Goal: Task Accomplishment & Management: Use online tool/utility

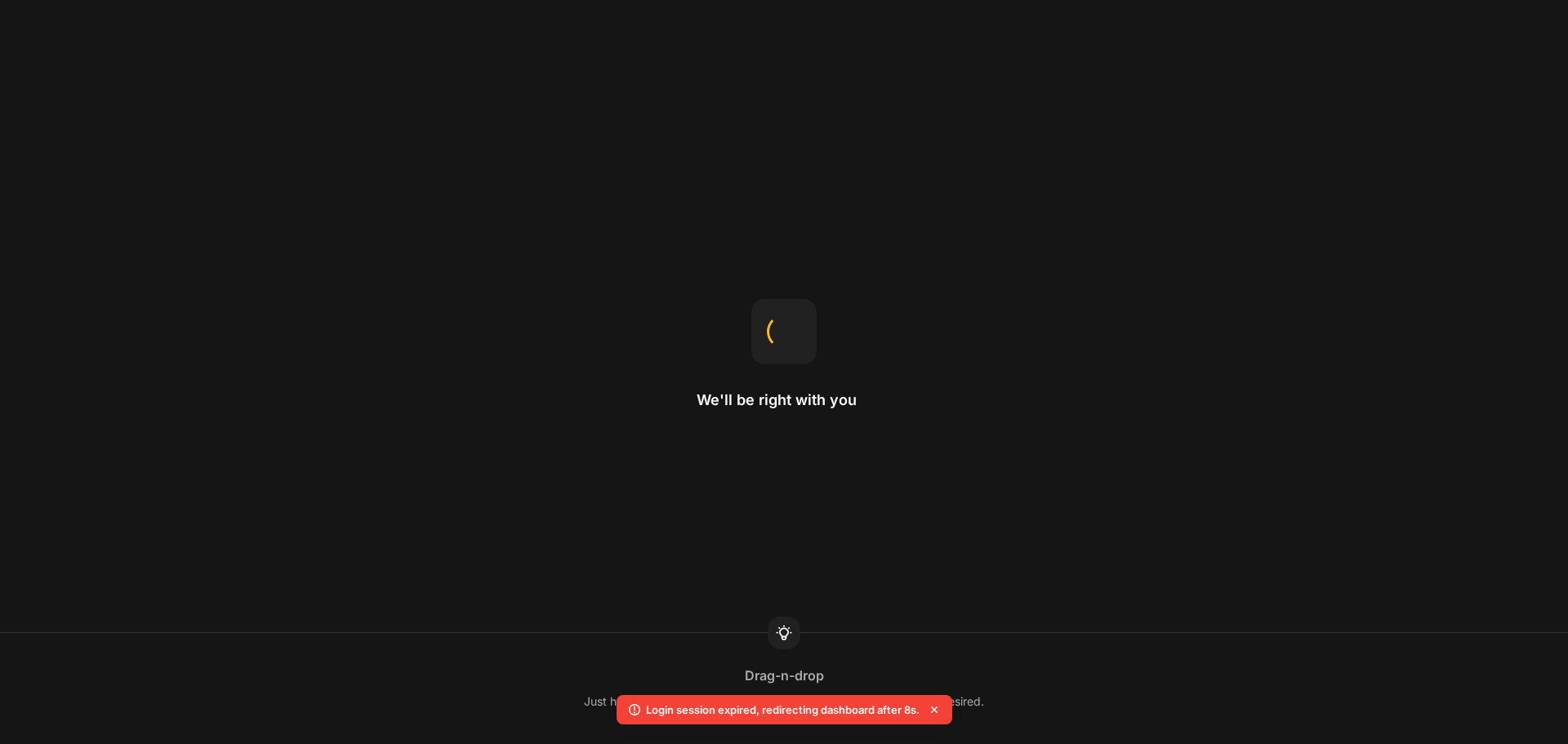
click at [936, 712] on icon at bounding box center [934, 708] width 16 height 16
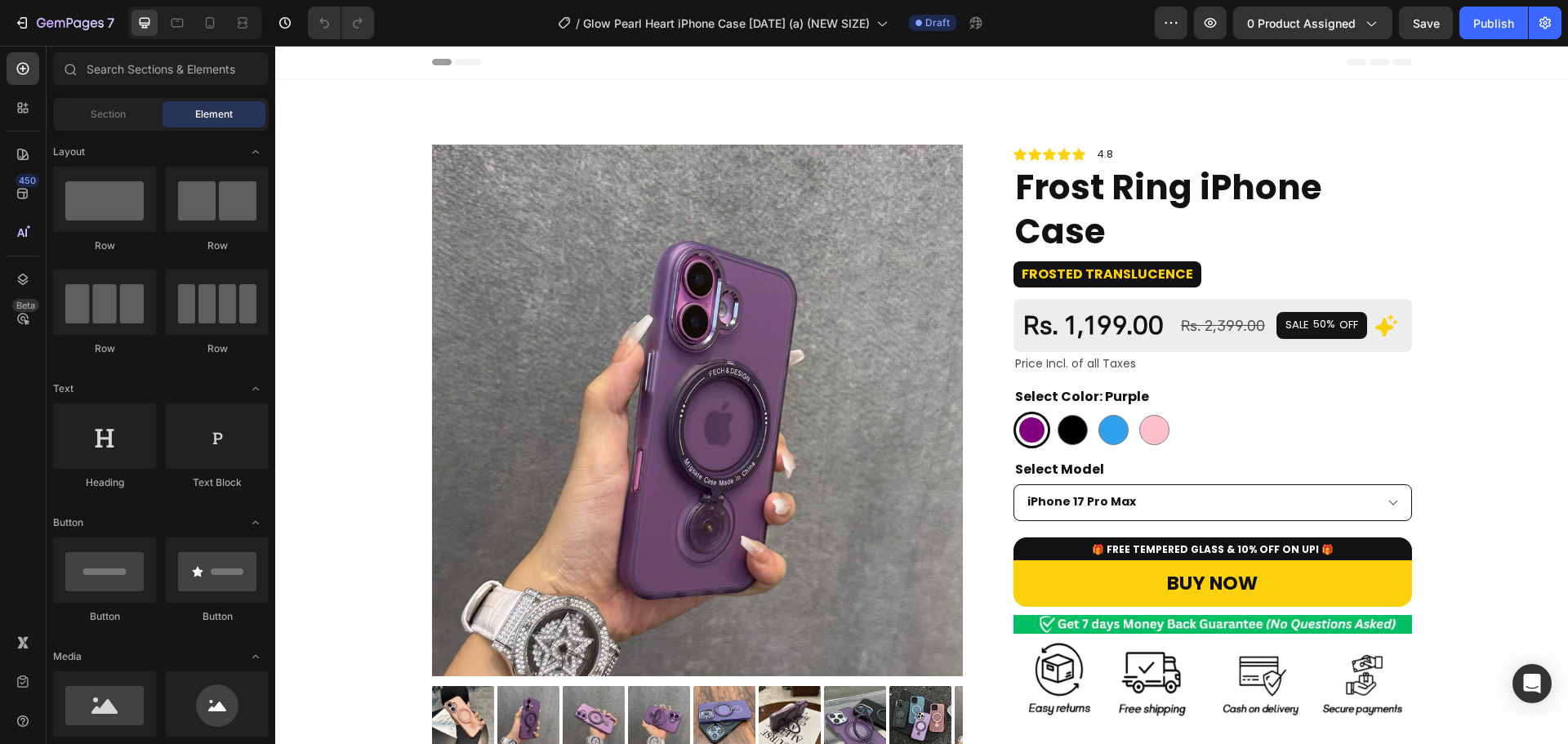
click at [732, 255] on img at bounding box center [698, 411] width 532 height 532
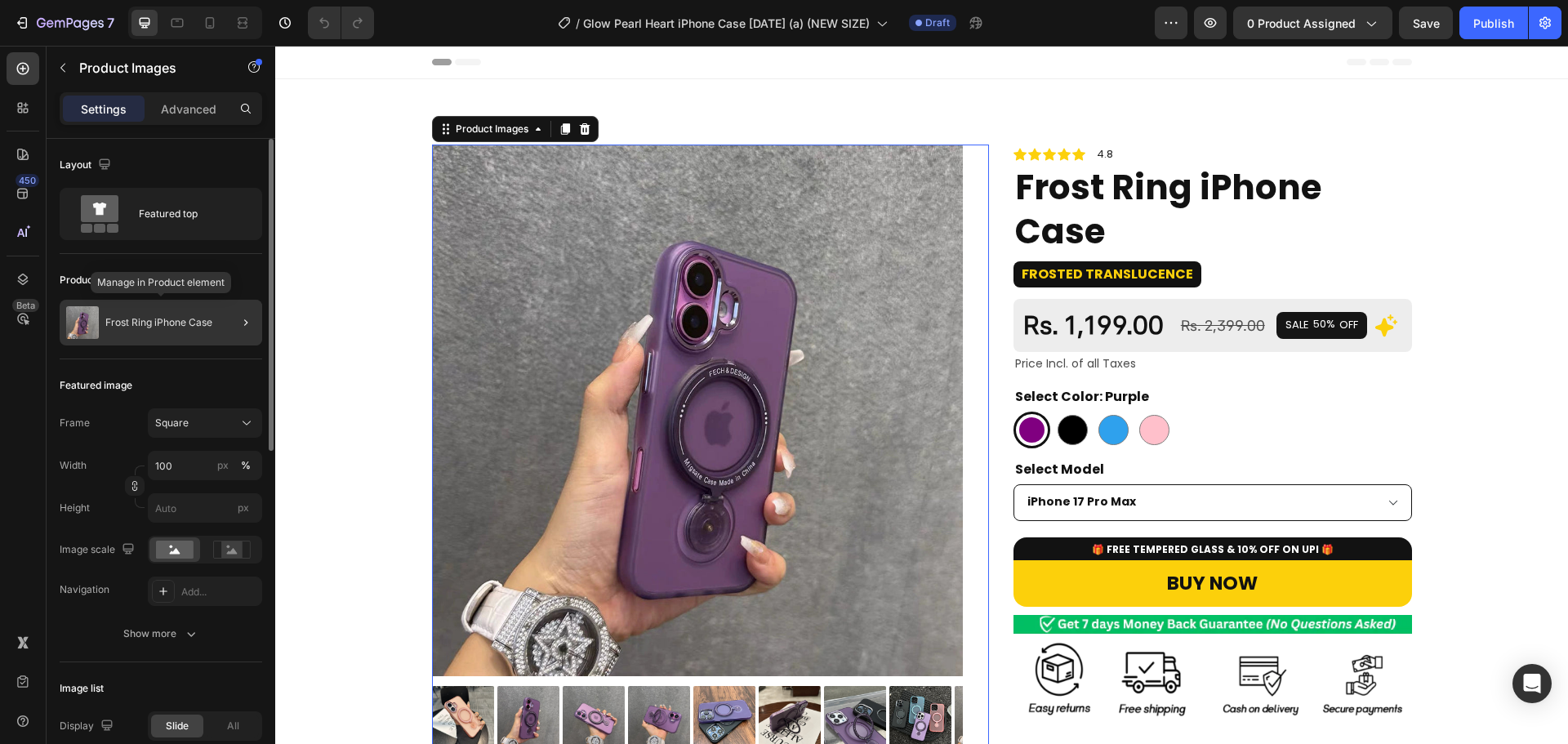
click at [185, 331] on div "Frost Ring iPhone Case" at bounding box center [160, 322] width 202 height 46
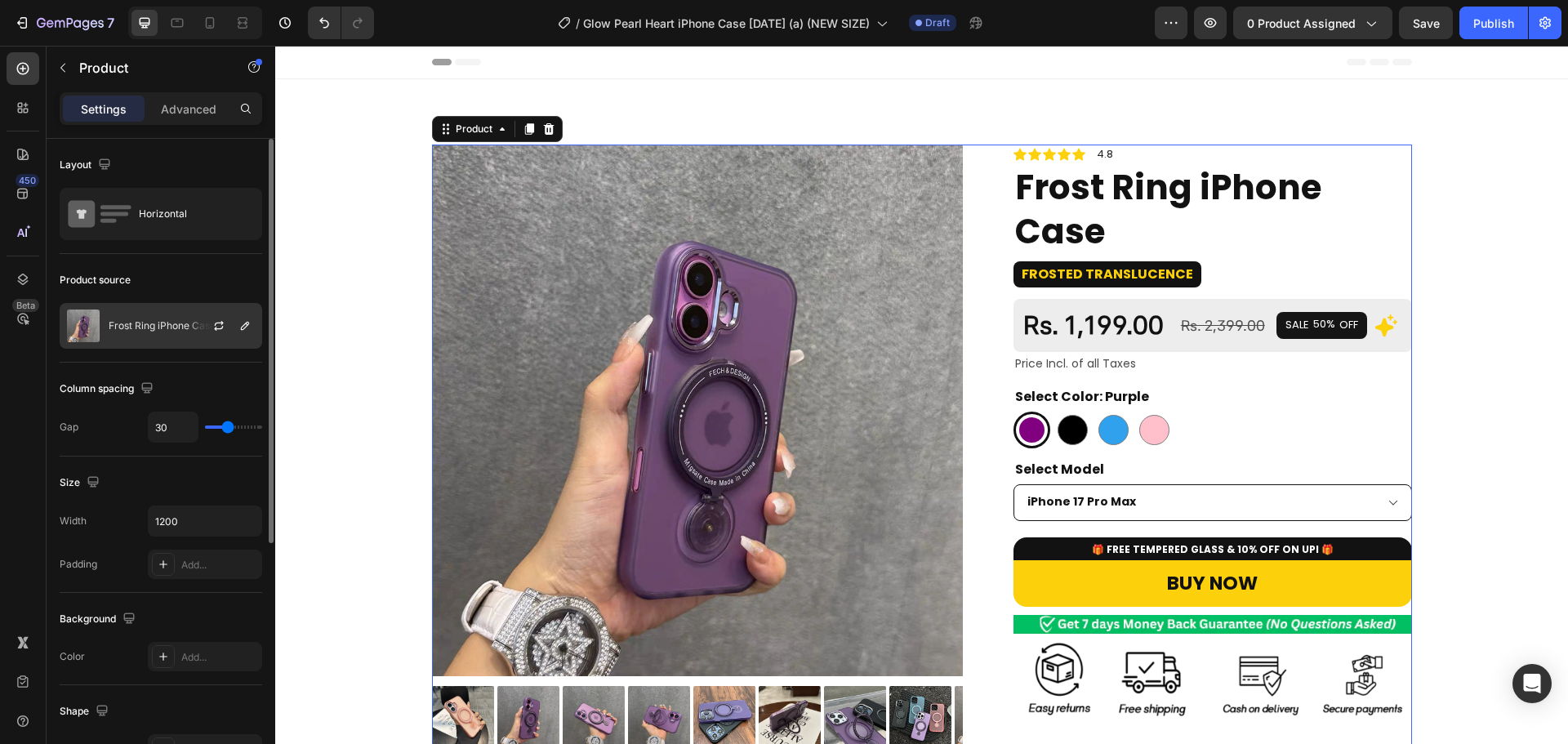
click at [182, 322] on p "Frost Ring iPhone Case" at bounding box center [162, 326] width 107 height 12
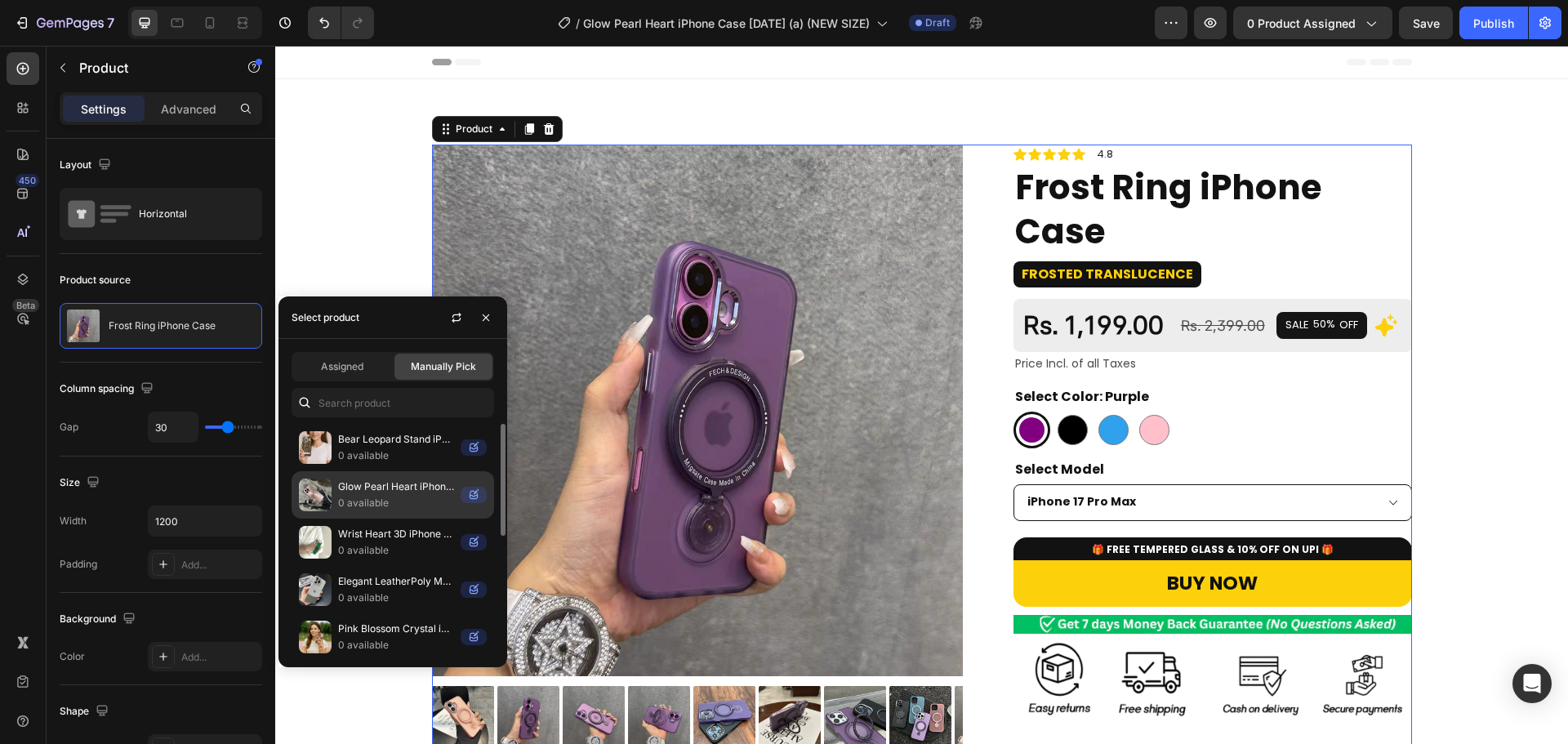
click at [395, 490] on p "Glow Pearl Heart iPhone Case" at bounding box center [395, 486] width 116 height 16
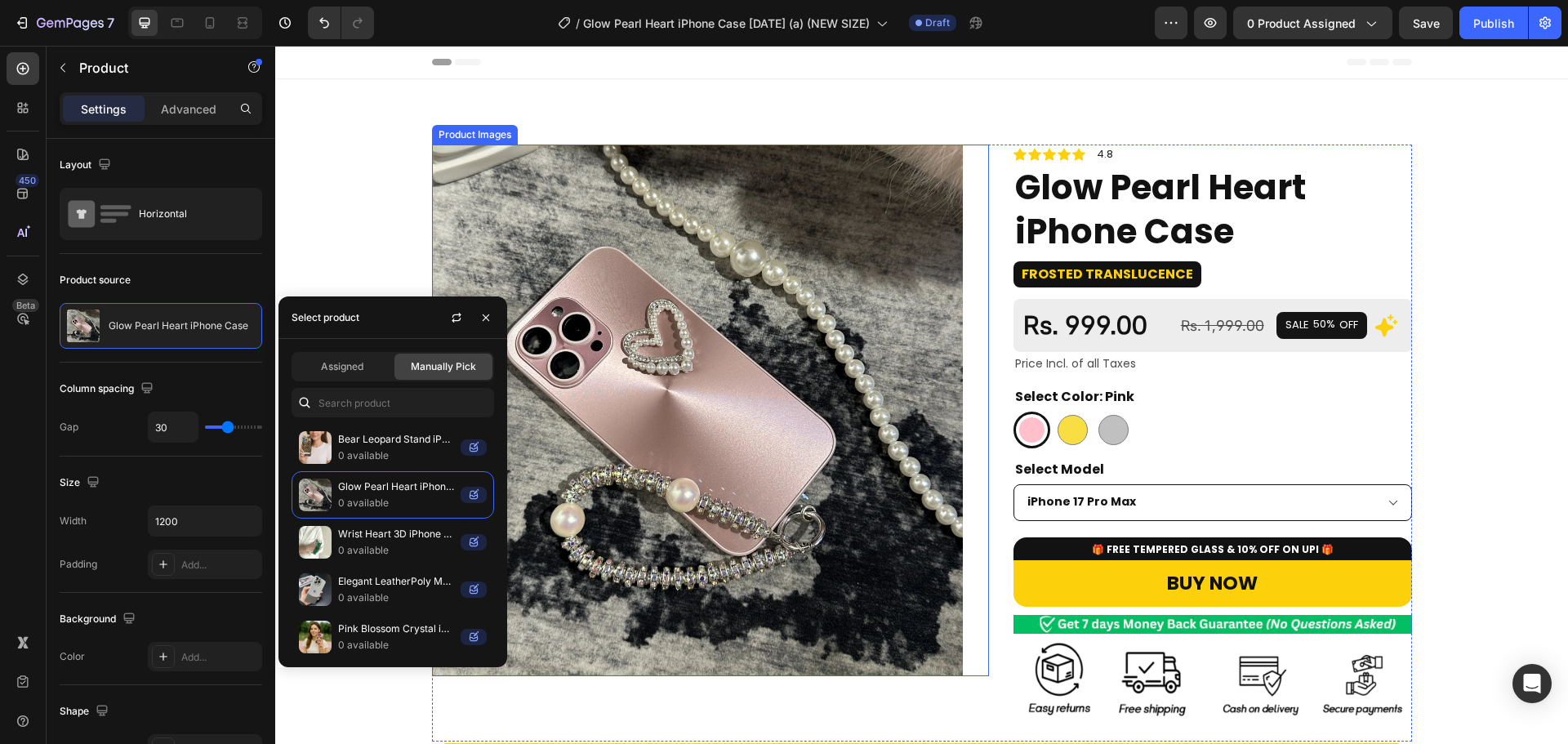
click at [857, 277] on img at bounding box center [698, 411] width 532 height 532
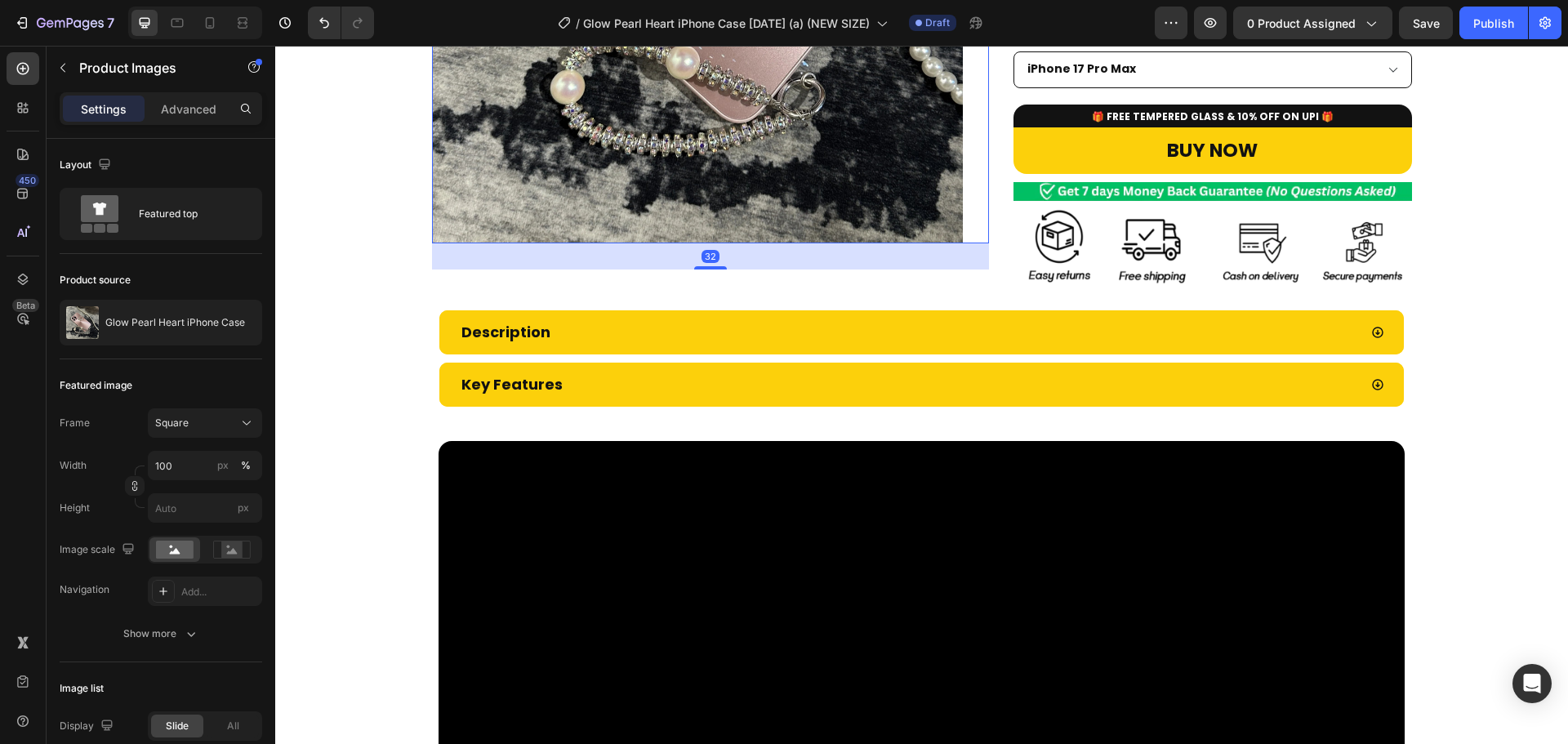
scroll to position [467, 0]
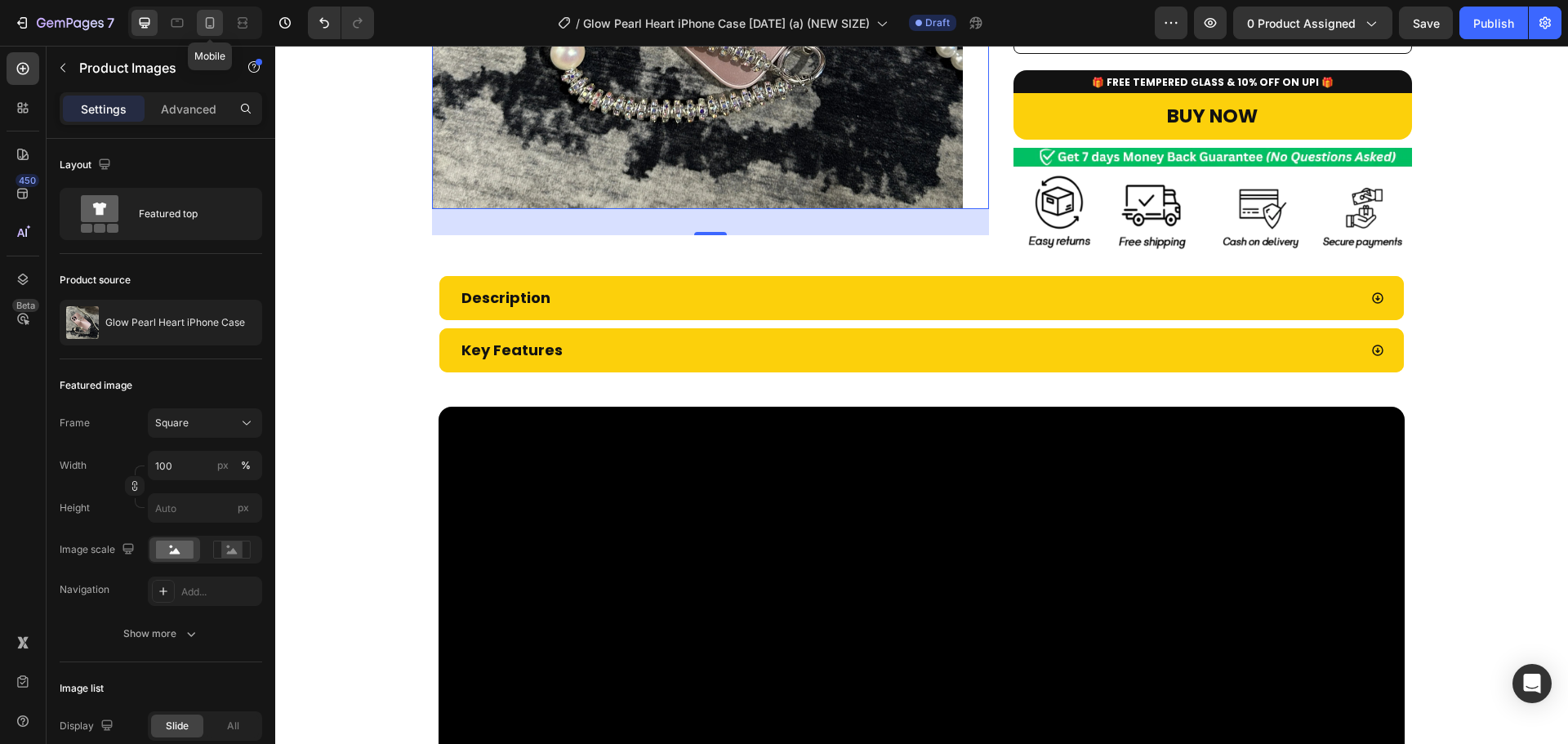
click at [213, 29] on icon at bounding box center [209, 22] width 16 height 16
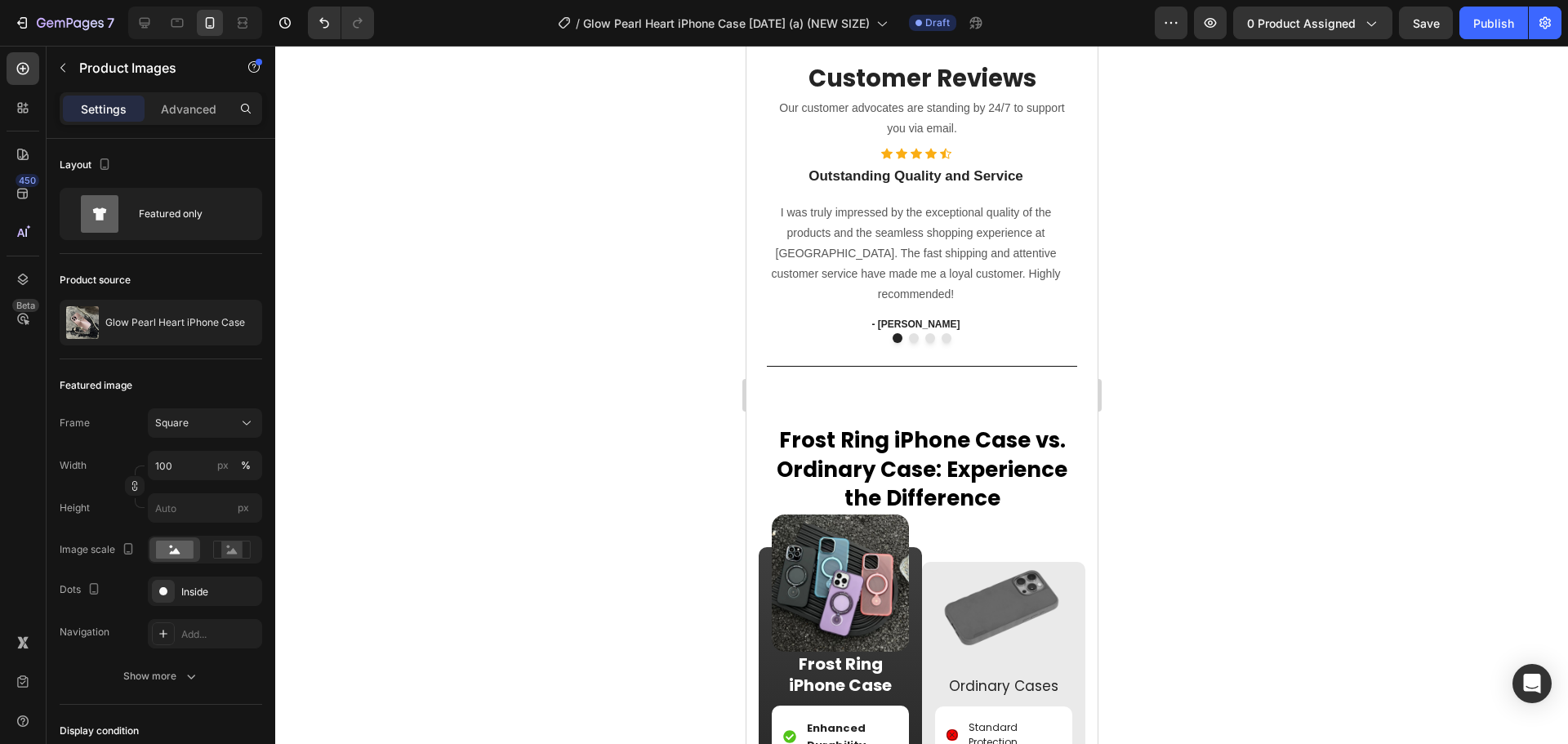
scroll to position [1281, 0]
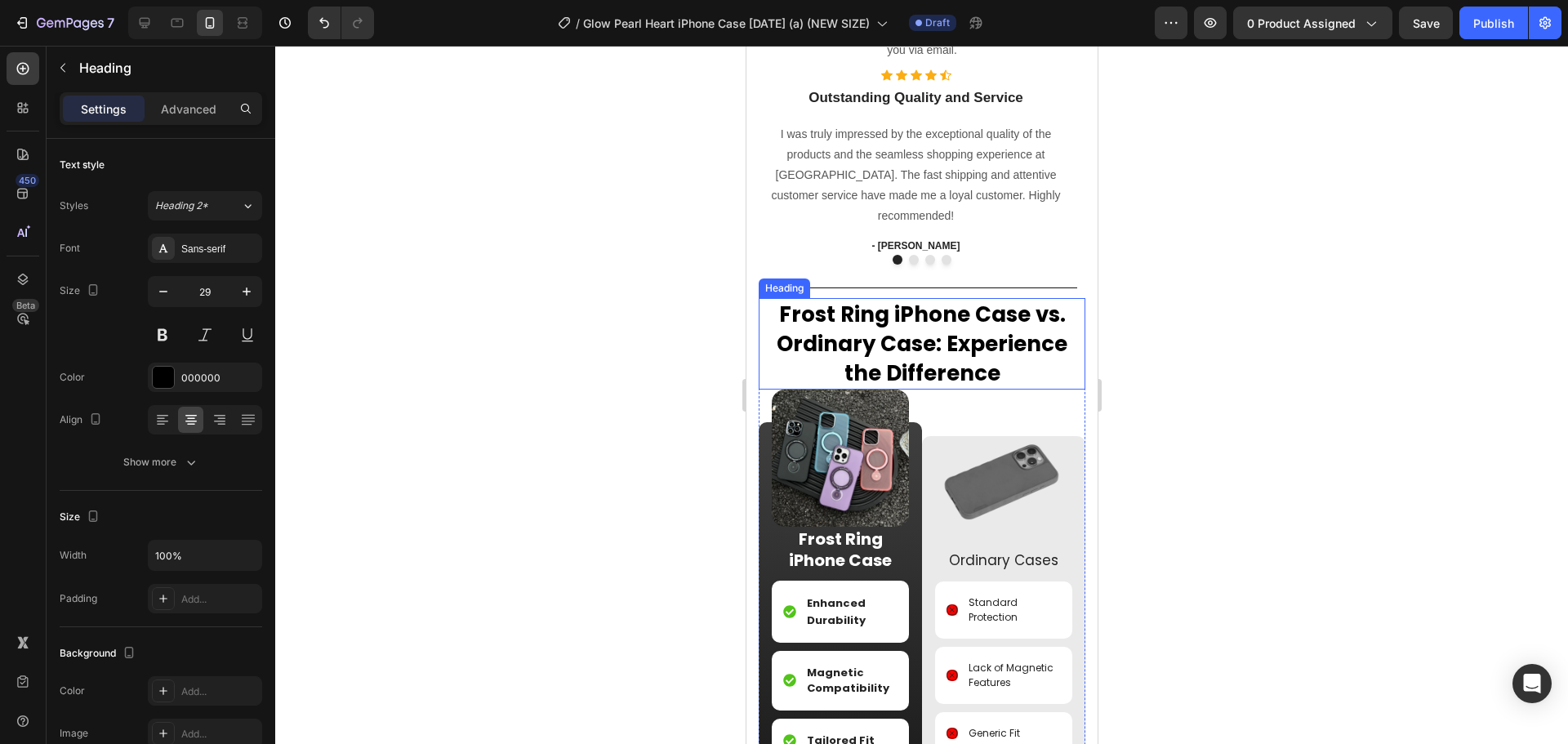
click at [919, 358] on span "Frost Ring iPhone Case vs. Ordinary Case" at bounding box center [919, 328] width 289 height 58
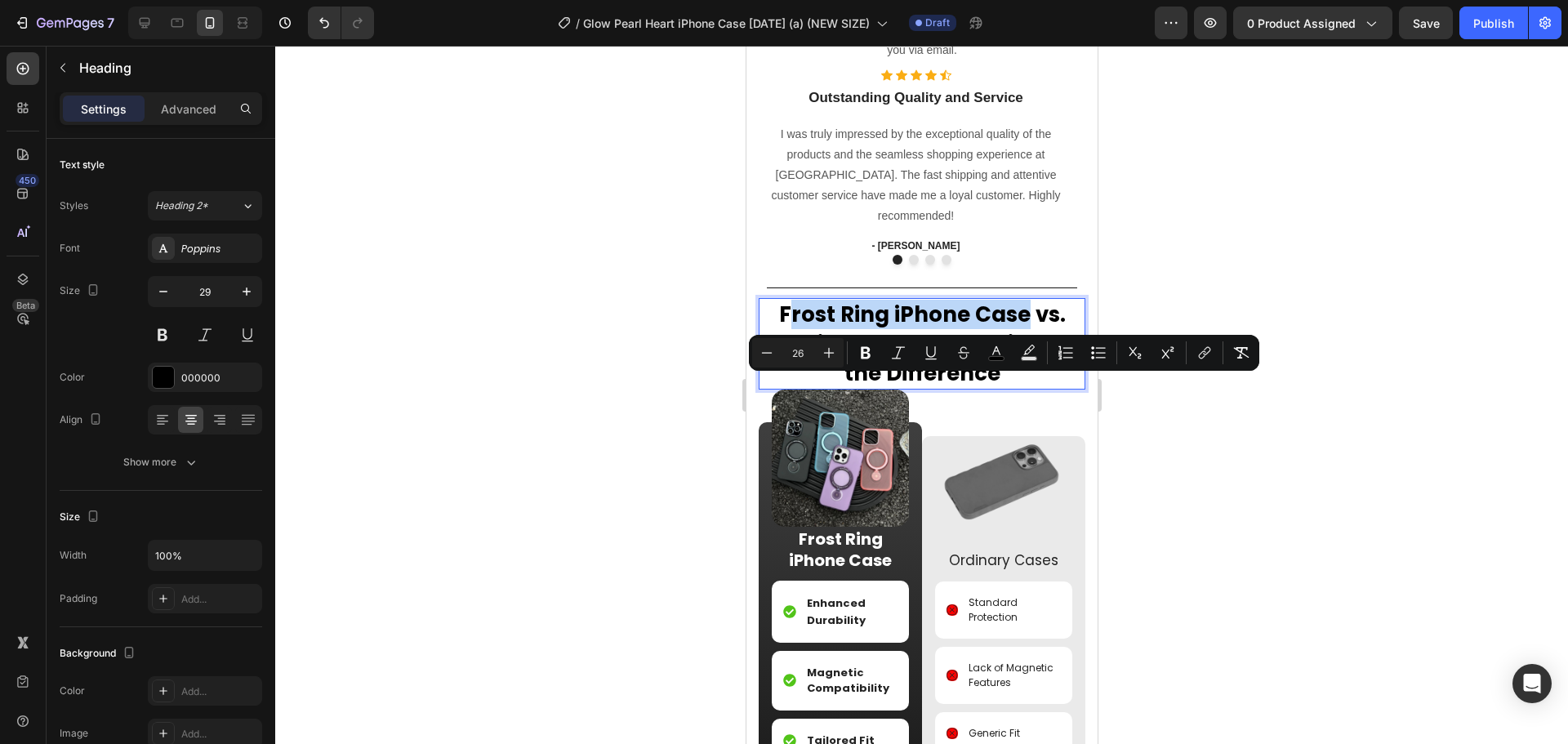
drag, startPoint x: 1018, startPoint y: 394, endPoint x: 782, endPoint y: 379, distance: 236.5
click at [783, 358] on span "Frost Ring iPhone Case vs. Ordinary Case" at bounding box center [919, 328] width 289 height 58
click at [782, 358] on span "Frost Ring iPhone Case vs. Ordinary Case" at bounding box center [919, 328] width 289 height 58
drag, startPoint x: 1018, startPoint y: 390, endPoint x: 761, endPoint y: 379, distance: 257.2
click at [761, 379] on p "Frost Ring iPhone Case vs. Ordinary Case : Experience the Difference" at bounding box center [921, 343] width 323 height 87
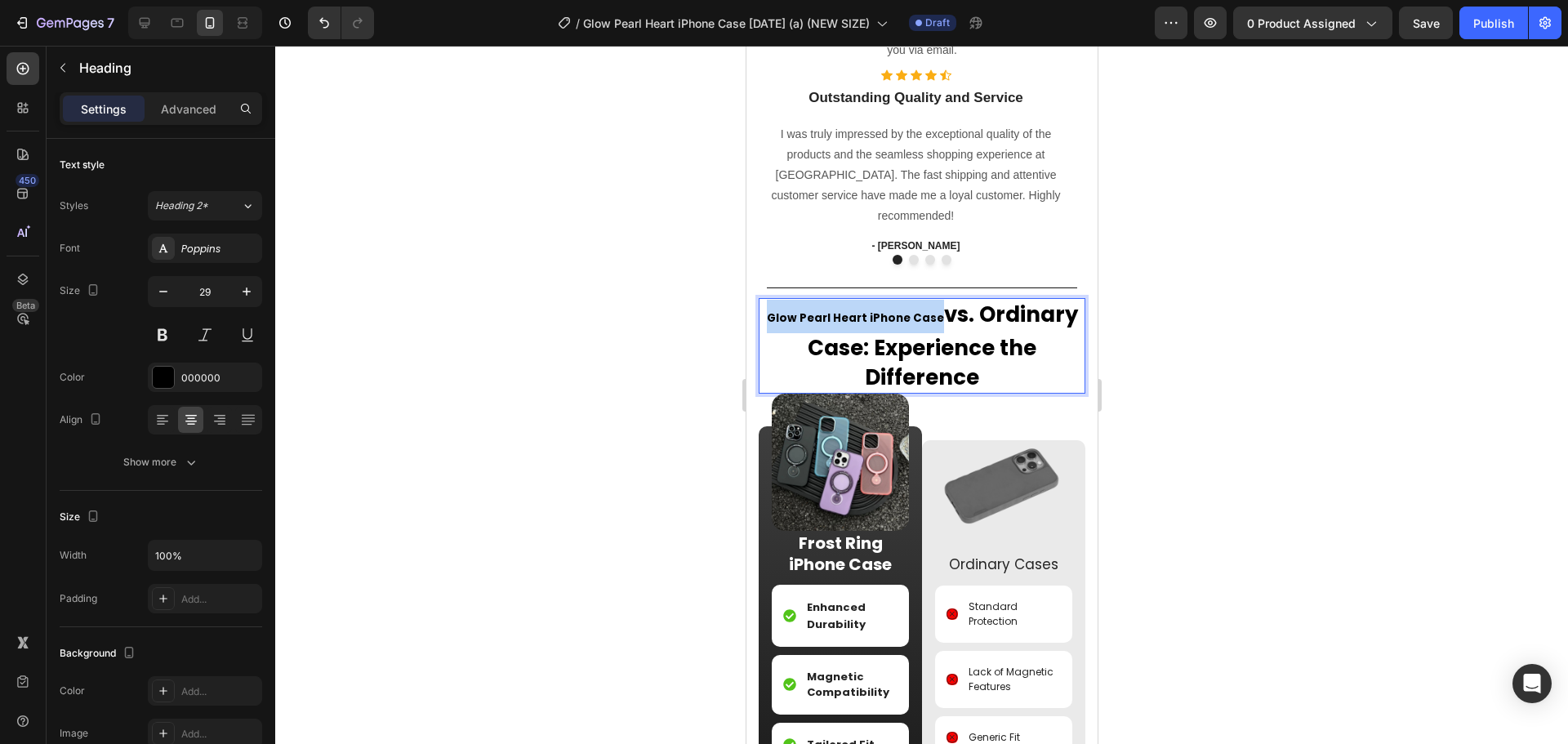
drag, startPoint x: 930, startPoint y: 392, endPoint x: 729, endPoint y: 379, distance: 201.4
click at [746, 379] on html "iPhone 15 Pro Max ( 430 px) iPhone 13 Mini iPhone 13 Pro iPhone 11 Pro Max iPho…" at bounding box center [921, 463] width 351 height 3398
drag, startPoint x: 880, startPoint y: 435, endPoint x: 844, endPoint y: 427, distance: 36.9
click at [844, 391] on p "Glow Pearl Heart iPhone Case vs. Ordinary Case : Experience the Difference" at bounding box center [921, 345] width 323 height 91
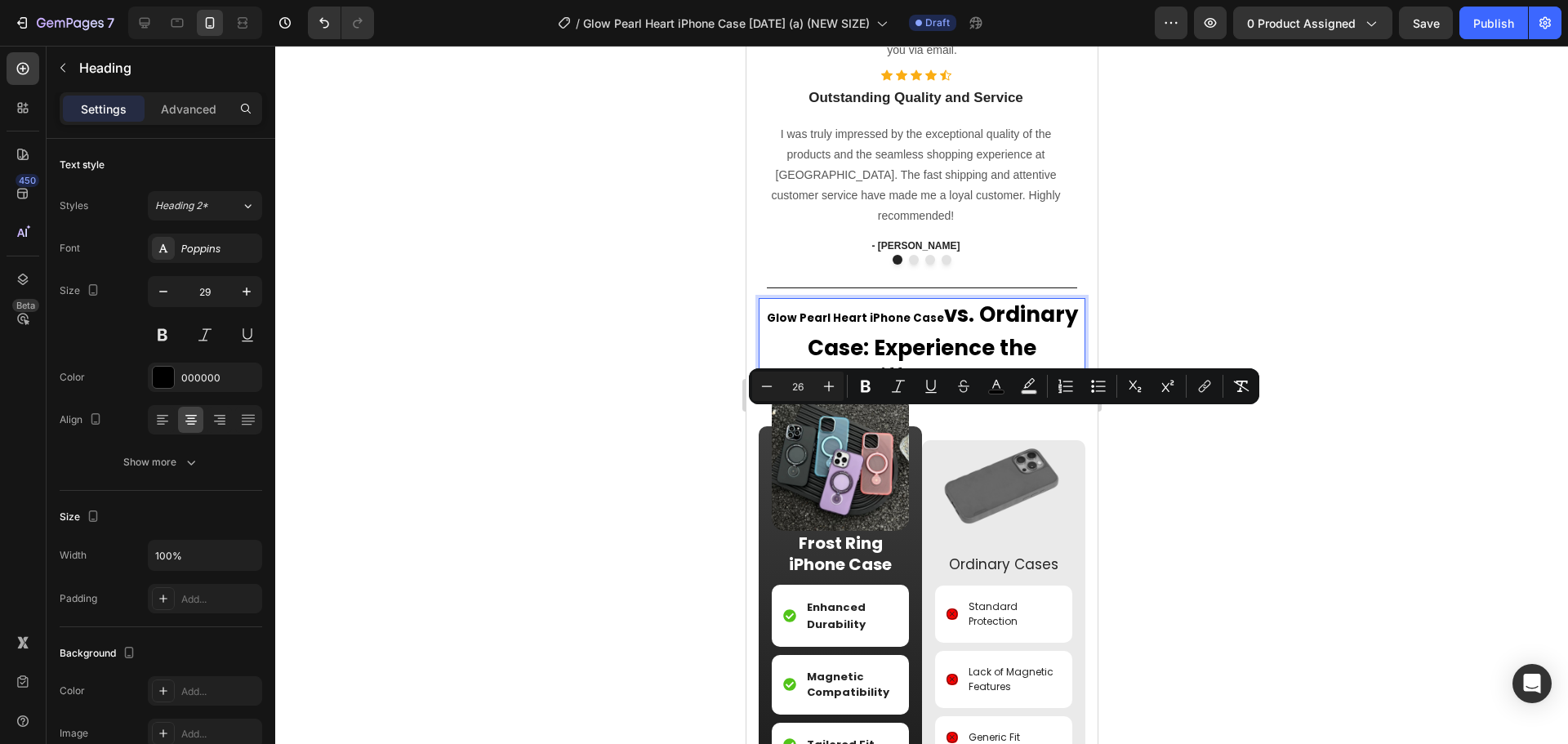
click at [929, 392] on span ": Experience the Difference" at bounding box center [948, 361] width 173 height 58
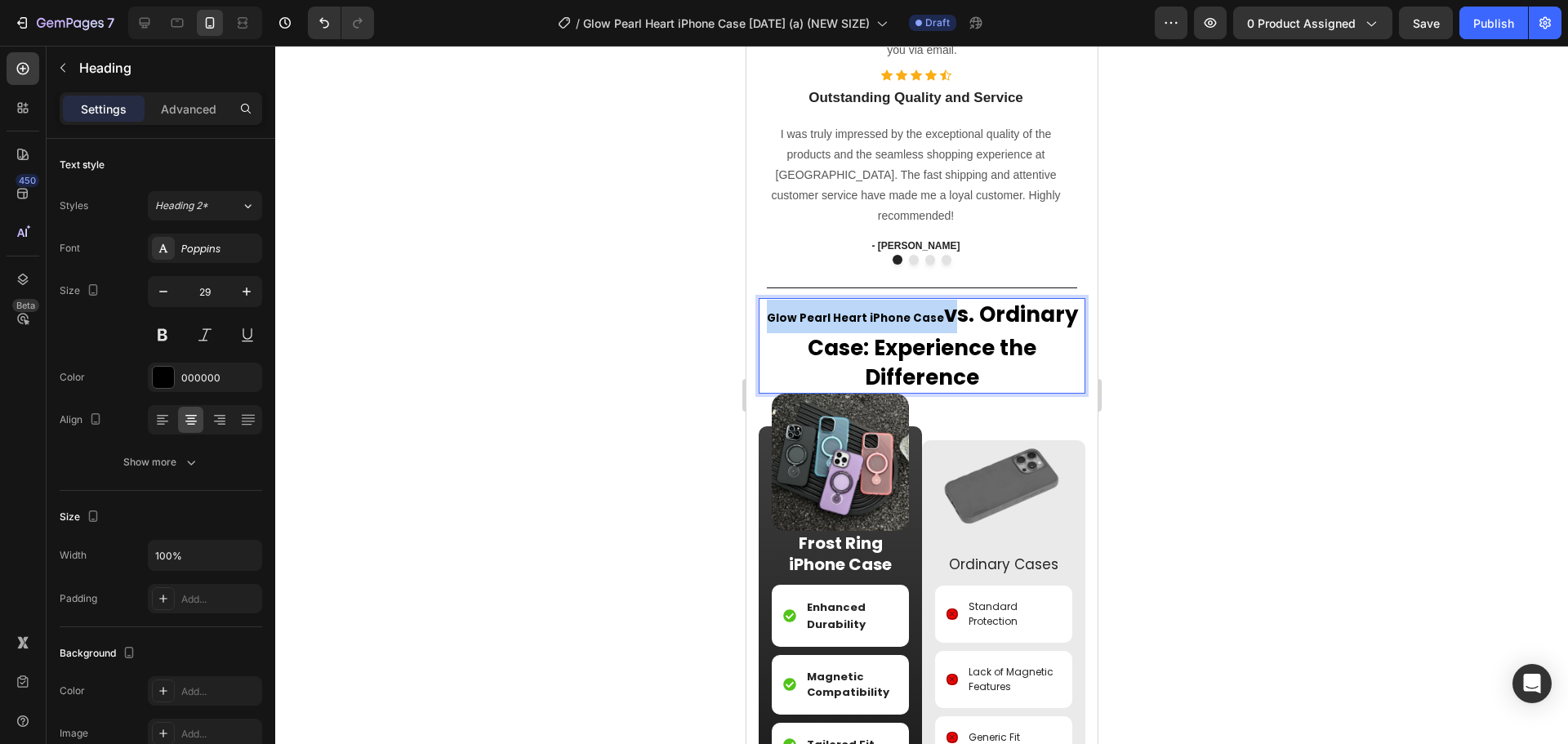
drag, startPoint x: 930, startPoint y: 398, endPoint x: 680, endPoint y: 392, distance: 250.1
click at [746, 392] on html "iPhone 15 Pro Max ( 430 px) iPhone 13 Mini iPhone 13 Pro iPhone 11 Pro Max iPho…" at bounding box center [921, 463] width 351 height 3398
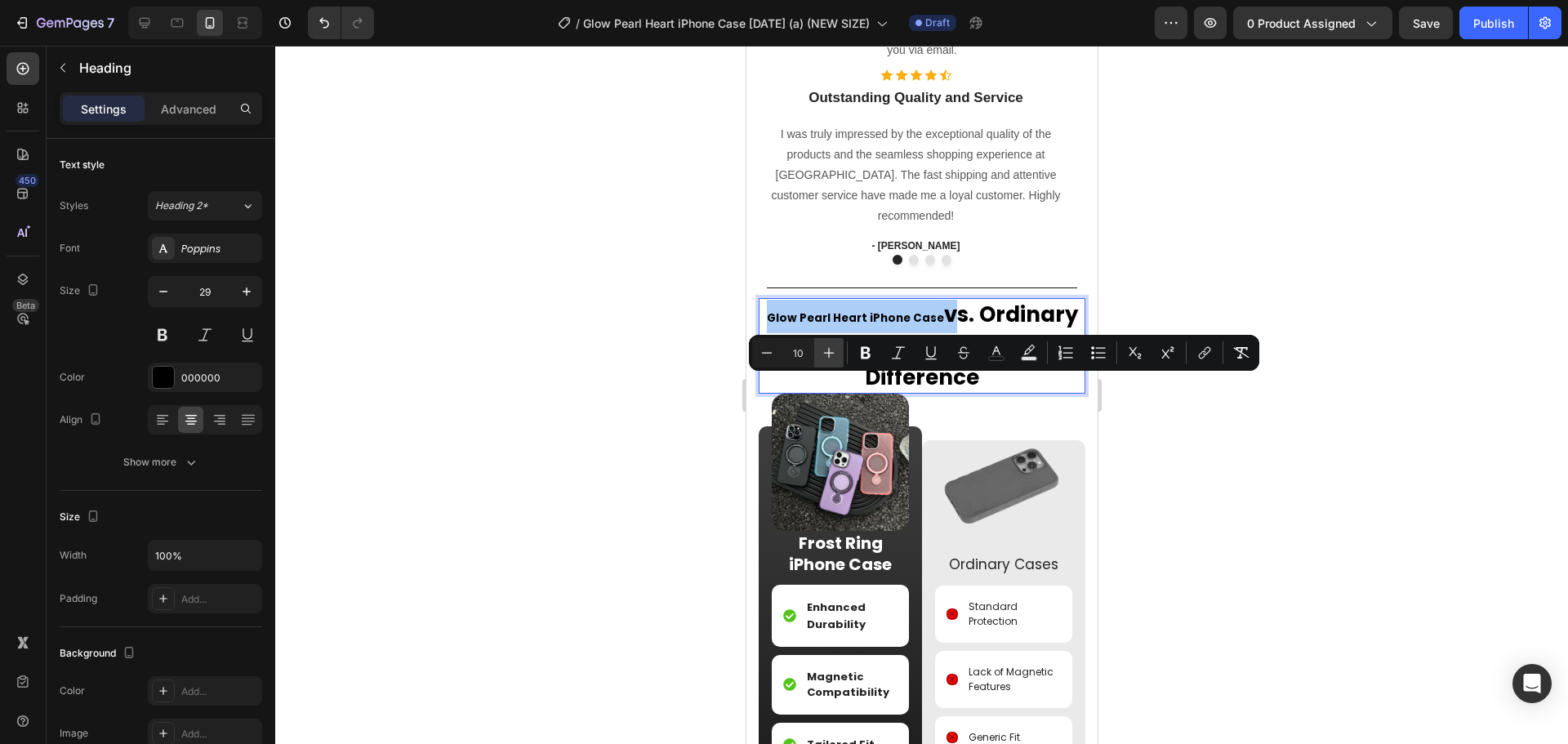
click at [835, 361] on button "Plus" at bounding box center [829, 352] width 30 height 30
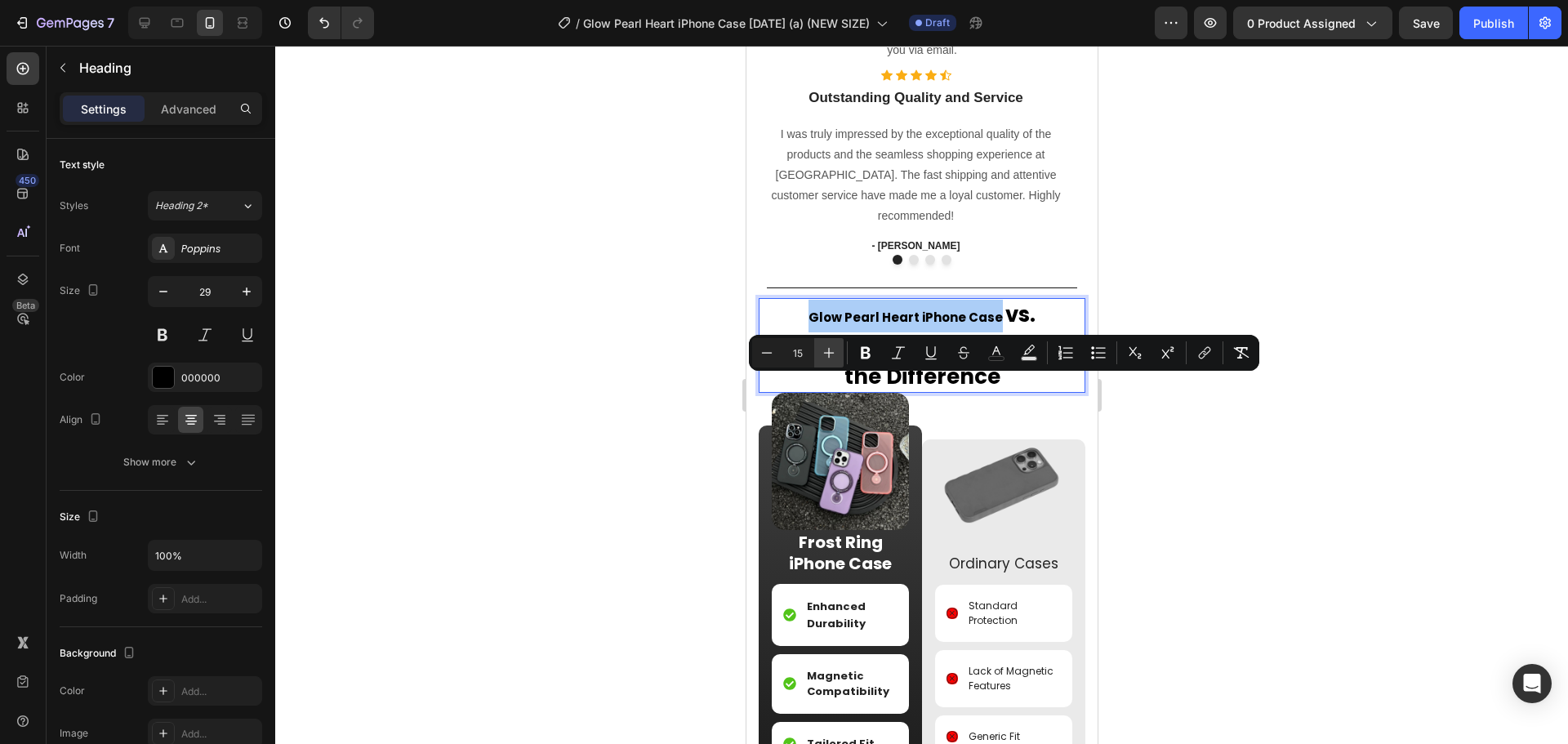
click at [835, 361] on button "Plus" at bounding box center [829, 352] width 30 height 30
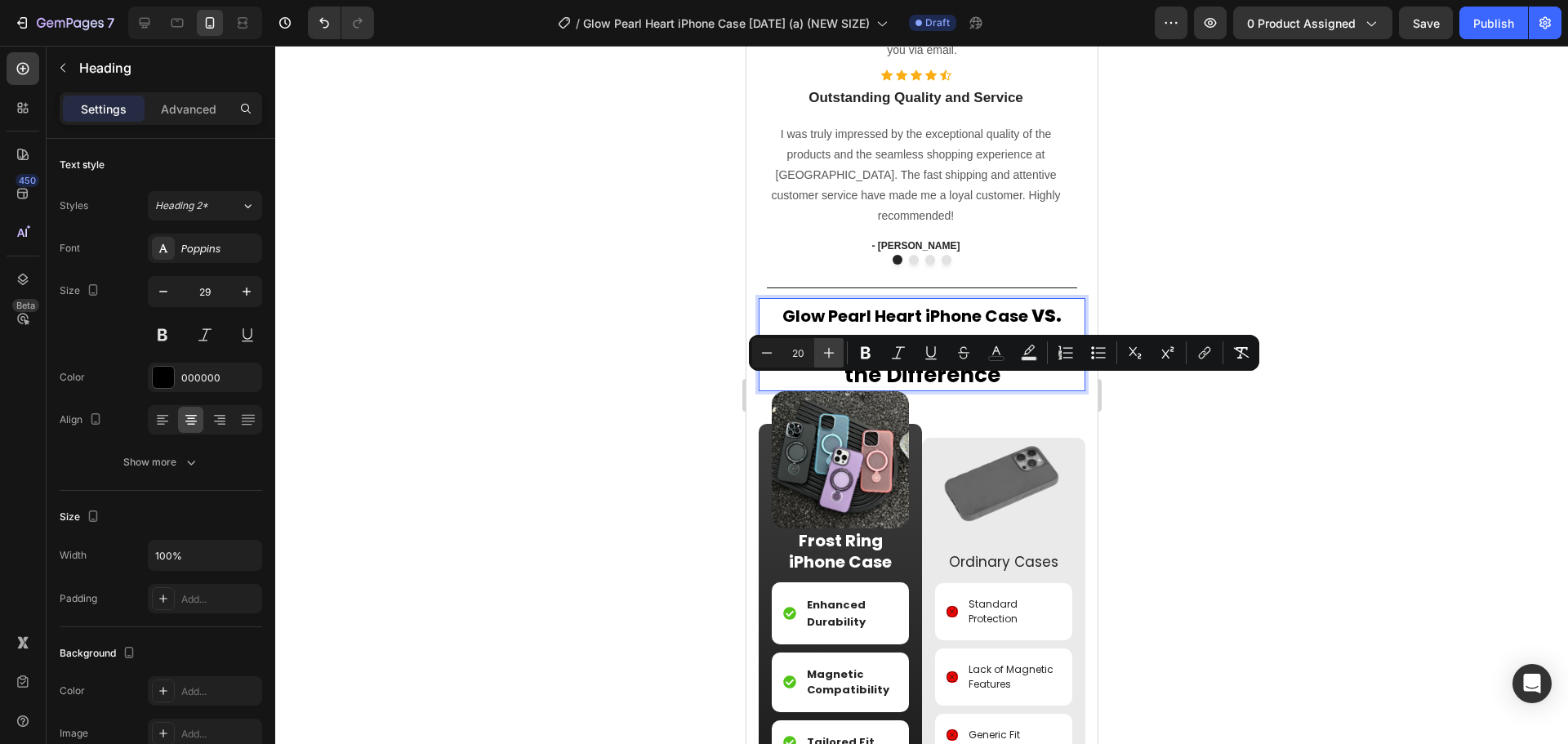
click at [835, 361] on button "Plus" at bounding box center [829, 352] width 30 height 30
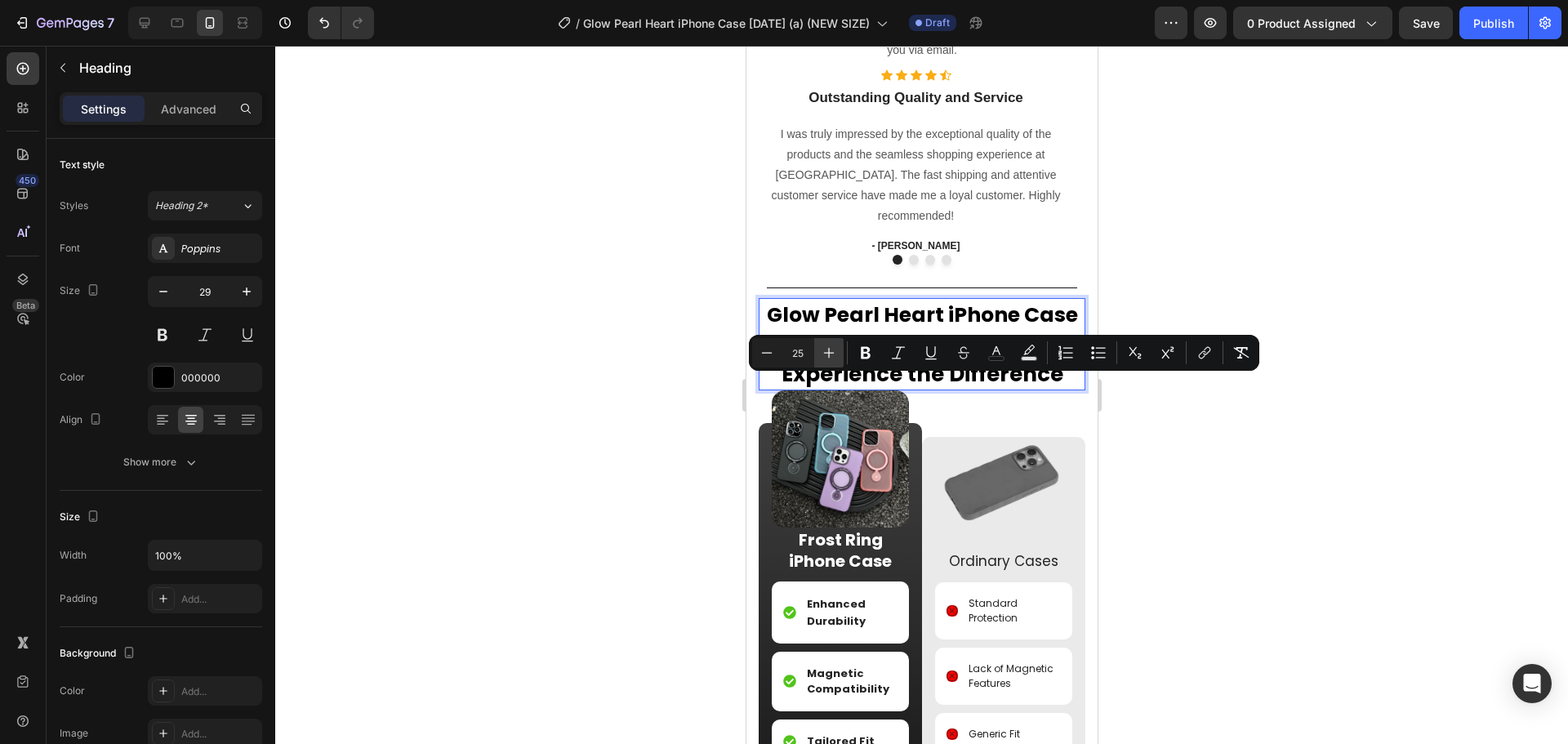
click at [835, 361] on button "Plus" at bounding box center [829, 352] width 30 height 30
type input "26"
click at [844, 570] on p "Frost Ring iPhone Case" at bounding box center [839, 549] width 134 height 42
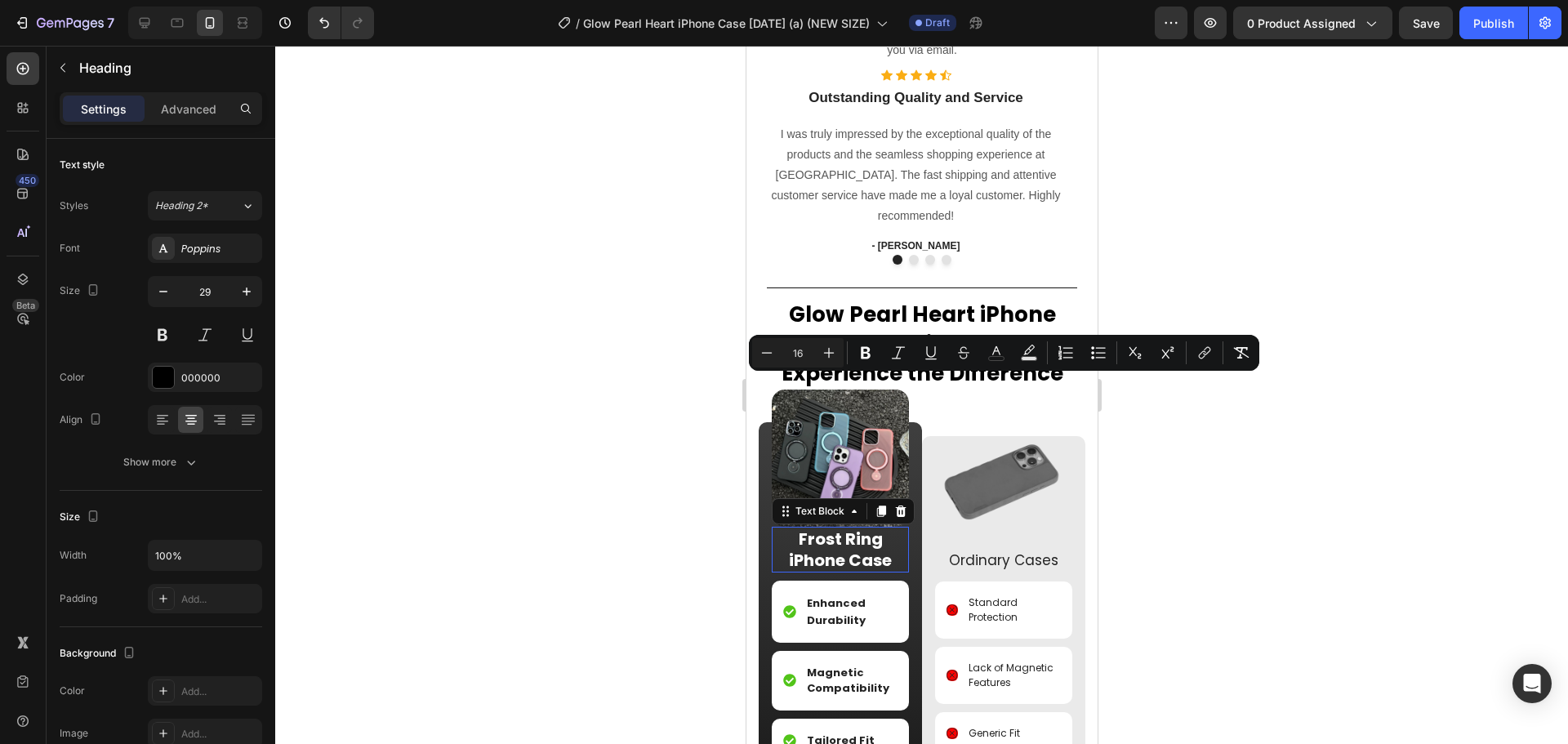
click at [844, 570] on p "Frost Ring iPhone Case" at bounding box center [839, 549] width 134 height 42
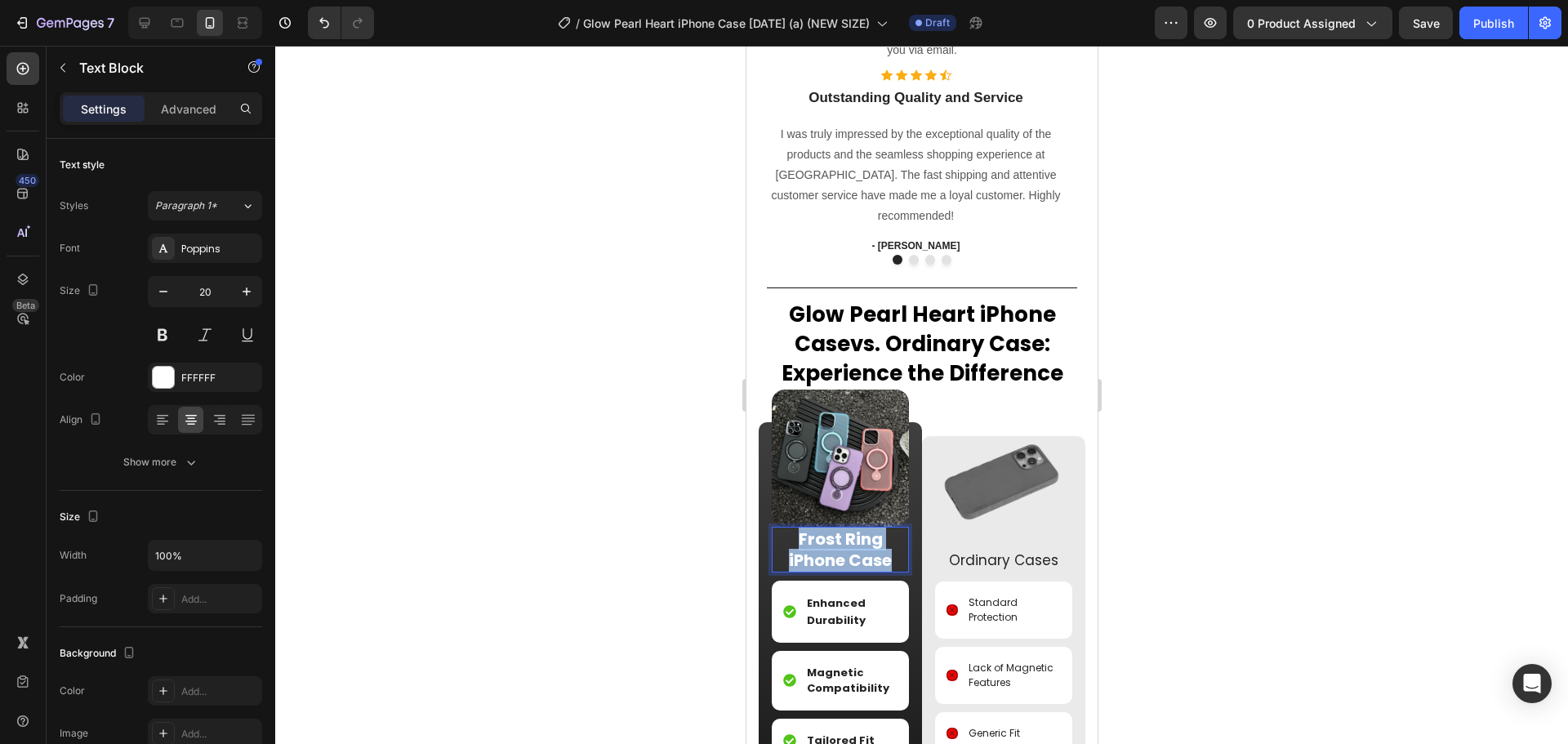
click at [844, 570] on p "Frost Ring iPhone Case" at bounding box center [839, 549] width 134 height 42
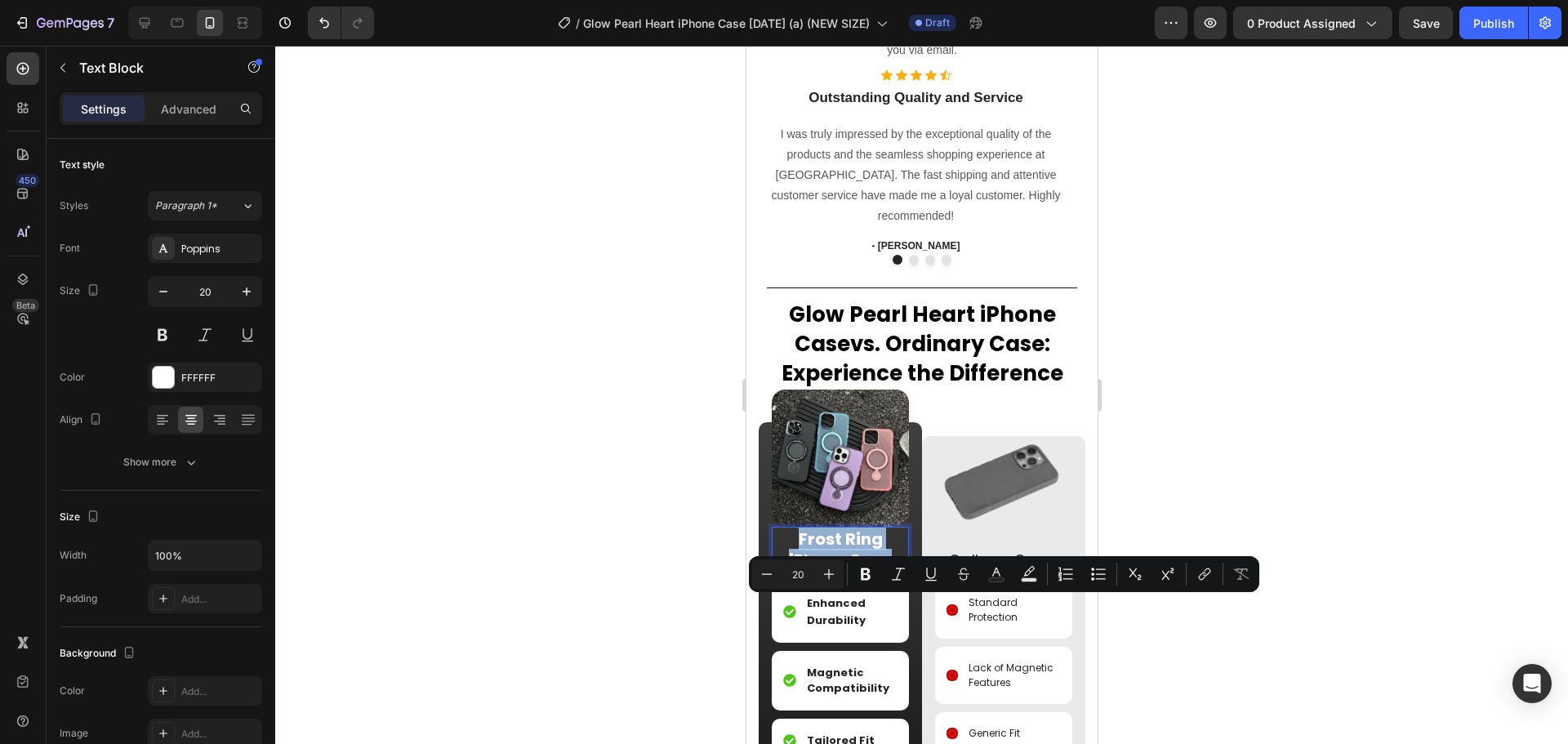
type input "10"
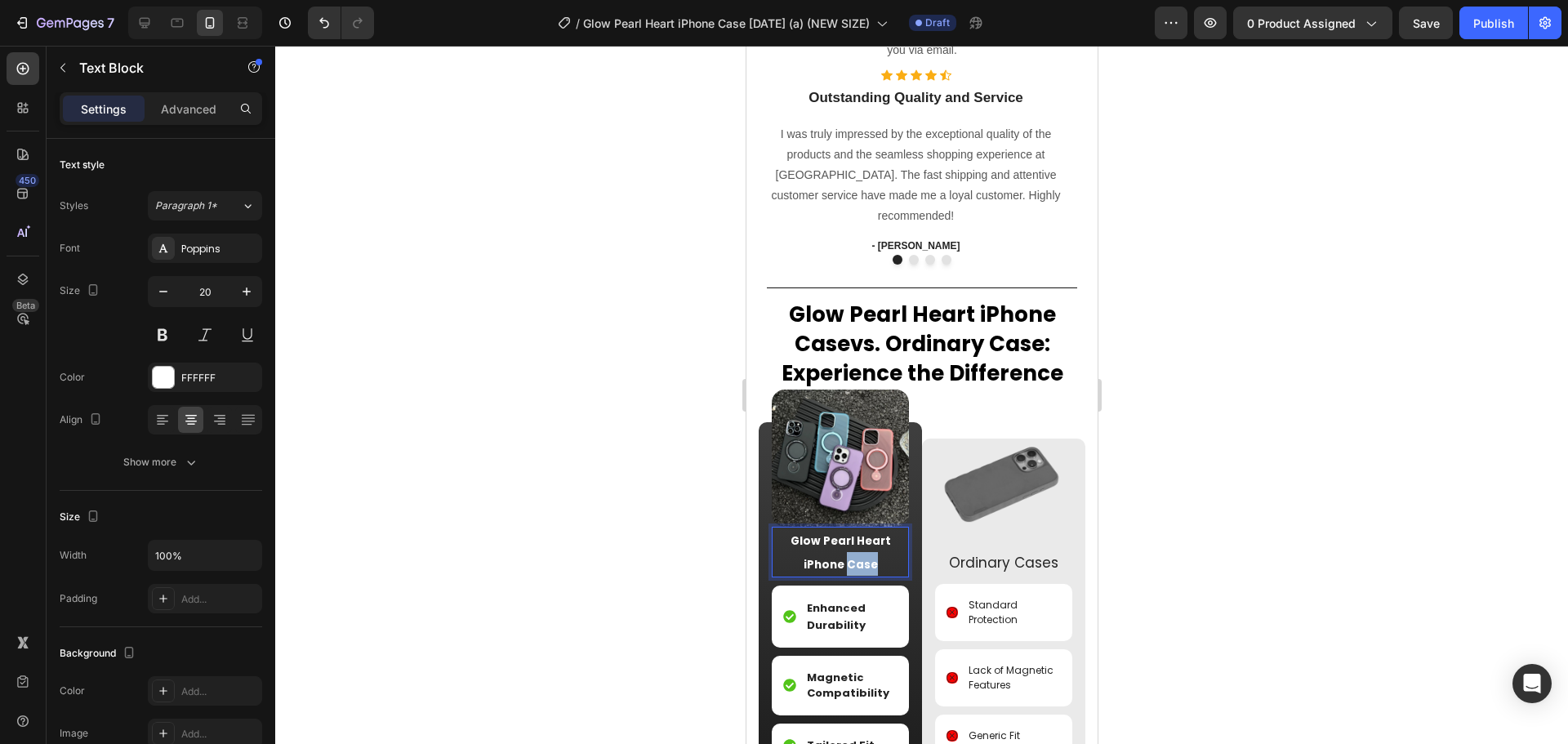
click at [844, 576] on p "Glow Pearl Heart iPhone Case" at bounding box center [839, 552] width 134 height 47
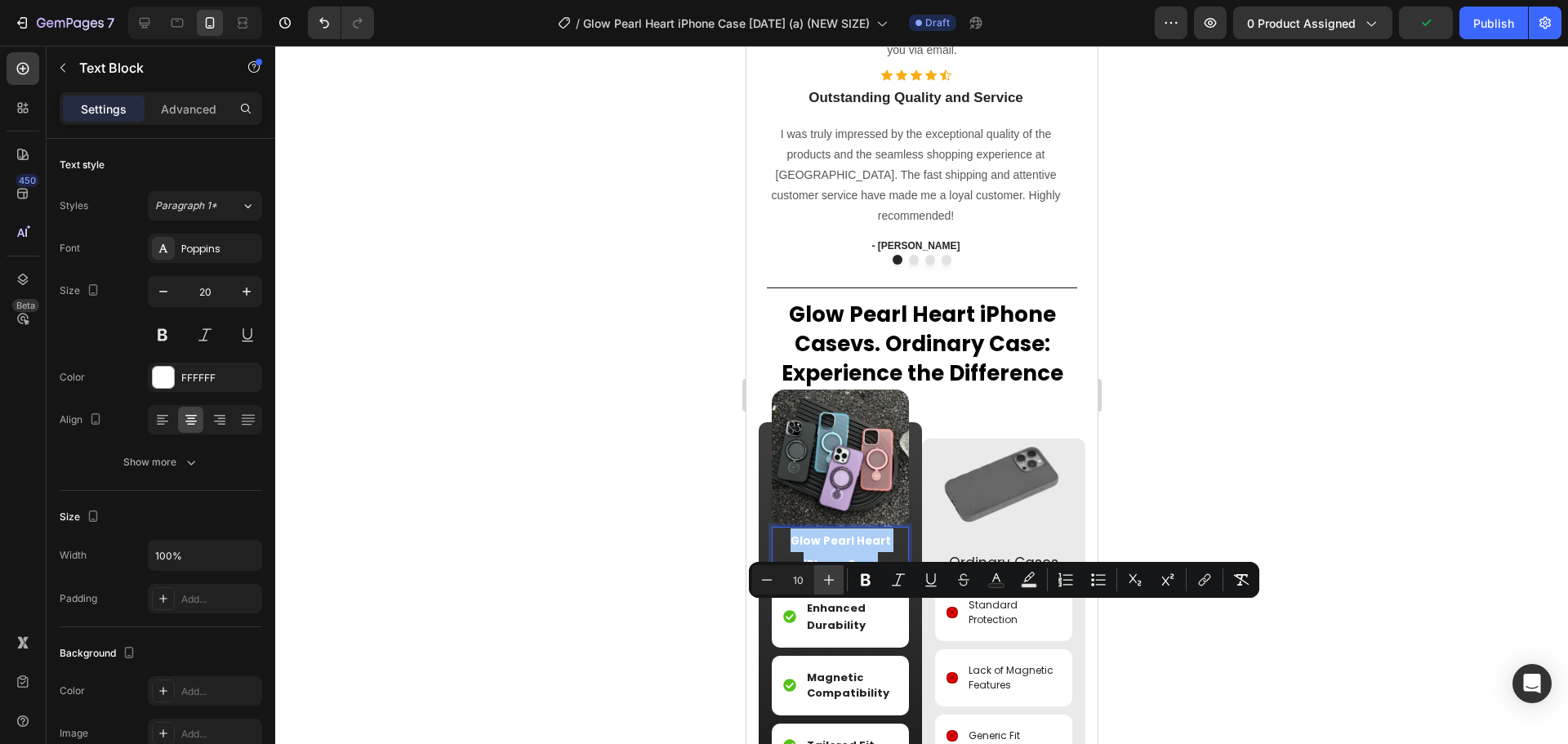
click at [831, 577] on icon "Editor contextual toolbar" at bounding box center [828, 579] width 16 height 16
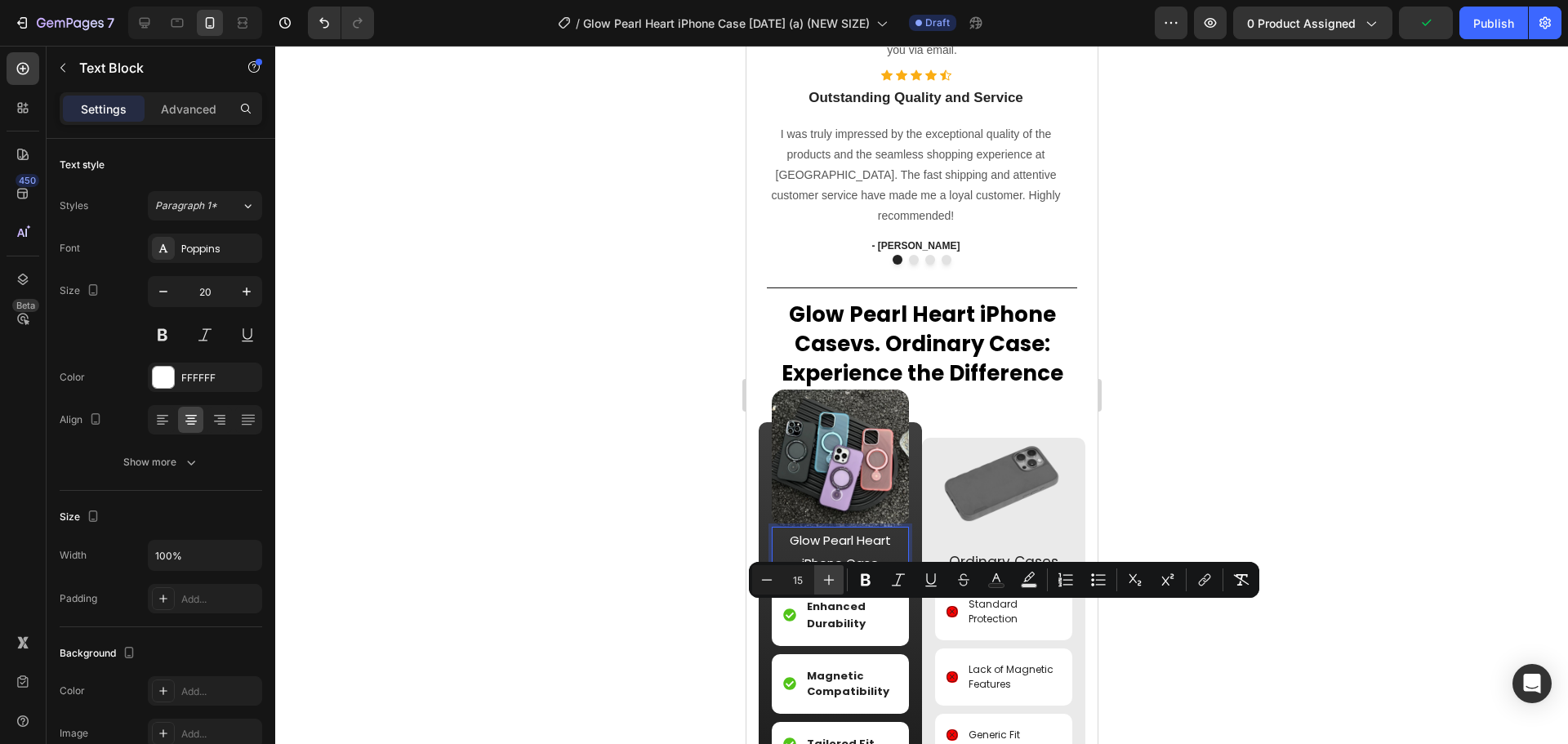
click at [831, 577] on icon "Editor contextual toolbar" at bounding box center [828, 579] width 16 height 16
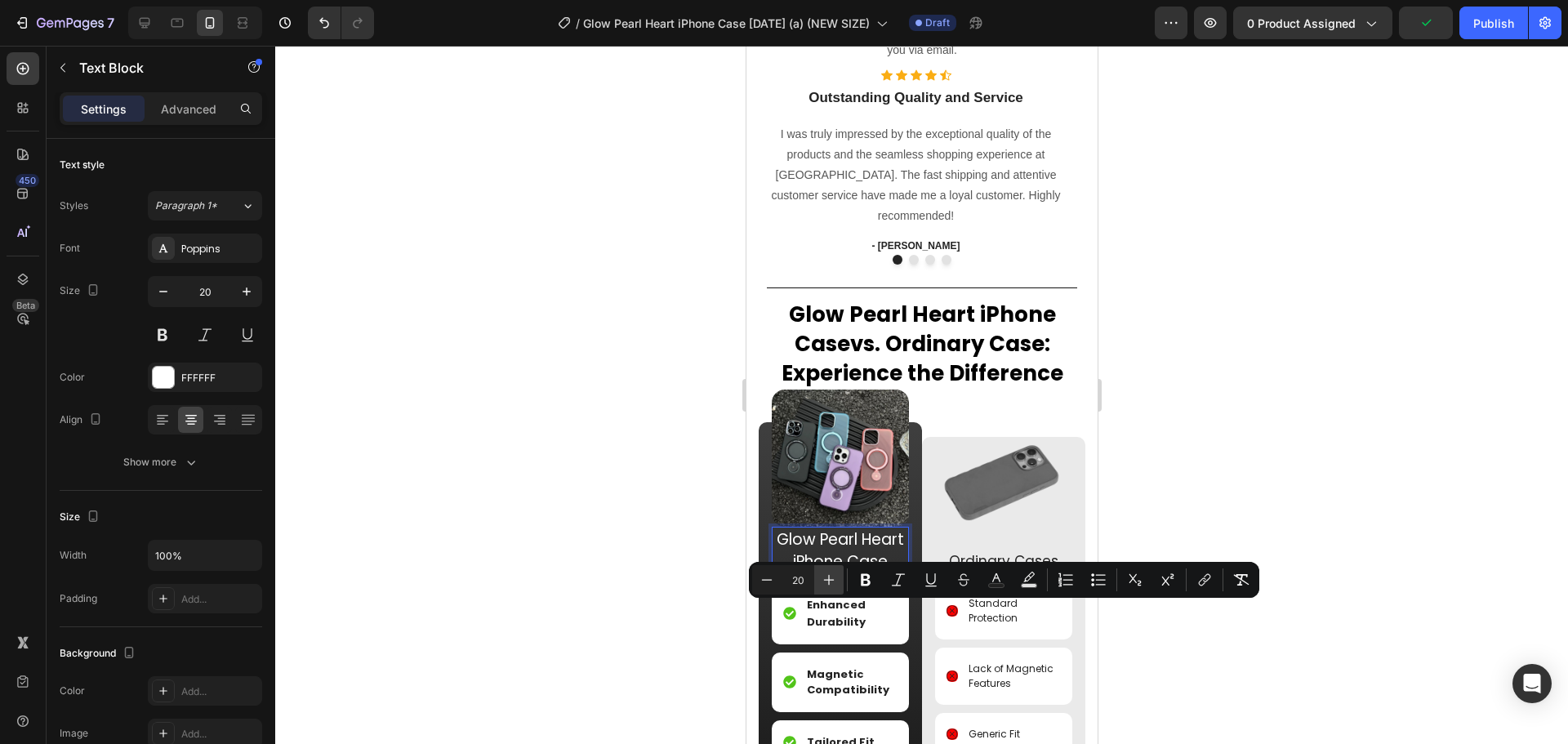
click at [831, 576] on icon "Editor contextual toolbar" at bounding box center [828, 579] width 16 height 16
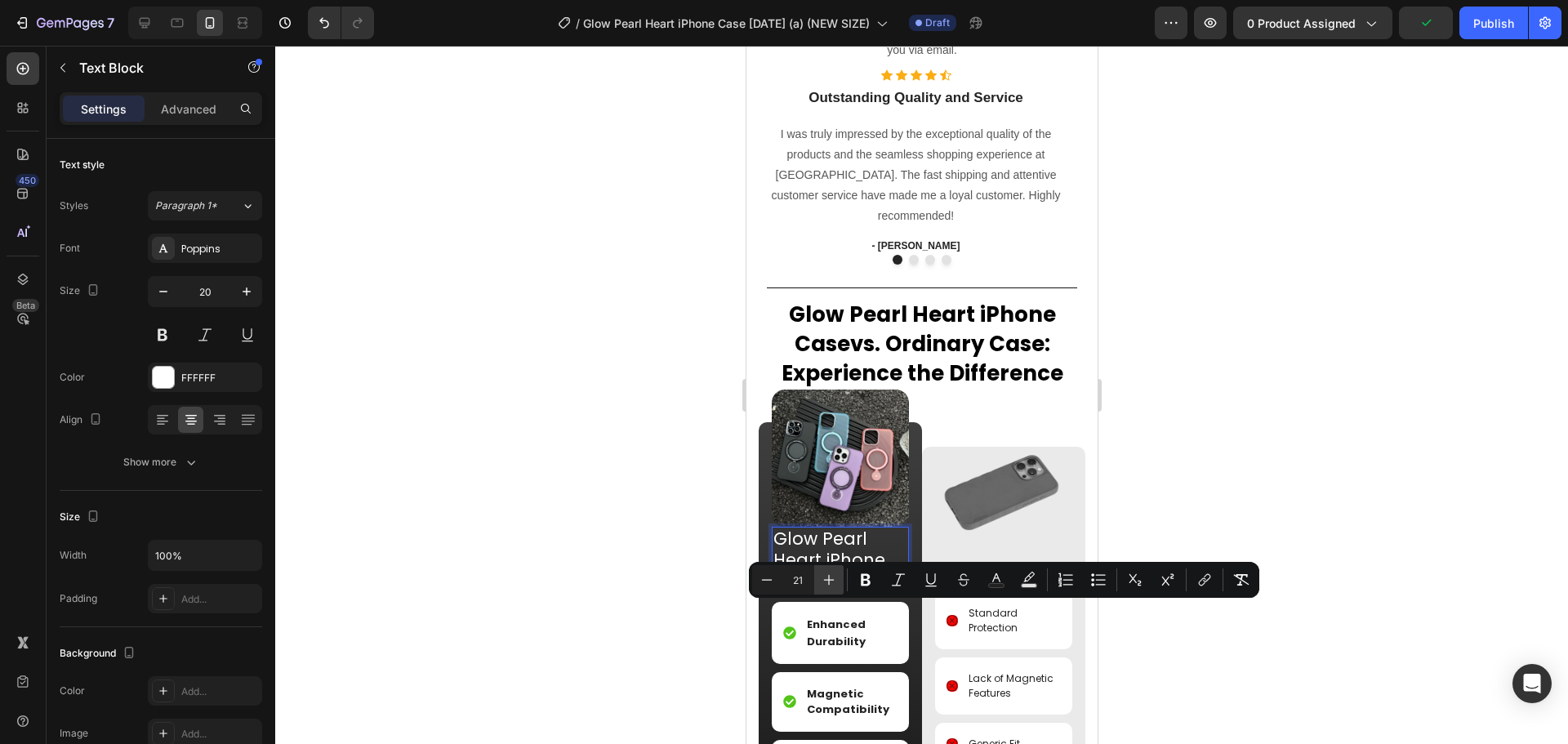
click at [831, 576] on icon "Editor contextual toolbar" at bounding box center [828, 579] width 16 height 16
type input "23"
click at [867, 574] on icon "Editor contextual toolbar" at bounding box center [866, 580] width 10 height 12
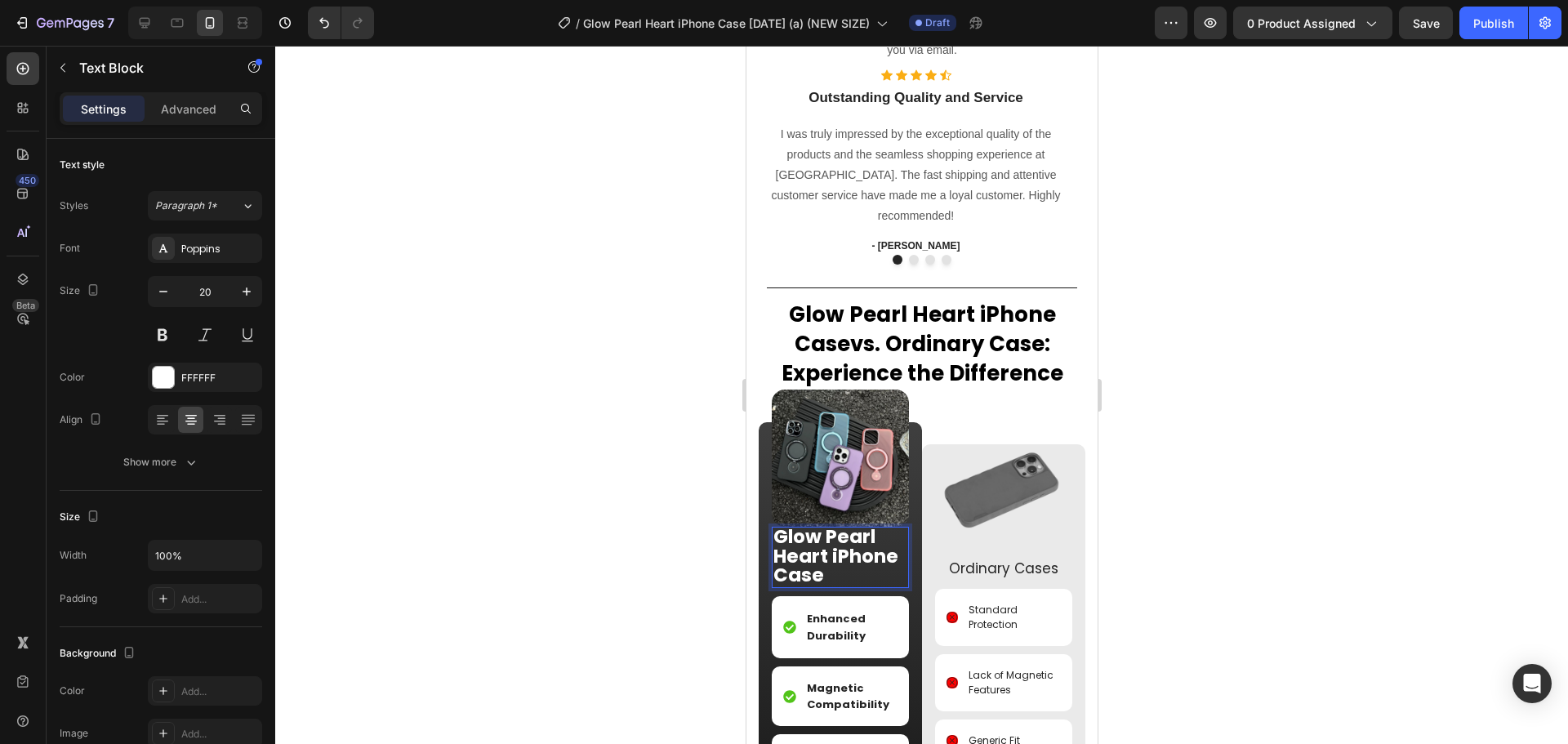
click at [852, 588] on strong "Glow Pearl Heart iPhone Case" at bounding box center [835, 555] width 125 height 65
click at [1241, 511] on div at bounding box center [921, 394] width 1293 height 698
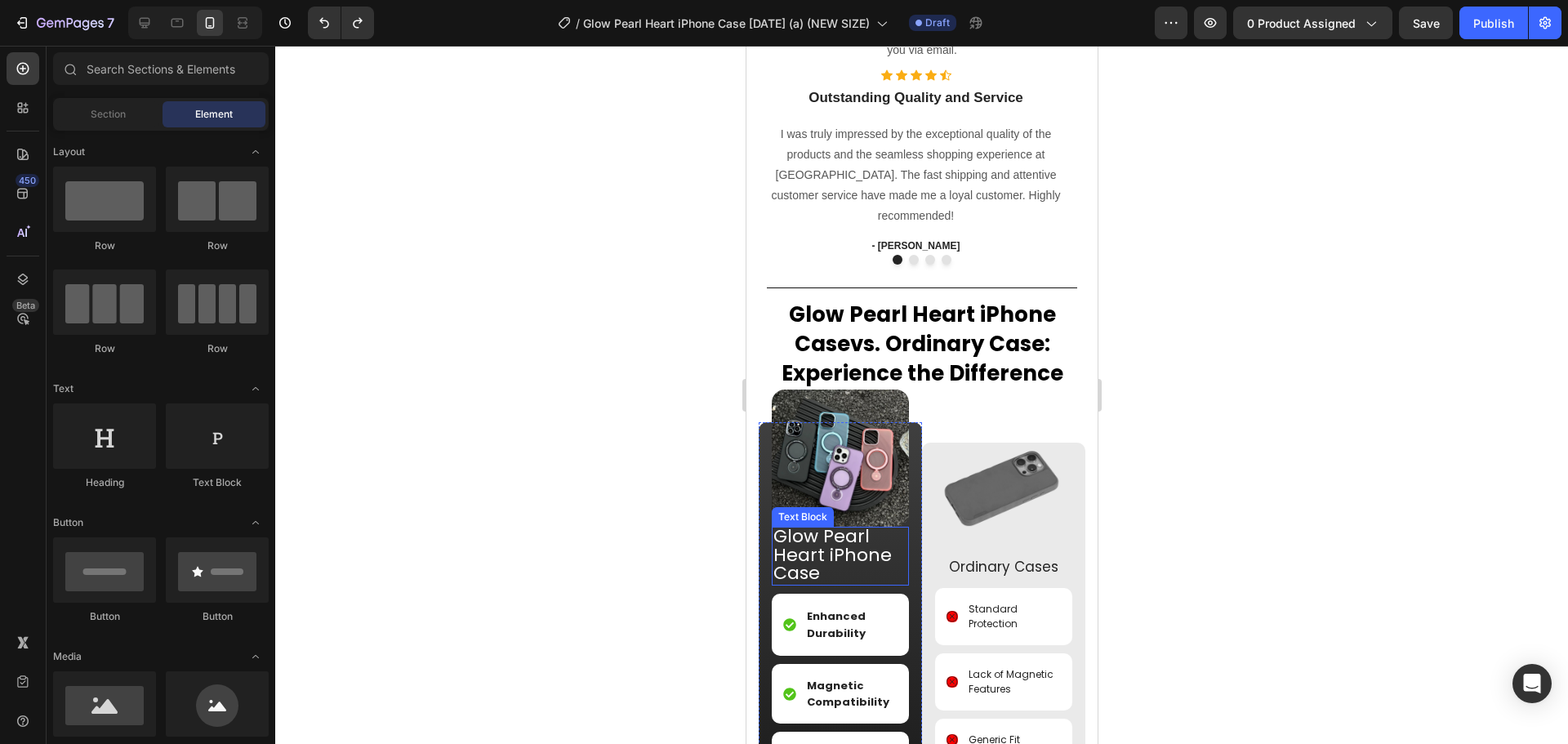
click at [861, 586] on span "Glow Pearl Heart iPhone Case" at bounding box center [831, 554] width 119 height 63
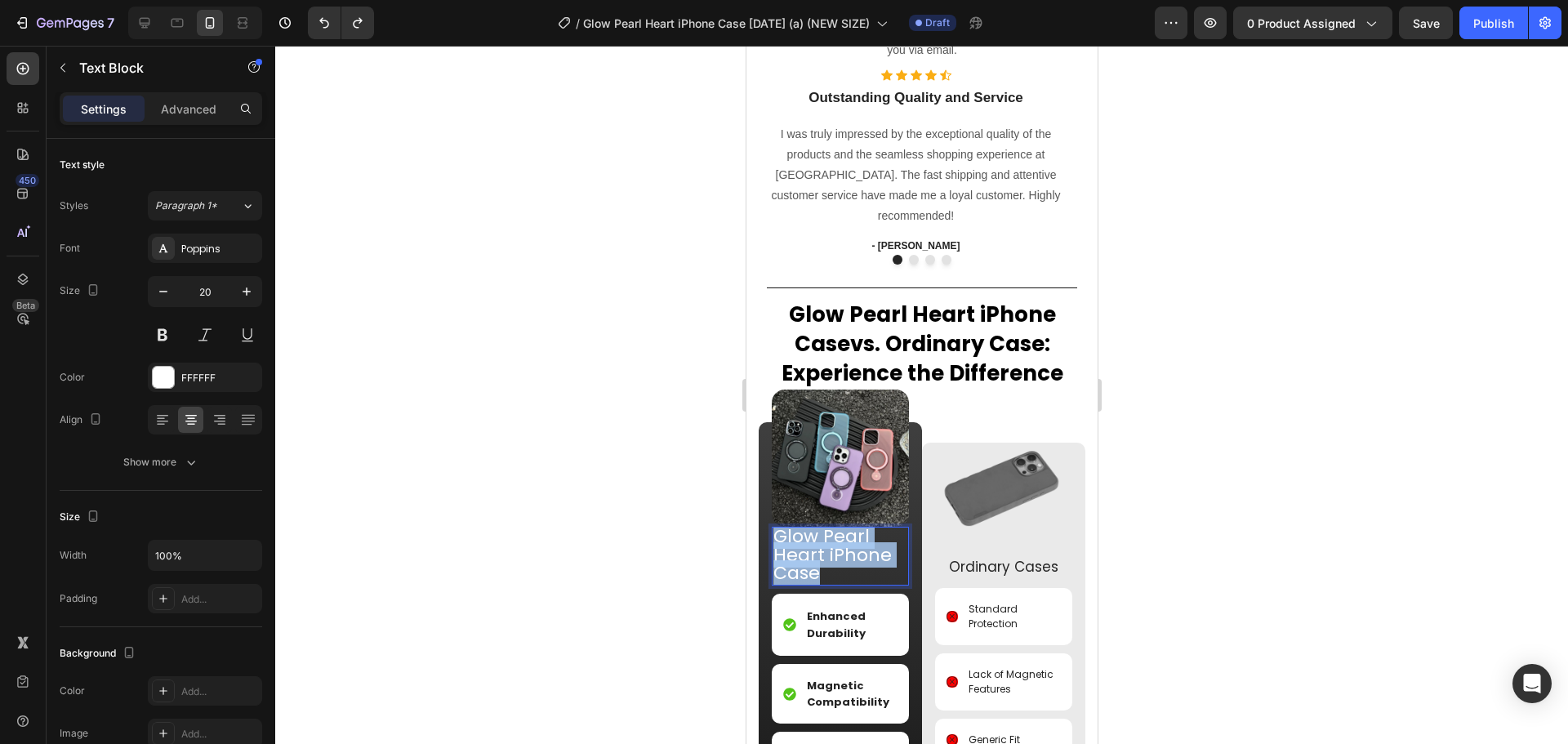
click at [861, 586] on span "Glow Pearl Heart iPhone Case" at bounding box center [831, 554] width 119 height 63
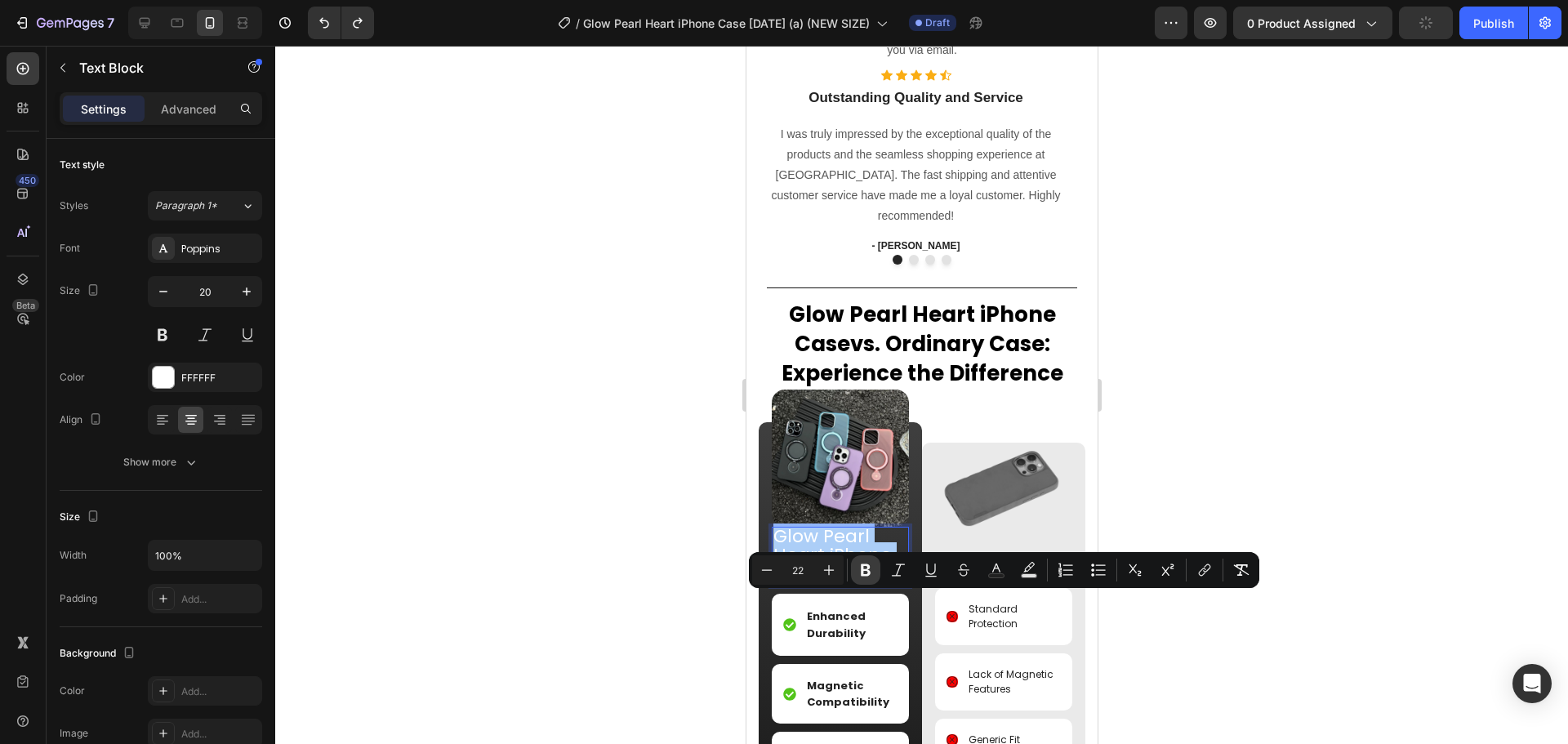
click at [864, 566] on icon "Editor contextual toolbar" at bounding box center [865, 570] width 16 height 16
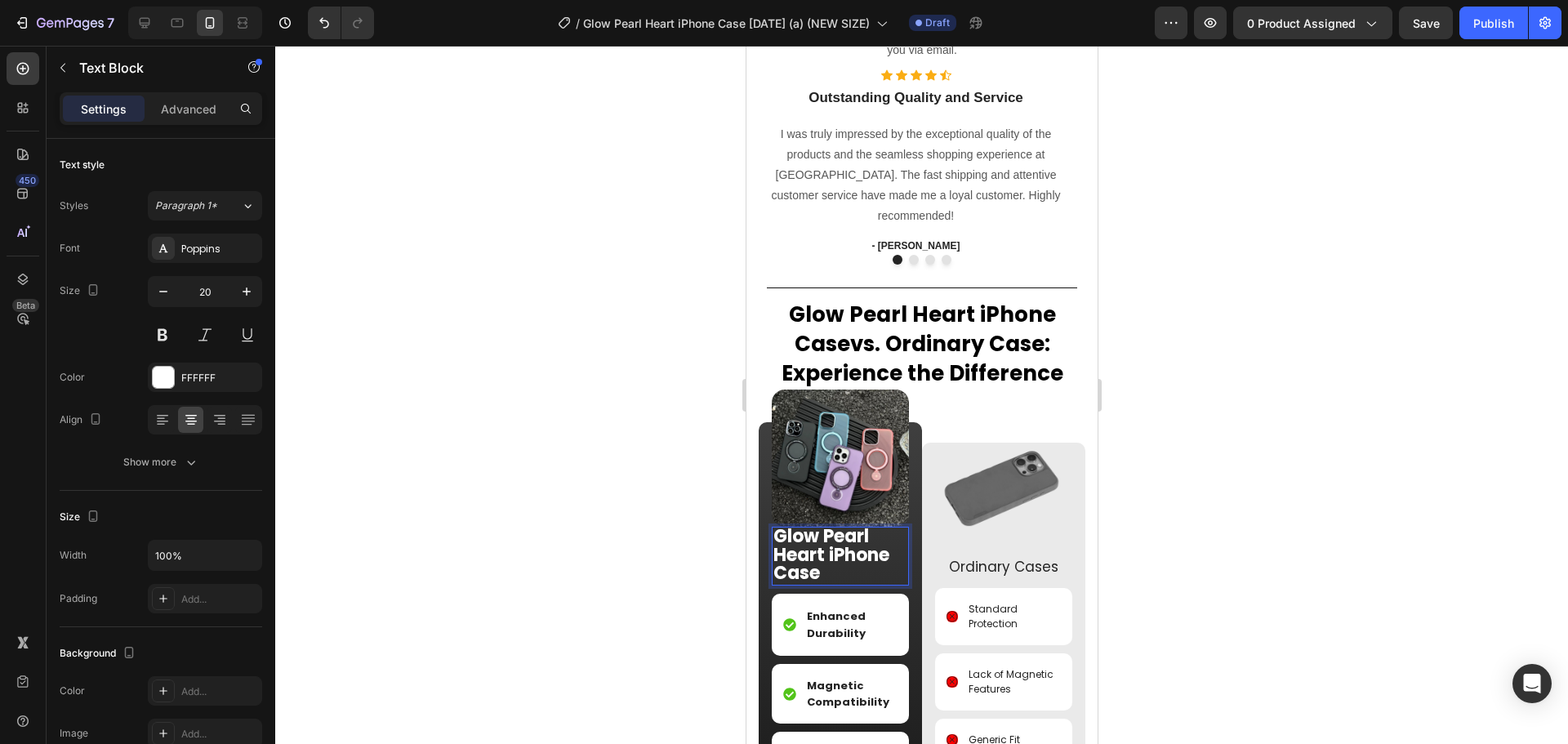
click at [845, 584] on p "Glow Pearl Heart iPhone Case" at bounding box center [839, 556] width 134 height 56
click at [824, 586] on strong "Glow Pearl Heart iPhone Case" at bounding box center [830, 554] width 116 height 63
click at [1371, 588] on div at bounding box center [921, 394] width 1293 height 698
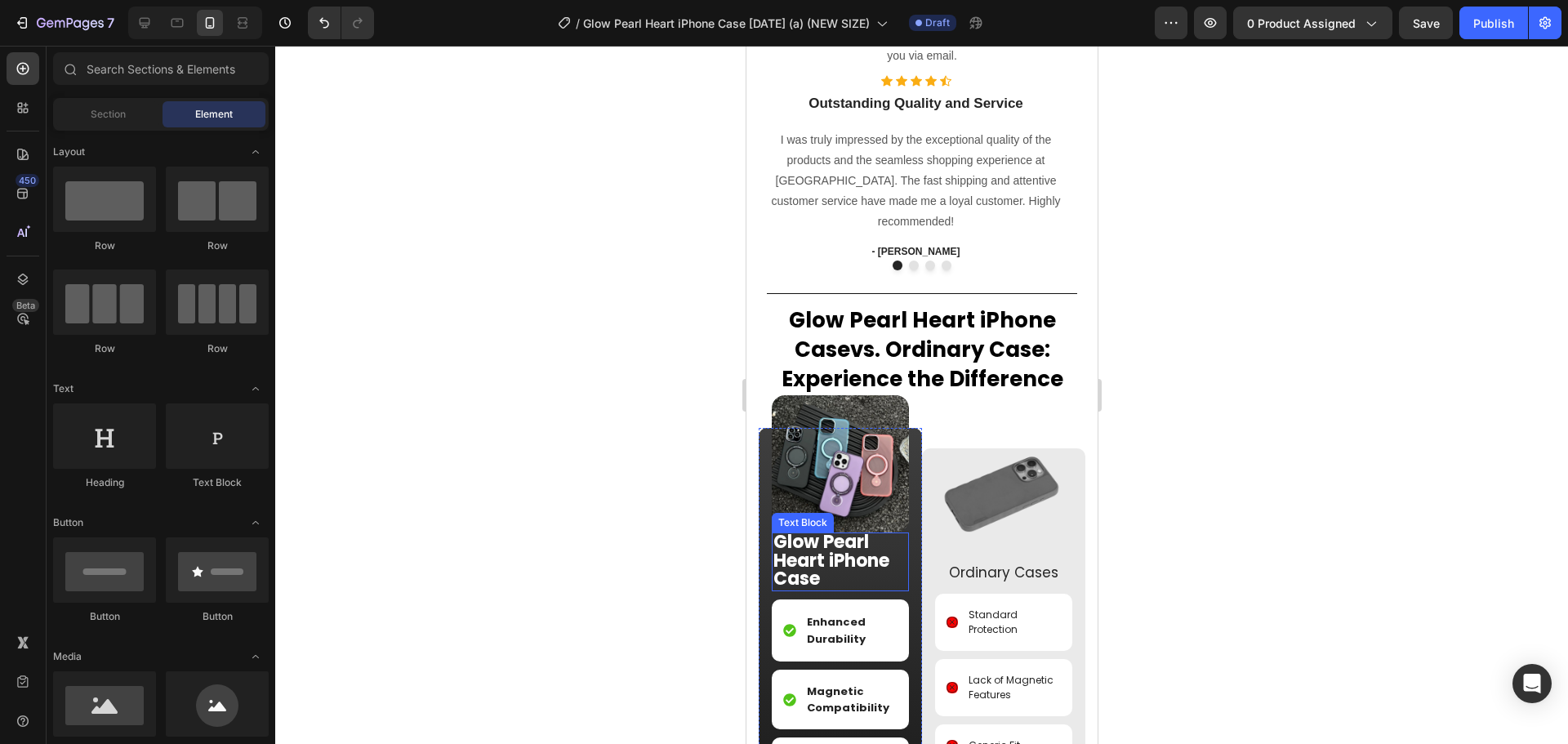
scroll to position [1370, 0]
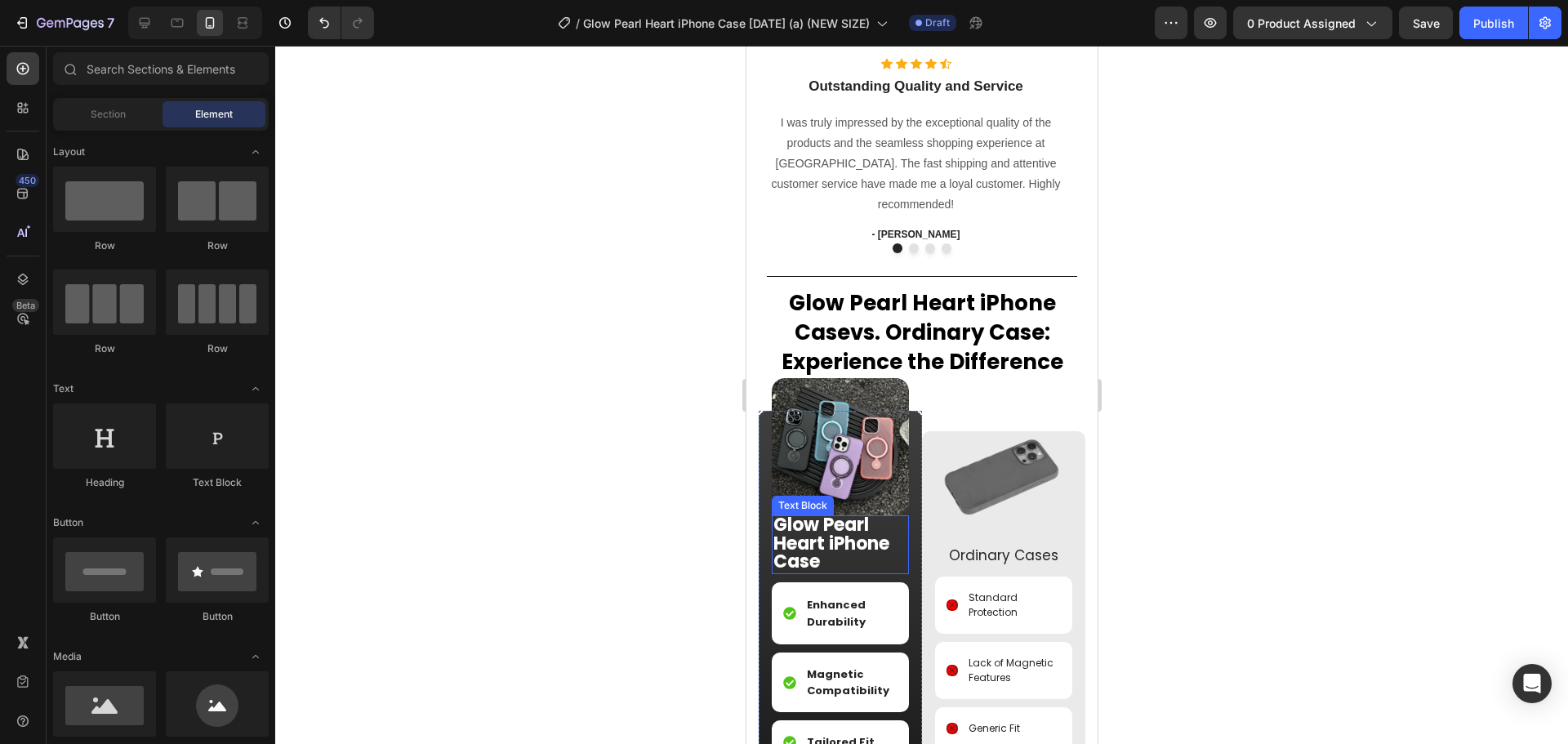
click at [833, 519] on strong "Glow Pearl Heart iPhone Case" at bounding box center [830, 543] width 116 height 63
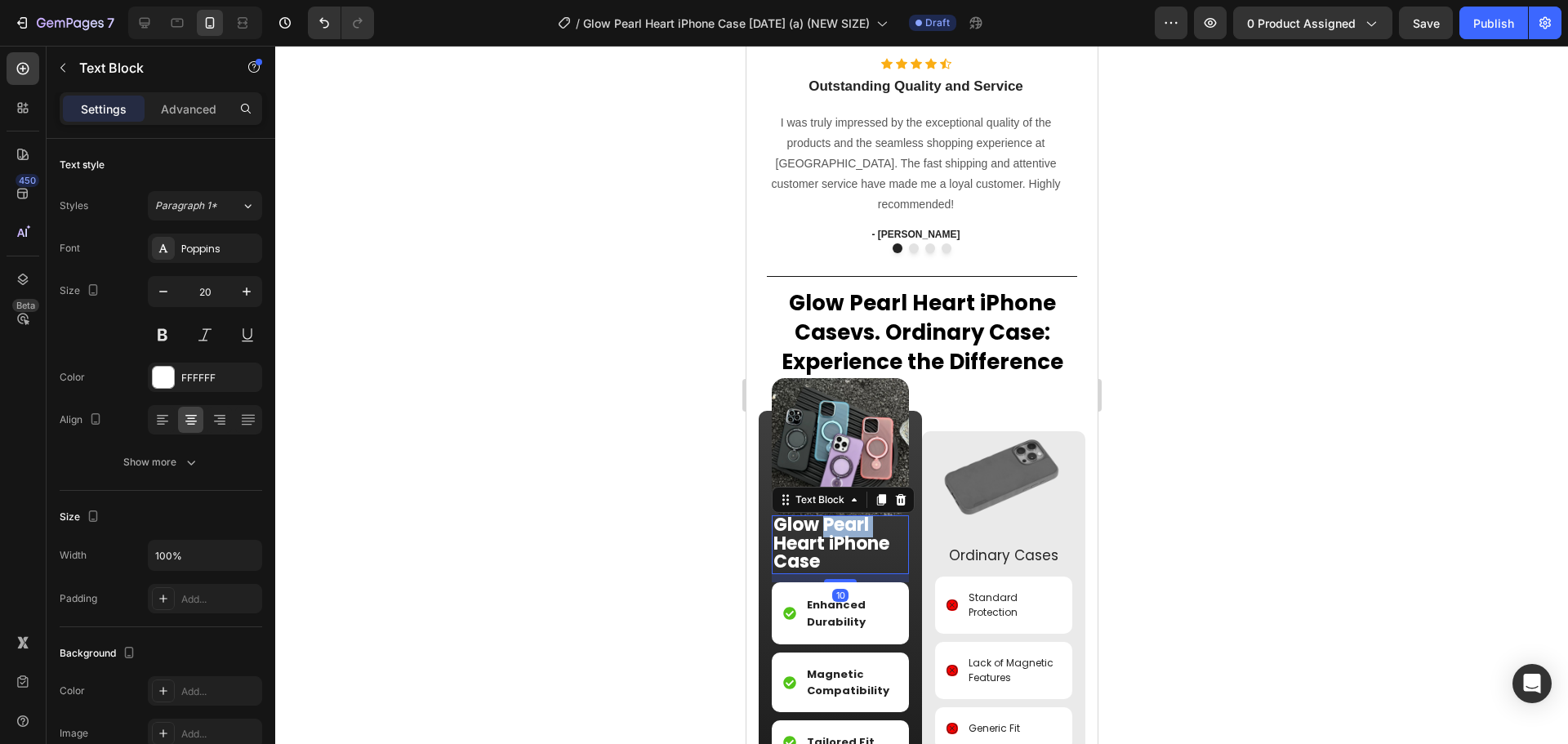
click at [842, 529] on strong "Glow Pearl Heart iPhone Case" at bounding box center [830, 543] width 116 height 63
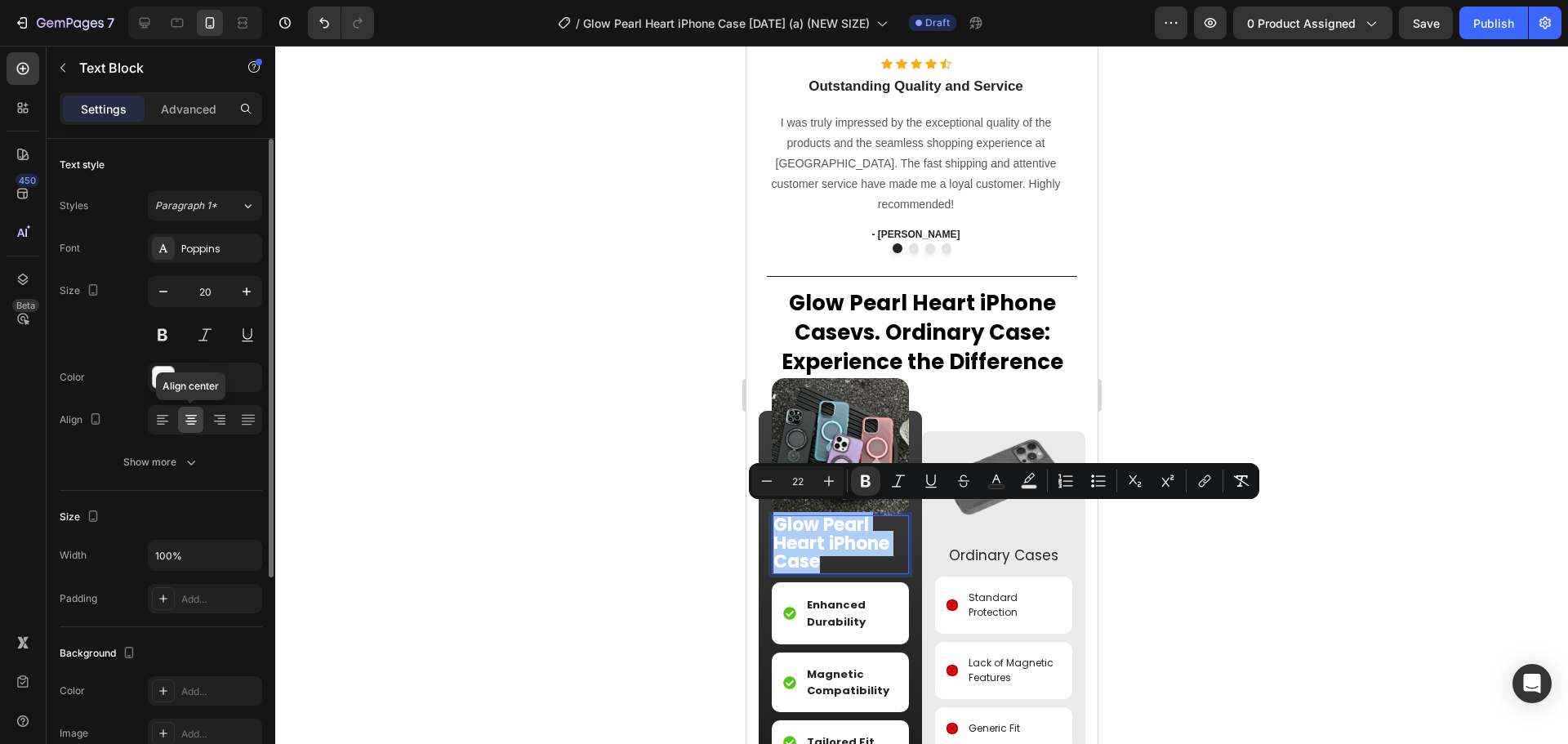
click at [193, 426] on icon at bounding box center [190, 419] width 16 height 16
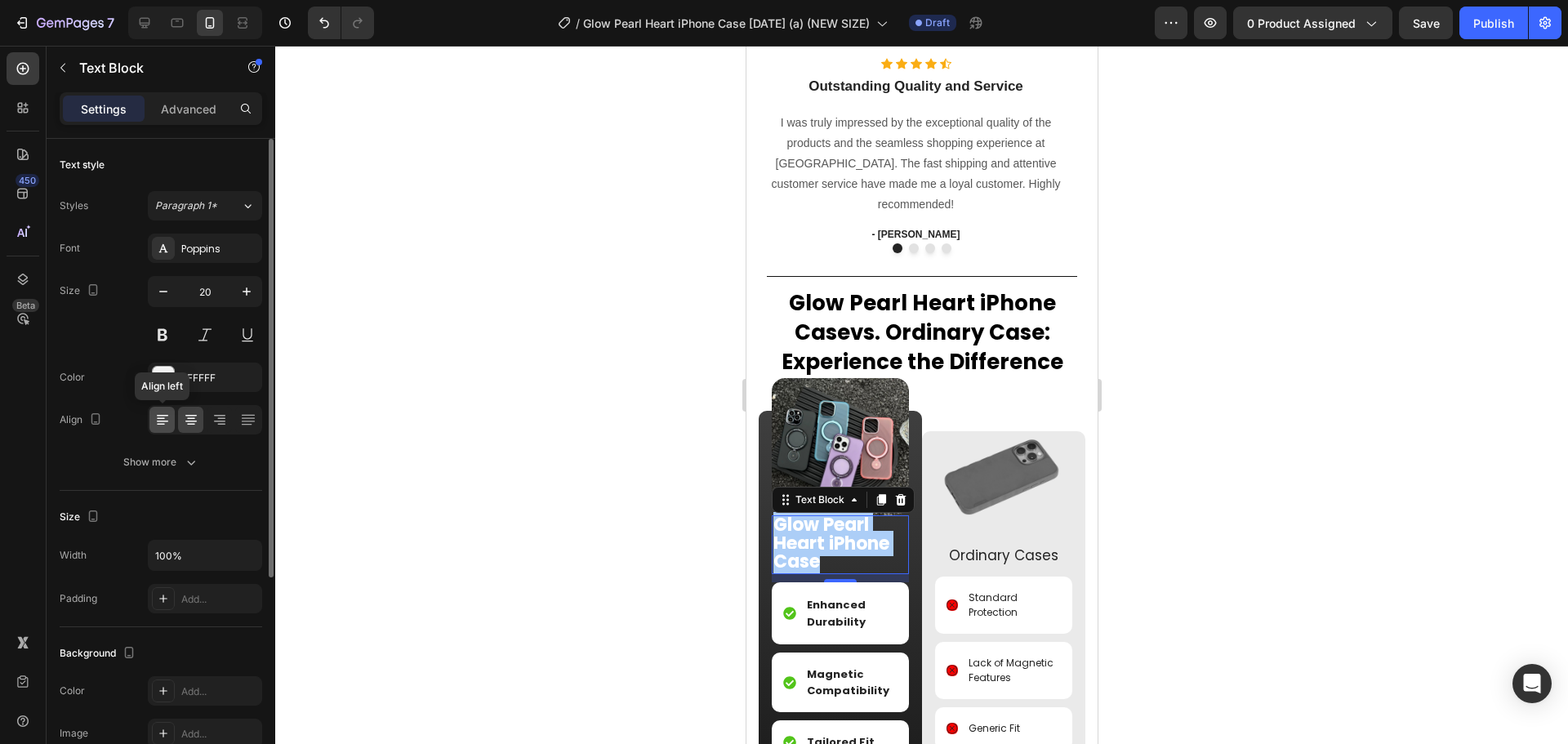
click at [164, 422] on icon at bounding box center [163, 422] width 12 height 2
click at [181, 420] on div at bounding box center [190, 419] width 25 height 26
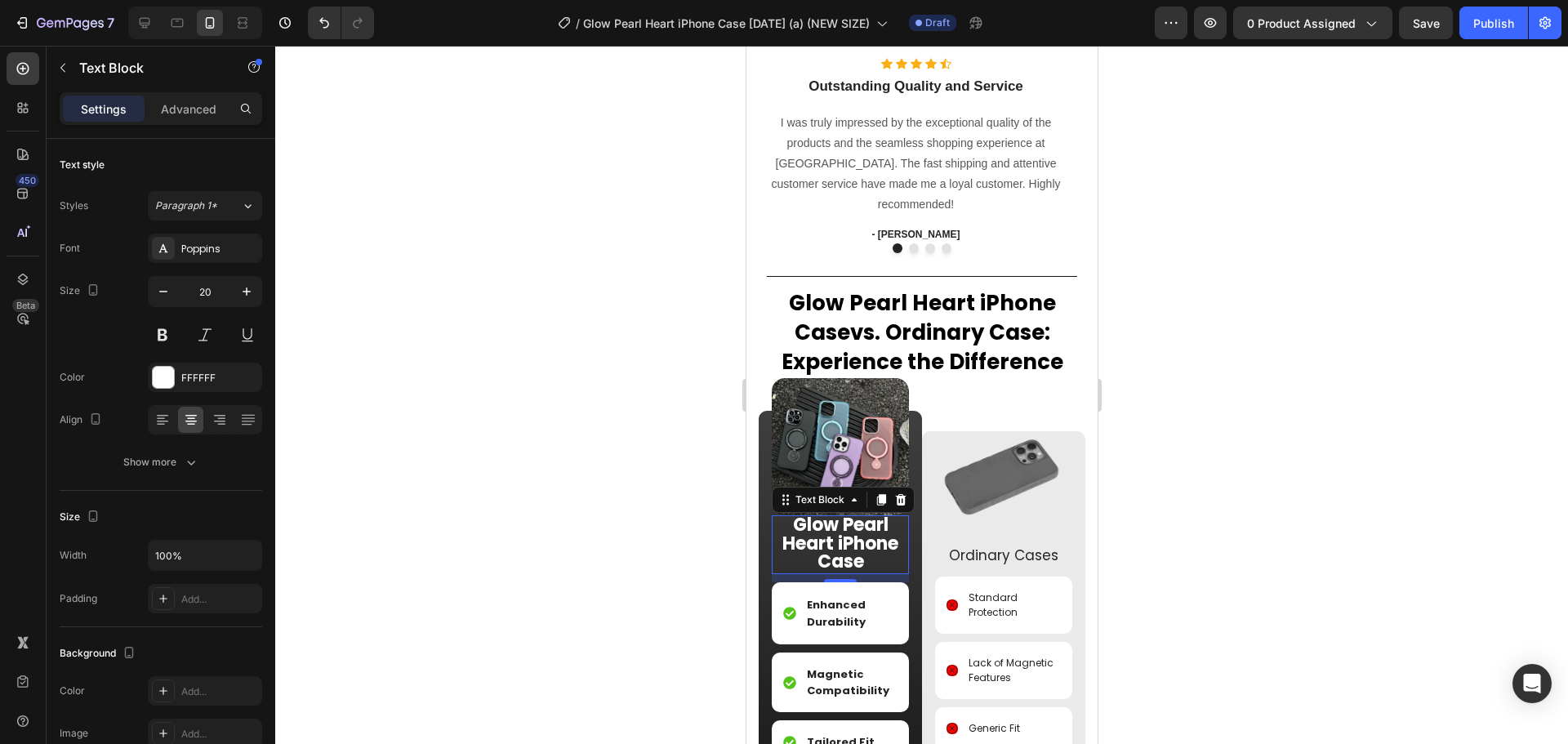
click at [460, 474] on div at bounding box center [921, 394] width 1293 height 698
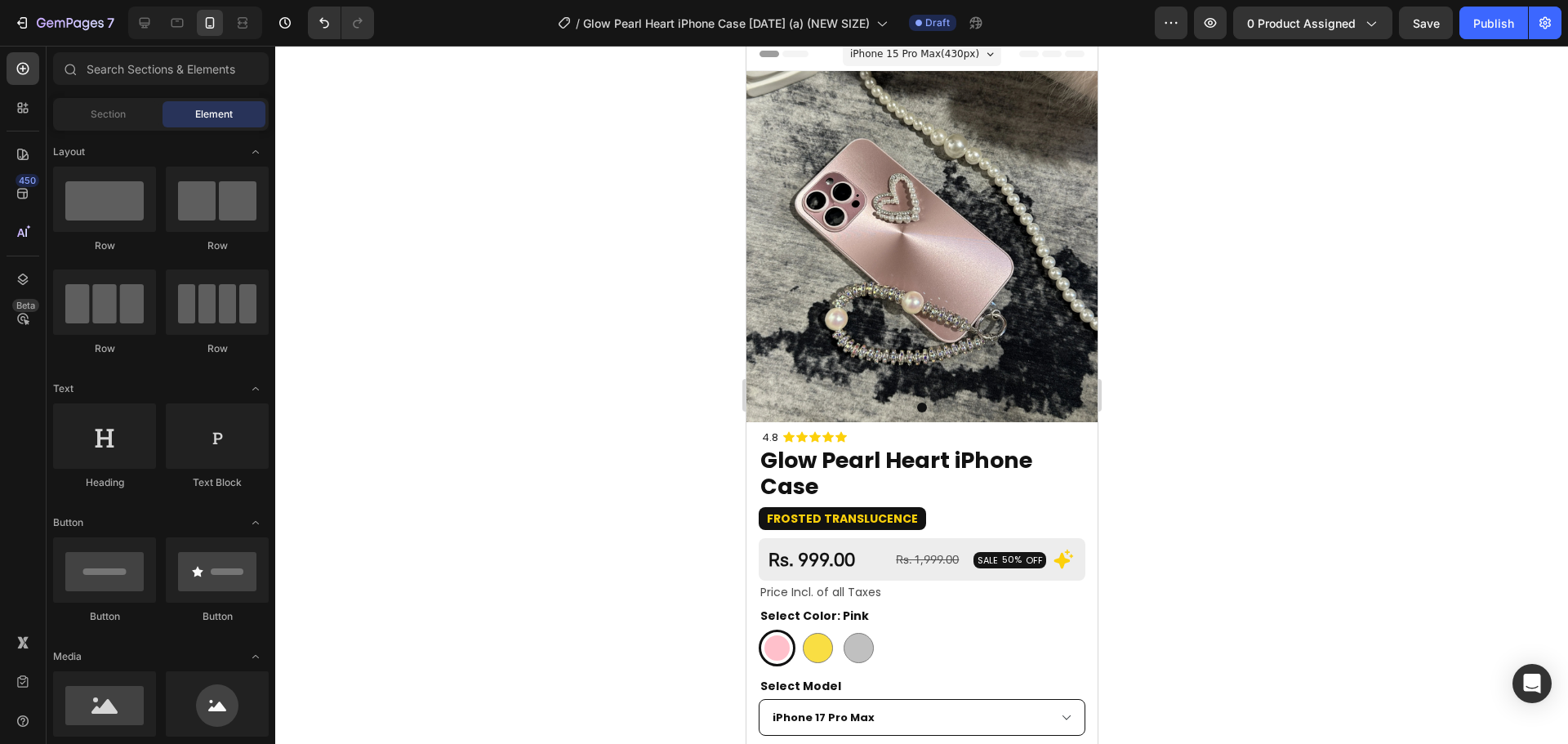
scroll to position [0, 0]
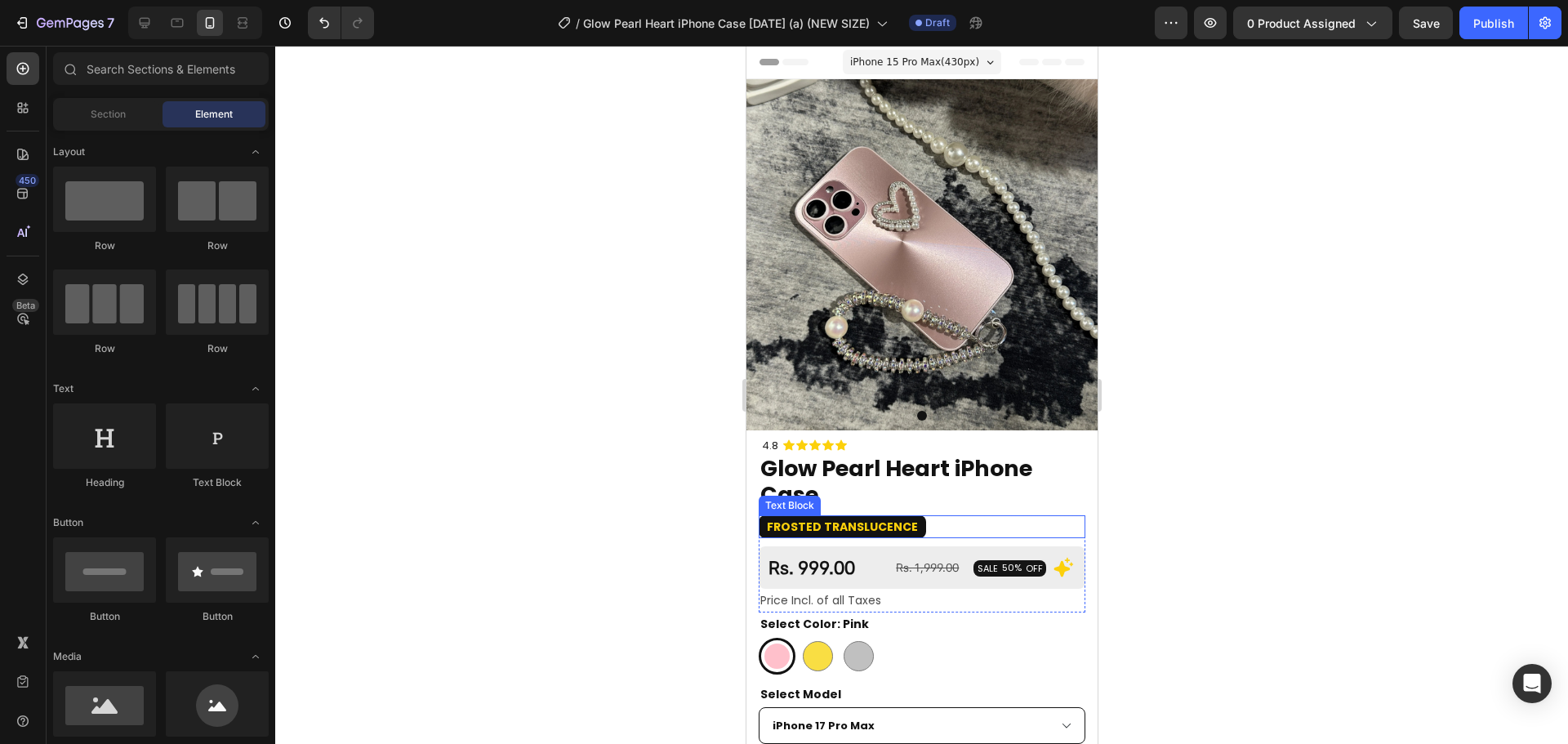
click at [871, 518] on strong "Frosted Translucence" at bounding box center [842, 526] width 151 height 16
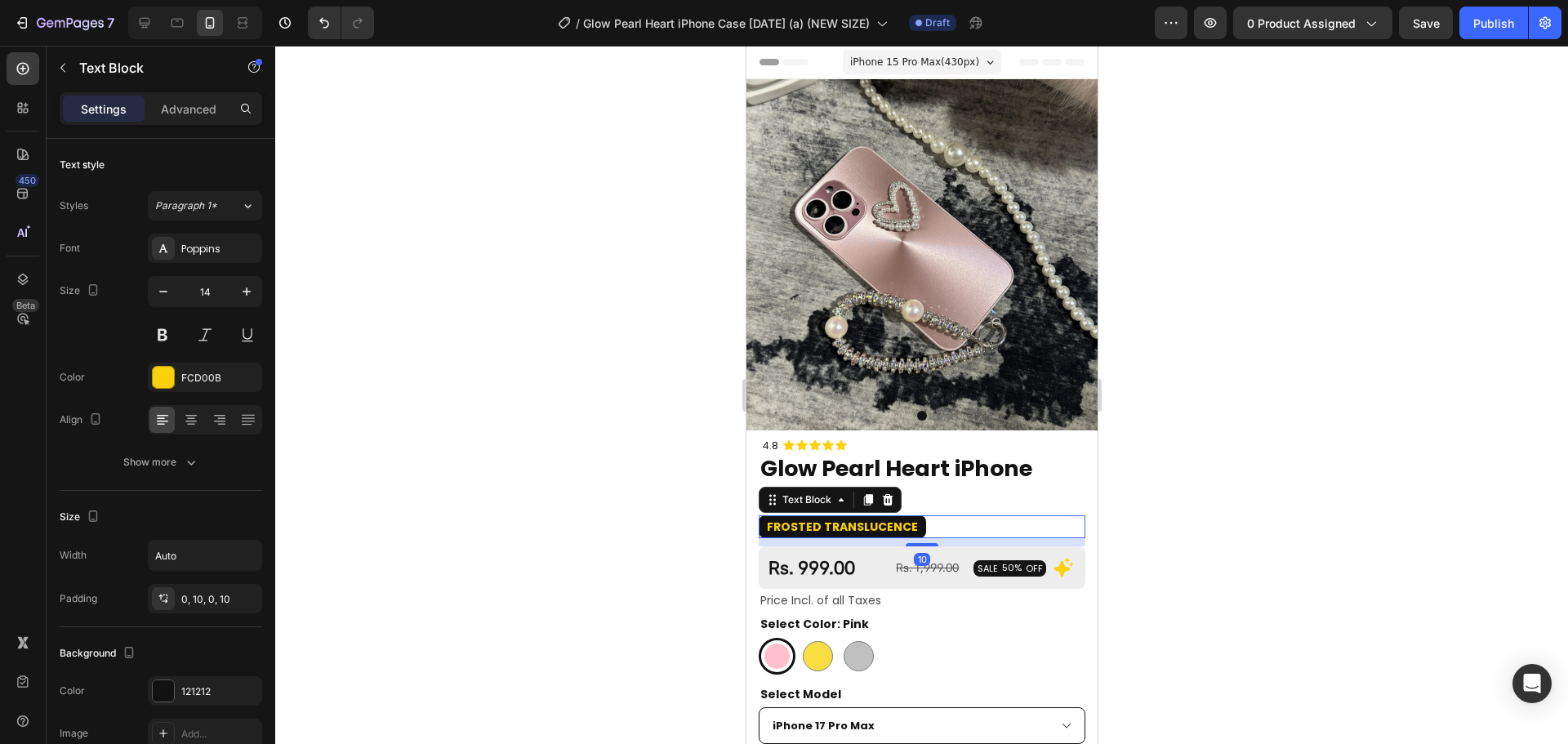
click at [871, 518] on strong "Frosted Translucence" at bounding box center [842, 526] width 151 height 16
click at [870, 518] on strong "Radiant Pearly Finish" at bounding box center [835, 526] width 138 height 16
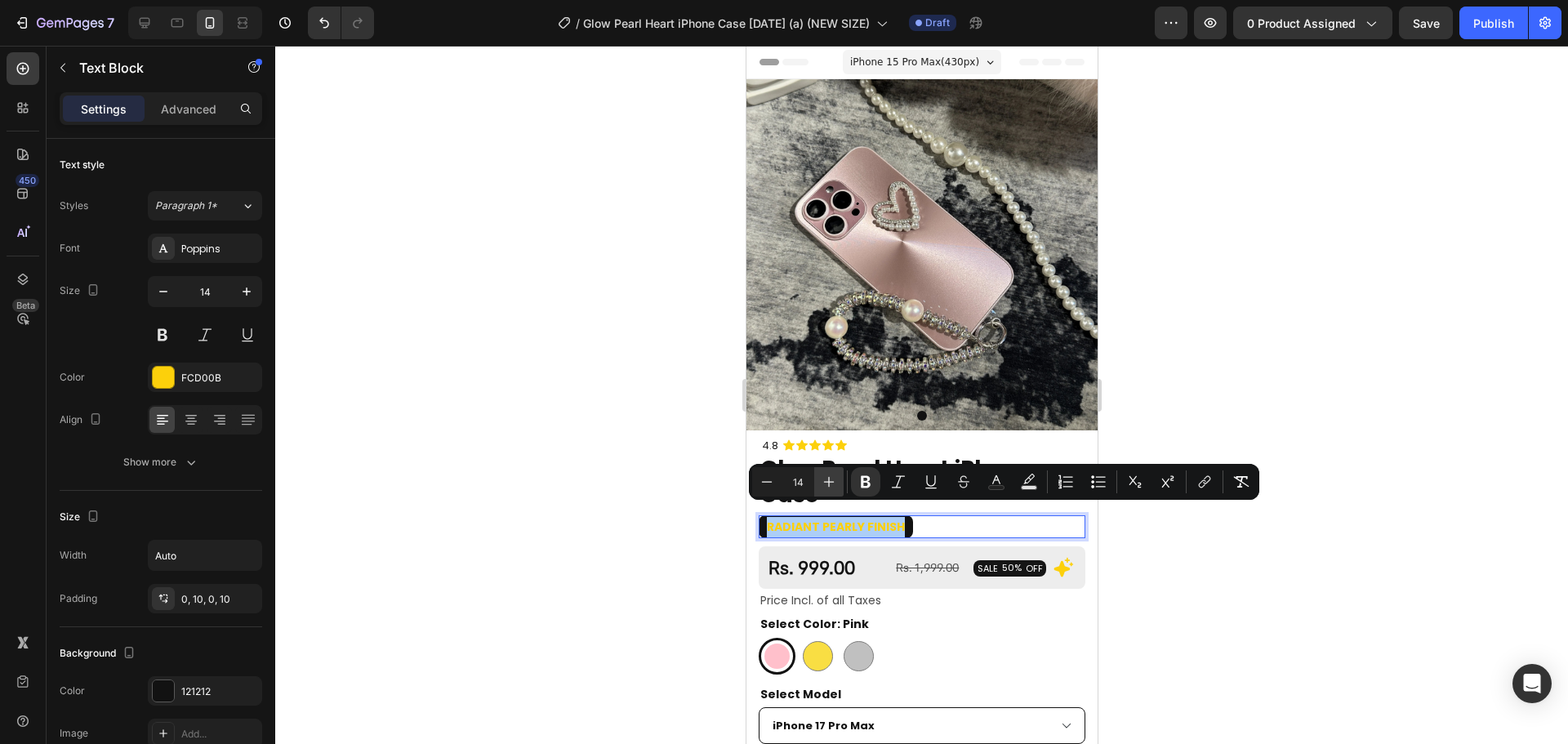
click at [833, 483] on icon "Editor contextual toolbar" at bounding box center [828, 481] width 16 height 16
type input "16"
click at [1256, 296] on div at bounding box center [921, 394] width 1293 height 698
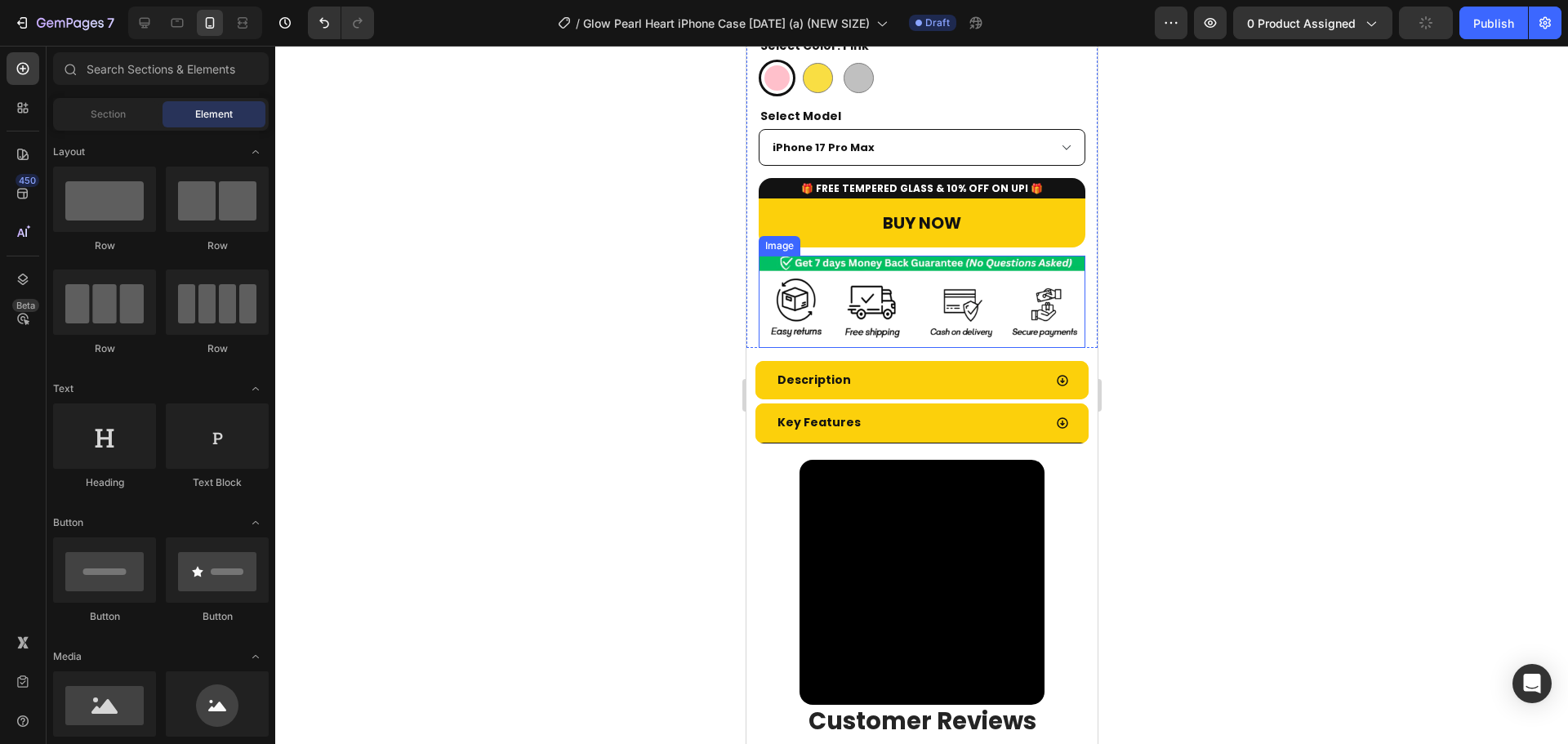
scroll to position [653, 0]
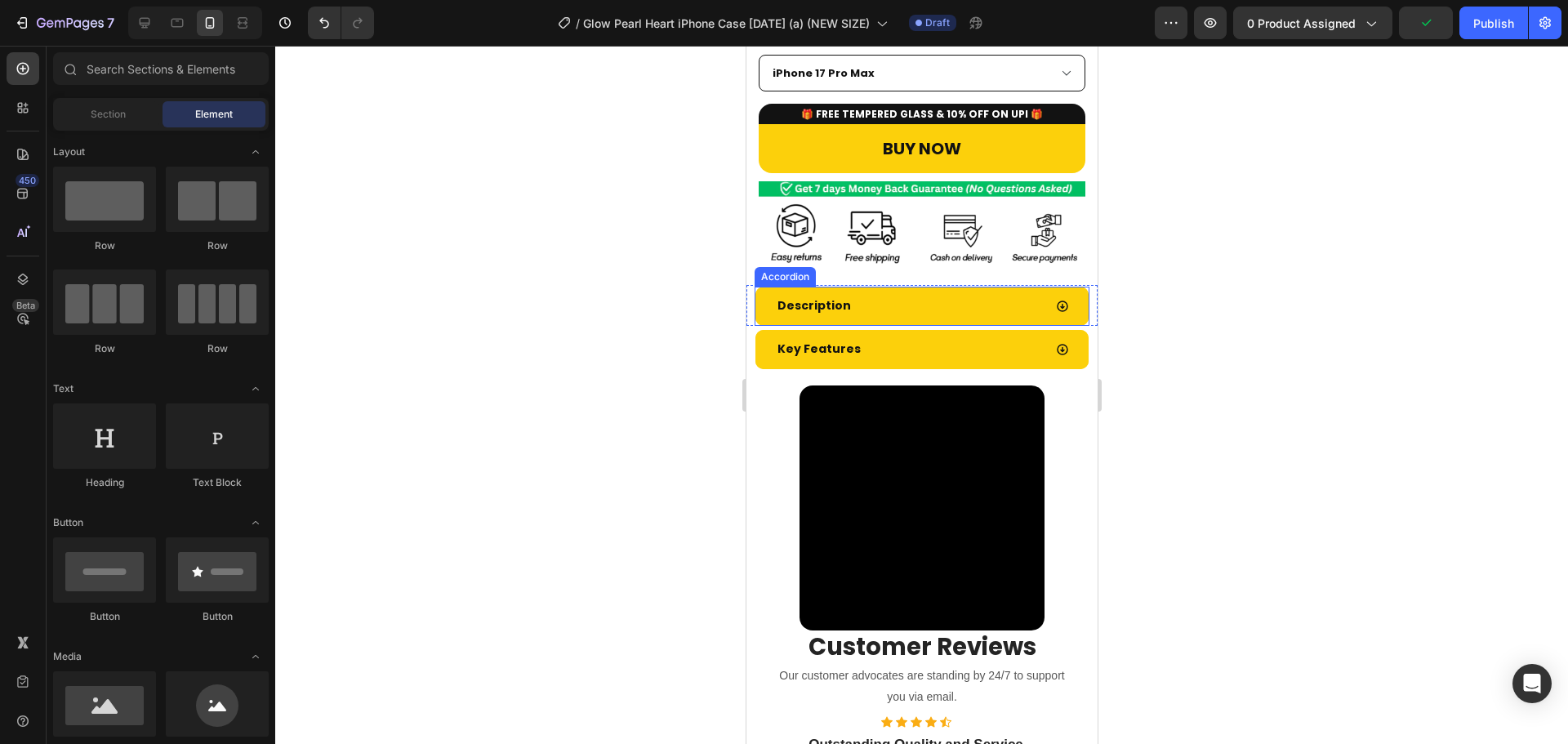
click at [884, 293] on div "Description" at bounding box center [908, 306] width 268 height 25
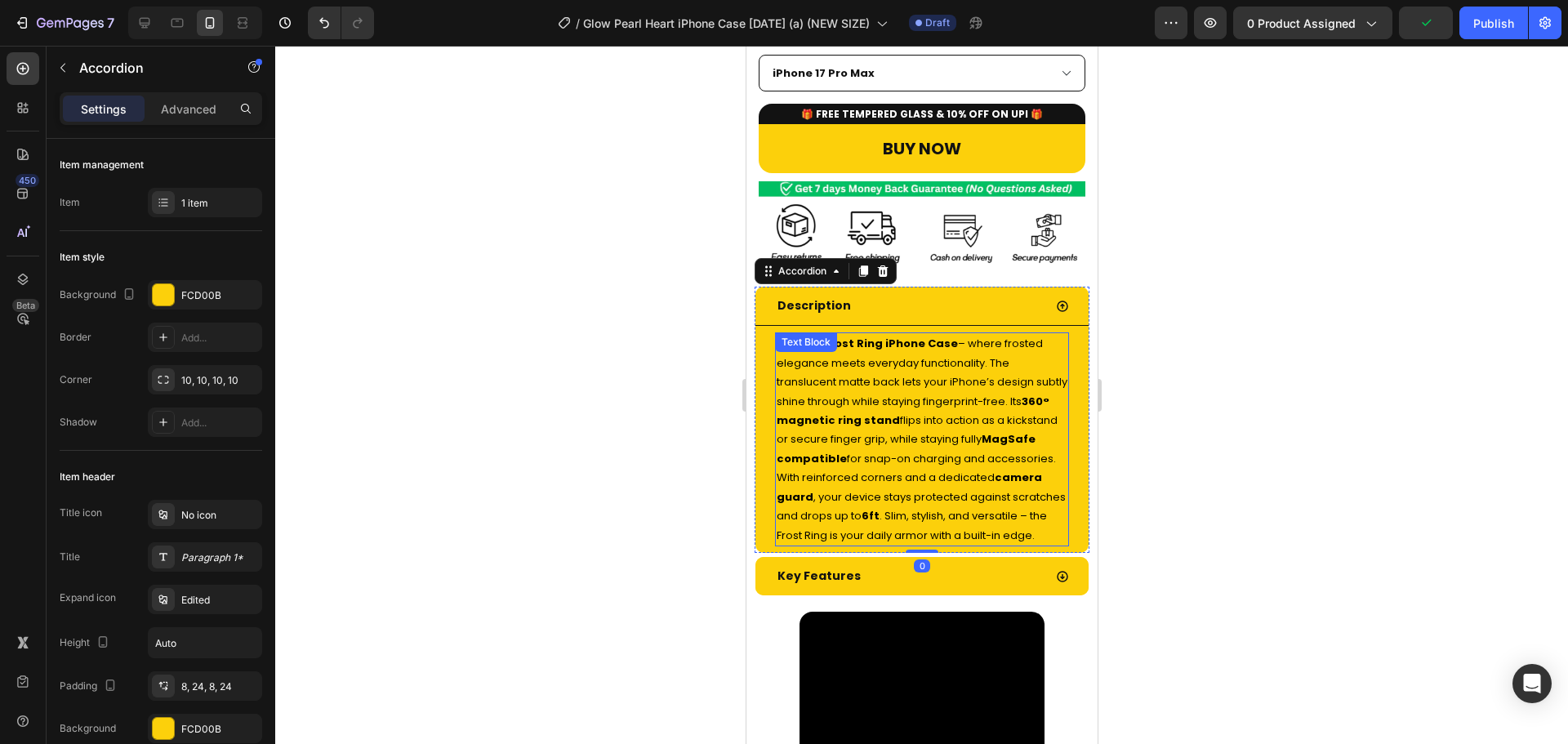
click at [897, 378] on span "Meet the Frost Ring iPhone Case – where frosted elegance meets everyday functio…" at bounding box center [920, 438] width 290 height 207
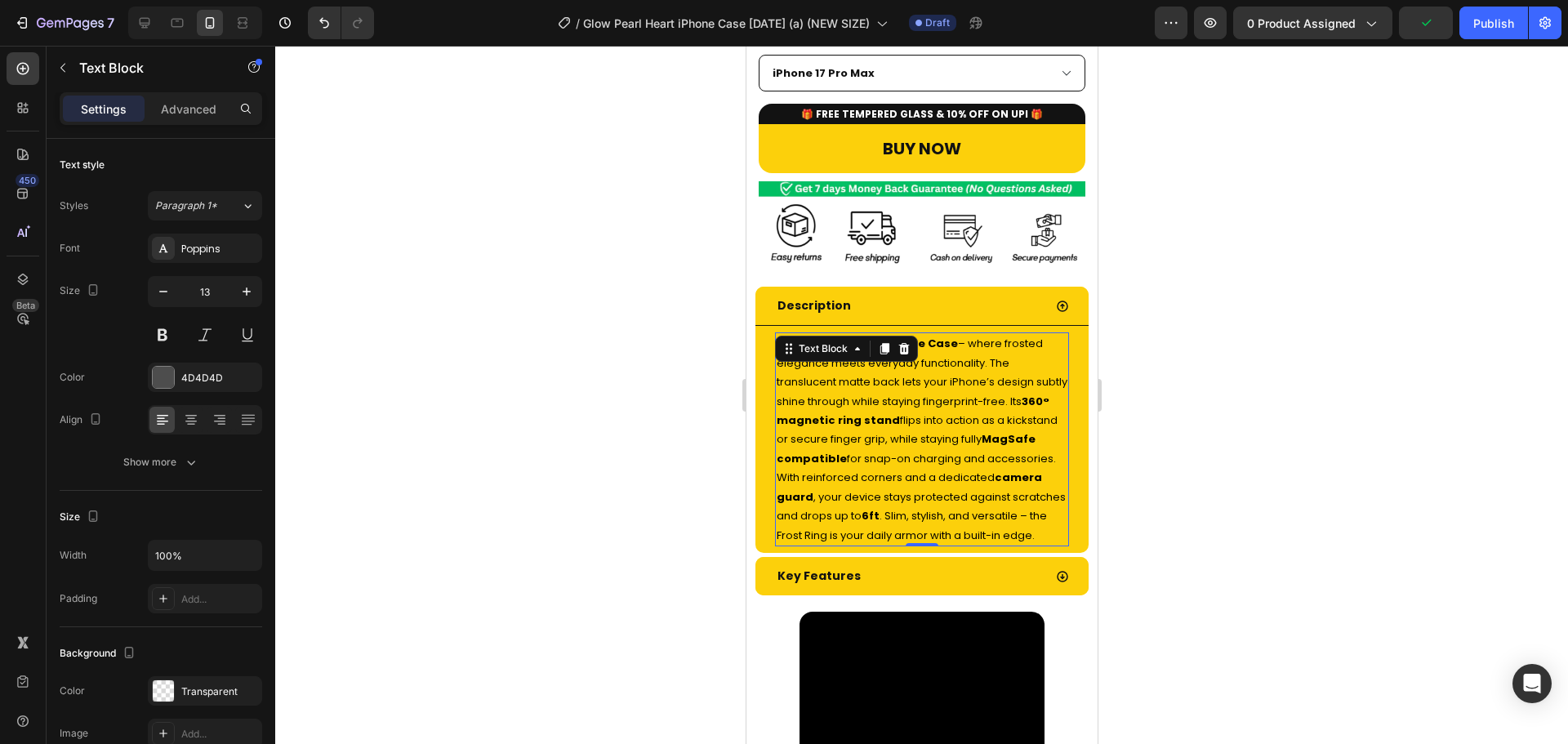
click at [897, 378] on span "Meet the Frost Ring iPhone Case – where frosted elegance meets everyday functio…" at bounding box center [920, 438] width 290 height 207
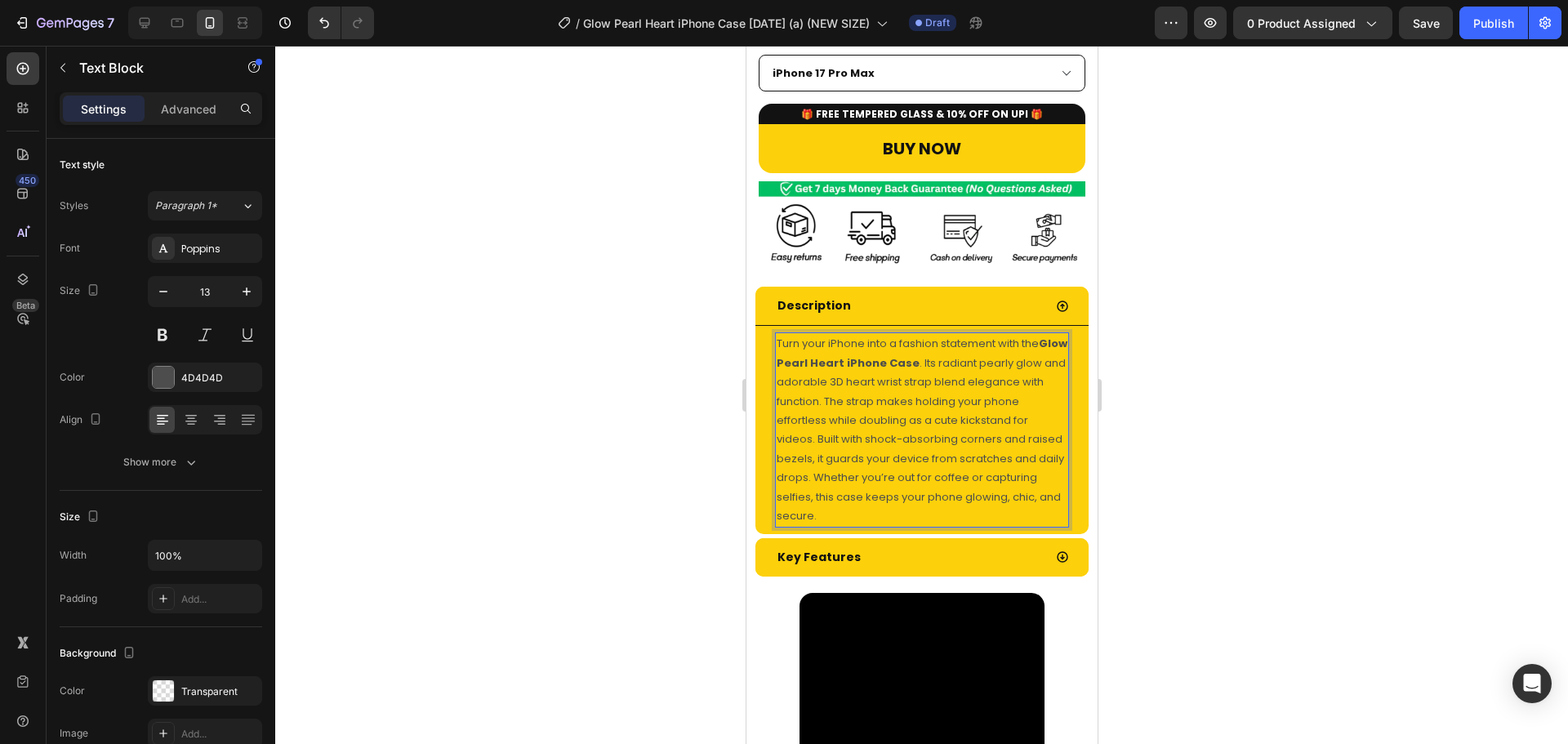
click at [897, 379] on p "Turn your iPhone into a fashion statement with the Glow Pearl Heart iPhone Case…" at bounding box center [920, 429] width 290 height 191
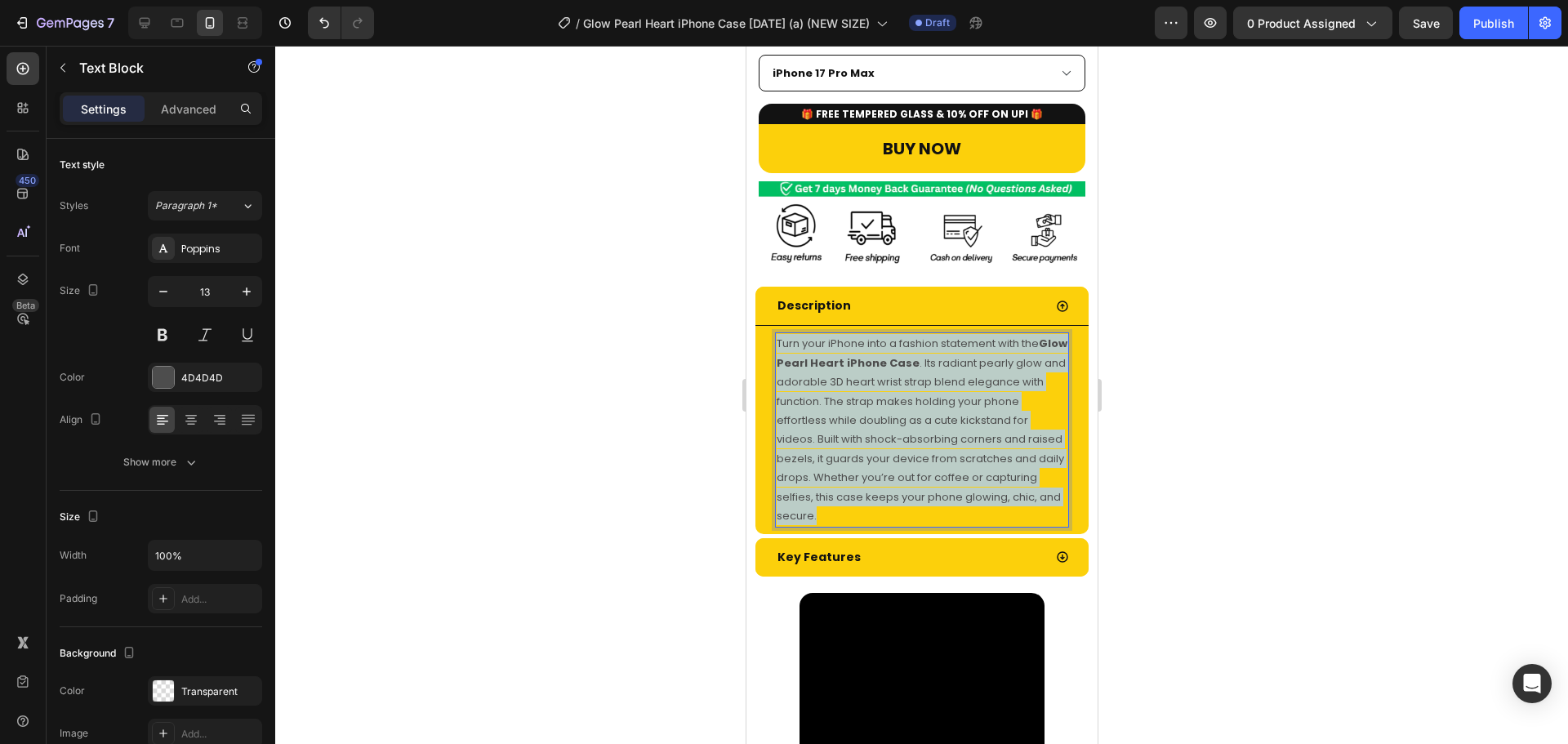
click at [897, 379] on p "Turn your iPhone into a fashion statement with the Glow Pearl Heart iPhone Case…" at bounding box center [920, 429] width 290 height 191
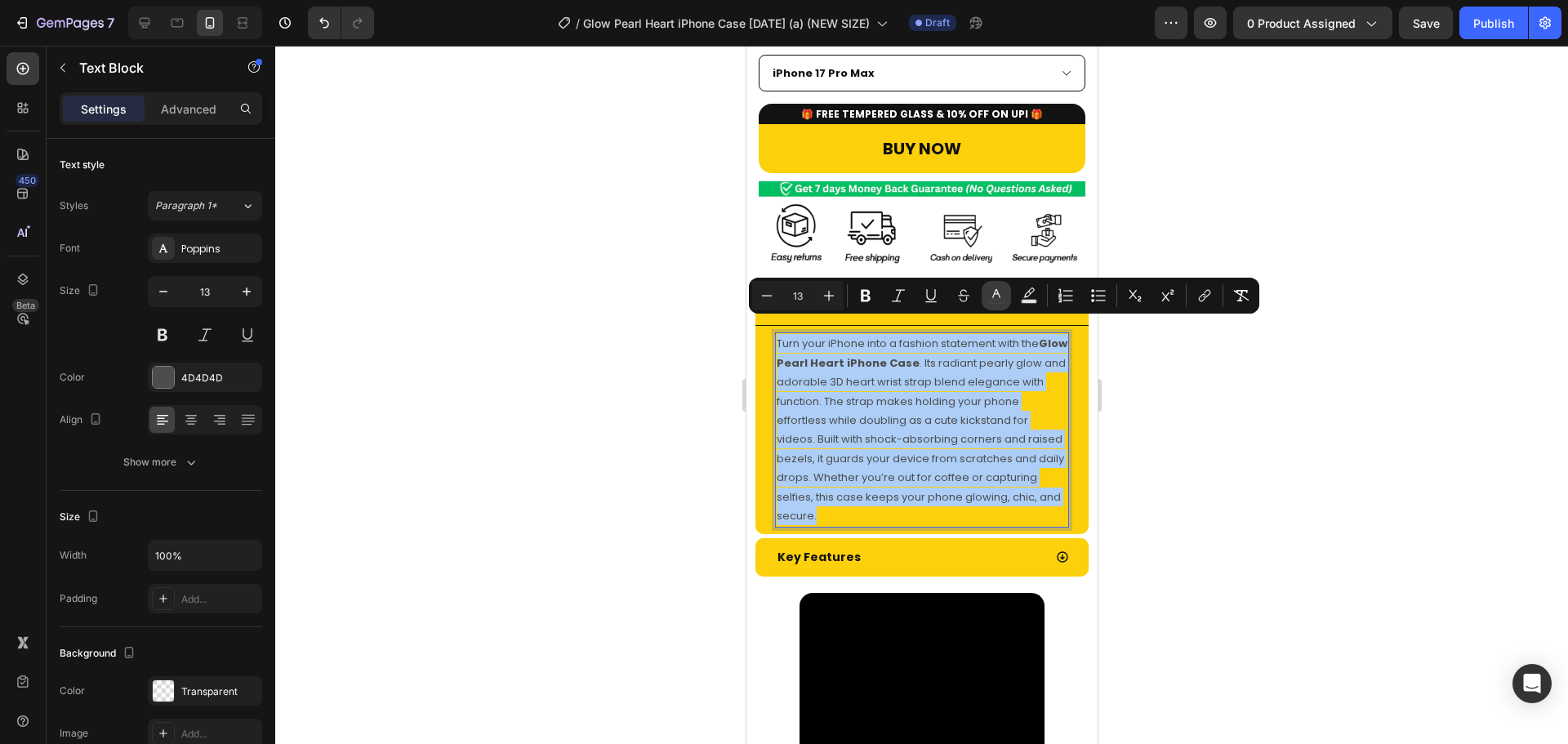
click at [981, 297] on button "color" at bounding box center [996, 295] width 30 height 30
type input "4D4D4D"
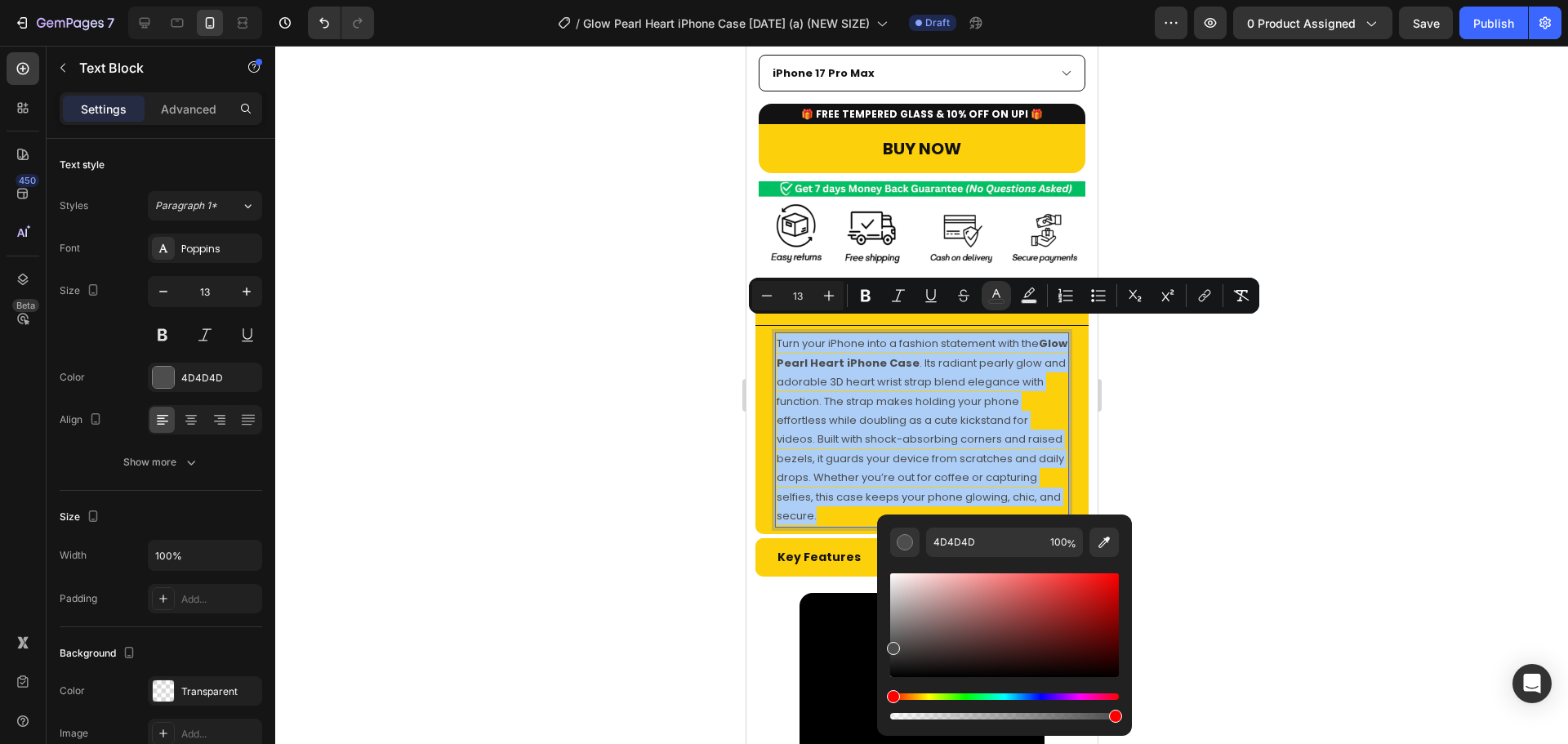
drag, startPoint x: 1687, startPoint y: 703, endPoint x: 856, endPoint y: 717, distance: 831.1
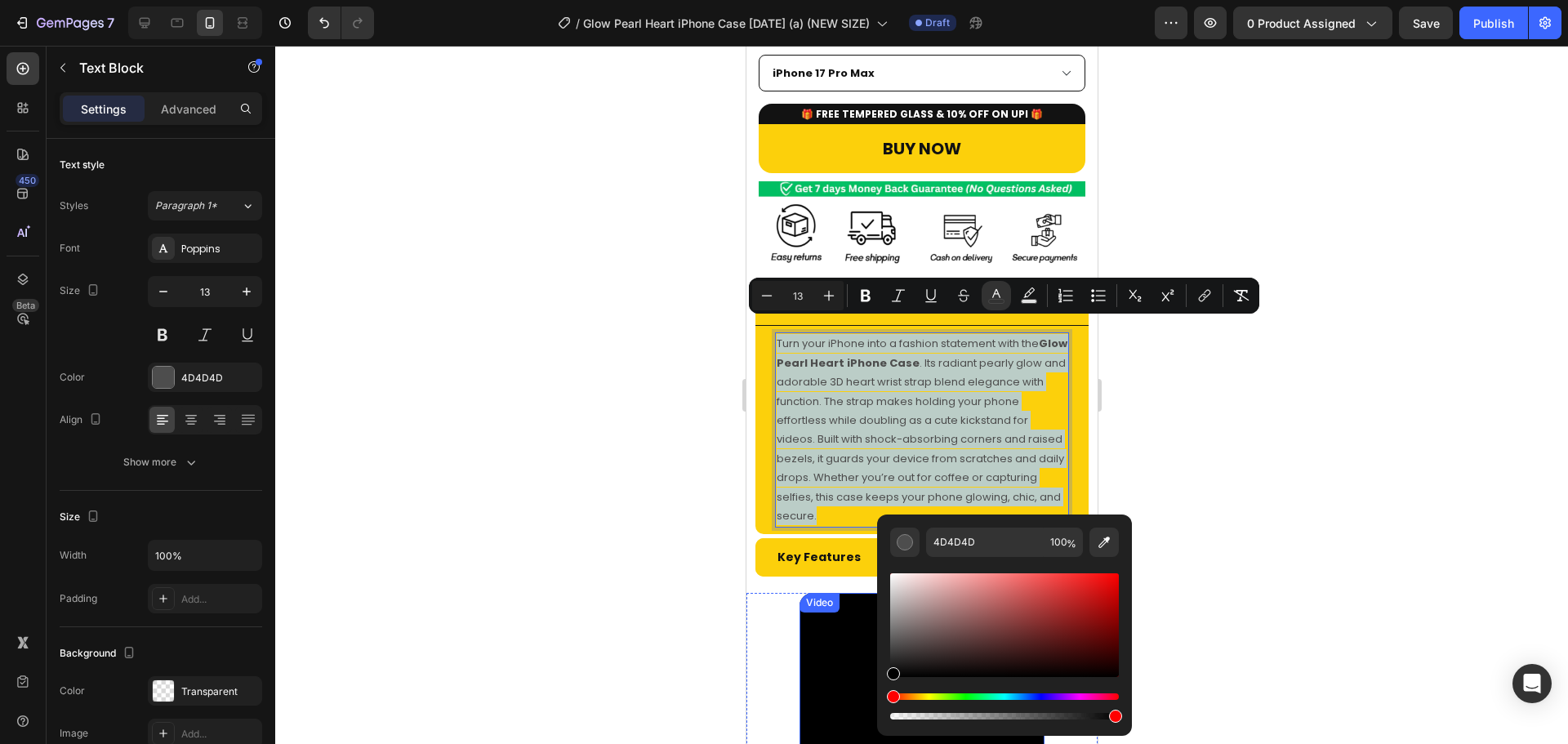
type input "000000"
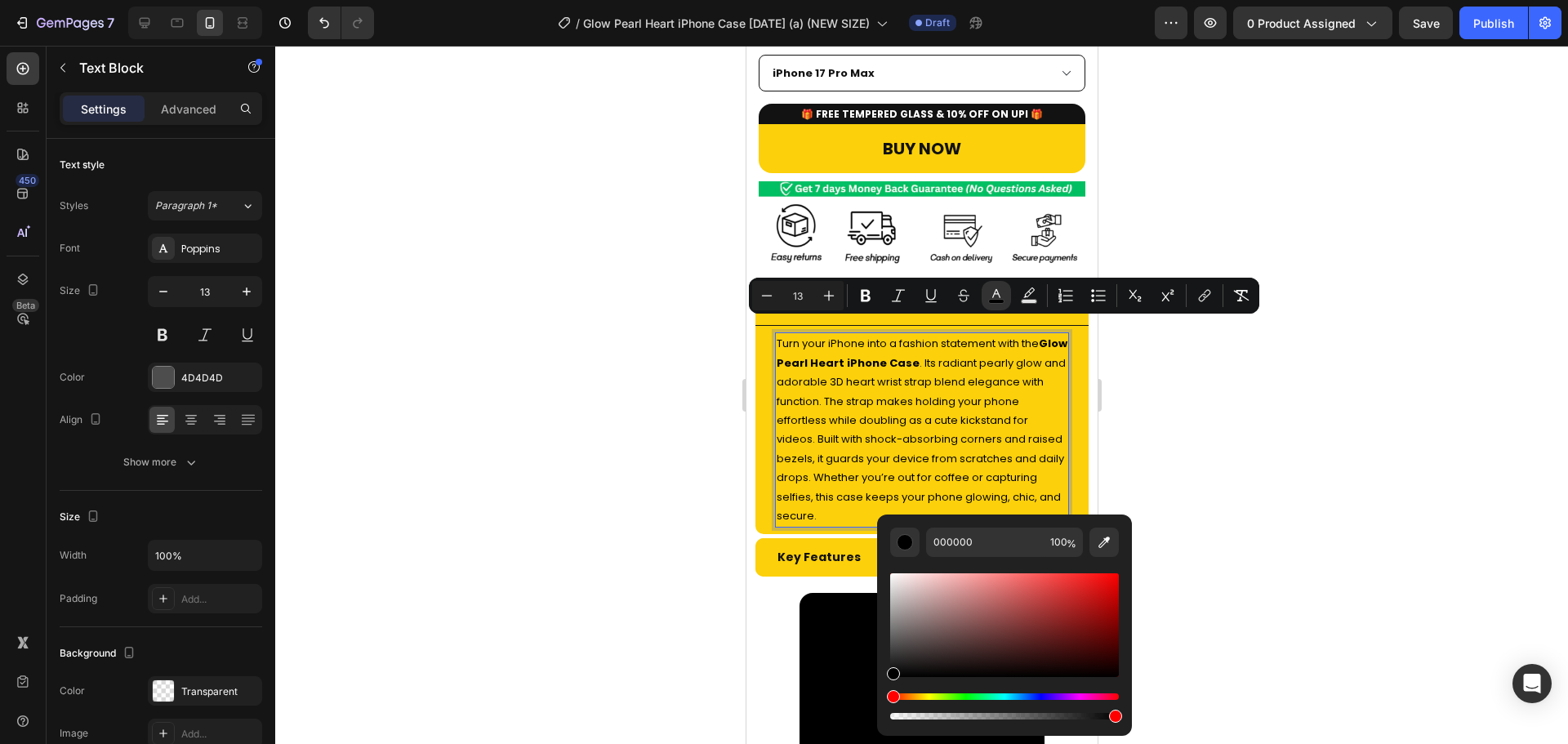
click at [1289, 444] on div at bounding box center [921, 394] width 1293 height 698
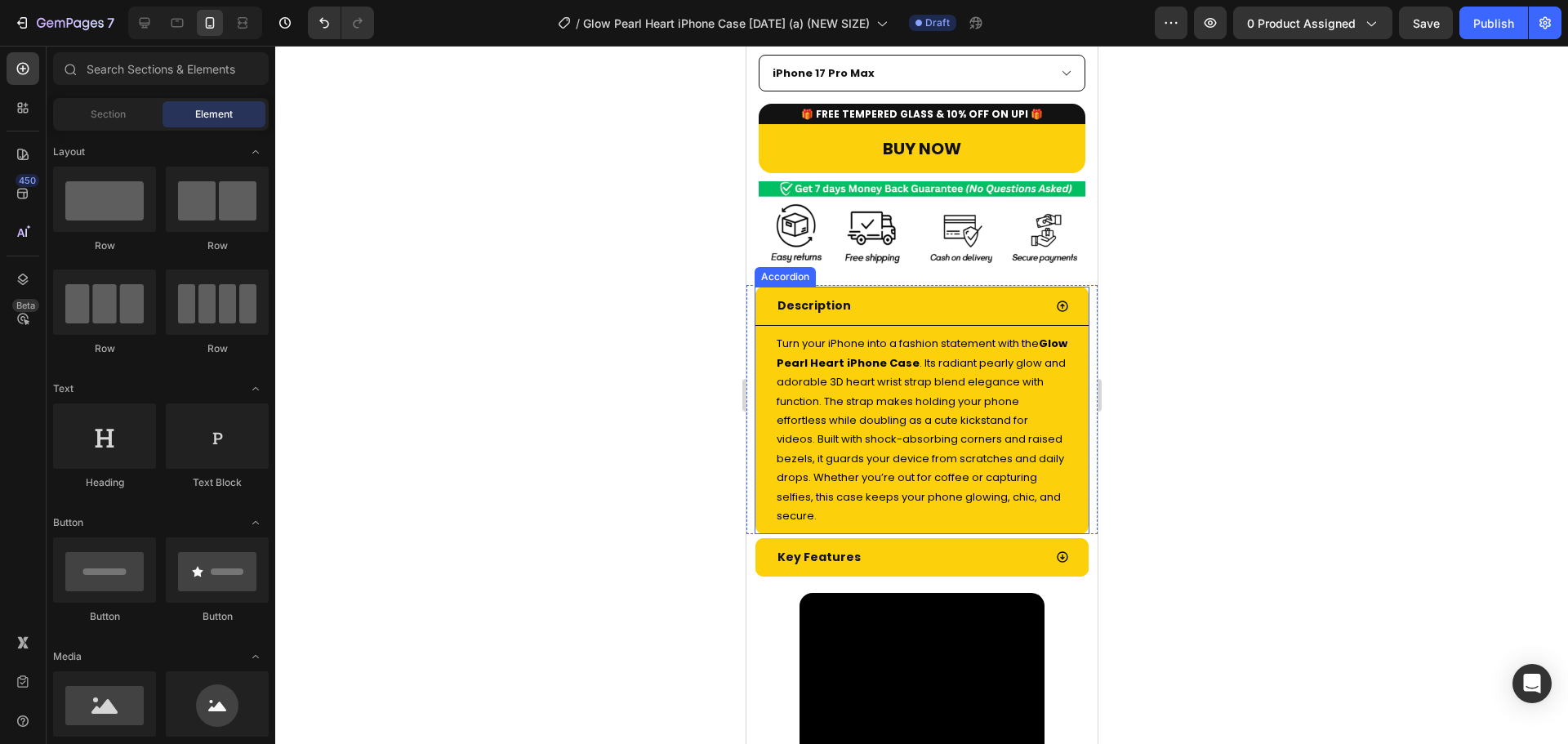
click at [981, 295] on div "Description" at bounding box center [908, 306] width 268 height 25
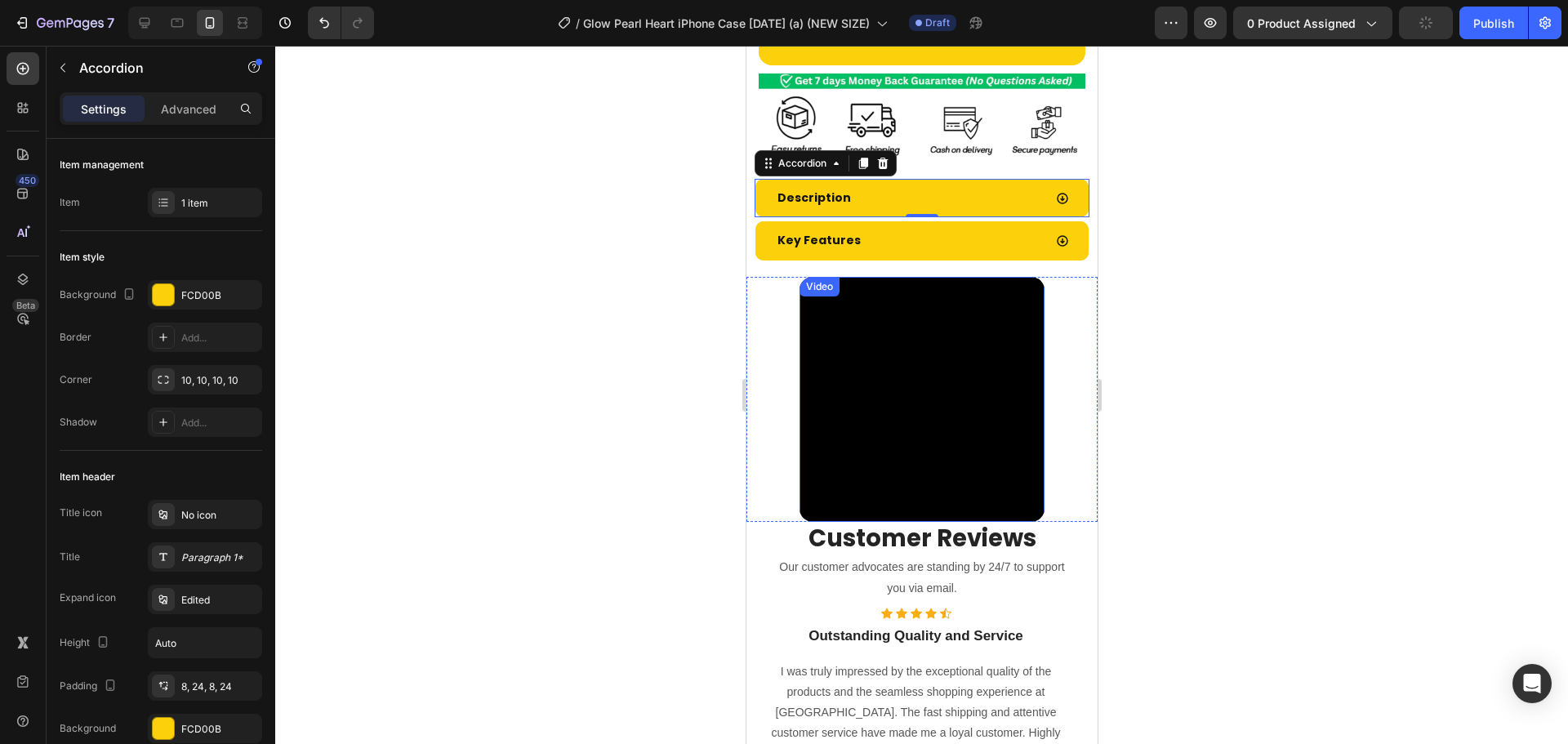
scroll to position [767, 0]
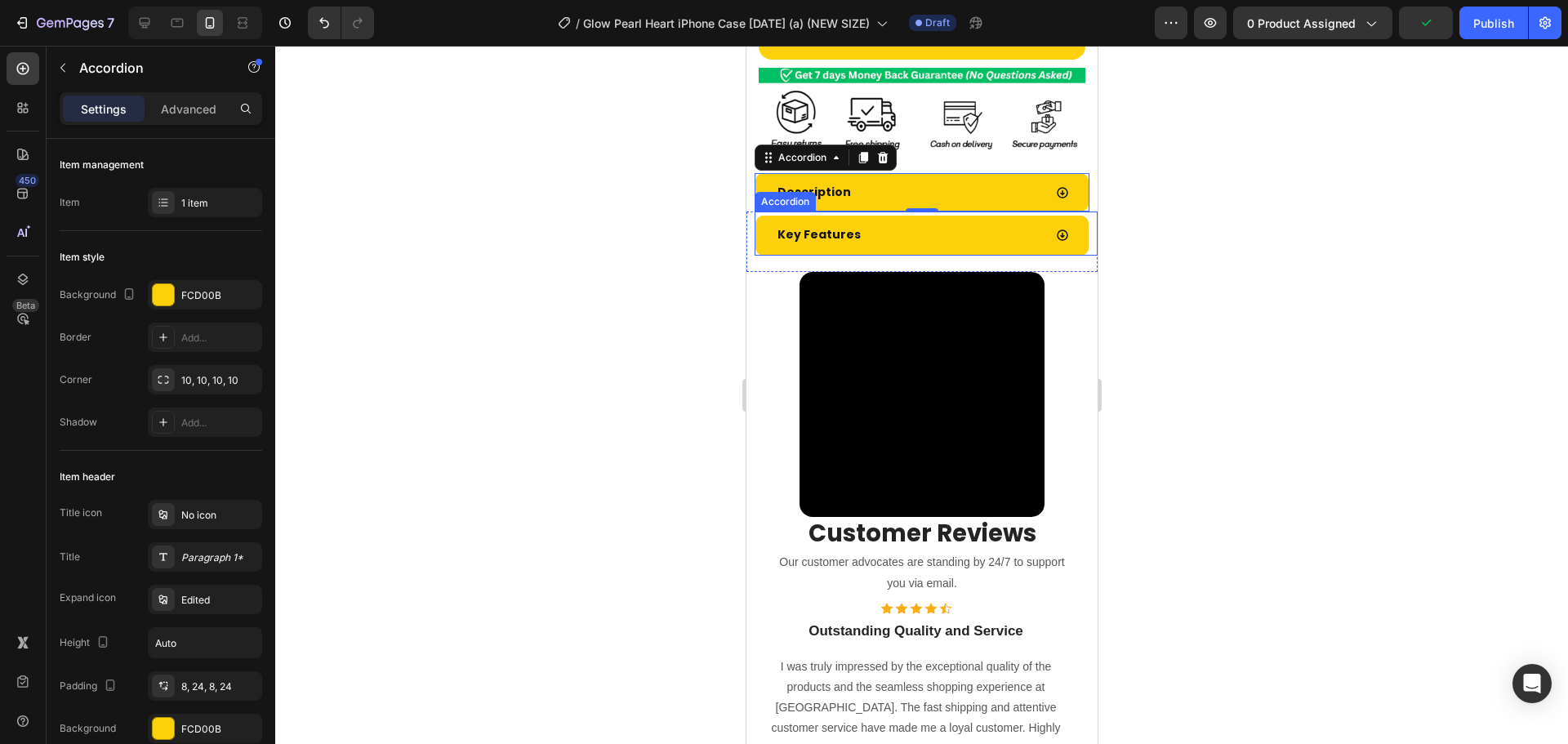
click at [925, 216] on div "Key Features" at bounding box center [920, 235] width 333 height 39
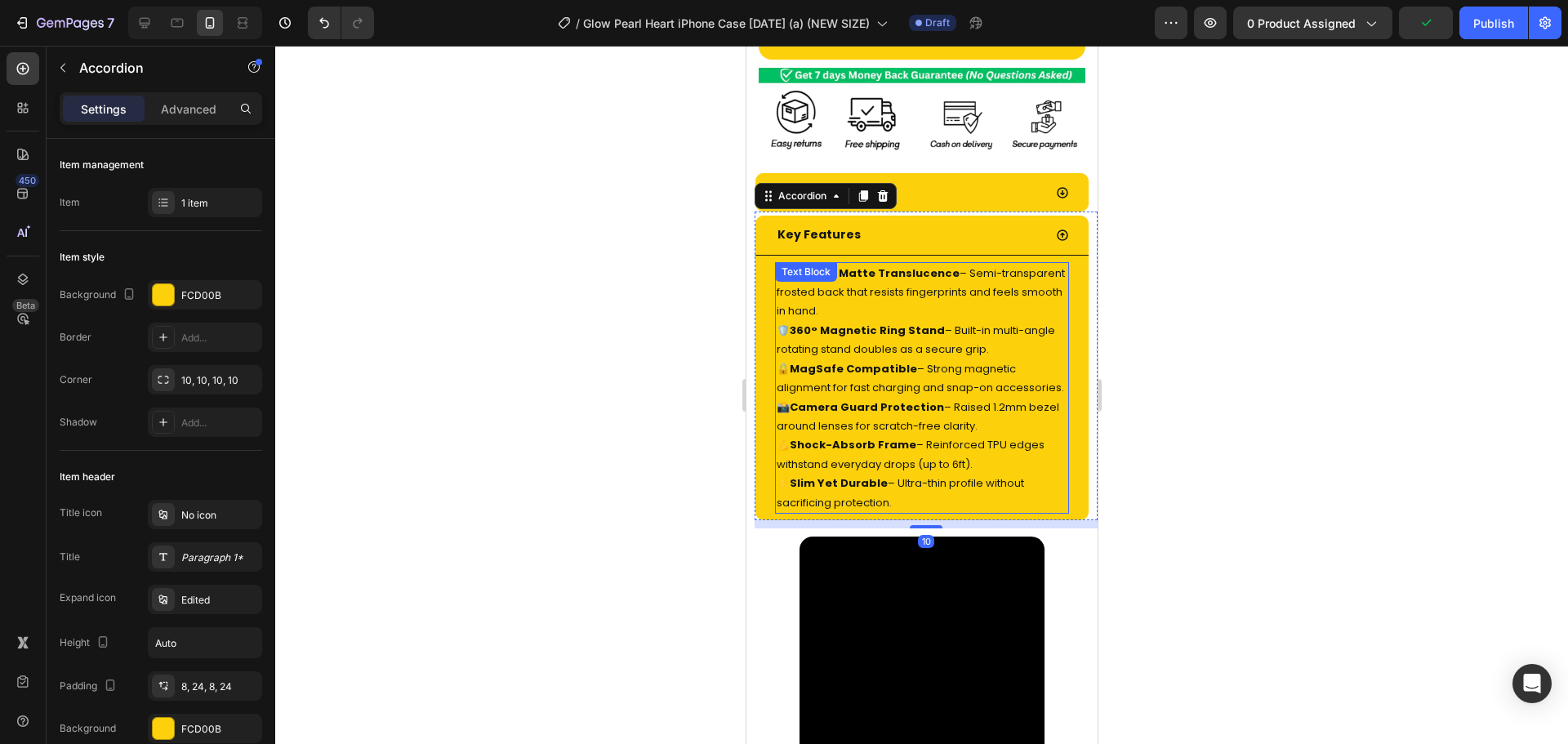
click at [943, 317] on p "✨ Frosted Matte Translucence – Semi-transparent frosted back that resists finge…" at bounding box center [920, 388] width 290 height 248
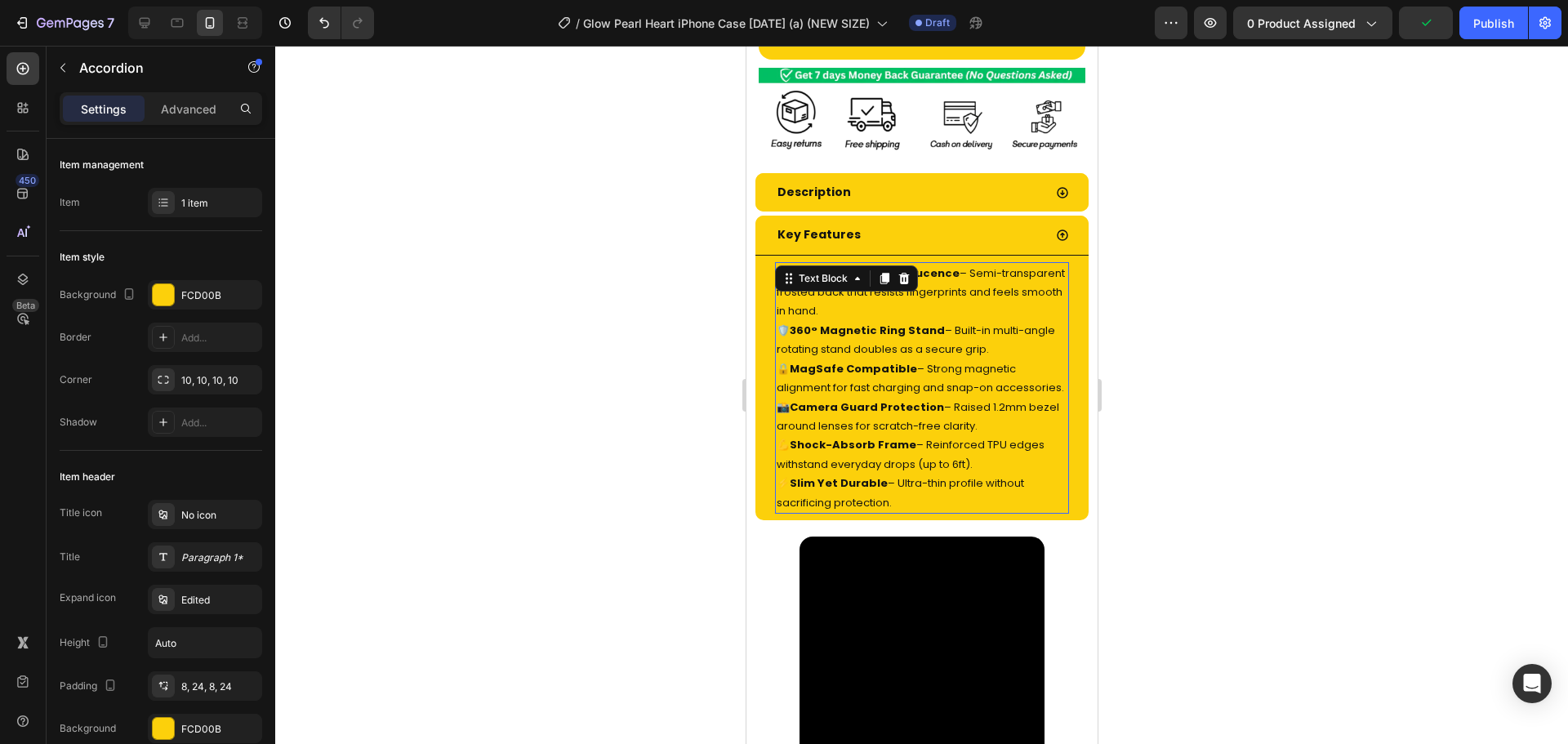
click at [943, 317] on p "✨ Frosted Matte Translucence – Semi-transparent frosted back that resists finge…" at bounding box center [920, 388] width 290 height 248
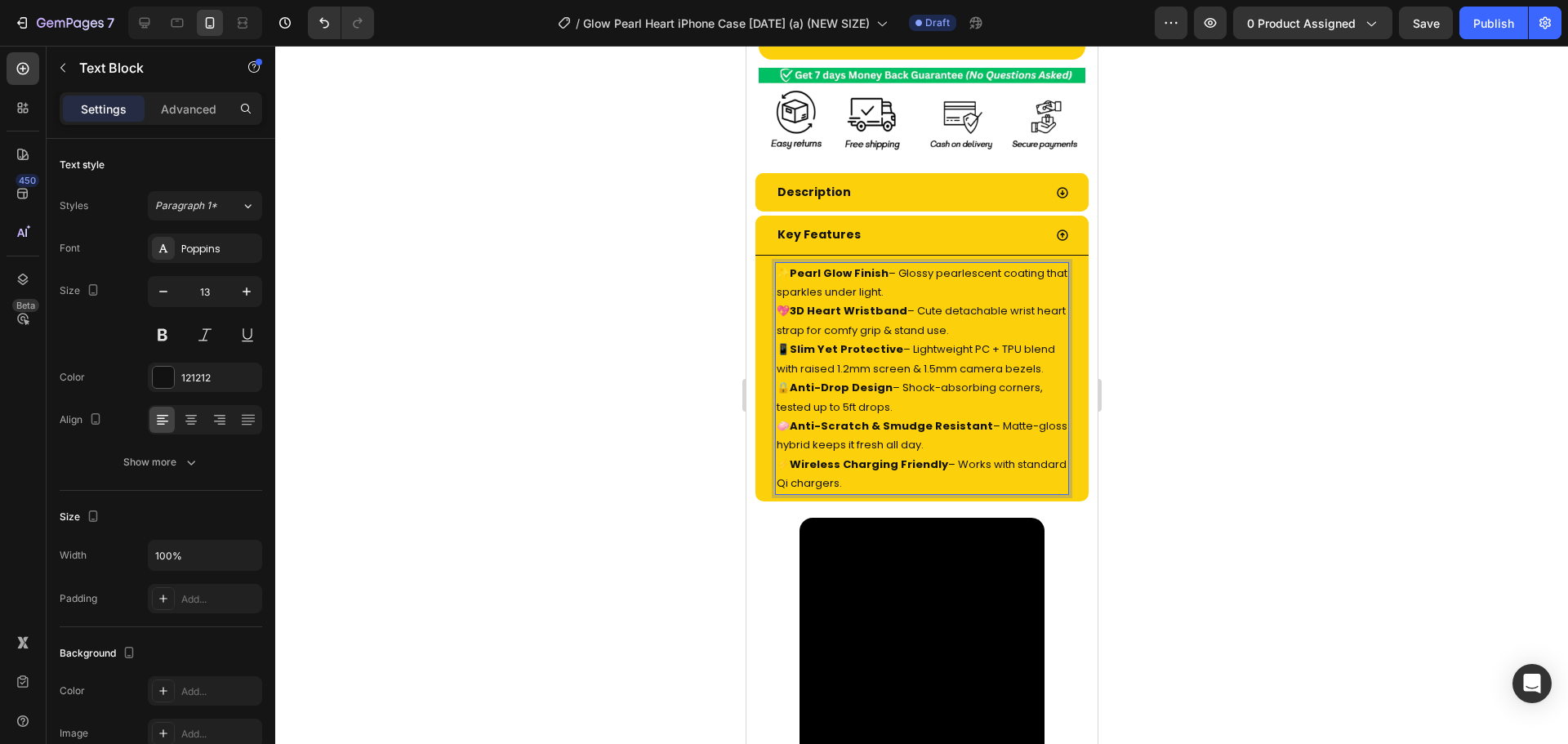
click at [943, 317] on p "✨ Pearl Glow Finish – Glossy pearlescent coating that sparkles under light. 💖 3…" at bounding box center [920, 378] width 290 height 229
click at [963, 222] on div "Key Features" at bounding box center [908, 234] width 268 height 25
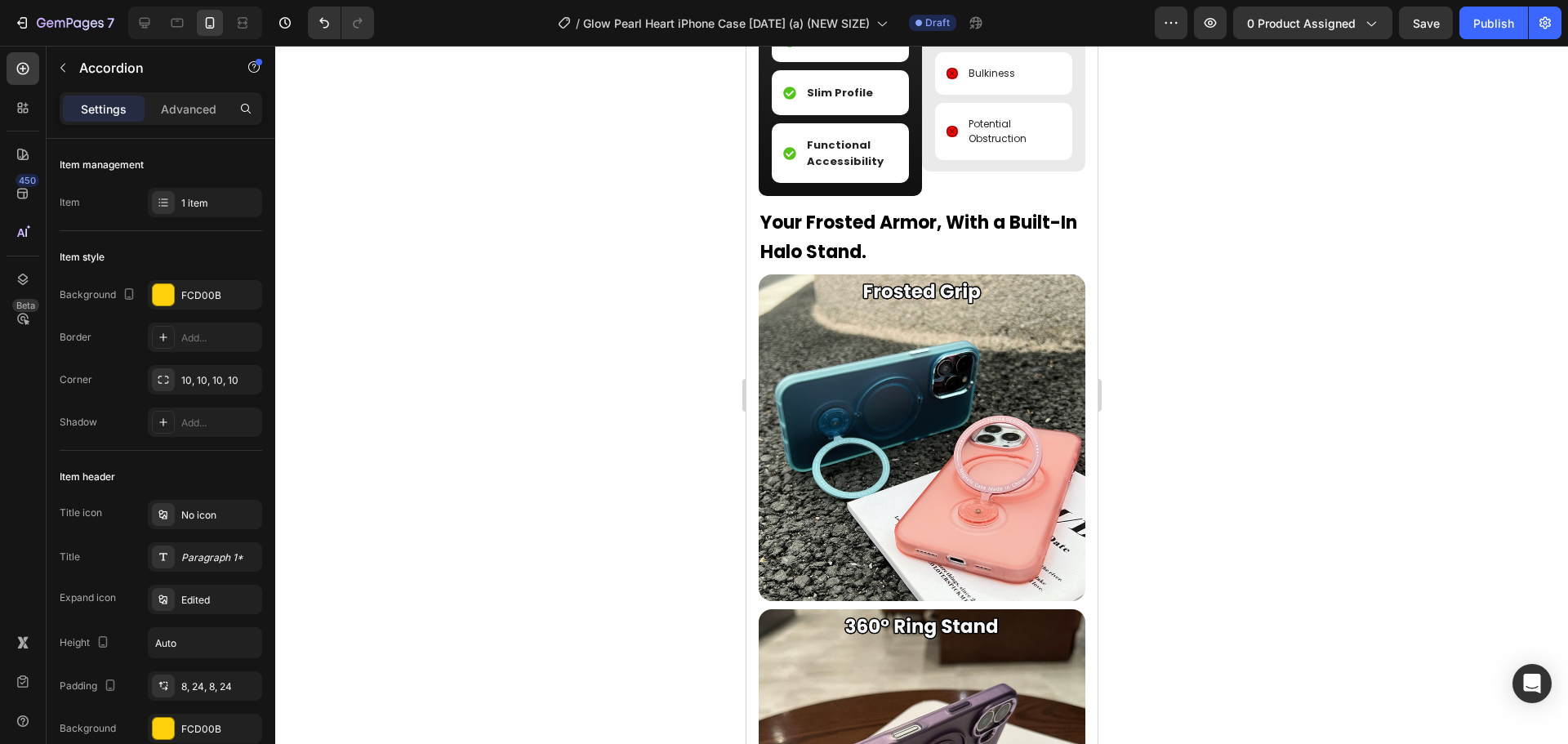
scroll to position [2082, 0]
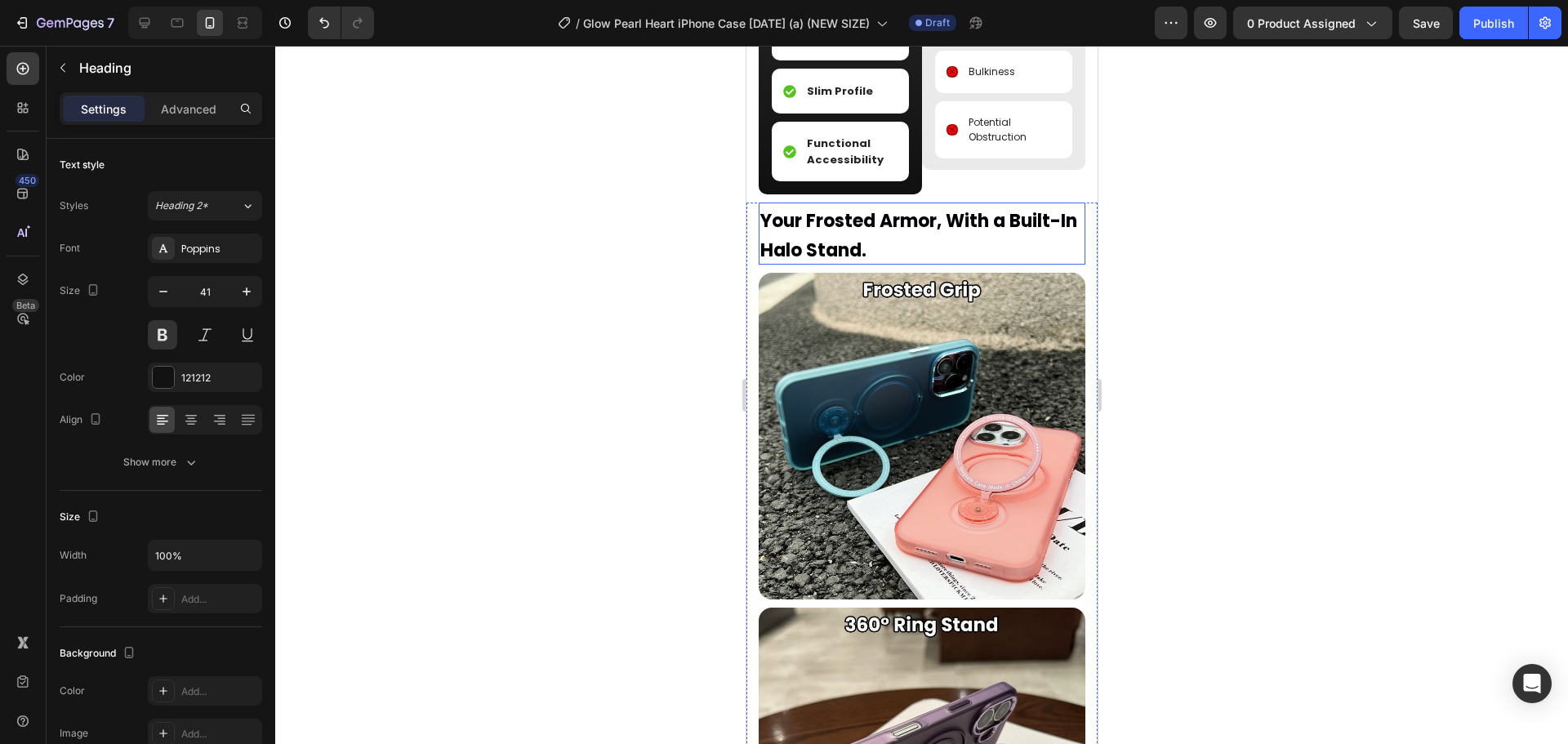
click at [903, 228] on h2 "Your Frosted Armor, With a Built-In Halo Stand." at bounding box center [921, 233] width 327 height 61
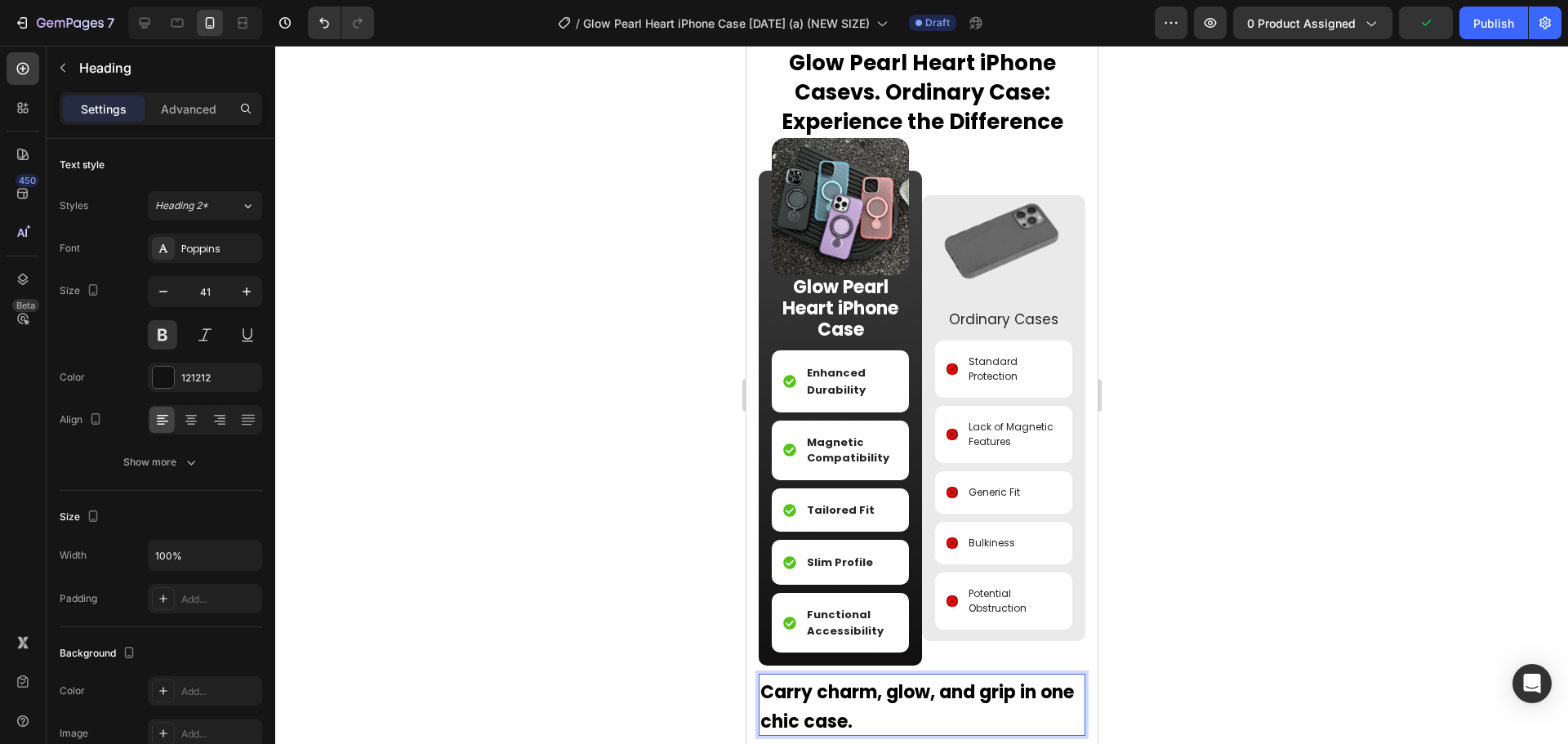
scroll to position [1610, 0]
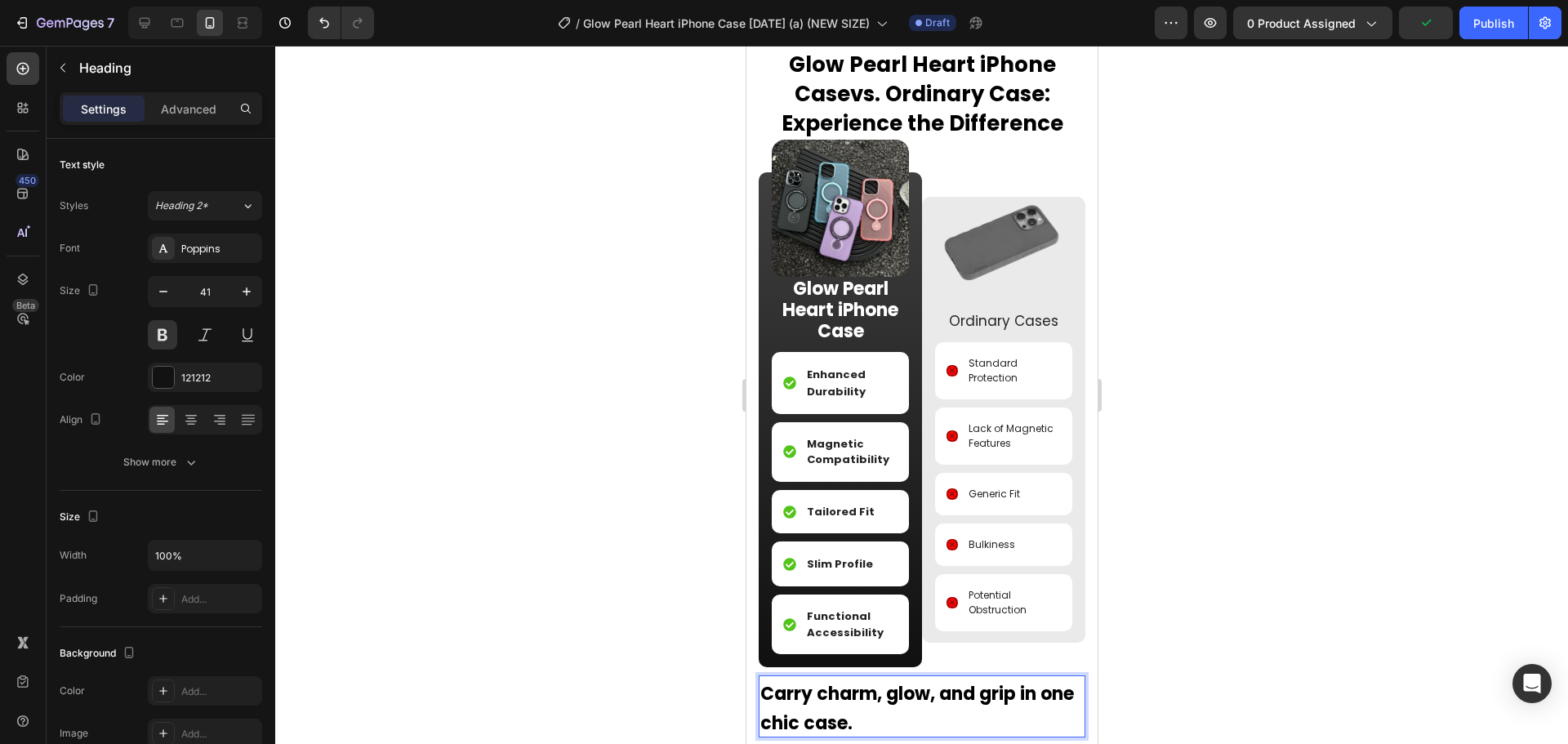
click at [838, 200] on img at bounding box center [839, 208] width 137 height 137
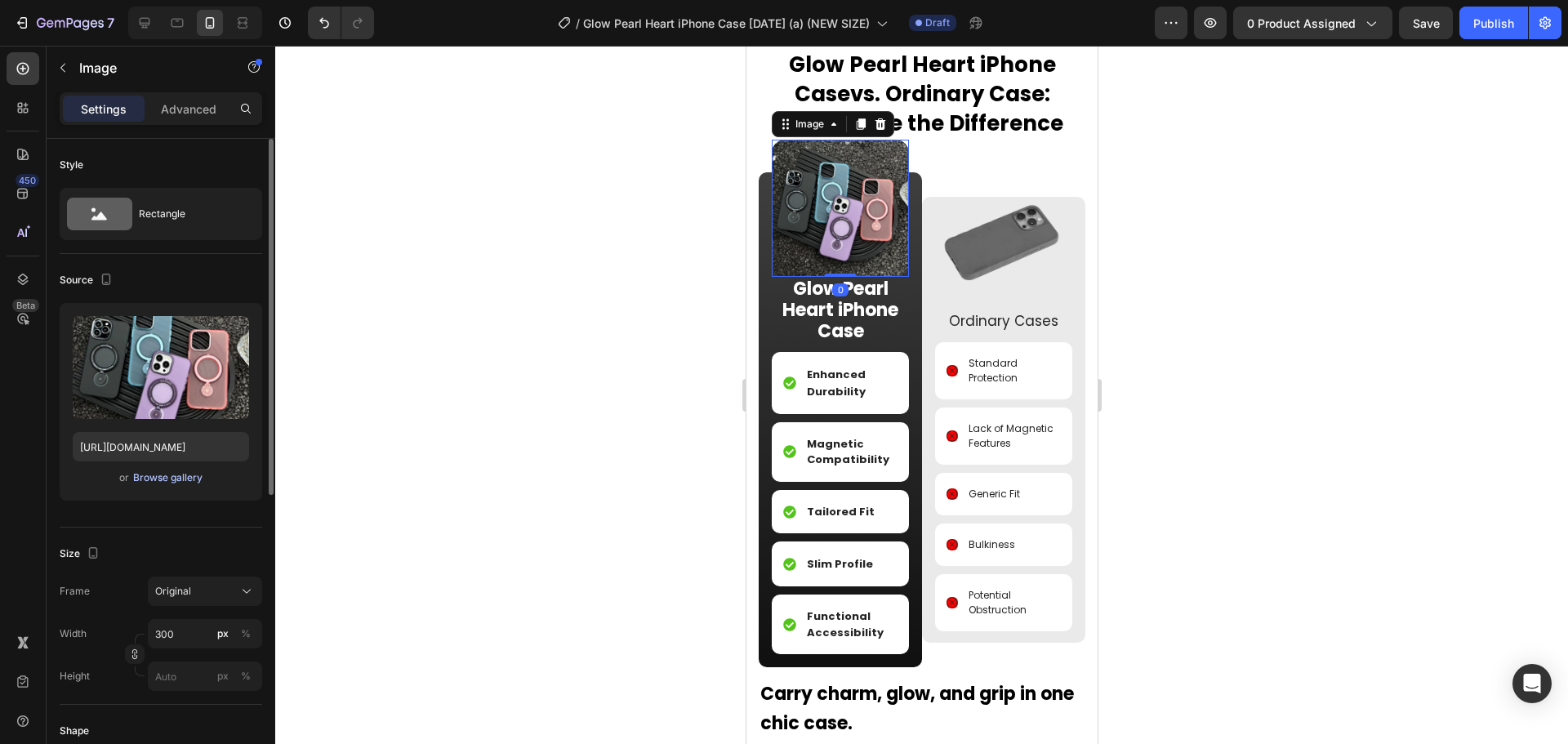
click at [155, 477] on div "Browse gallery" at bounding box center [168, 477] width 69 height 14
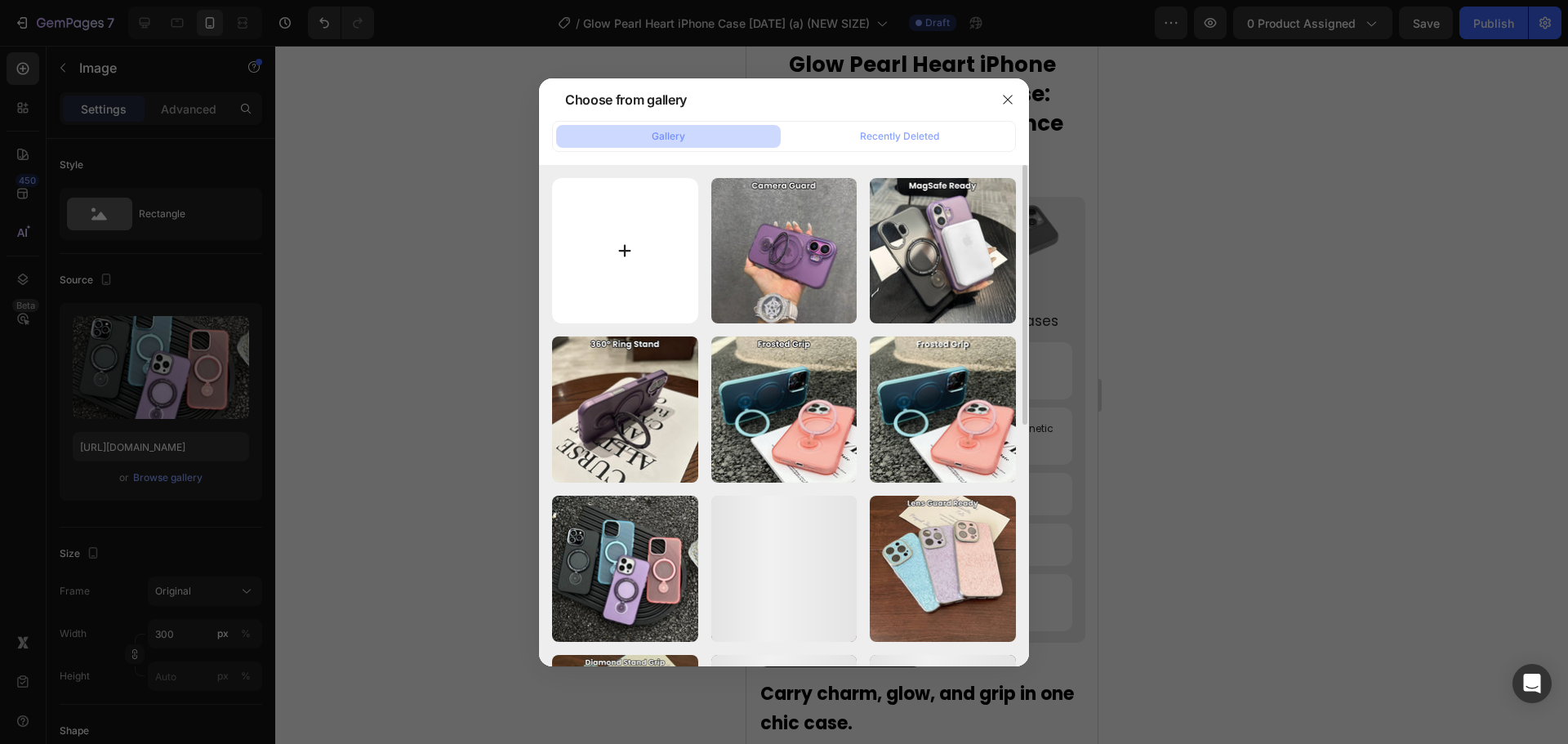
click at [612, 264] on input "file" at bounding box center [625, 251] width 146 height 146
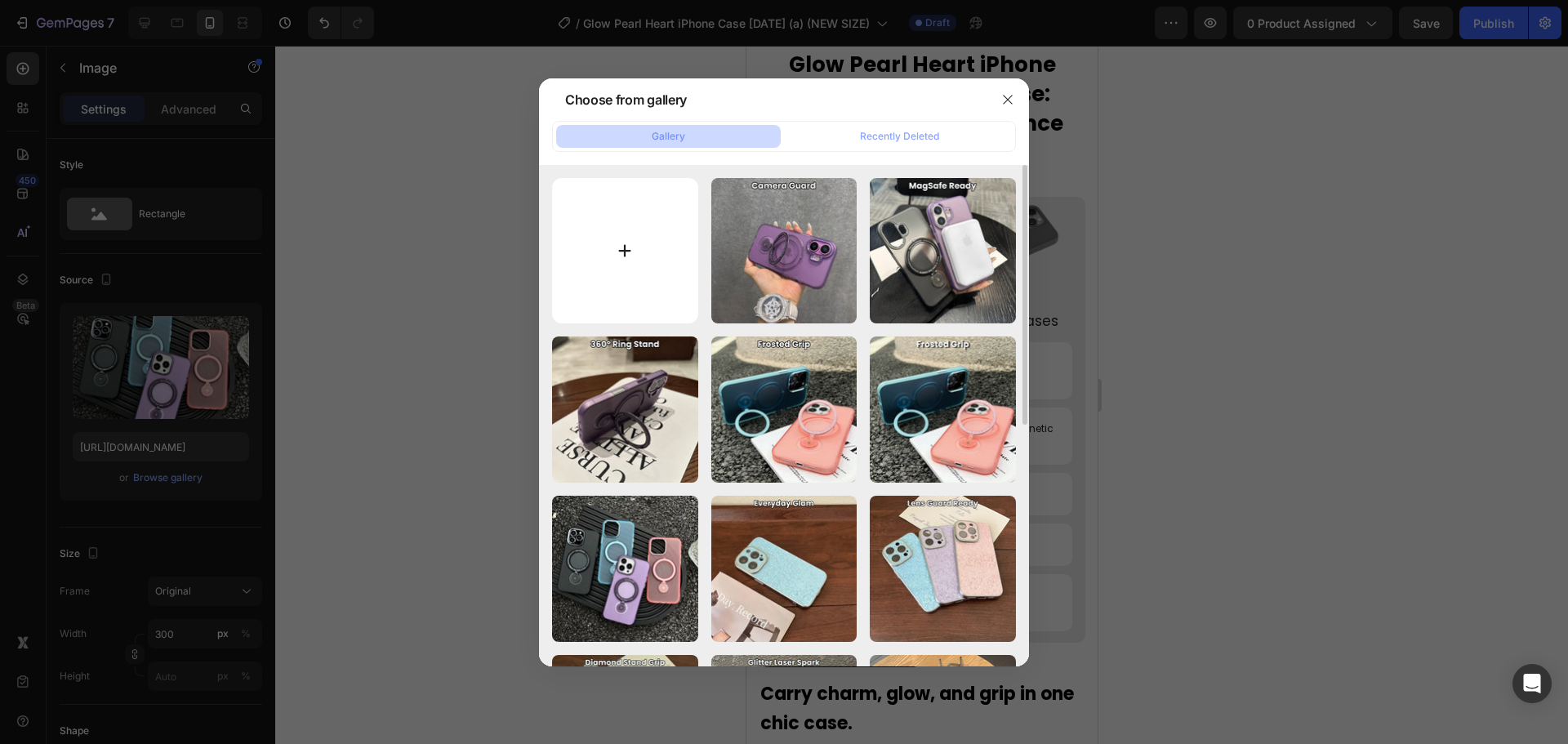
type input "C:\fakepath\4.jpg"
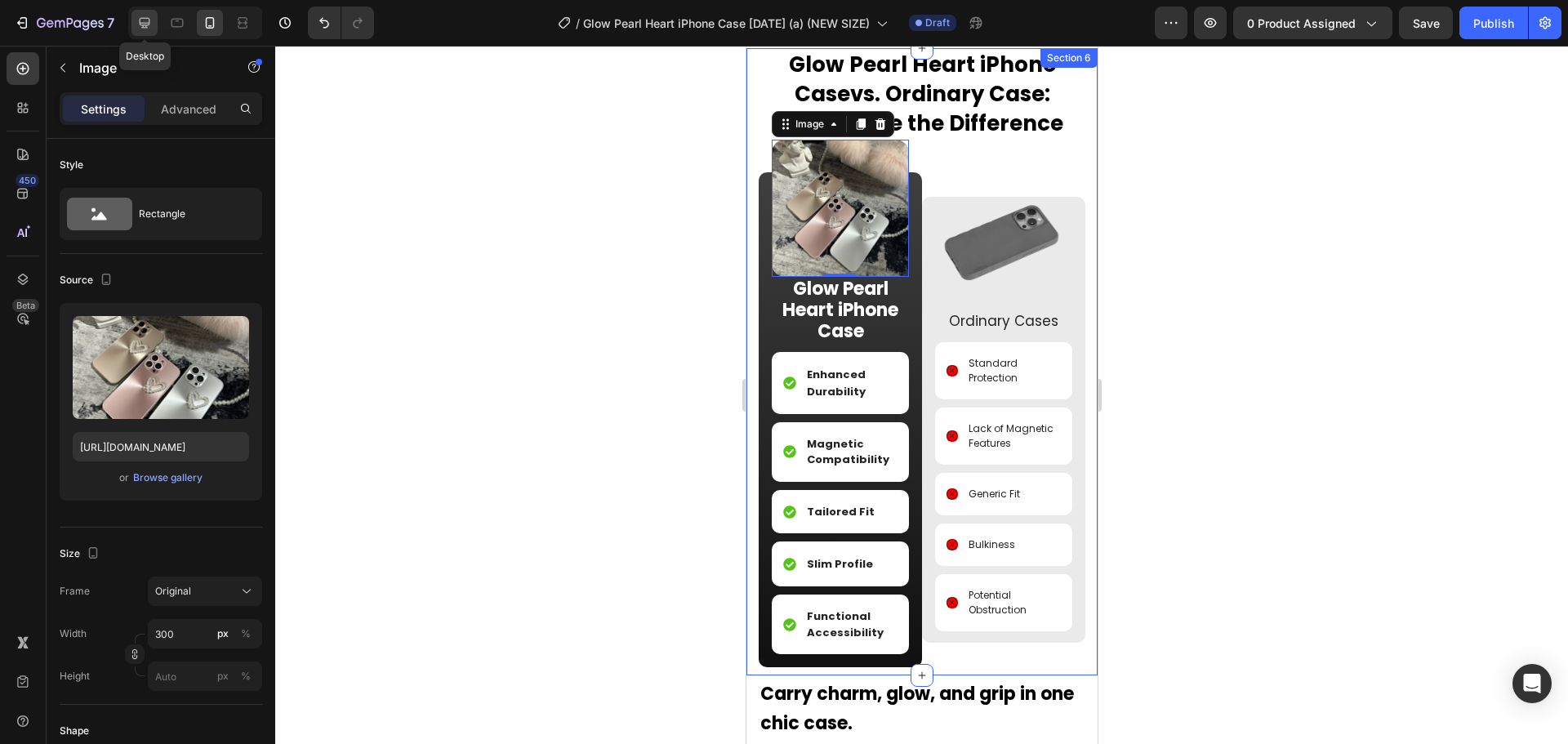
click at [137, 23] on icon at bounding box center [144, 22] width 16 height 16
type input "https://cdn.shopify.com/s/files/1/0835/5119/1341/files/gempages_553512382287054…"
type input "1000"
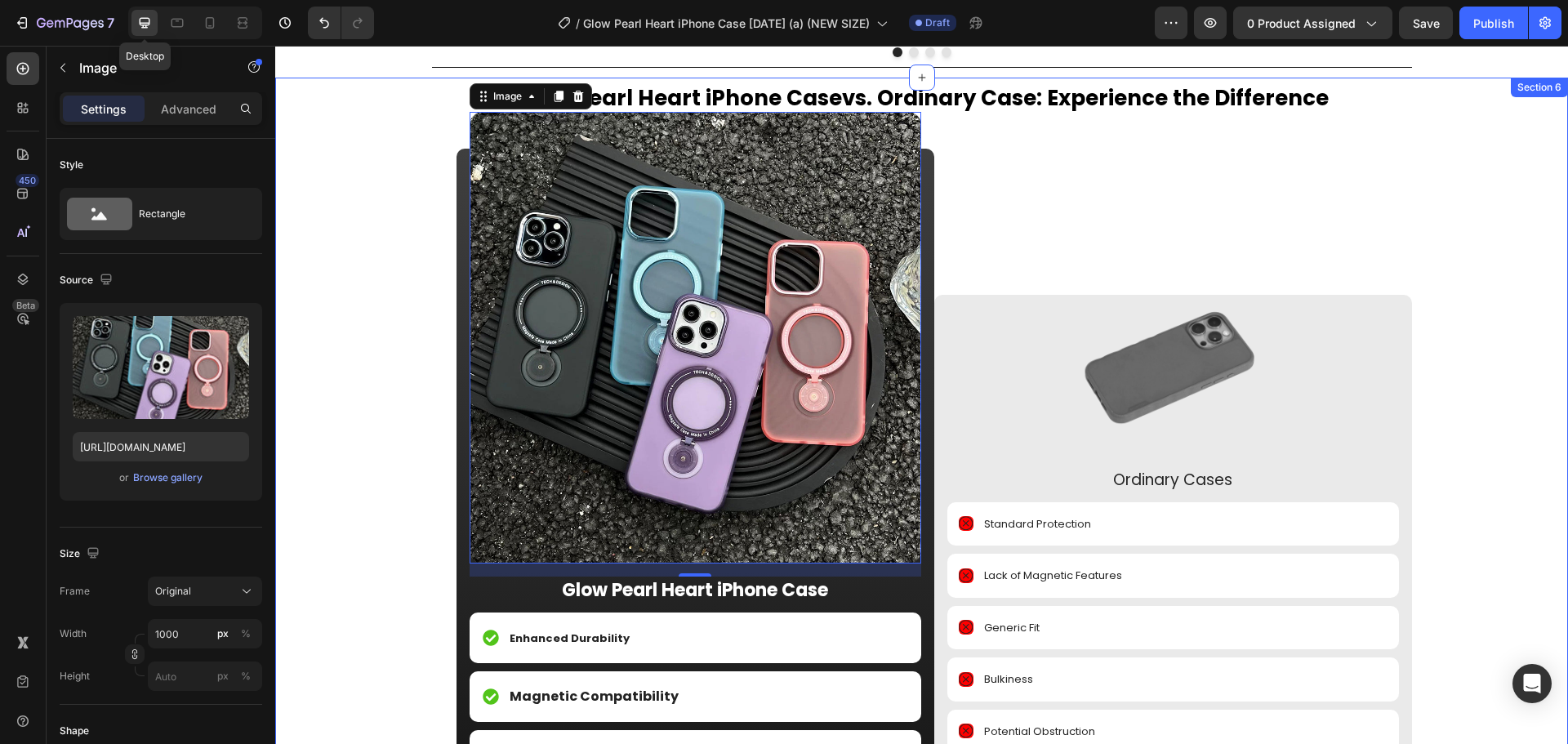
scroll to position [1660, 0]
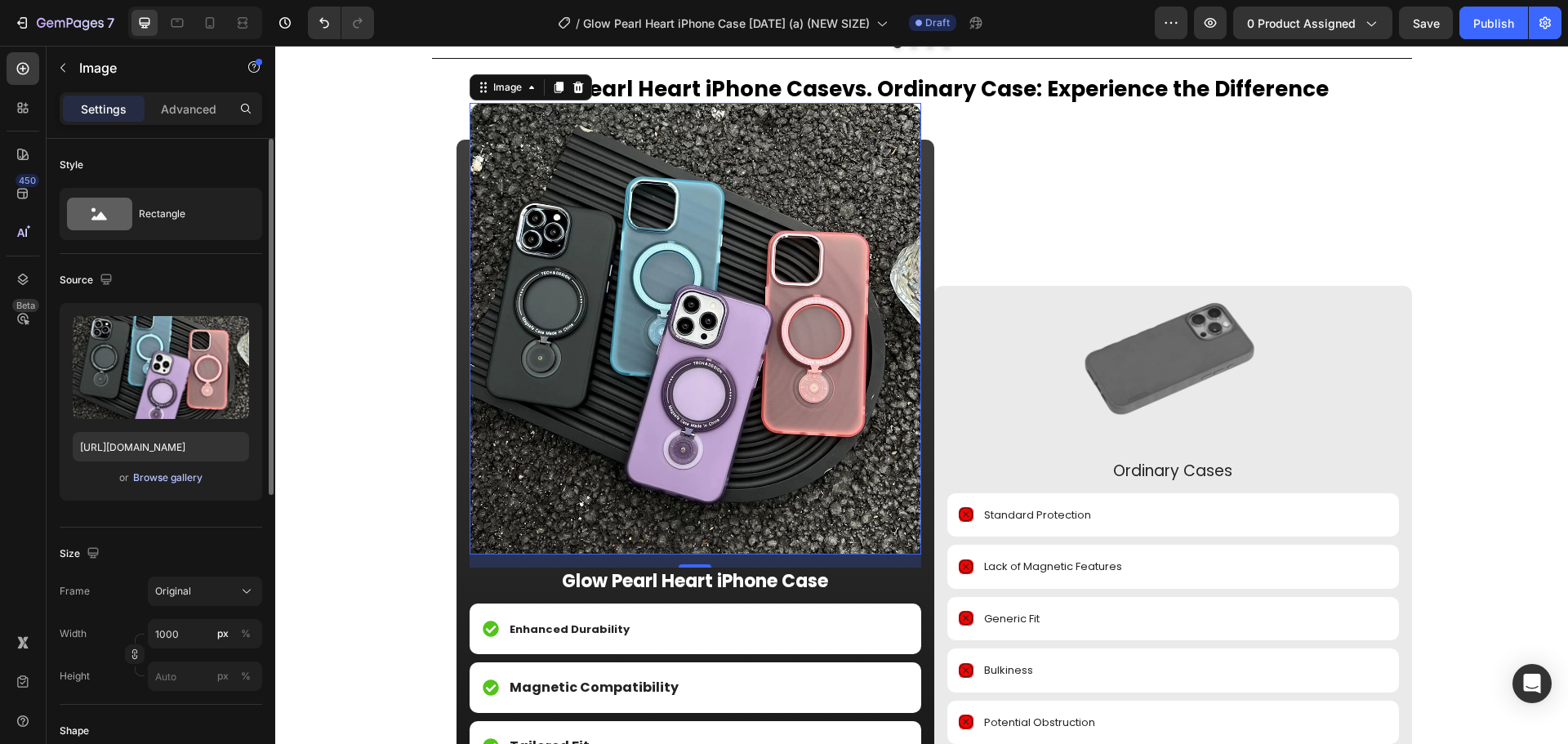
click at [157, 477] on div "Browse gallery" at bounding box center [168, 477] width 69 height 14
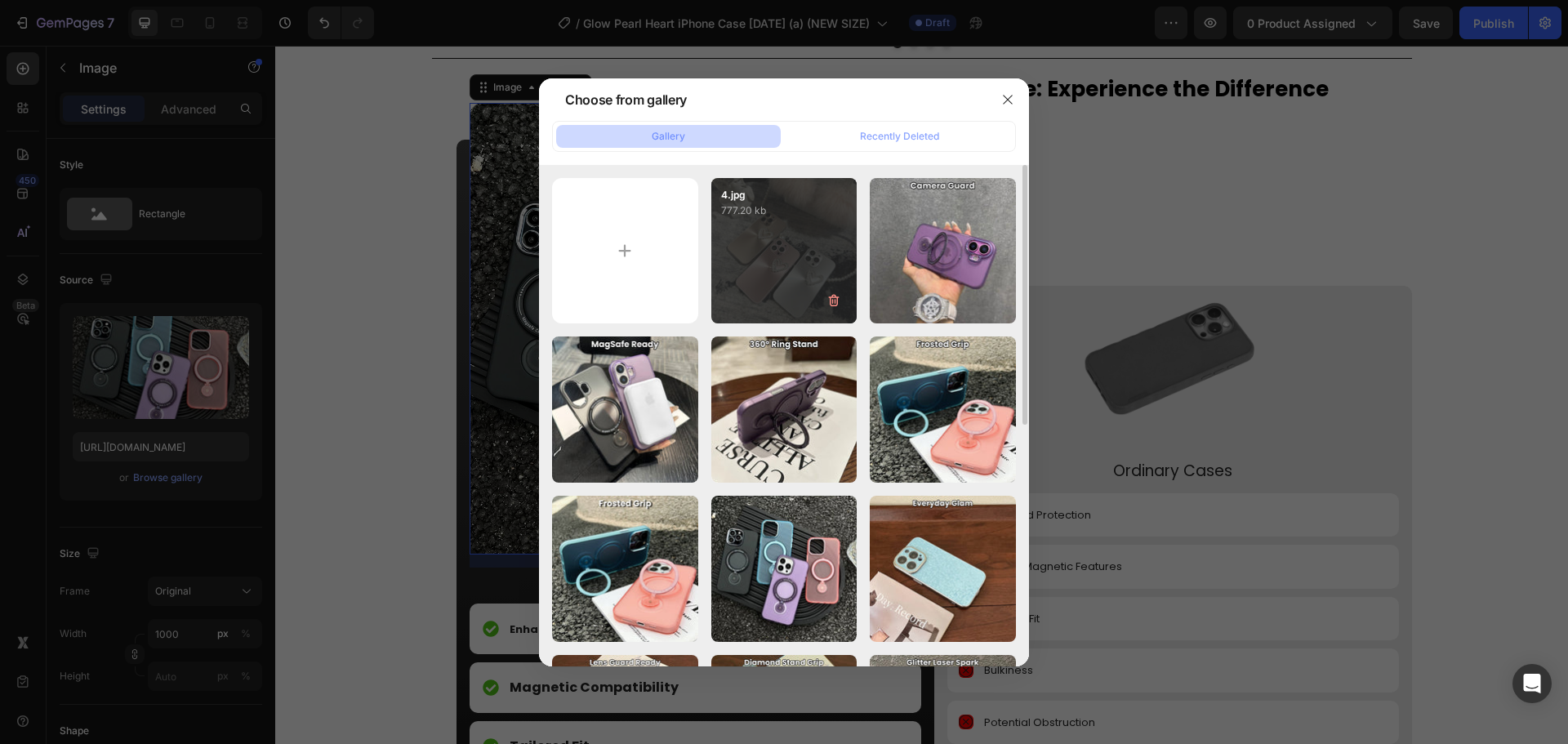
click at [777, 274] on div "4.jpg 777.20 kb" at bounding box center [784, 251] width 146 height 146
type input "https://cdn.shopify.com/s/files/1/0835/5119/1341/files/gempages_553512382287054…"
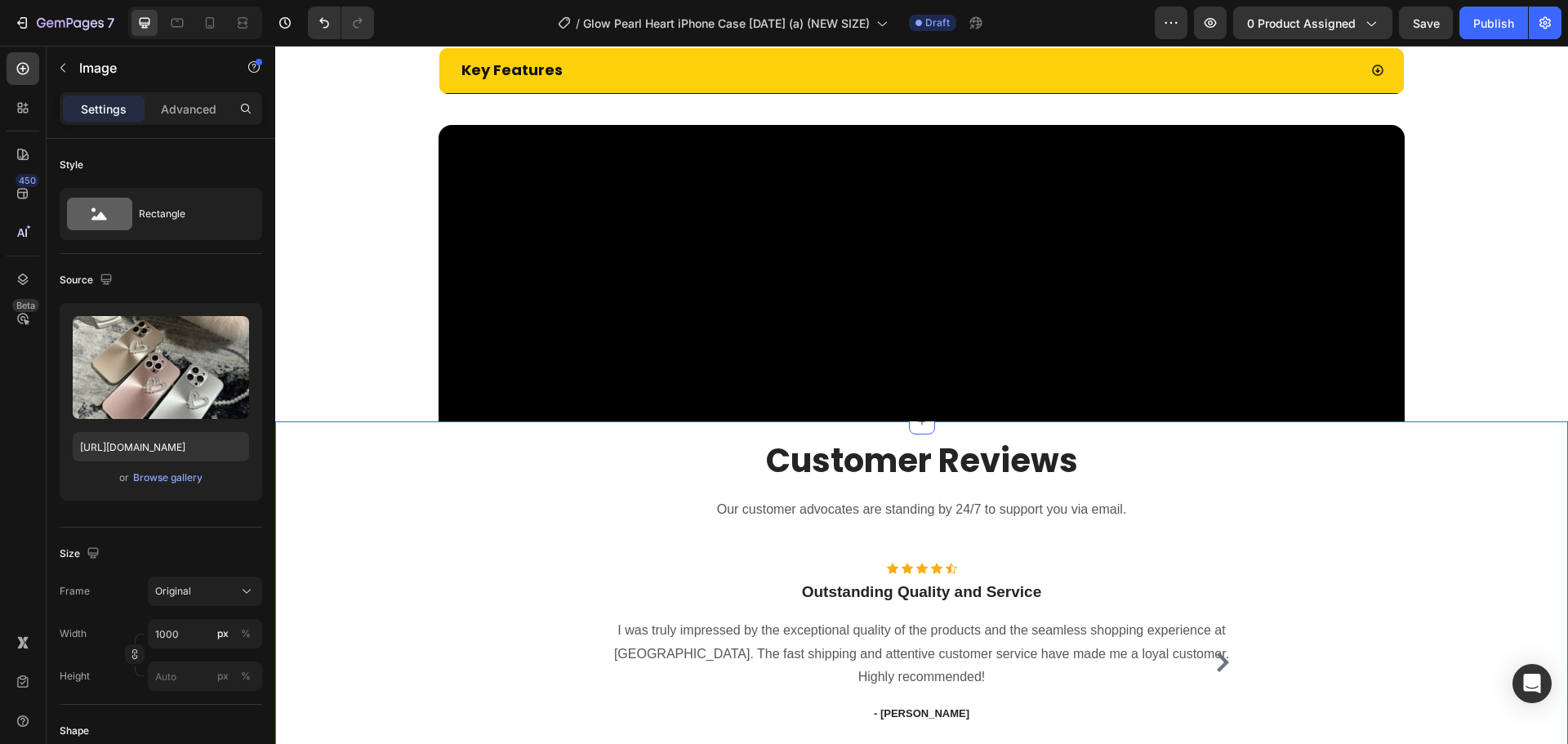
scroll to position [836, 0]
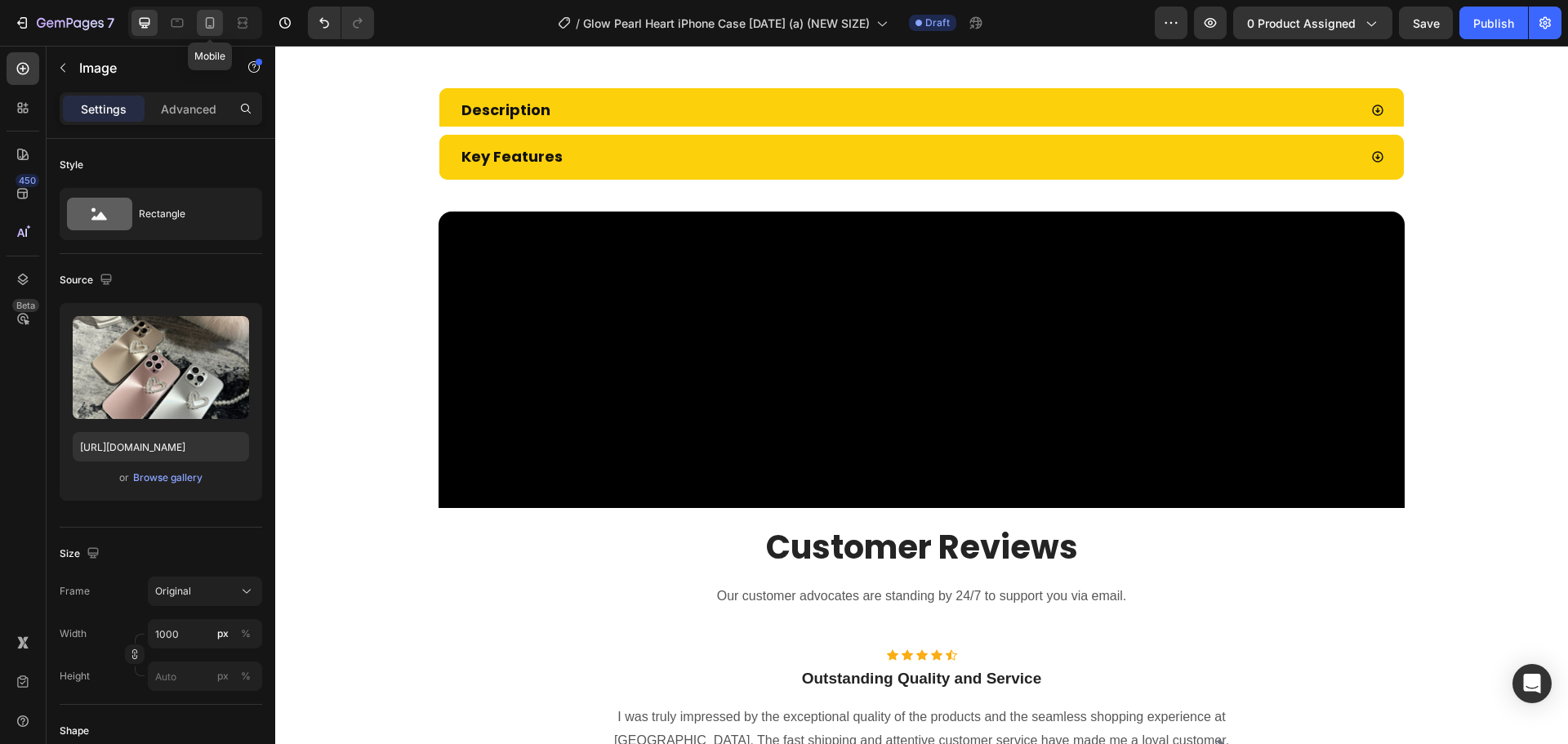
click at [202, 29] on icon at bounding box center [209, 22] width 16 height 16
type input "300"
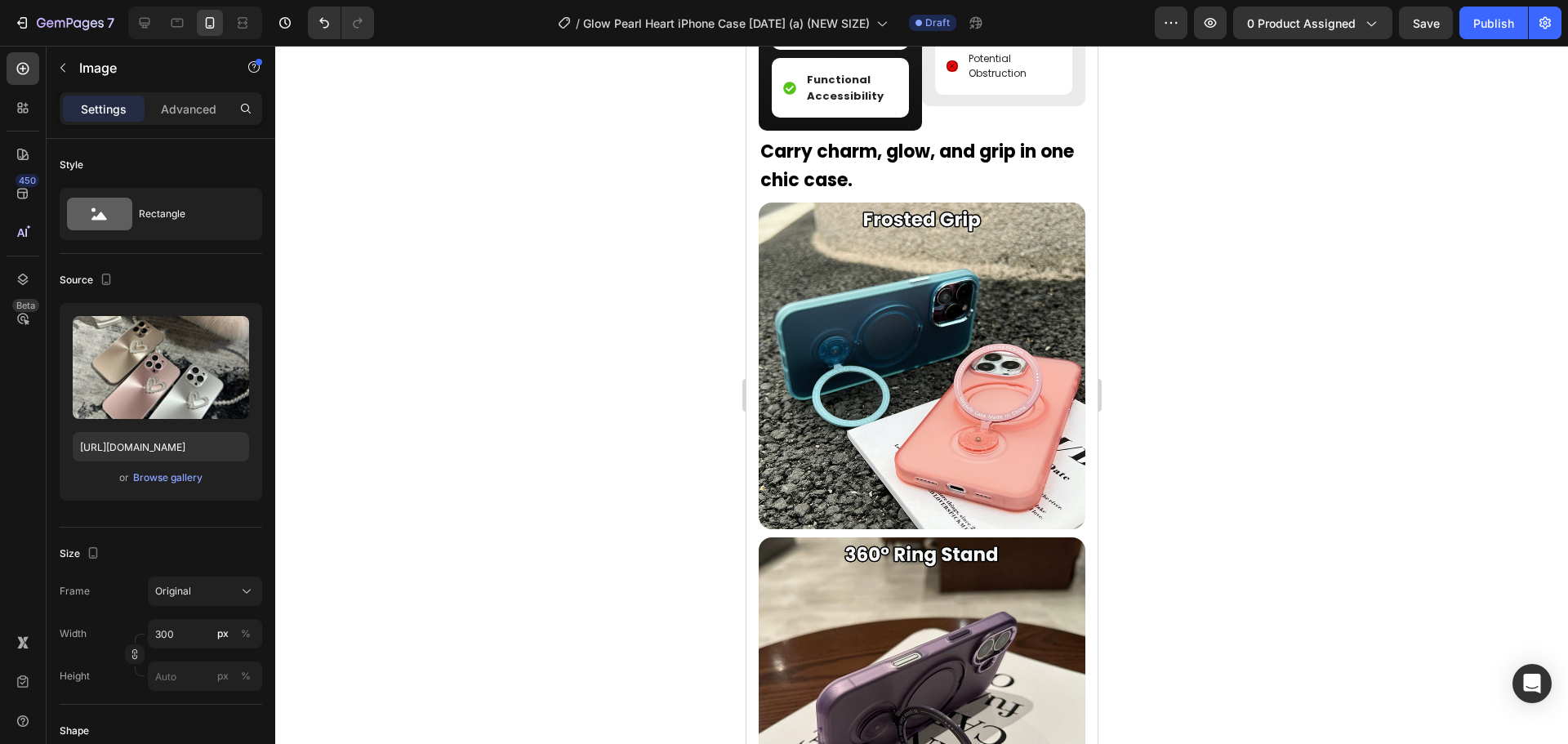
scroll to position [2100, 0]
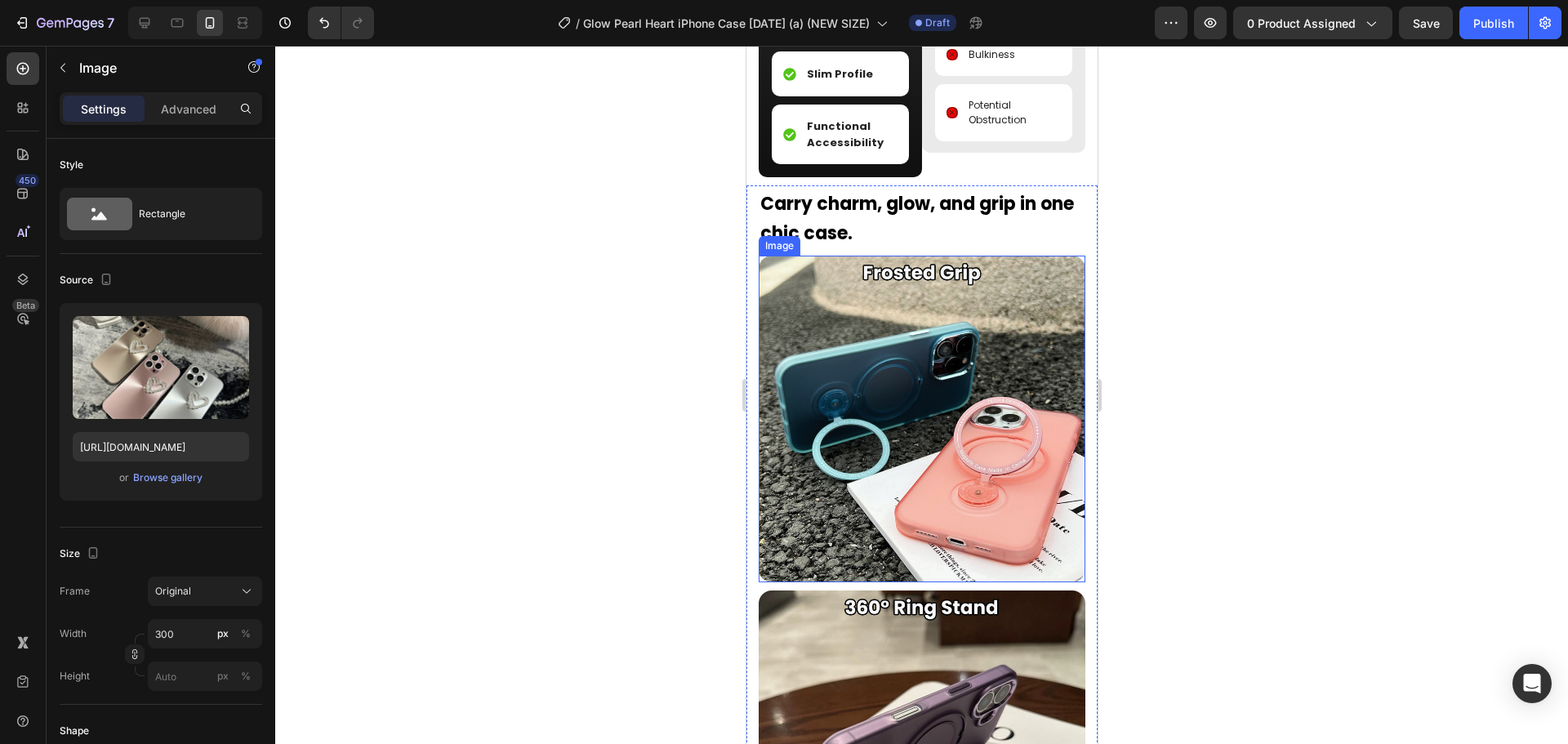
click at [941, 405] on img at bounding box center [921, 419] width 327 height 327
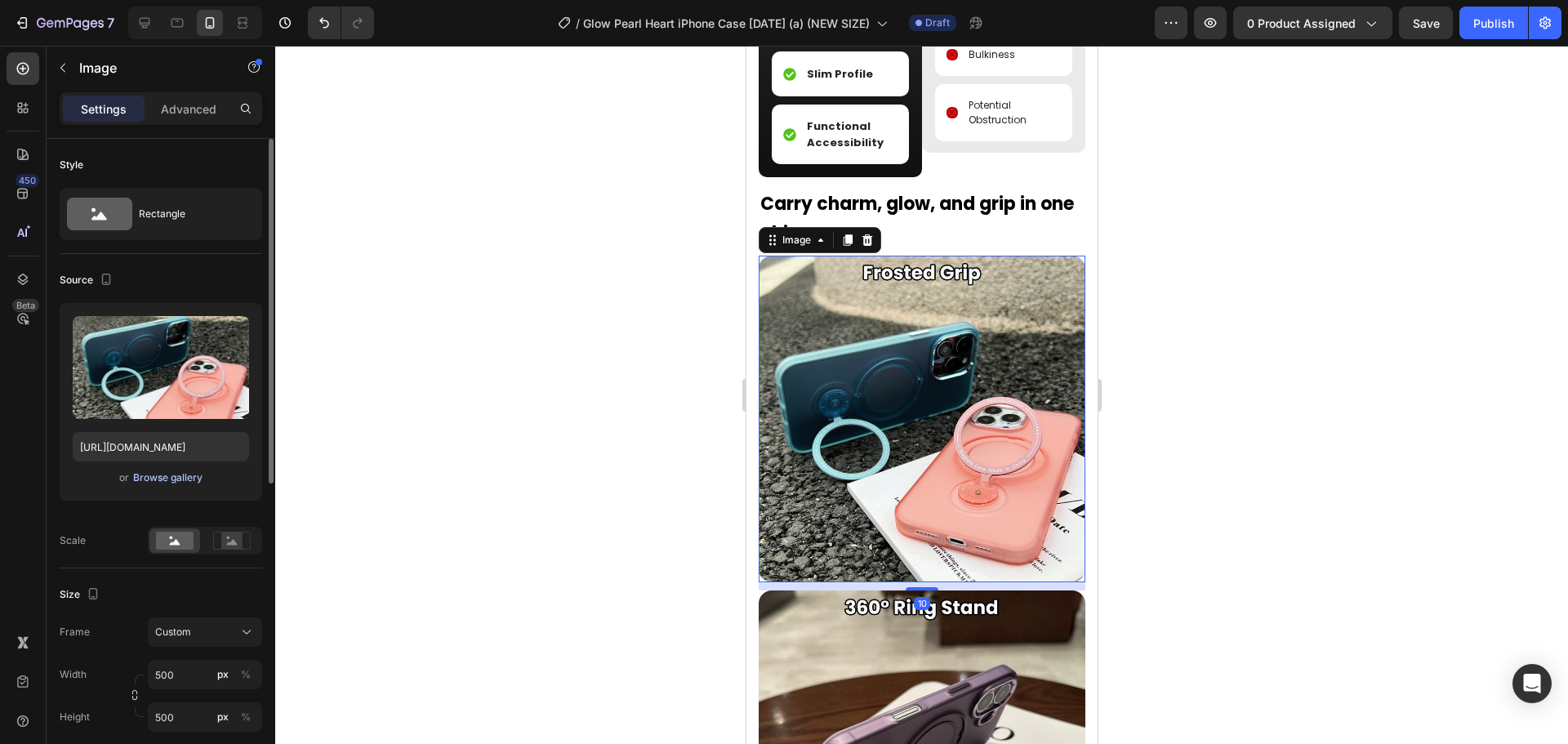
click at [144, 471] on div "Browse gallery" at bounding box center [168, 477] width 69 height 14
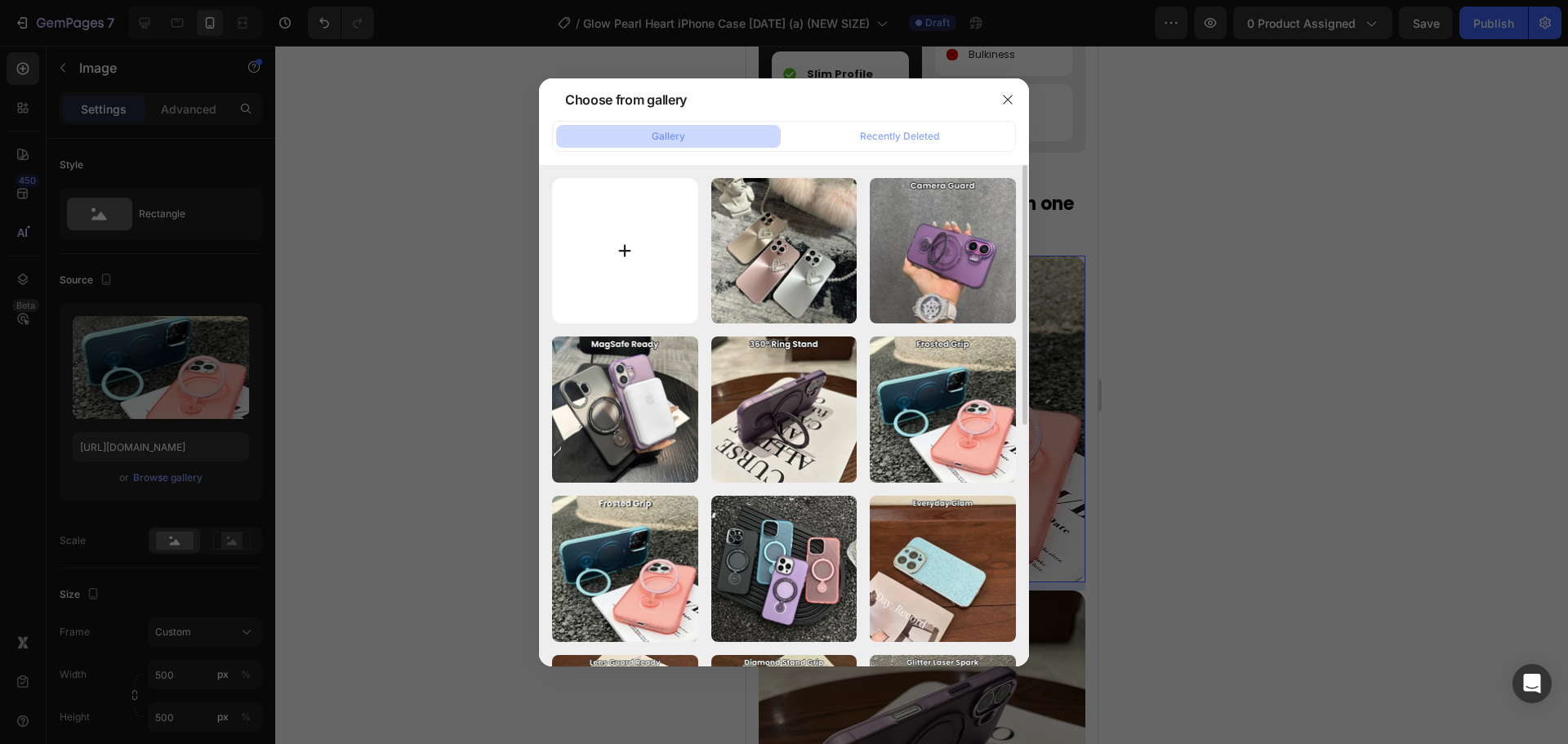
click at [594, 251] on input "file" at bounding box center [625, 251] width 146 height 146
type input "C:\fakepath\all.jpg"
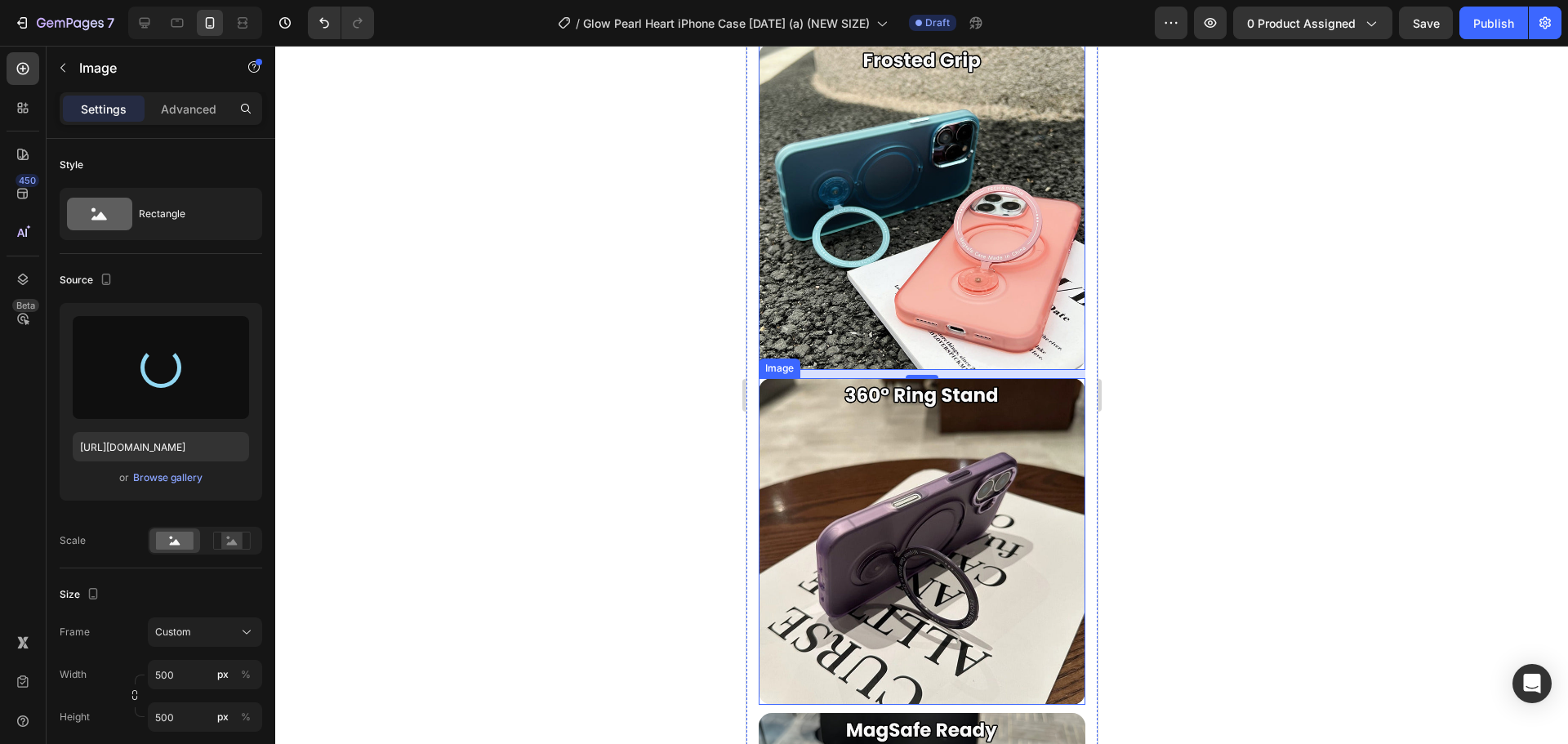
scroll to position [2323, 0]
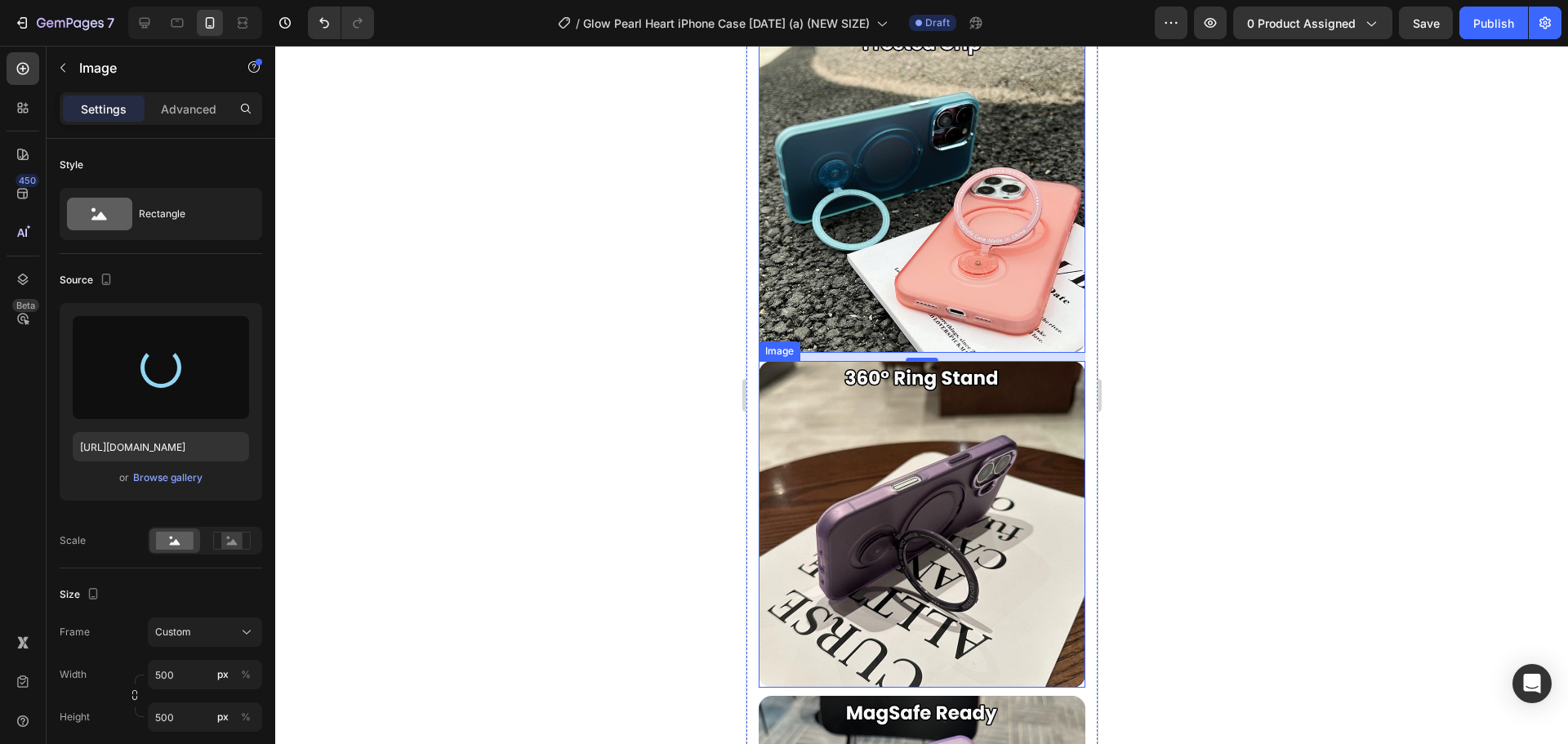
type input "https://cdn.shopify.com/s/files/1/0835/5119/1341/files/gempages_553512382287054…"
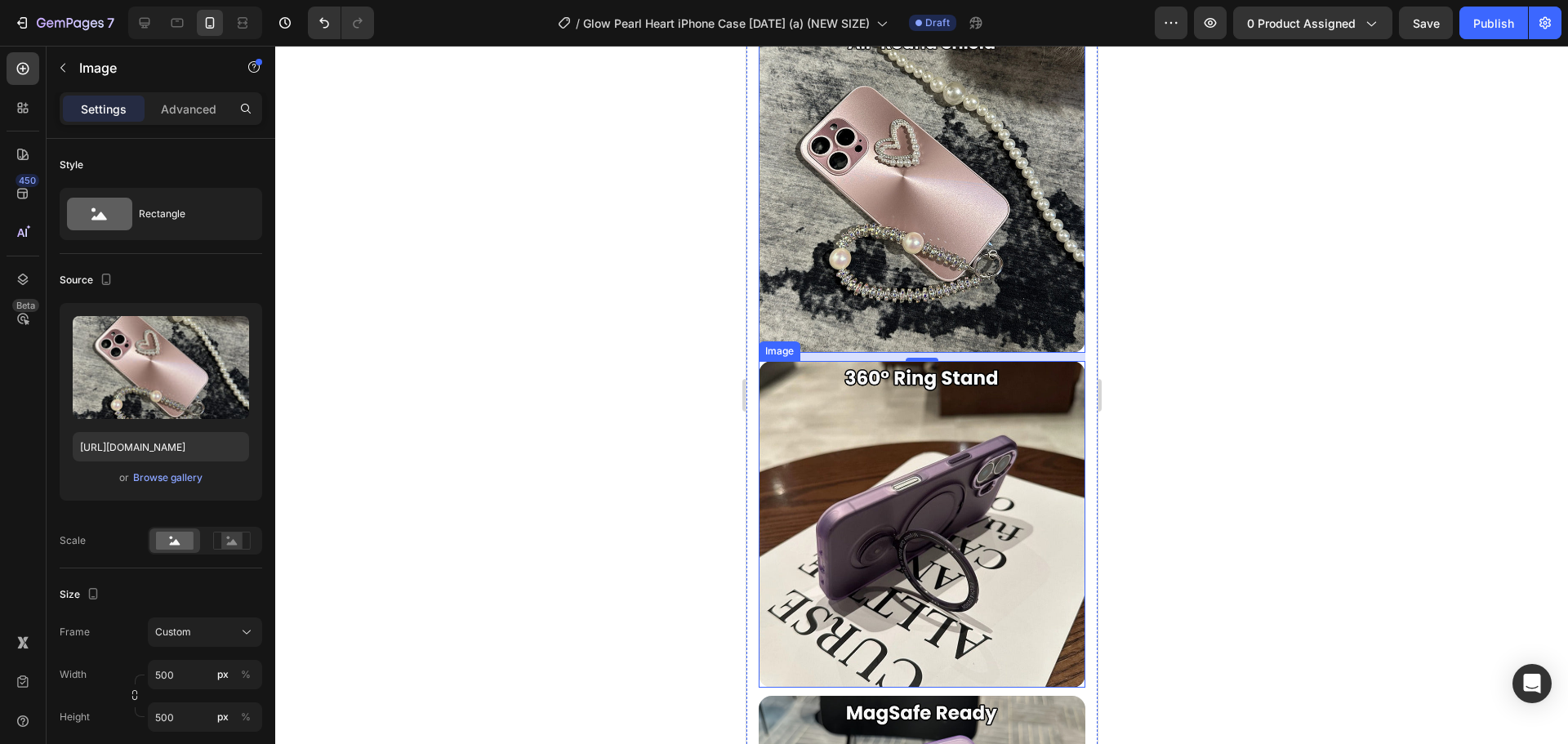
click at [947, 441] on img at bounding box center [921, 524] width 327 height 327
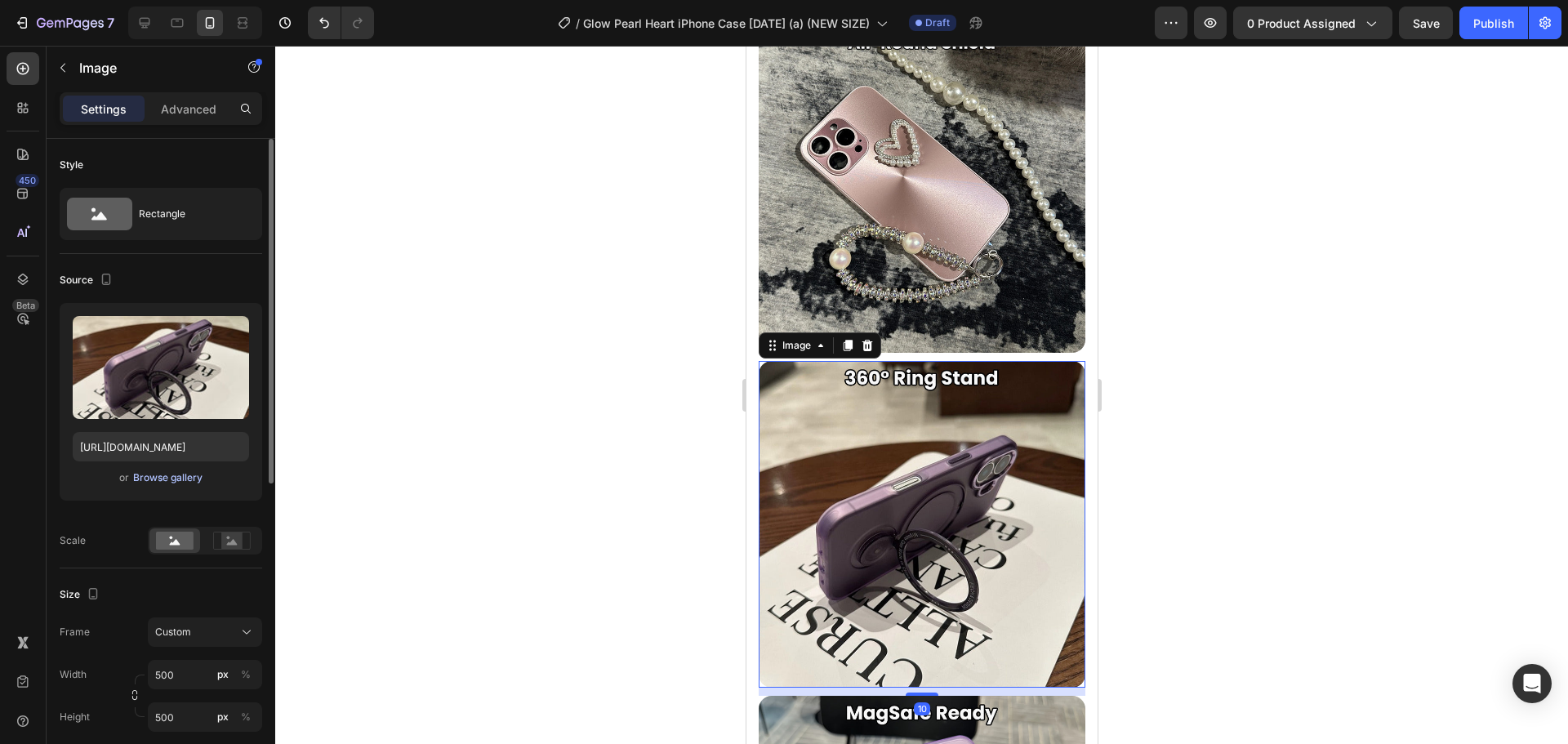
click at [172, 484] on div "Browse gallery" at bounding box center [168, 477] width 69 height 14
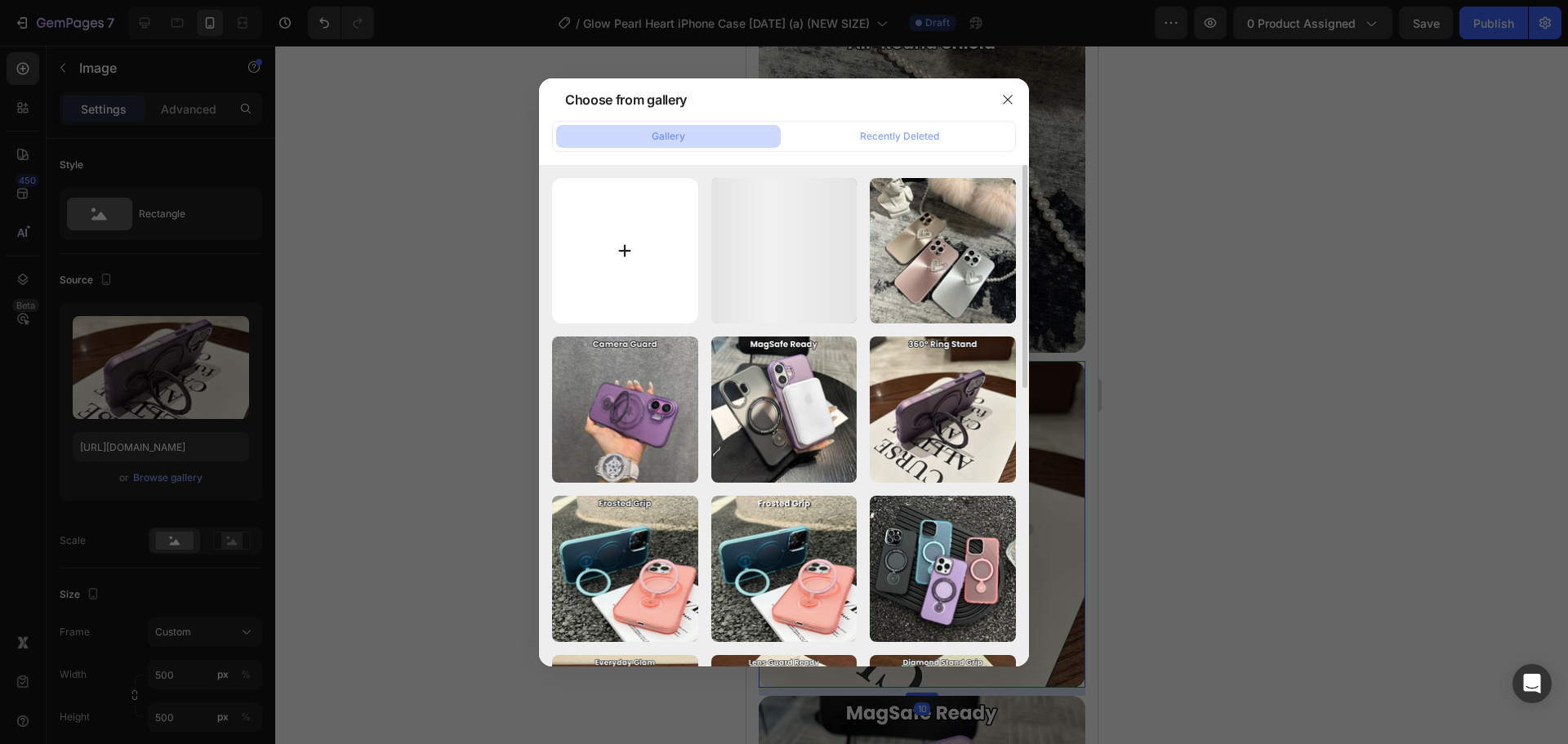
click at [619, 271] on input "file" at bounding box center [625, 251] width 146 height 146
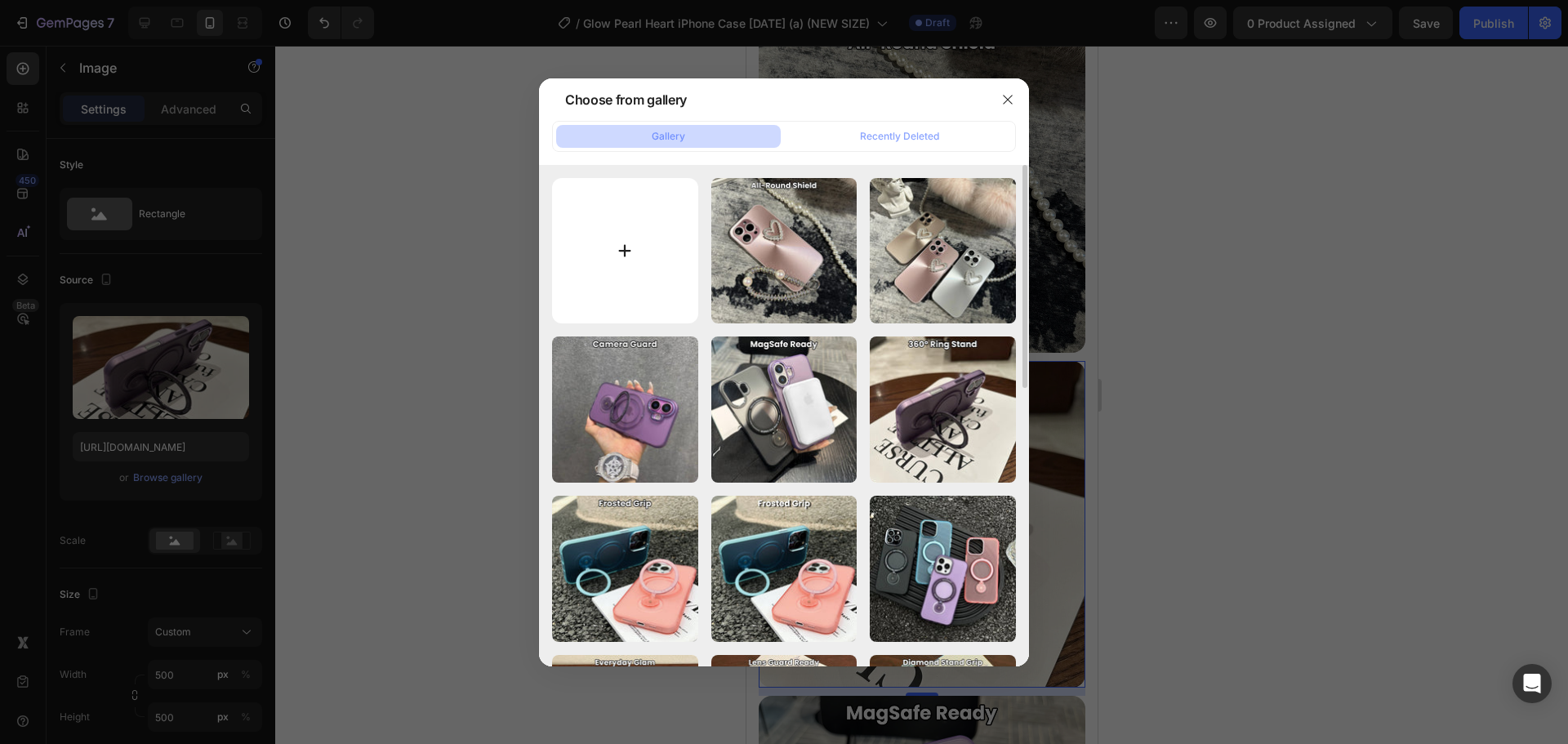
type input "C:\fakepath\cu.jpg"
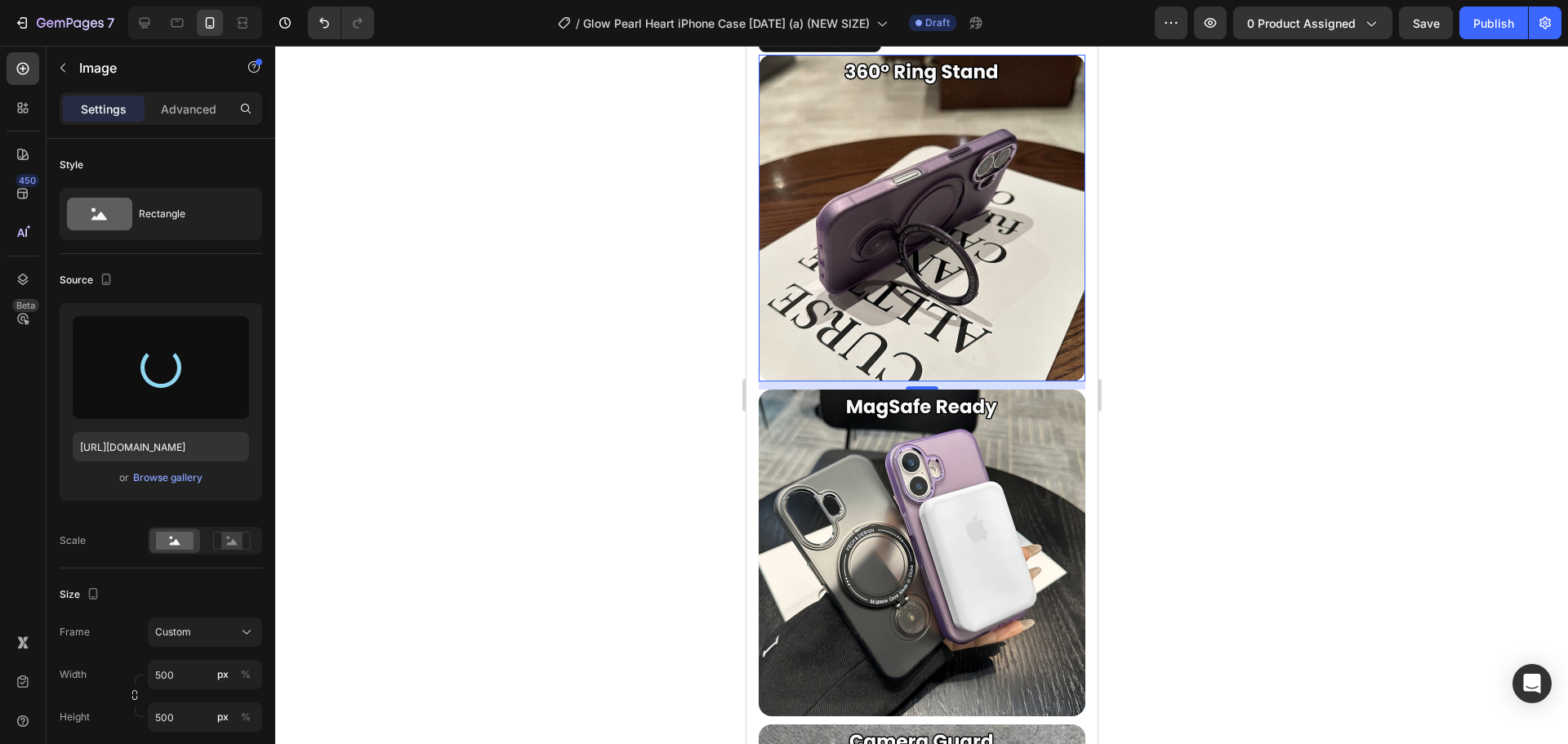
scroll to position [2678, 0]
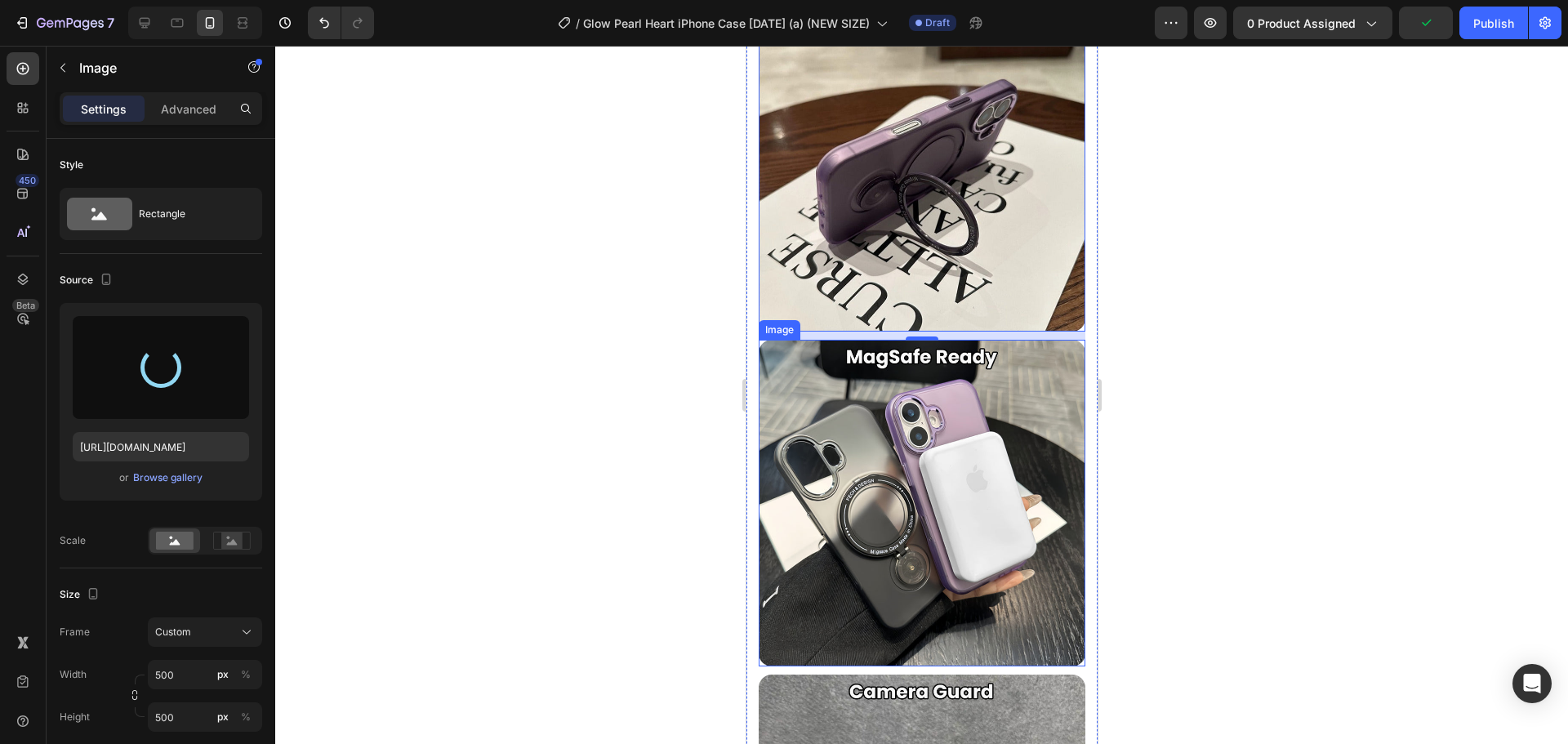
type input "https://cdn.shopify.com/s/files/1/0835/5119/1341/files/gempages_553512382287054…"
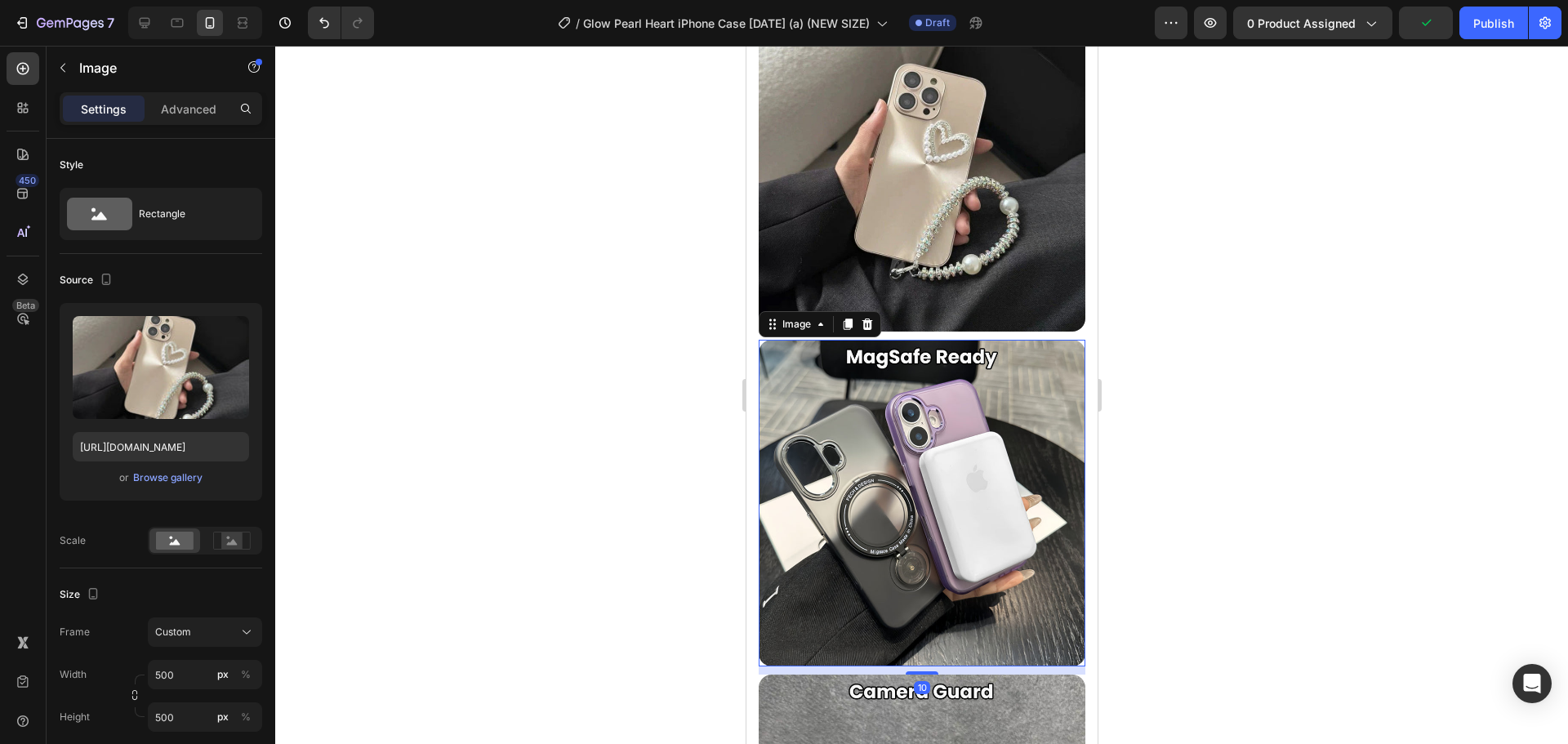
click at [922, 398] on img at bounding box center [921, 503] width 327 height 327
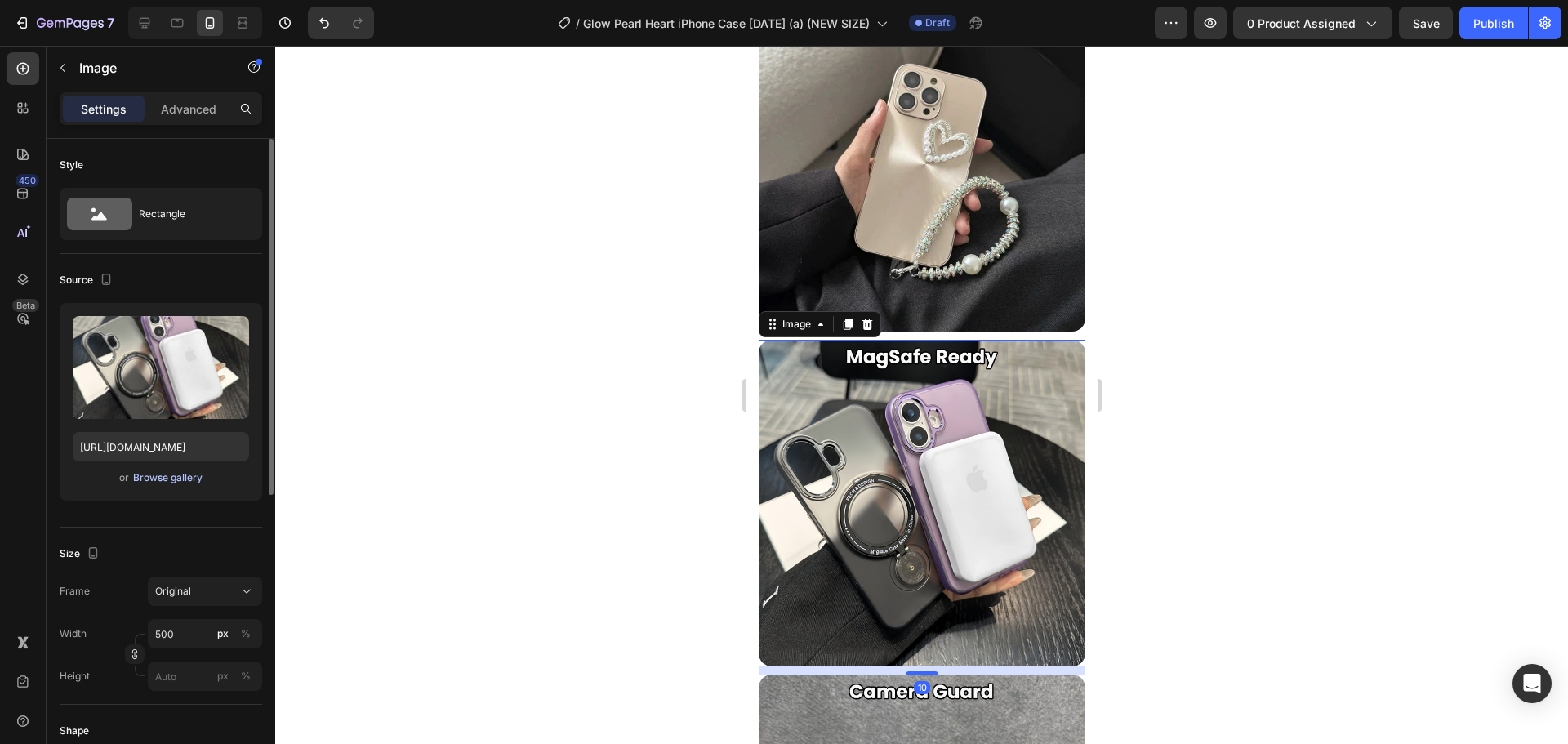
click at [190, 482] on div "Browse gallery" at bounding box center [168, 477] width 69 height 14
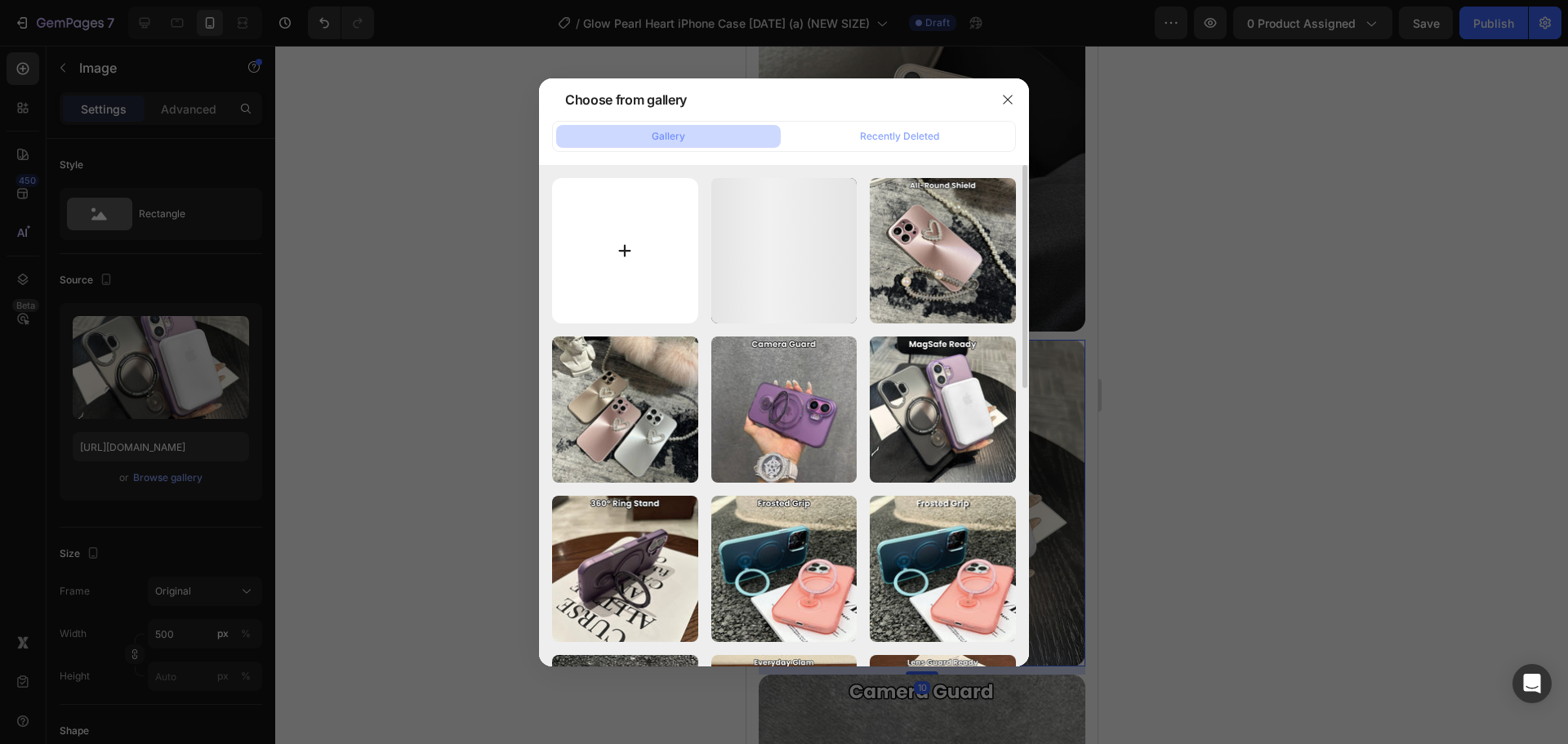
click at [643, 233] on input "file" at bounding box center [625, 251] width 146 height 146
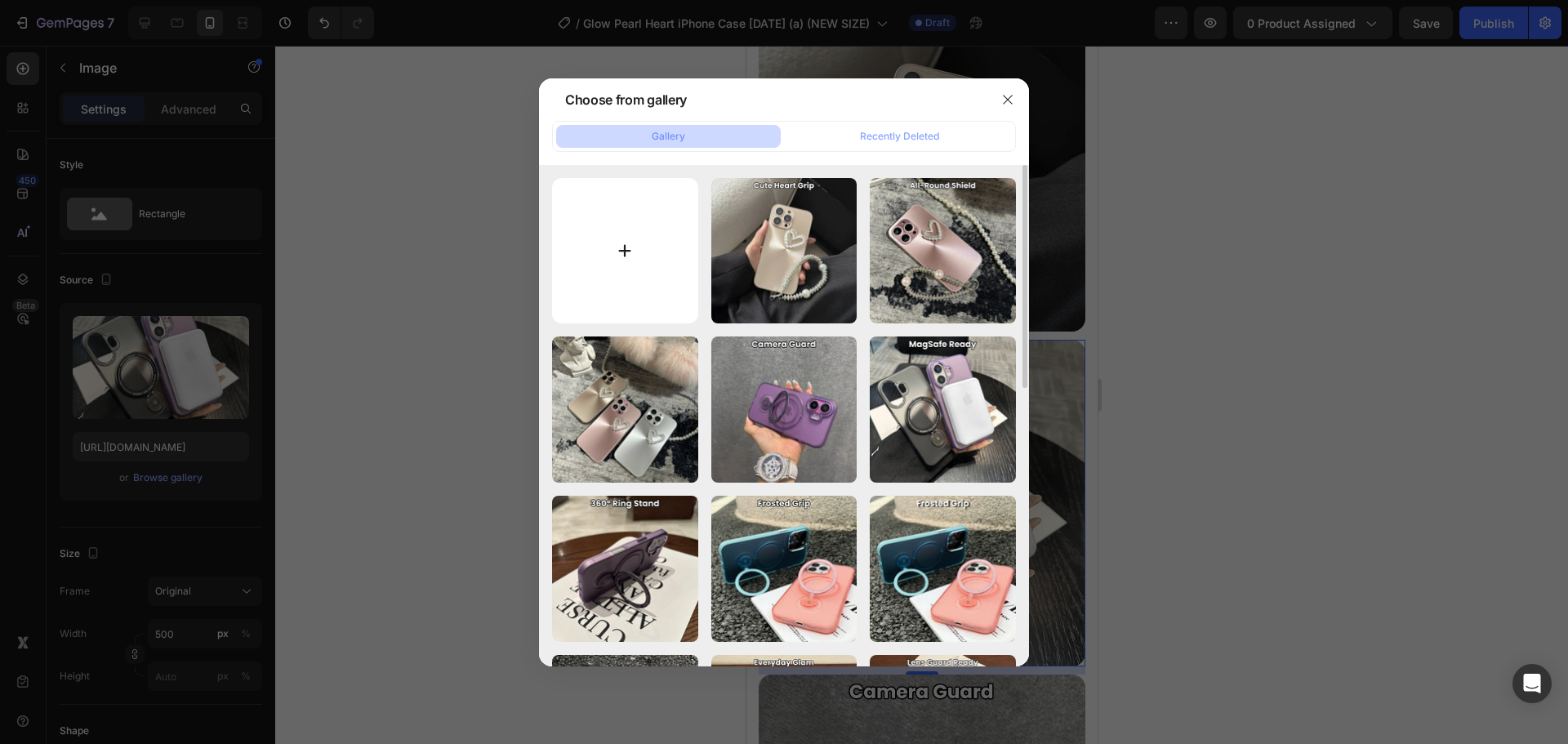
type input "C:\fakepath\plr.jpg"
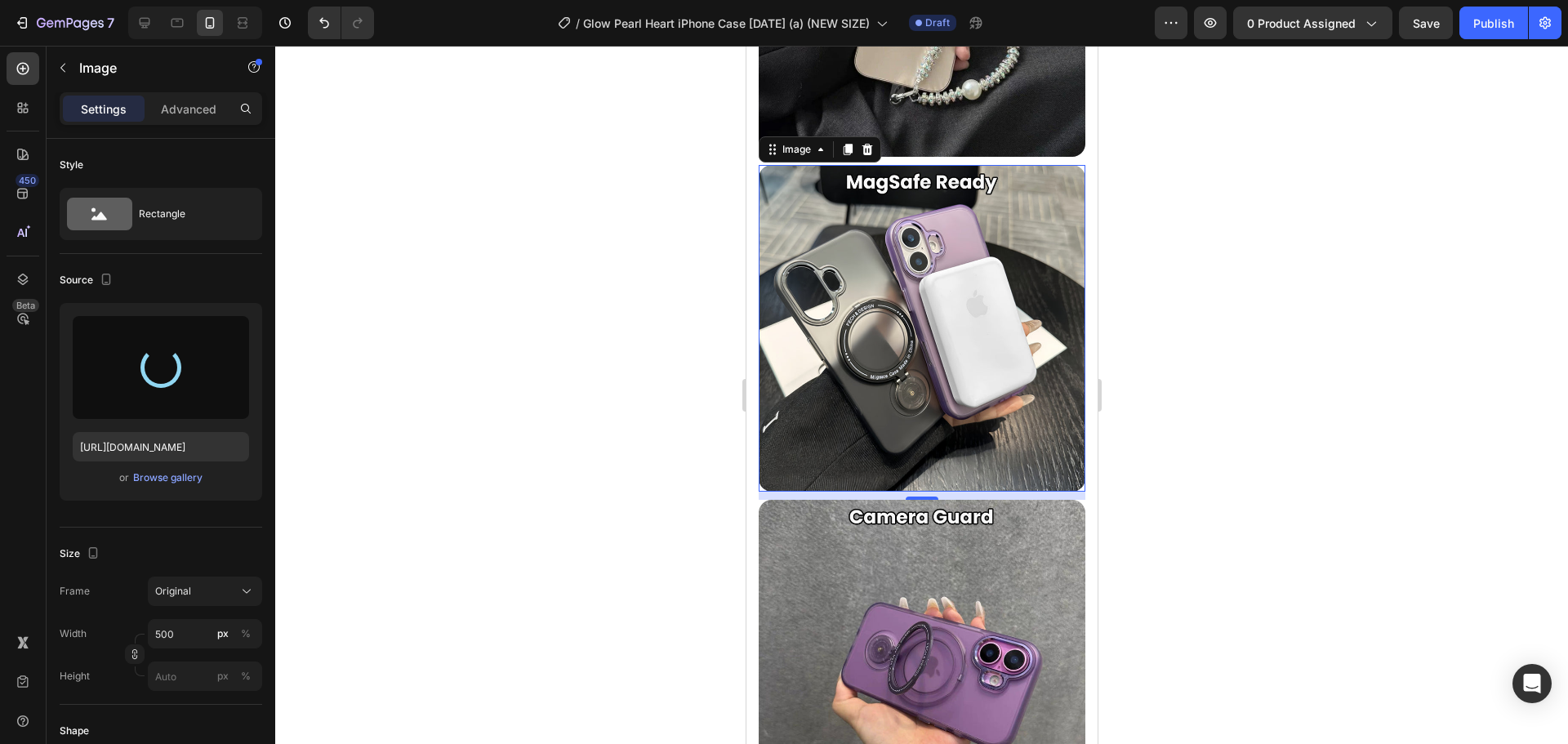
scroll to position [2854, 0]
type input "https://cdn.shopify.com/s/files/1/0835/5119/1341/files/gempages_553512382287054…"
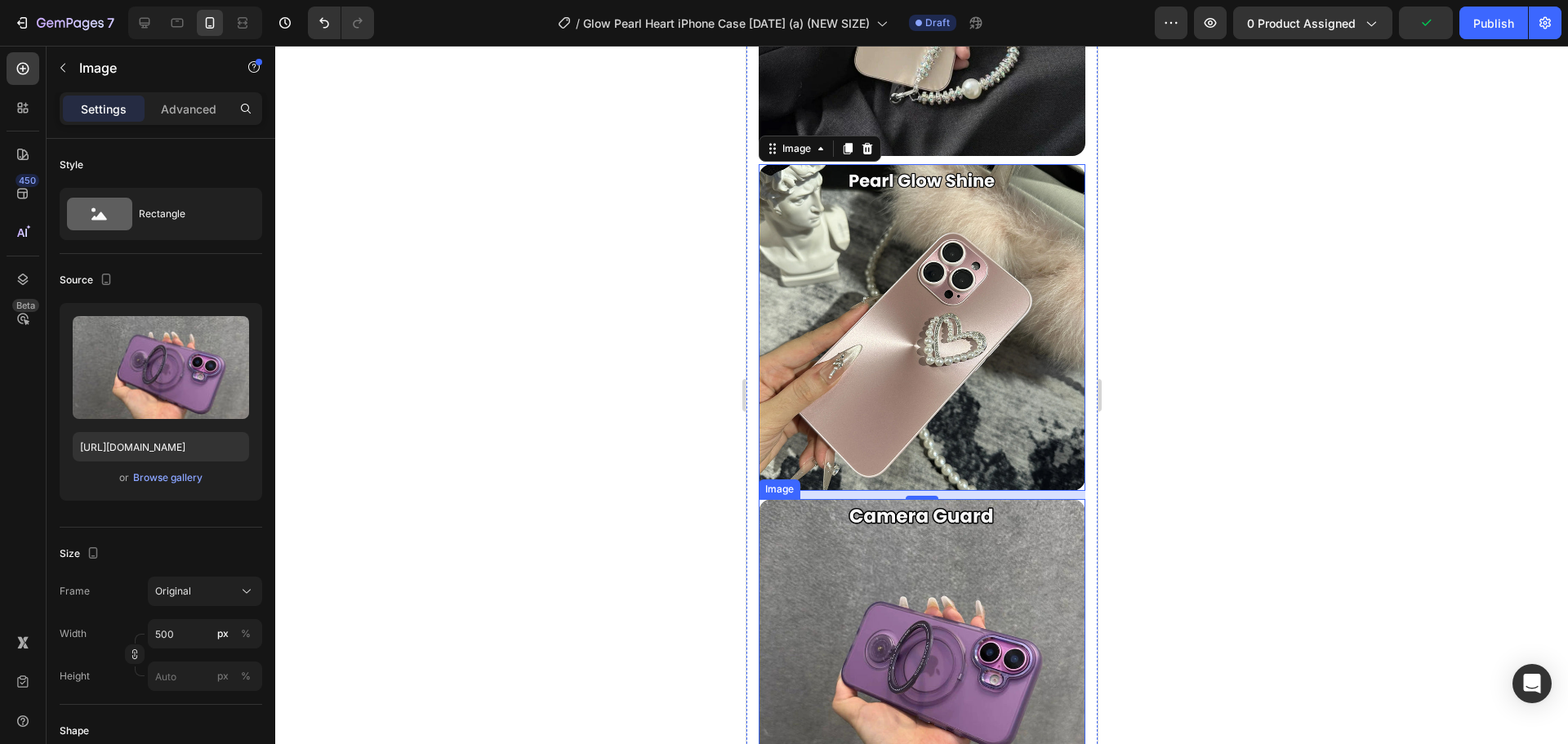
click at [923, 586] on img at bounding box center [921, 662] width 327 height 327
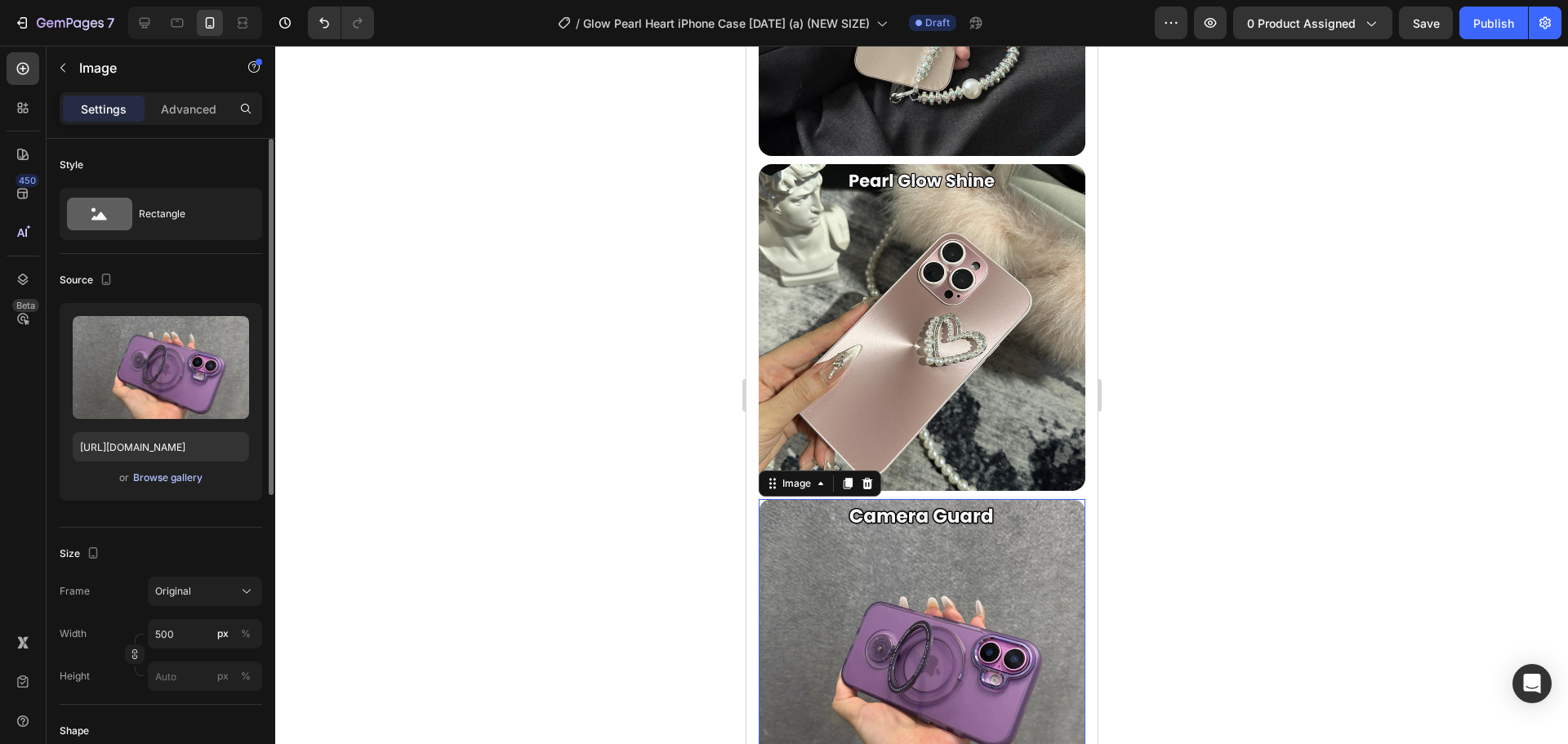
click at [183, 473] on div "Browse gallery" at bounding box center [168, 477] width 69 height 14
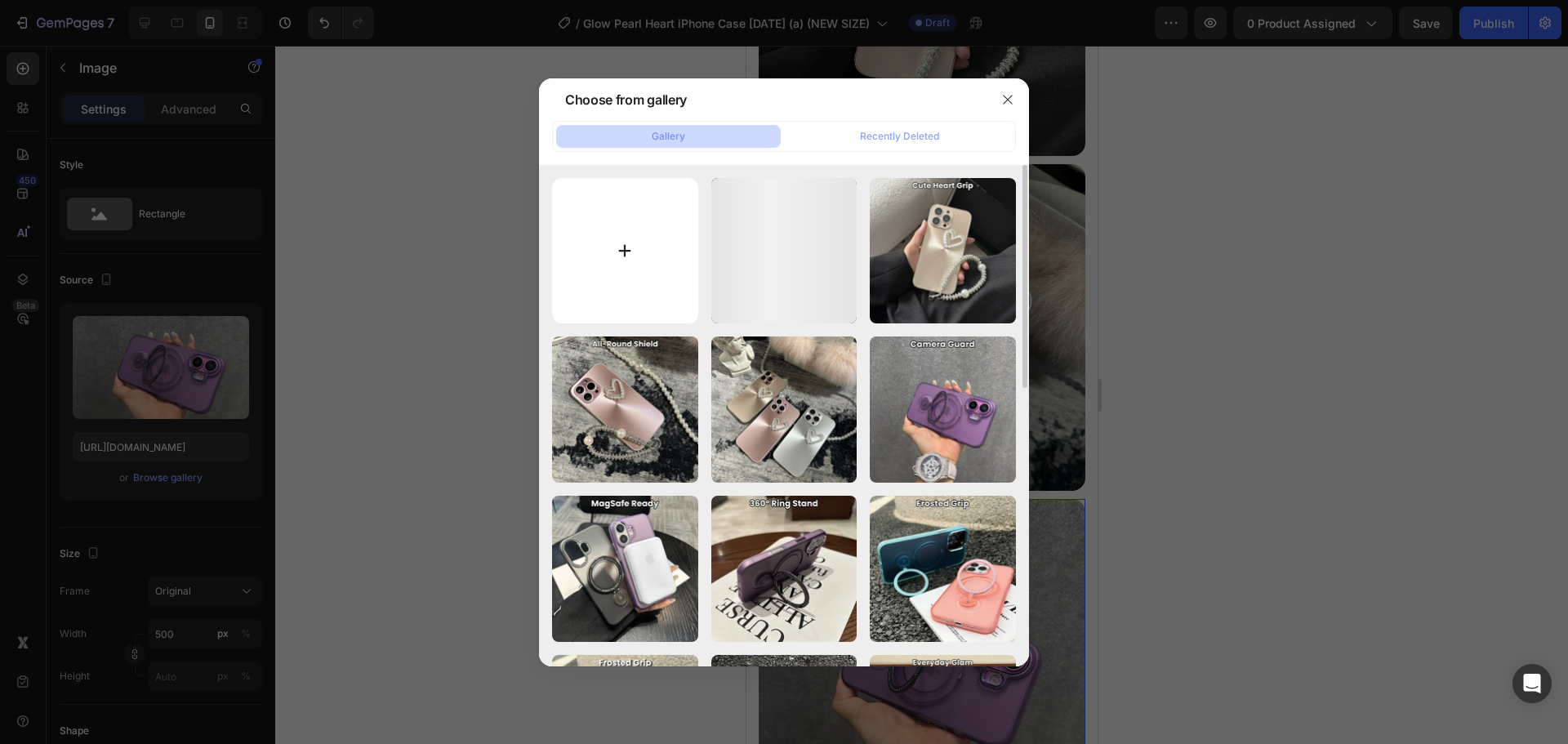
click at [649, 284] on input "file" at bounding box center [625, 251] width 146 height 146
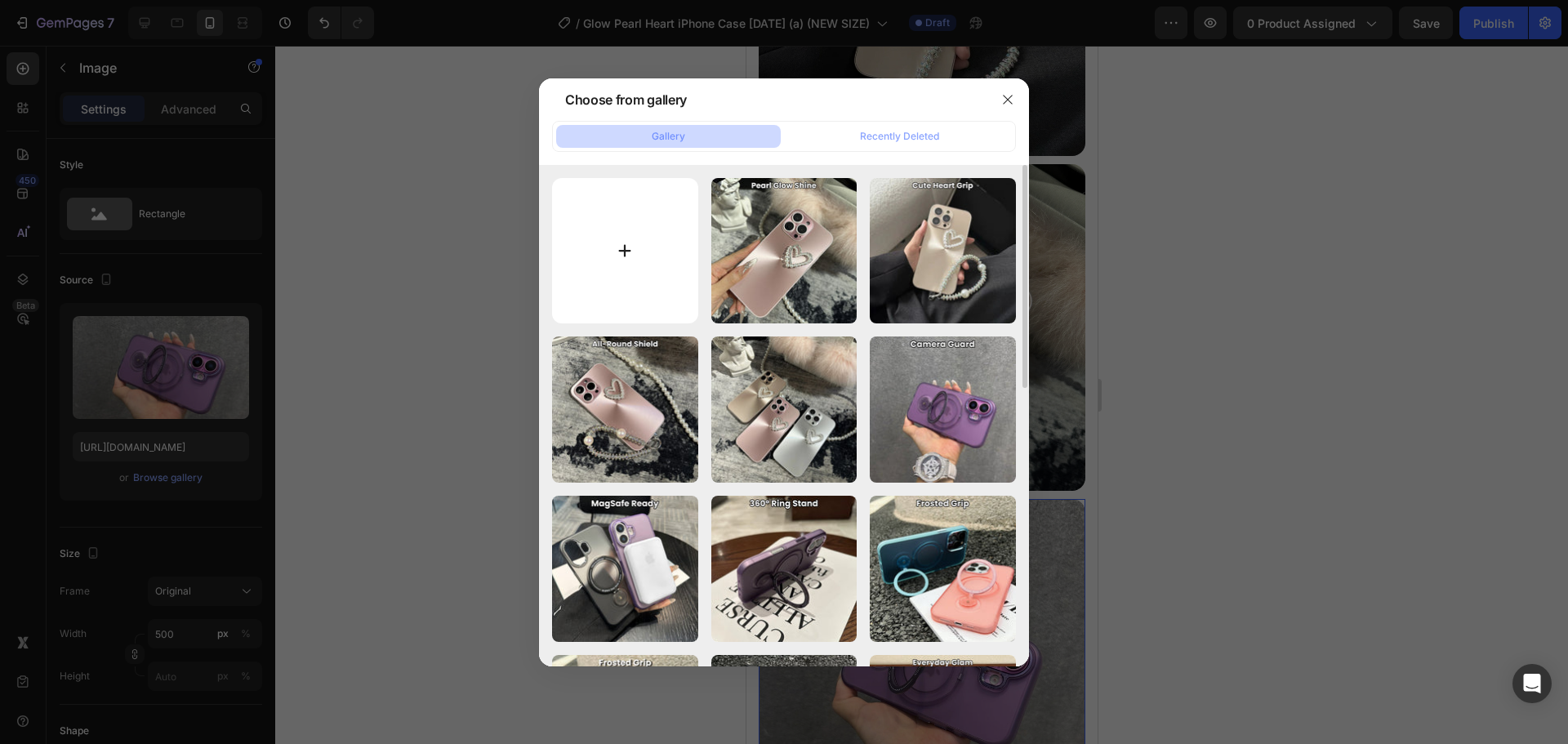
type input "C:\fakepath\5.jpg"
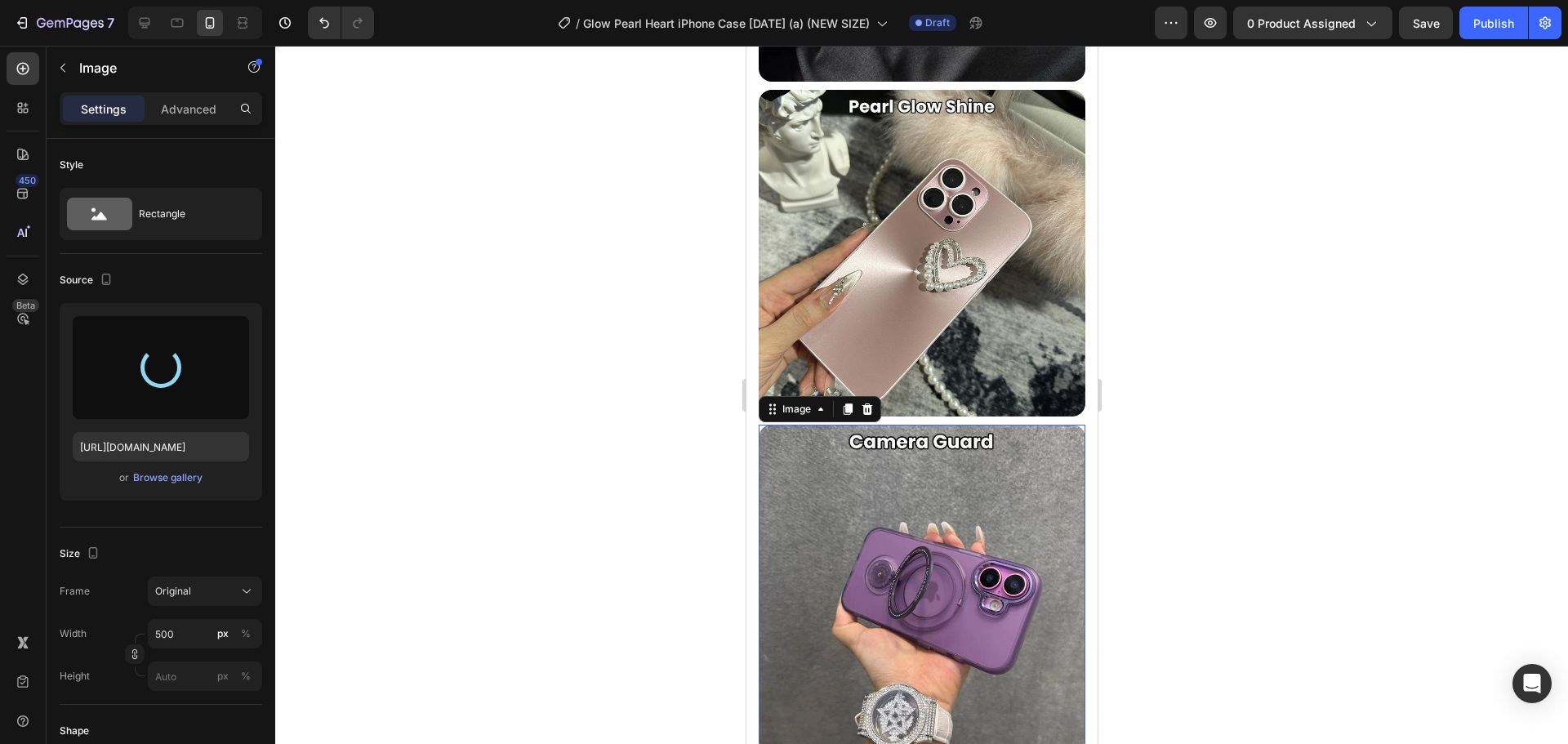
scroll to position [2941, 0]
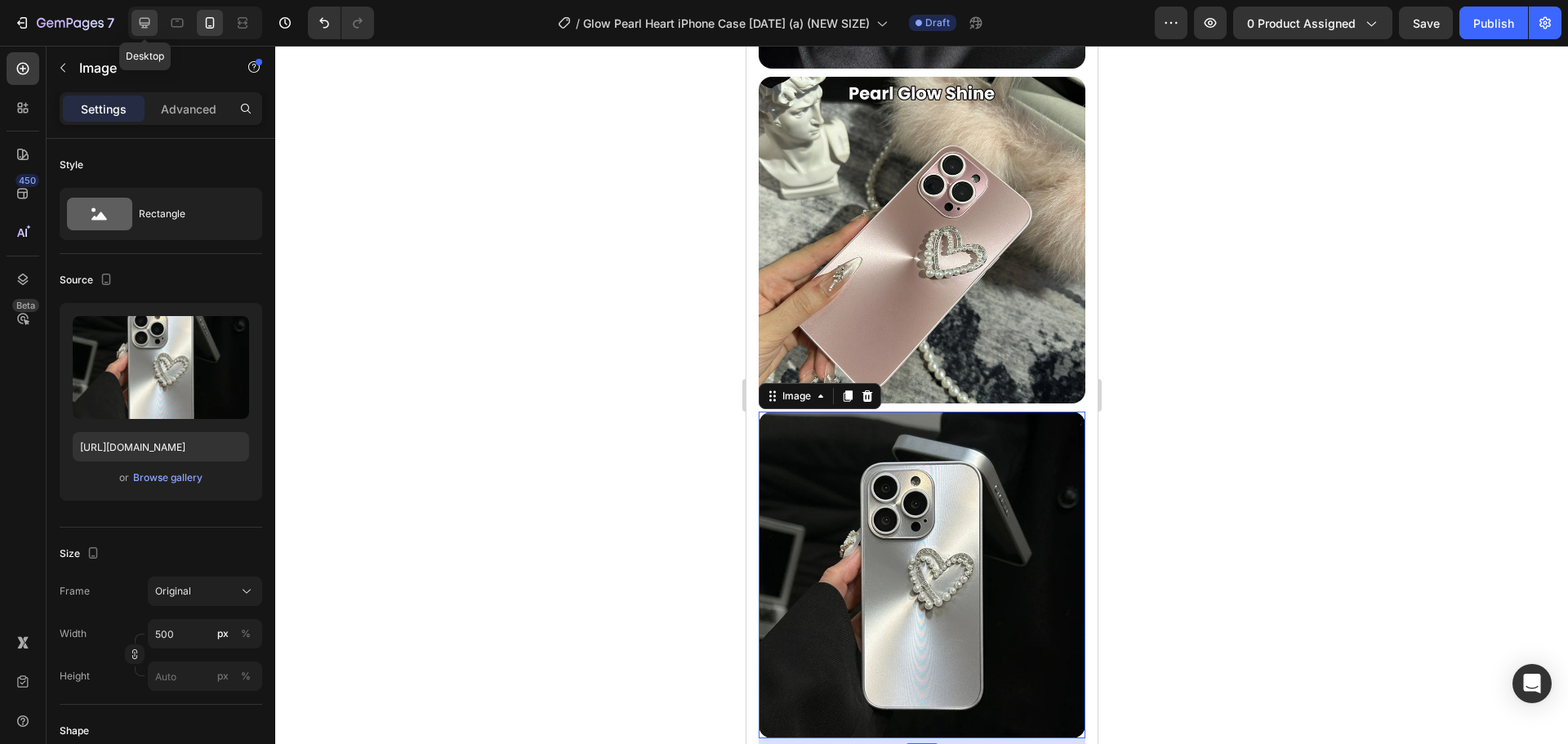
click at [139, 19] on icon at bounding box center [144, 22] width 16 height 16
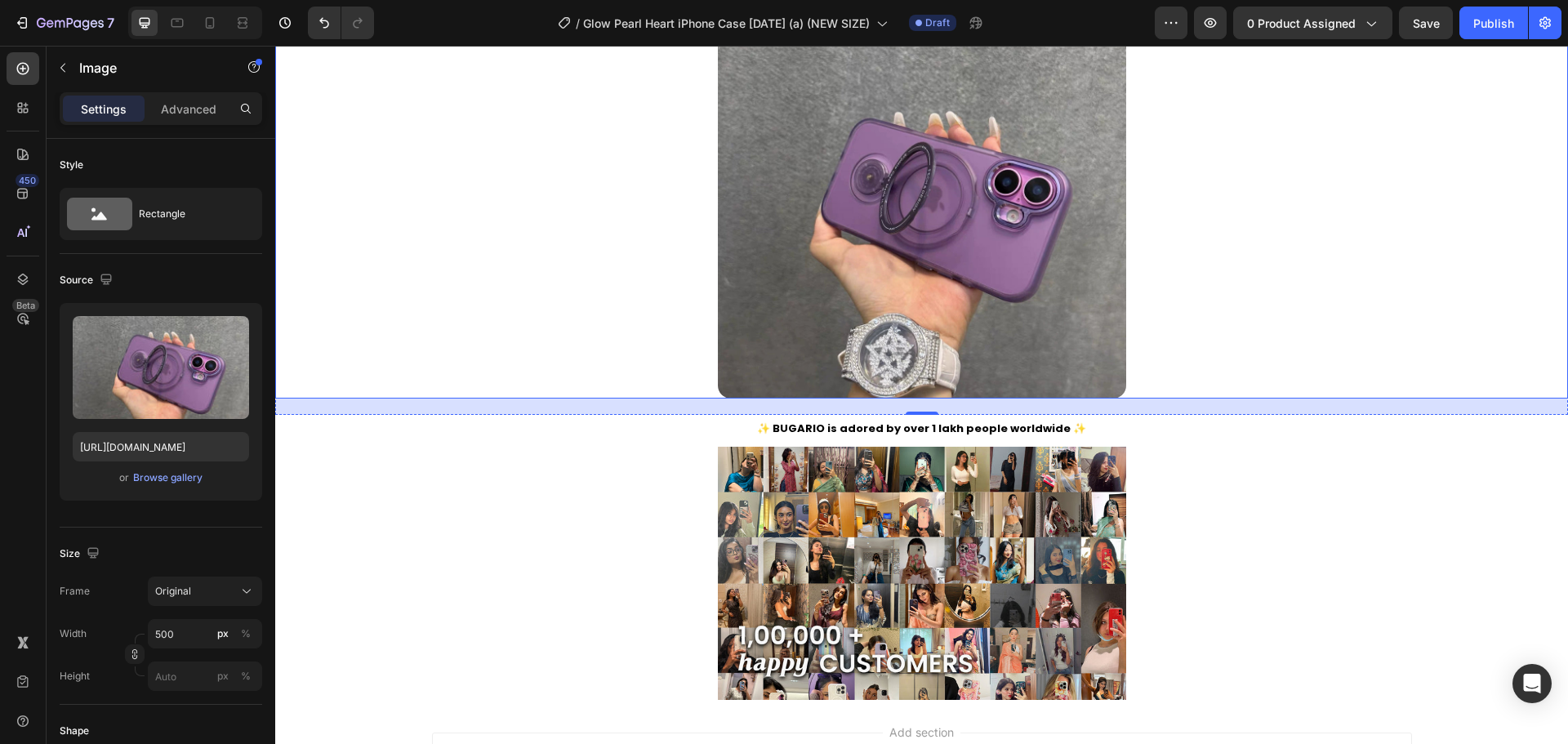
scroll to position [3658, 0]
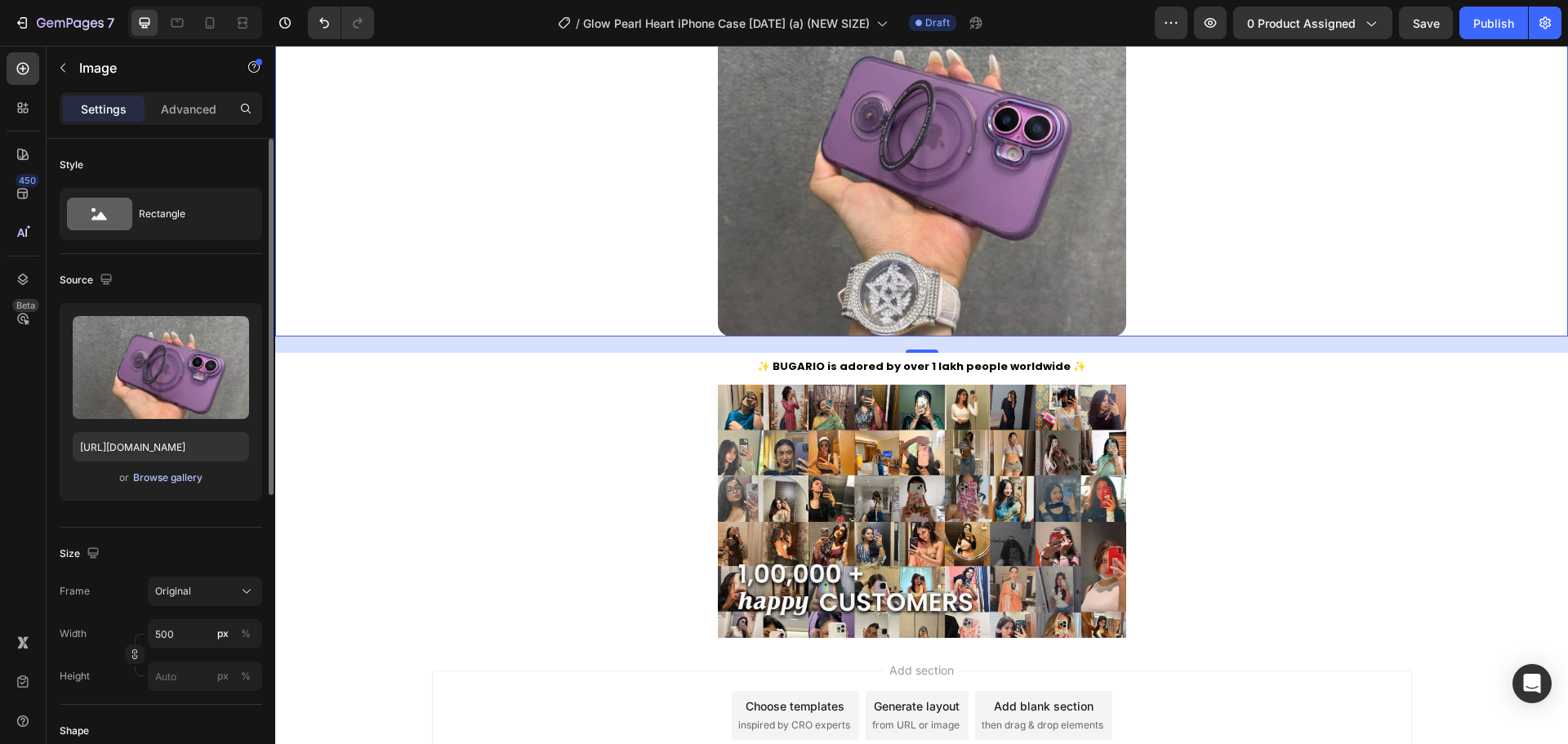
click at [161, 471] on div "Browse gallery" at bounding box center [168, 477] width 69 height 14
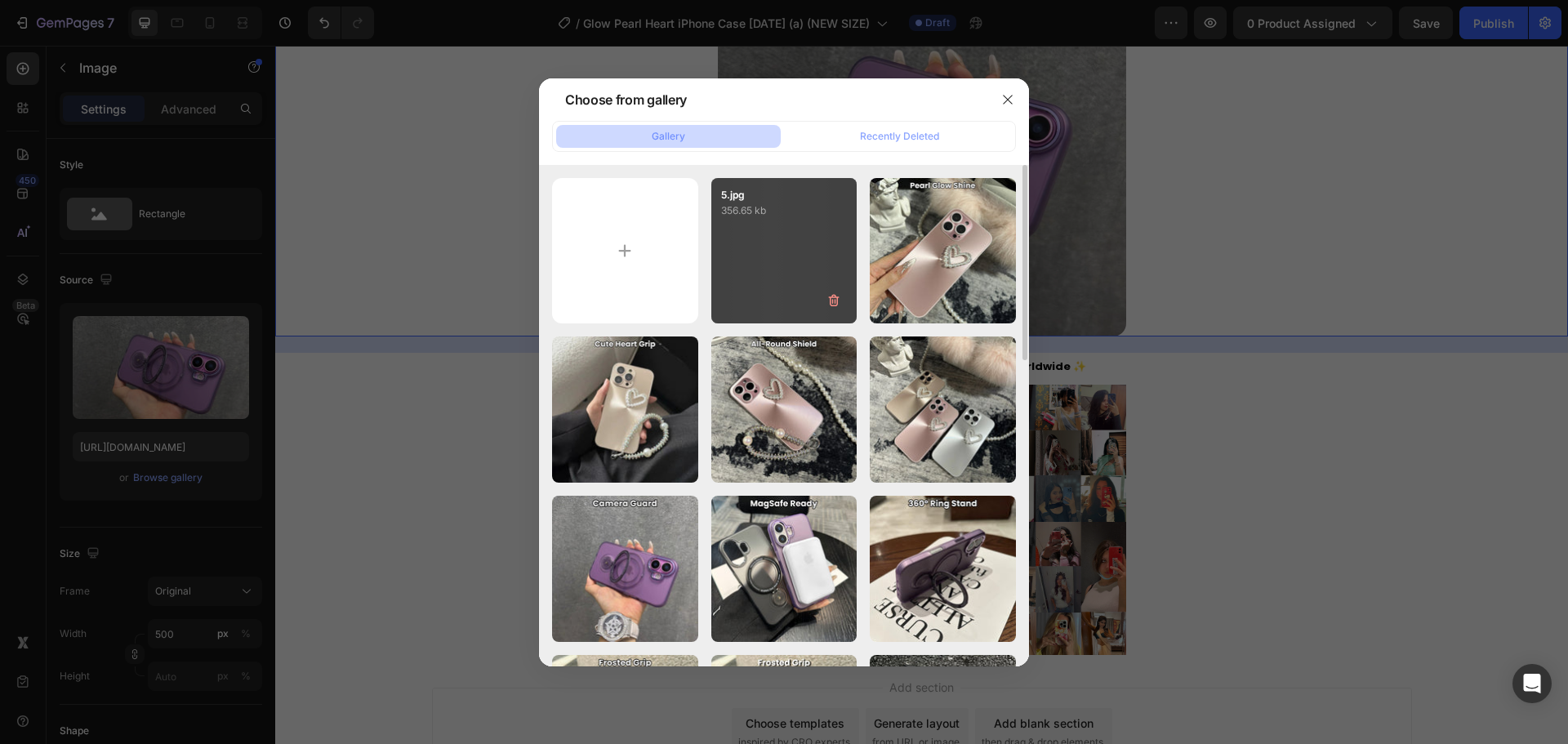
click at [787, 229] on div "5.jpg 356.65 kb" at bounding box center [784, 251] width 146 height 146
type input "https://cdn.shopify.com/s/files/1/0835/5119/1341/files/gempages_553512382287054…"
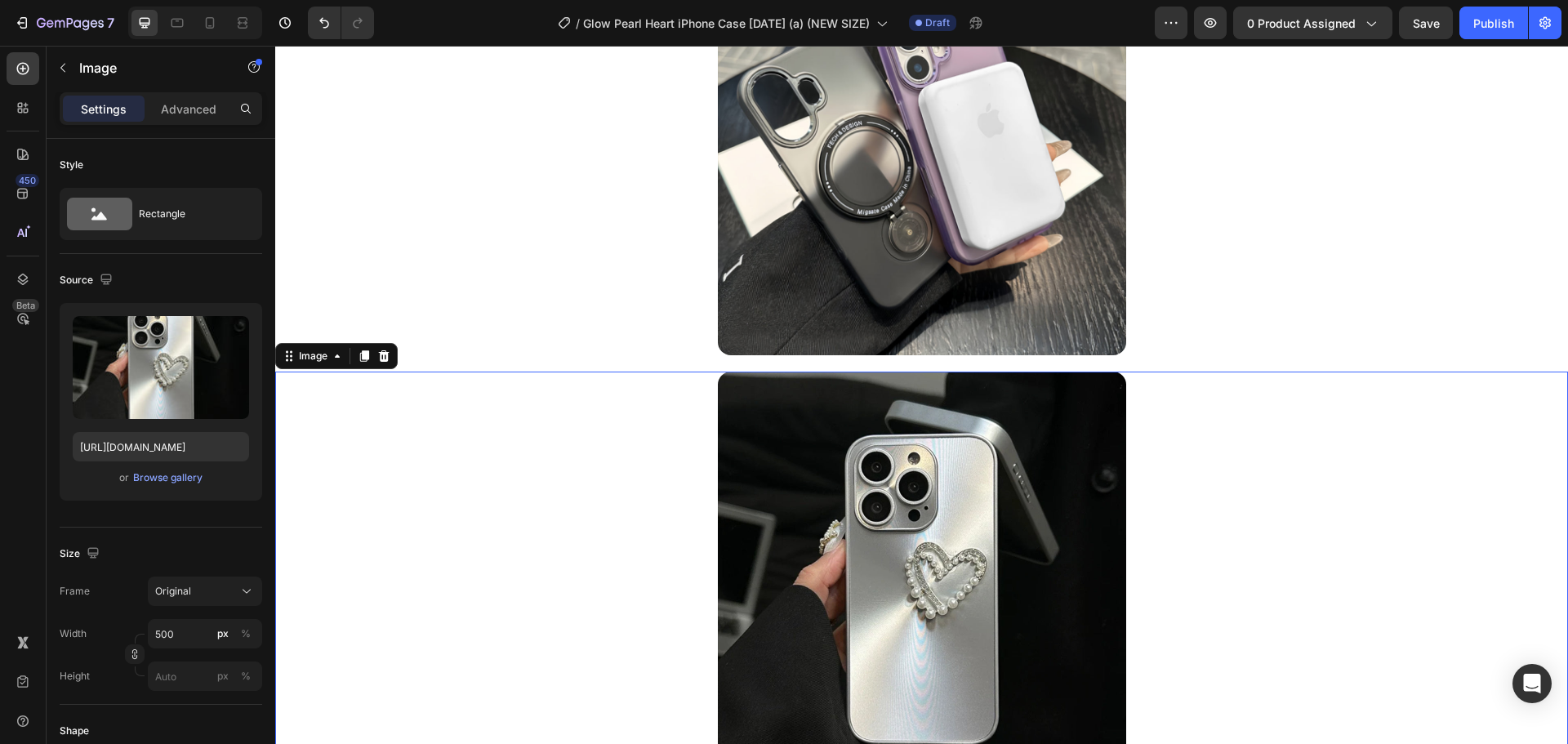
click at [921, 144] on img at bounding box center [922, 151] width 408 height 408
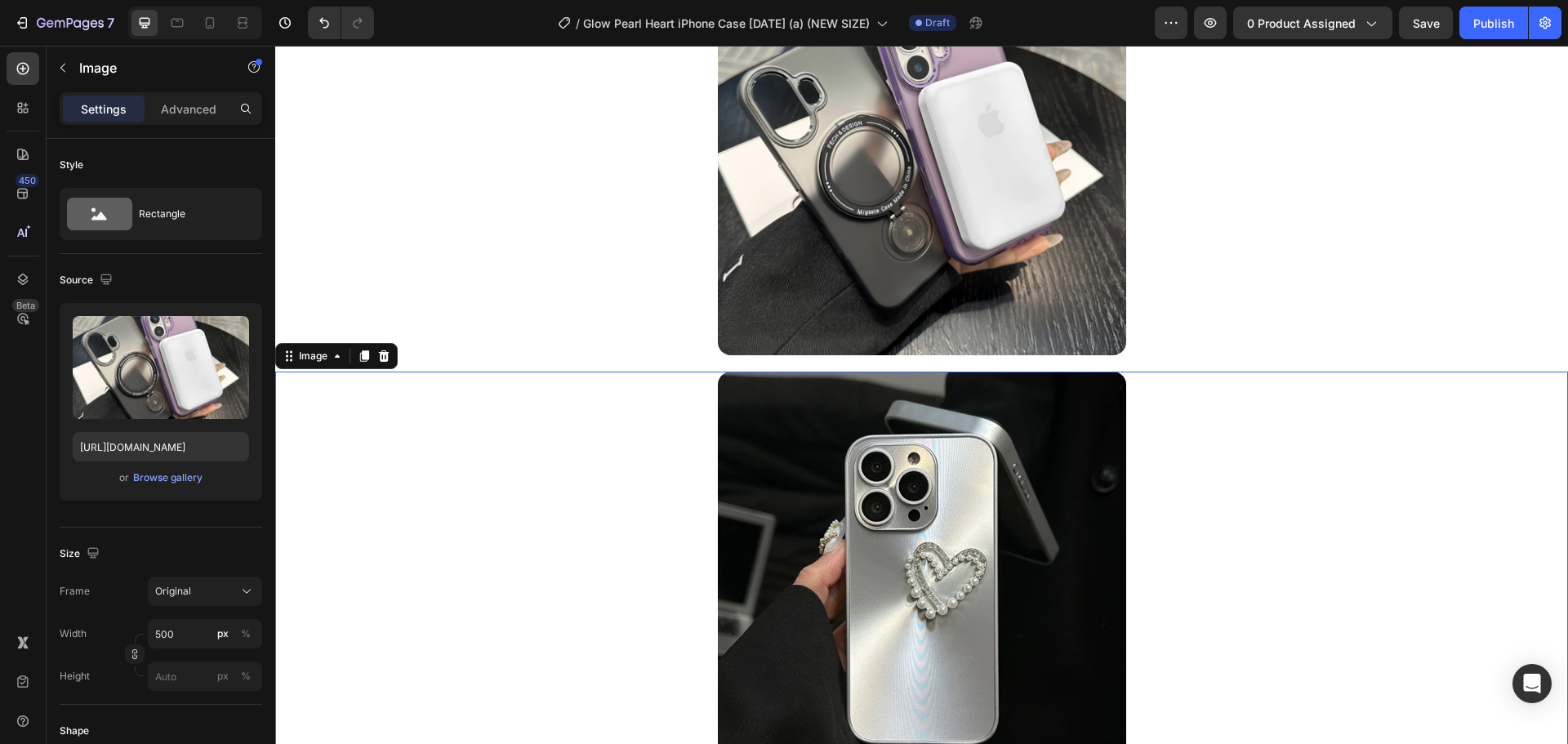
scroll to position [3213, 0]
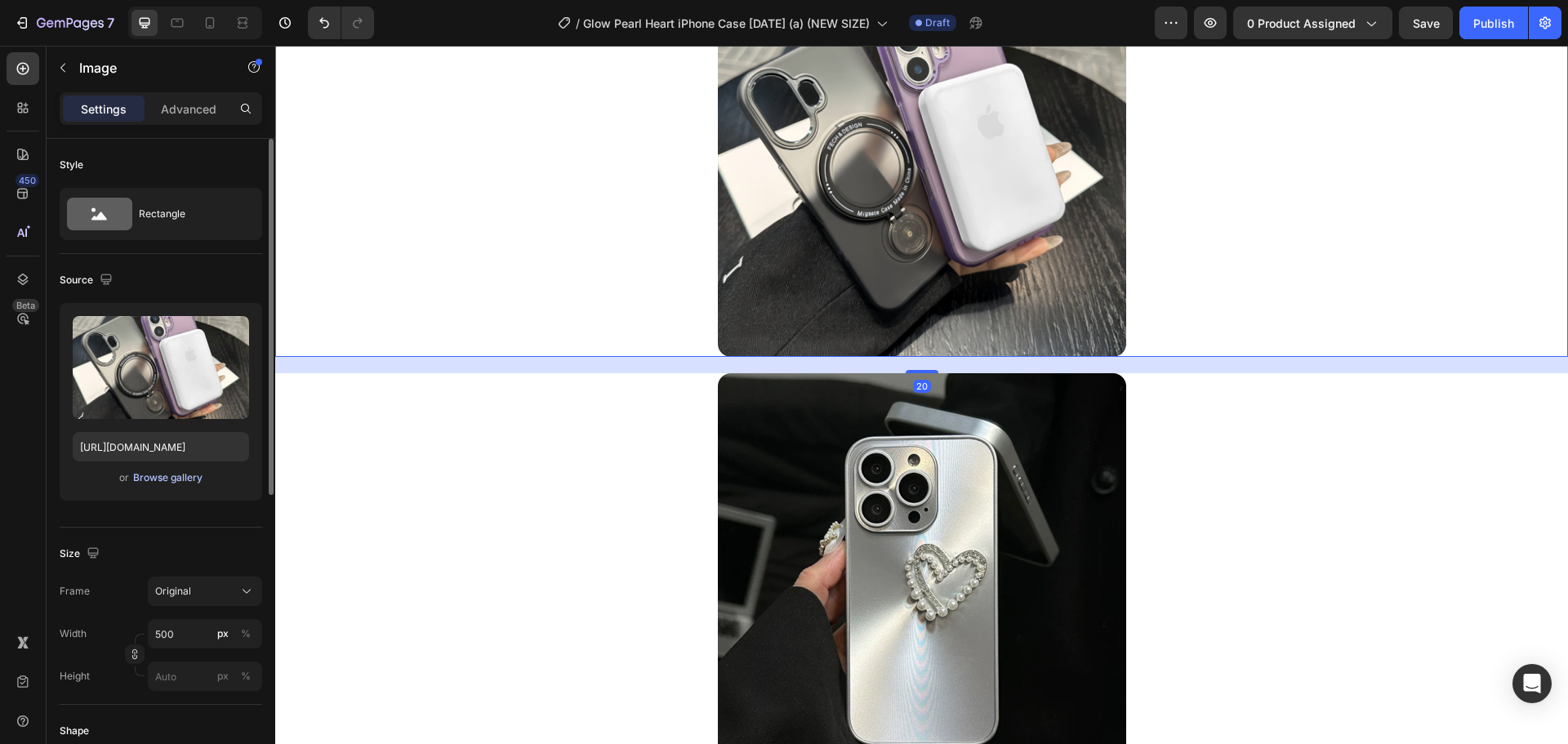
click at [145, 480] on div "Browse gallery" at bounding box center [168, 477] width 69 height 14
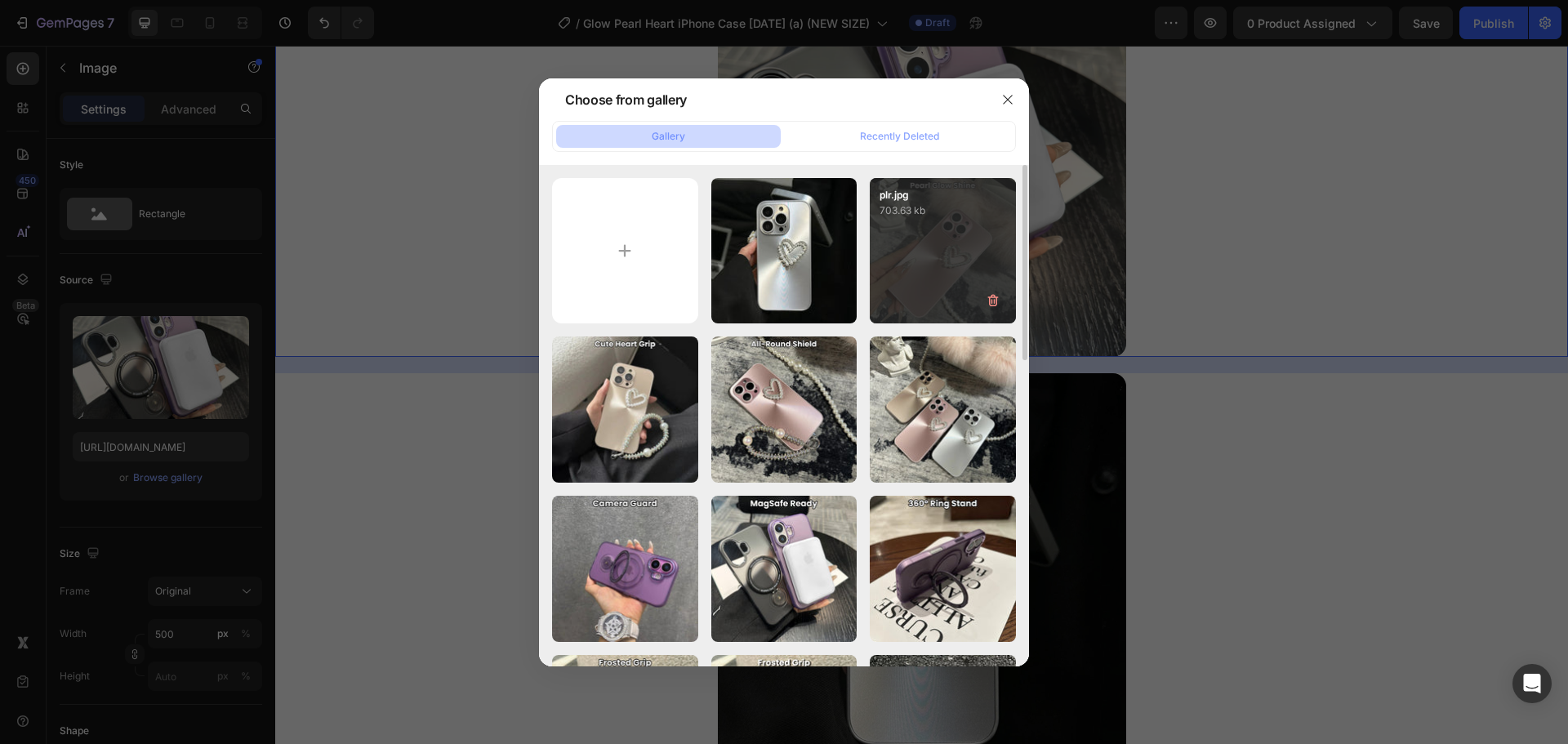
click at [947, 256] on div "plr.jpg 703.63 kb" at bounding box center [942, 251] width 146 height 146
type input "https://cdn.shopify.com/s/files/1/0835/5119/1341/files/gempages_553512382287054…"
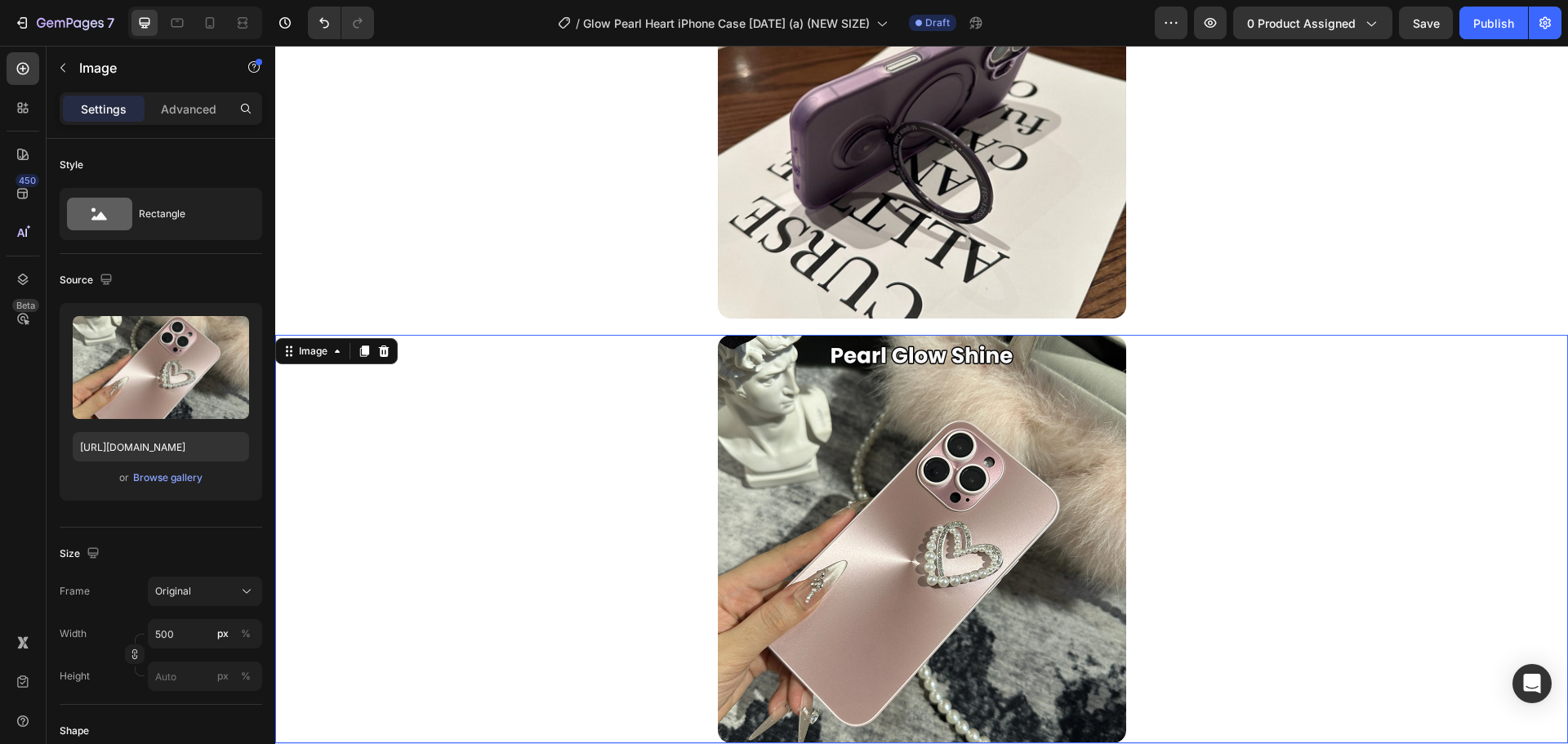
scroll to position [2821, 0]
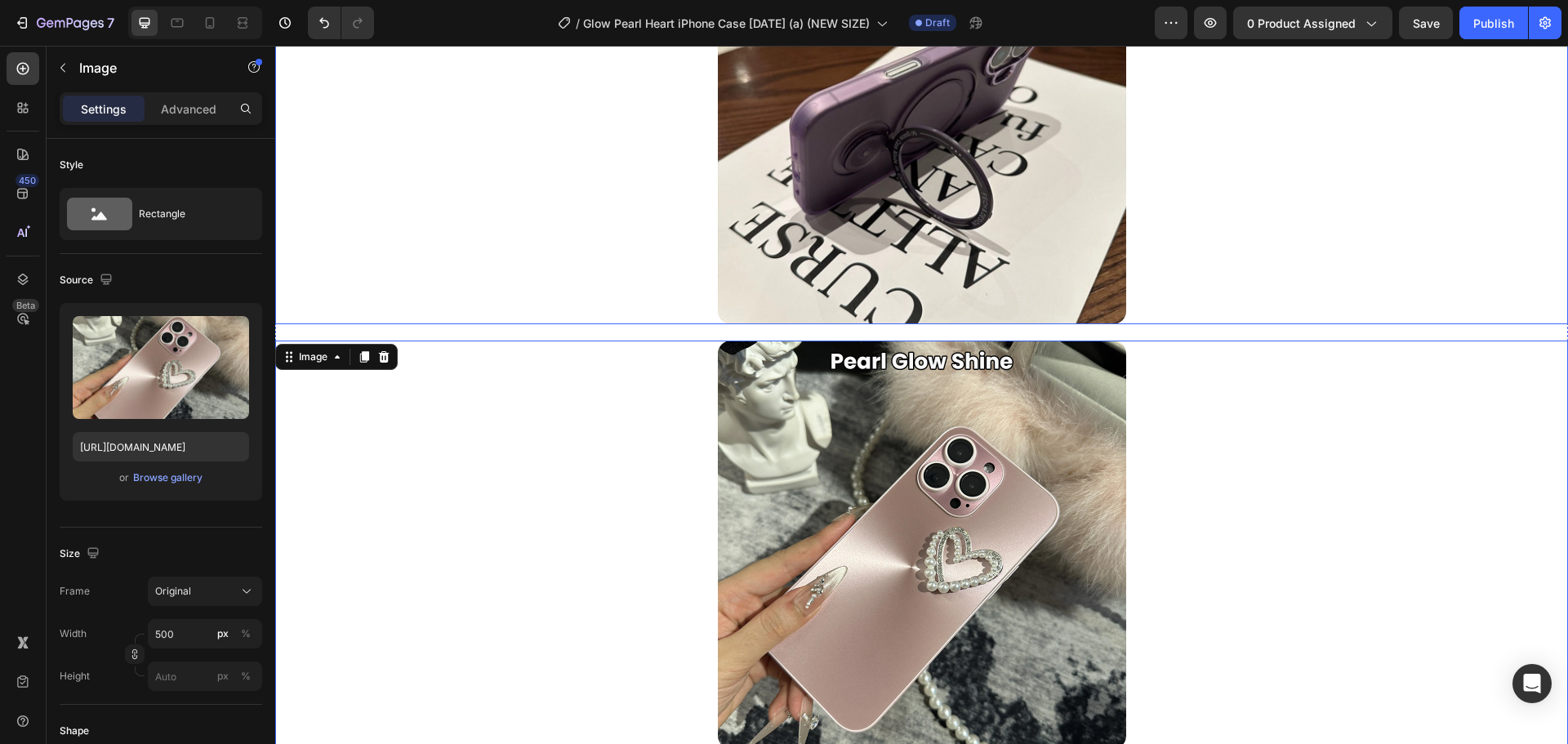
click at [944, 256] on img at bounding box center [922, 120] width 408 height 408
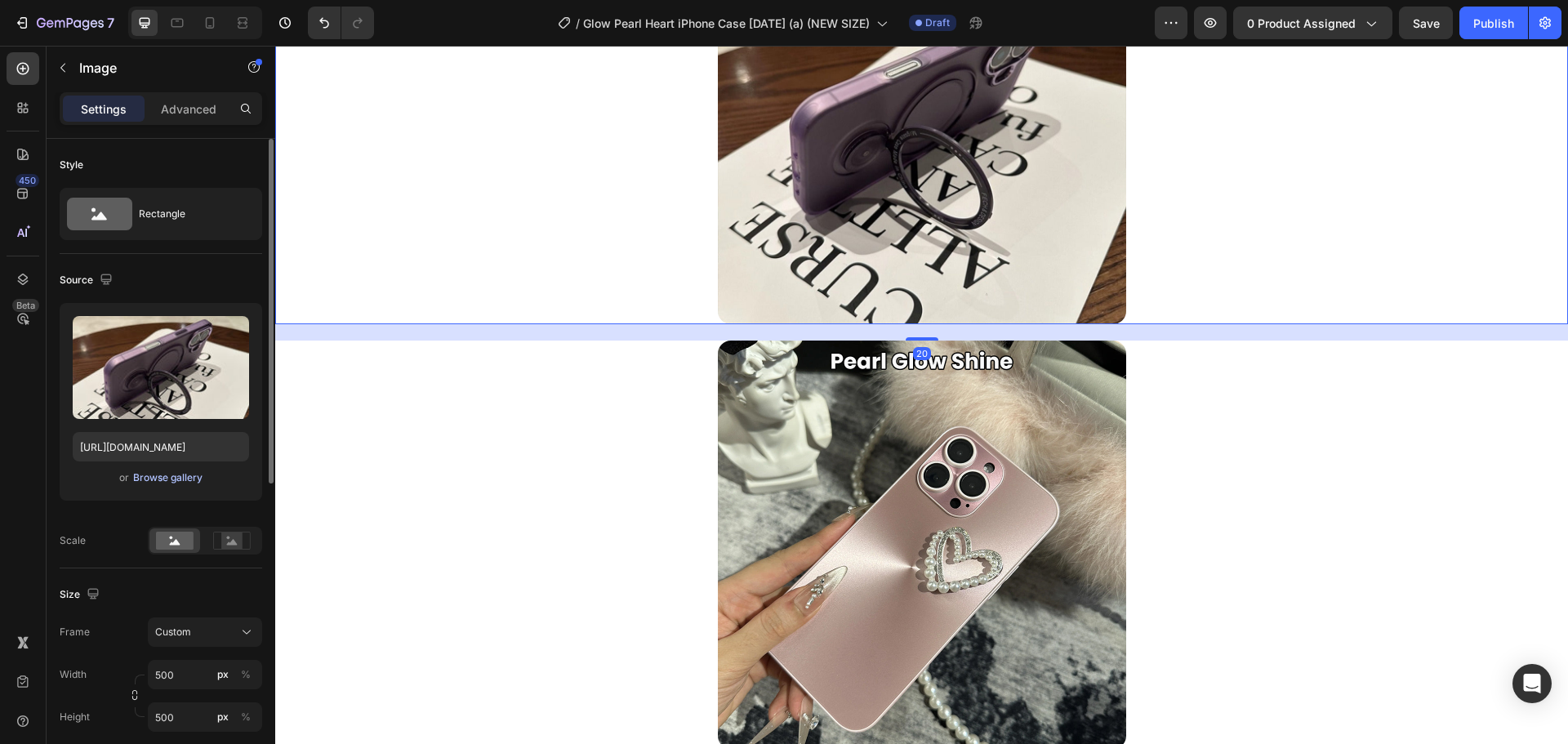
click at [185, 482] on div "Browse gallery" at bounding box center [168, 477] width 69 height 14
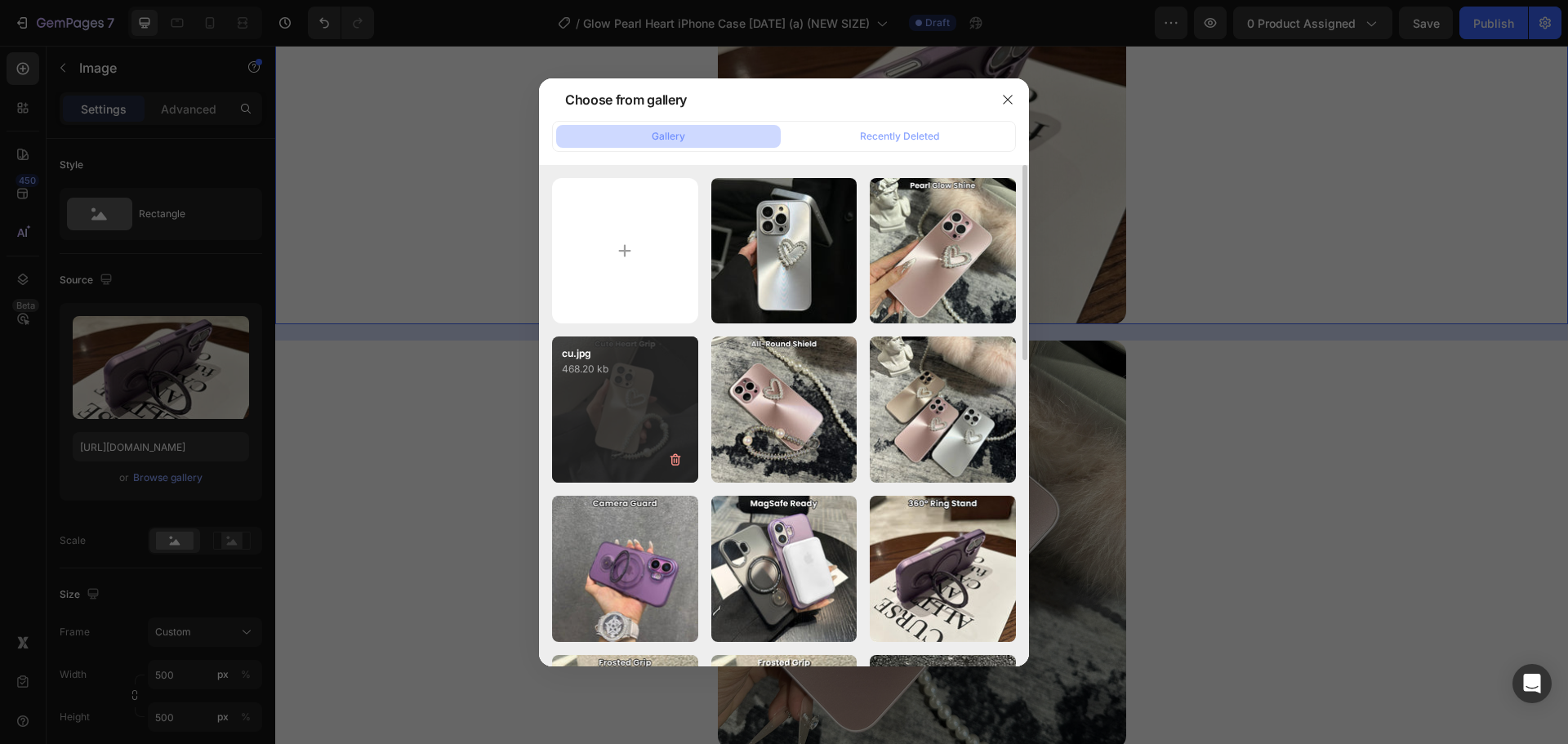
click at [631, 416] on div "cu.jpg 468.20 kb" at bounding box center [625, 409] width 146 height 146
type input "https://cdn.shopify.com/s/files/1/0835/5119/1341/files/gempages_553512382287054…"
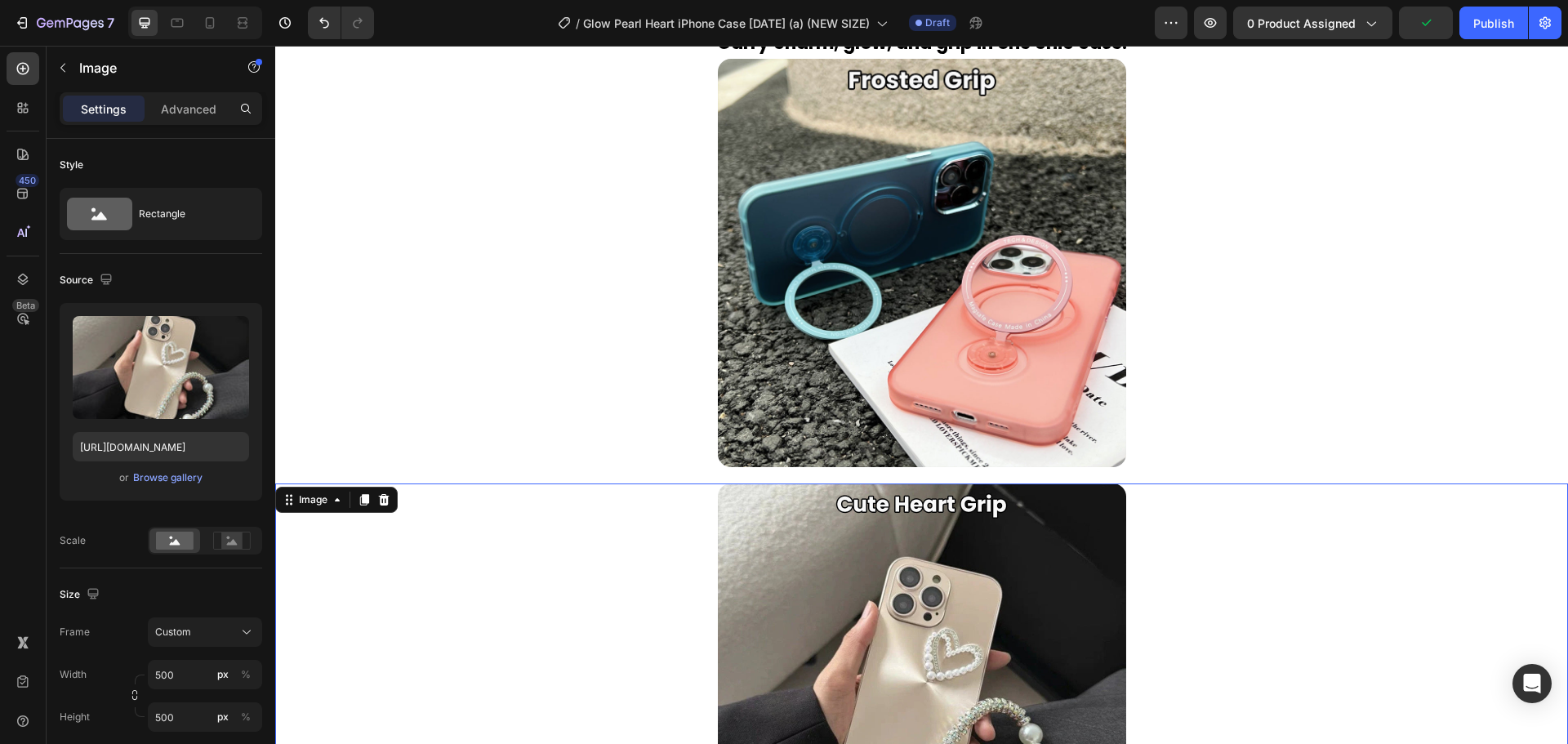
click at [789, 279] on img at bounding box center [922, 262] width 408 height 408
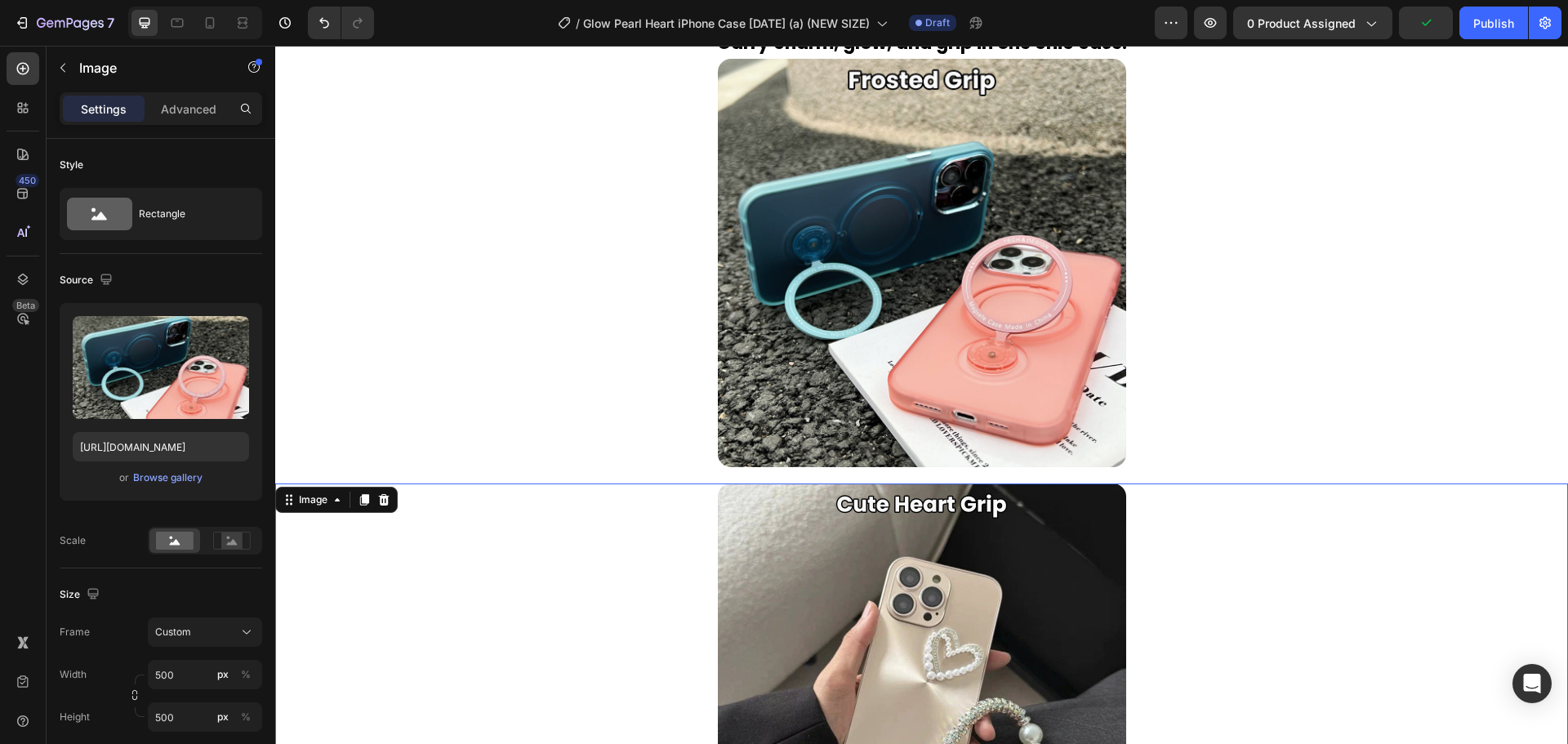
scroll to position [2253, 0]
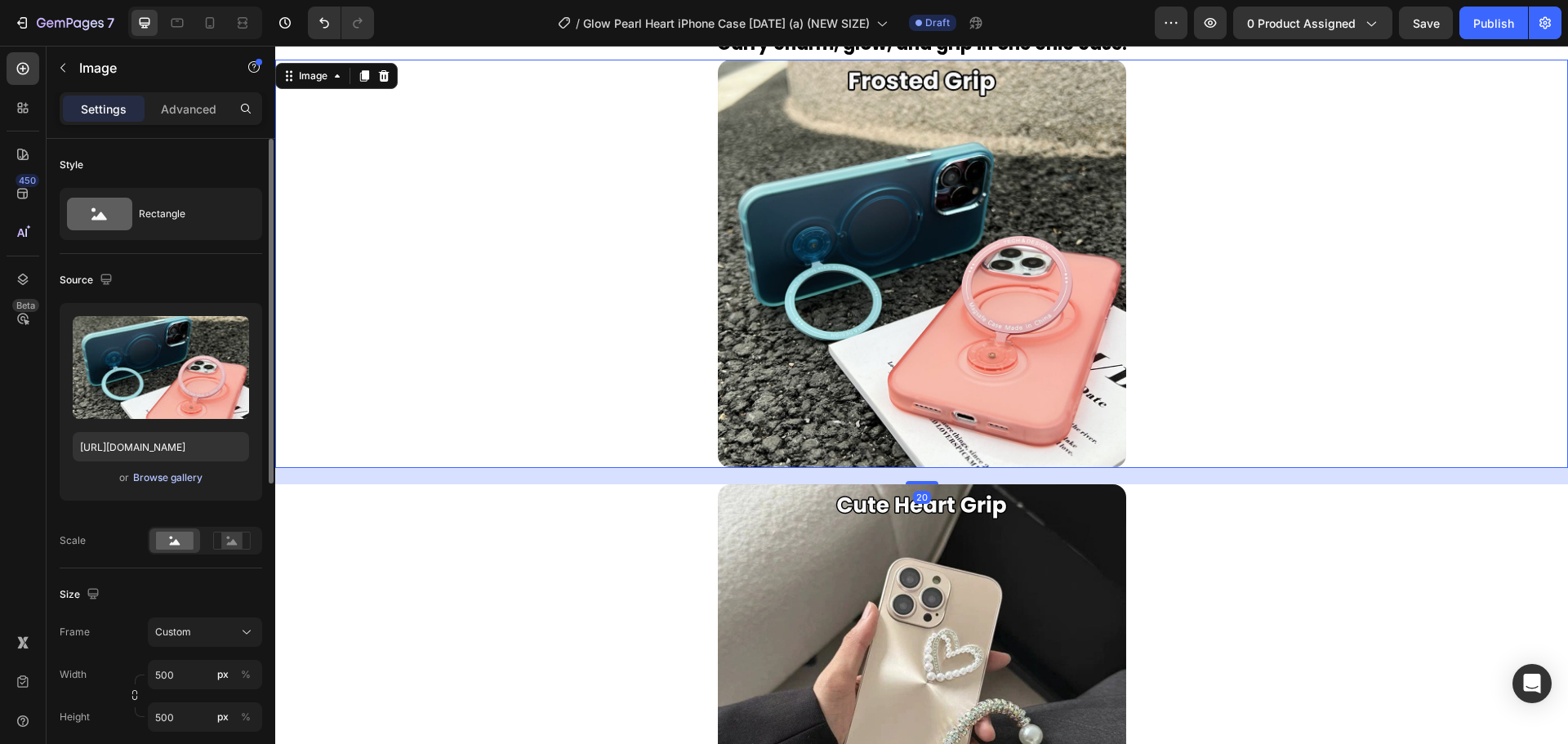
click at [156, 481] on div "Browse gallery" at bounding box center [168, 477] width 69 height 14
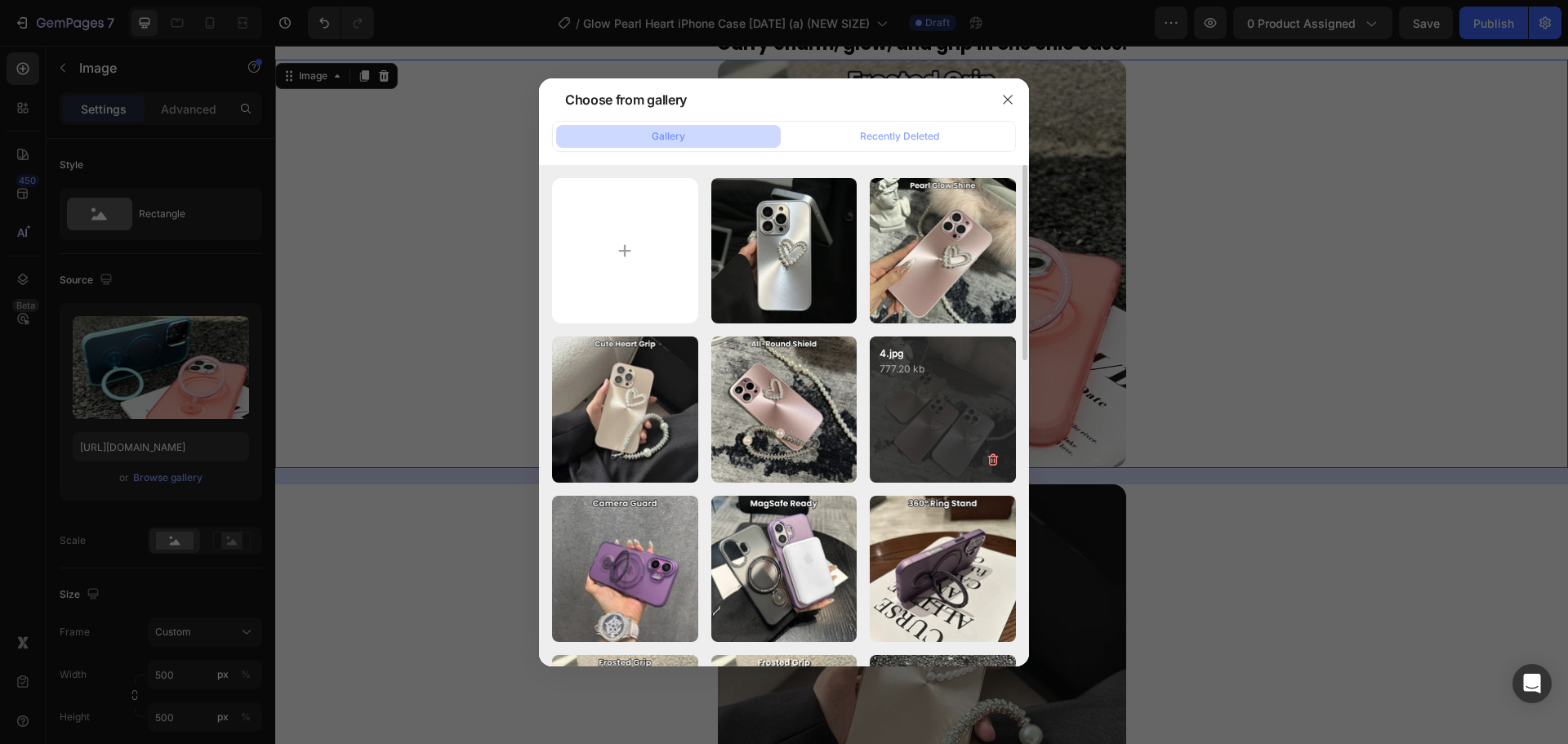
click at [0, 0] on div "all.jpg 865.35 kb" at bounding box center [0, 0] width 0 height 0
type input "https://cdn.shopify.com/s/files/1/0835/5119/1341/files/gempages_553512382287054…"
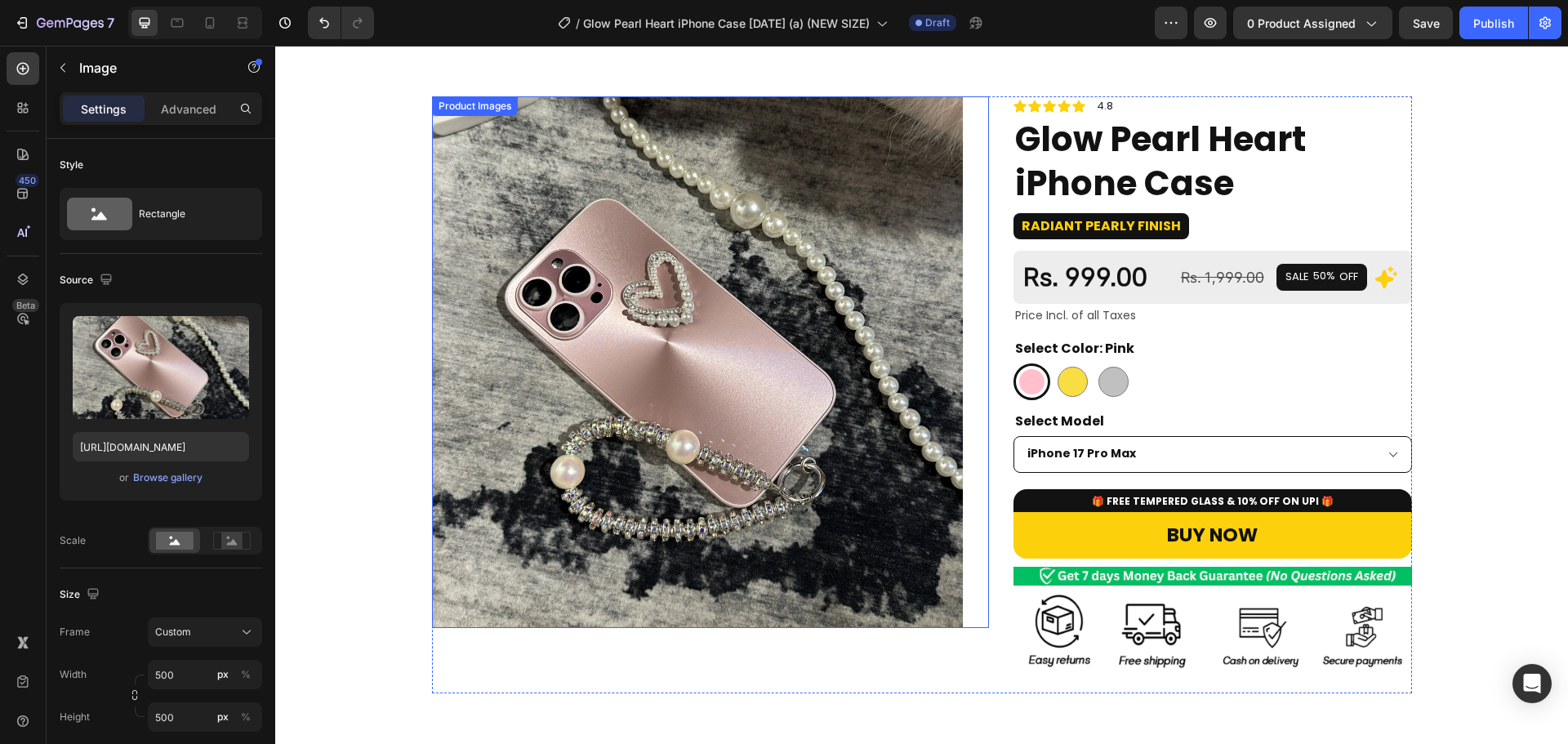
scroll to position [0, 0]
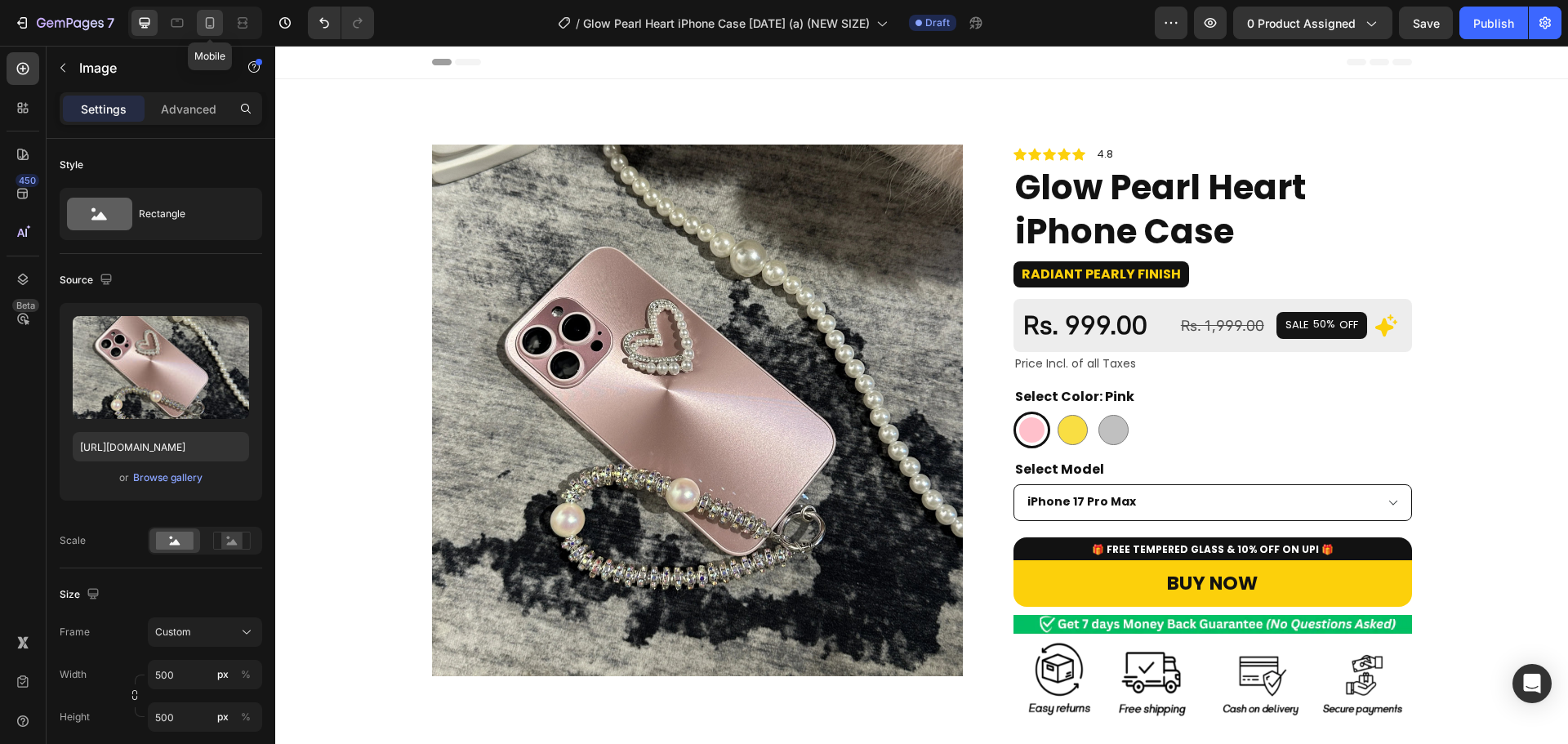
click at [218, 27] on icon at bounding box center [209, 22] width 16 height 16
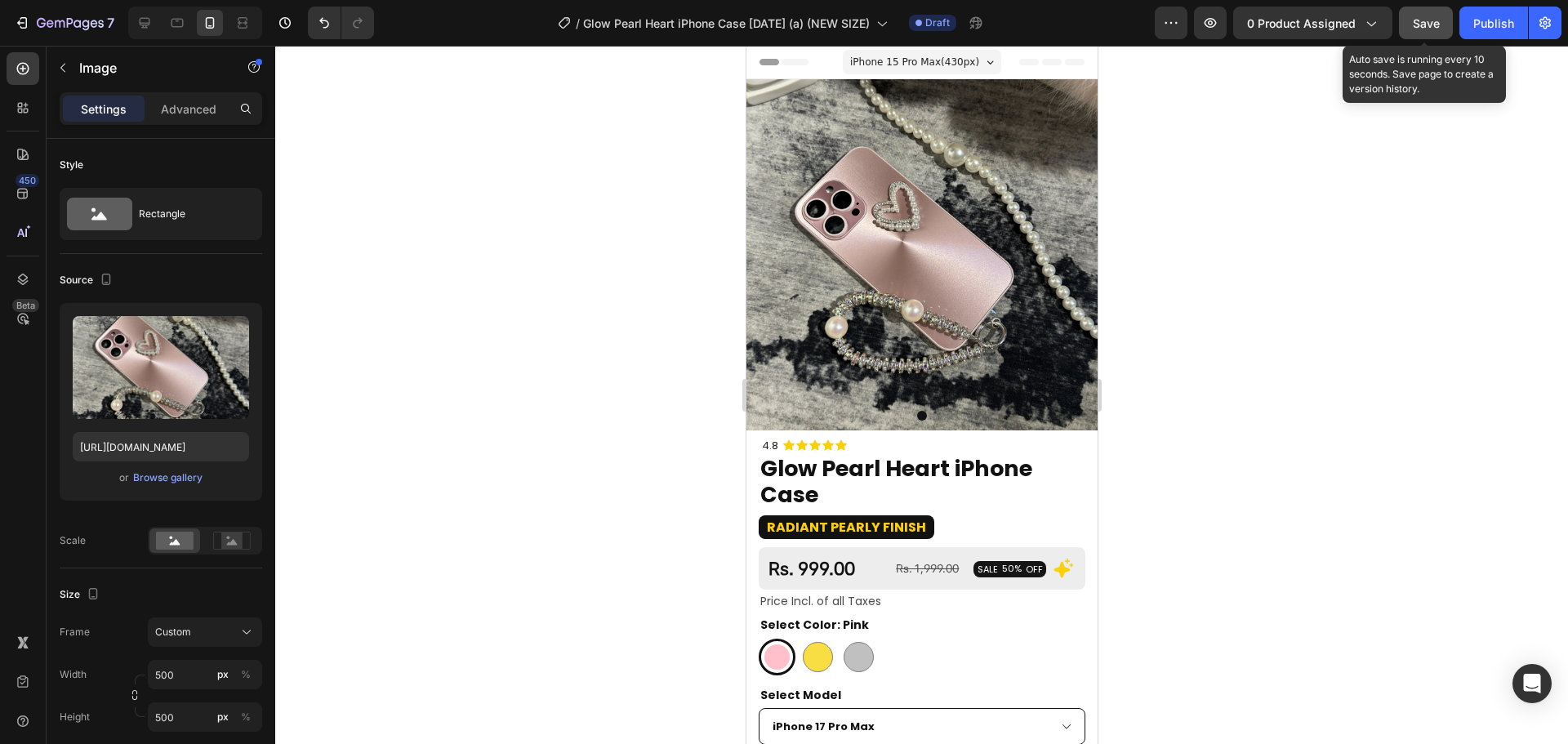
click at [1430, 21] on span "Save" at bounding box center [1426, 23] width 27 height 14
click at [1505, 25] on div "Publish" at bounding box center [1493, 23] width 41 height 17
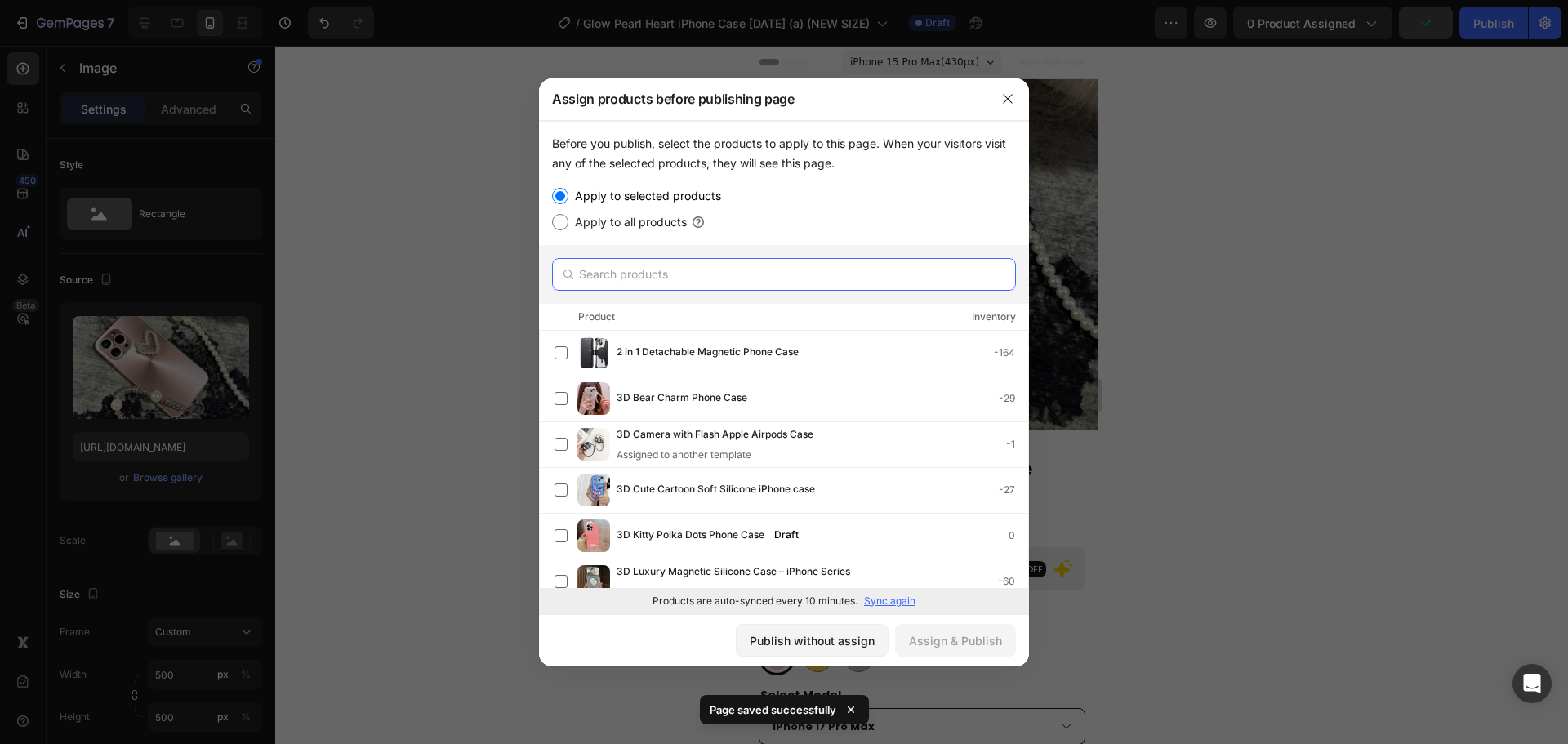
click at [862, 279] on input "text" at bounding box center [784, 274] width 464 height 33
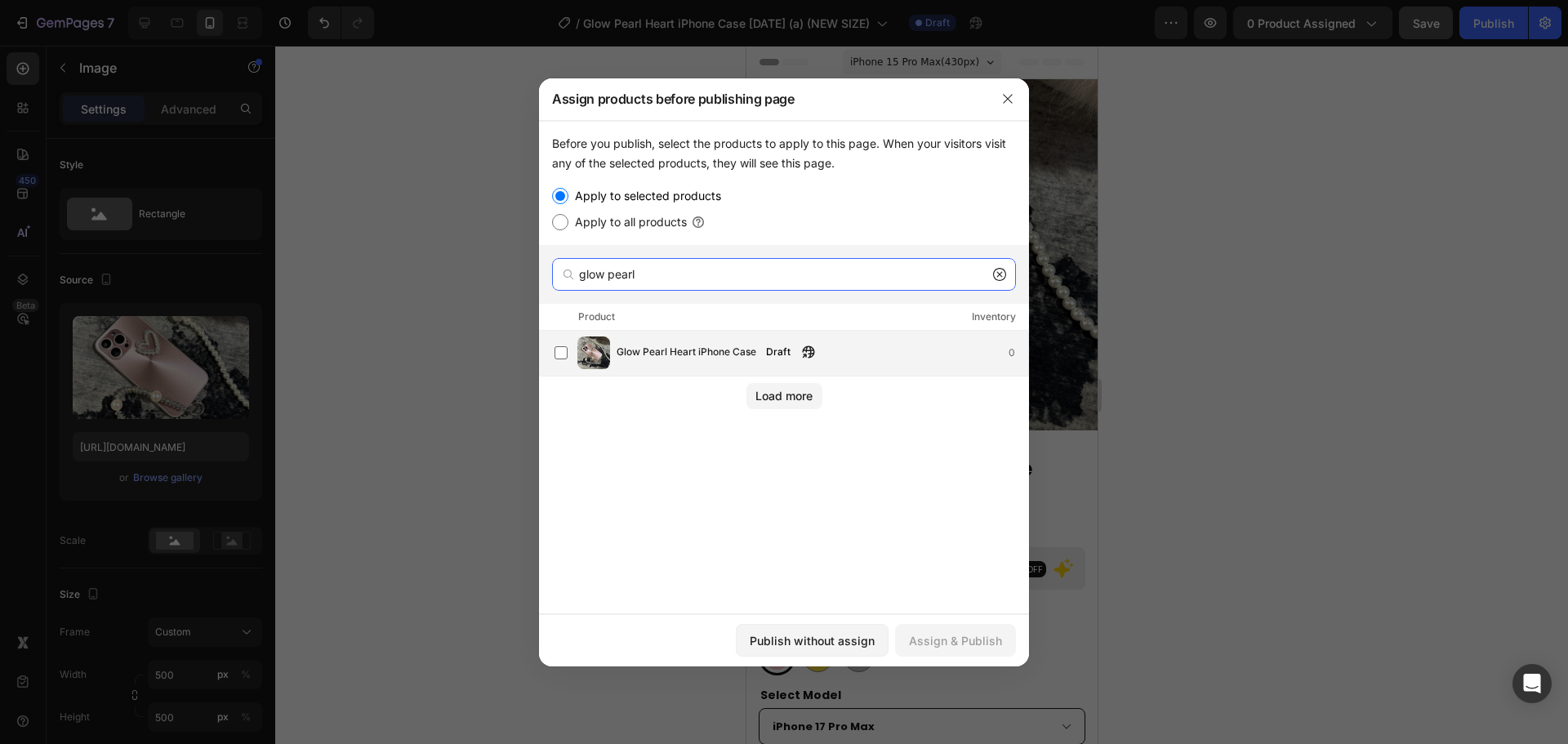
type input "glow pearl"
click at [697, 355] on span "Glow Pearl Heart iPhone Case" at bounding box center [686, 352] width 140 height 18
click at [955, 631] on button "Assign & Publish" at bounding box center [955, 640] width 121 height 33
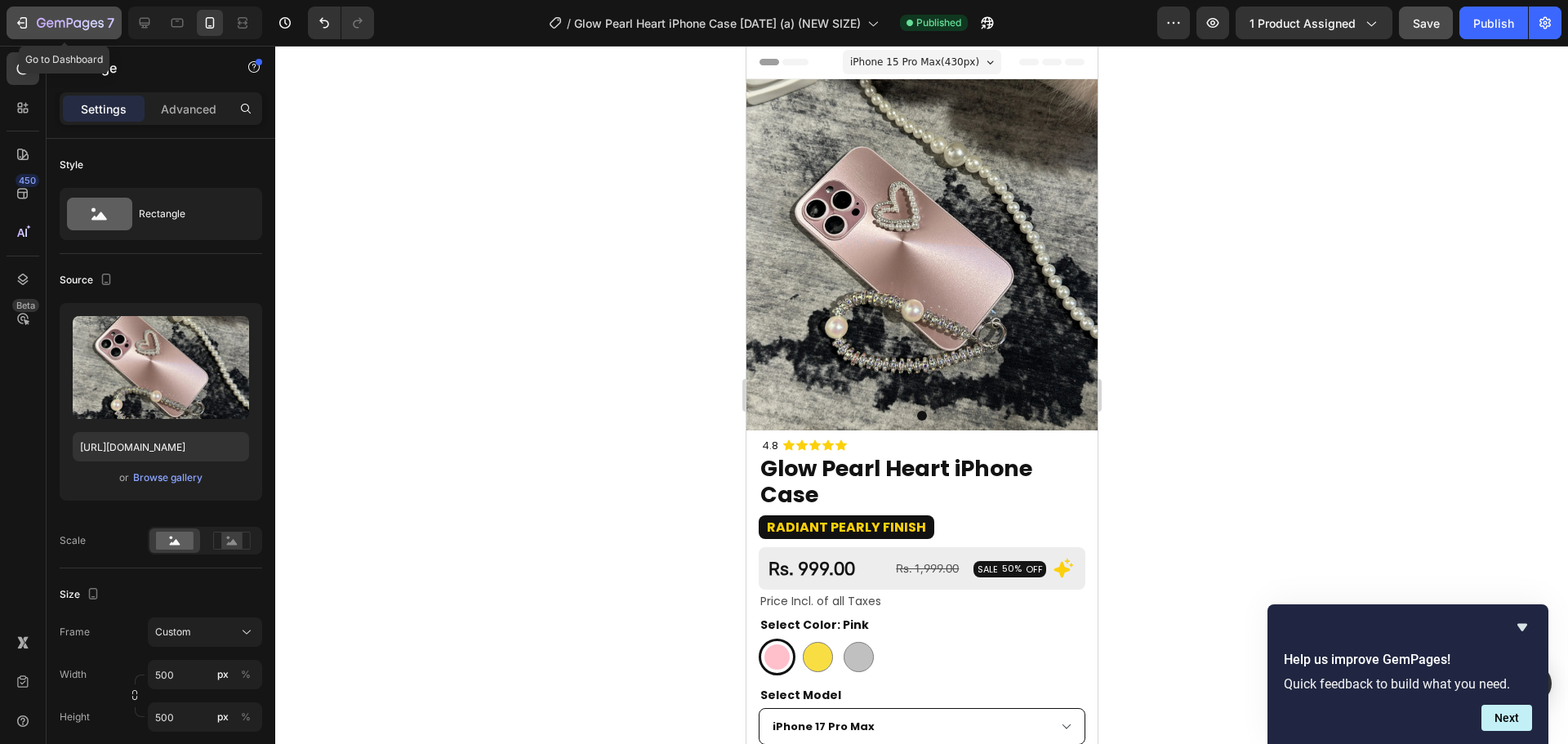
click at [26, 25] on icon "button" at bounding box center [24, 23] width 8 height 12
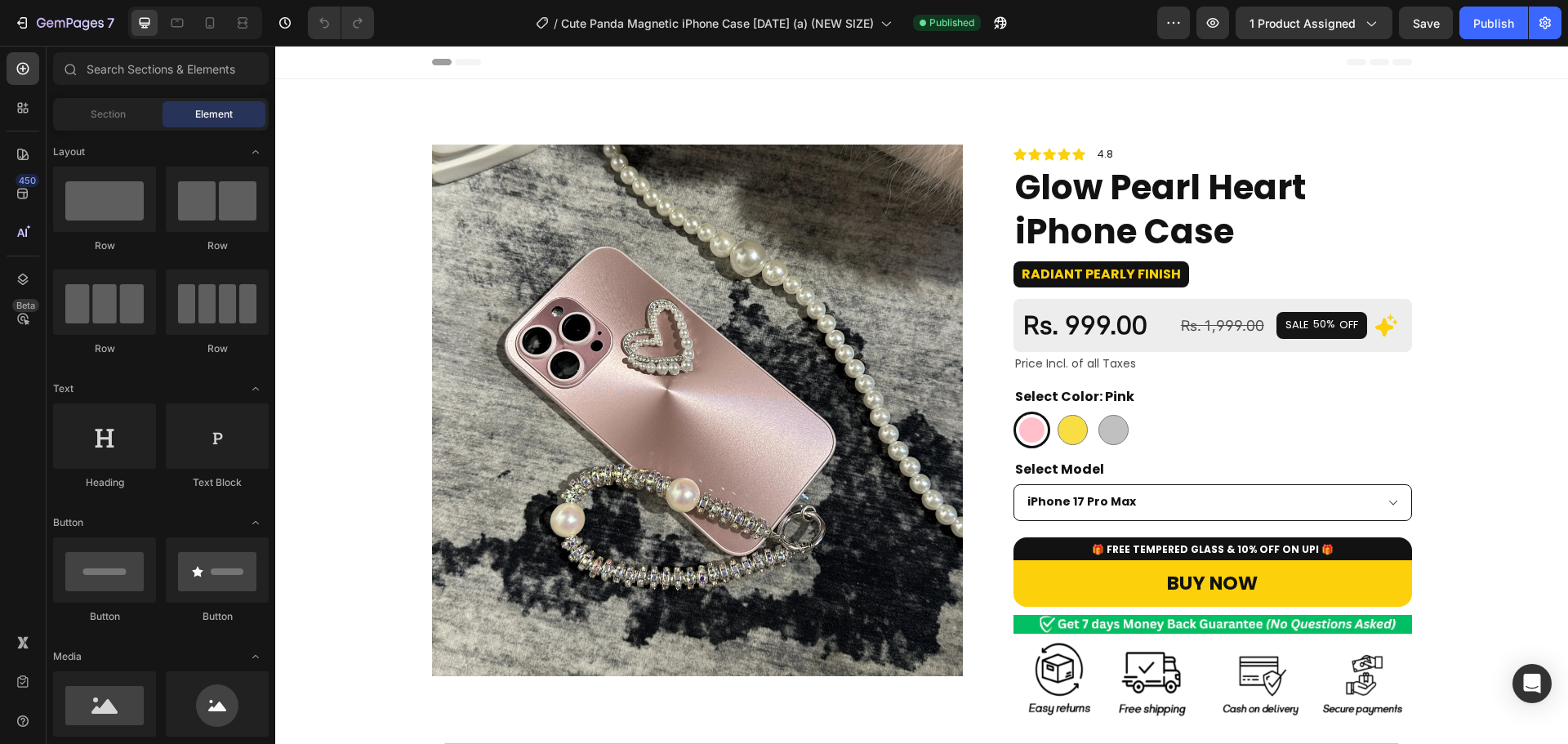
click at [820, 322] on img at bounding box center [698, 411] width 532 height 532
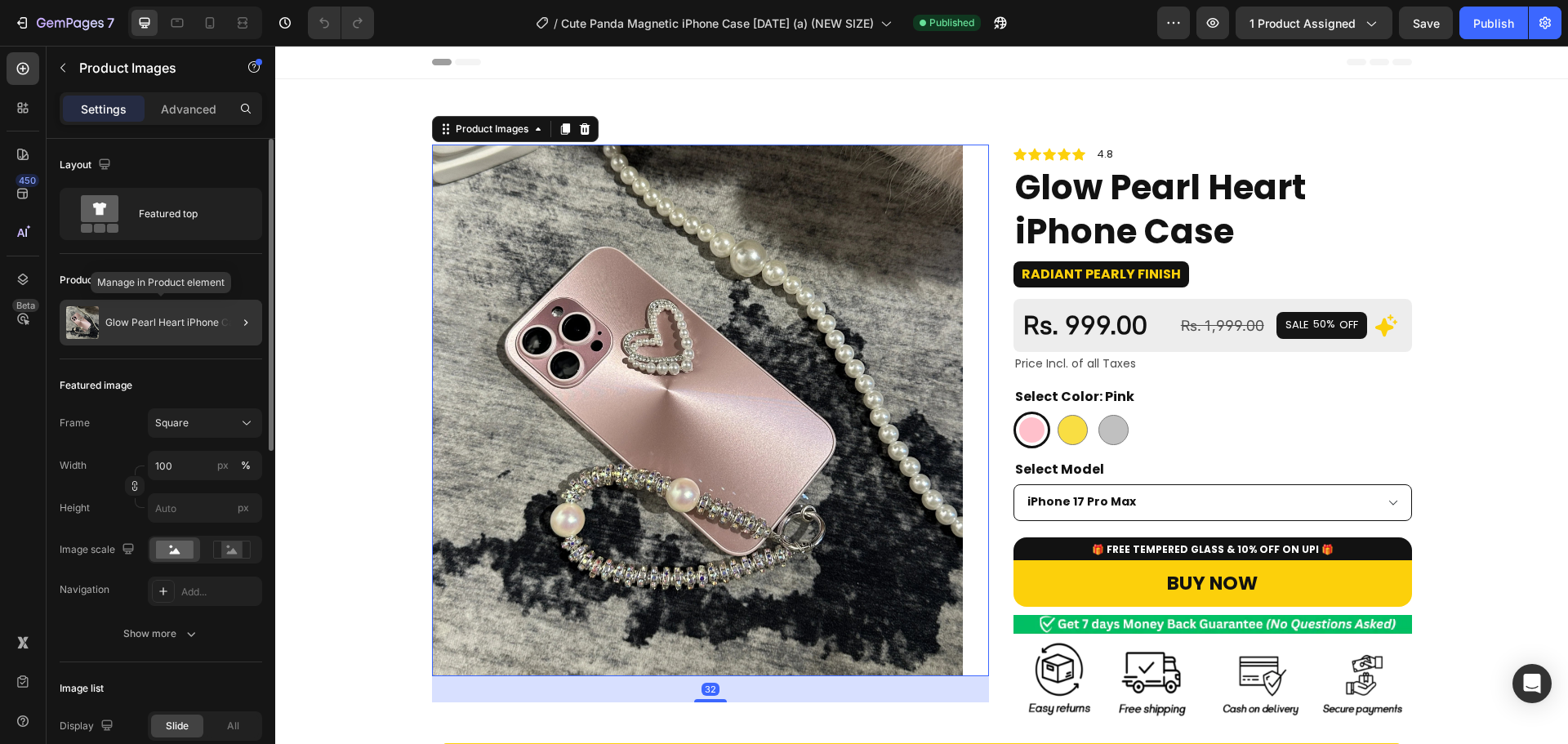
click at [184, 329] on div "Glow Pearl Heart iPhone Case" at bounding box center [160, 322] width 202 height 46
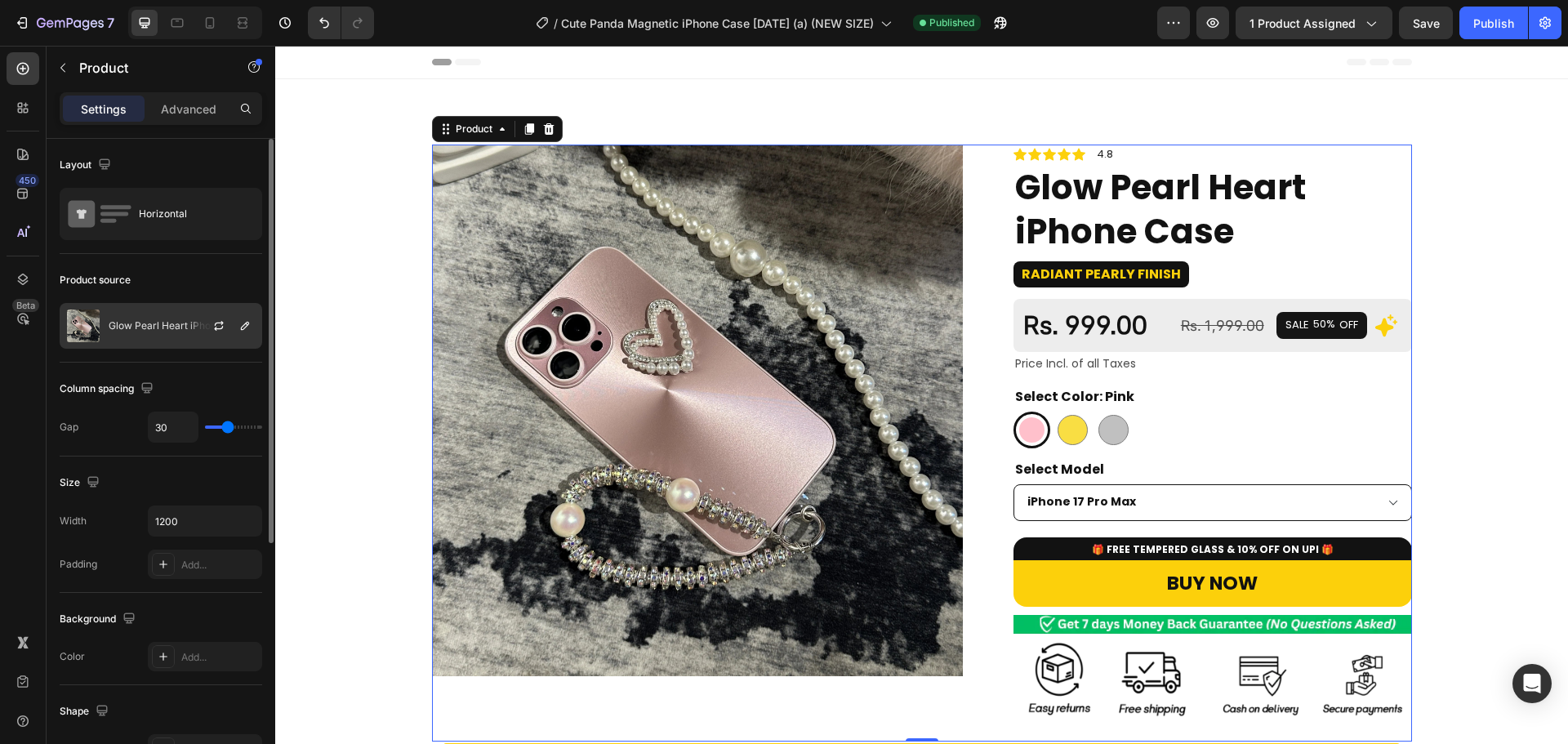
click at [112, 328] on p "Glow Pearl Heart iPhone Case" at bounding box center [178, 326] width 140 height 12
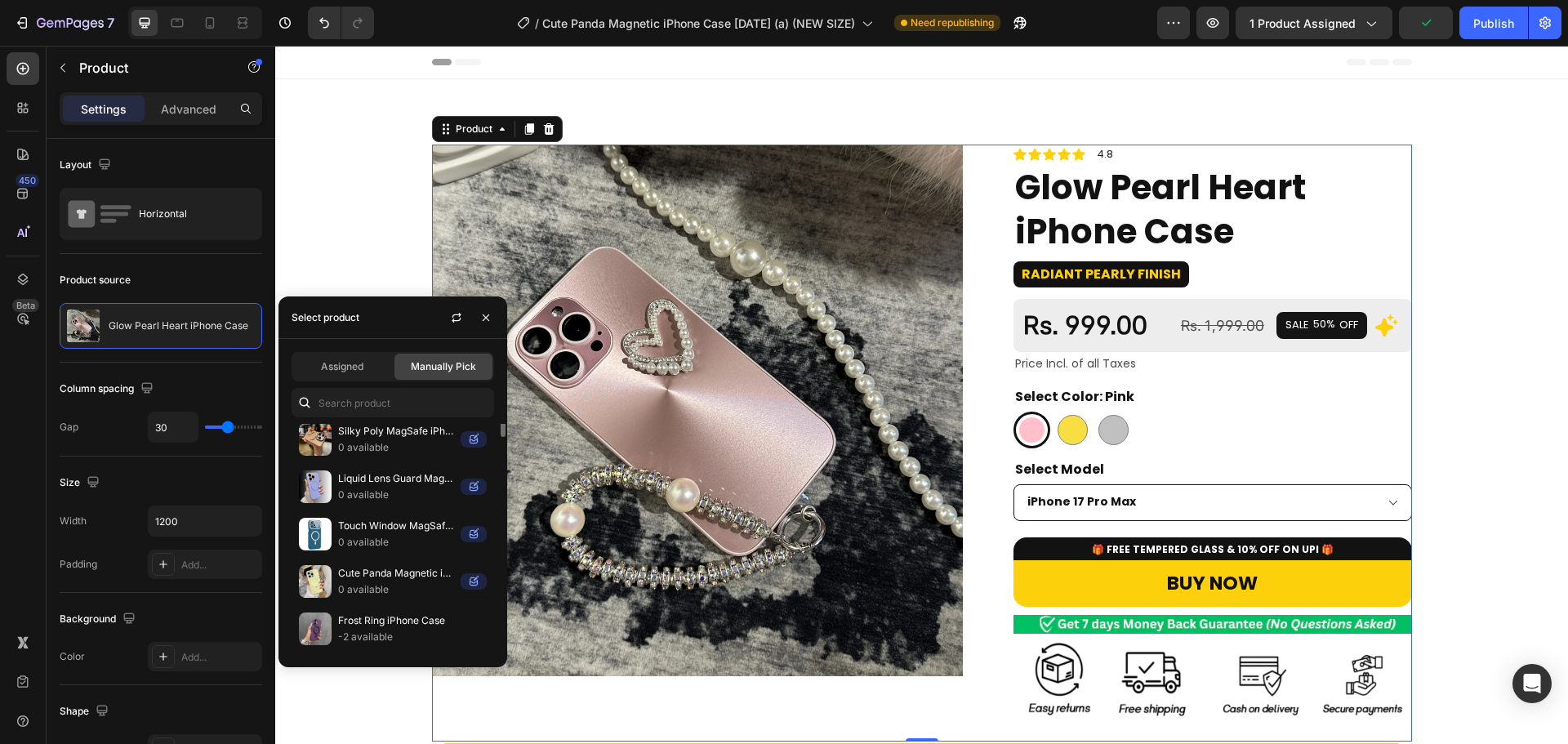
scroll to position [81, 0]
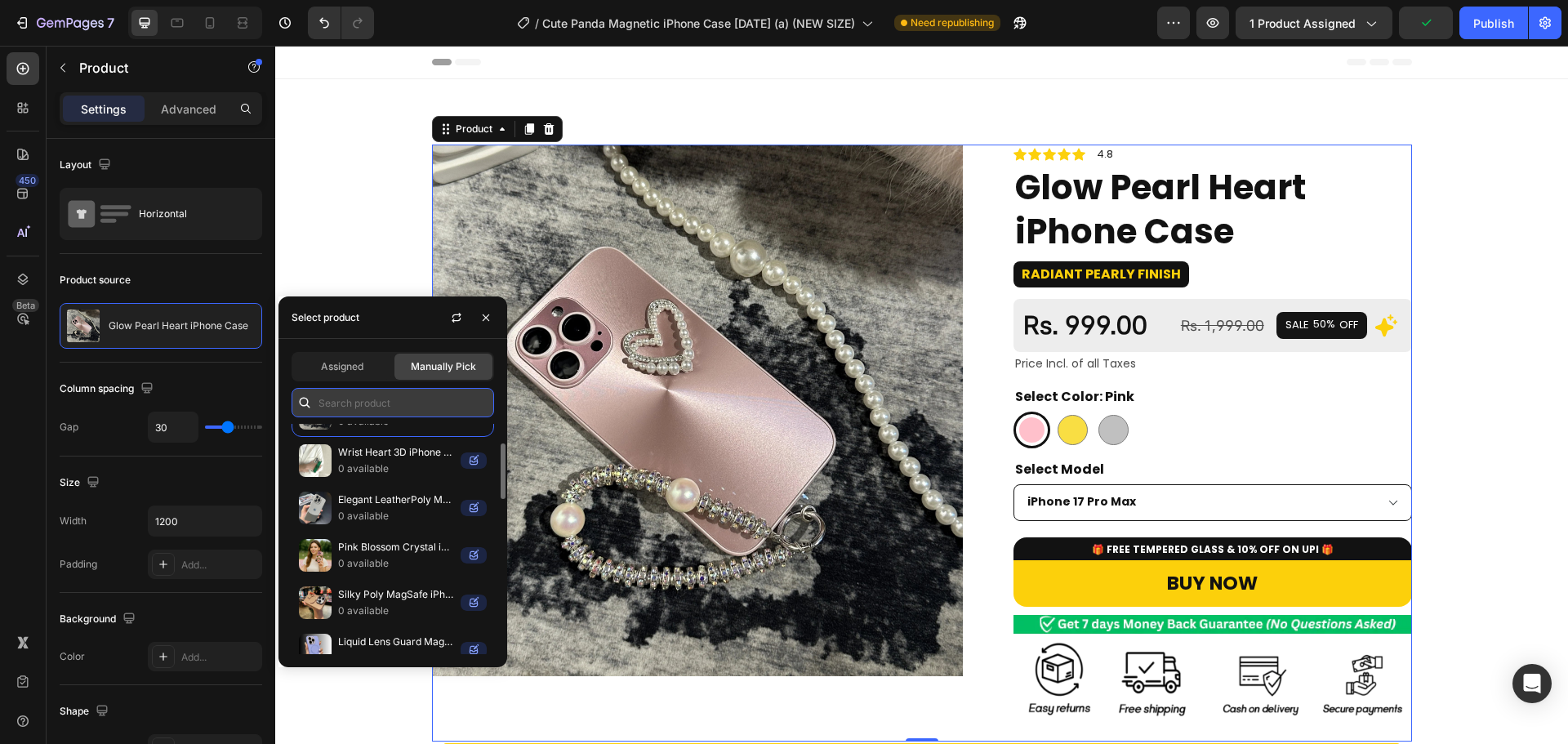
click at [366, 411] on input "text" at bounding box center [392, 402] width 202 height 30
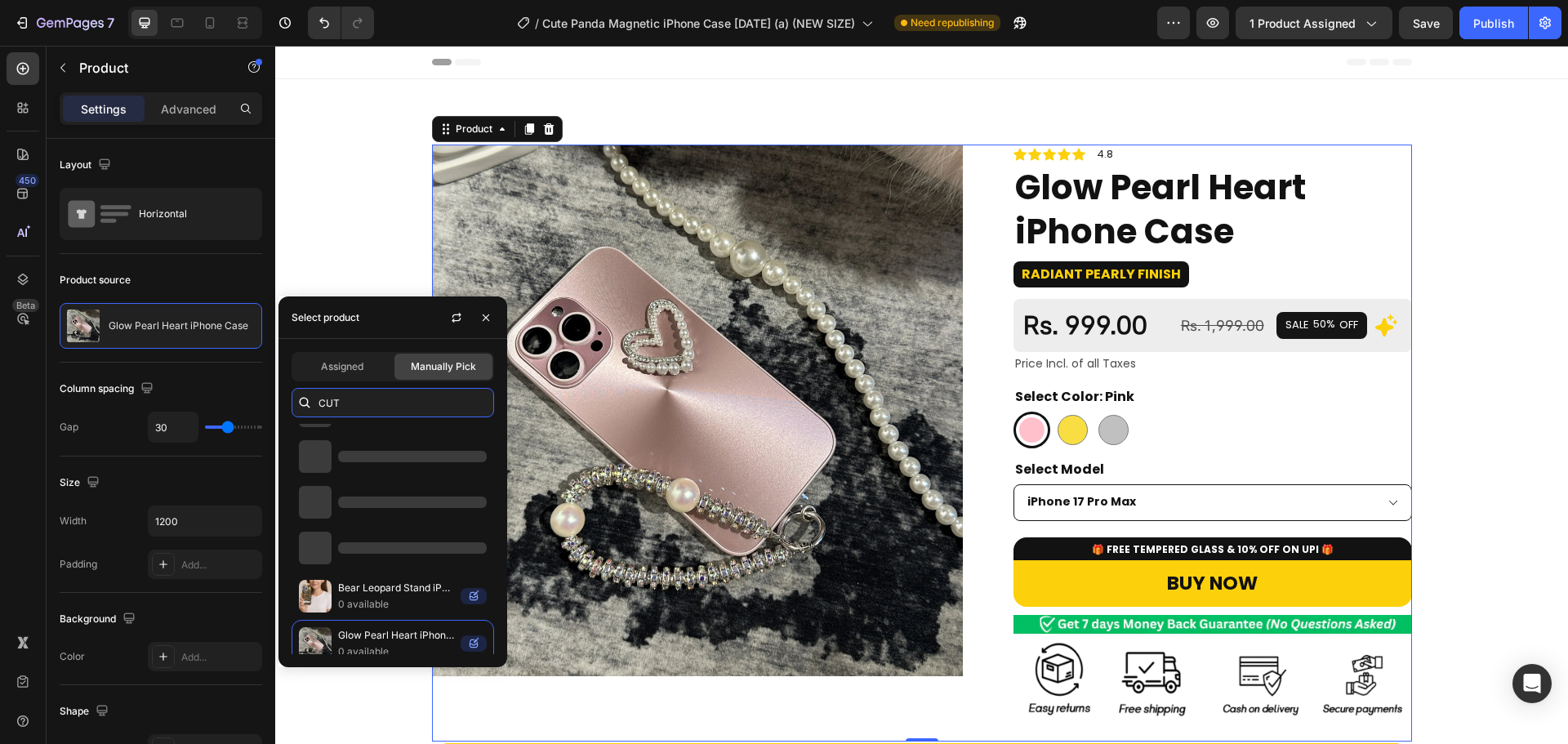
scroll to position [0, 0]
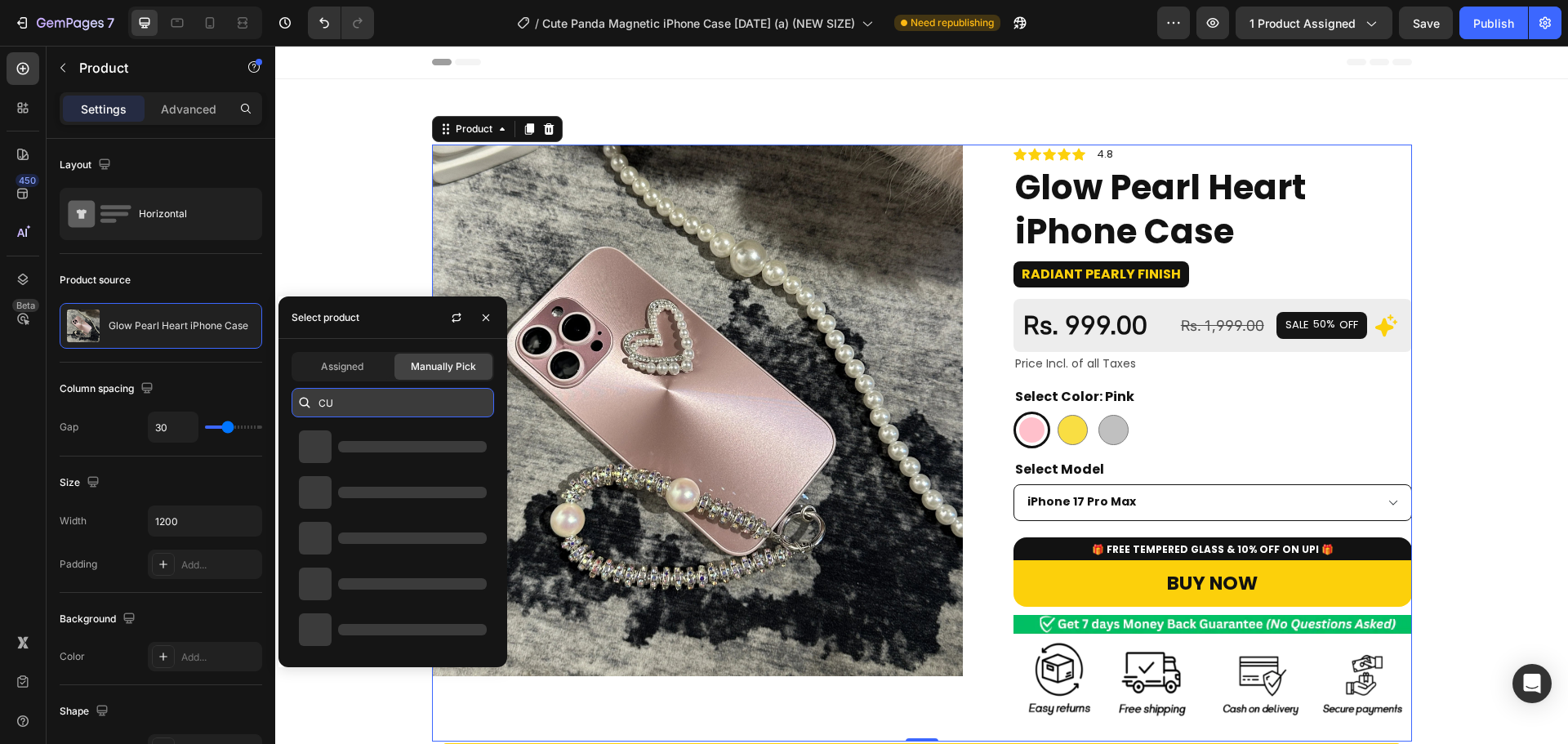
type input "C"
paste input "Cute Panda Magnetic iPhone Case"
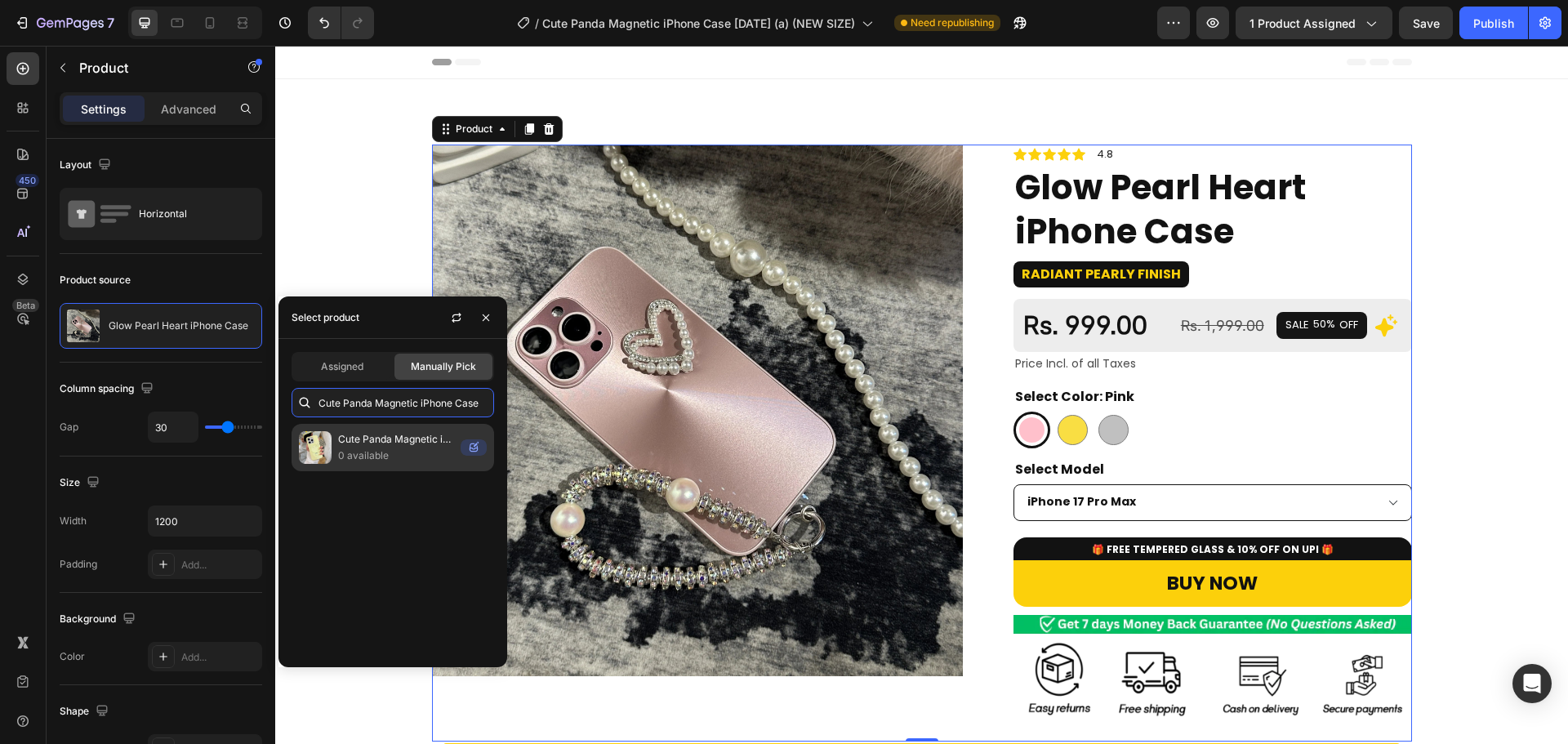
type input "Cute Panda Magnetic iPhone Case"
click at [373, 450] on p "0 available" at bounding box center [395, 455] width 116 height 16
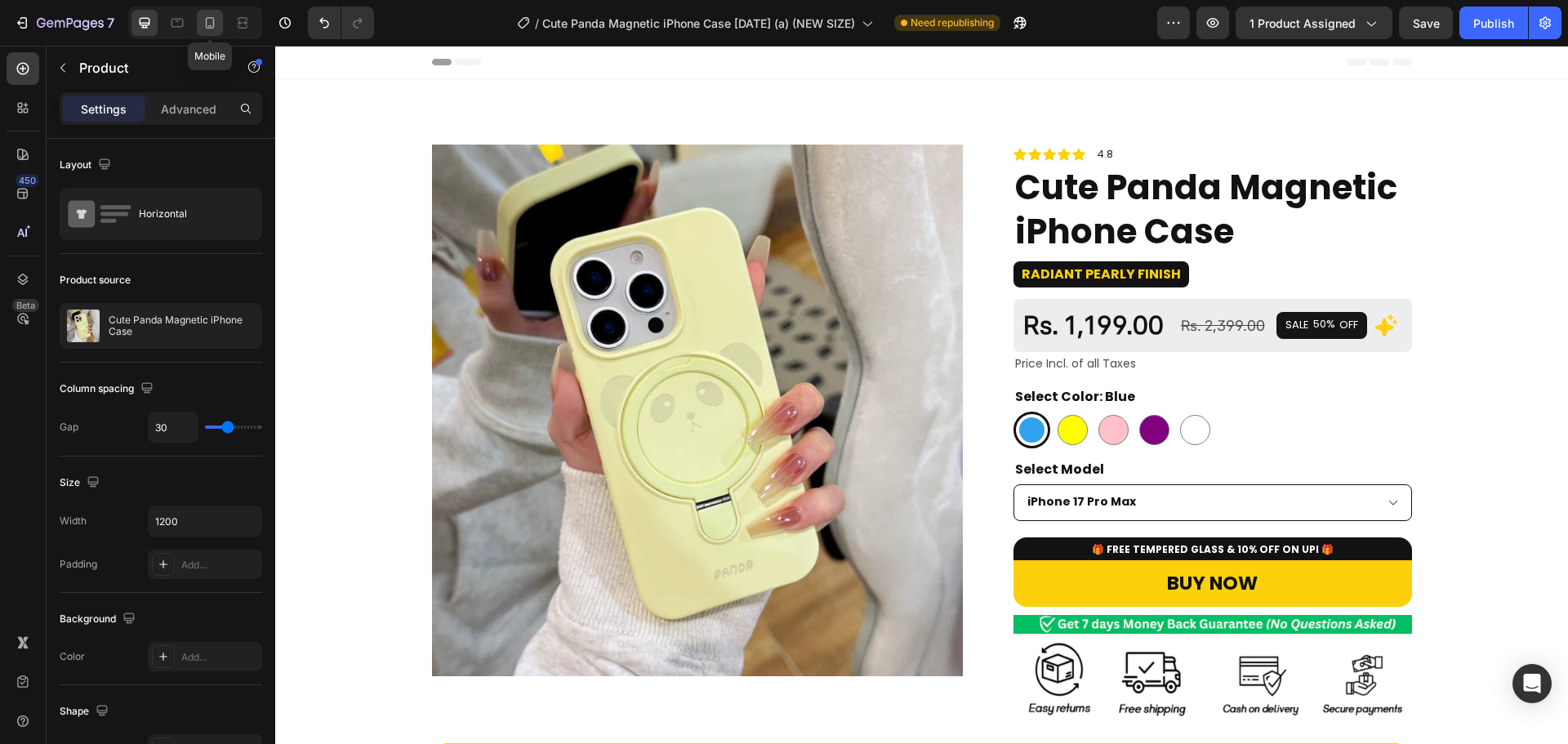
click at [213, 21] on icon at bounding box center [210, 23] width 9 height 12
type input "0"
type input "100%"
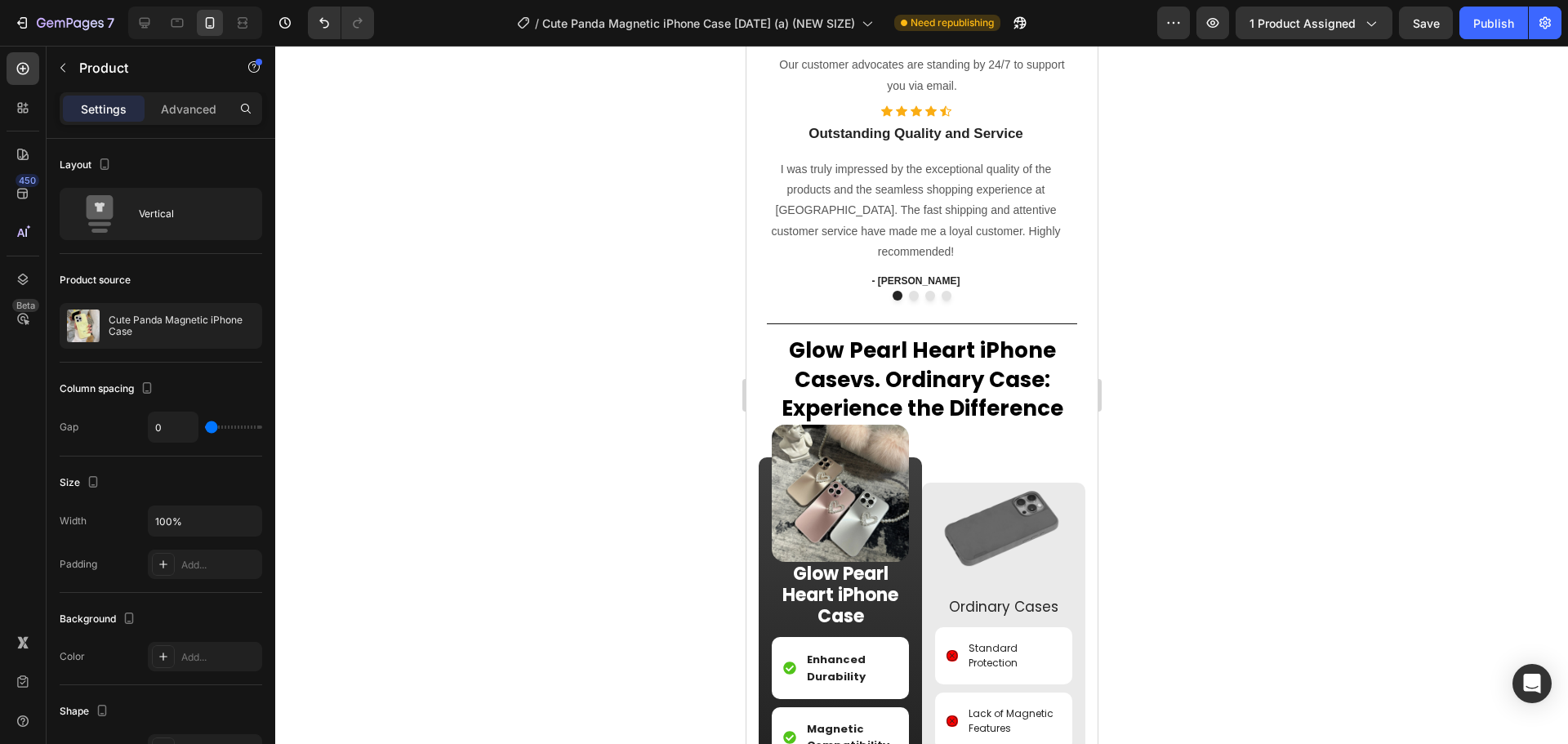
scroll to position [1272, 0]
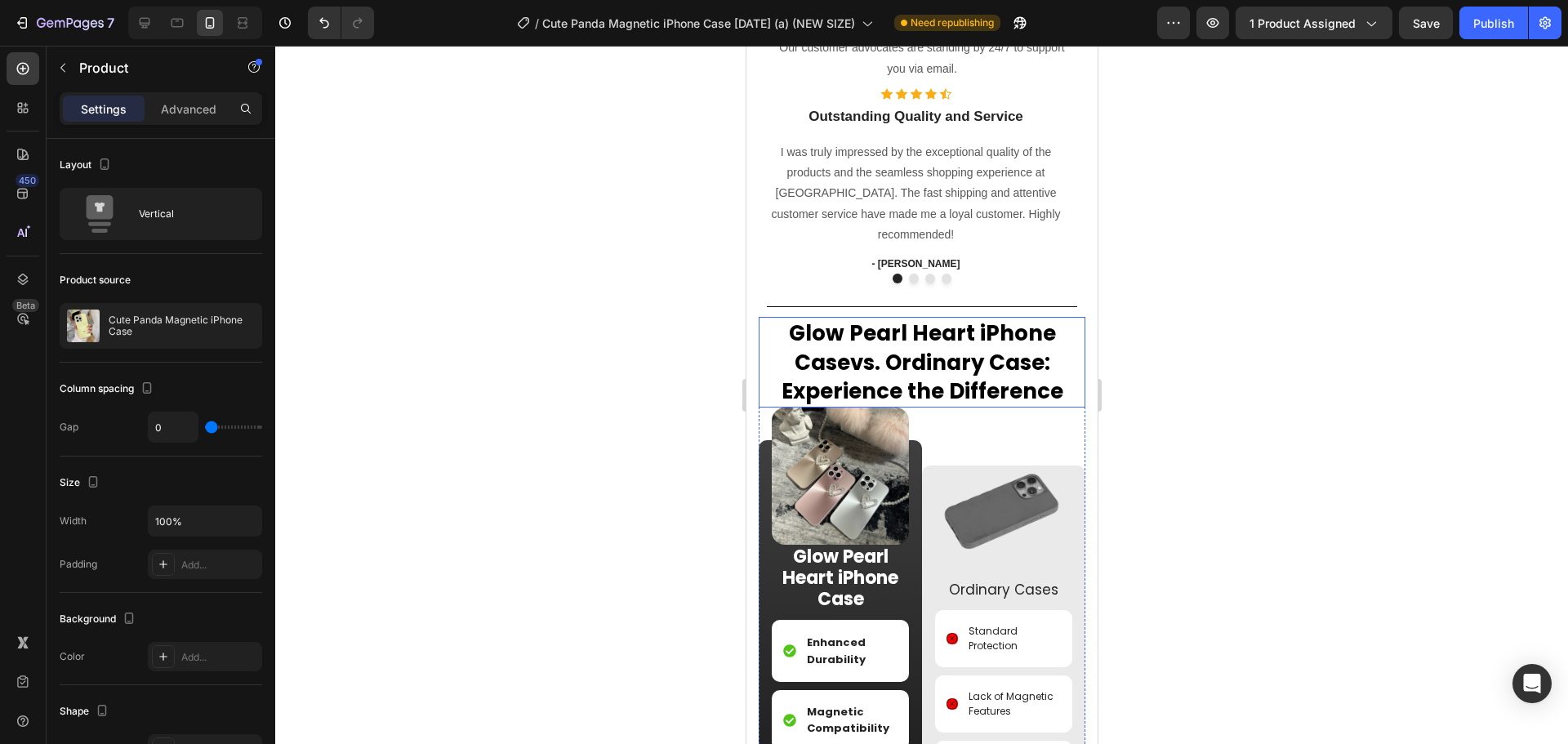
click at [894, 378] on span "vs. Ordinary Case" at bounding box center [947, 362] width 195 height 30
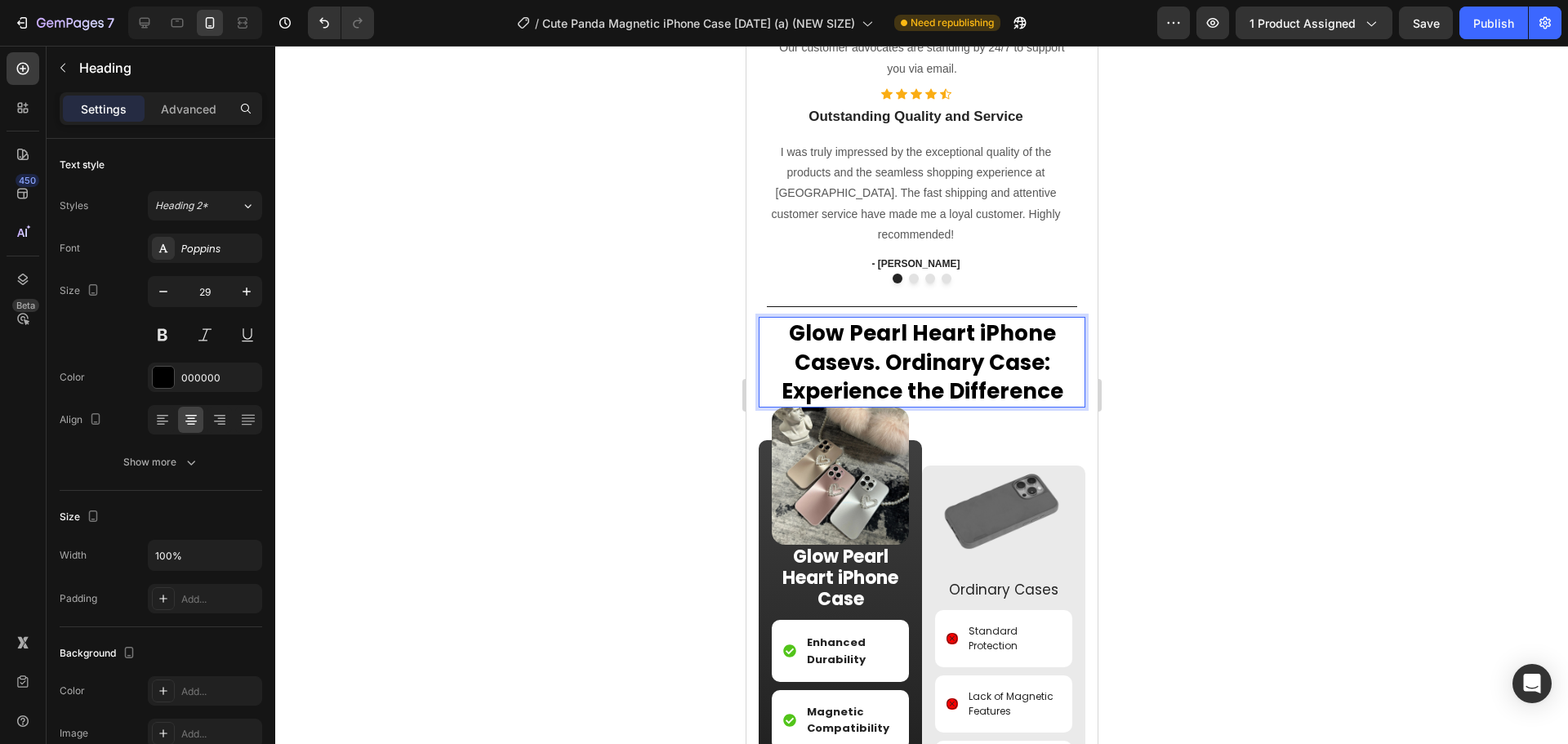
drag, startPoint x: 838, startPoint y: 444, endPoint x: 772, endPoint y: 400, distance: 79.3
click at [772, 400] on p "Glow Pearl Heart iPhone Case vs. Ordinary Case : Experience the Difference" at bounding box center [921, 361] width 323 height 87
drag, startPoint x: 838, startPoint y: 439, endPoint x: 784, endPoint y: 405, distance: 63.8
click at [784, 405] on p "Glow Pearl Heart iPhone Case vs. Ordinary Case : Experience the Difference" at bounding box center [921, 361] width 323 height 87
drag, startPoint x: 886, startPoint y: 425, endPoint x: 847, endPoint y: 432, distance: 39.6
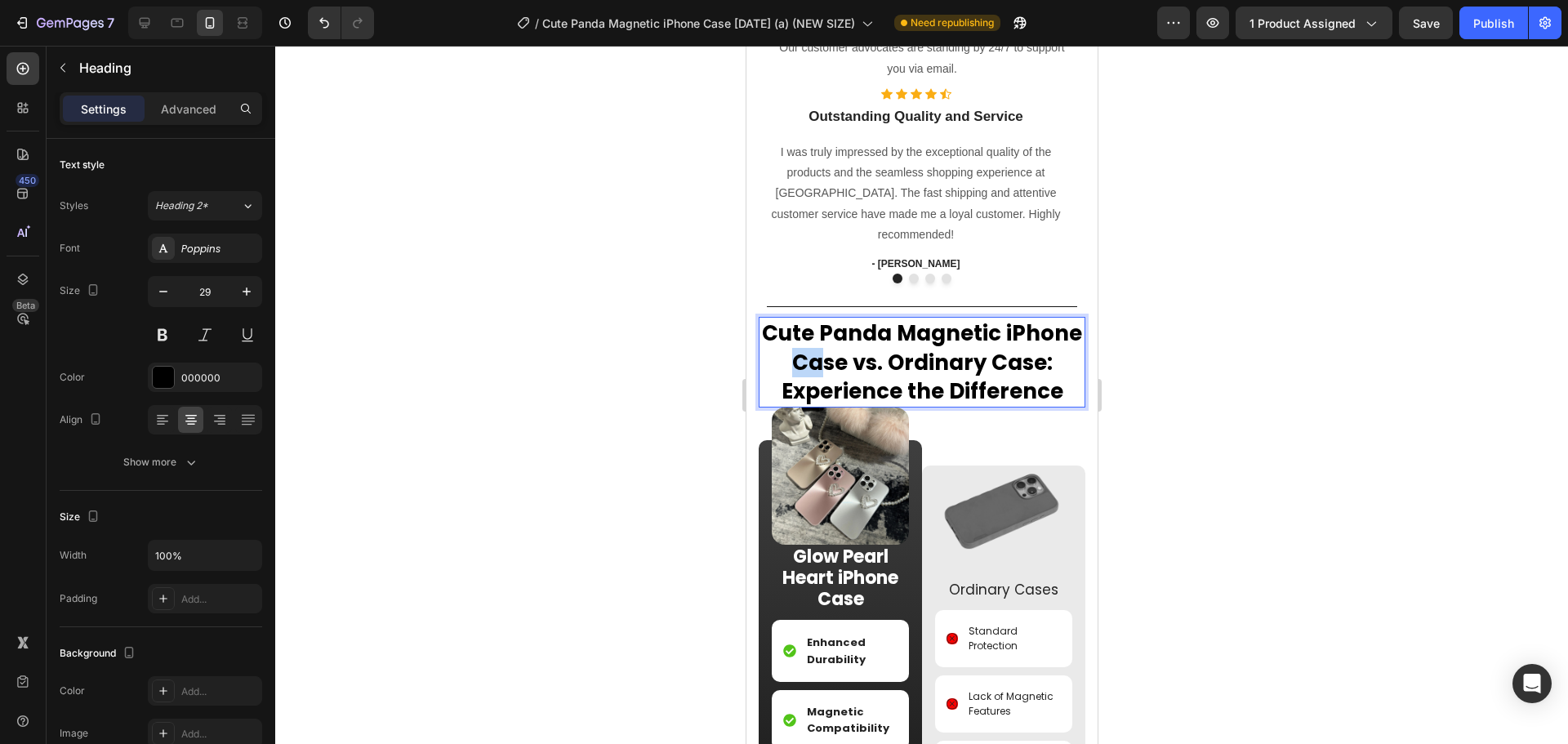
click at [847, 378] on span "Cute Panda Magnetic iPhone Case vs. Ordinary Case" at bounding box center [921, 347] width 320 height 58
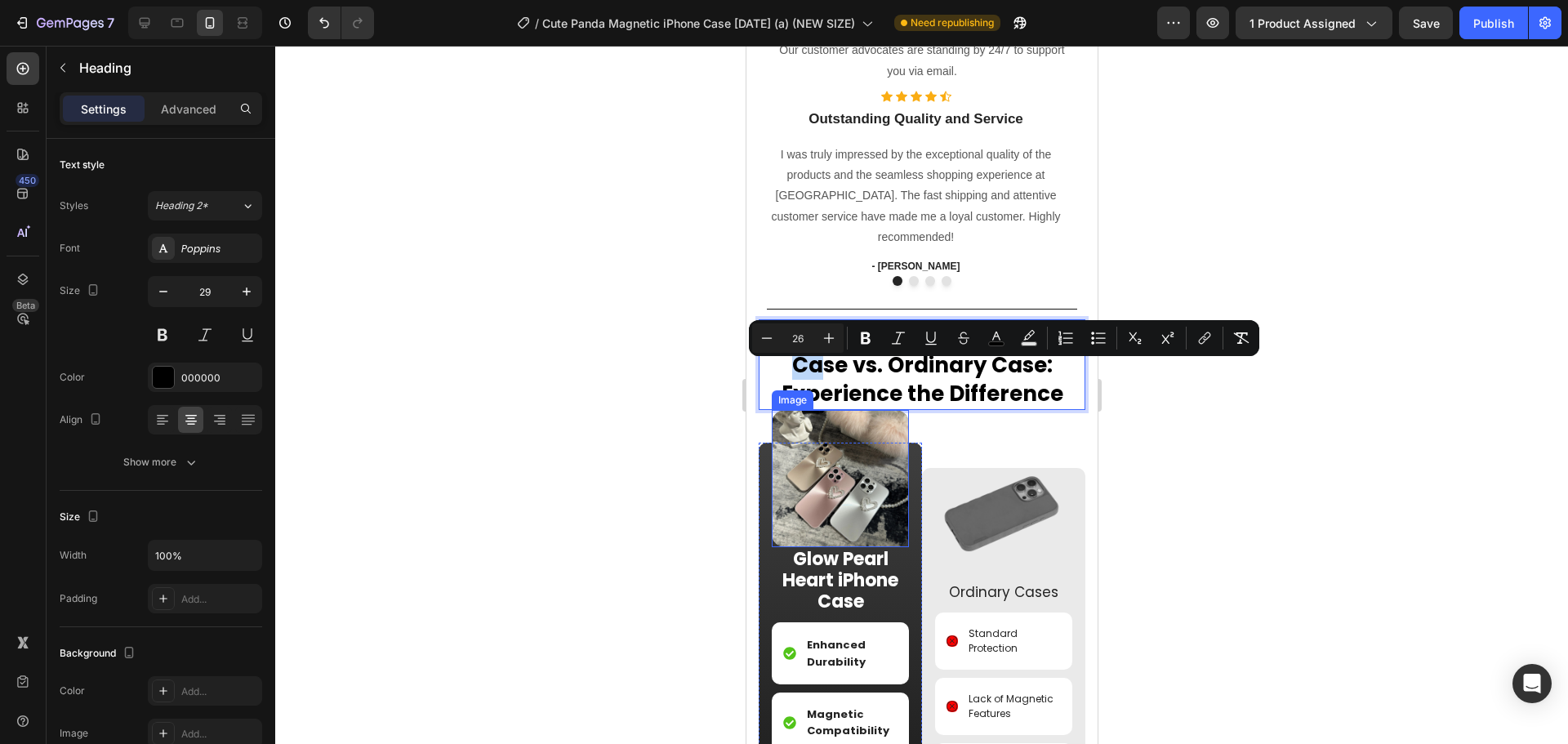
scroll to position [1349, 0]
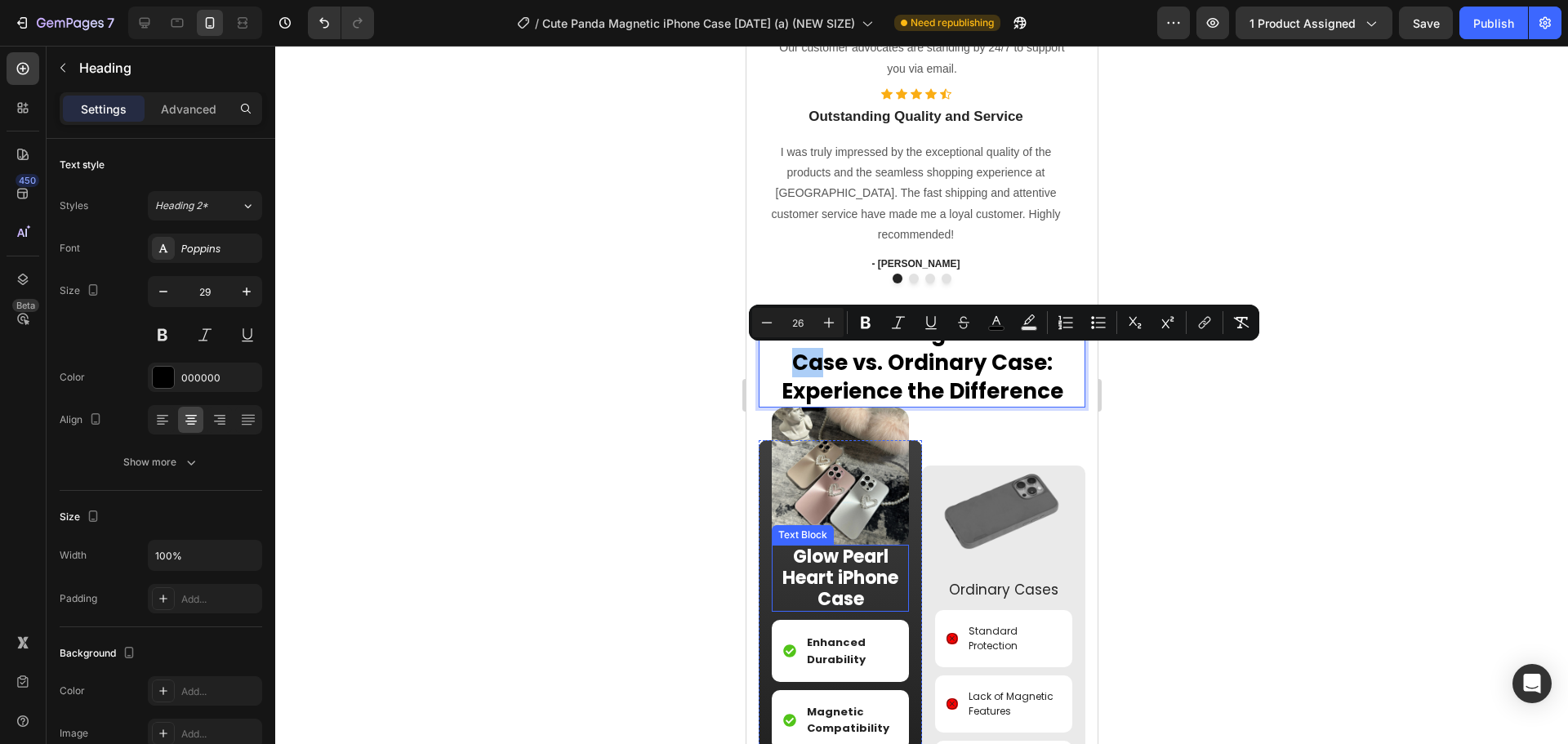
click at [858, 611] on strong "Glow Pearl Heart iPhone Case" at bounding box center [839, 577] width 116 height 68
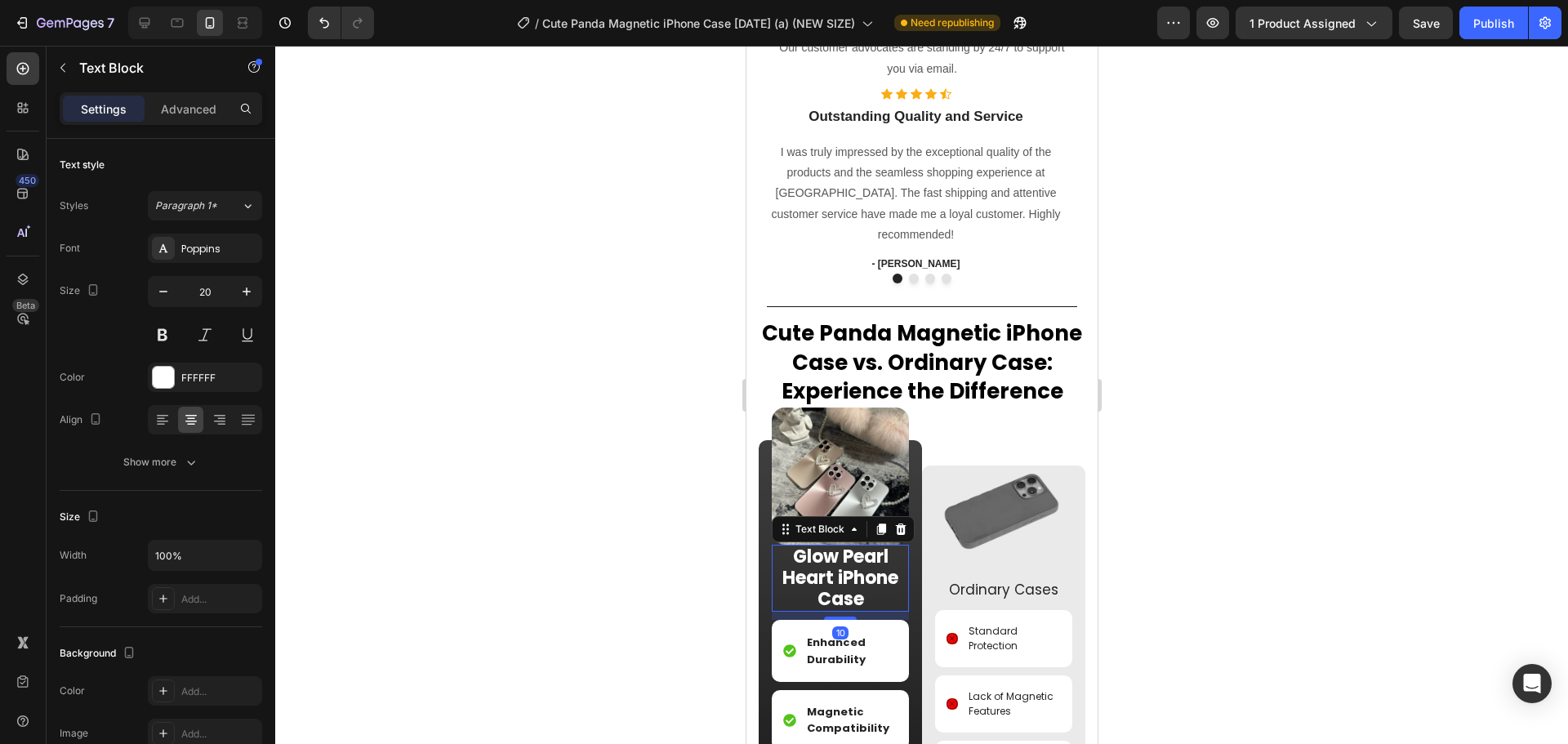
click at [858, 611] on strong "Glow Pearl Heart iPhone Case" at bounding box center [839, 577] width 116 height 68
click at [857, 611] on strong "Glow Pearl Heart iPhone Case" at bounding box center [839, 577] width 116 height 68
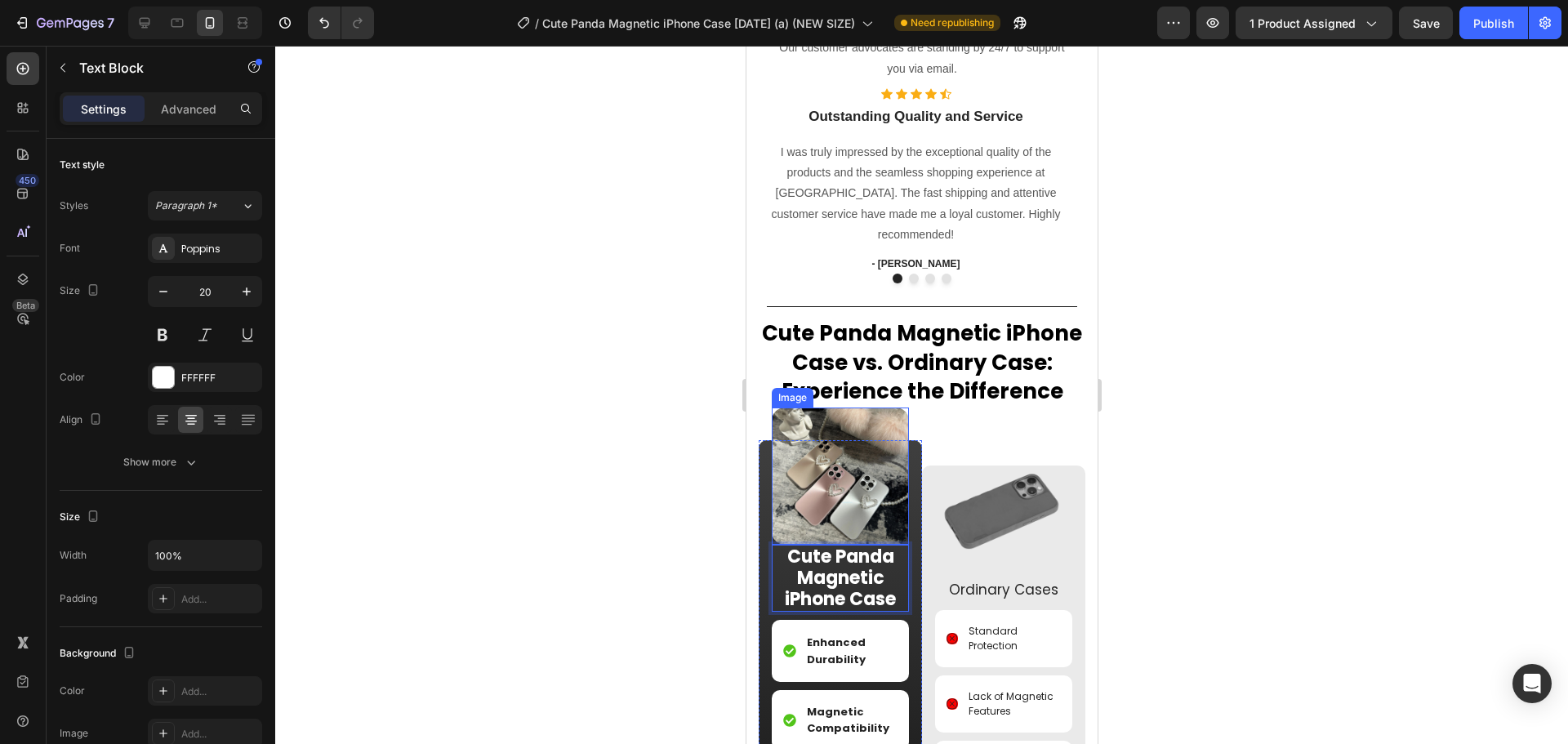
click at [842, 517] on img at bounding box center [839, 476] width 137 height 137
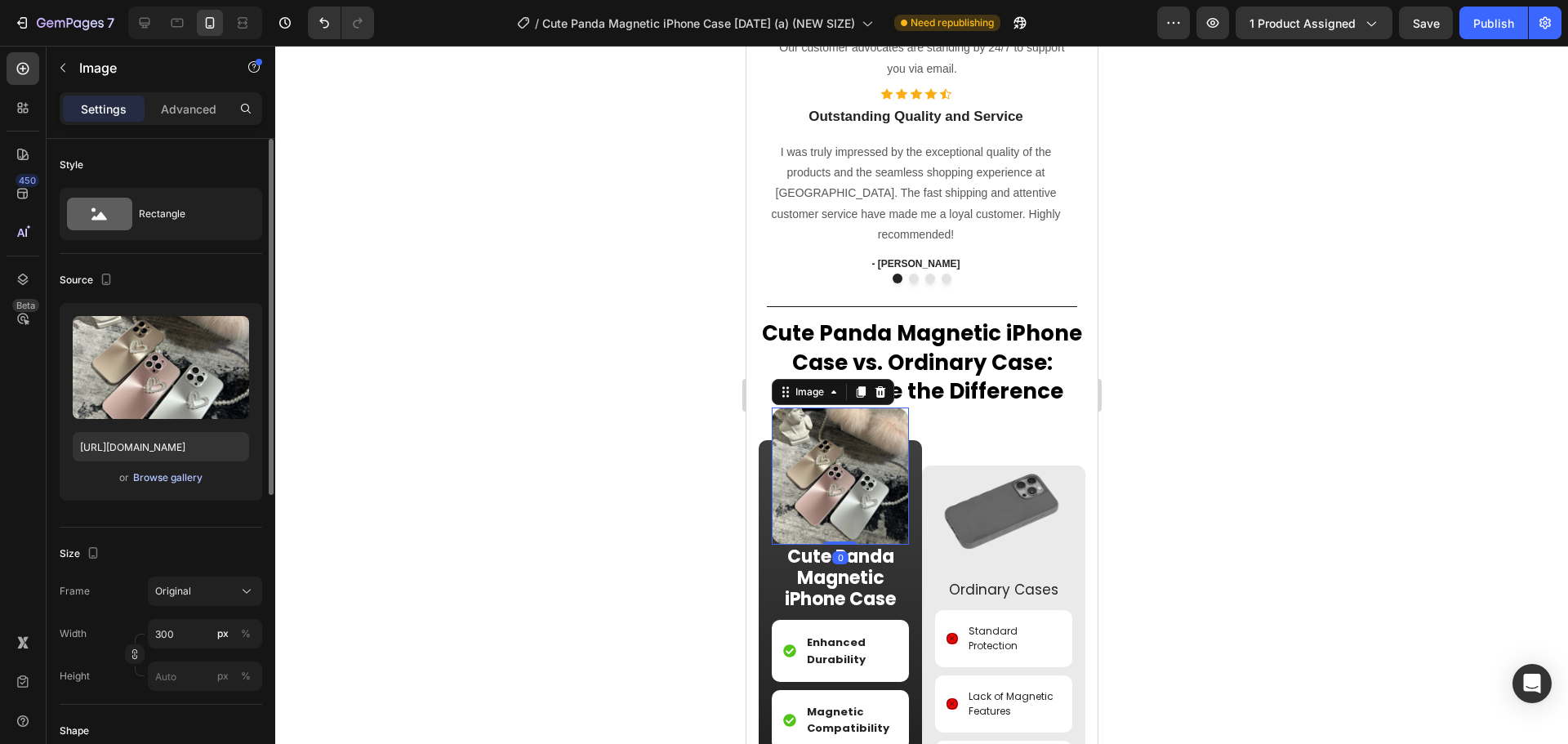
click at [179, 472] on div "Browse gallery" at bounding box center [168, 477] width 69 height 14
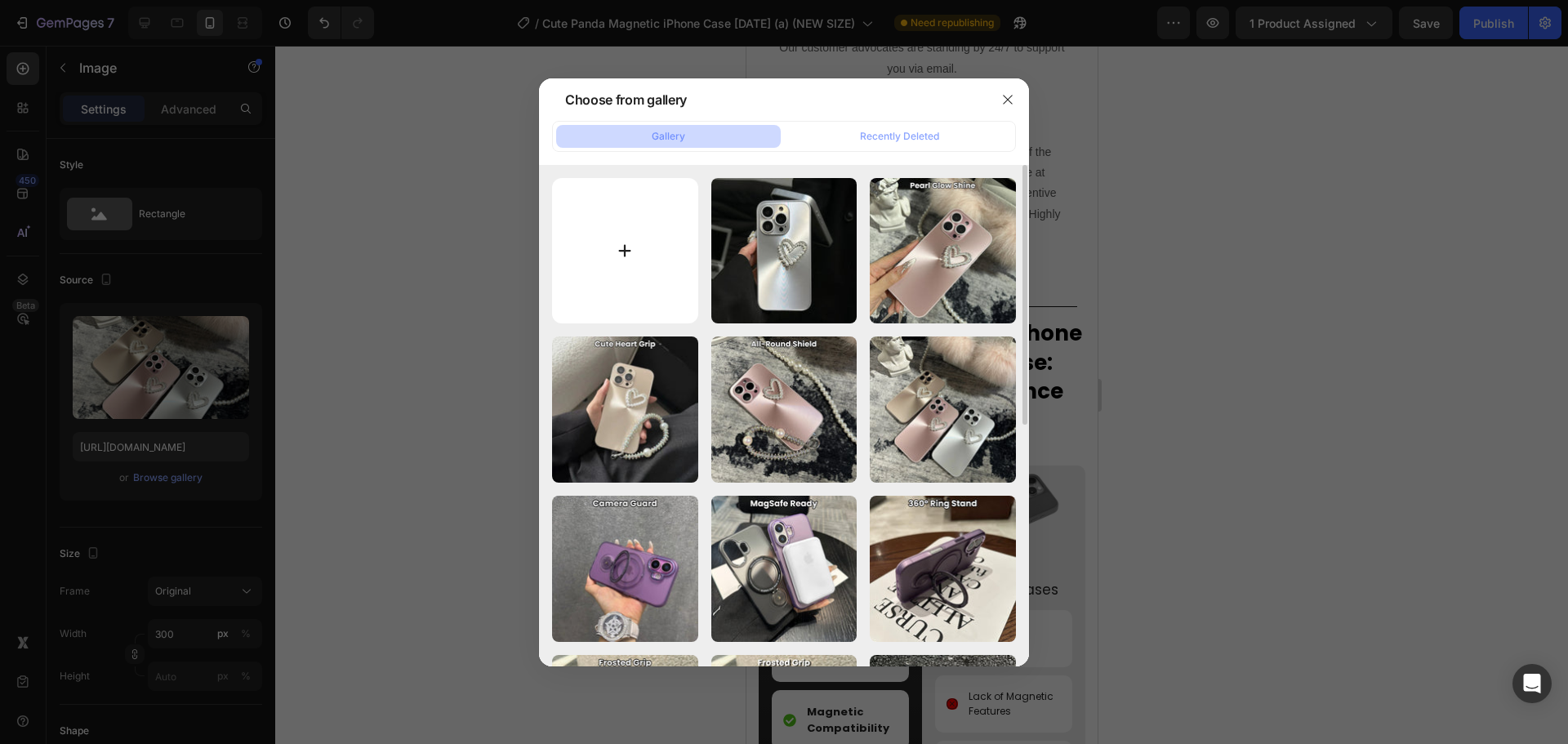
click at [649, 249] on input "file" at bounding box center [625, 251] width 146 height 146
type input "C:\fakepath\O1CN01dZeU0l1OG7F83t1Em__2726961677_jpg.webp"
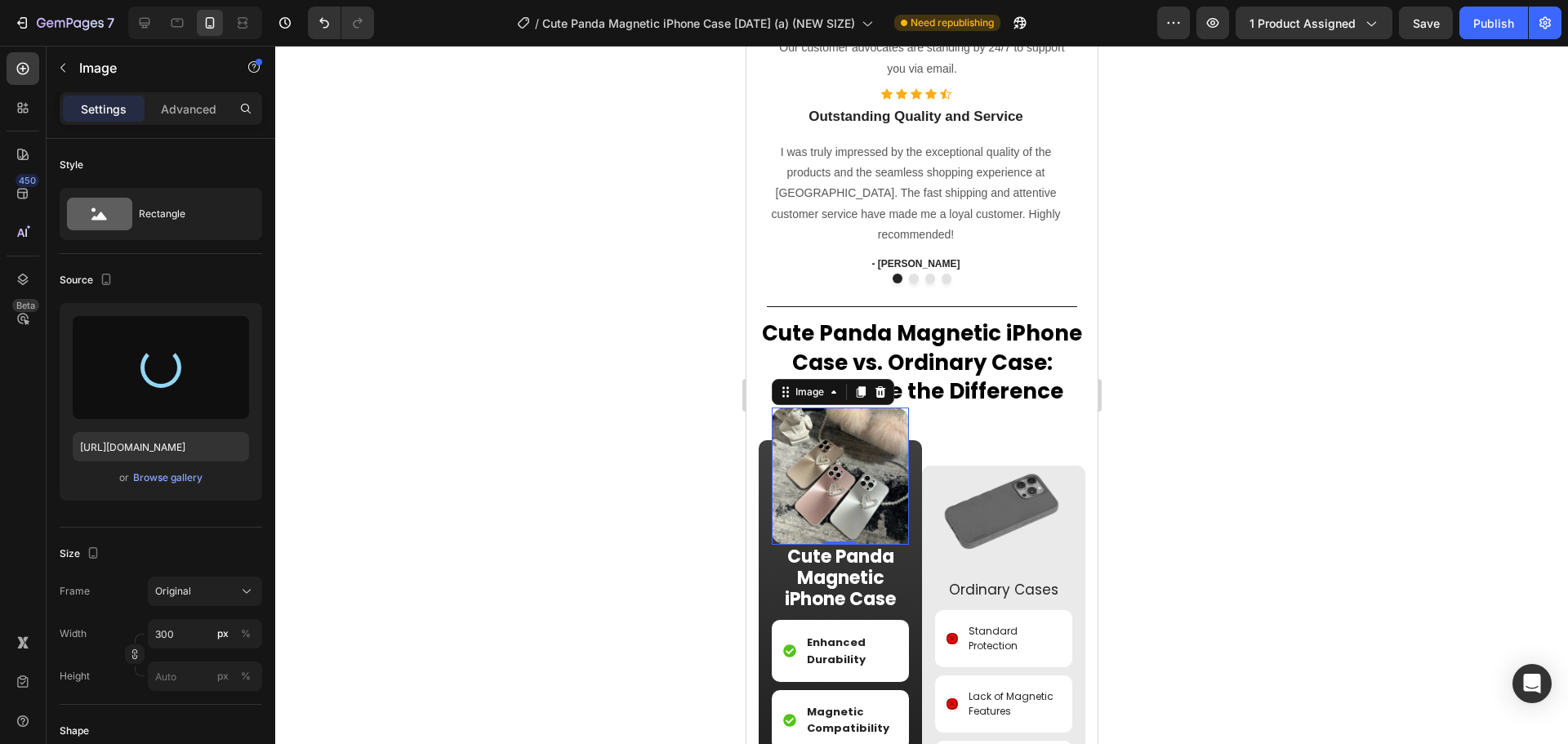
type input "https://cdn.shopify.com/s/files/1/0835/5119/1341/files/gempages_553512382287054…"
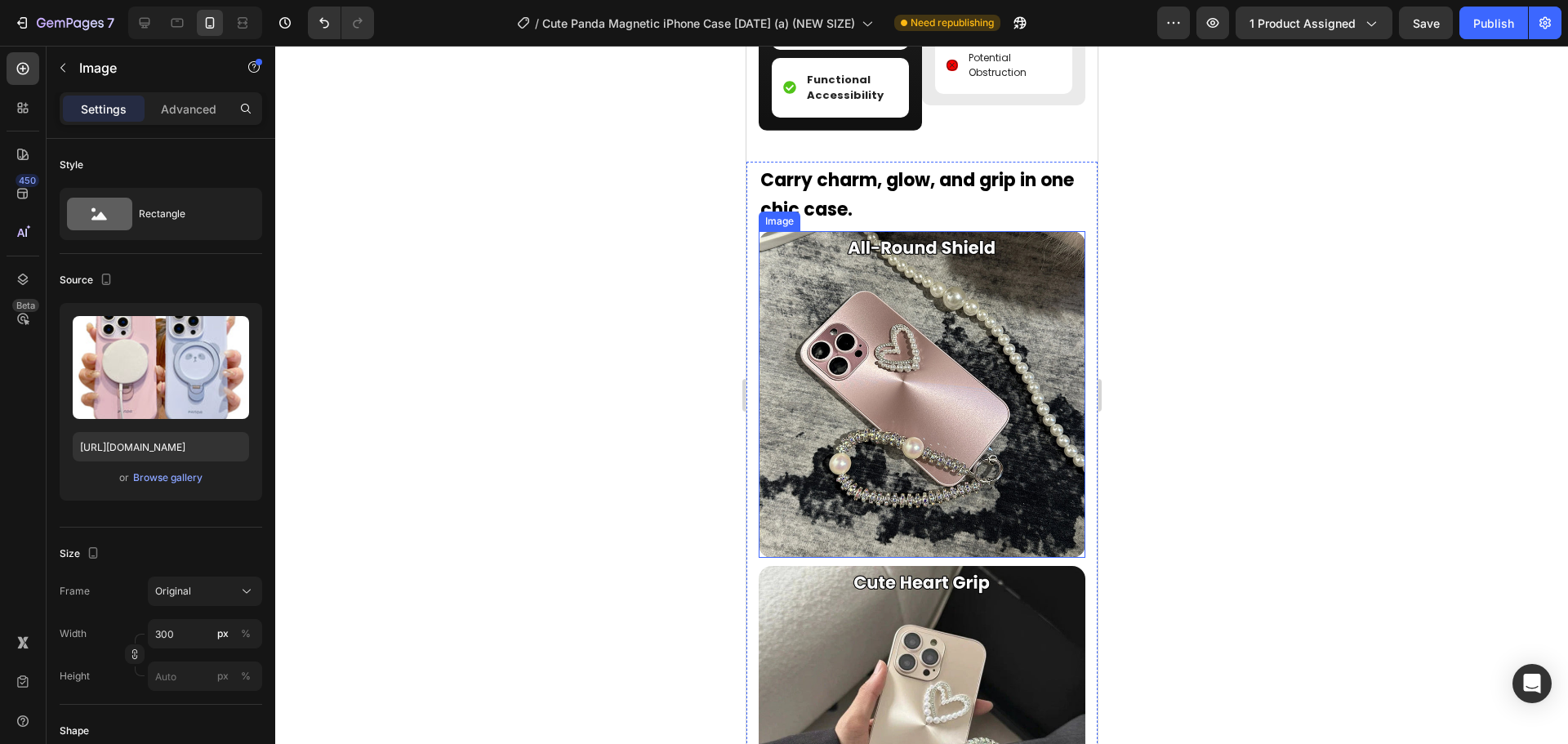
scroll to position [2158, 0]
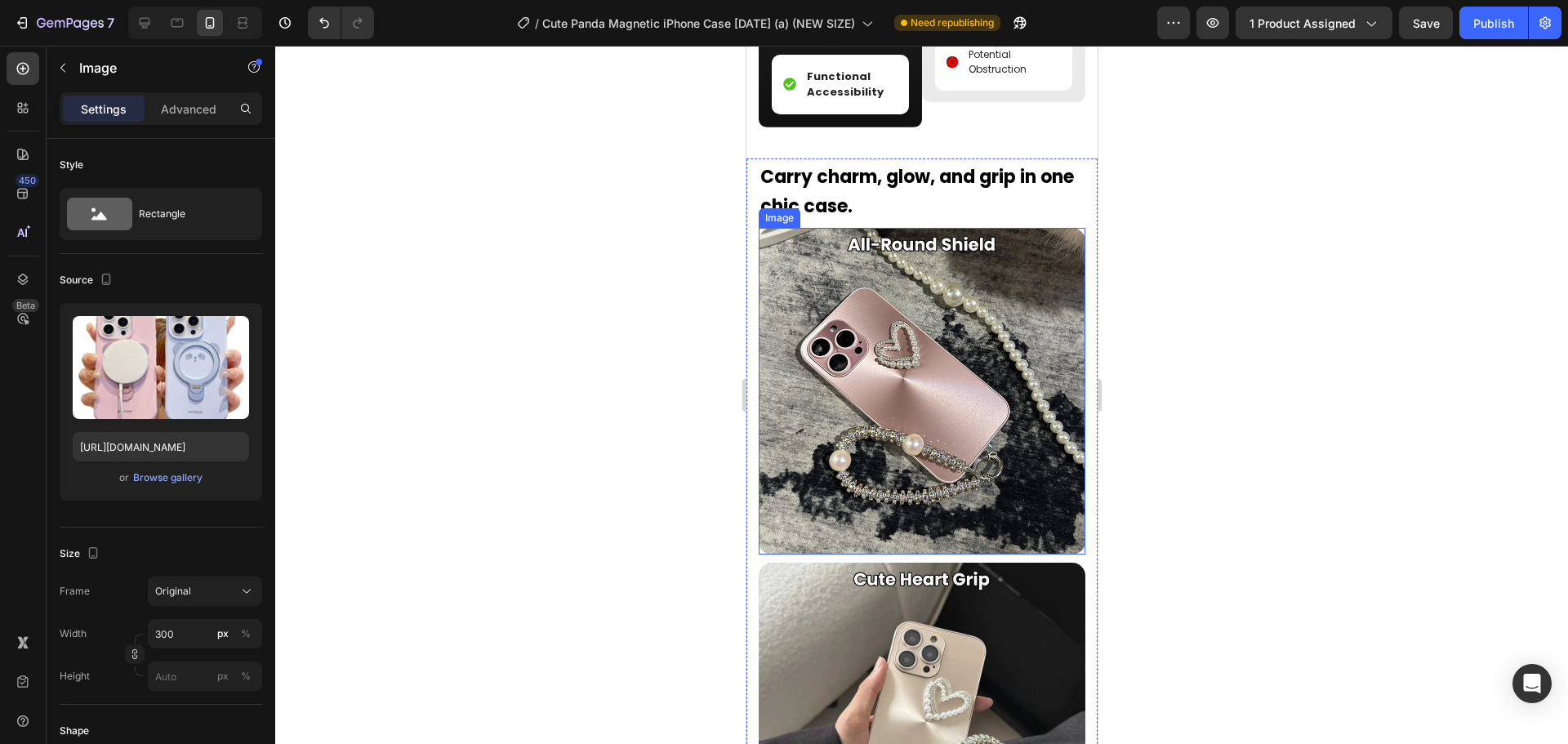
click at [901, 381] on img at bounding box center [921, 391] width 327 height 327
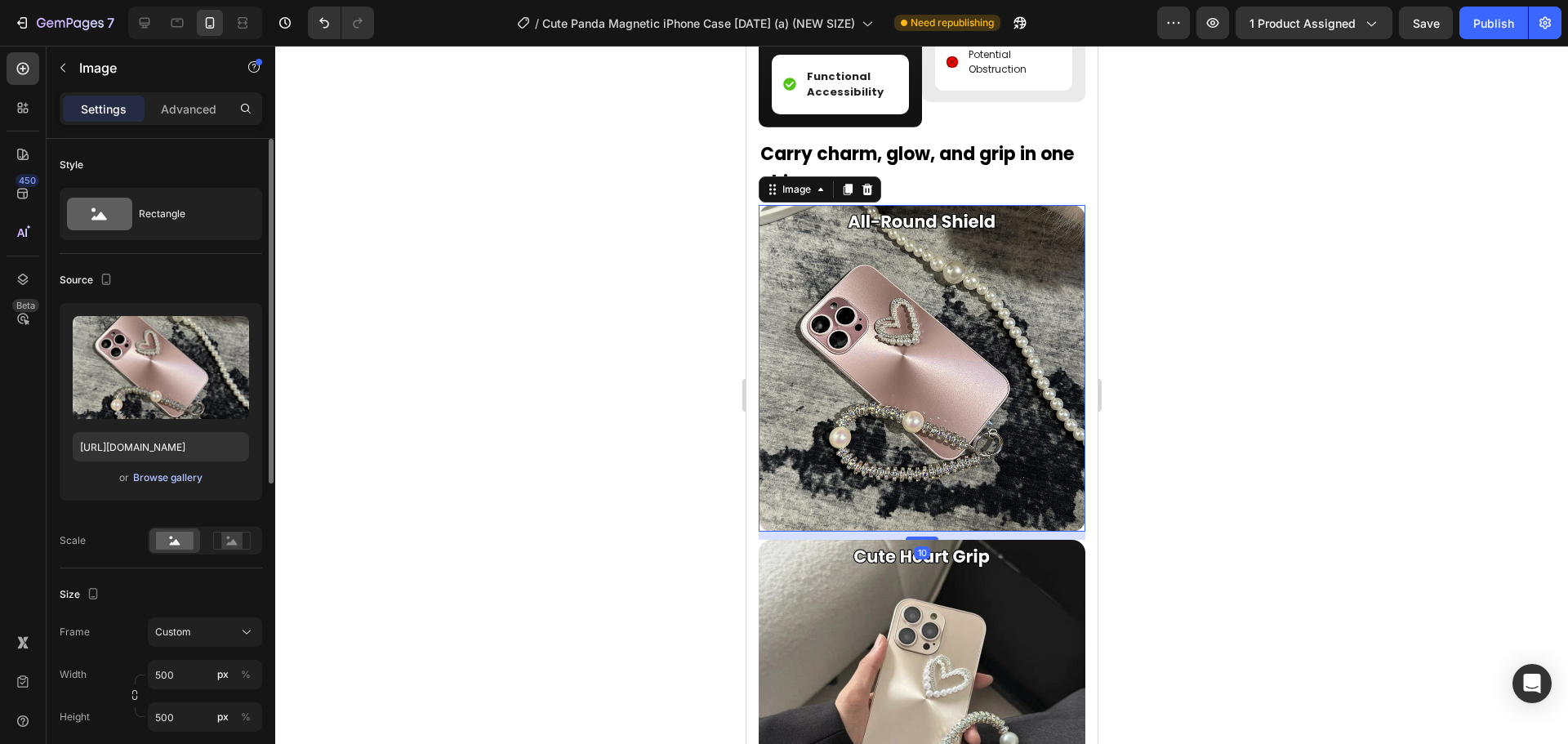
click at [183, 474] on div "Browse gallery" at bounding box center [168, 477] width 69 height 14
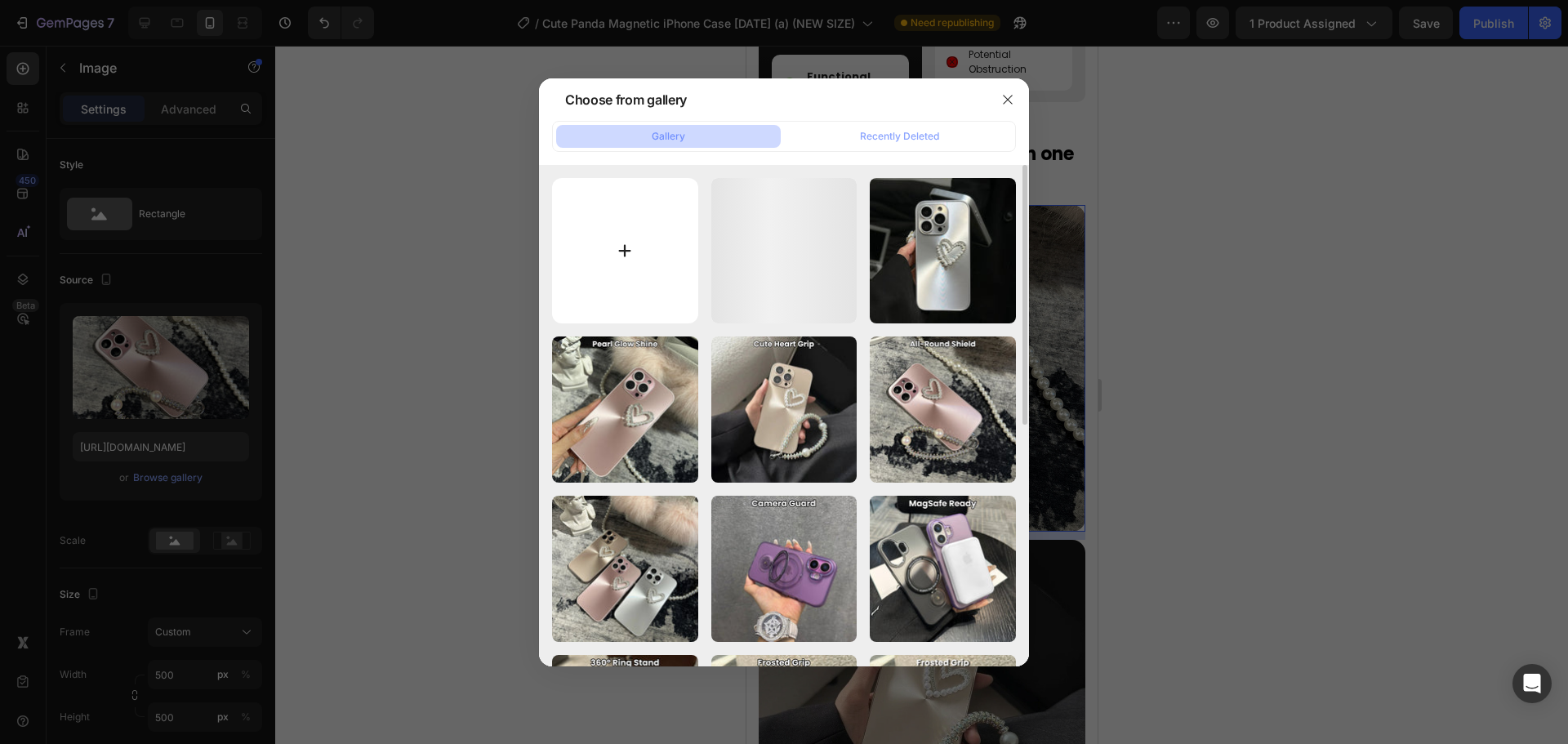
click at [670, 289] on input "file" at bounding box center [625, 251] width 146 height 146
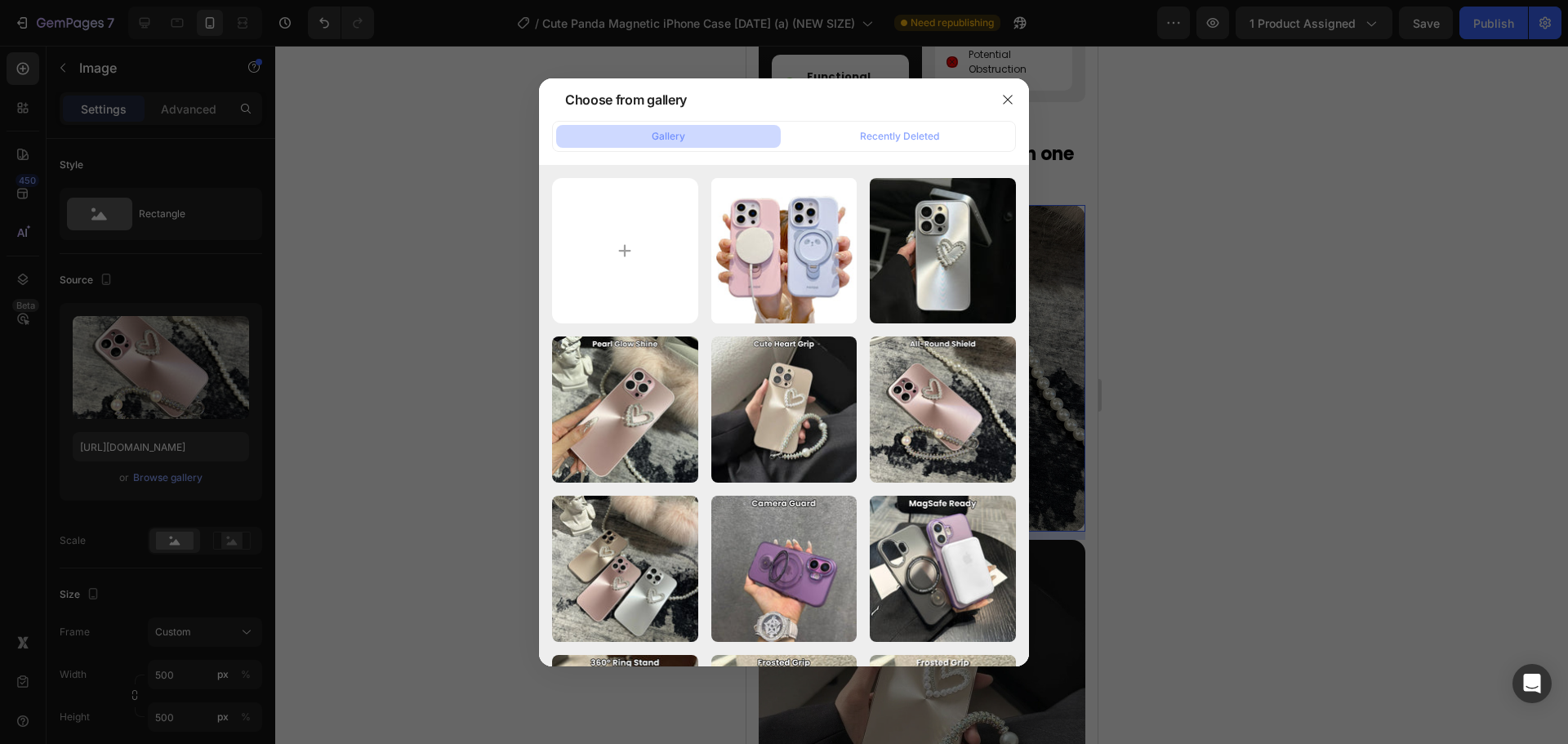
drag, startPoint x: 1328, startPoint y: 324, endPoint x: 1226, endPoint y: 343, distance: 103.8
click at [1328, 324] on div at bounding box center [784, 372] width 1568 height 744
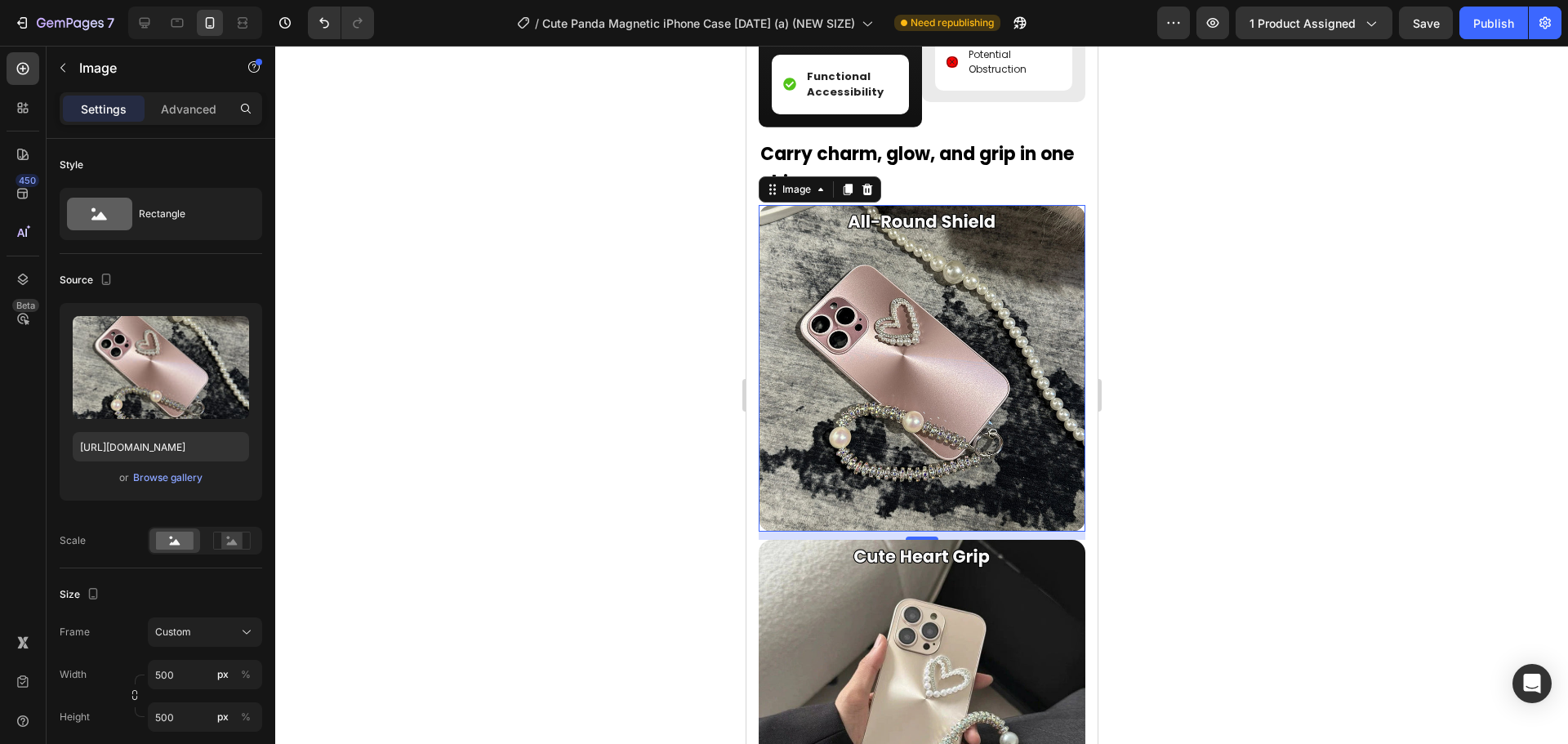
click at [896, 361] on img at bounding box center [921, 368] width 327 height 327
click at [174, 480] on div "Browse gallery" at bounding box center [168, 477] width 69 height 14
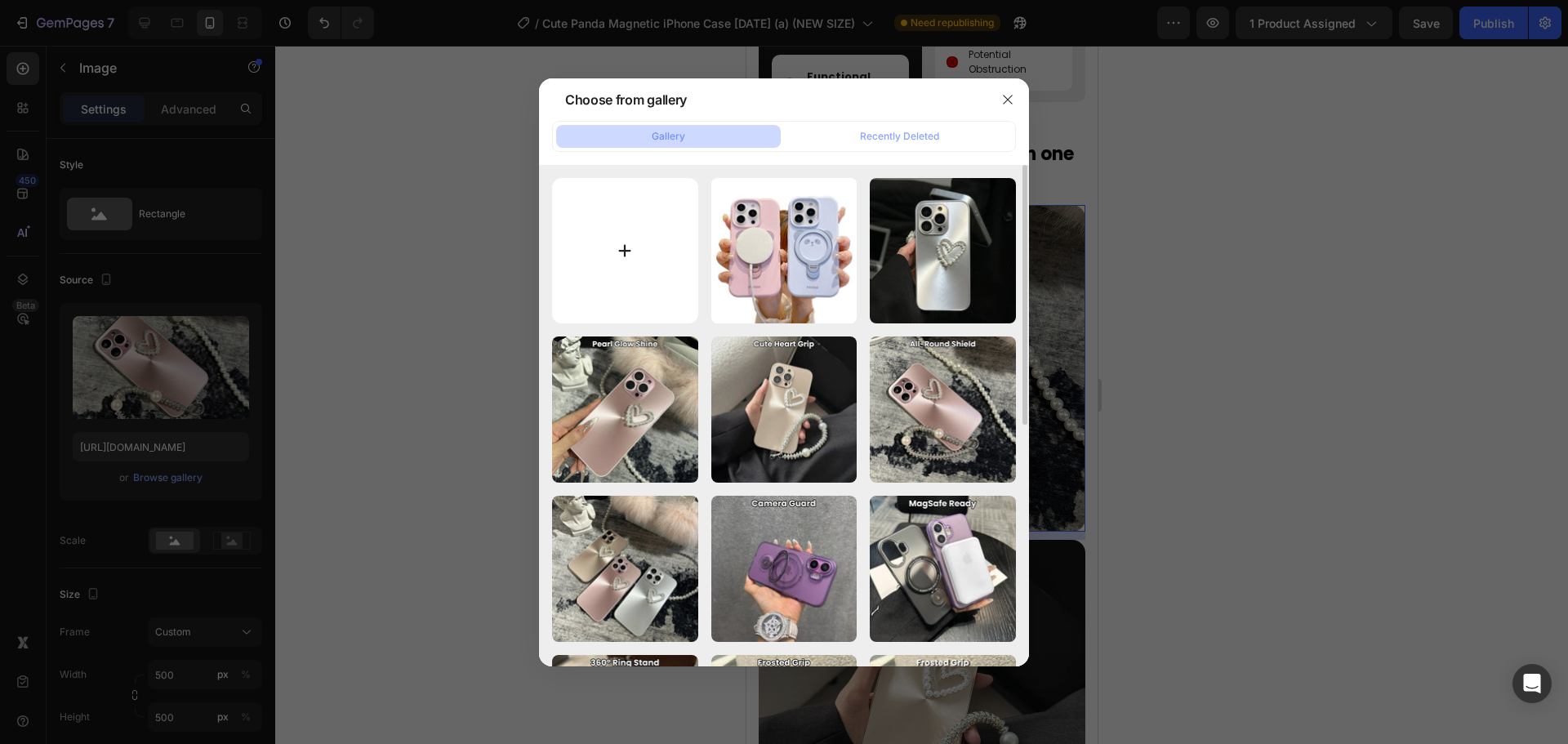
click at [588, 292] on input "file" at bounding box center [625, 251] width 146 height 146
type input "C:\fakepath\mag.jpg"
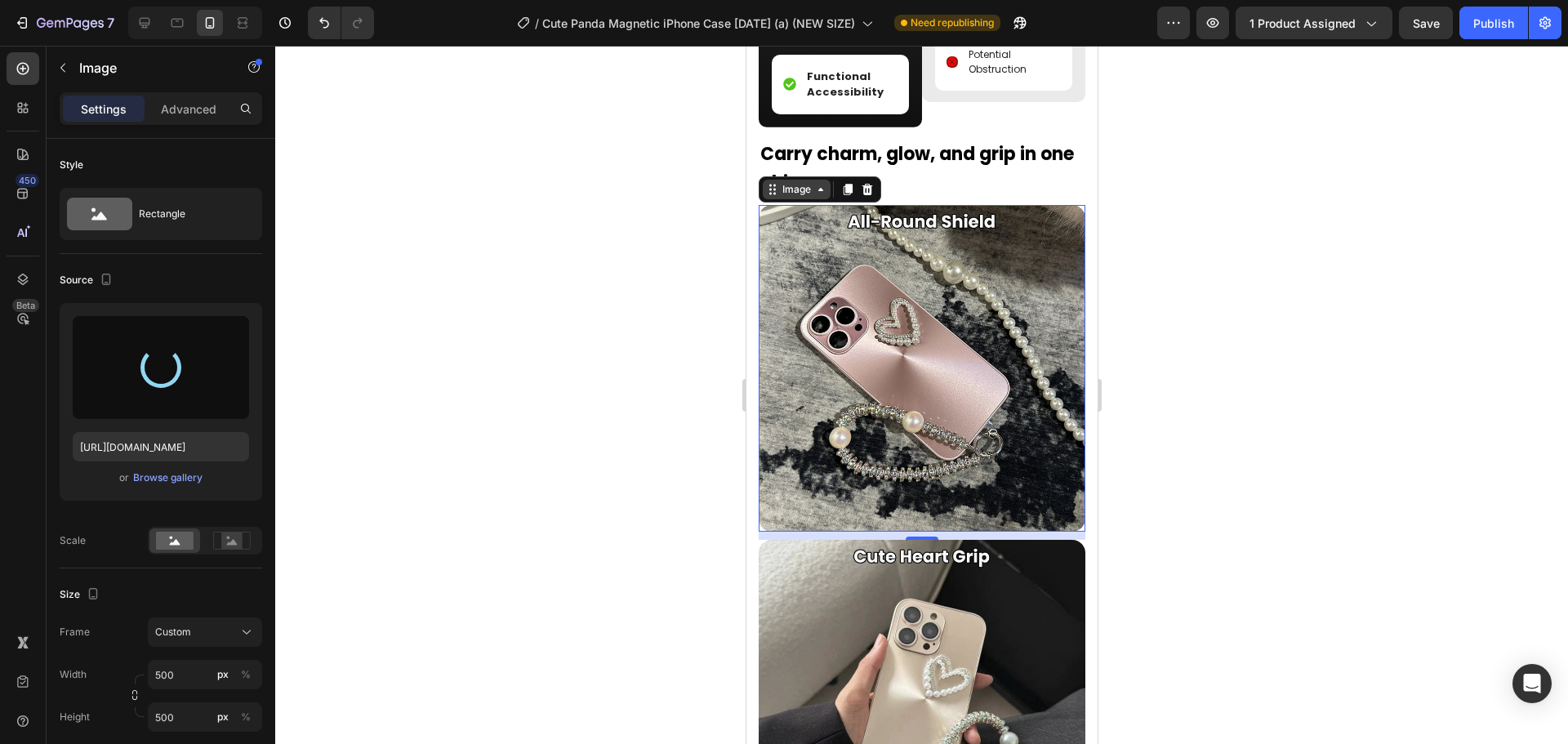
type input "https://cdn.shopify.com/s/files/1/0835/5119/1341/files/gempages_553512382287054…"
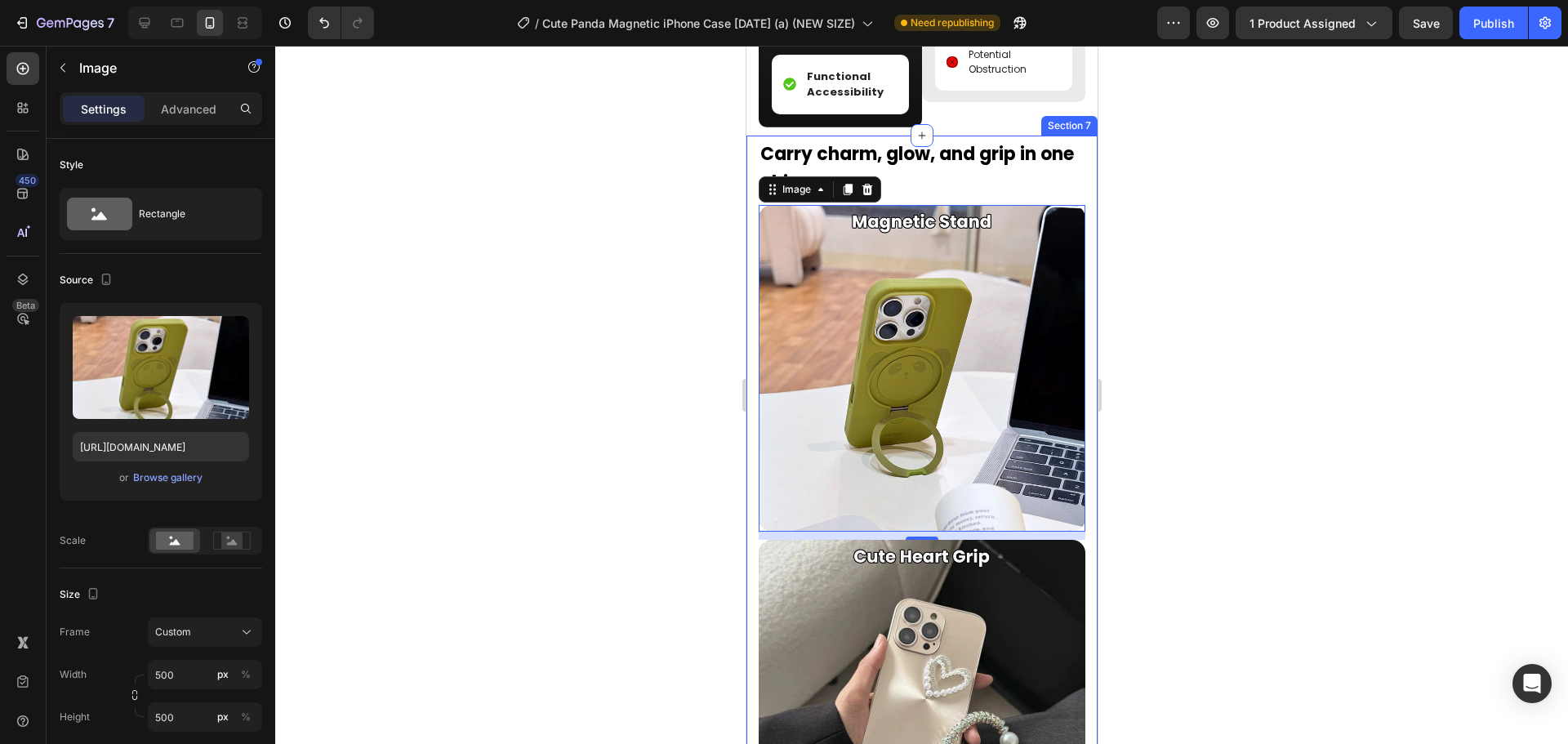
click at [589, 297] on div at bounding box center [921, 394] width 1293 height 698
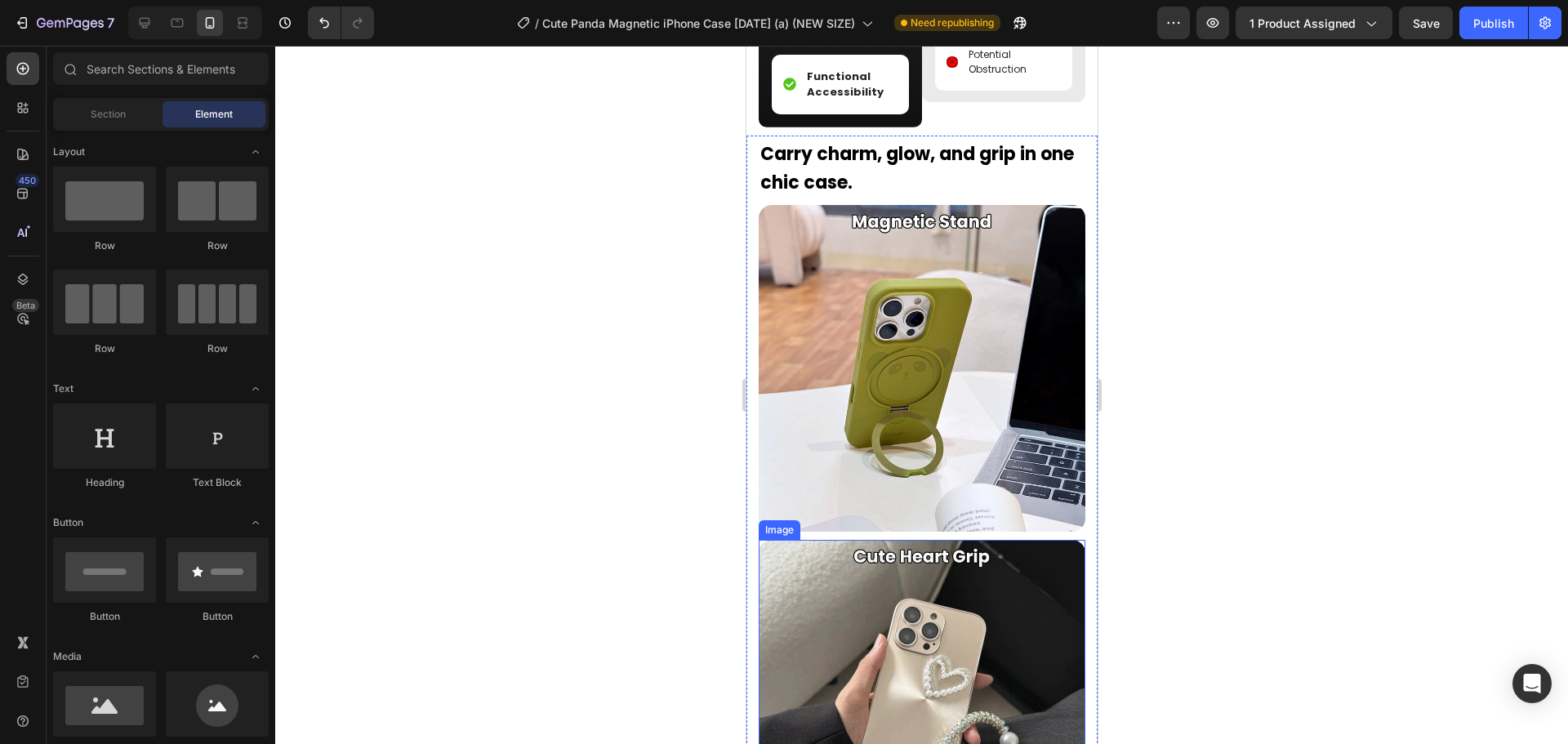
click at [931, 671] on img at bounding box center [921, 703] width 327 height 327
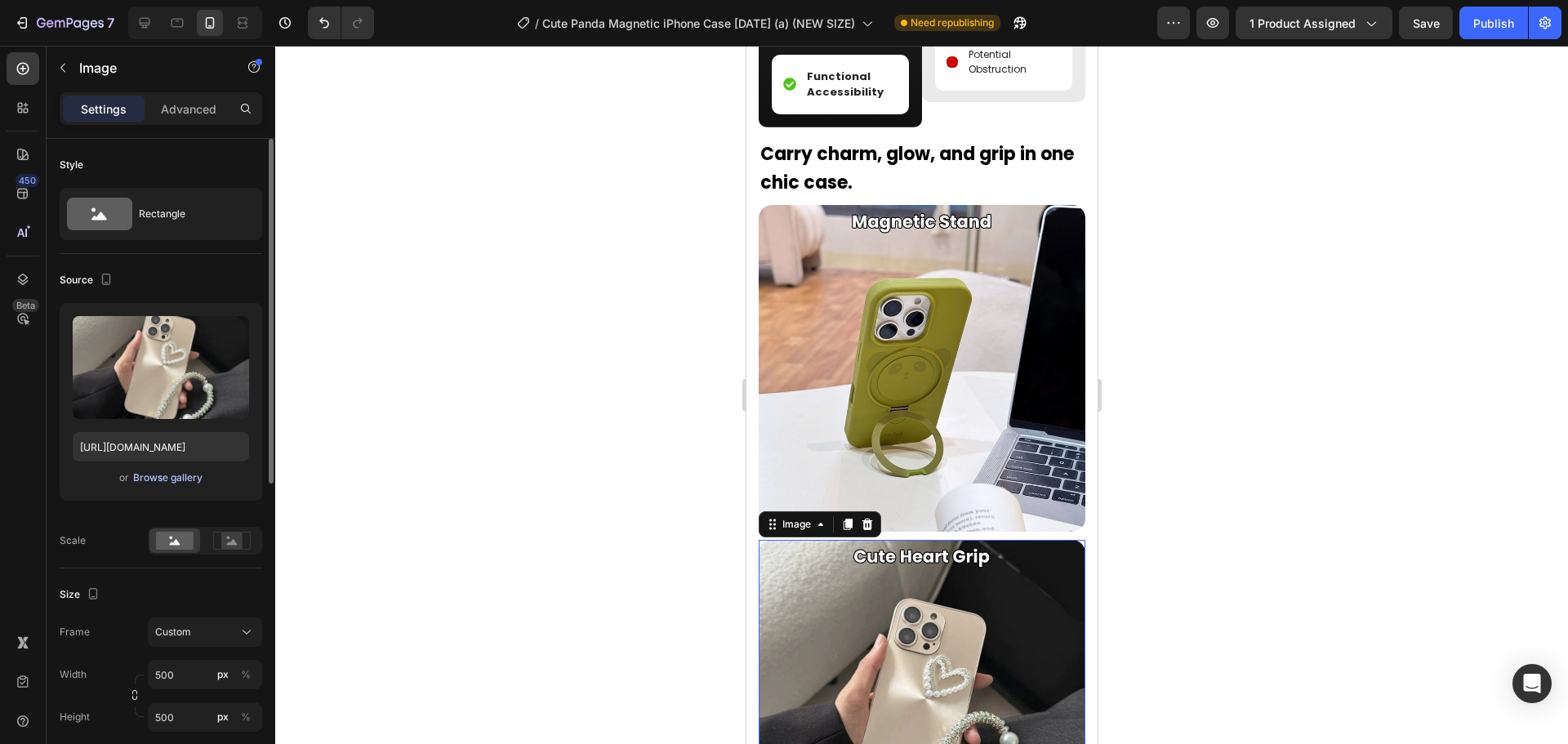
click at [179, 482] on div "Browse gallery" at bounding box center [168, 477] width 69 height 14
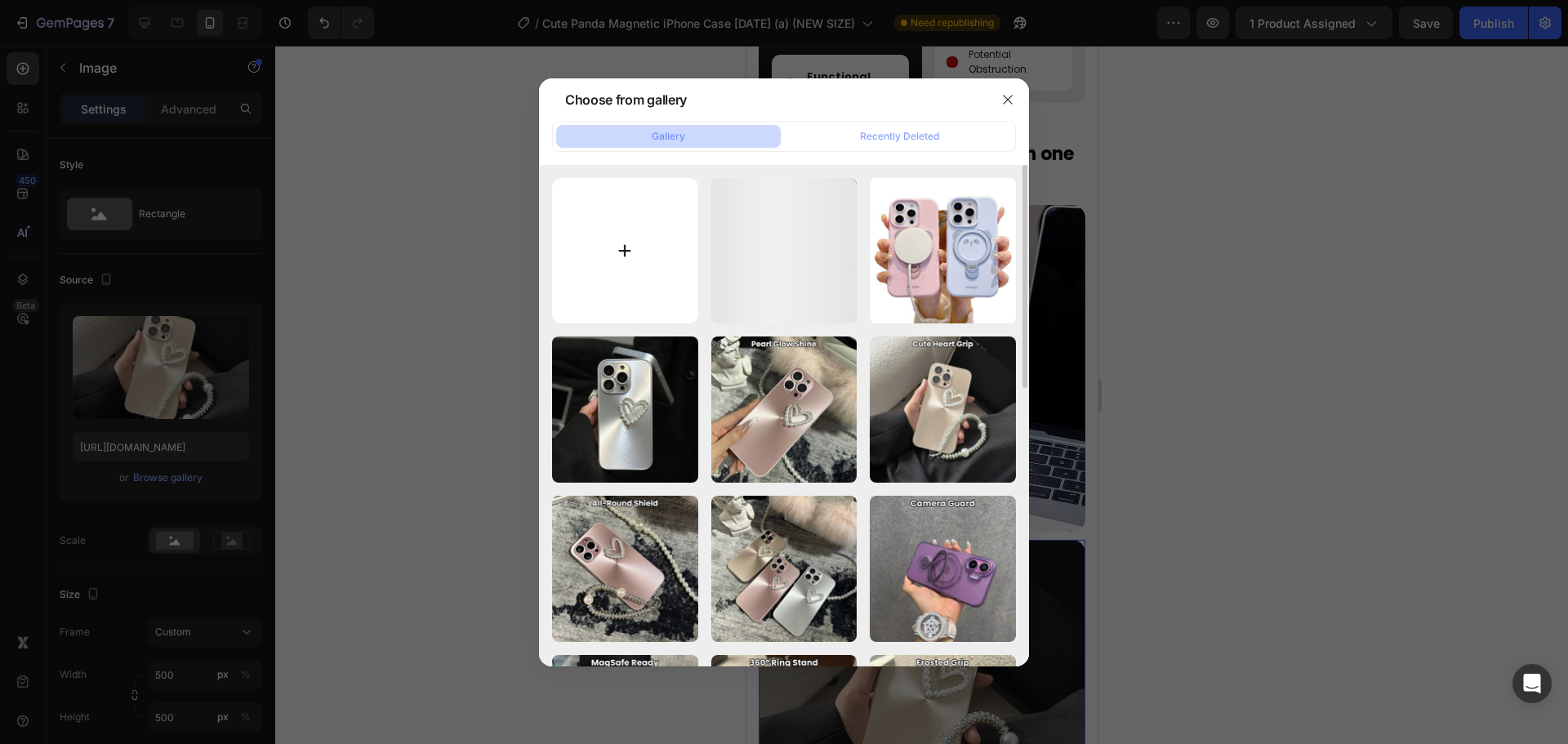
click at [652, 221] on input "file" at bounding box center [625, 251] width 146 height 146
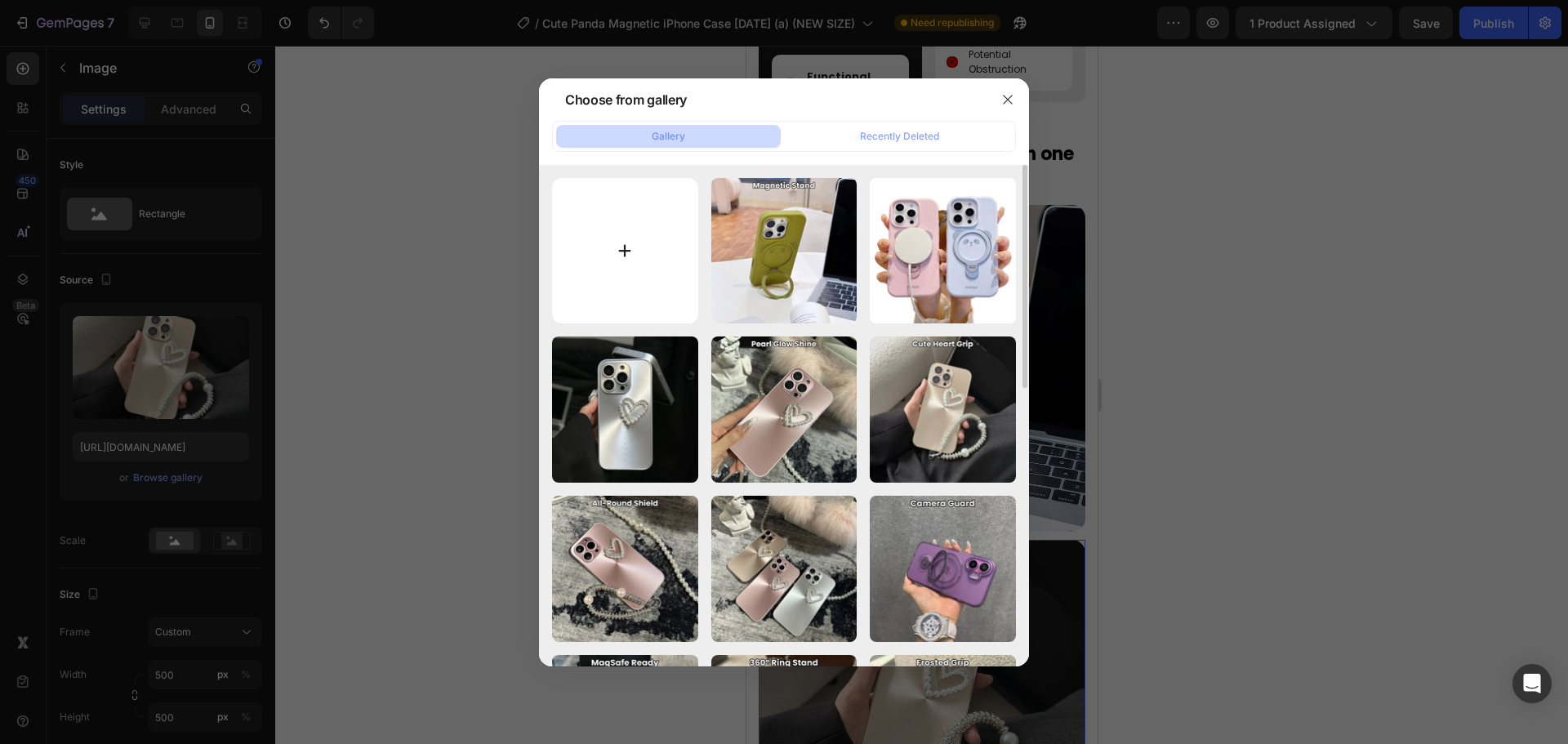
type input "C:\fakepath\cute.jpg"
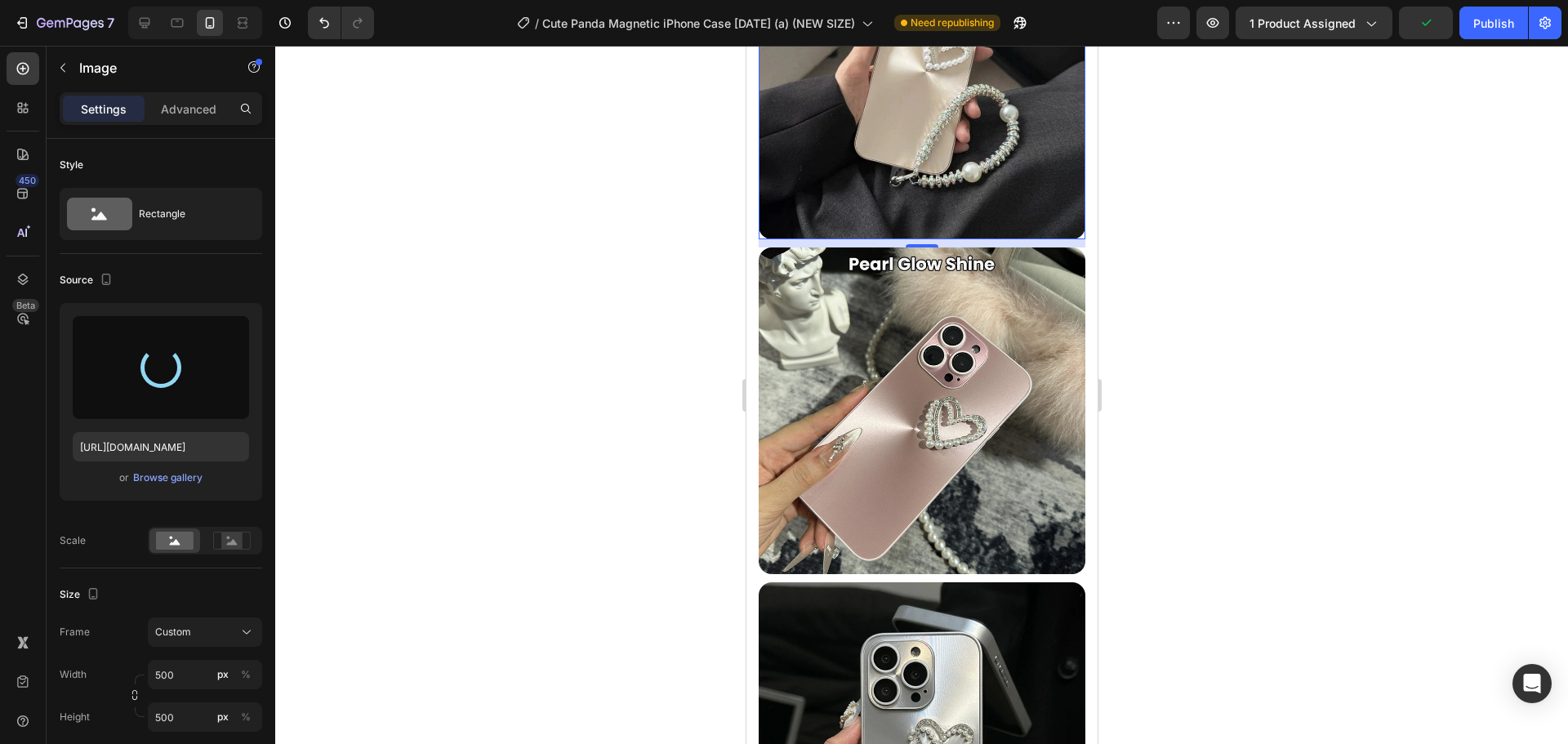
scroll to position [2811, 0]
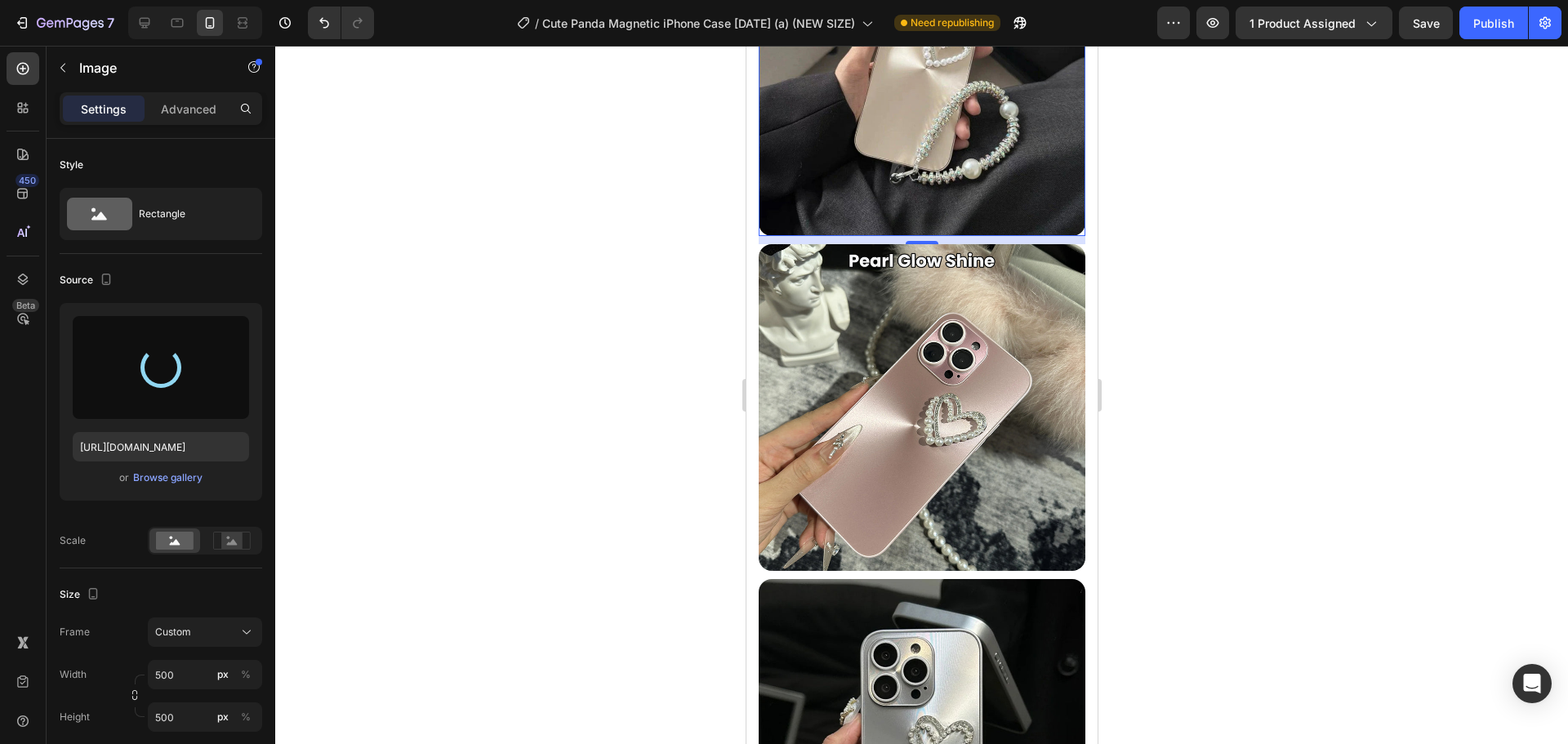
type input "https://cdn.shopify.com/s/files/1/0835/5119/1341/files/gempages_553512382287054…"
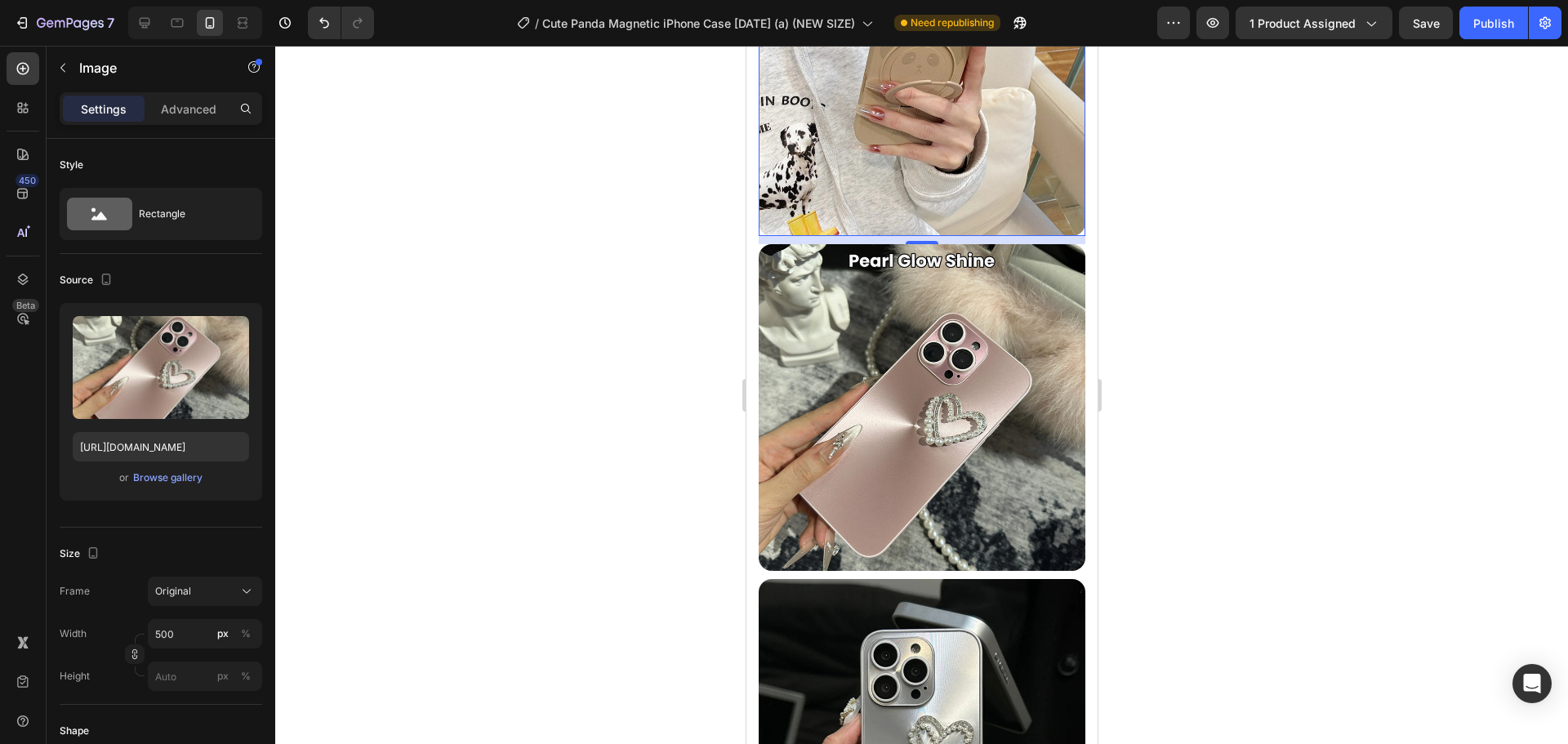
click at [972, 328] on img at bounding box center [921, 407] width 327 height 327
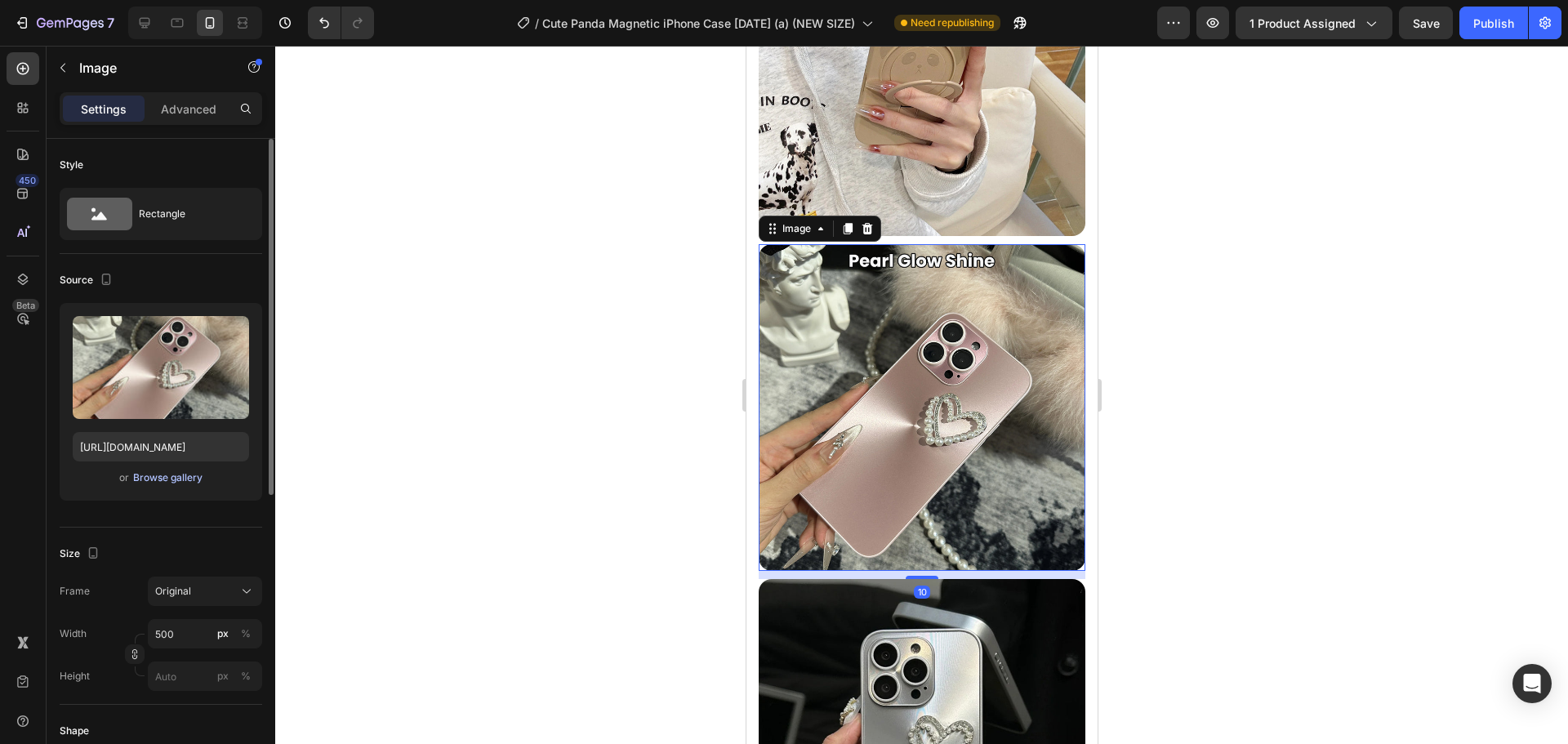
click at [179, 472] on div "Browse gallery" at bounding box center [168, 477] width 69 height 14
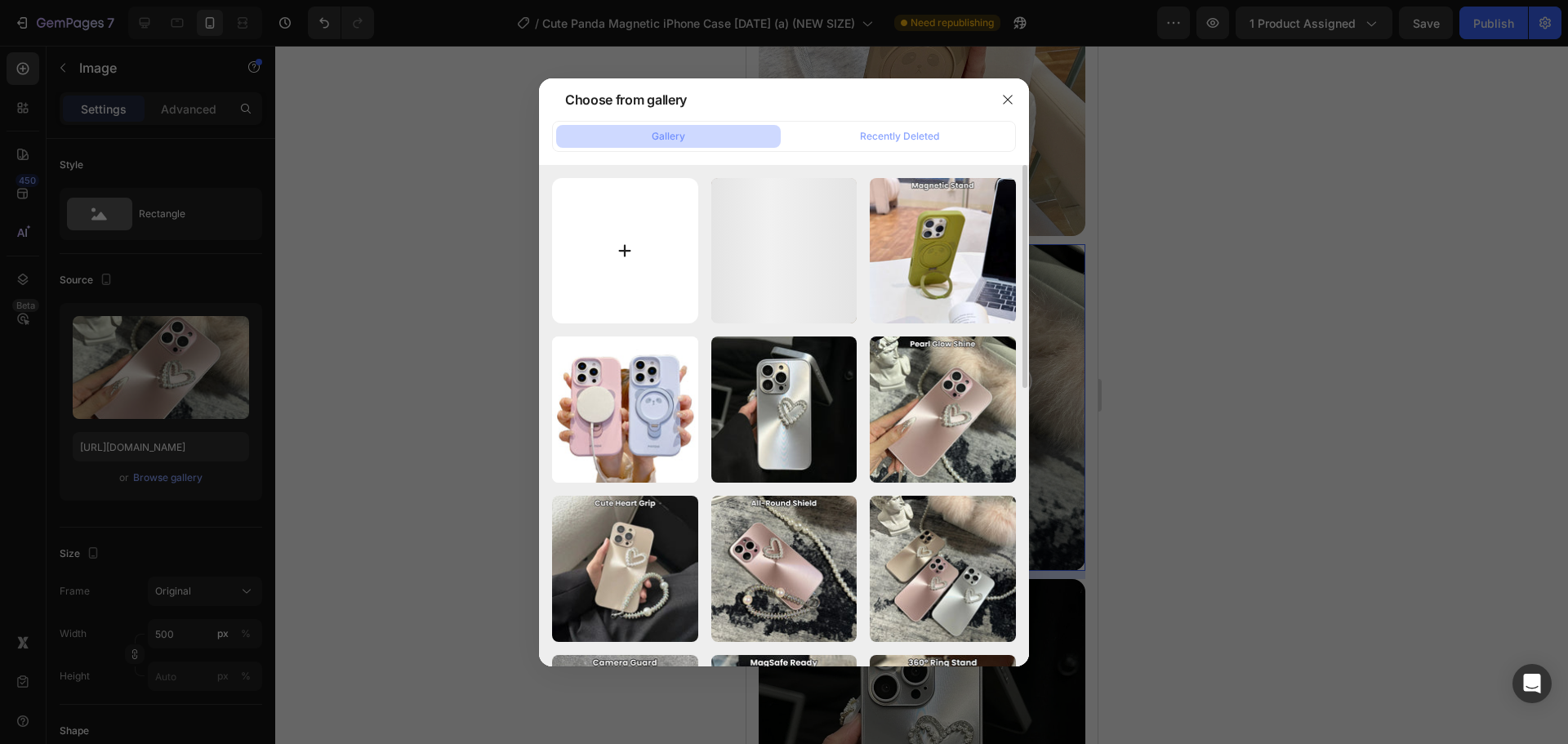
click at [599, 263] on input "file" at bounding box center [625, 251] width 146 height 146
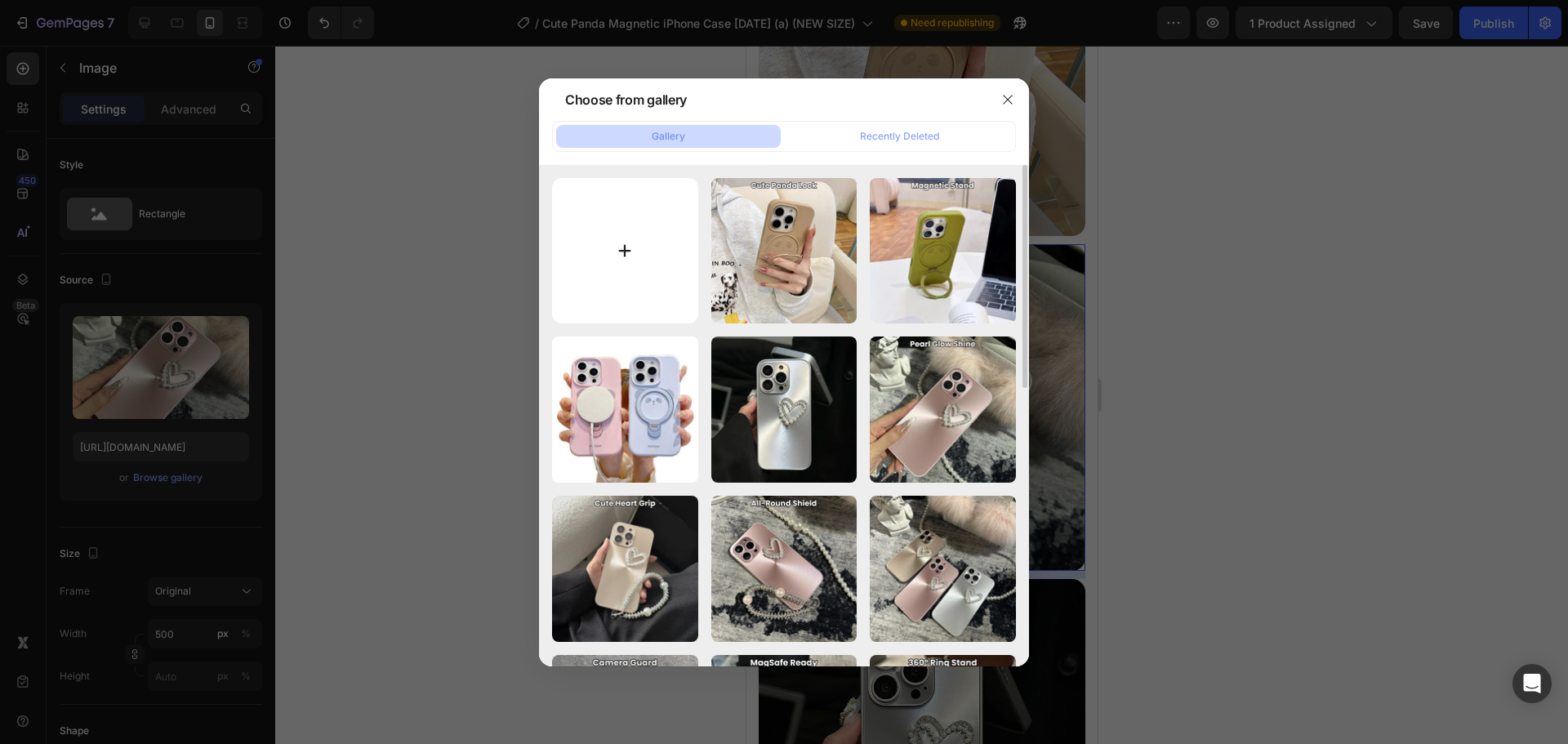
type input "C:\fakepath\pfk.jpg"
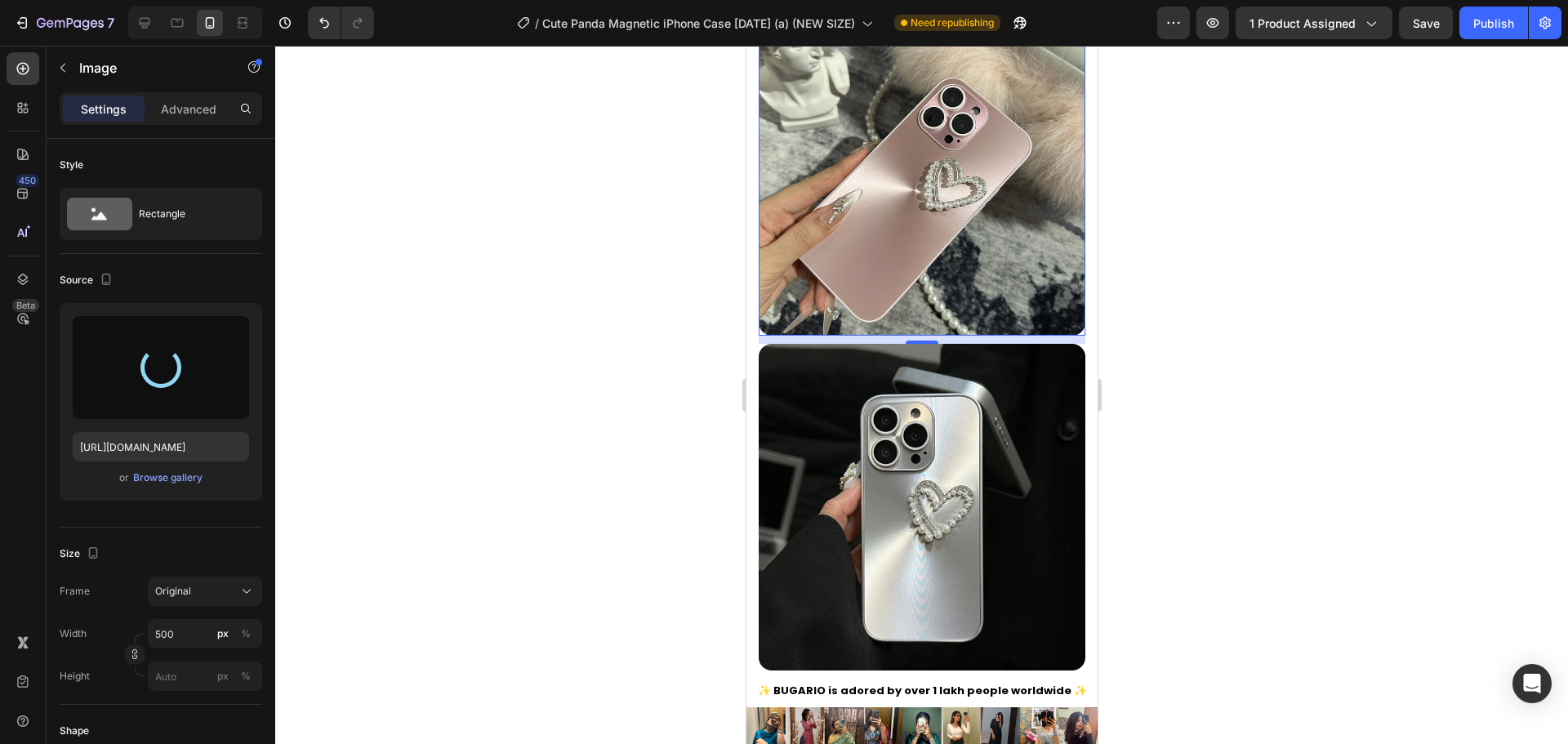
scroll to position [3056, 0]
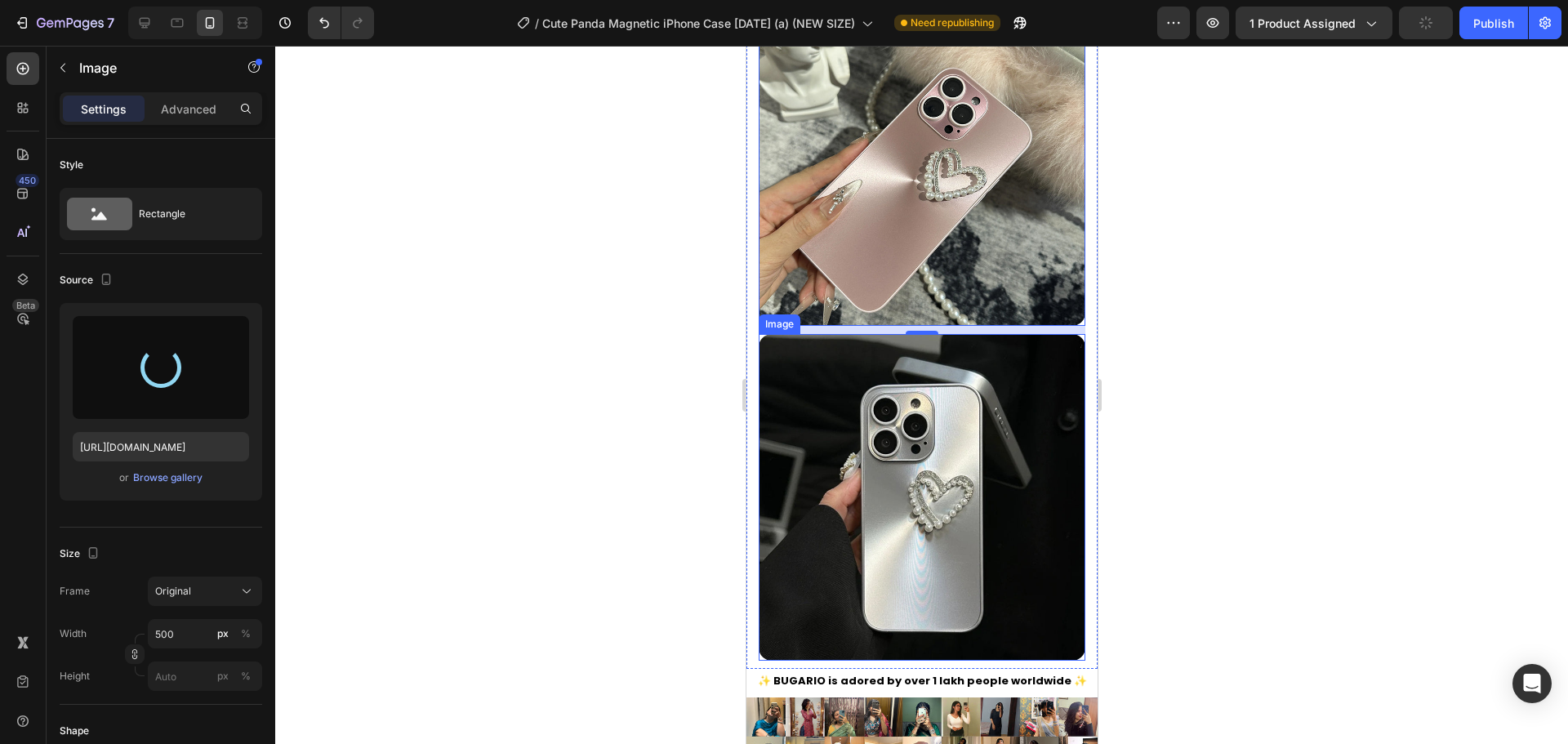
type input "https://cdn.shopify.com/s/files/1/0835/5119/1341/files/gempages_553512382287054…"
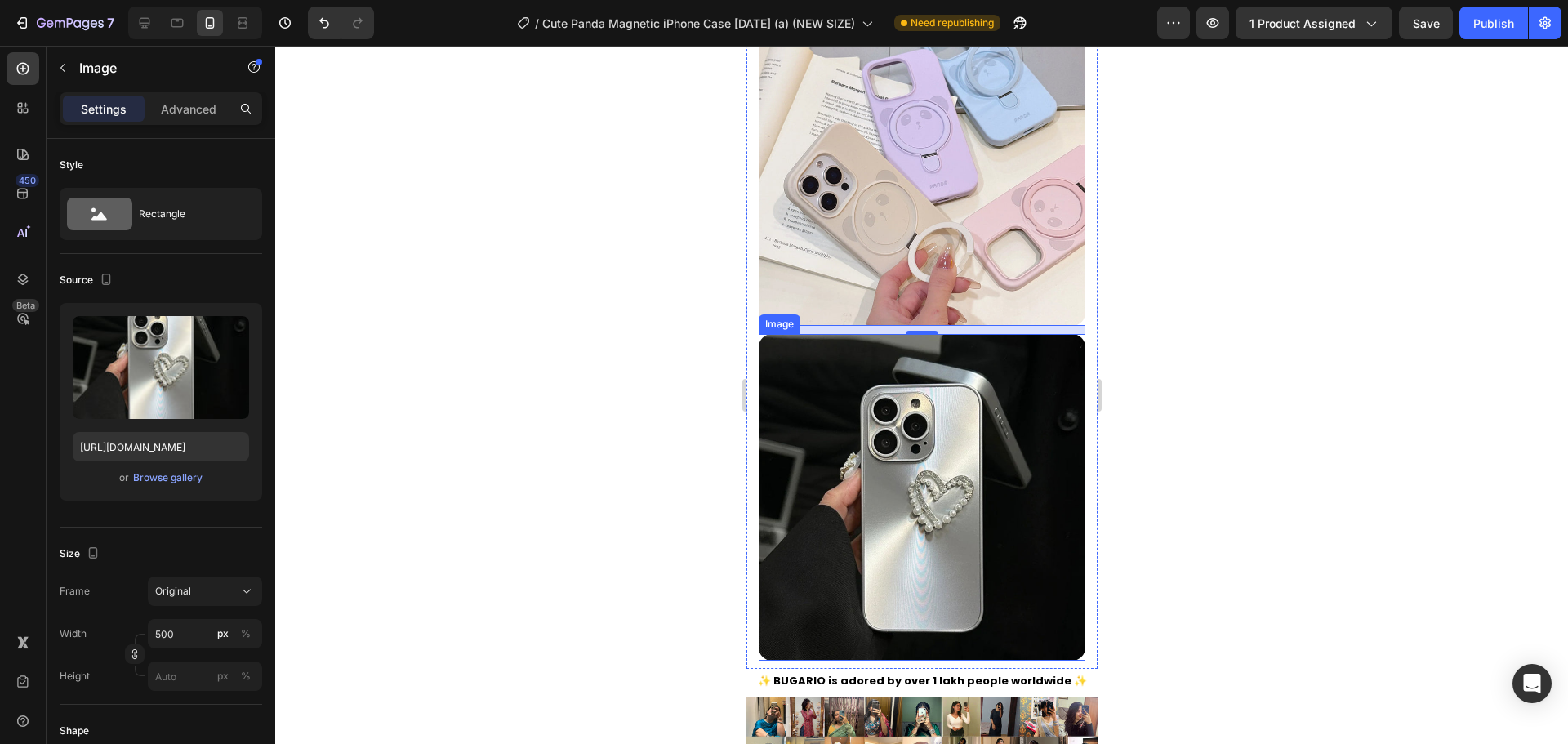
click at [805, 333] on img at bounding box center [921, 497] width 327 height 327
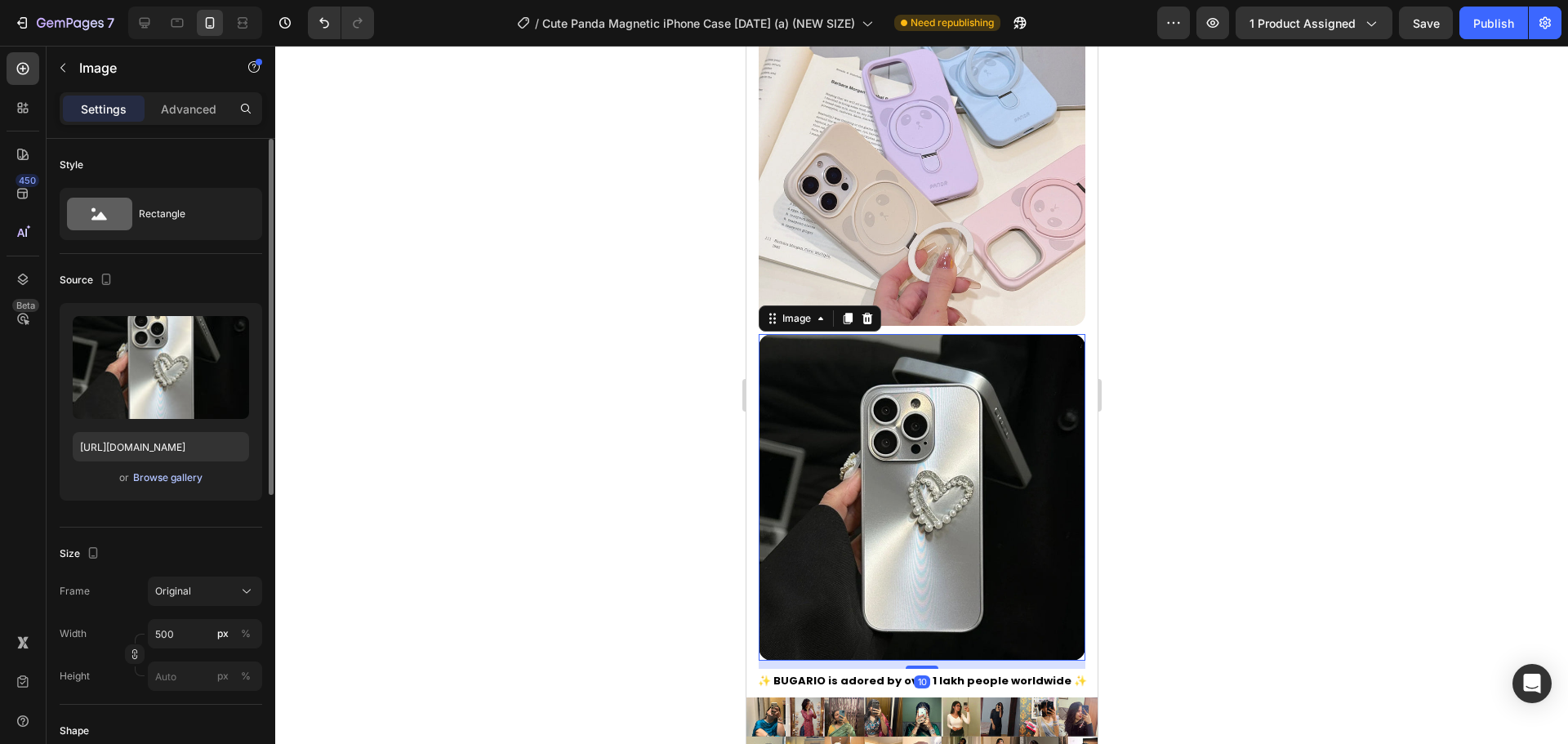
click at [180, 474] on div "Browse gallery" at bounding box center [168, 477] width 69 height 14
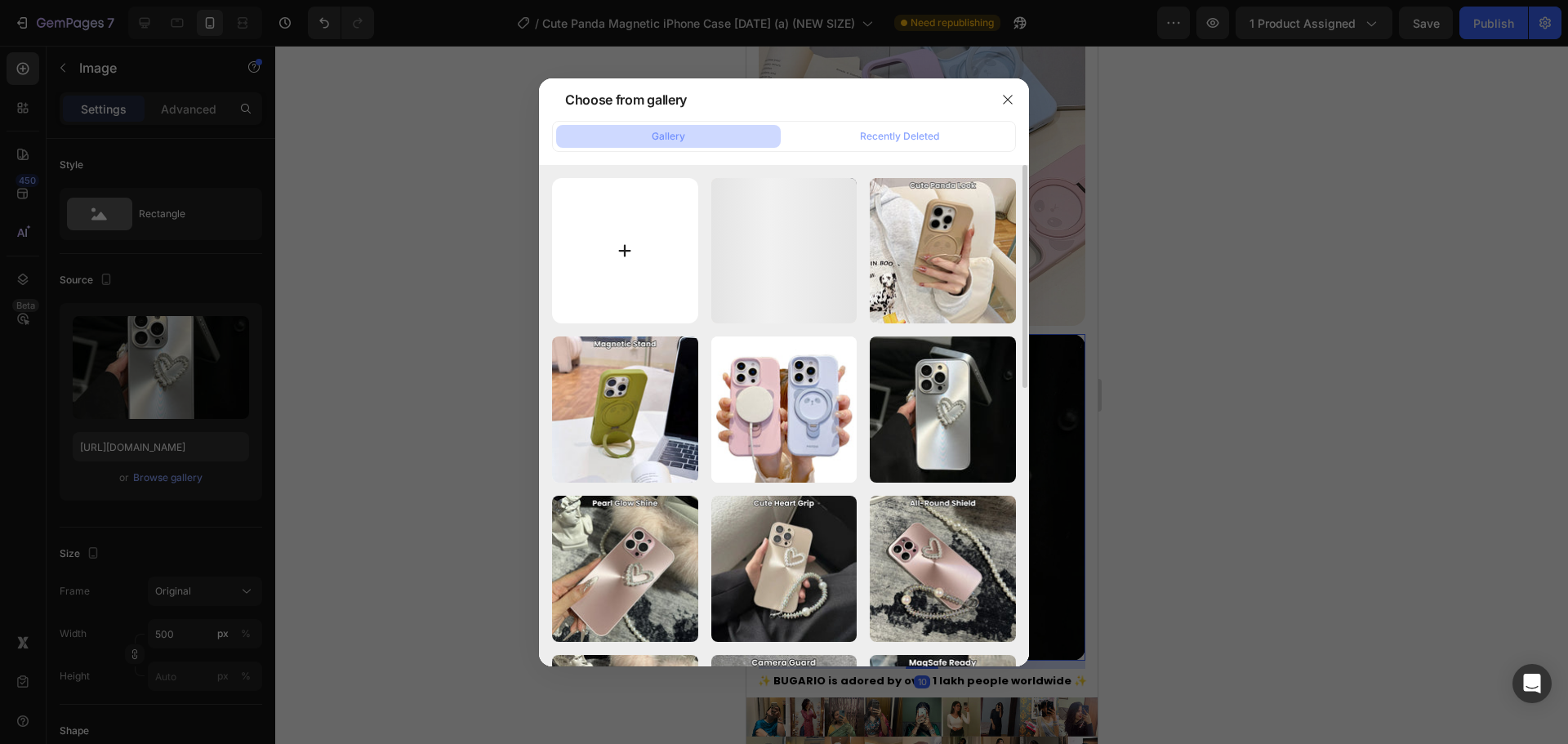
click at [654, 246] on input "file" at bounding box center [625, 251] width 146 height 146
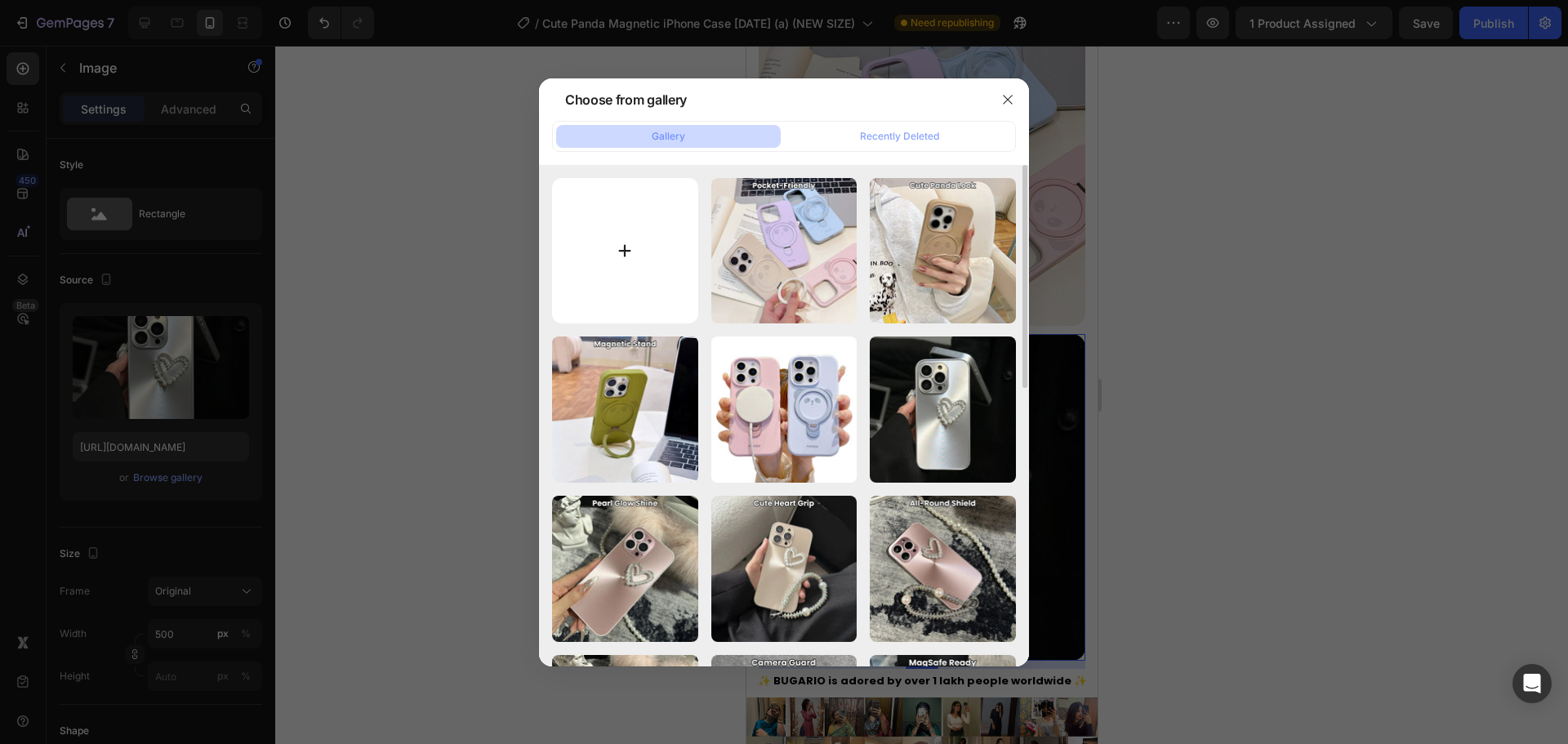
type input "C:\fakepath\sof.jpg"
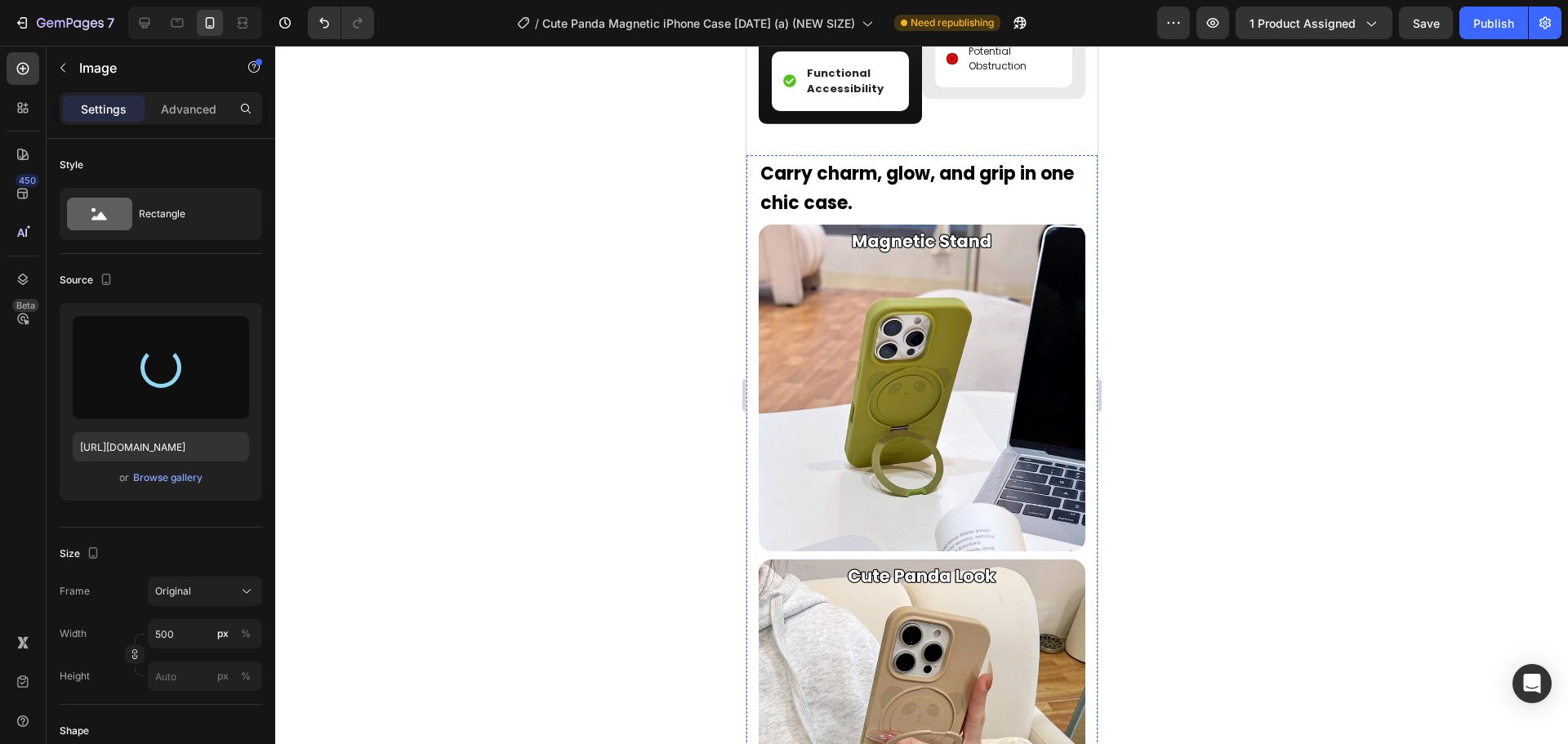
scroll to position [2158, 0]
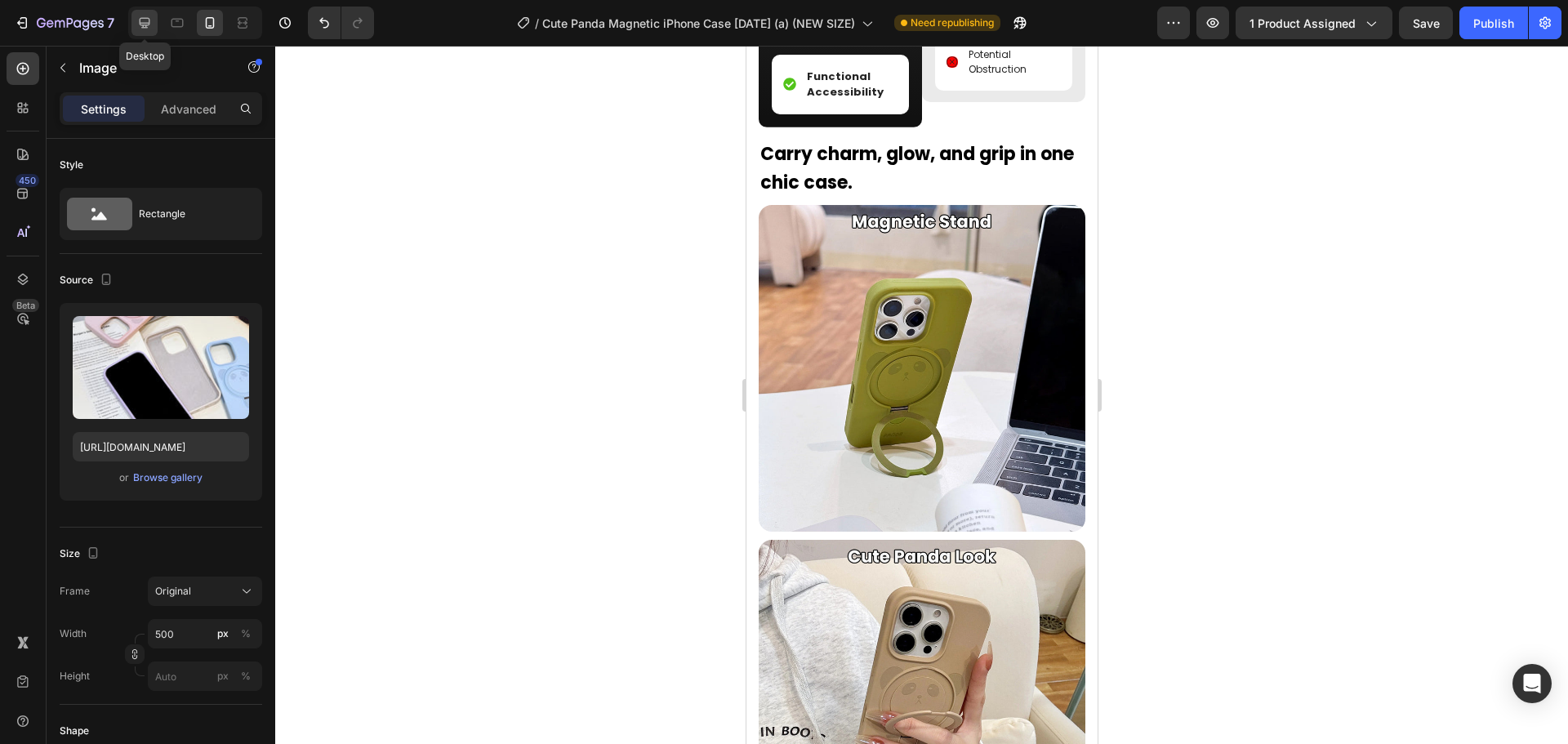
click at [138, 22] on icon at bounding box center [144, 22] width 16 height 16
type input "https://cdn.shopify.com/s/files/1/0835/5119/1341/files/gempages_553512382287054…"
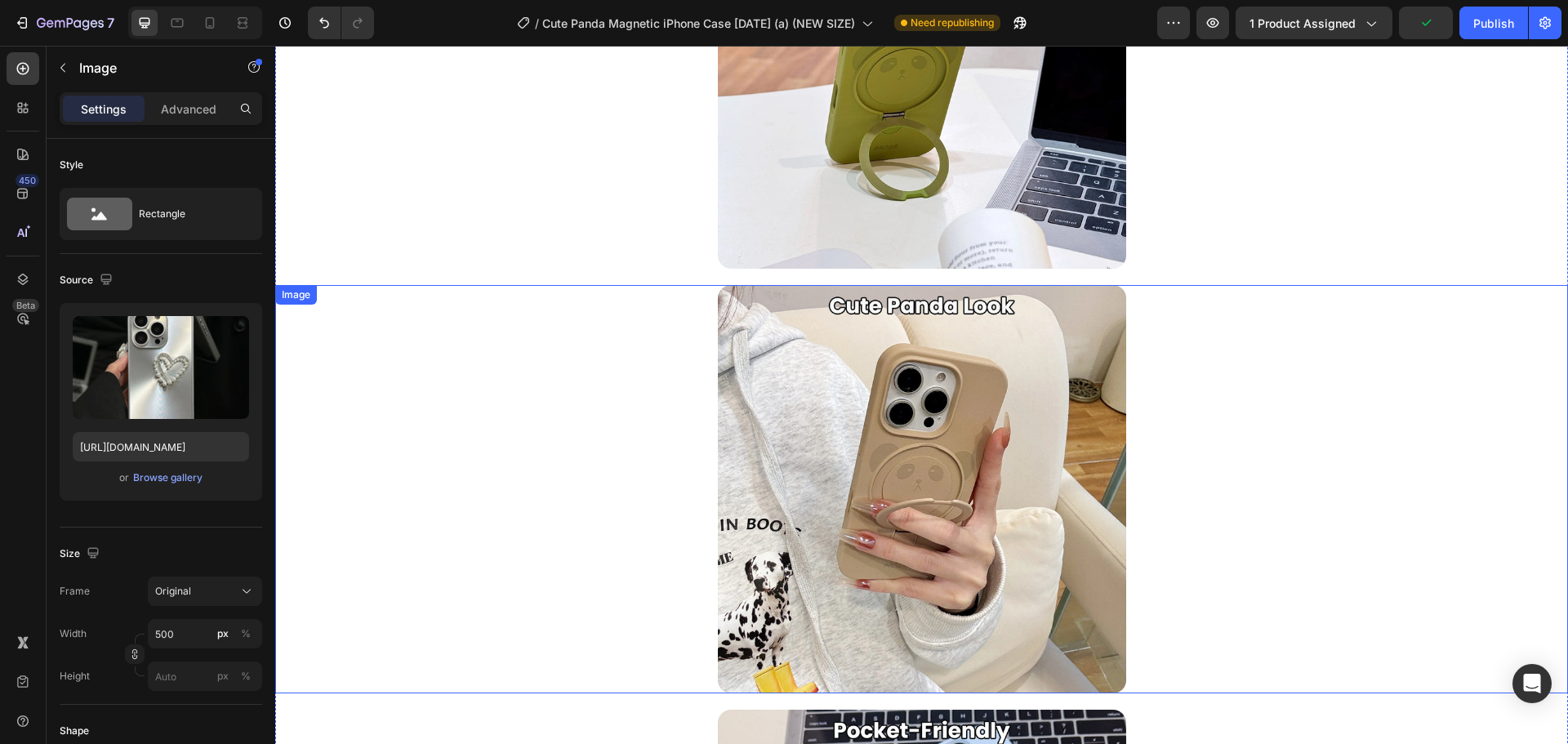
scroll to position [2579, 0]
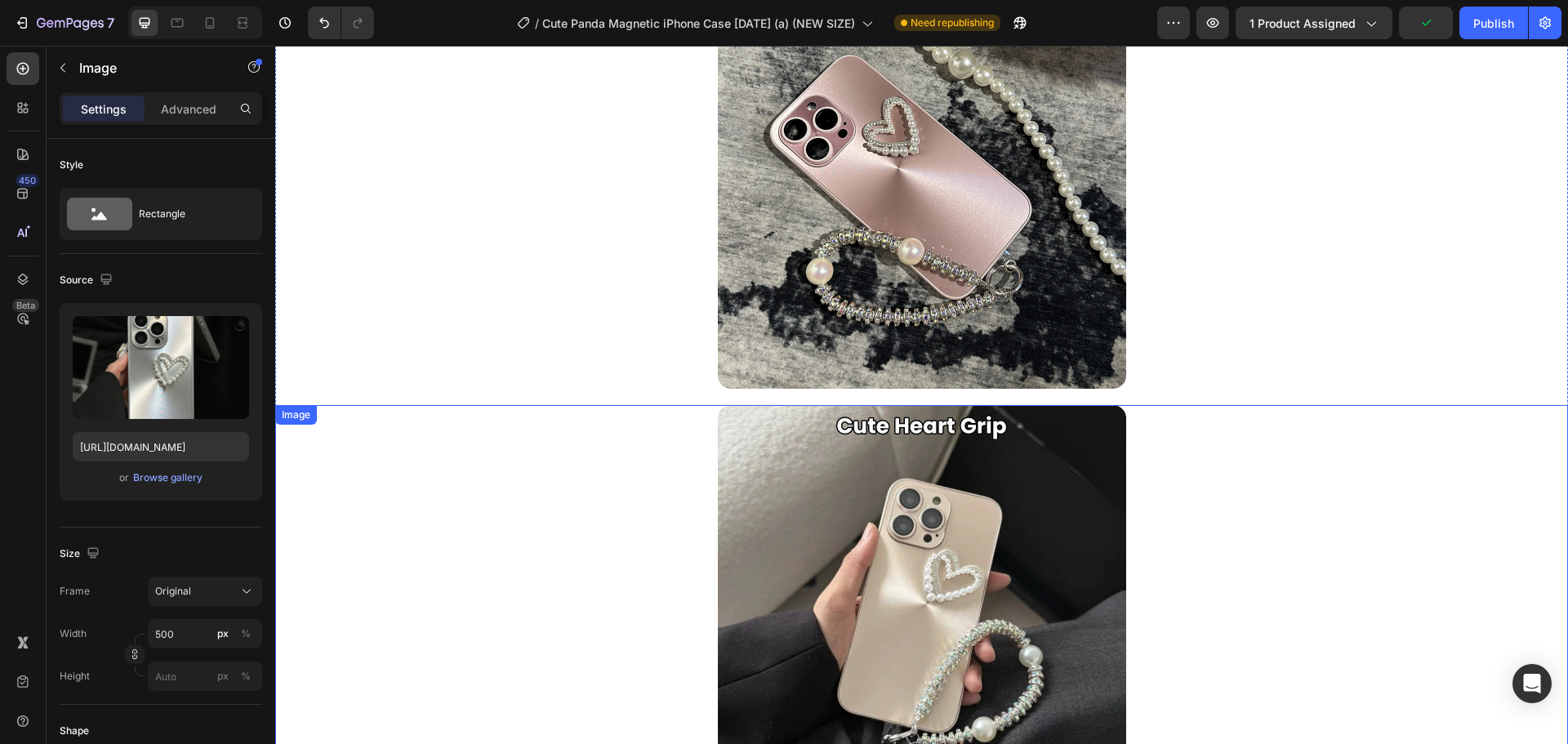
click at [867, 196] on img at bounding box center [922, 185] width 408 height 408
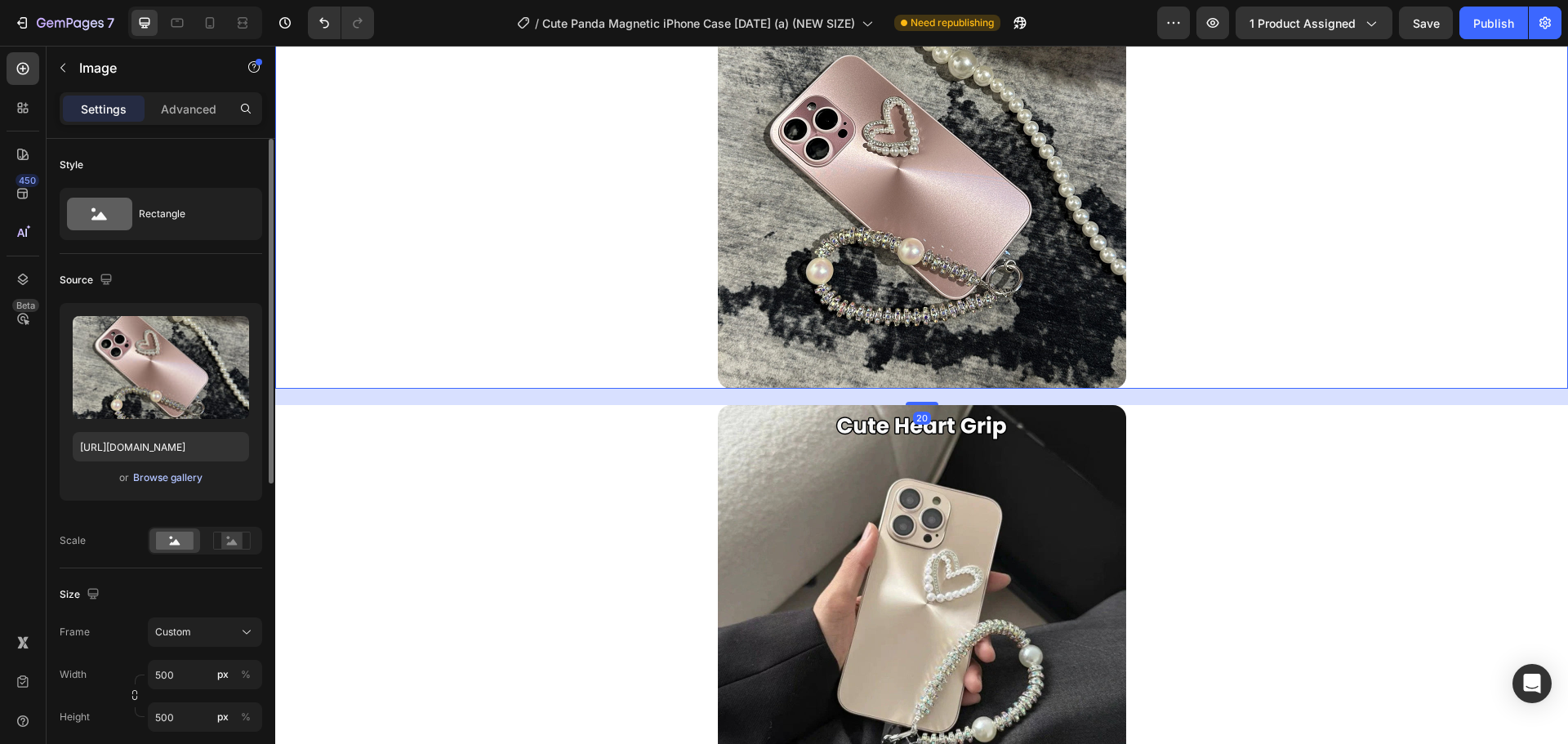
click at [178, 471] on div "Browse gallery" at bounding box center [168, 477] width 69 height 14
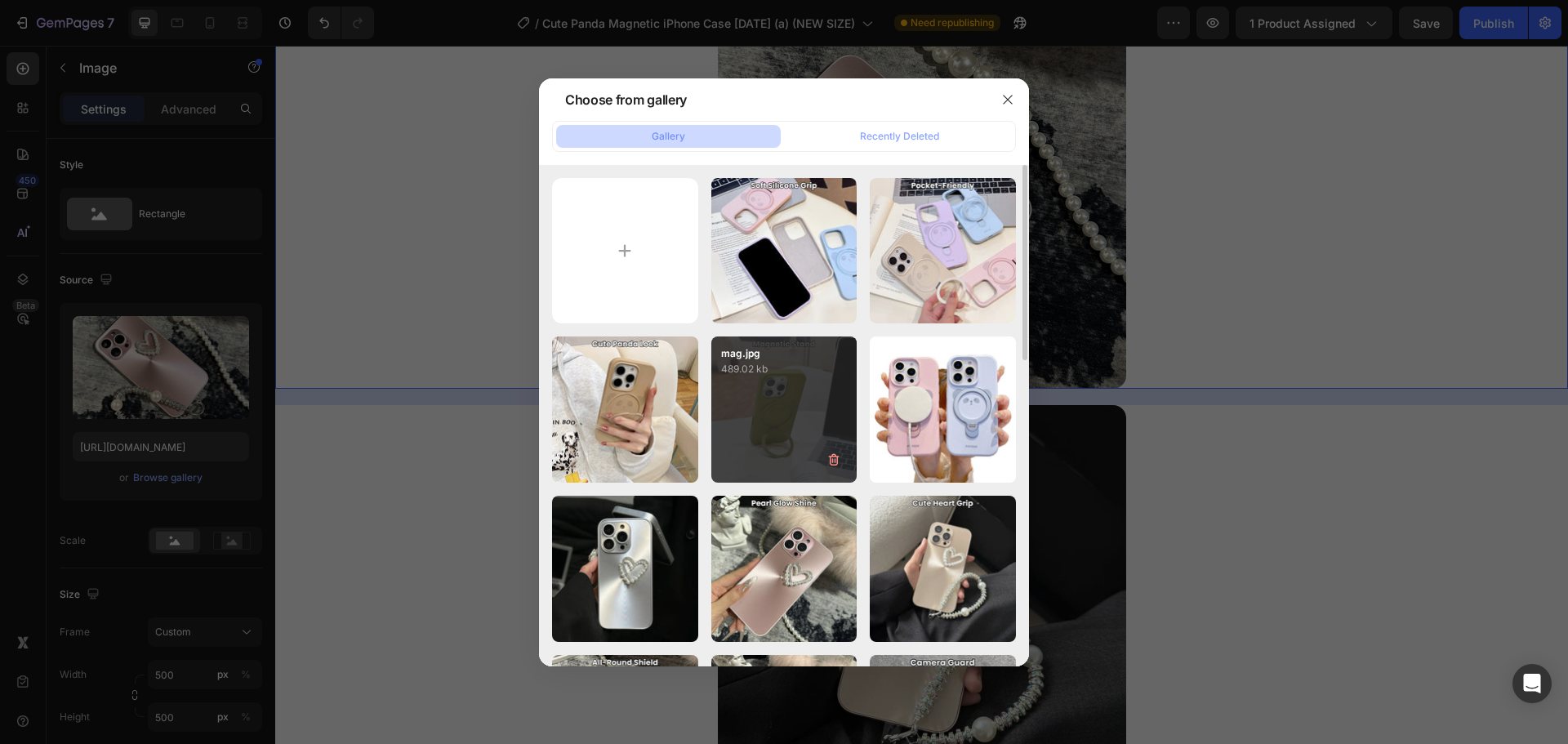
click at [758, 393] on div "mag.jpg 489.02 kb" at bounding box center [784, 409] width 146 height 146
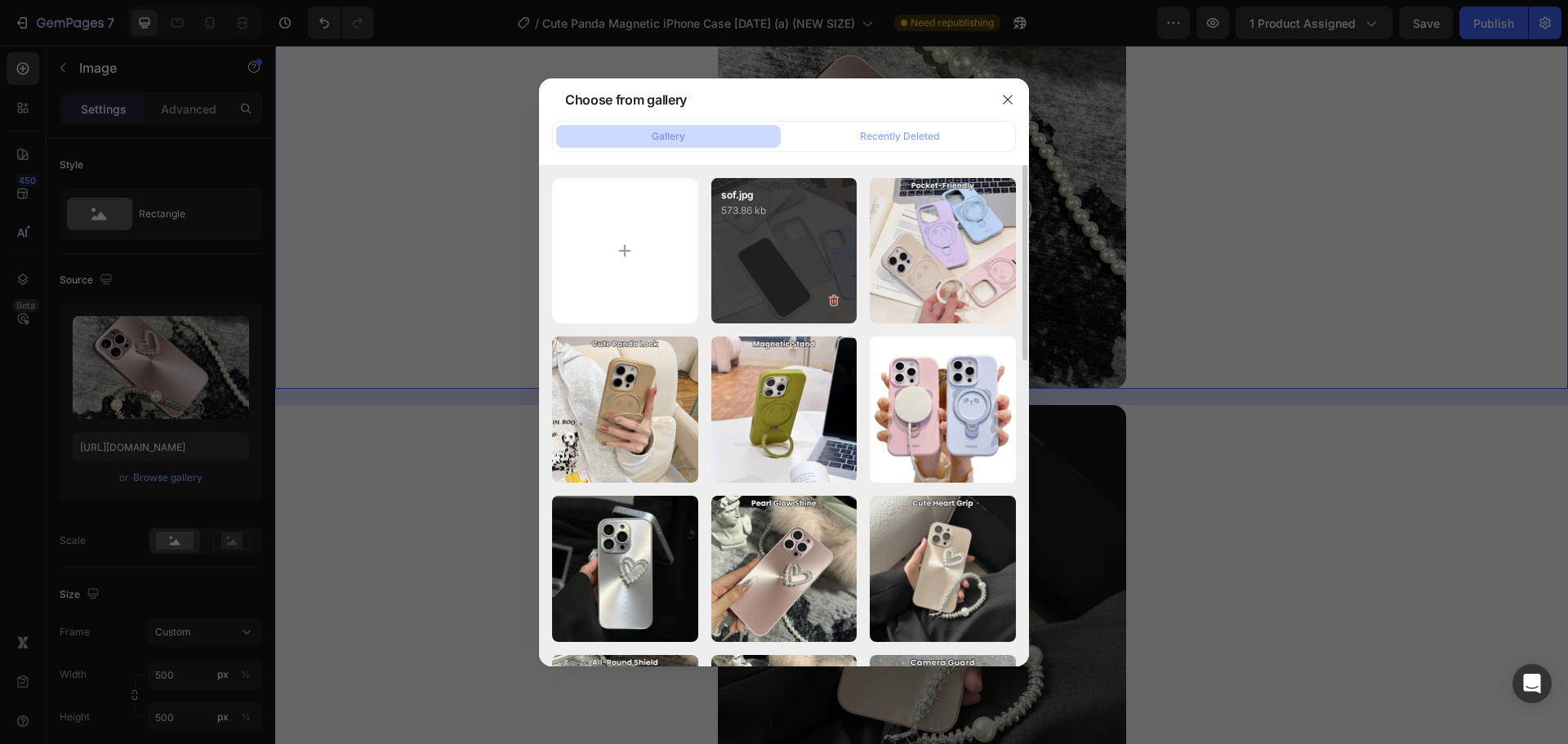
type input "https://cdn.shopify.com/s/files/1/0835/5119/1341/files/gempages_553512382287054…"
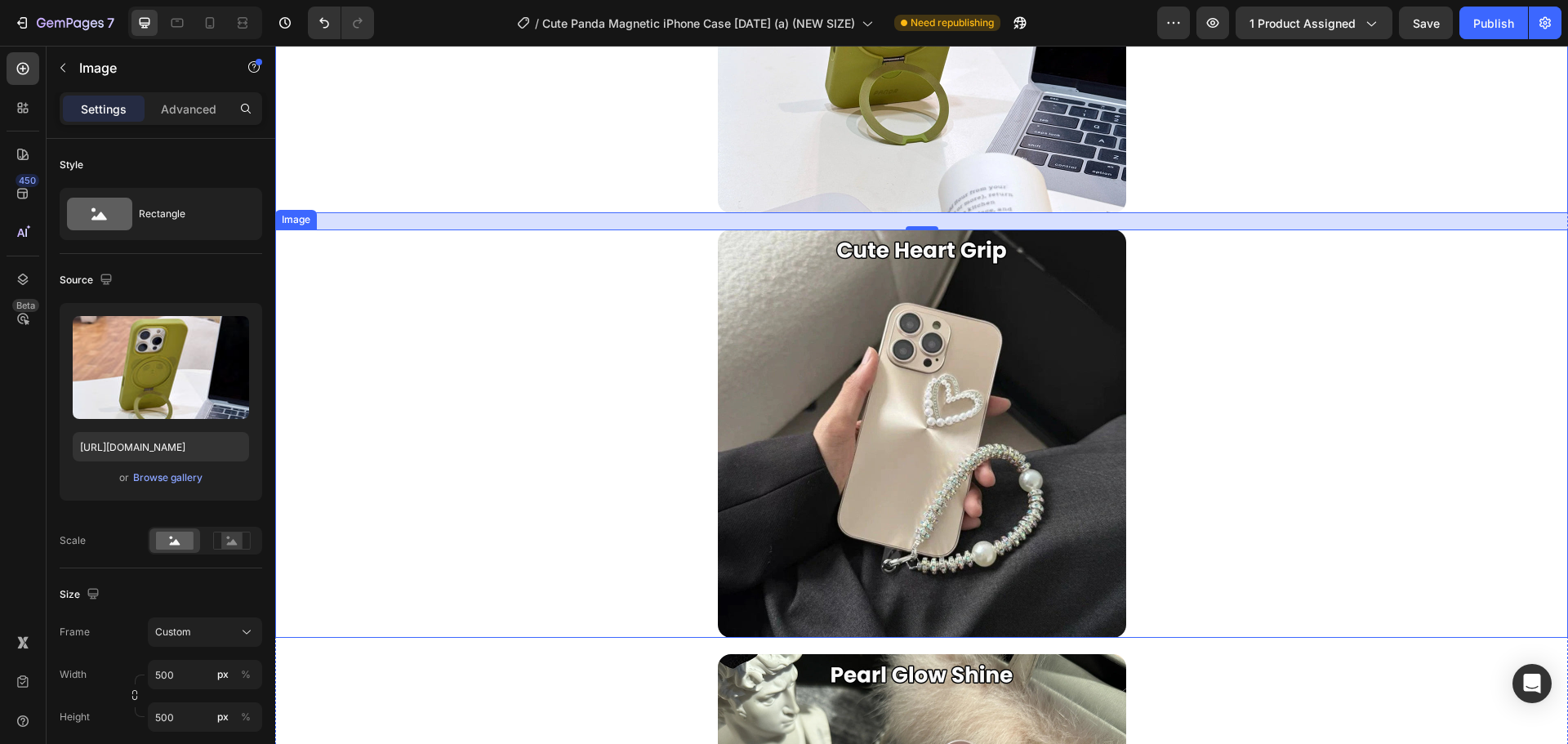
scroll to position [2824, 0]
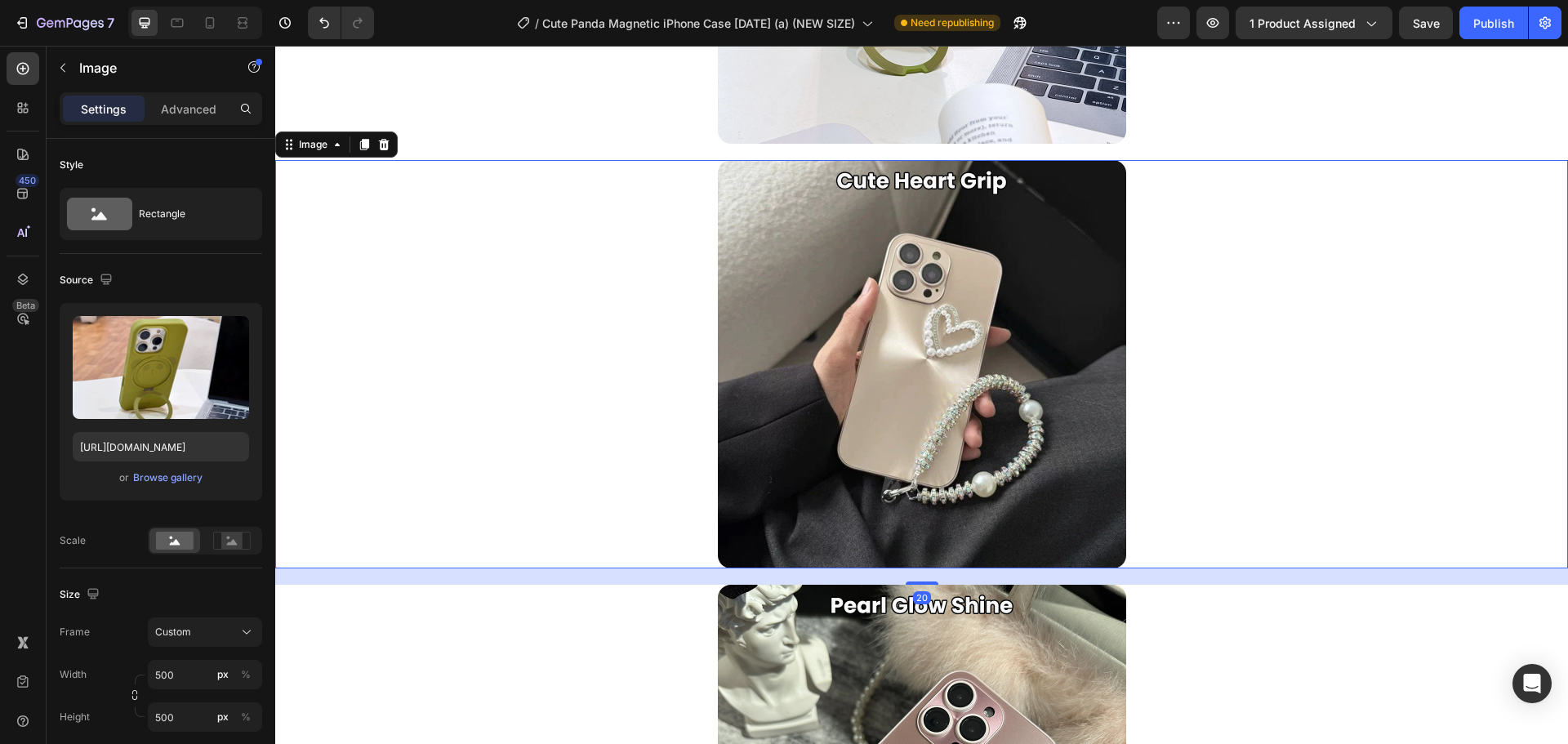
click at [920, 264] on img at bounding box center [922, 364] width 408 height 408
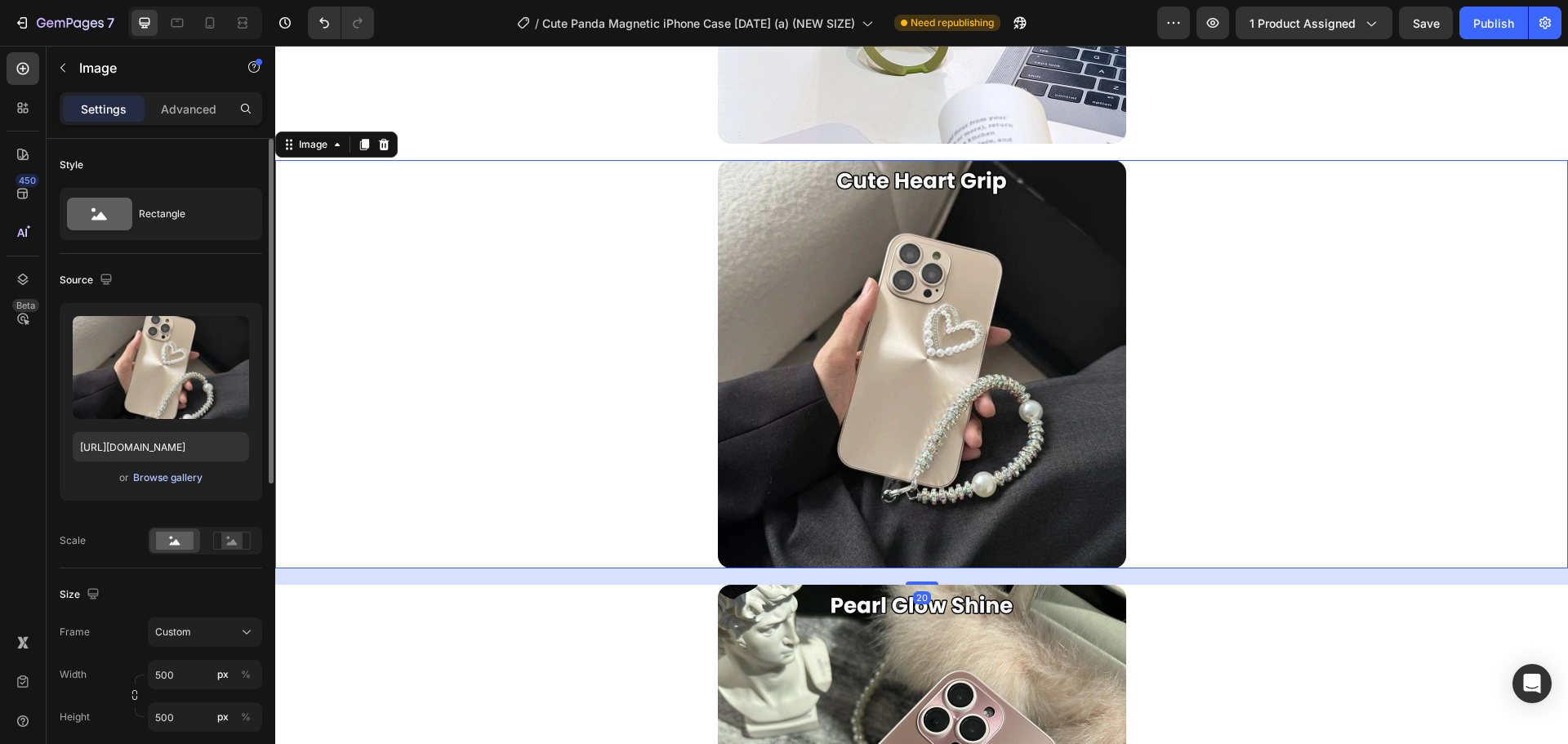
click at [164, 474] on div "Browse gallery" at bounding box center [168, 477] width 69 height 14
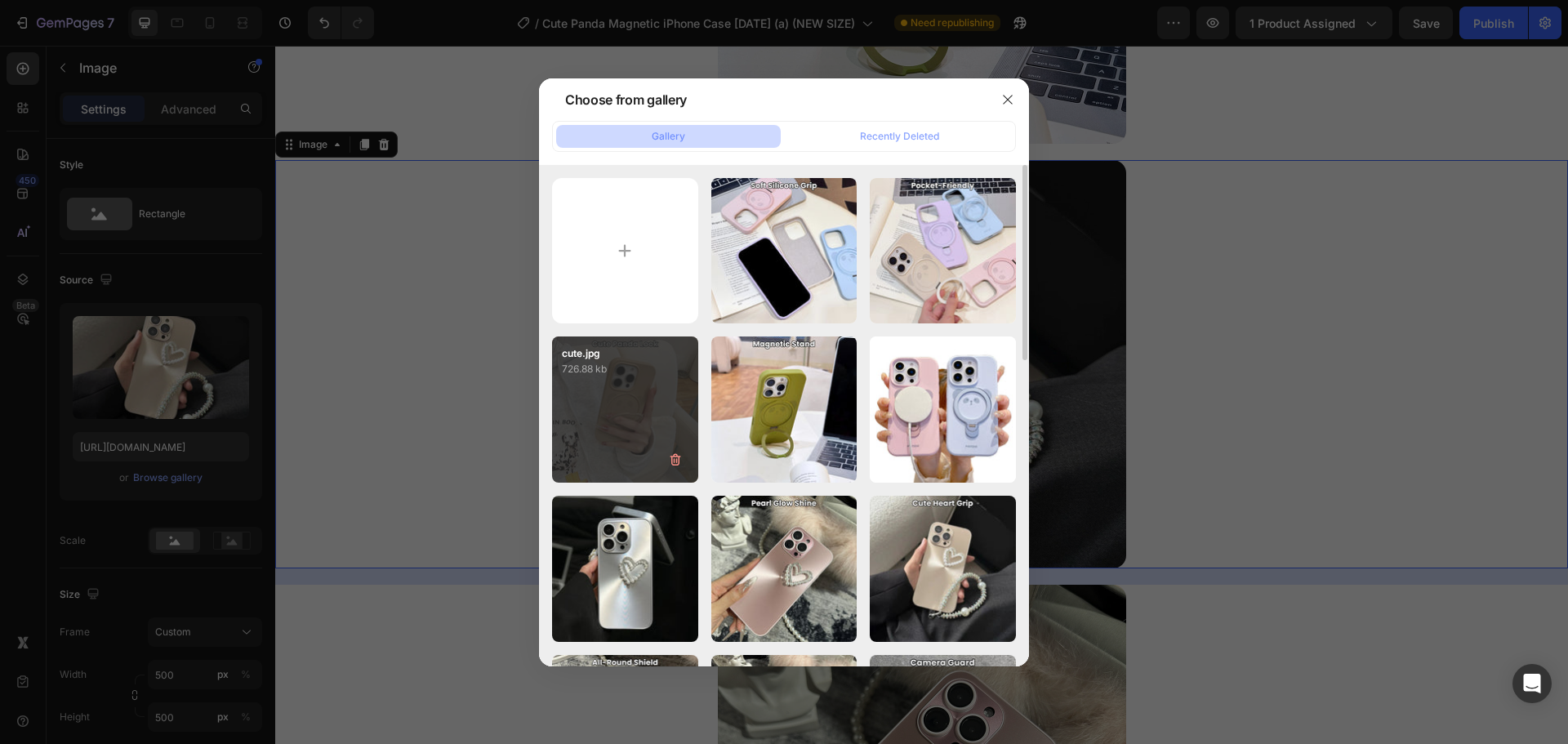
click at [632, 377] on p "726.88 kb" at bounding box center [625, 368] width 126 height 16
type input "https://cdn.shopify.com/s/files/1/0835/5119/1341/files/gempages_553512382287054…"
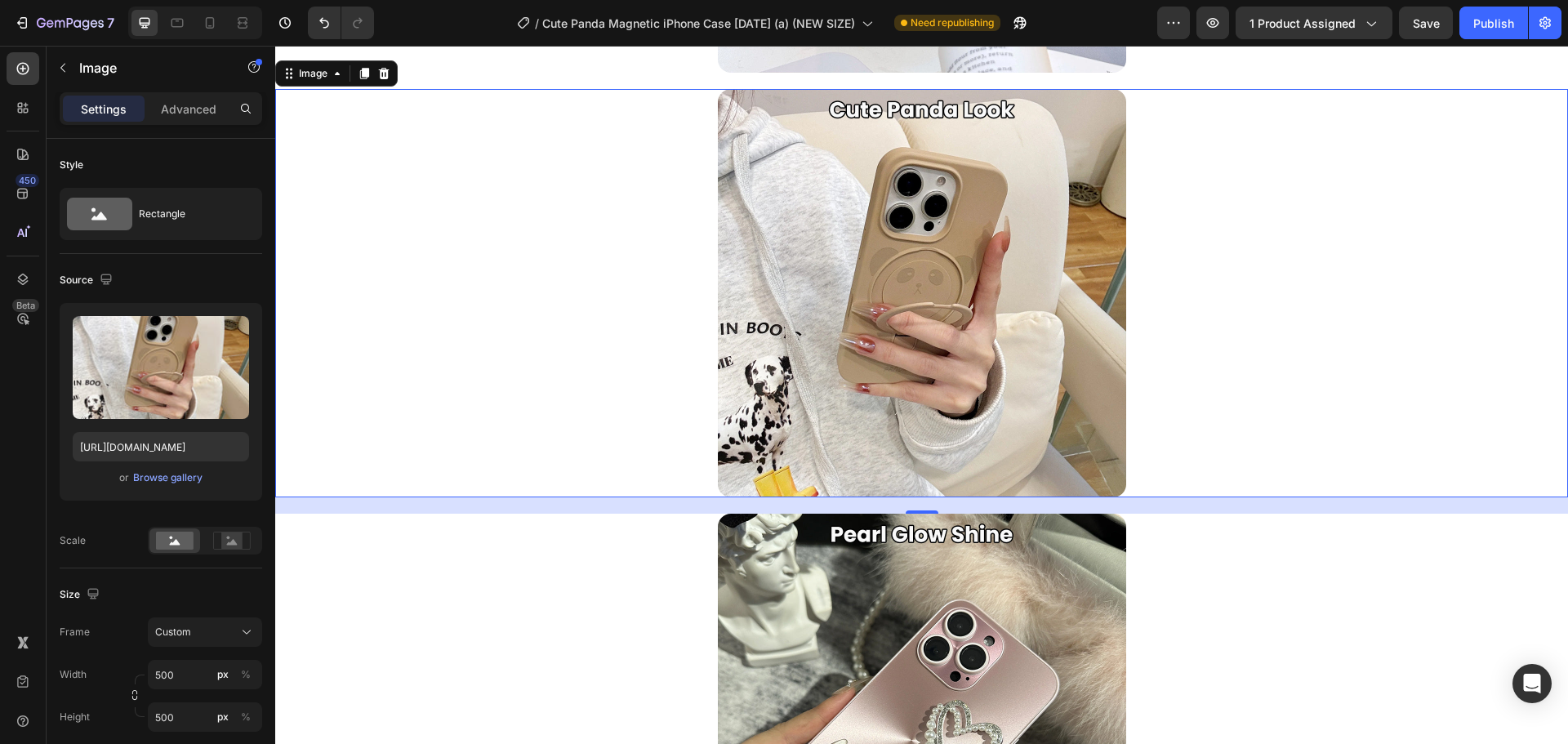
scroll to position [3150, 0]
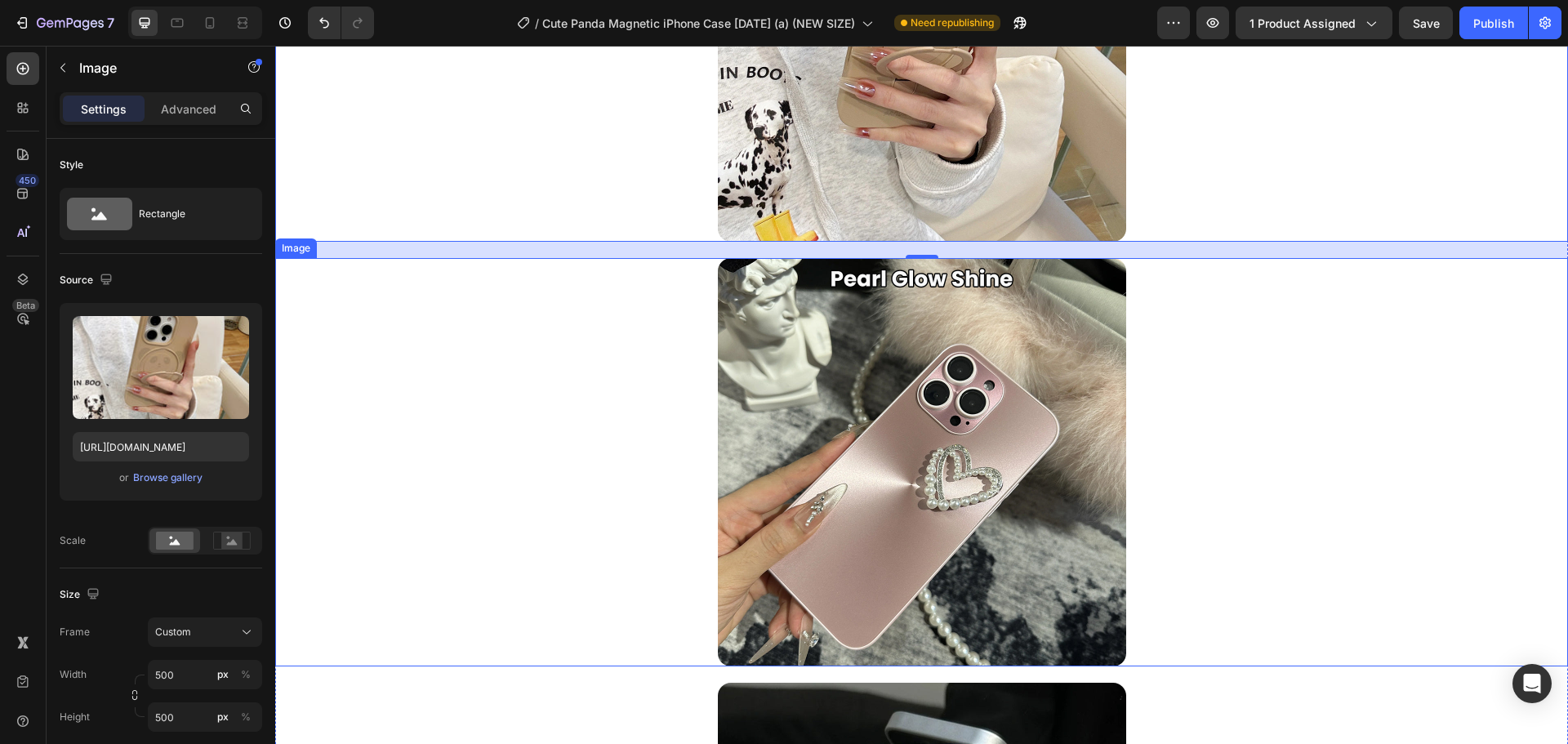
click at [952, 310] on img at bounding box center [922, 462] width 408 height 408
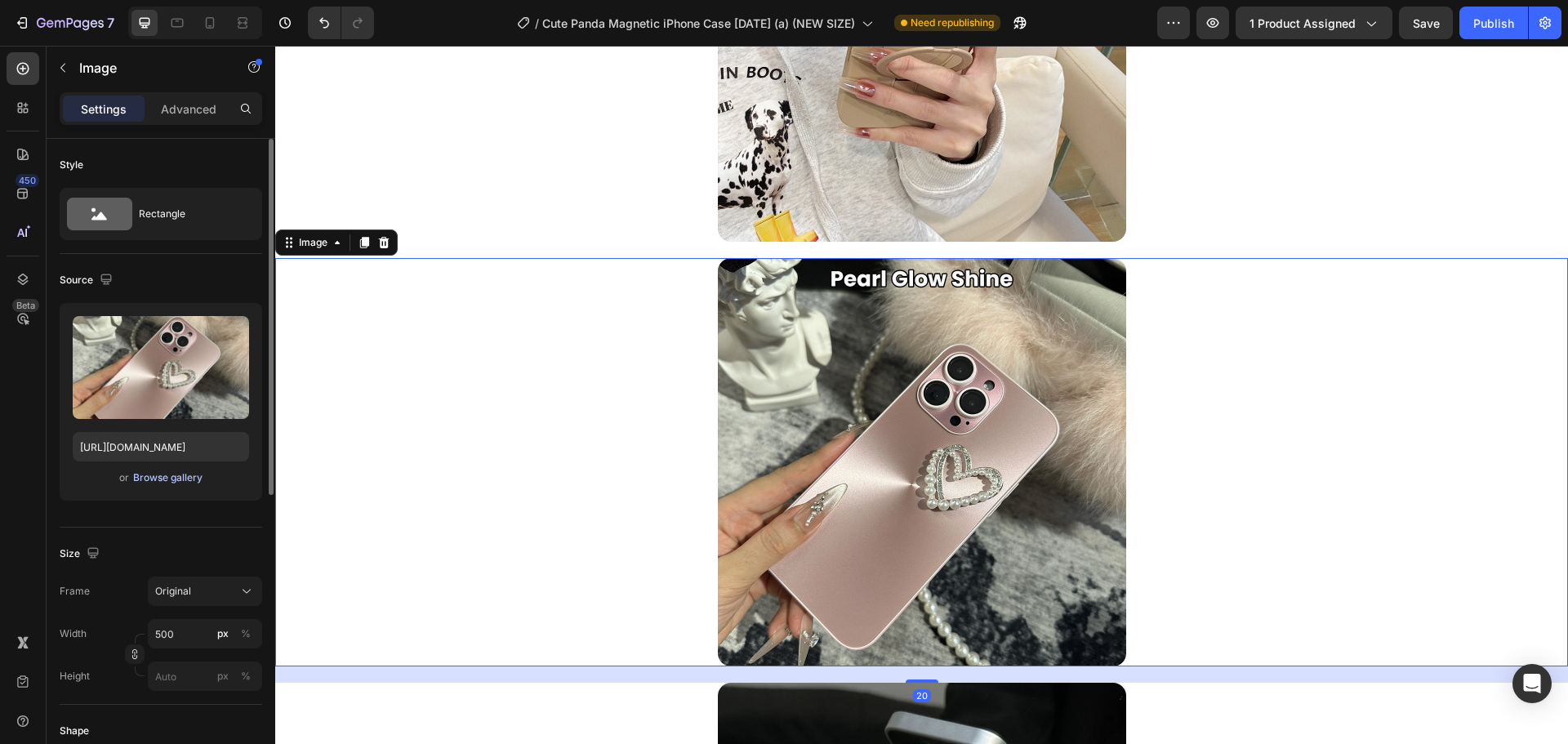
click at [163, 478] on div "Browse gallery" at bounding box center [168, 477] width 69 height 14
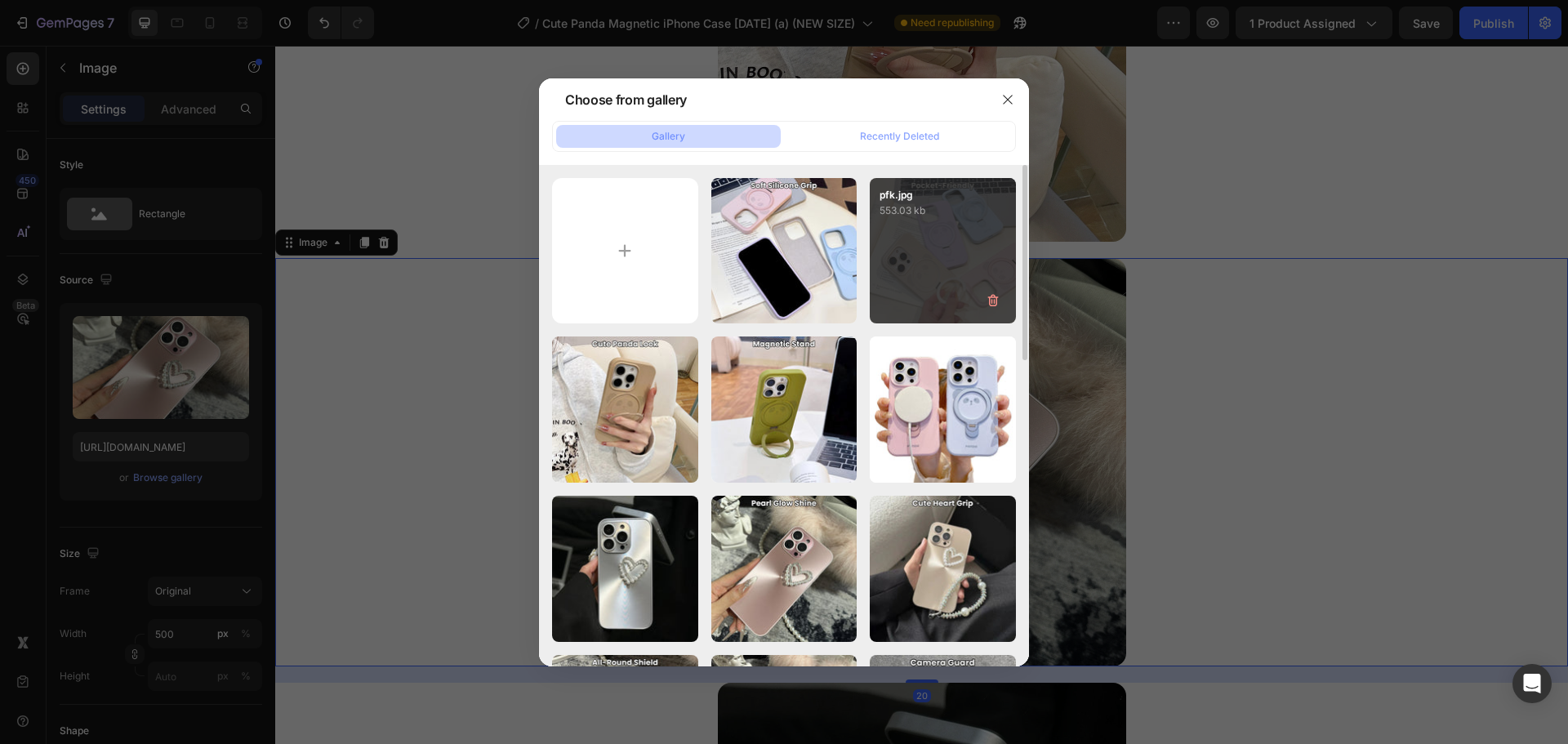
click at [901, 277] on div "pfk.jpg 553.03 kb" at bounding box center [942, 251] width 146 height 146
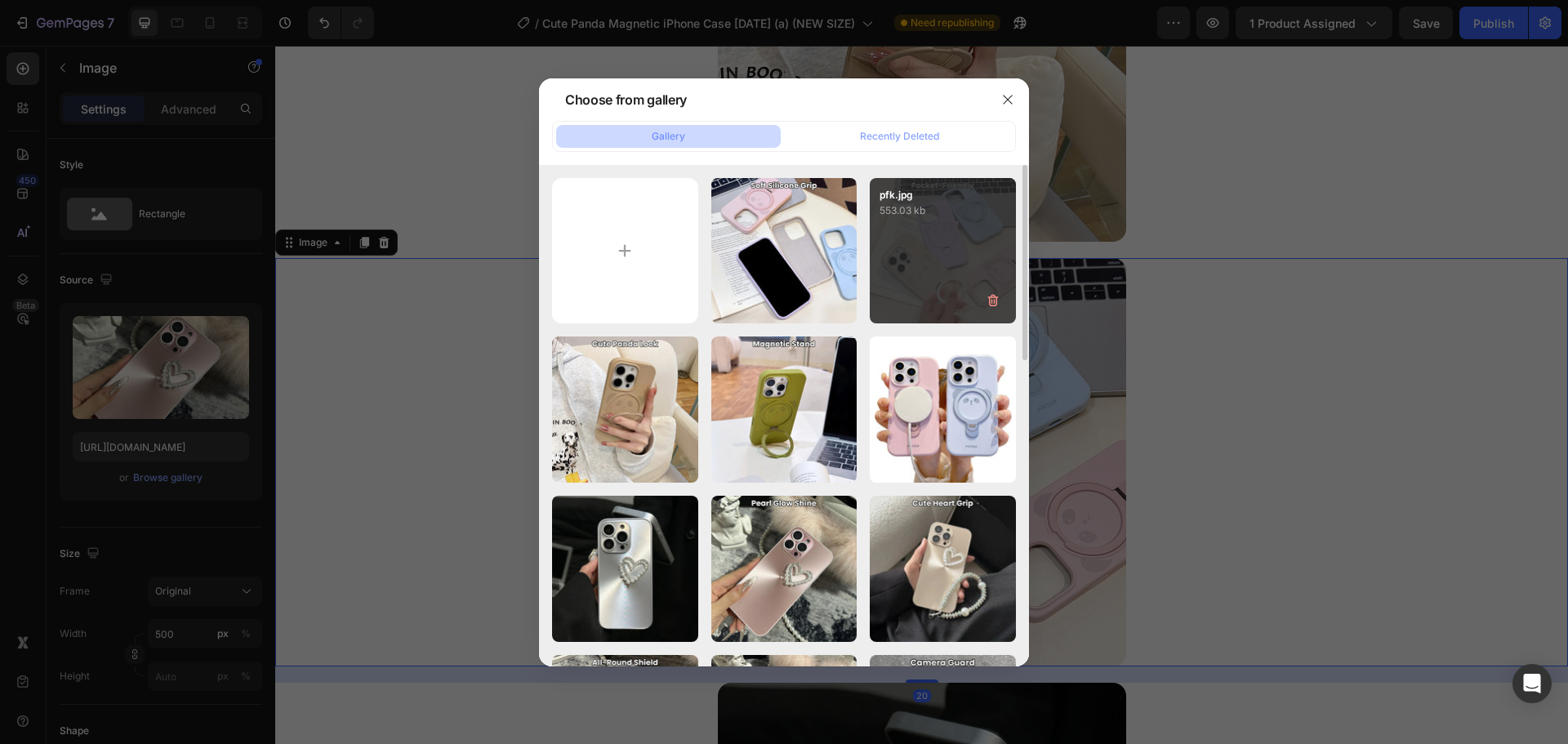
type input "https://cdn.shopify.com/s/files/1/0835/5119/1341/files/gempages_553512382287054…"
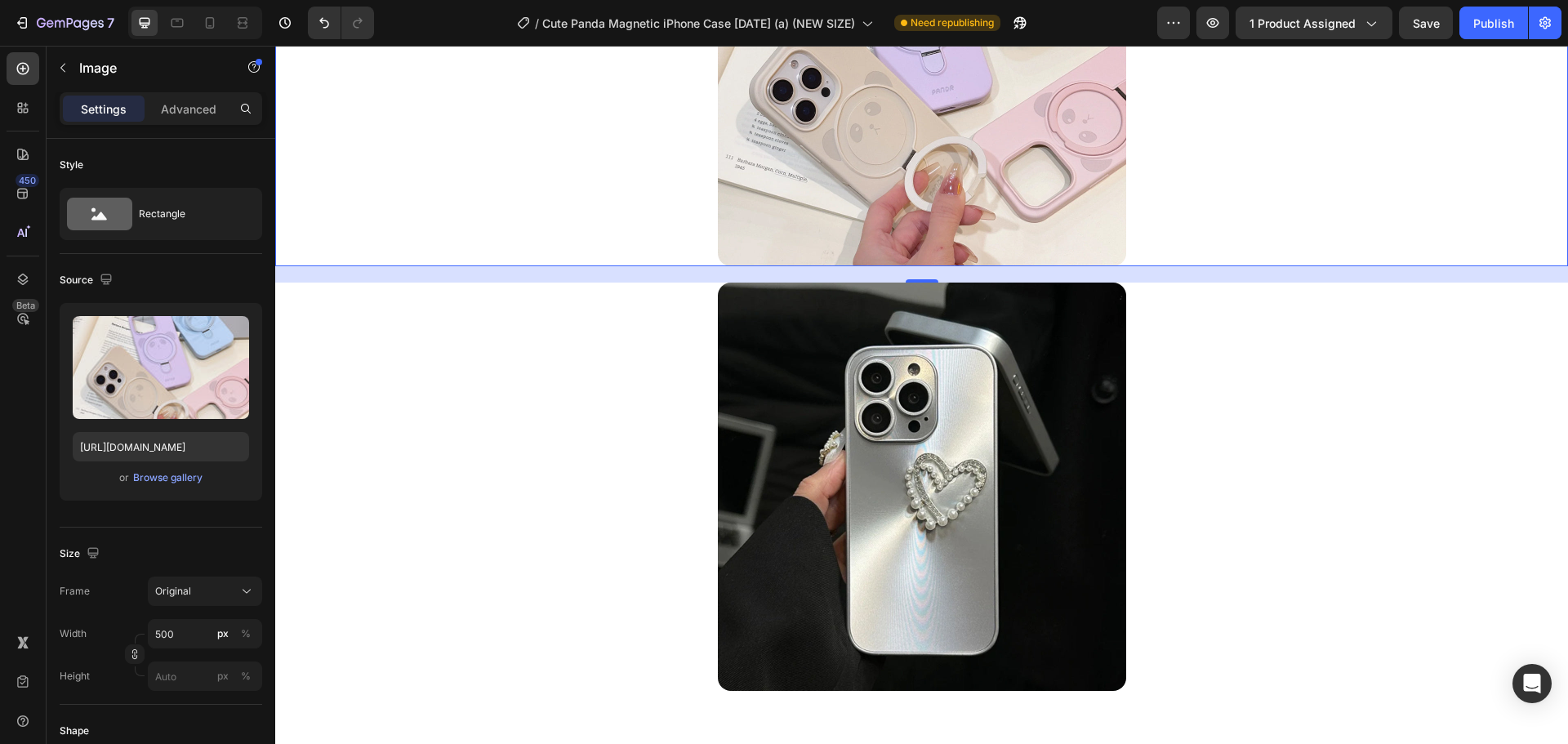
scroll to position [3558, 0]
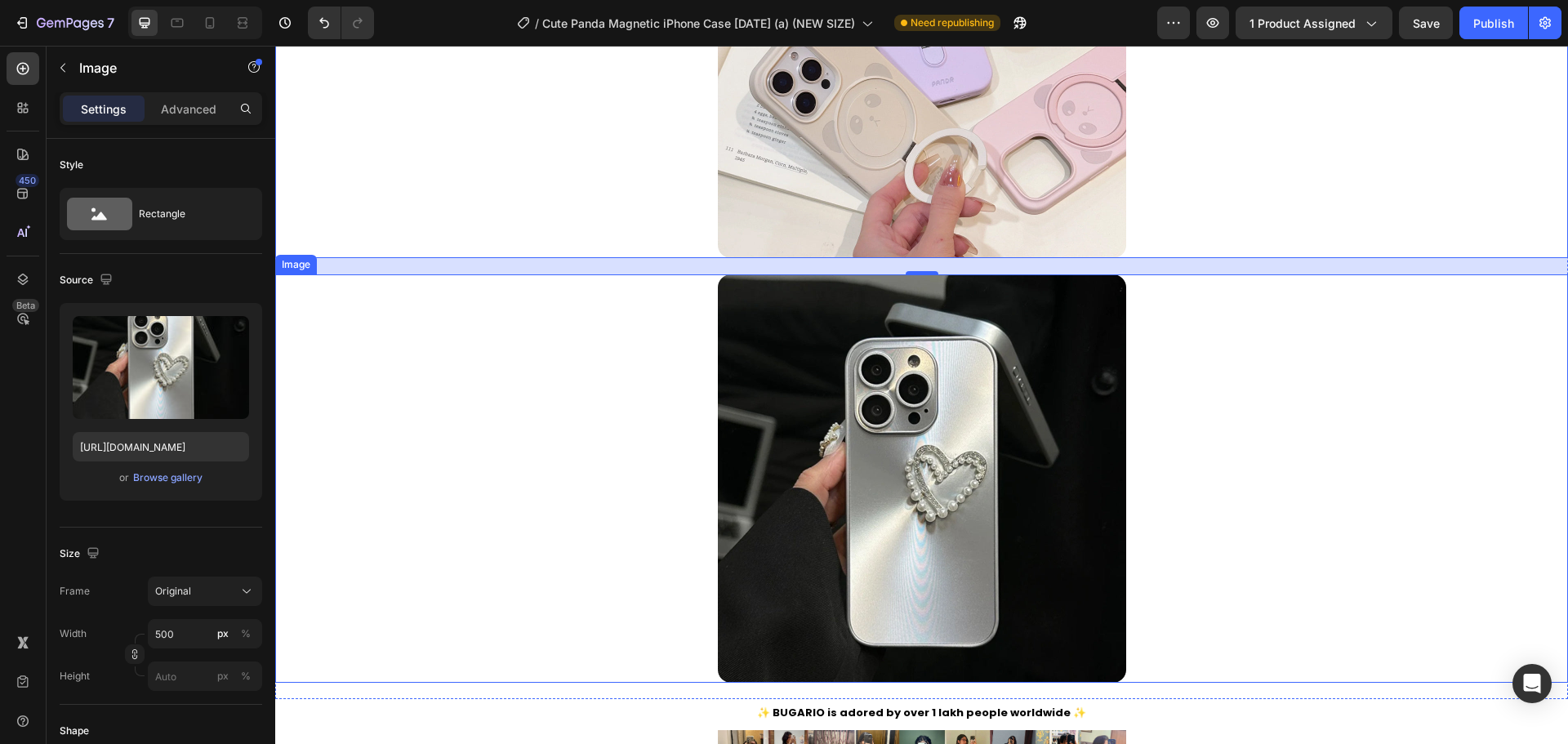
click at [891, 342] on img at bounding box center [922, 478] width 408 height 408
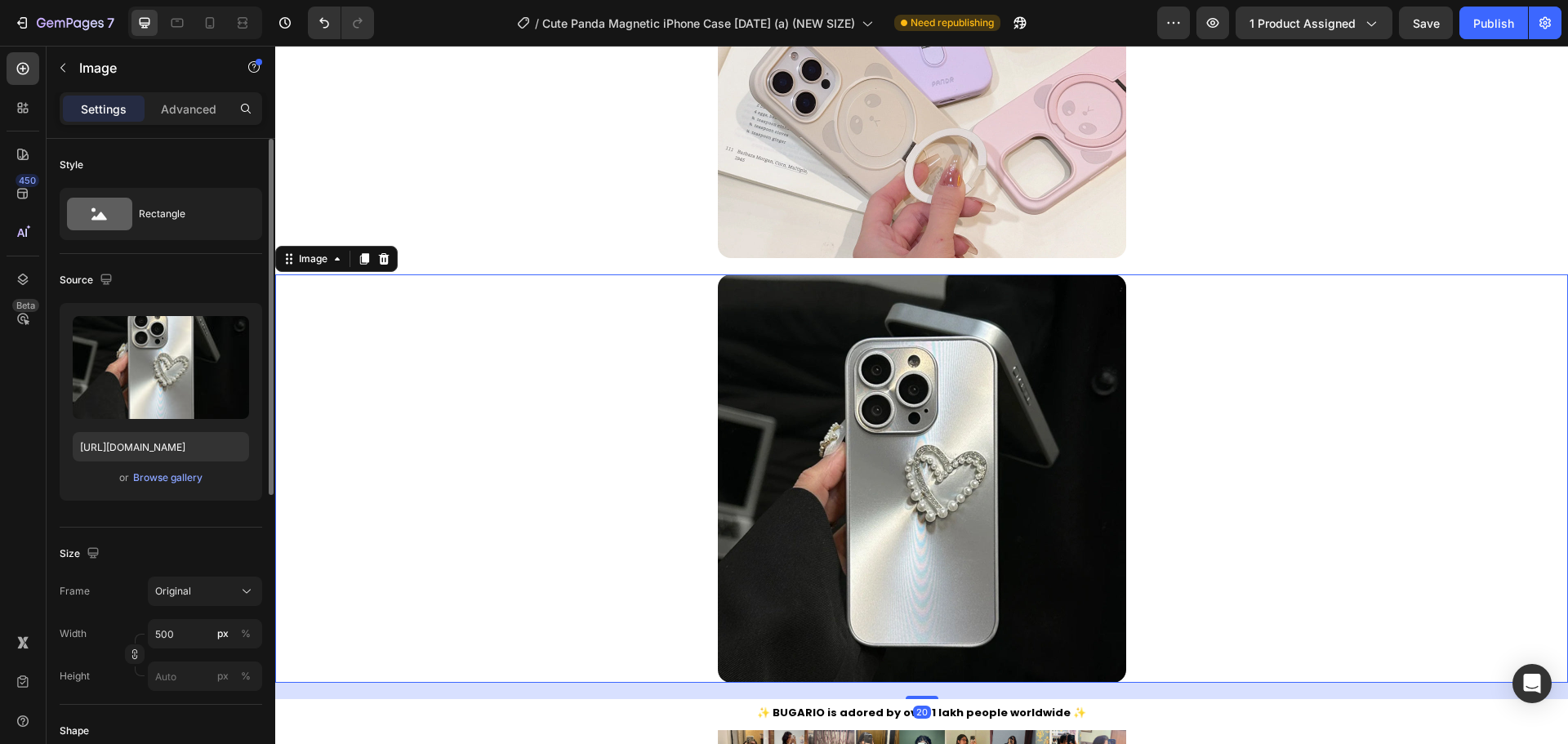
click at [191, 469] on div "or Browse gallery" at bounding box center [161, 477] width 176 height 19
click at [196, 471] on div "Browse gallery" at bounding box center [168, 477] width 69 height 14
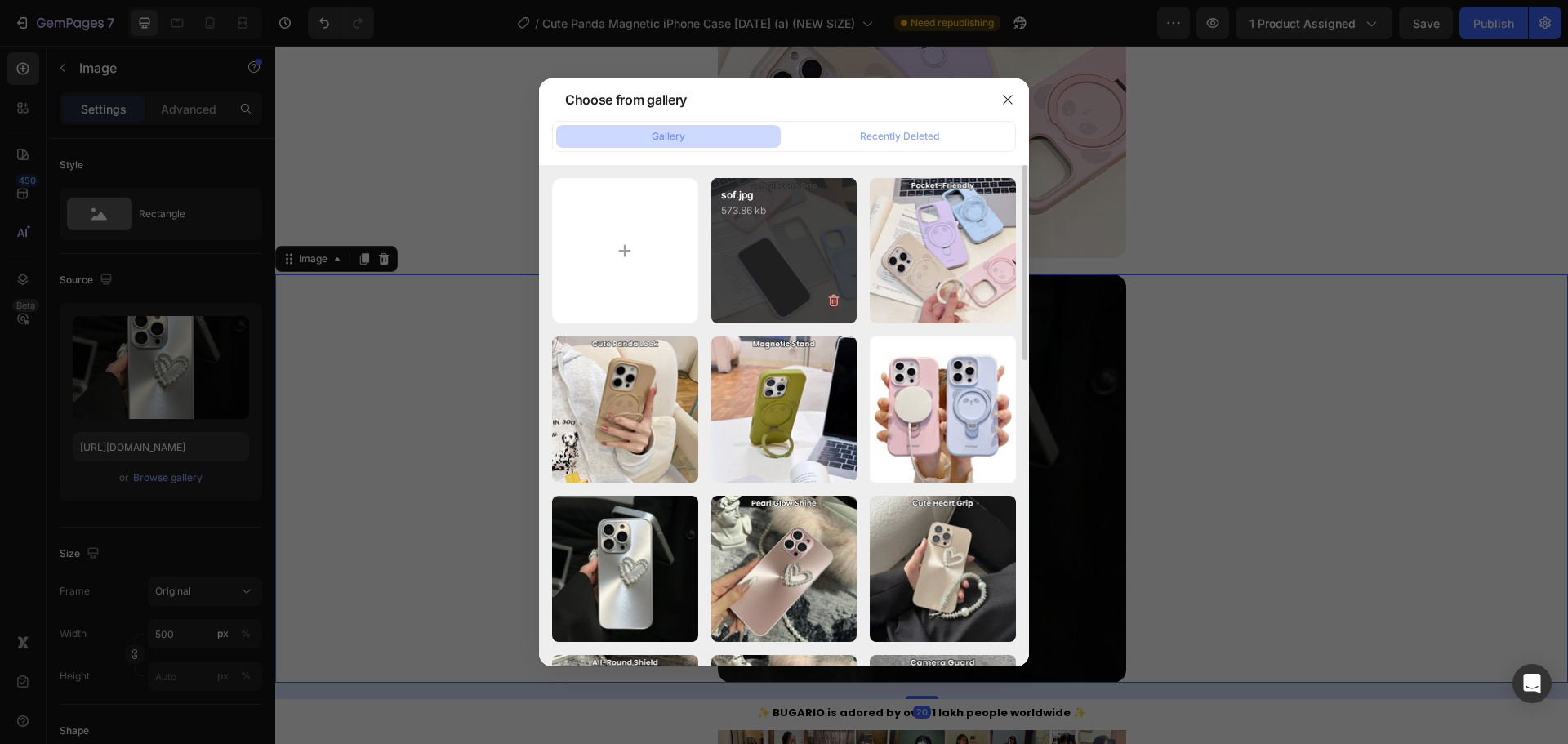
click at [789, 252] on div "sof.jpg 573.86 kb" at bounding box center [784, 251] width 146 height 146
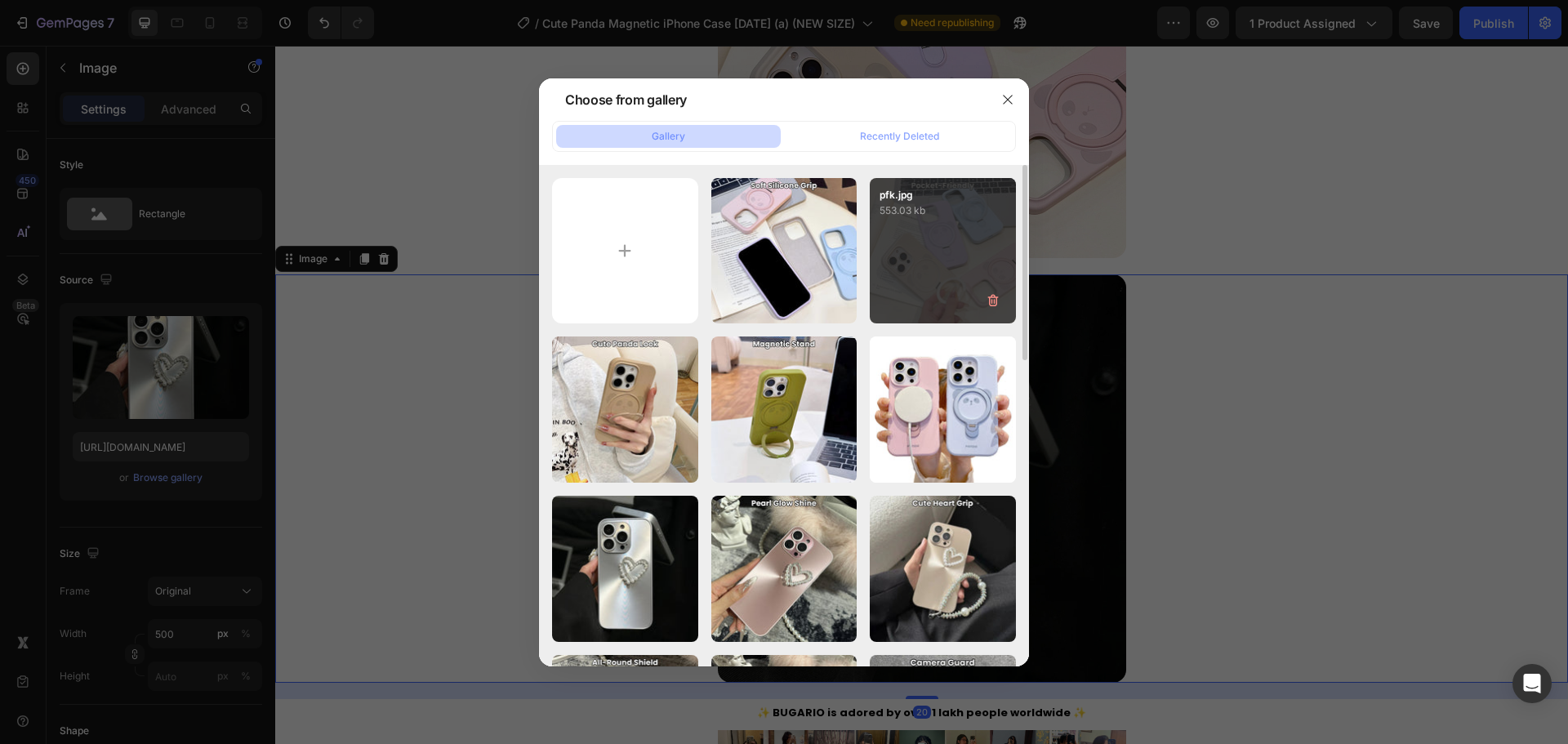
type input "https://cdn.shopify.com/s/files/1/0835/5119/1341/files/gempages_553512382287054…"
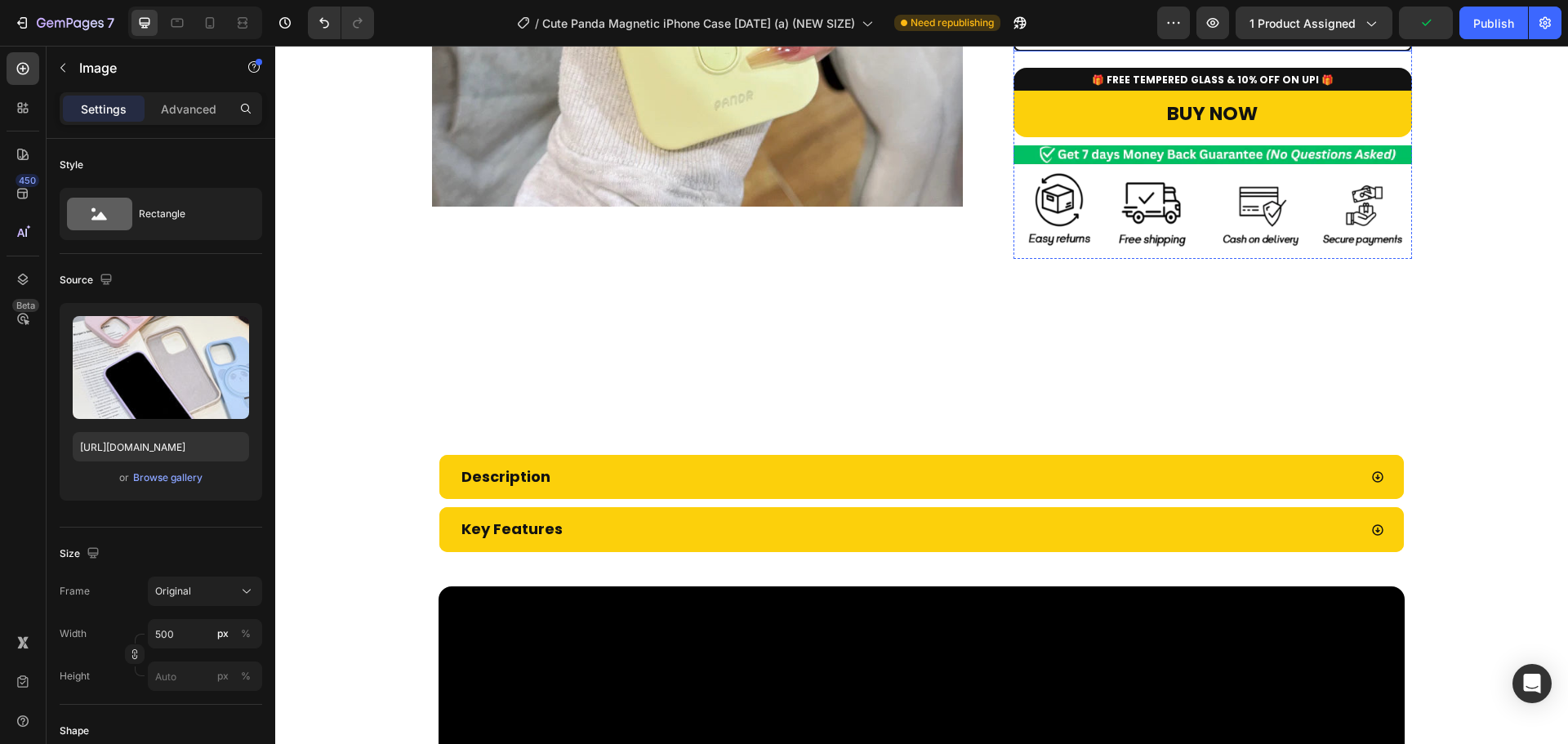
scroll to position [701, 0]
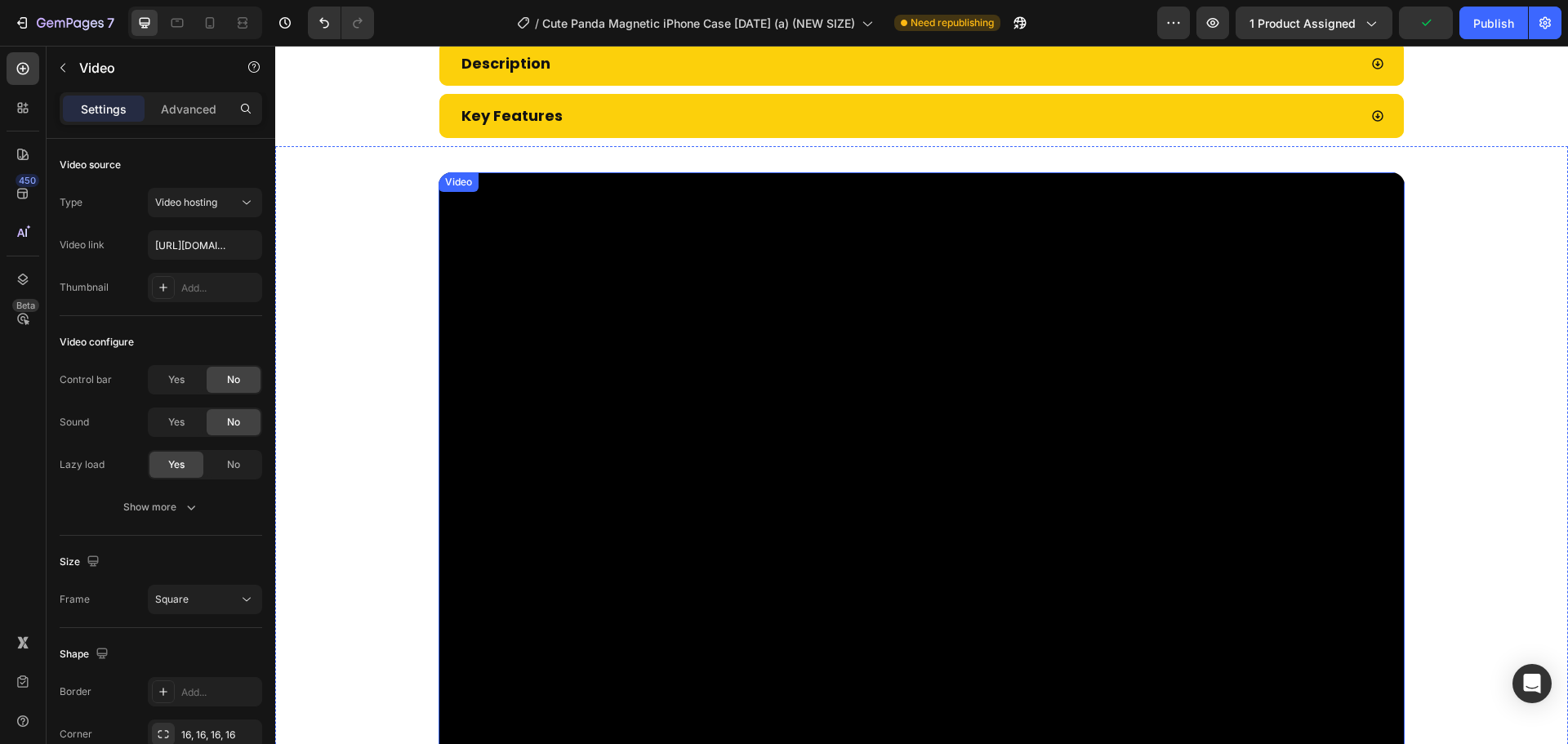
click at [987, 228] on video at bounding box center [921, 654] width 966 height 966
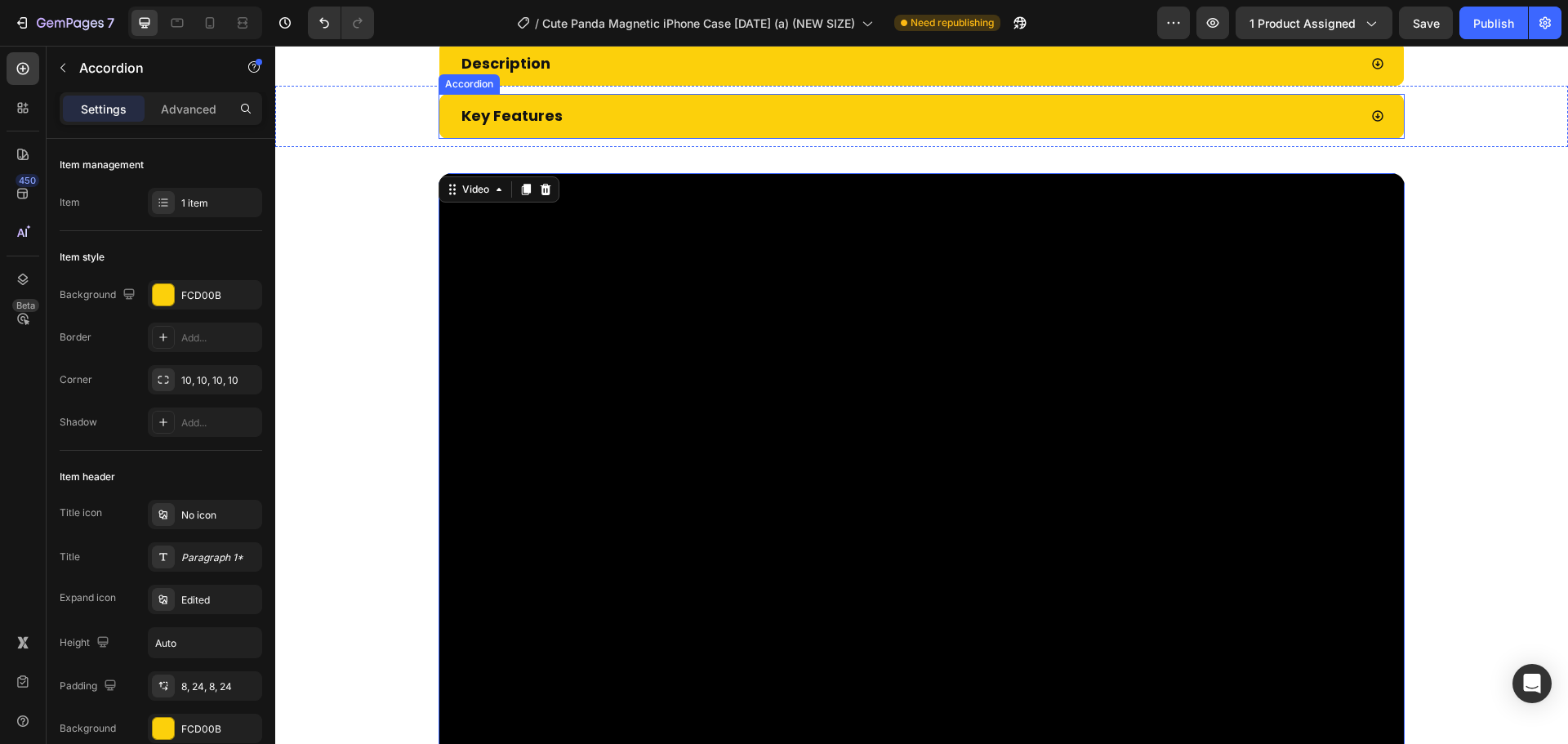
click at [981, 113] on div "Key Features" at bounding box center [908, 116] width 899 height 31
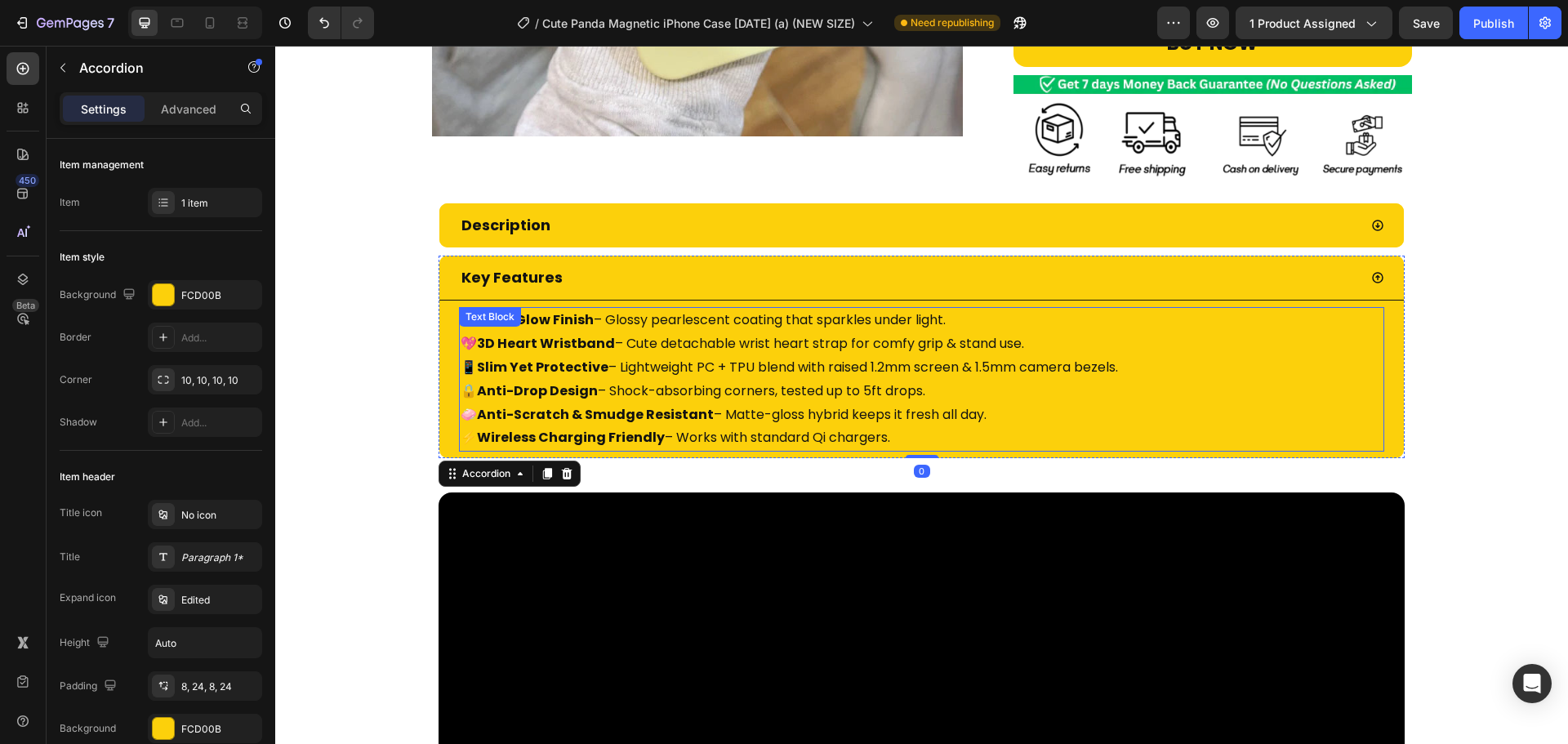
scroll to position [538, 0]
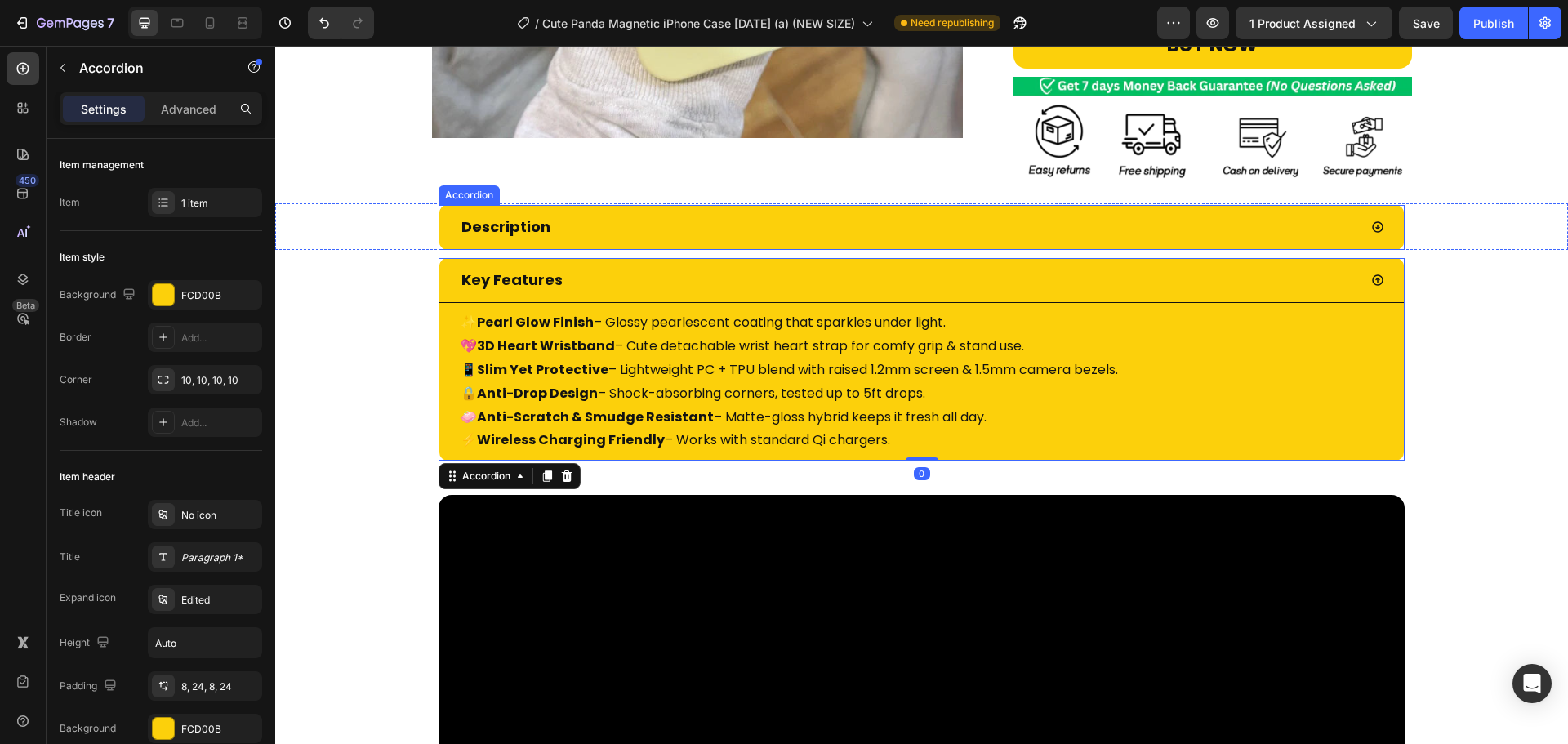
click at [907, 240] on div "Description" at bounding box center [908, 227] width 899 height 31
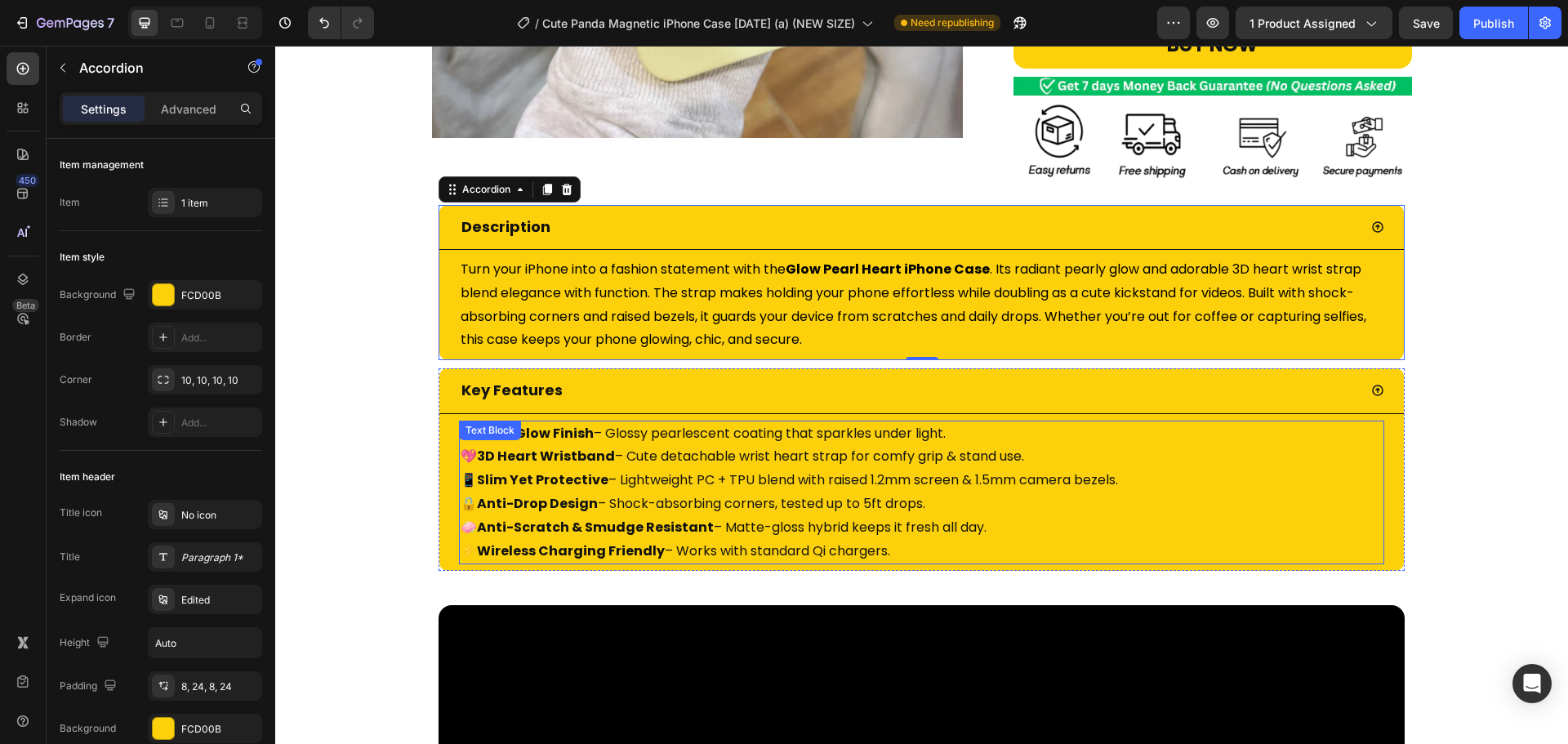
click at [809, 433] on p "✨ Pearl Glow Finish – Glossy pearlescent coating that sparkles under light. 💖 3…" at bounding box center [921, 493] width 922 height 141
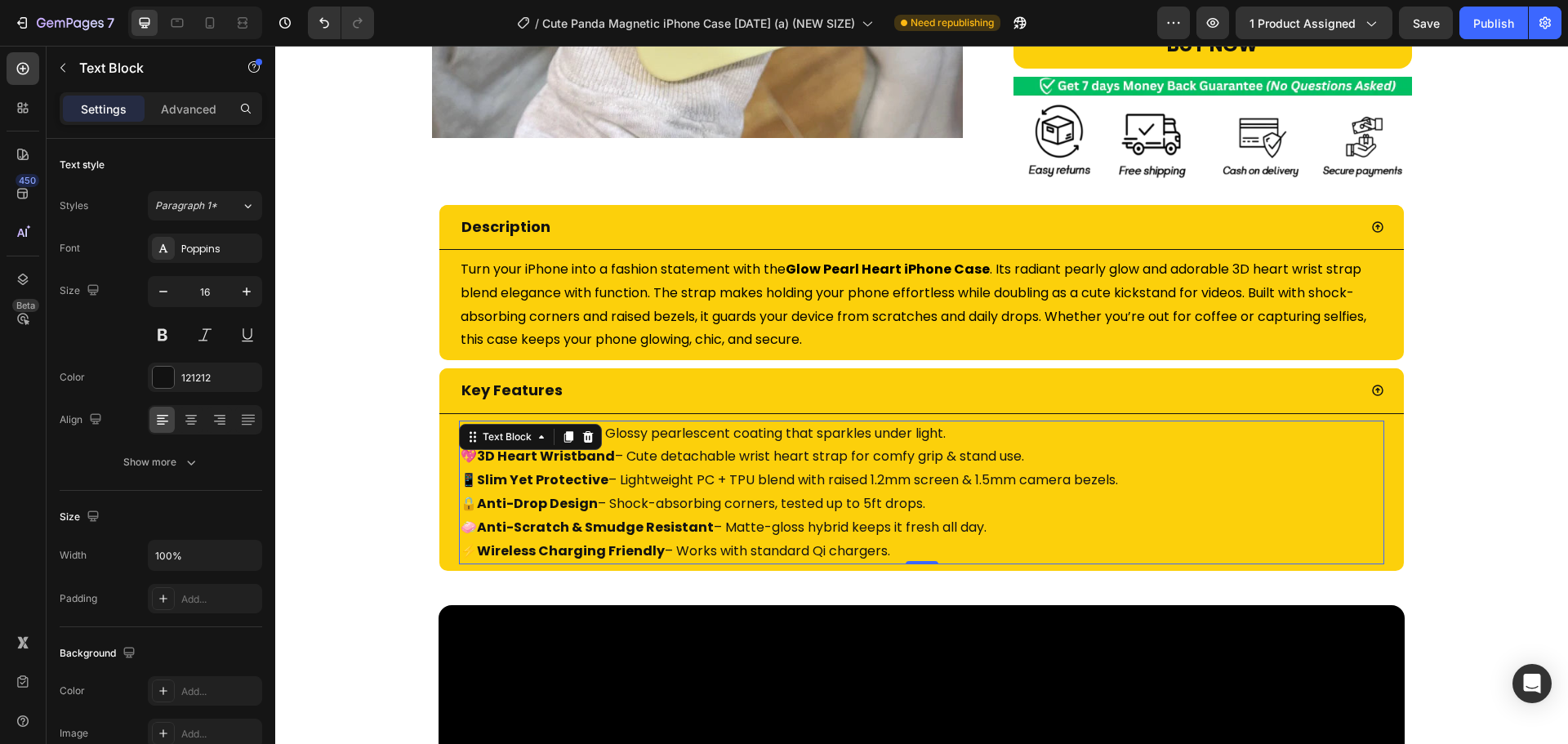
click at [809, 433] on p "✨ Pearl Glow Finish – Glossy pearlescent coating that sparkles under light. 💖 3…" at bounding box center [921, 493] width 922 height 141
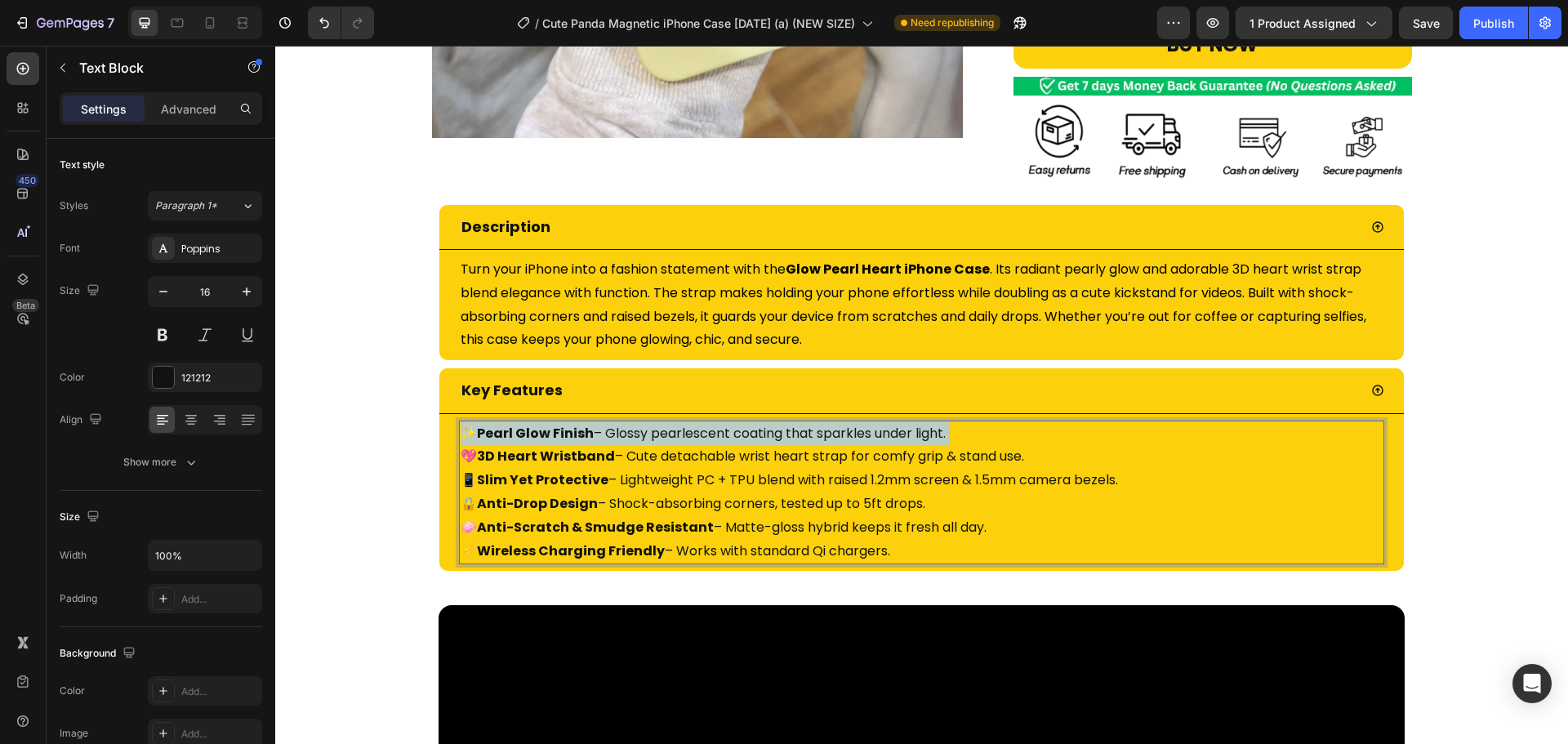
click at [809, 433] on p "✨ Pearl Glow Finish – Glossy pearlescent coating that sparkles under light. 💖 3…" at bounding box center [921, 493] width 922 height 141
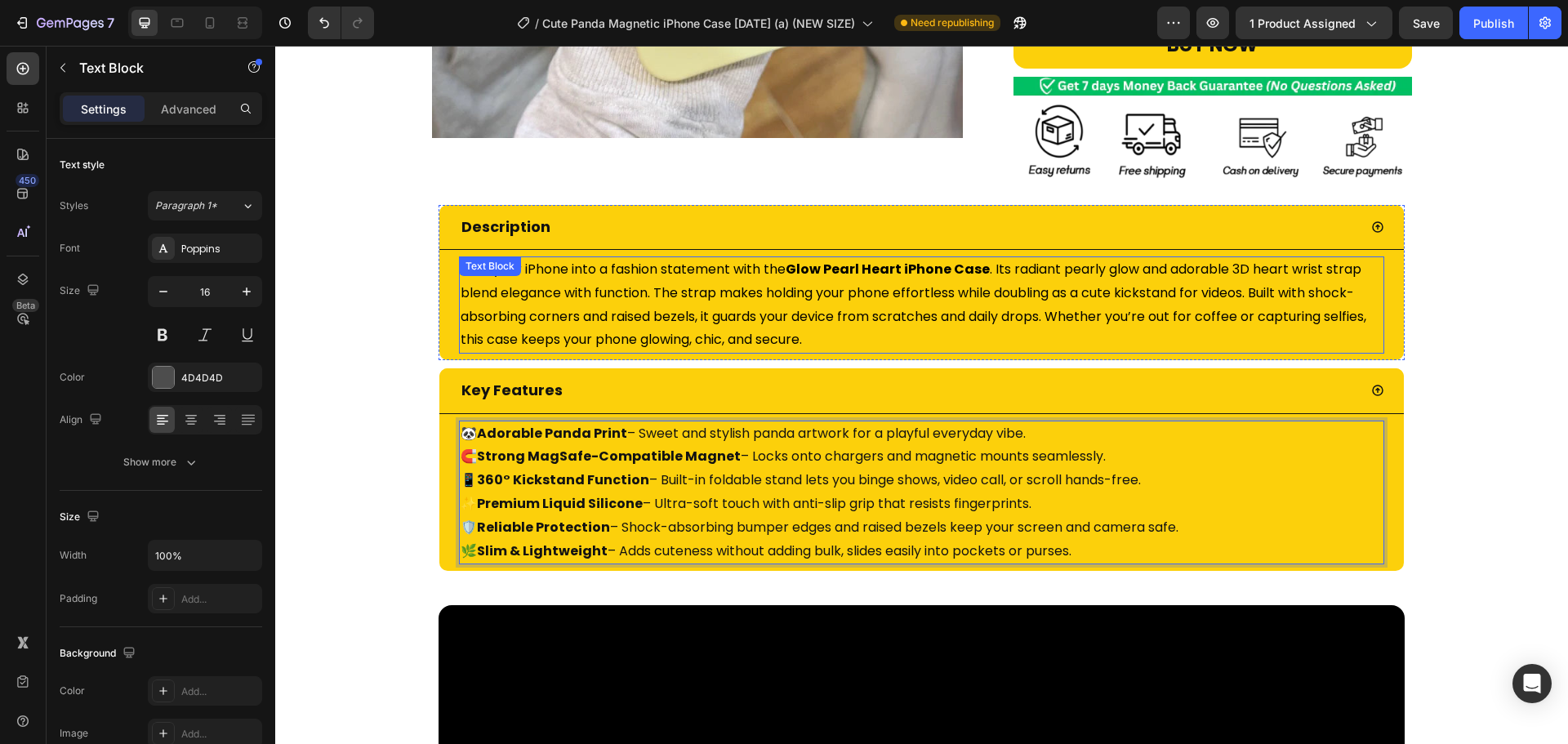
click at [731, 303] on p "Turn your iPhone into a fashion statement with the Glow Pearl Heart iPhone Case…" at bounding box center [921, 305] width 922 height 94
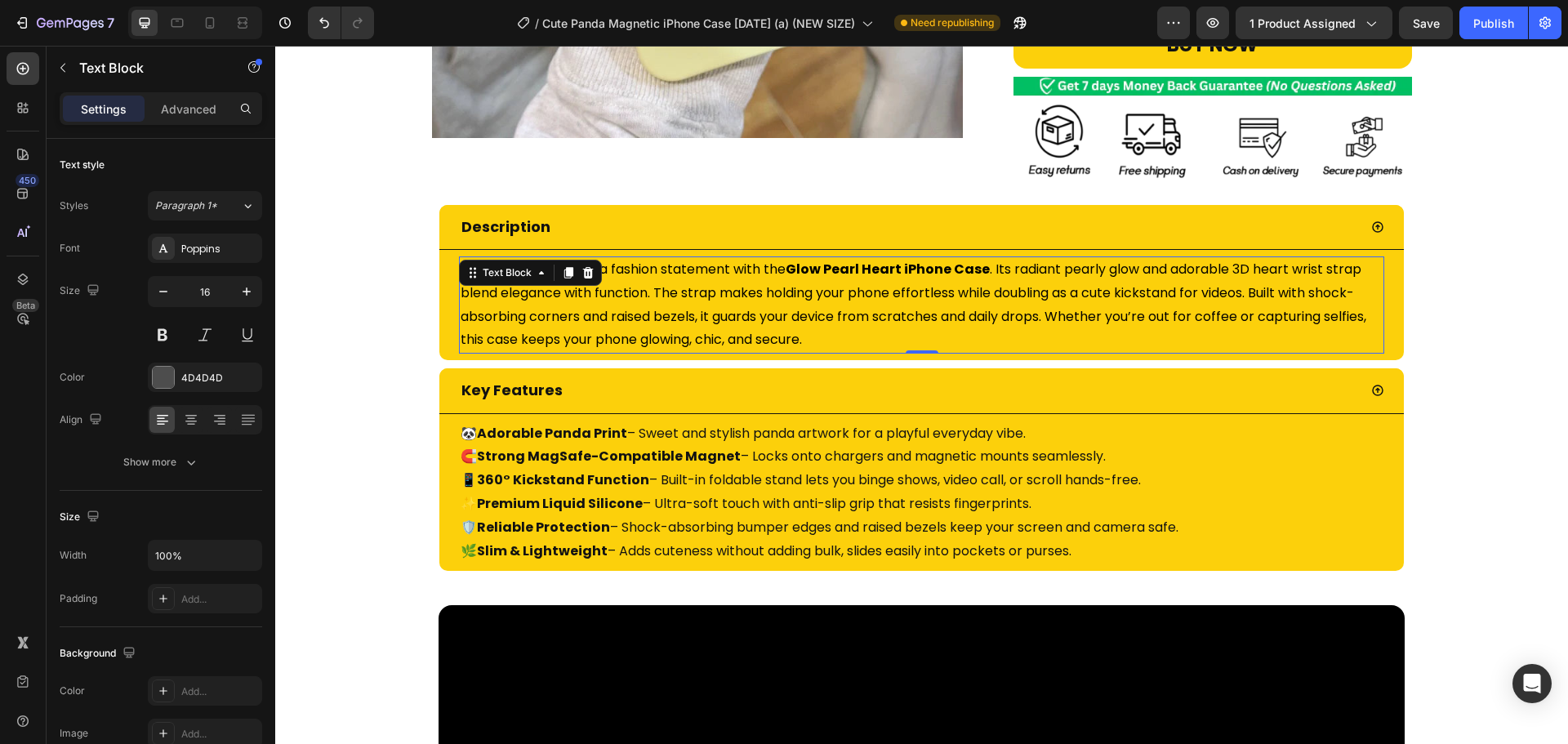
click at [730, 303] on p "Turn your iPhone into a fashion statement with the Glow Pearl Heart iPhone Case…" at bounding box center [921, 305] width 922 height 94
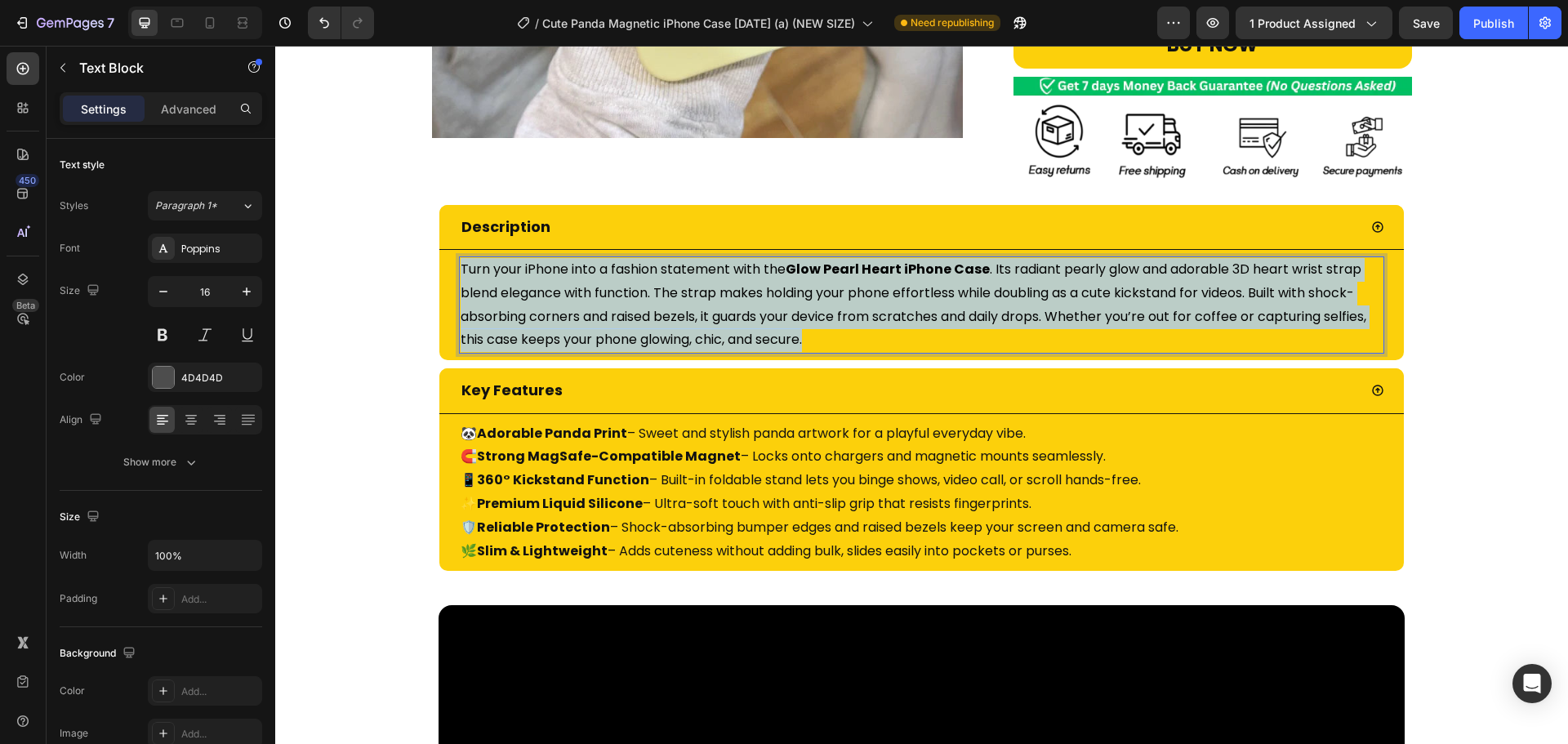
click at [730, 303] on p "Turn your iPhone into a fashion statement with the Glow Pearl Heart iPhone Case…" at bounding box center [921, 305] width 922 height 94
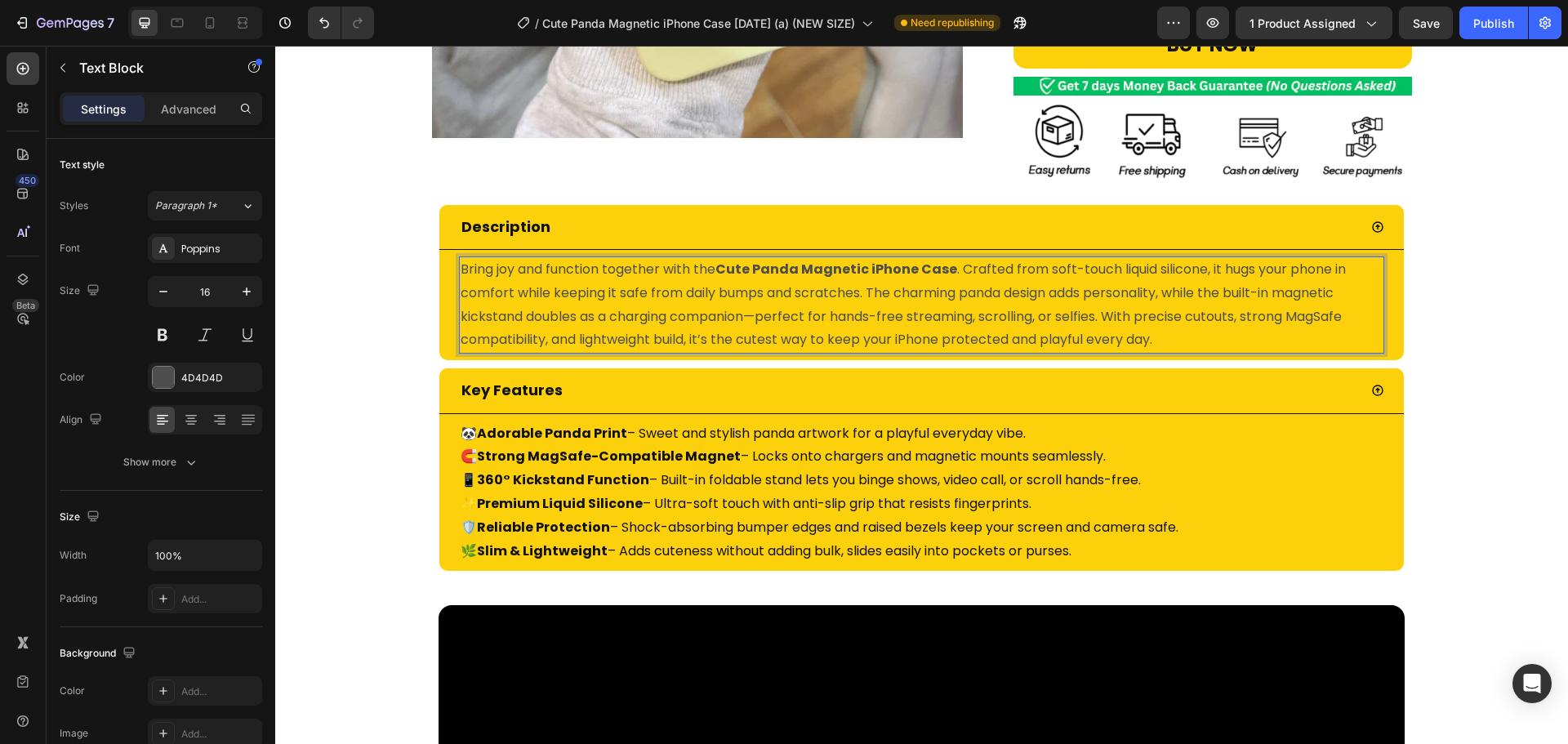
click at [730, 303] on p "Bring joy and function together with the Cute Panda Magnetic iPhone Case . Craf…" at bounding box center [921, 305] width 922 height 94
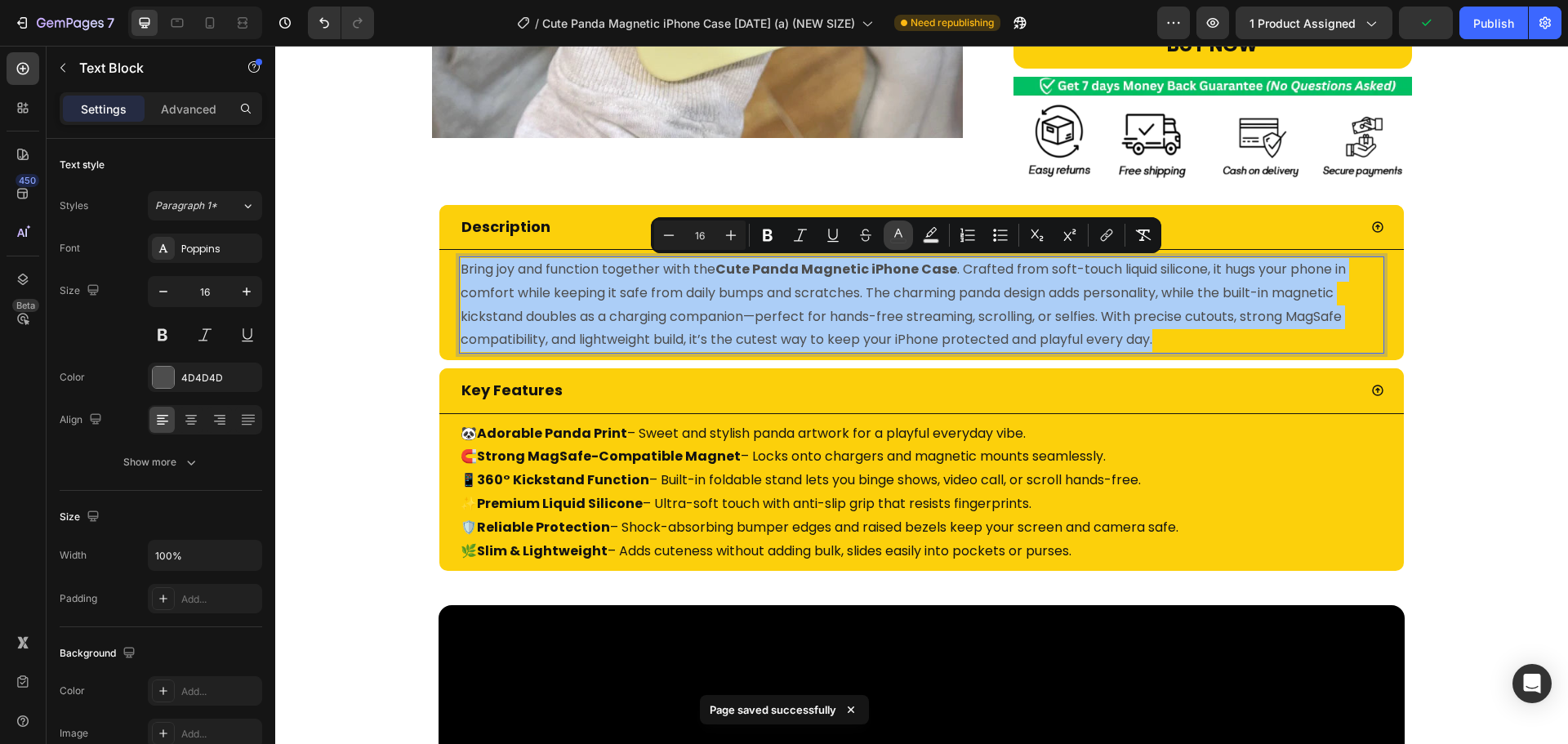
click at [910, 238] on button "color" at bounding box center [898, 234] width 30 height 30
type input "4D4D4D"
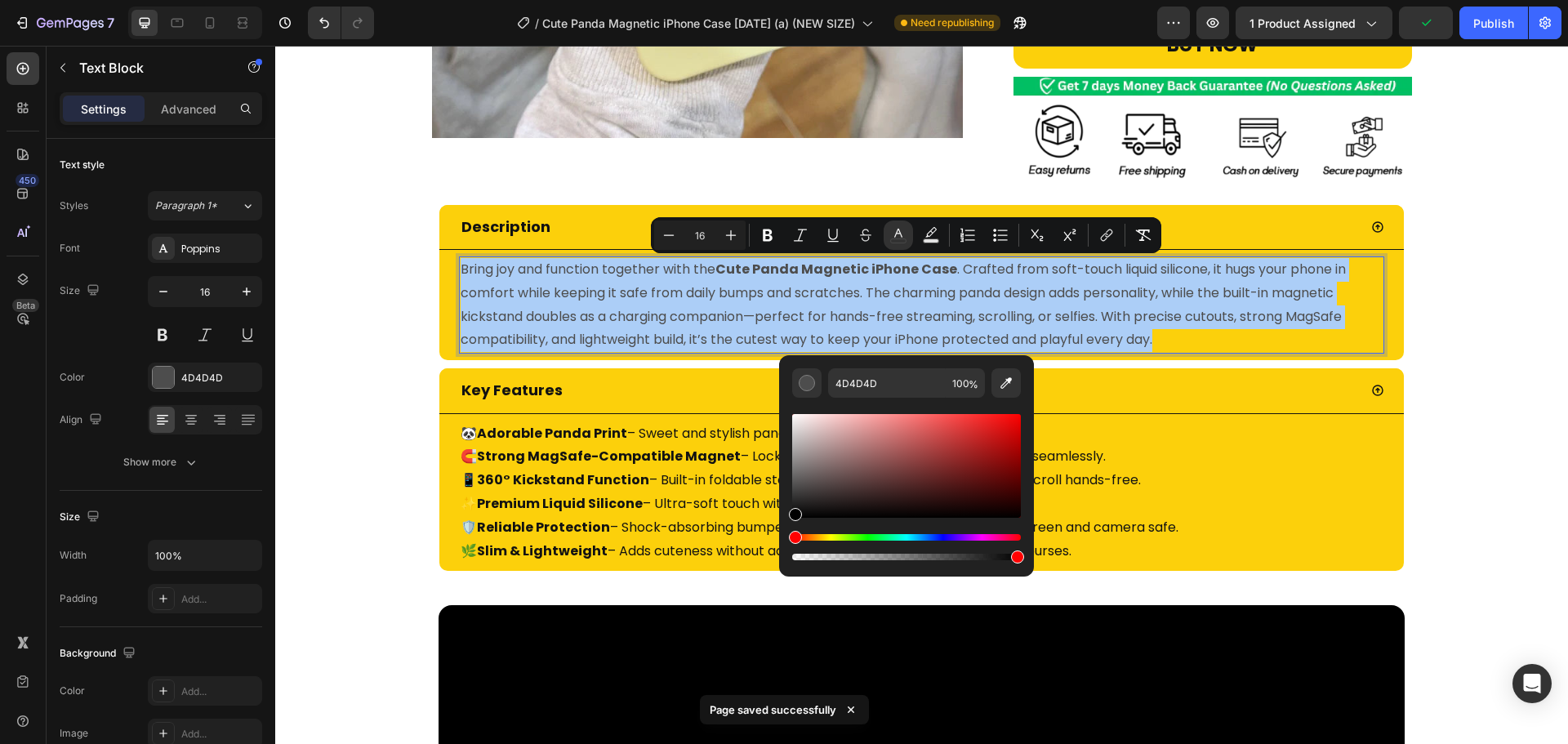
drag, startPoint x: 1098, startPoint y: 568, endPoint x: 709, endPoint y: 580, distance: 389.2
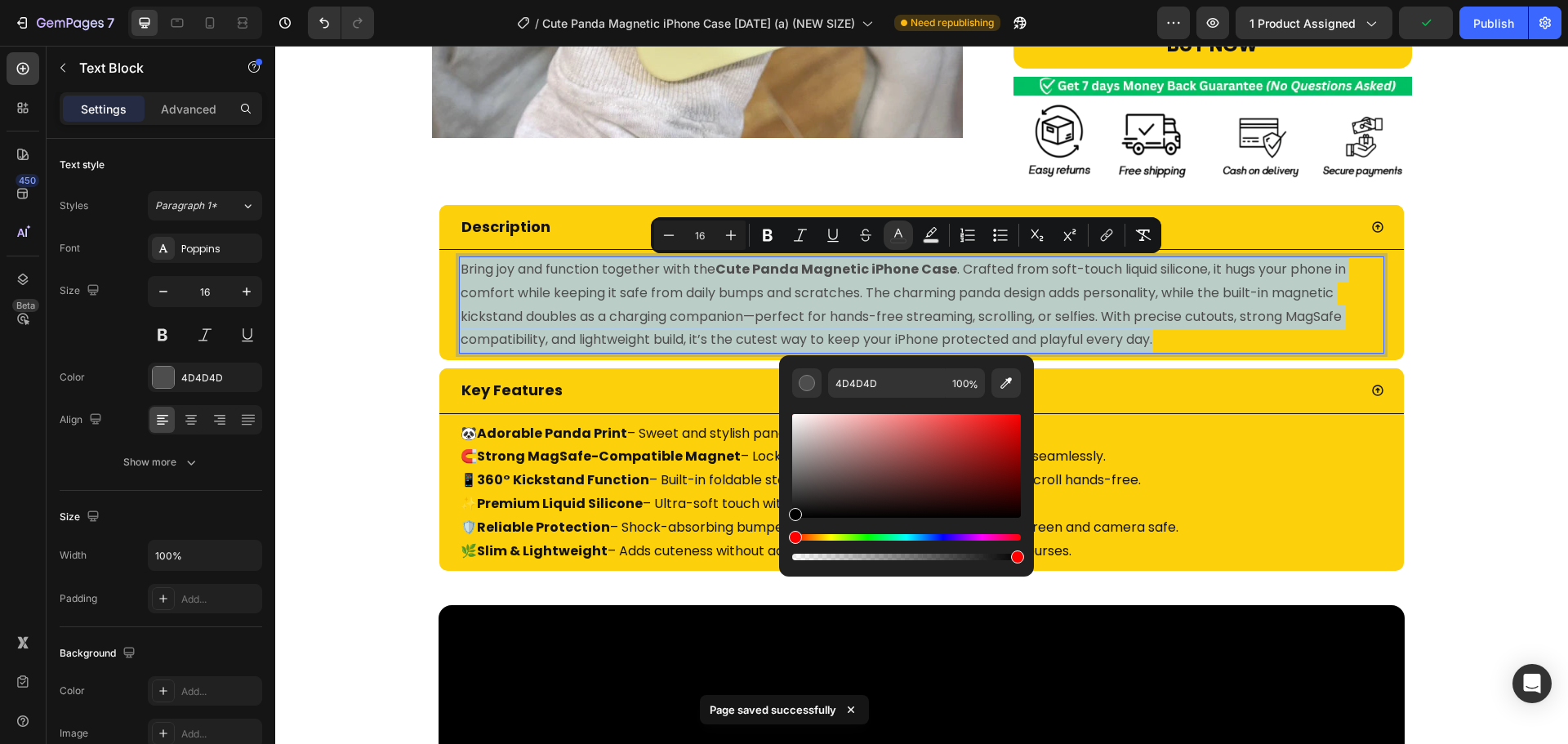
type input "000000"
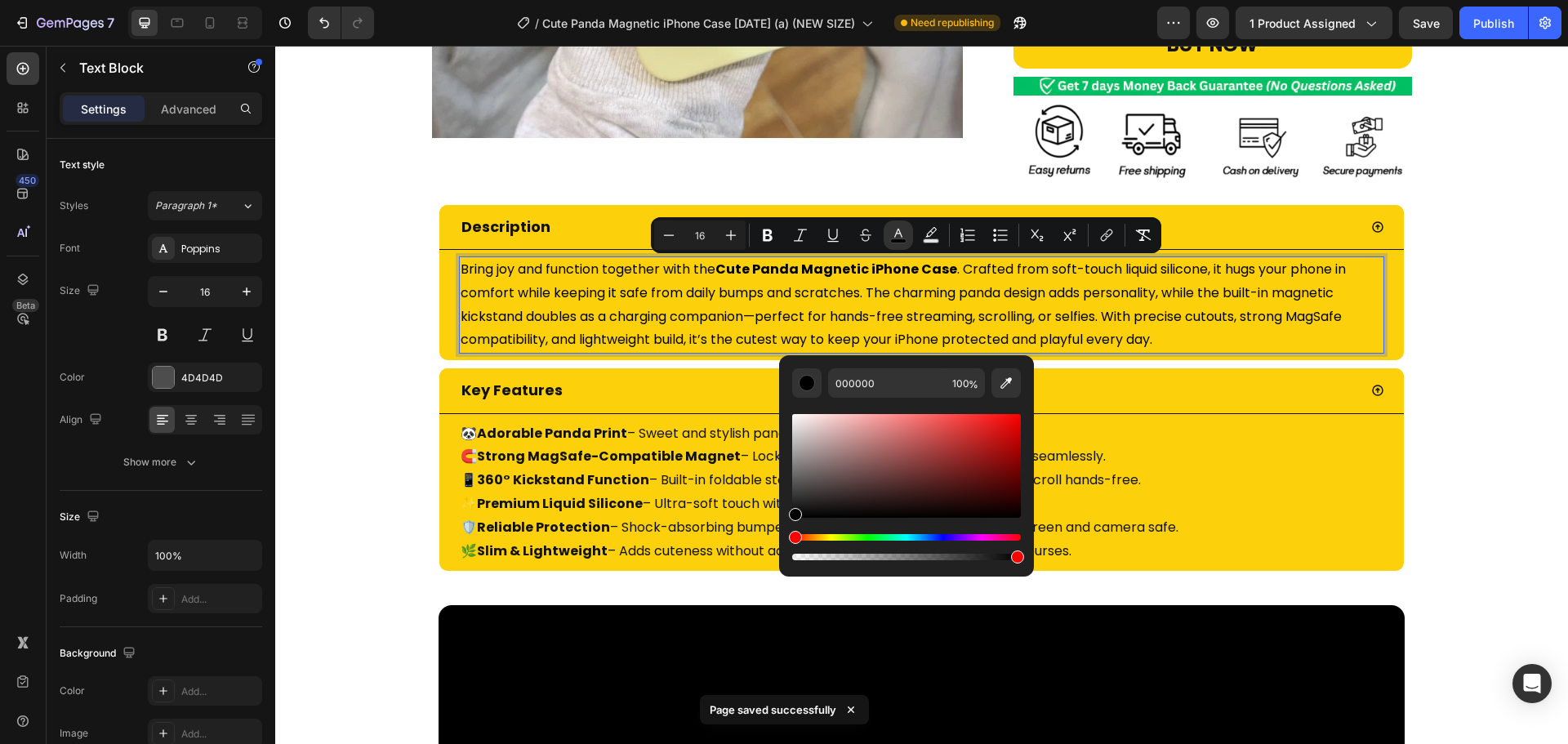
click at [1214, 318] on span "Bring joy and function together with the Cute Panda Magnetic iPhone Case . Craf…" at bounding box center [903, 304] width 885 height 89
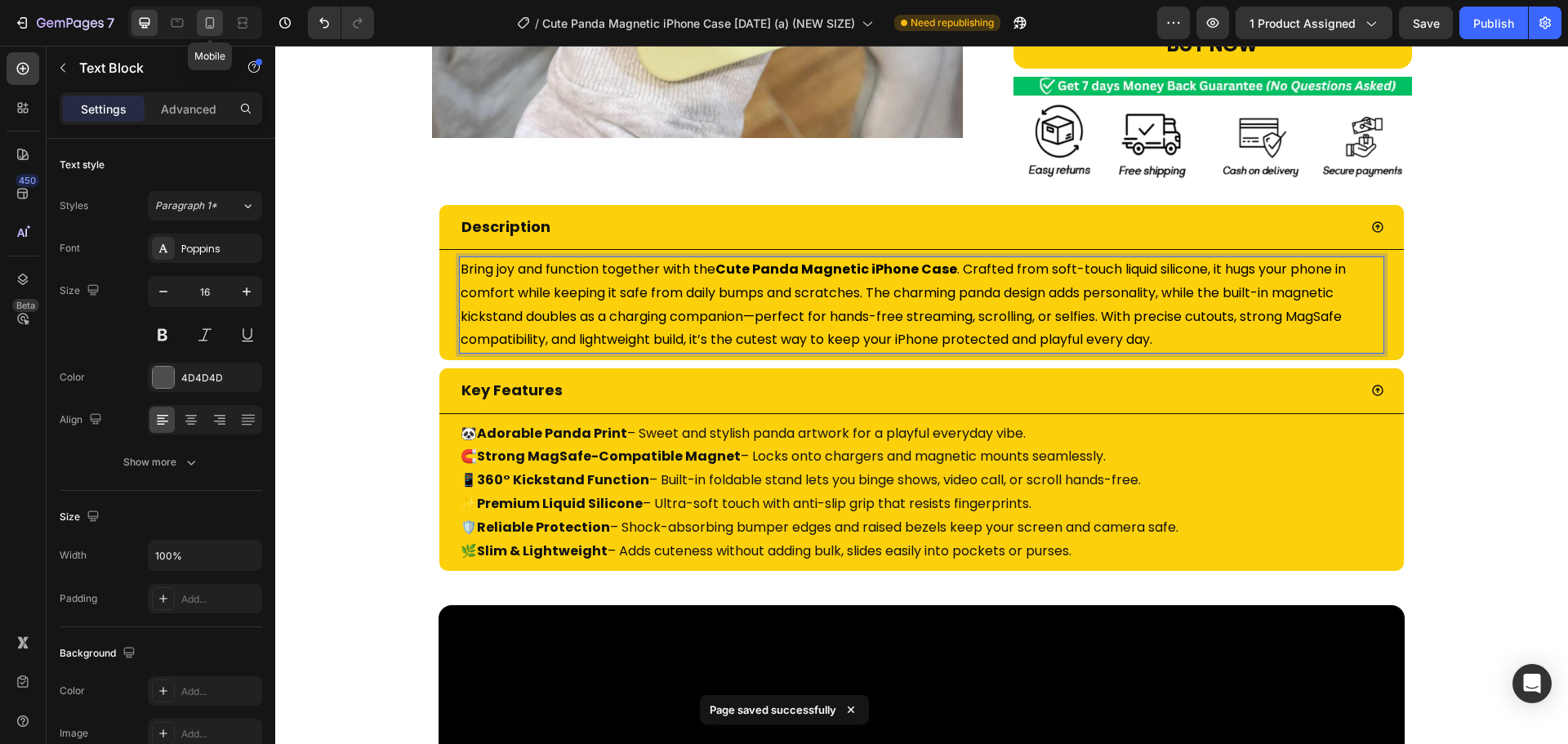
click at [206, 20] on icon at bounding box center [210, 23] width 9 height 12
type input "13"
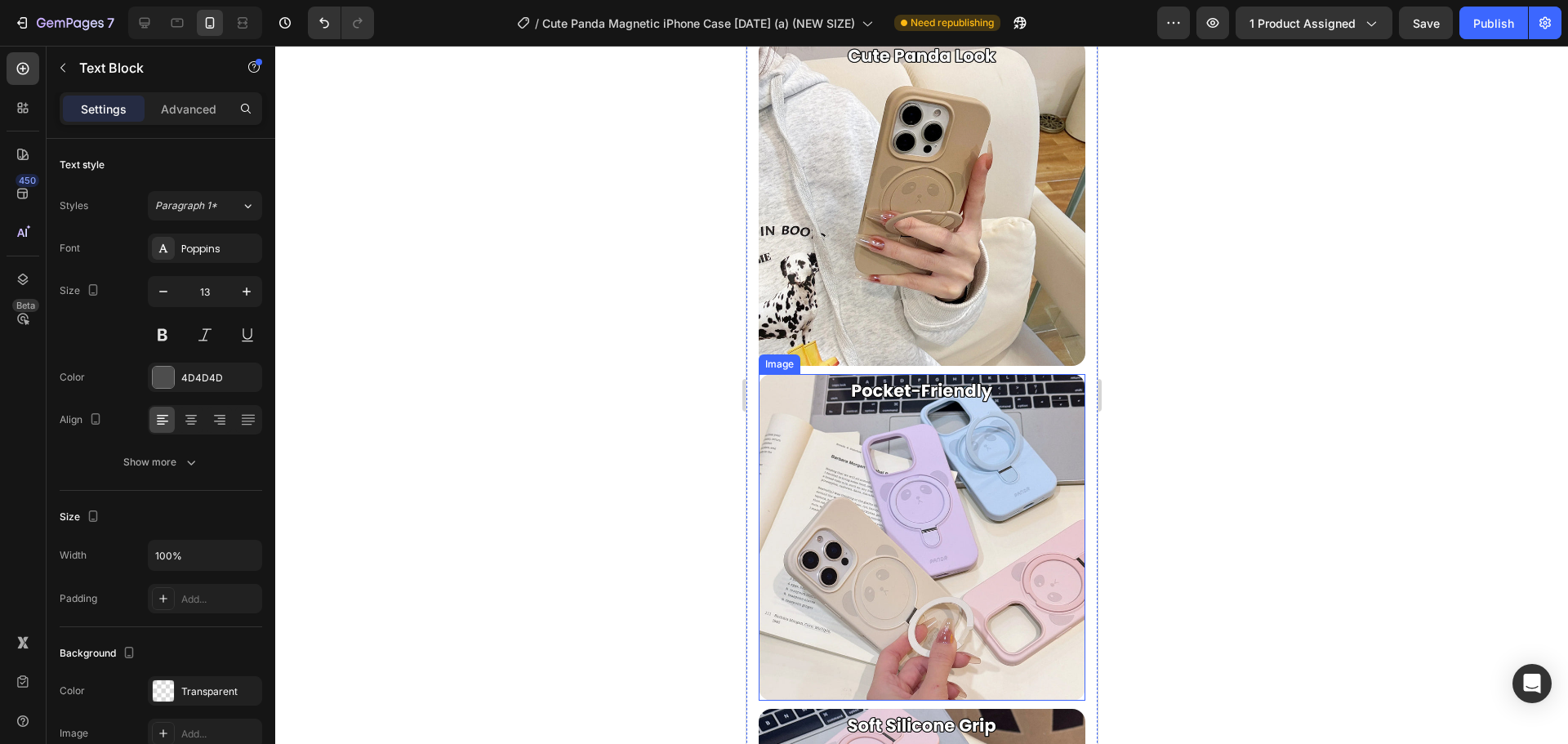
scroll to position [3561, 0]
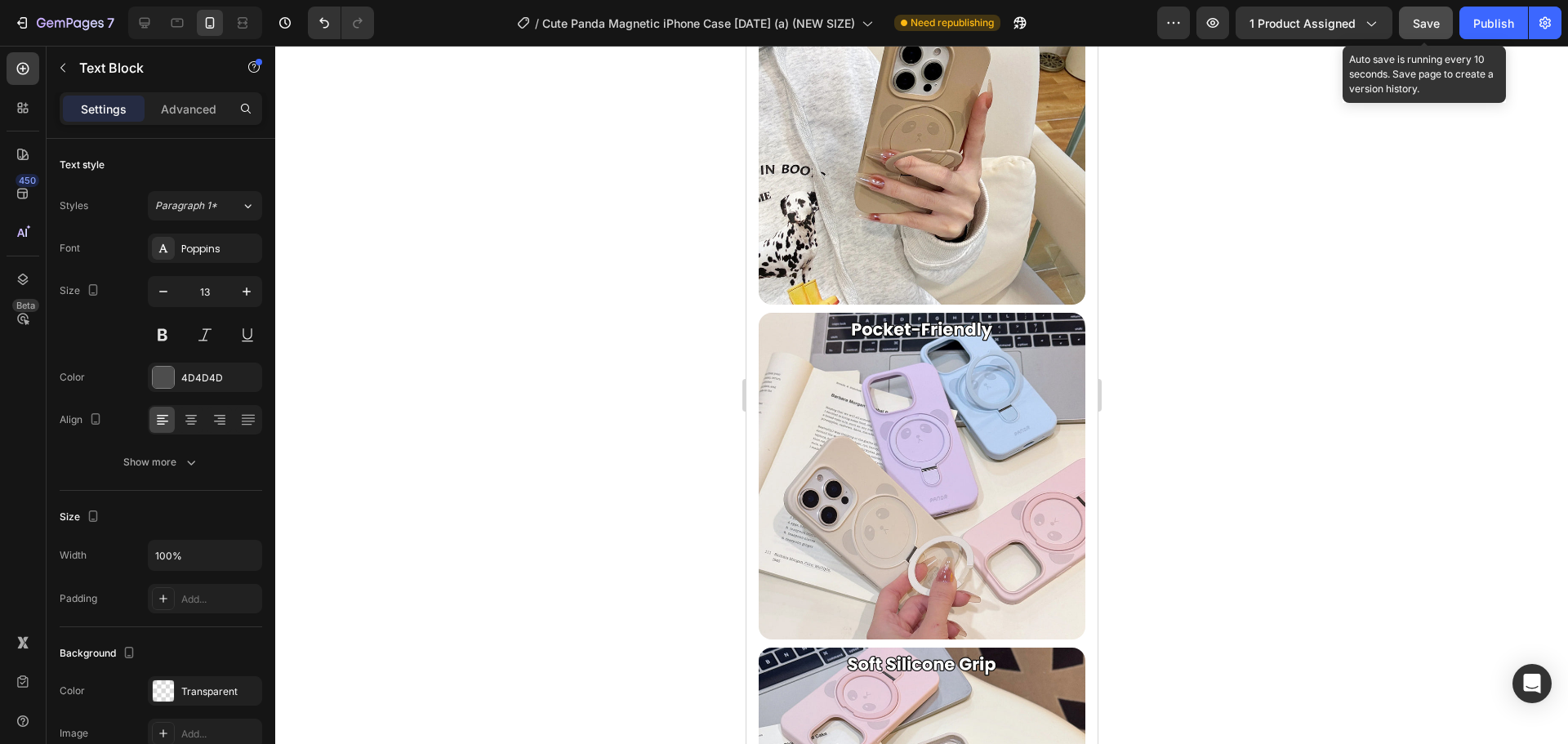
click at [1421, 24] on span "Save" at bounding box center [1426, 23] width 27 height 14
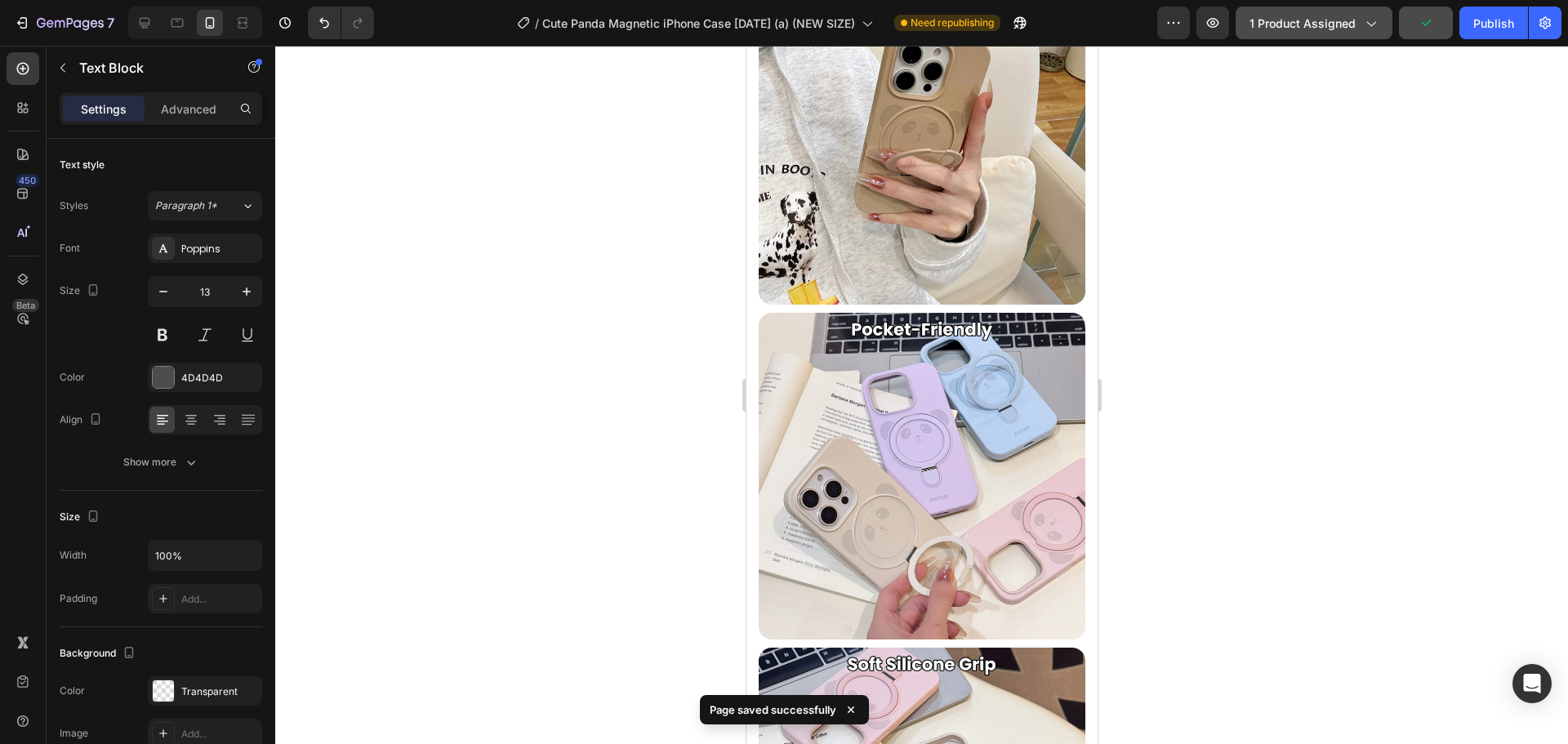
click at [1355, 20] on span "1 product assigned" at bounding box center [1302, 23] width 106 height 17
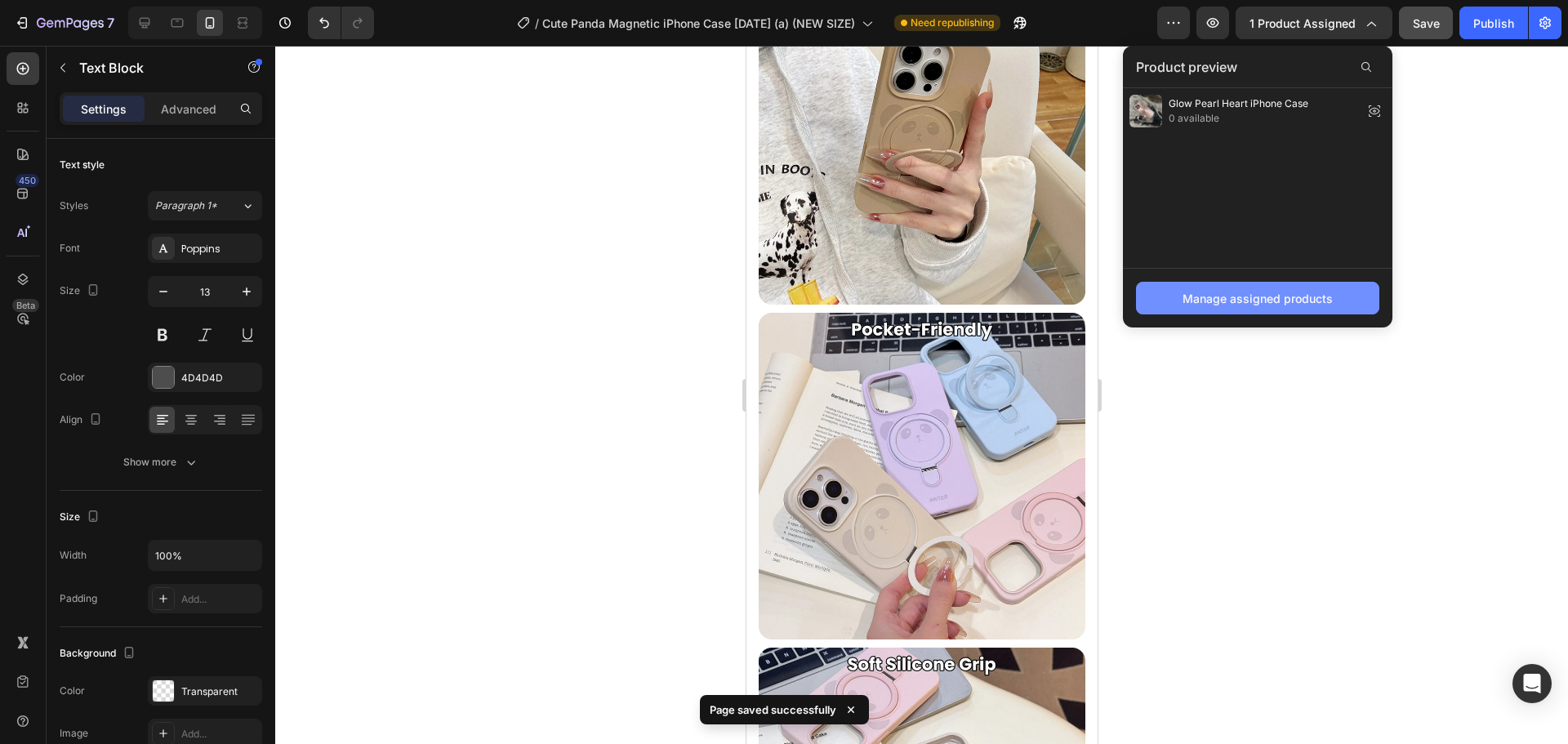
click at [1240, 296] on div "Manage assigned products" at bounding box center [1257, 298] width 150 height 17
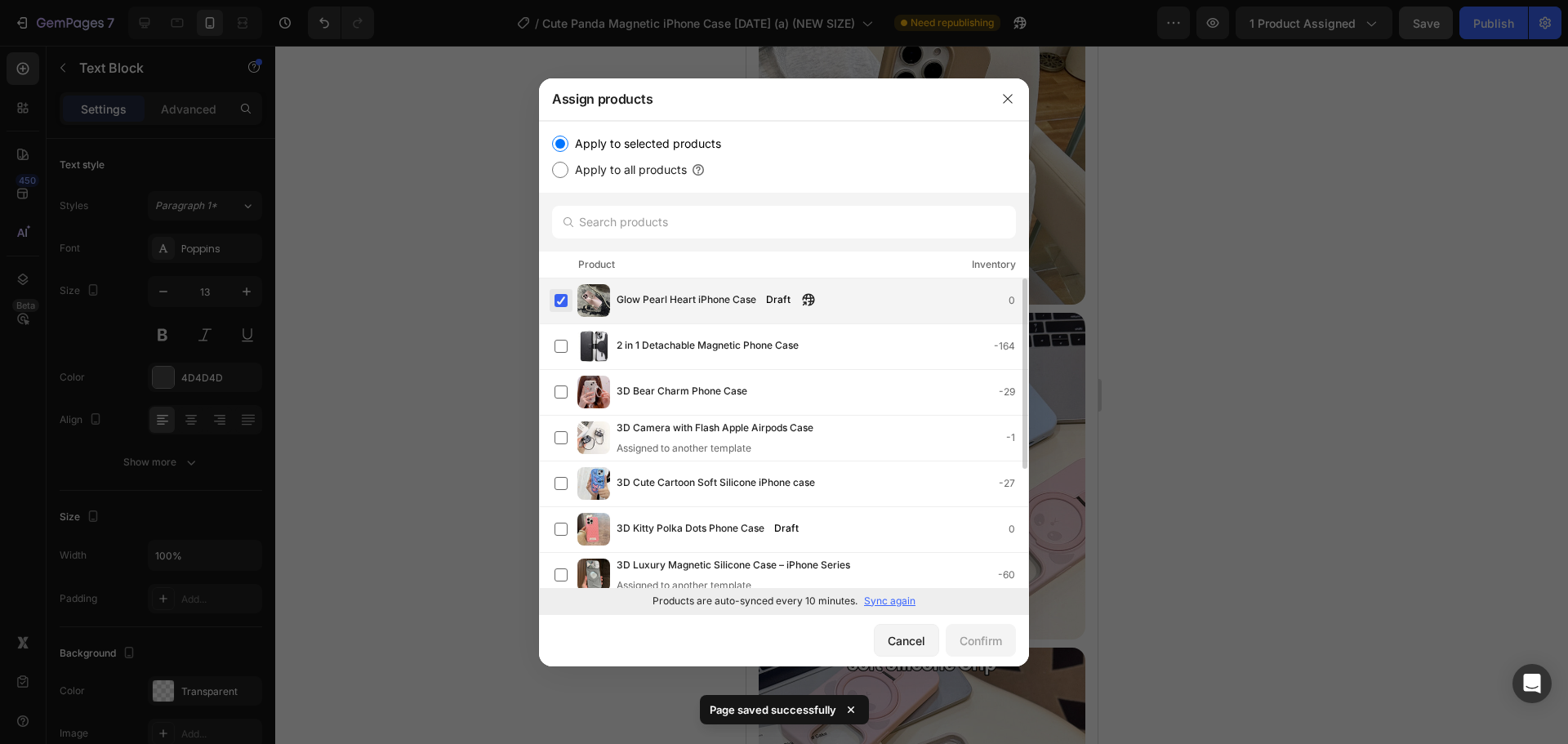
click at [557, 296] on label at bounding box center [560, 300] width 13 height 13
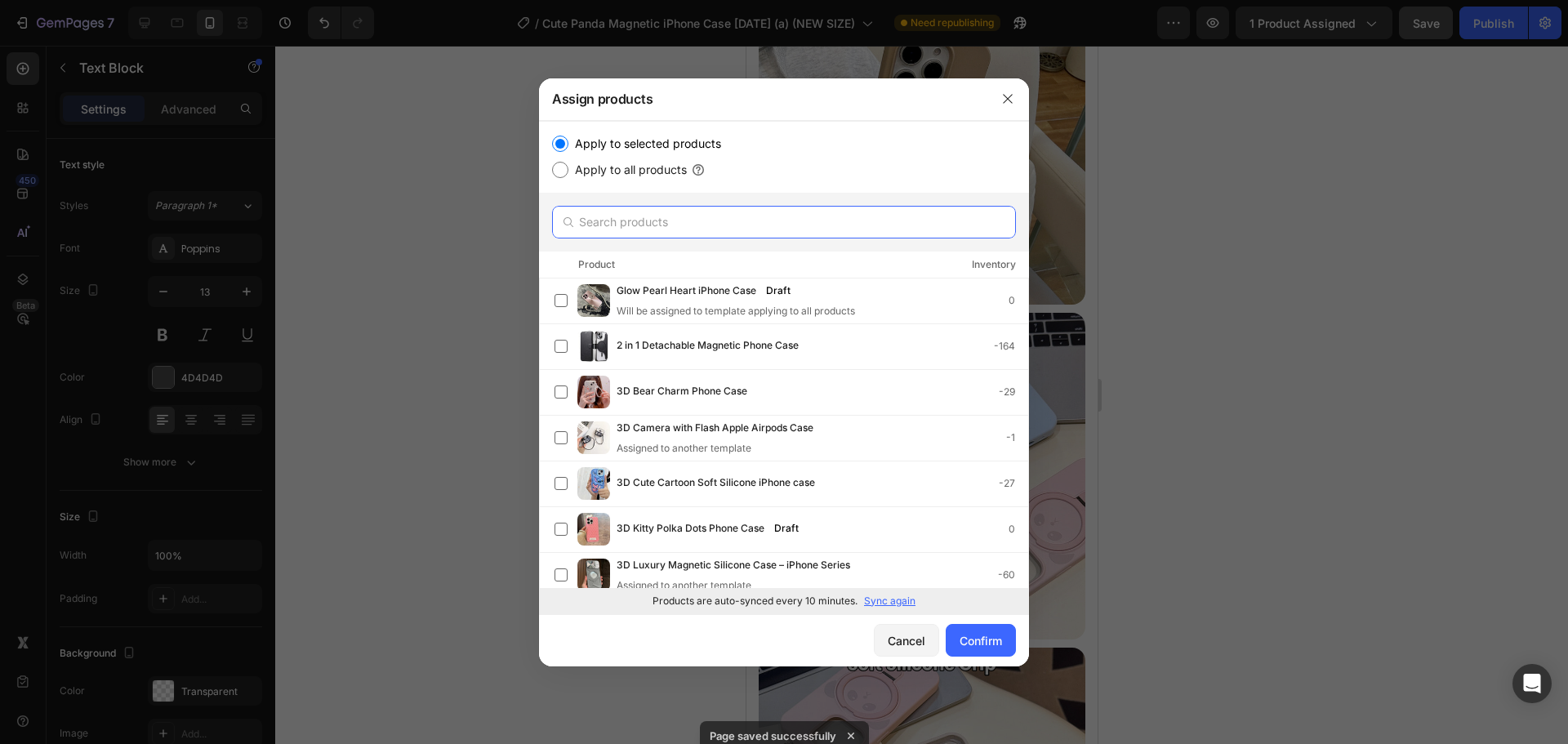
click at [657, 218] on input "text" at bounding box center [784, 222] width 464 height 33
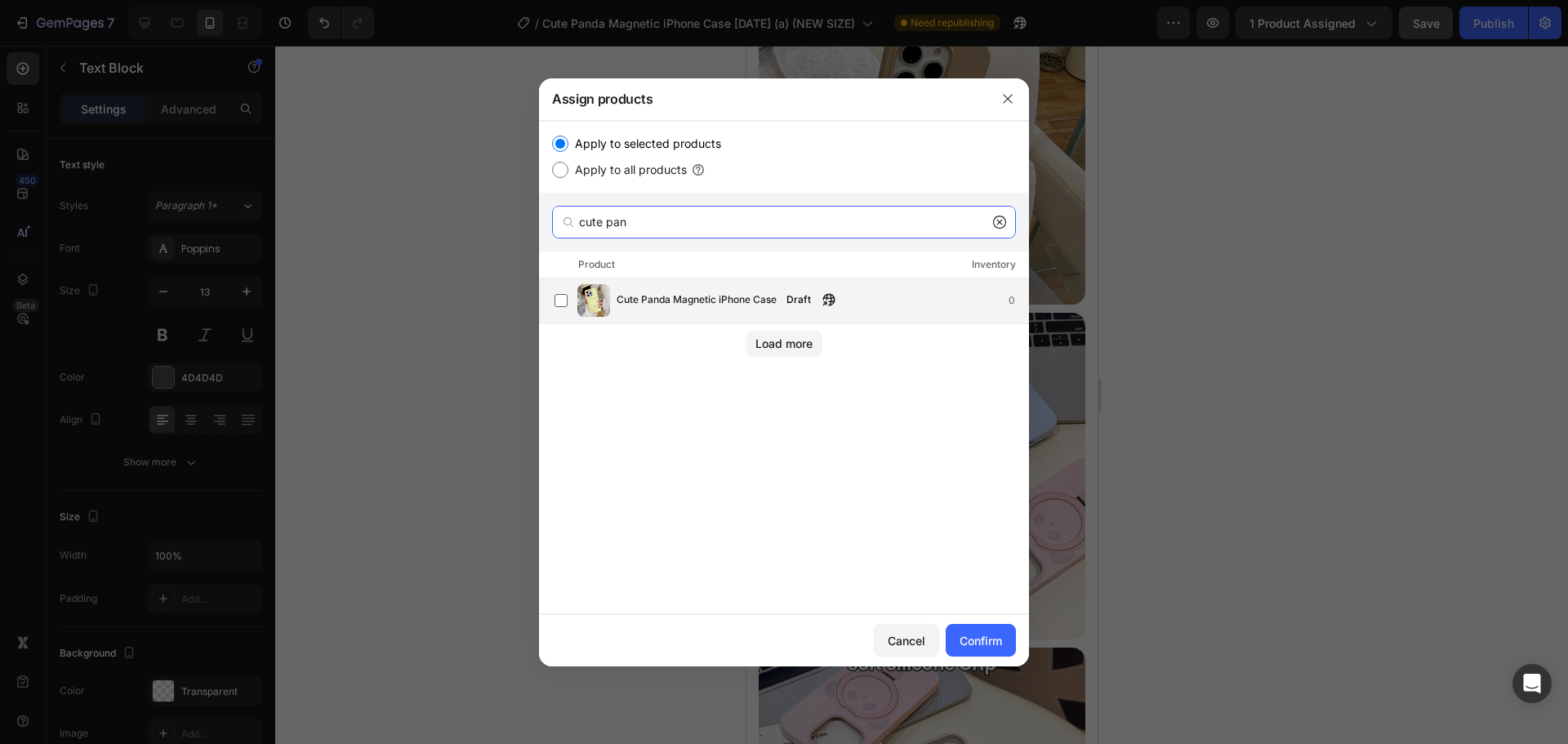
type input "cute pan"
click at [659, 306] on span "Cute Panda Magnetic iPhone Case" at bounding box center [696, 300] width 160 height 18
click at [983, 625] on button "Confirm" at bounding box center [980, 640] width 70 height 33
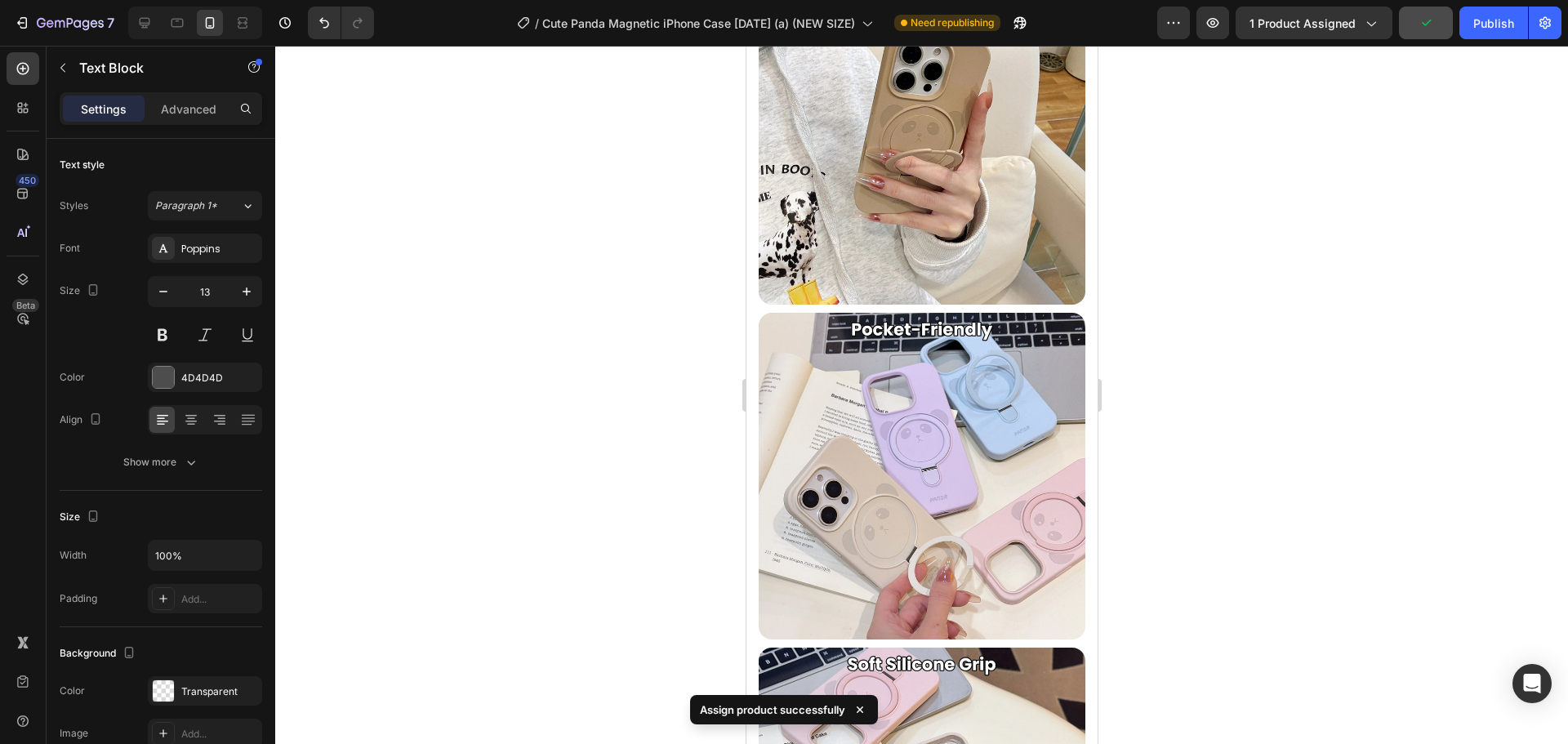
click at [1485, 25] on div "Publish" at bounding box center [1493, 23] width 41 height 17
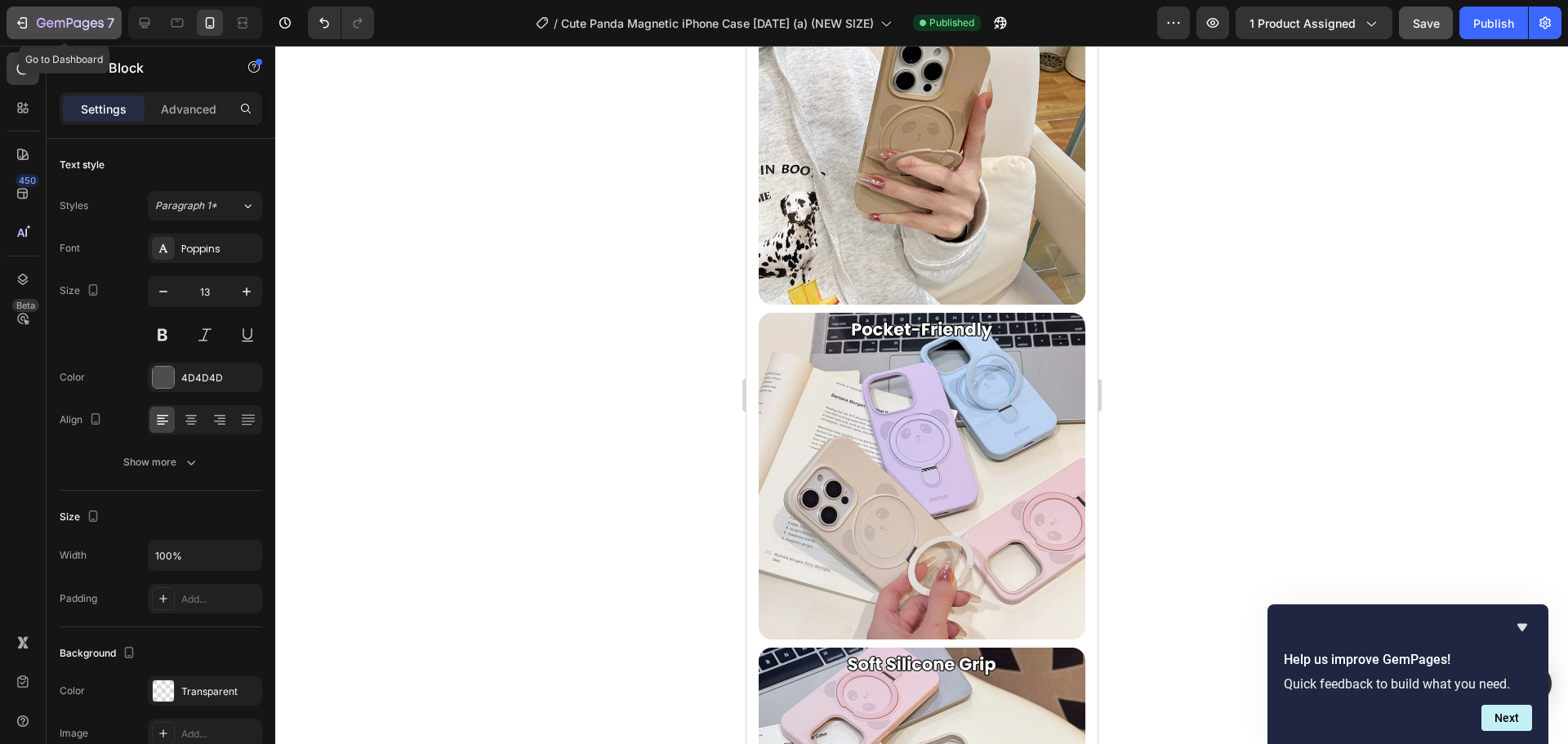
click at [77, 12] on button "7" at bounding box center [64, 23] width 115 height 33
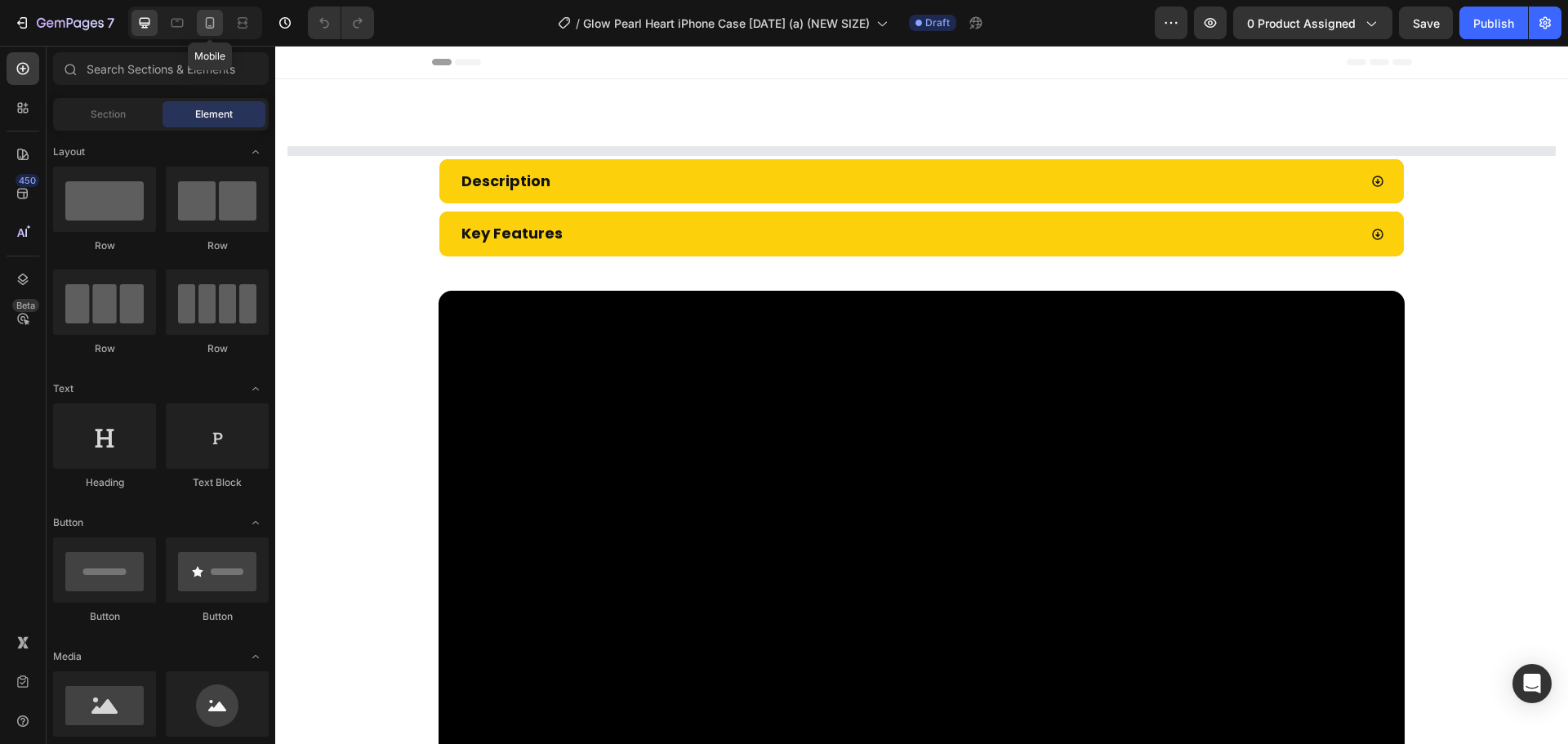
click at [217, 22] on icon at bounding box center [209, 22] width 16 height 16
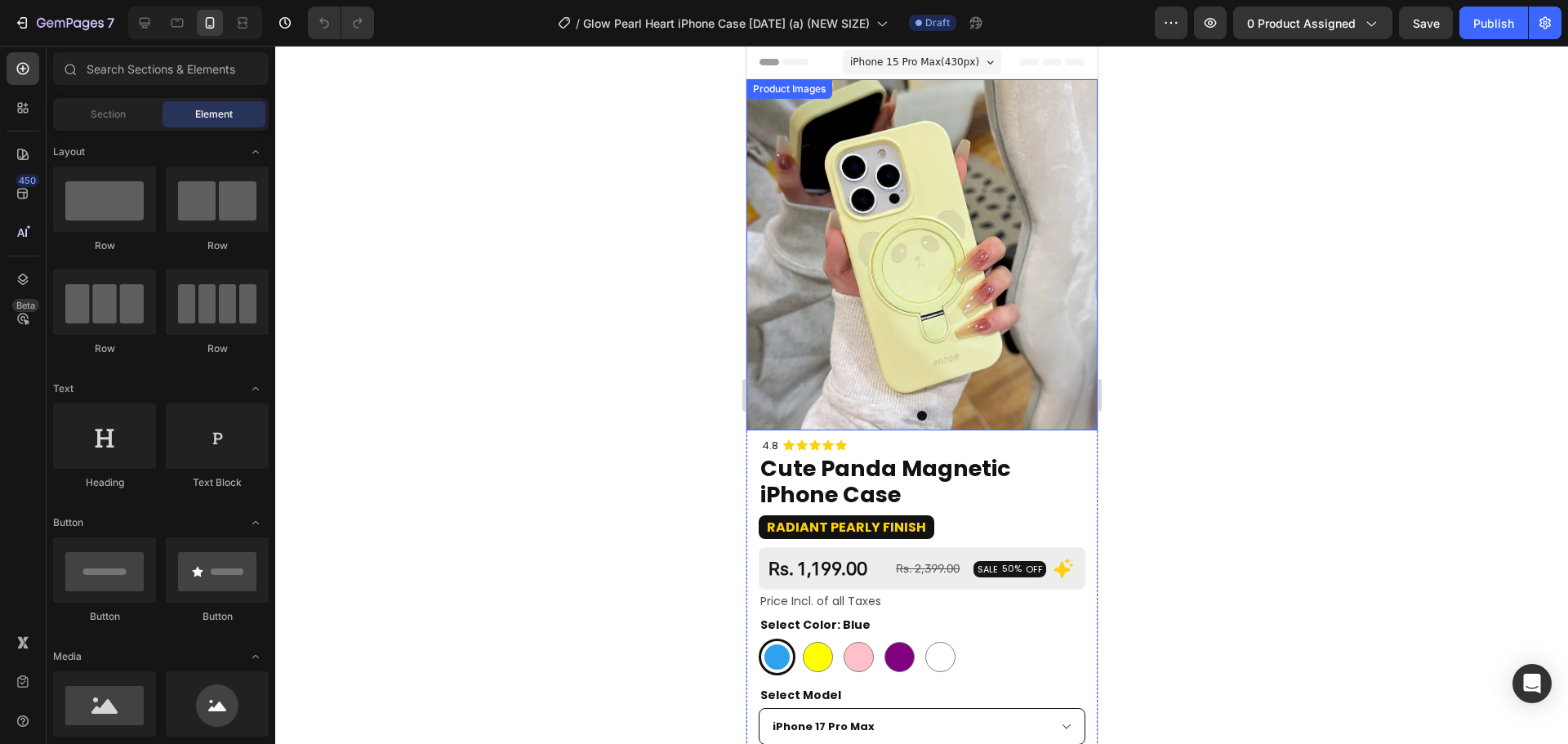
click at [908, 287] on img at bounding box center [921, 255] width 351 height 351
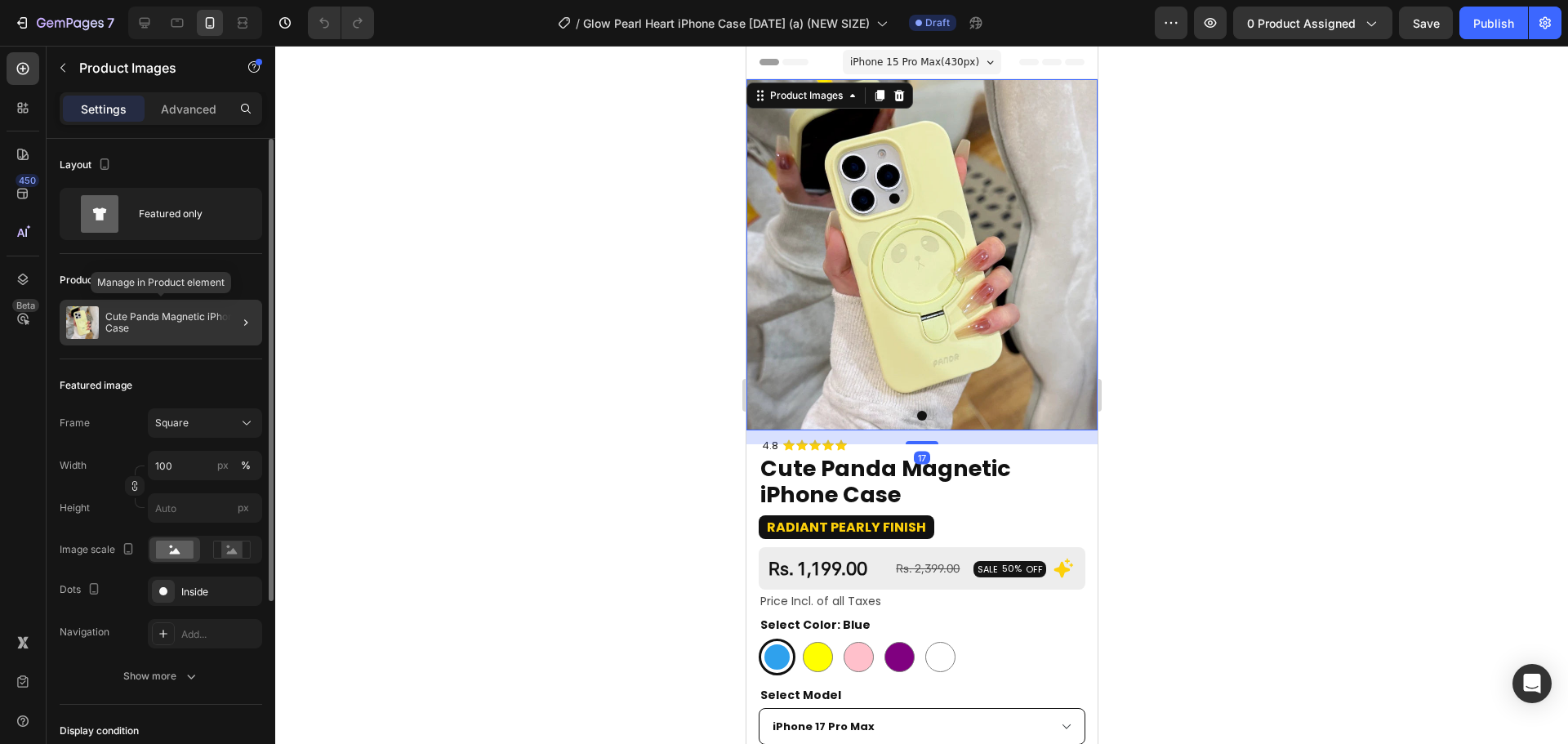
click at [147, 322] on p "Cute Panda Magnetic iPhone Case" at bounding box center [179, 322] width 150 height 23
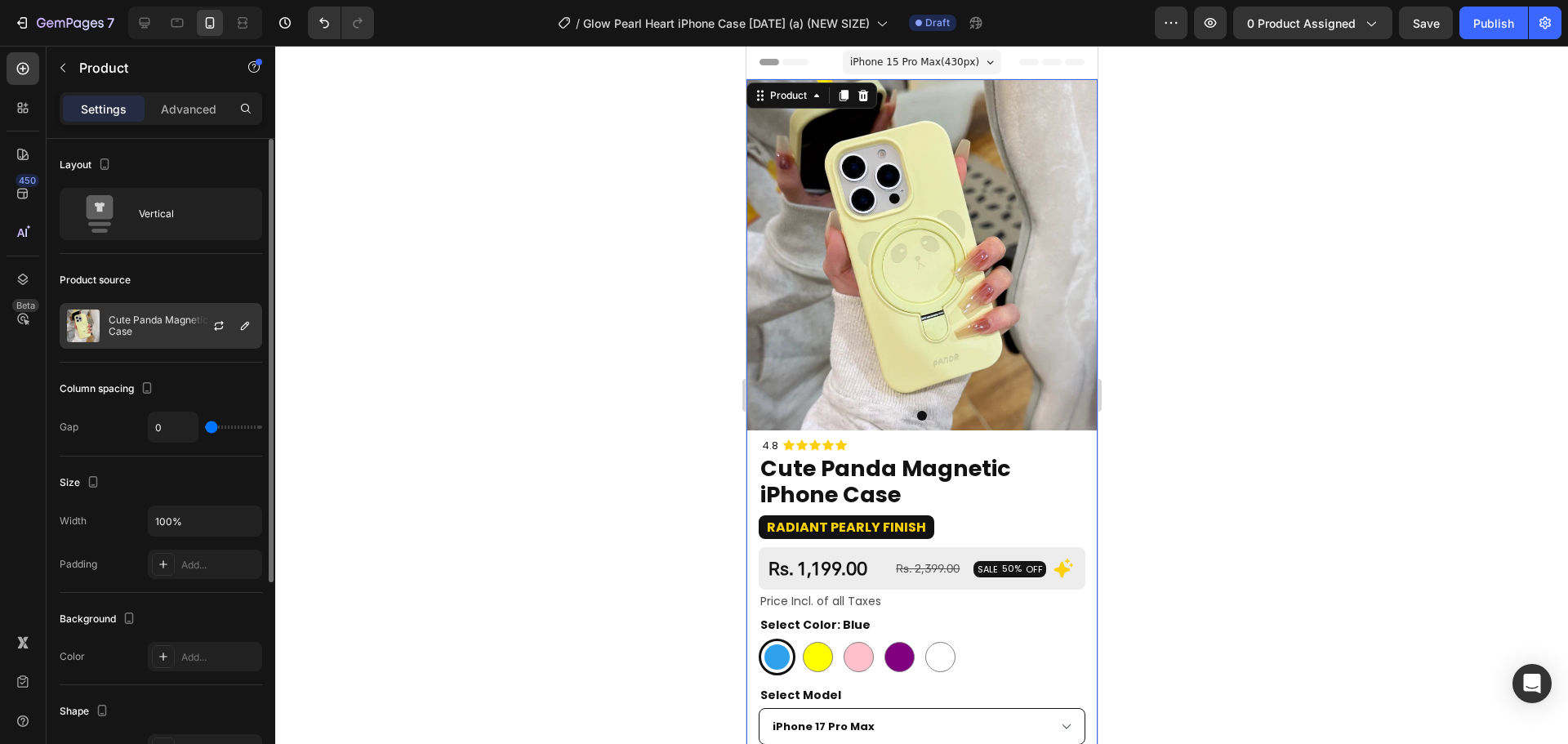
click at [191, 336] on div at bounding box center [225, 326] width 72 height 44
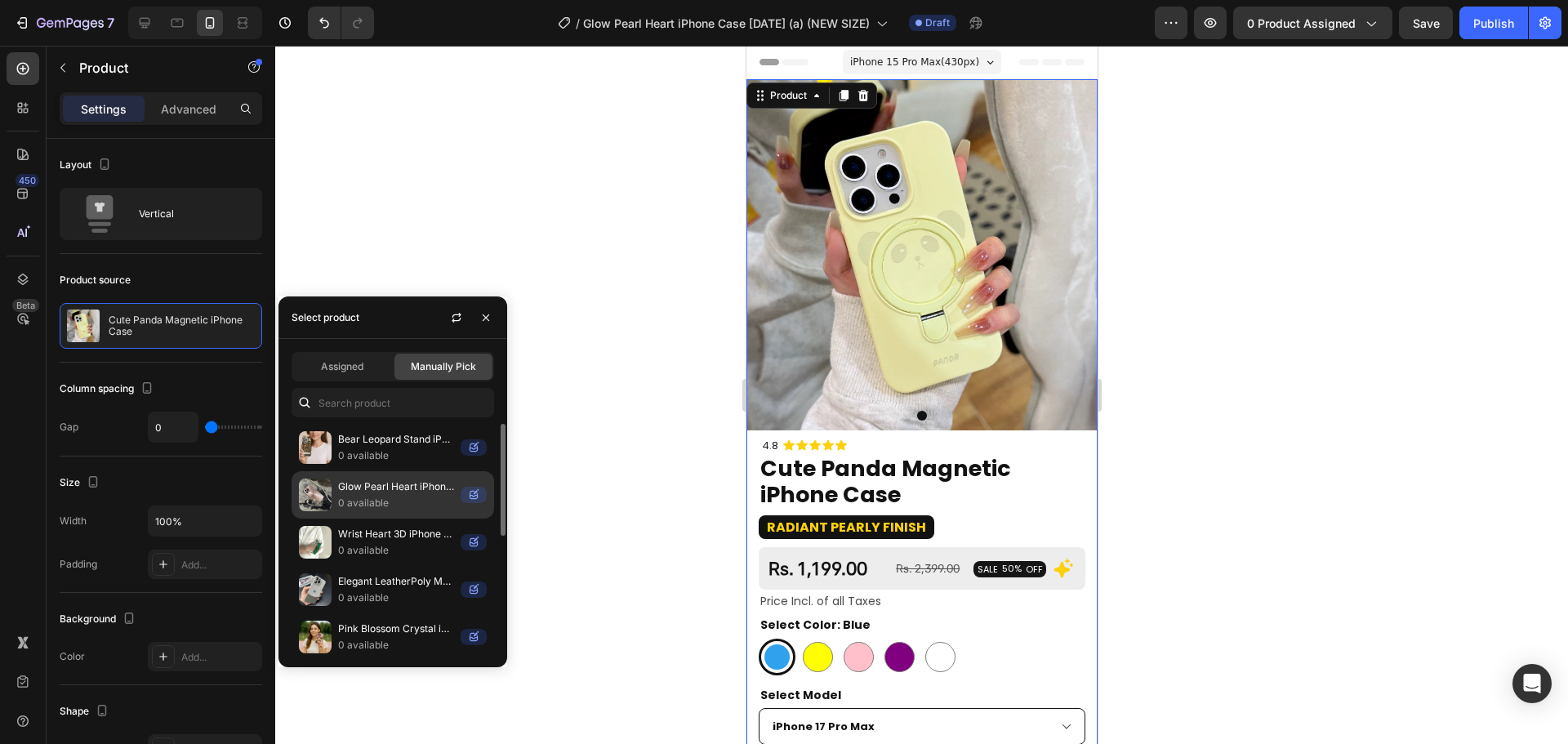
click at [402, 482] on p "Glow Pearl Heart iPhone Case" at bounding box center [395, 486] width 116 height 16
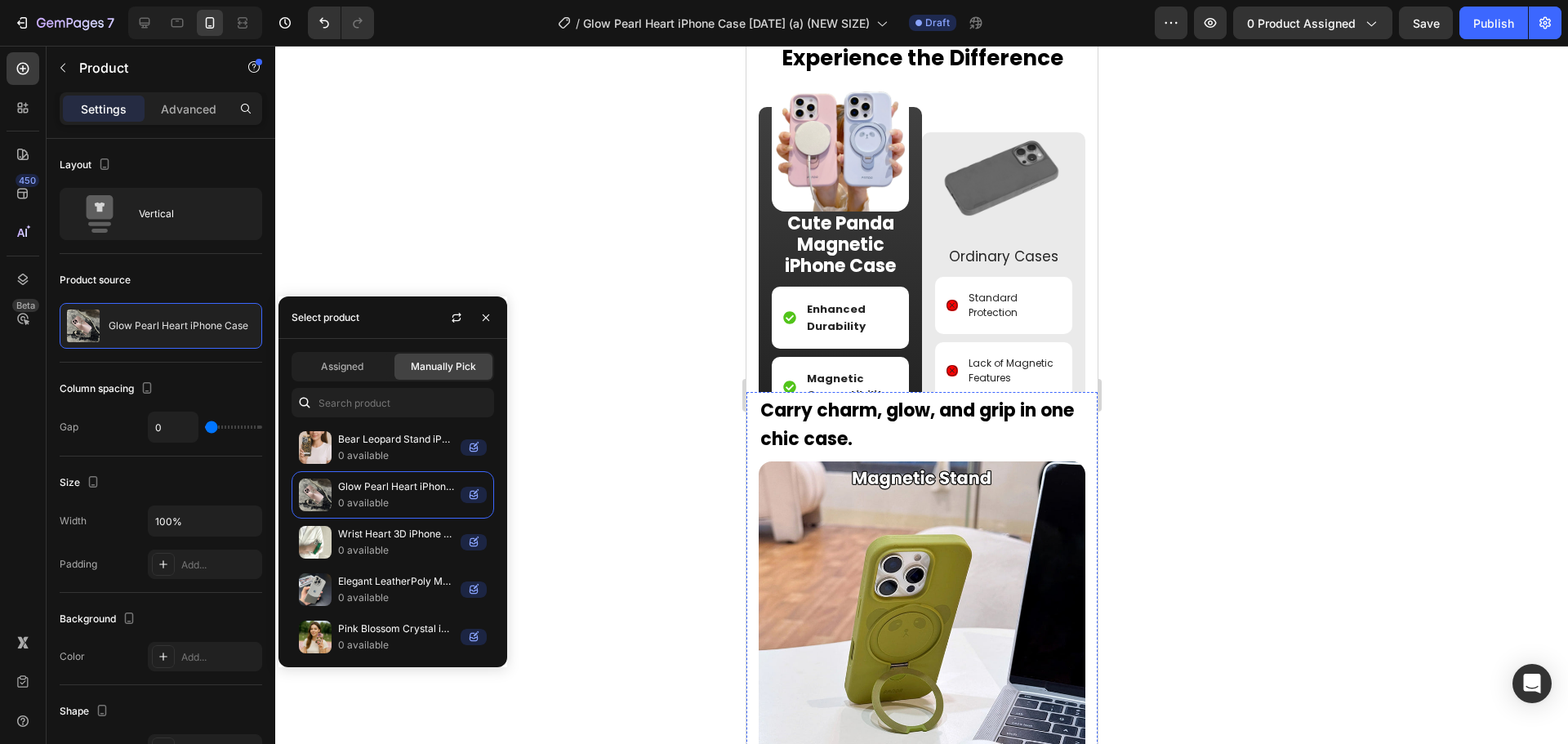
scroll to position [1661, 0]
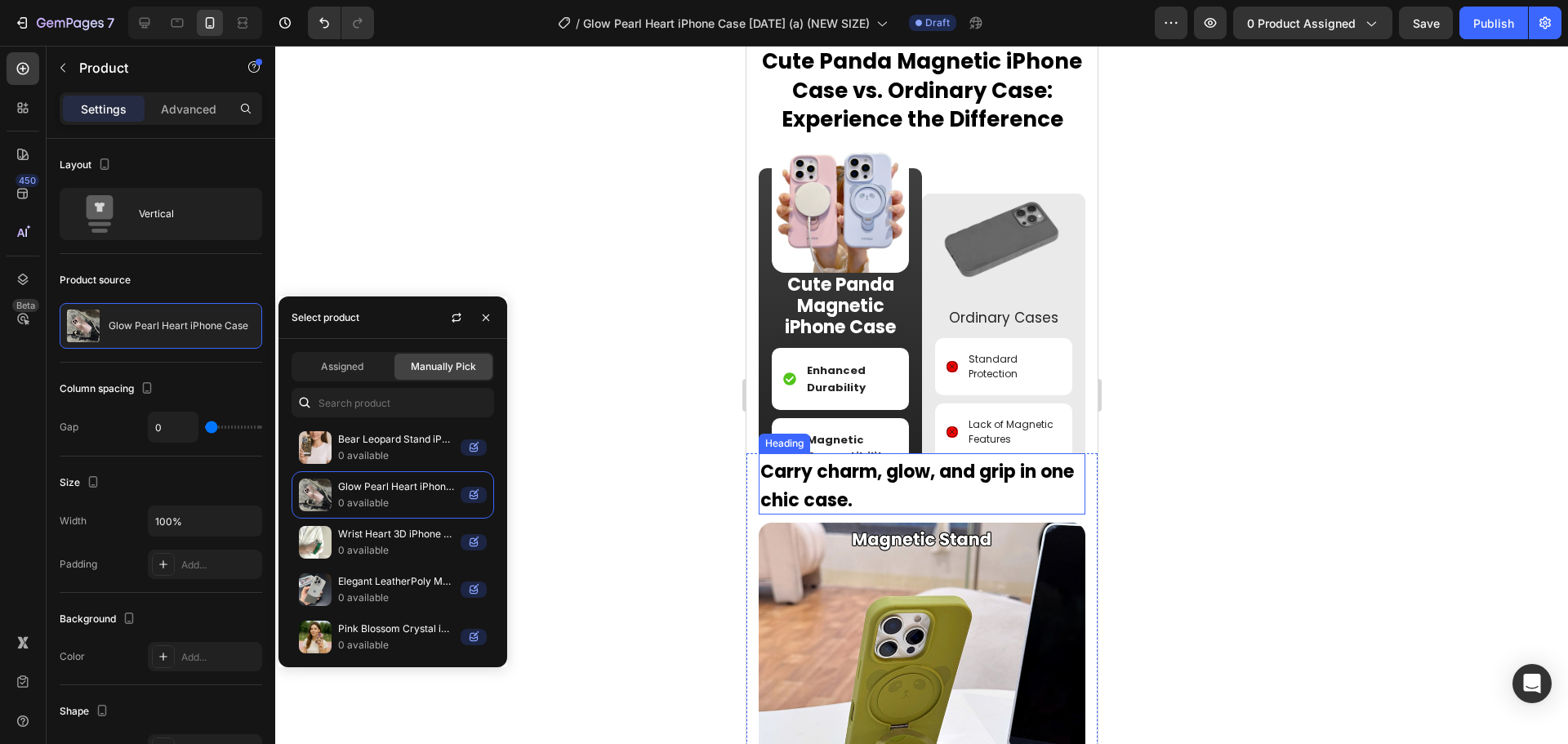
click at [943, 498] on h2 "Carry charm, glow, and grip in one chic case." at bounding box center [921, 483] width 327 height 61
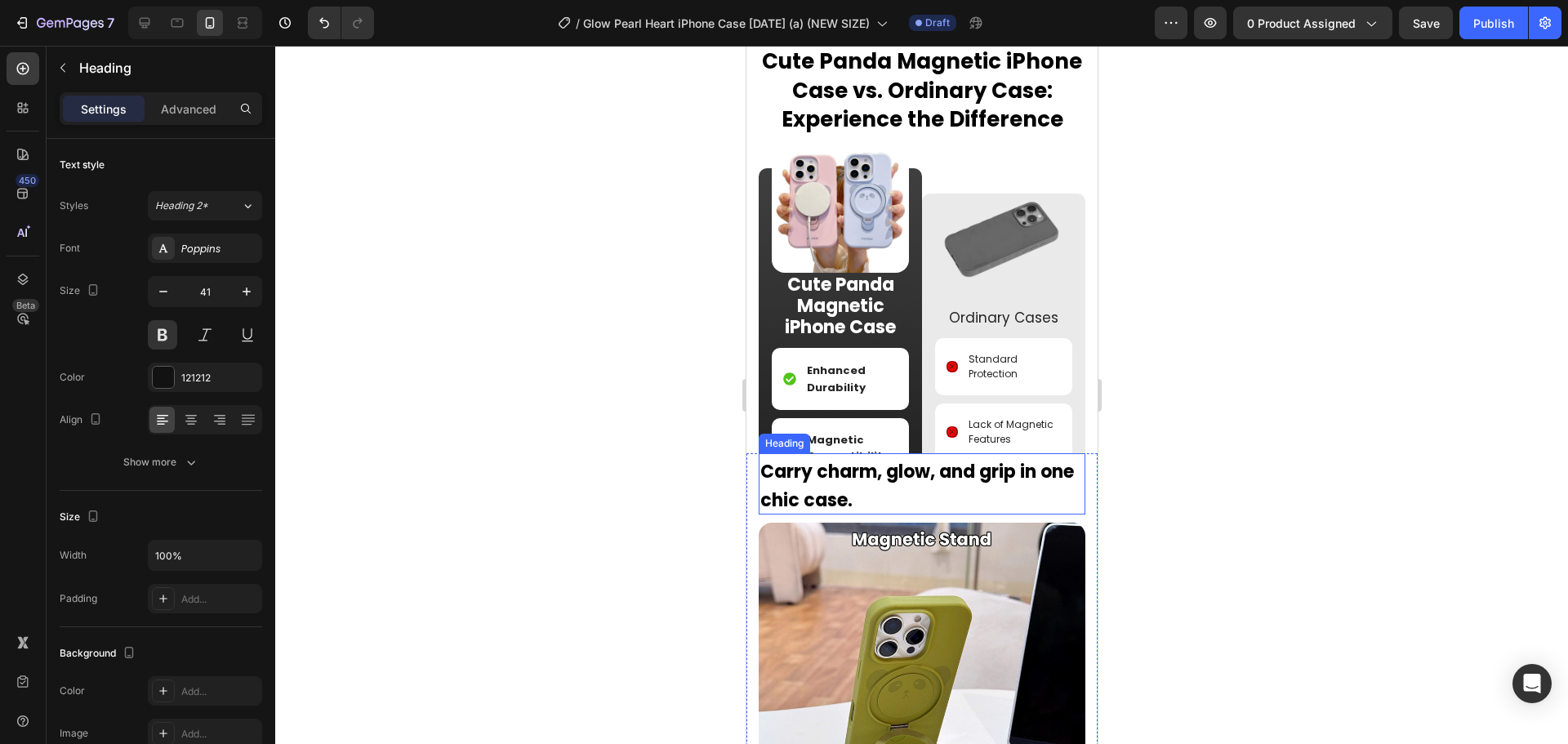
click at [943, 498] on h2 "Carry charm, glow, and grip in one chic case." at bounding box center [921, 483] width 327 height 61
click at [943, 498] on p "Carry charm, glow, and grip in one chic case." at bounding box center [921, 483] width 323 height 58
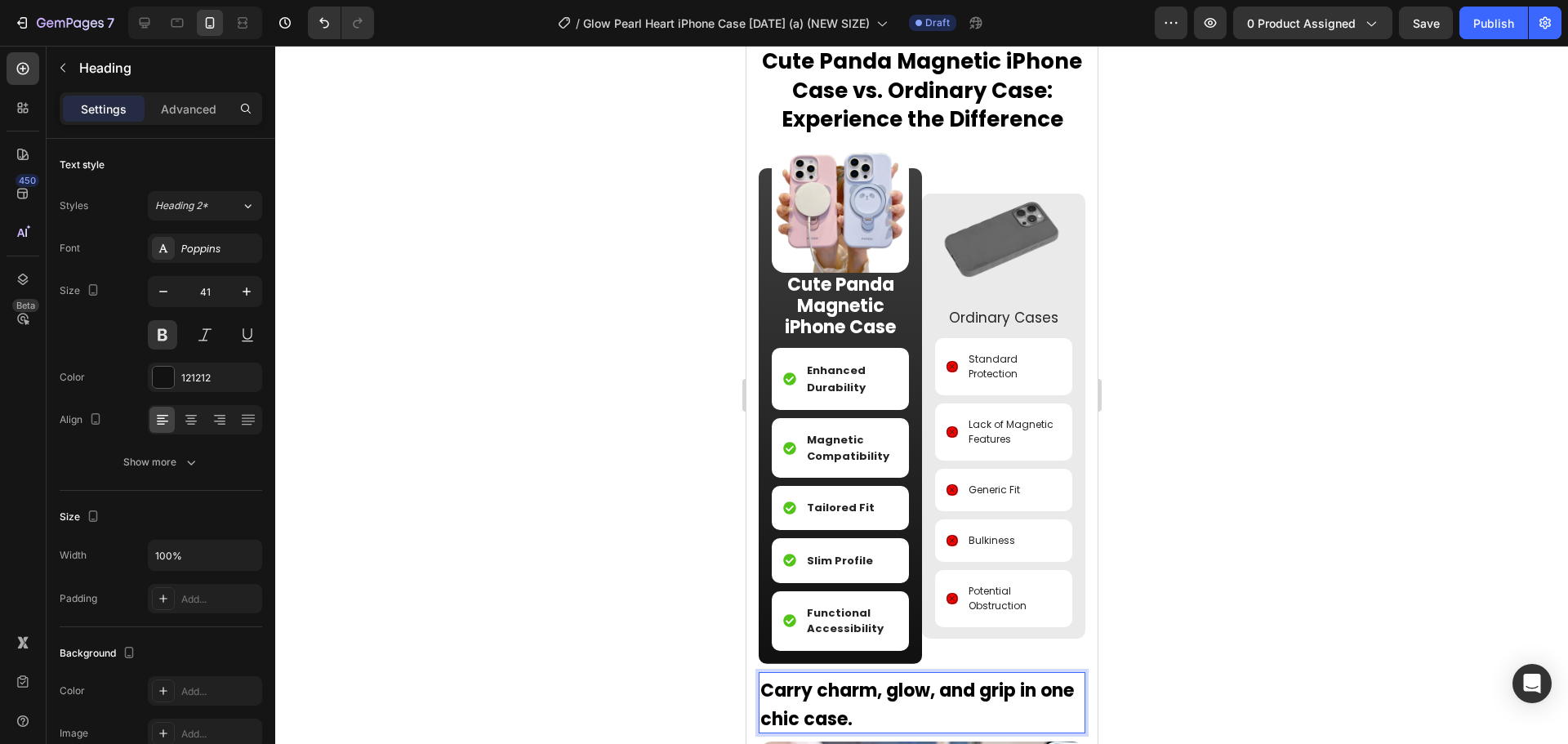
scroll to position [1902, 0]
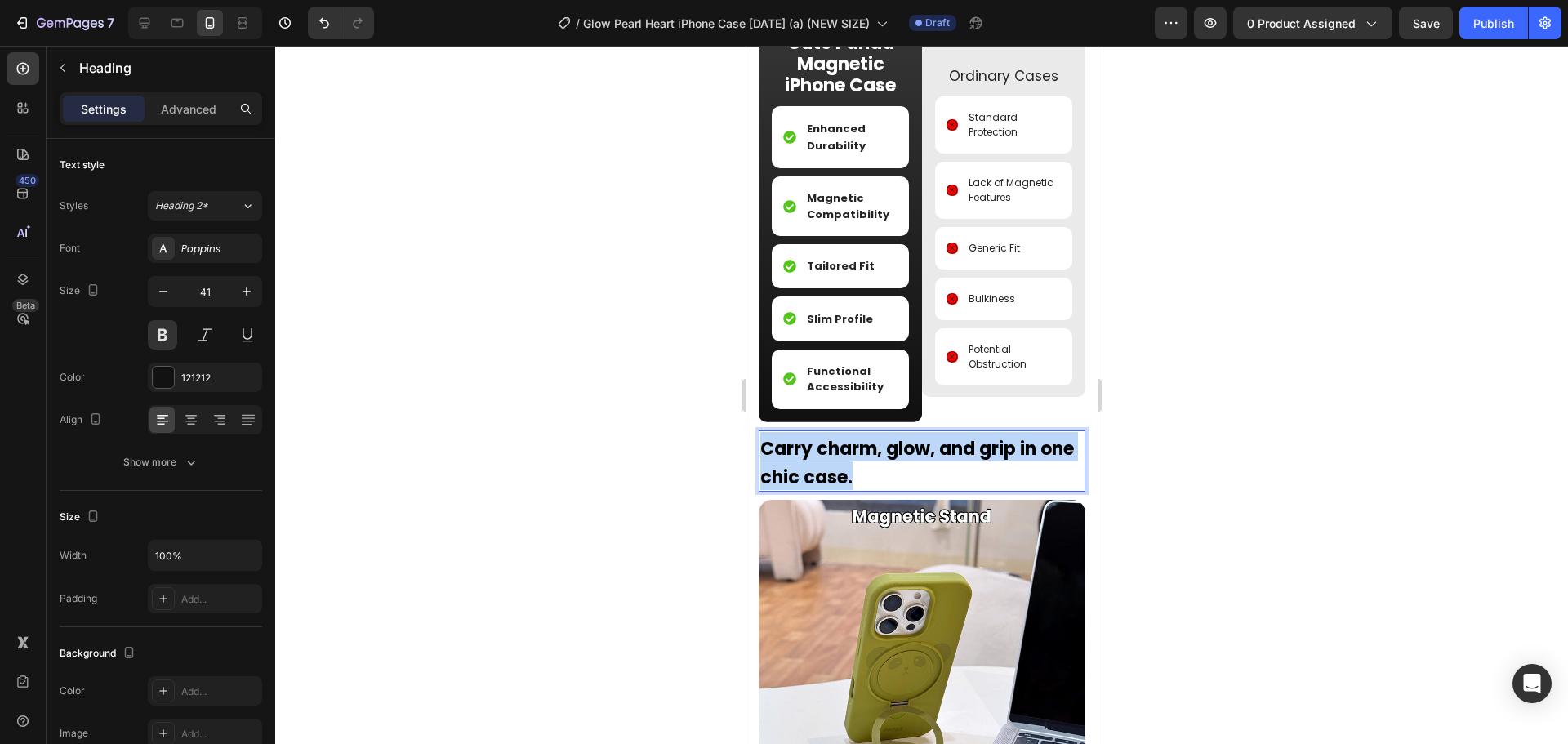
click at [943, 490] on p "Carry charm, glow, and grip in one chic case." at bounding box center [921, 460] width 323 height 58
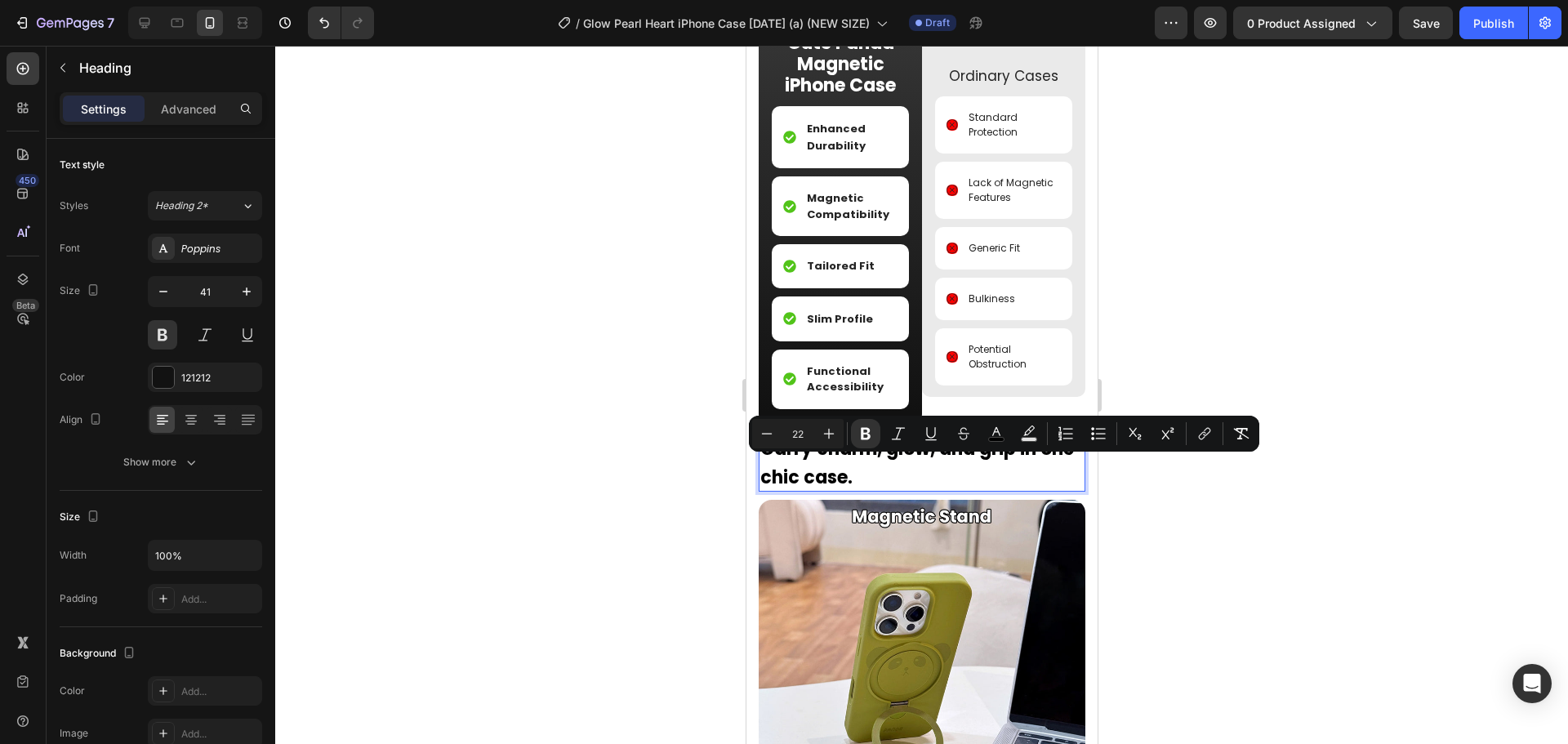
click at [943, 490] on p "Carry charm, glow, and grip in one chic case." at bounding box center [921, 460] width 323 height 58
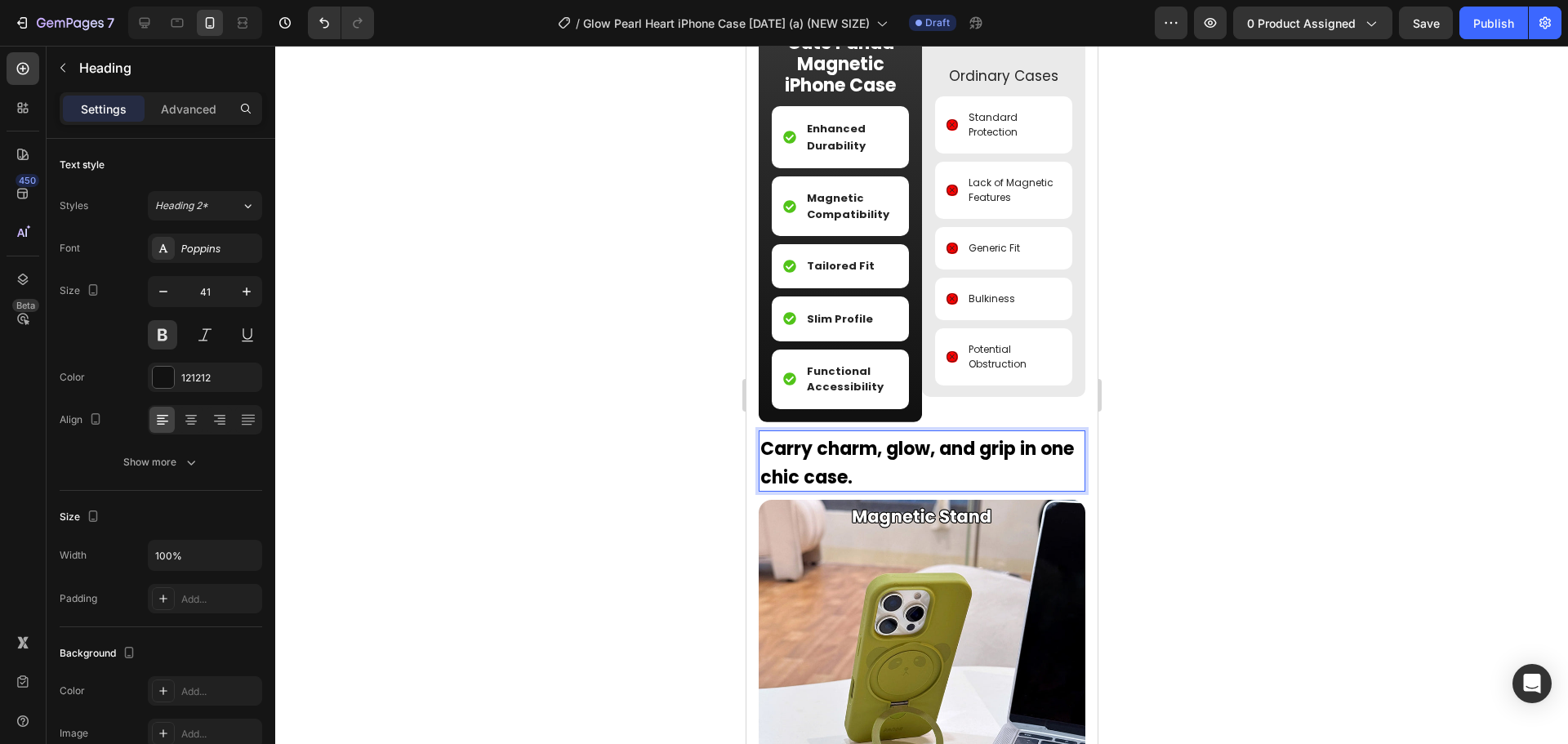
click at [943, 490] on p "Carry charm, glow, and grip in one chic case." at bounding box center [921, 460] width 323 height 58
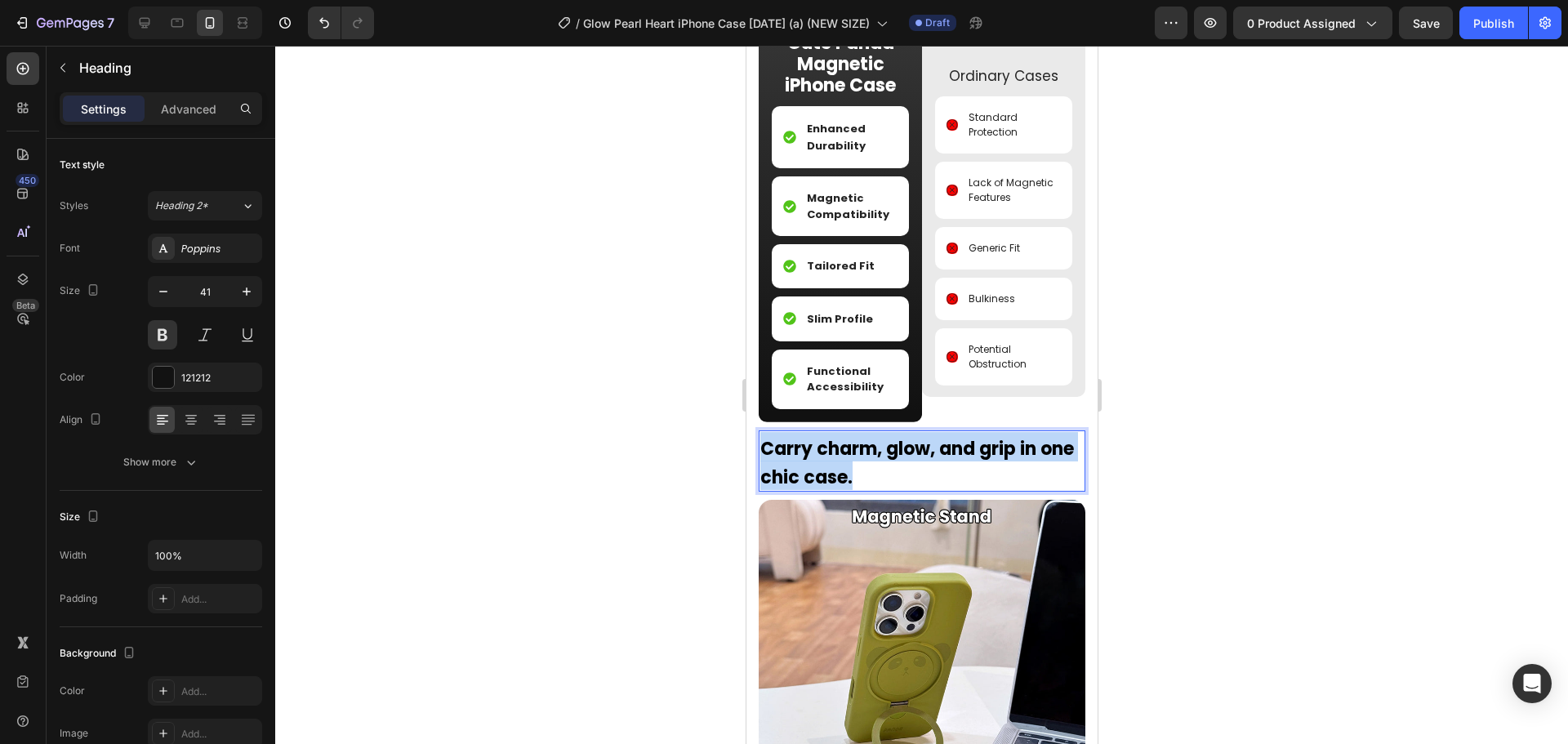
click at [943, 490] on p "Carry charm, glow, and grip in one chic case." at bounding box center [921, 460] width 323 height 58
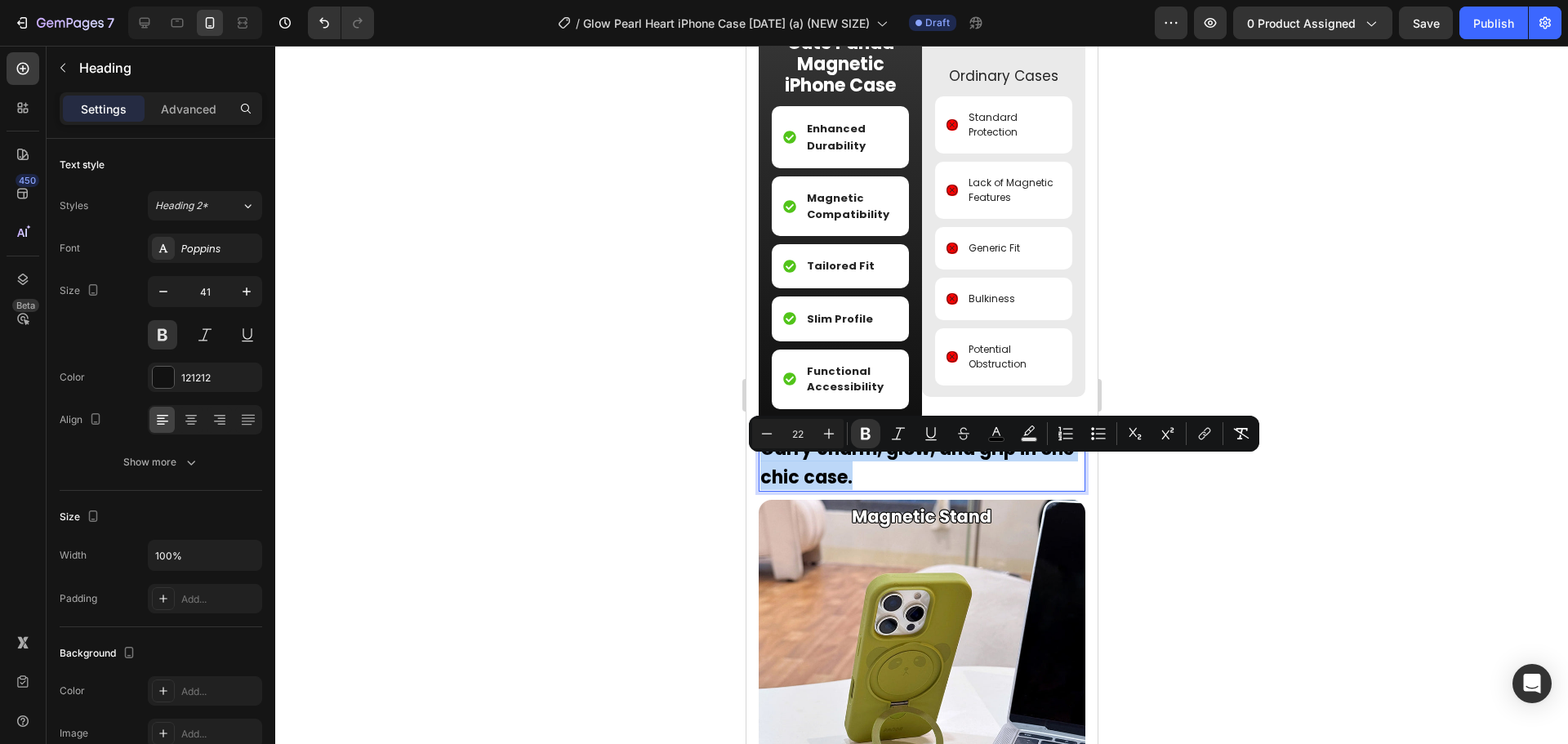
type input "41"
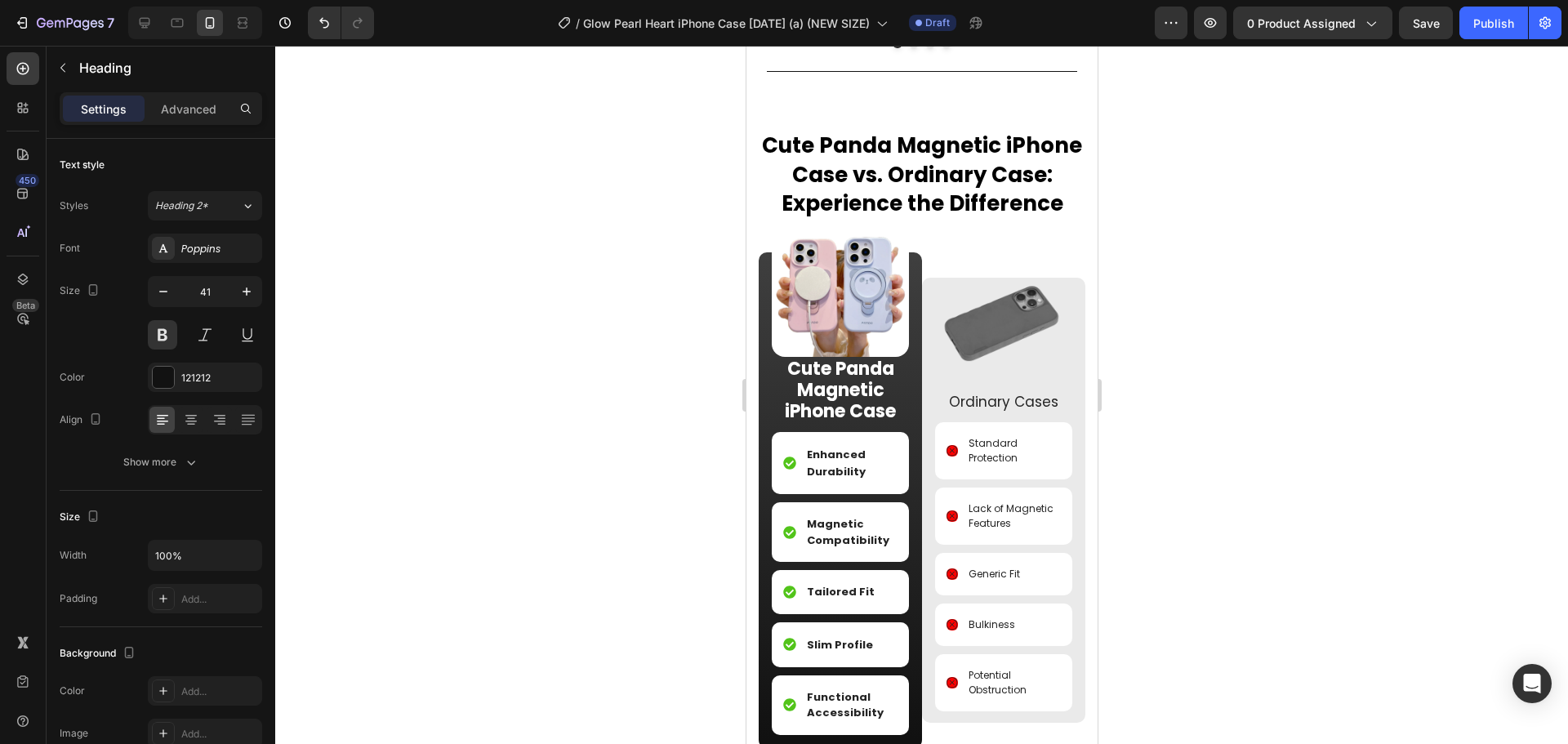
scroll to position [1573, 0]
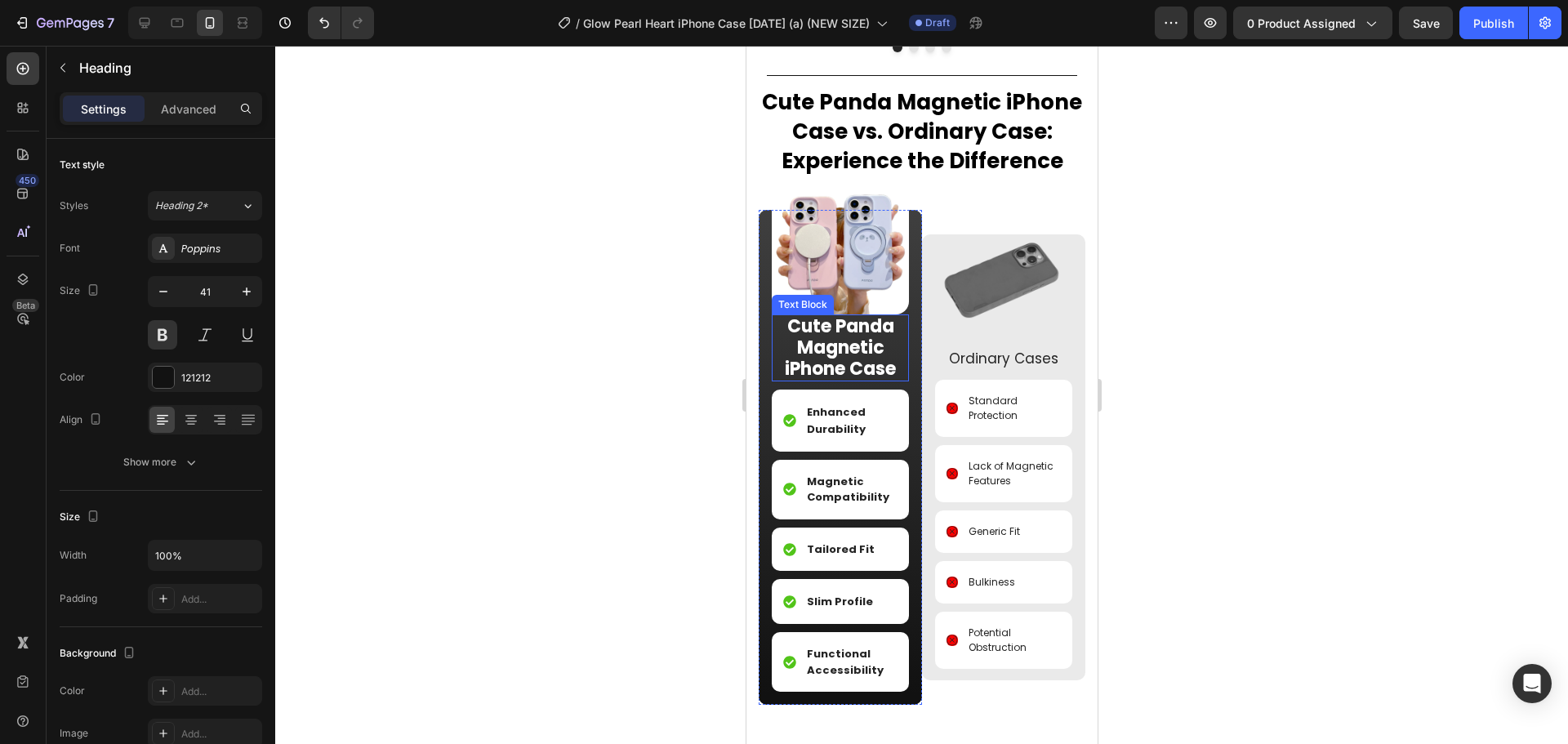
click at [831, 356] on strong "Cute Panda Magnetic iPhone Case" at bounding box center [839, 347] width 111 height 68
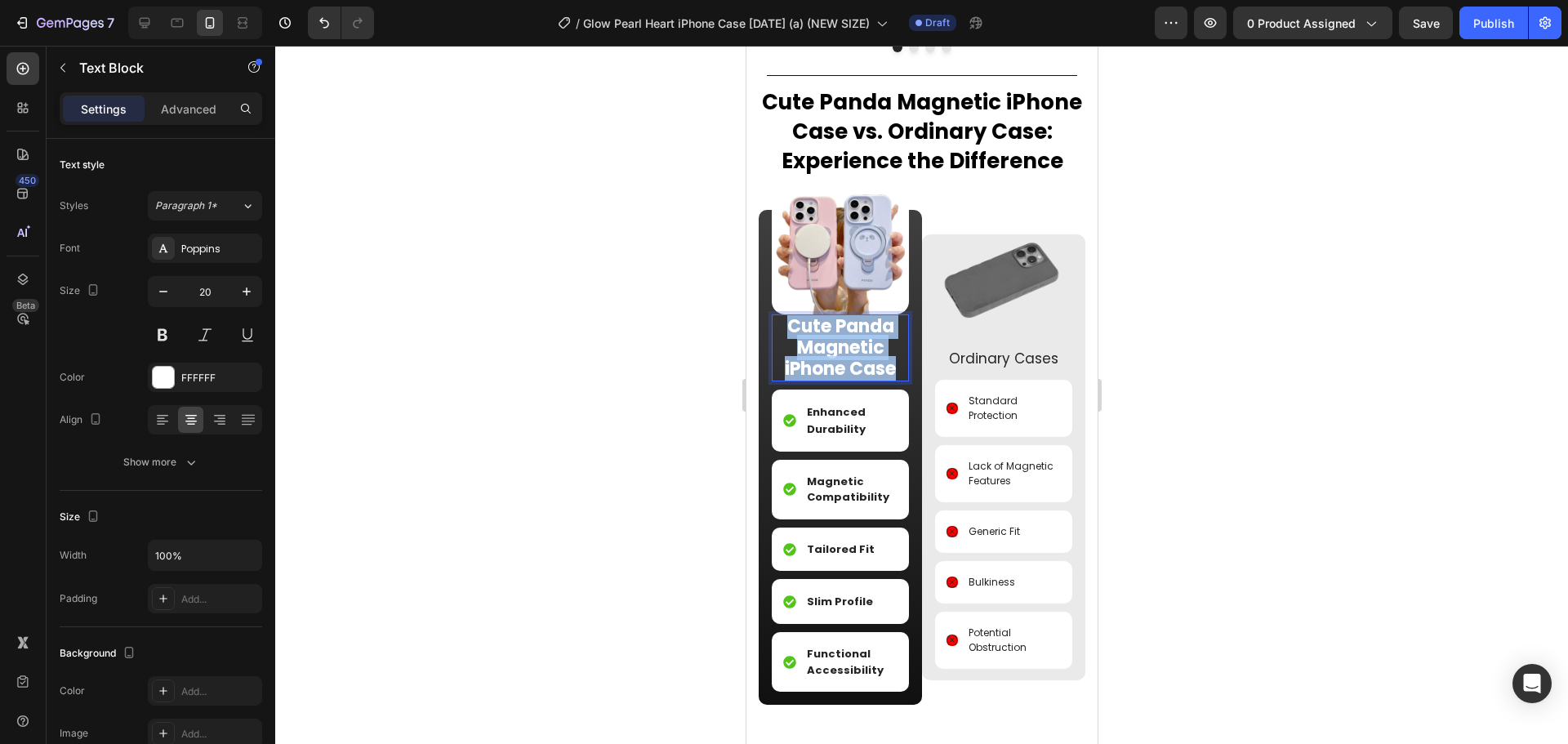
click at [831, 356] on strong "Cute Panda Magnetic iPhone Case" at bounding box center [839, 347] width 111 height 68
click at [929, 133] on span "Cute Panda Magnetic iPhone Case vs. Ordinary Case" at bounding box center [921, 116] width 320 height 58
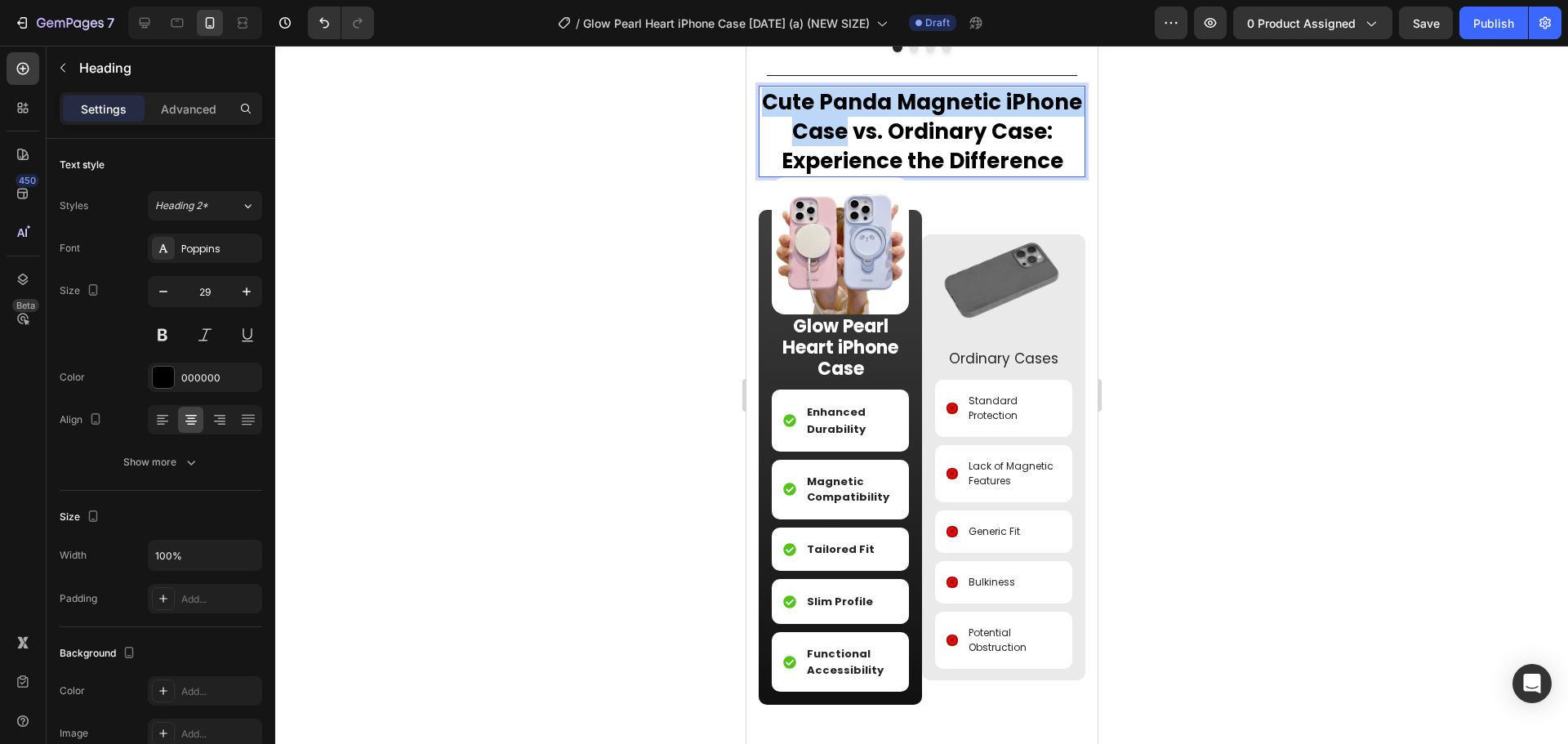
drag, startPoint x: 908, startPoint y: 133, endPoint x: 772, endPoint y: 106, distance: 138.7
click at [772, 106] on p "Cute Panda Magnetic iPhone Case vs. Ordinary Case : Experience the Difference" at bounding box center [921, 130] width 323 height 87
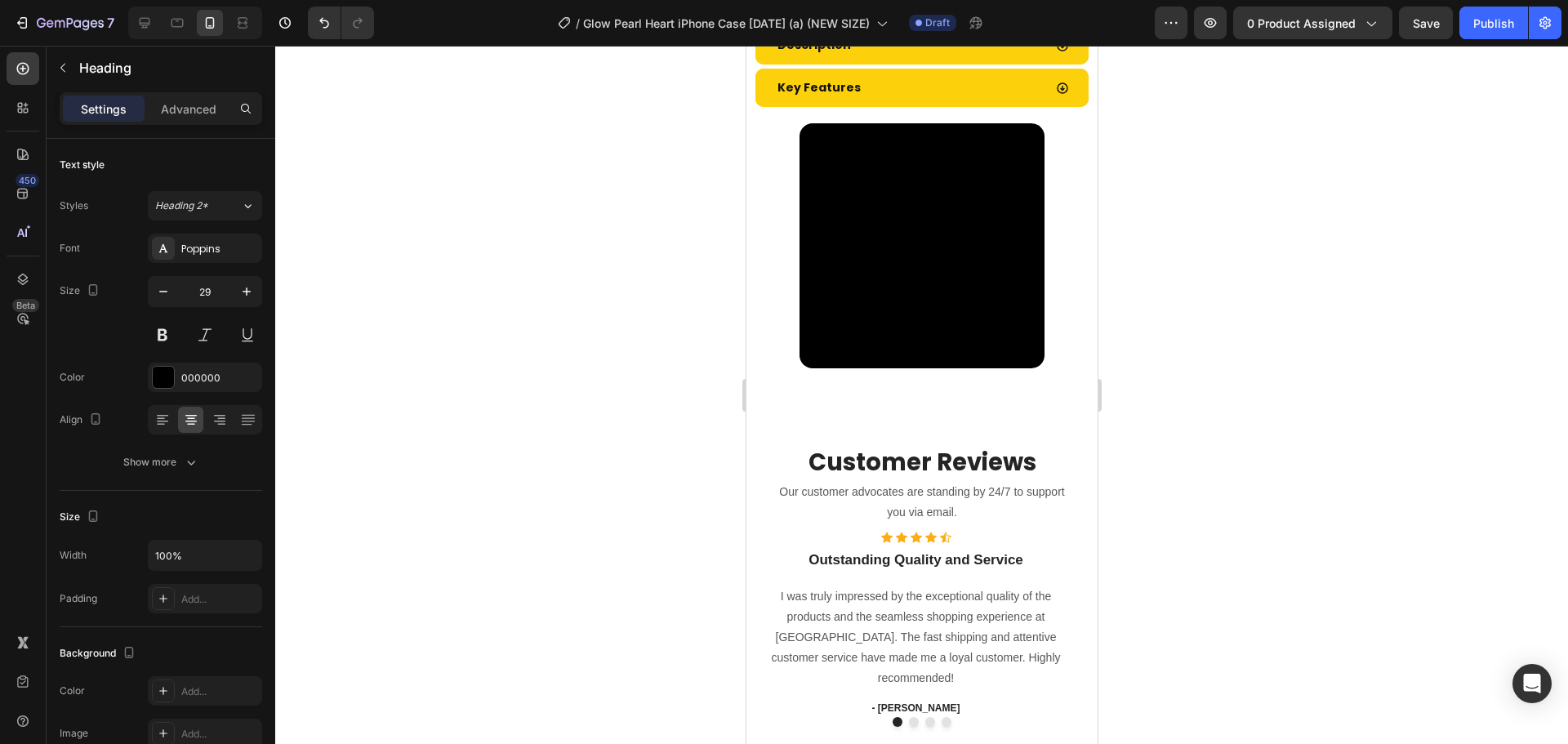
scroll to position [610, 0]
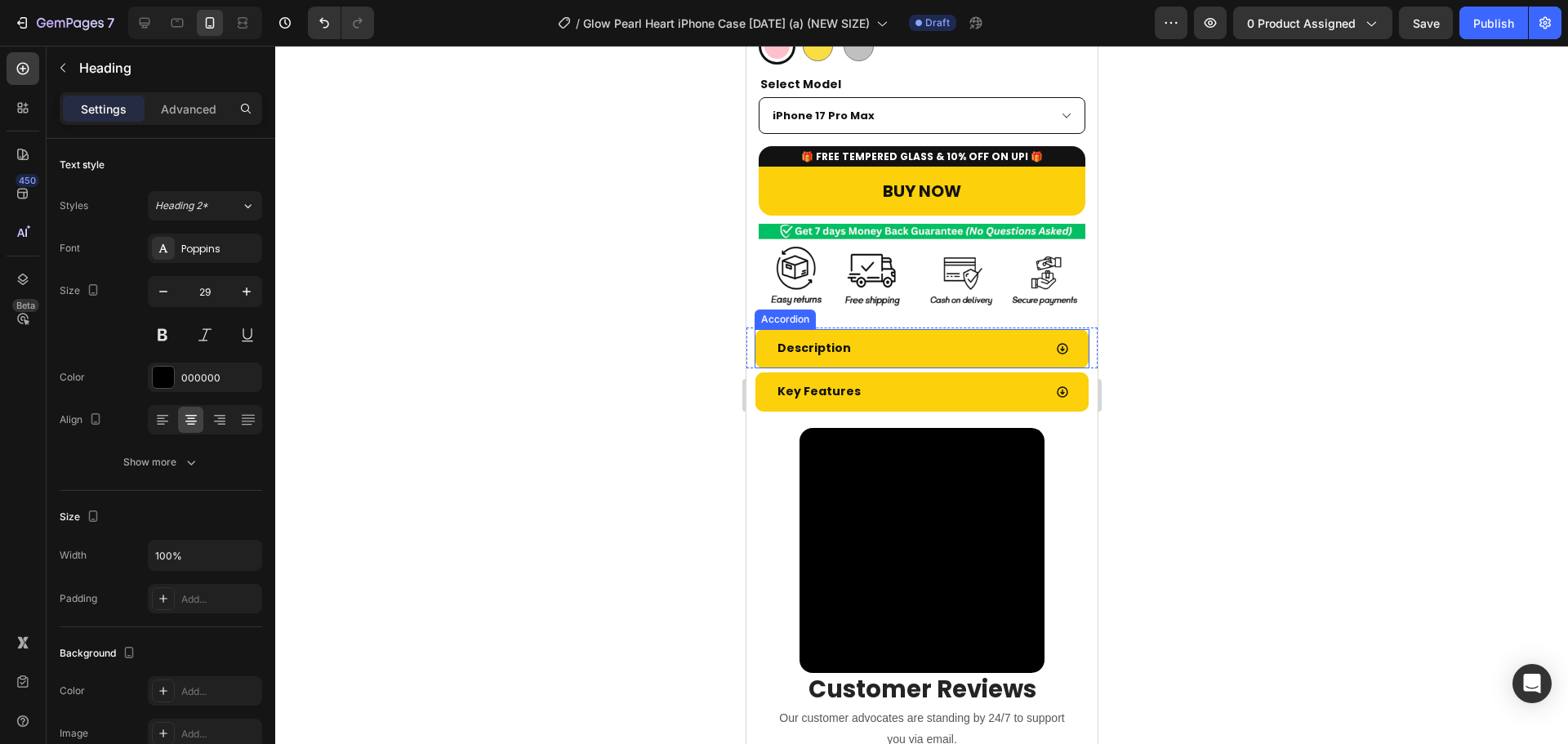
click at [896, 335] on div "Description" at bounding box center [908, 348] width 268 height 25
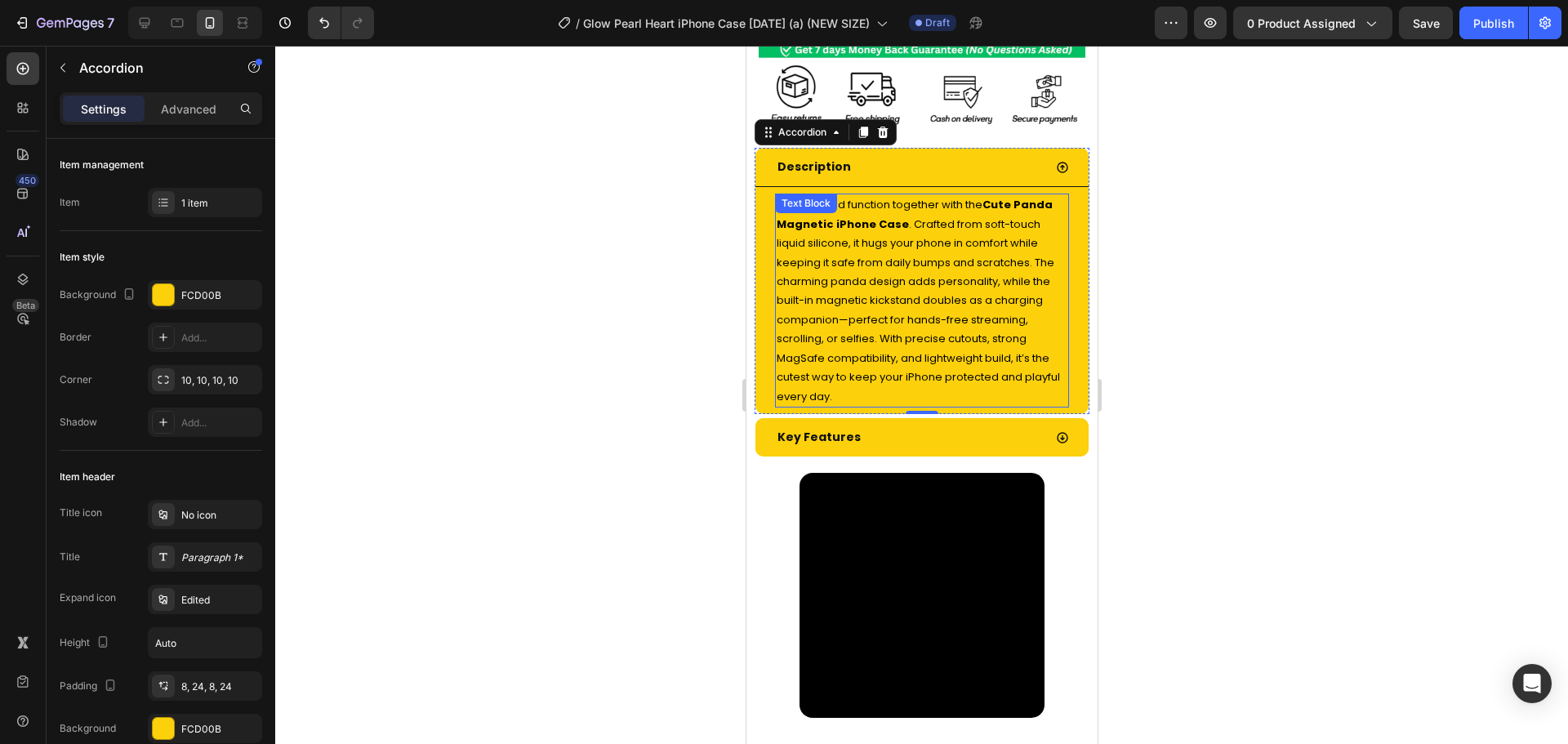
scroll to position [832, 0]
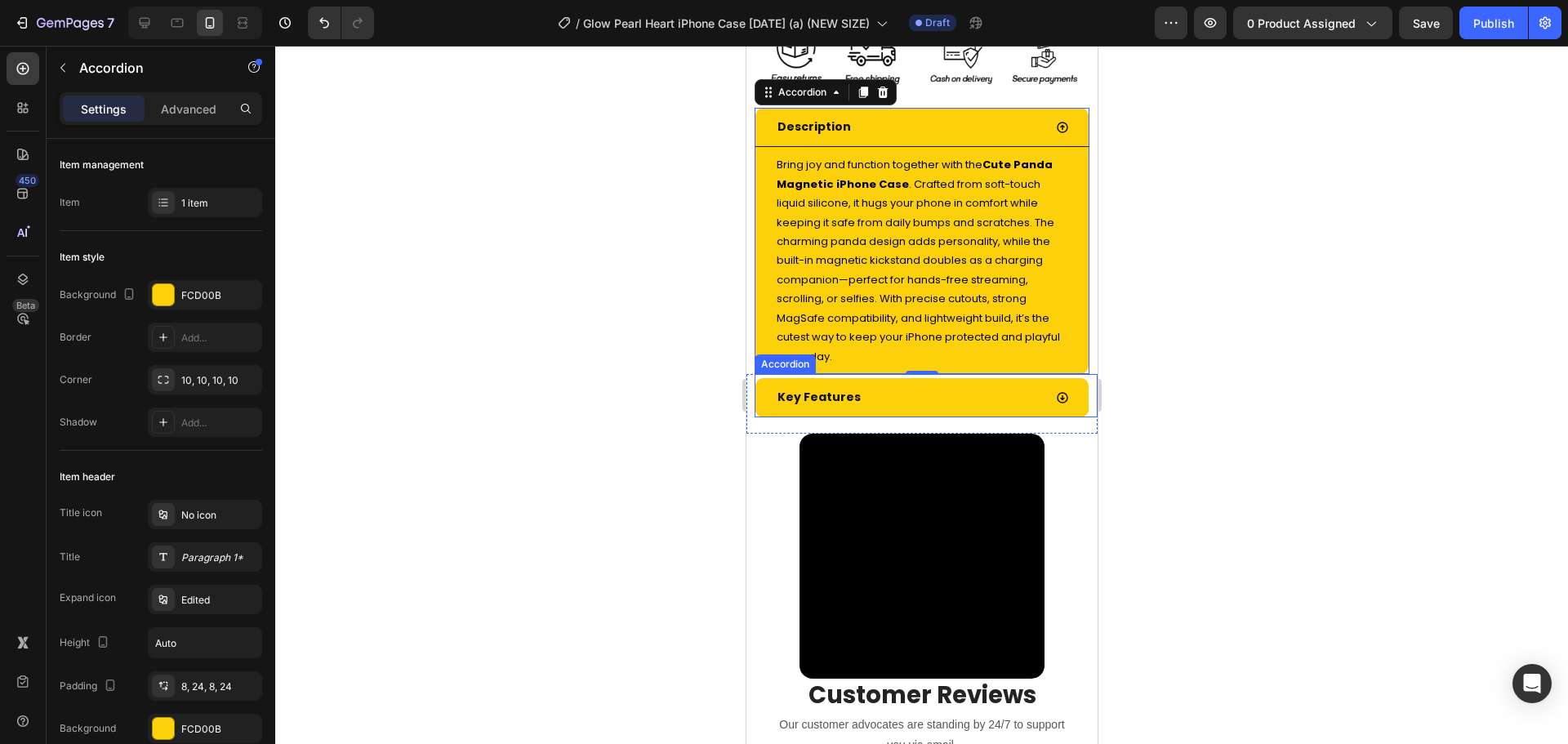
click at [896, 384] on div "Key Features" at bounding box center [908, 397] width 268 height 25
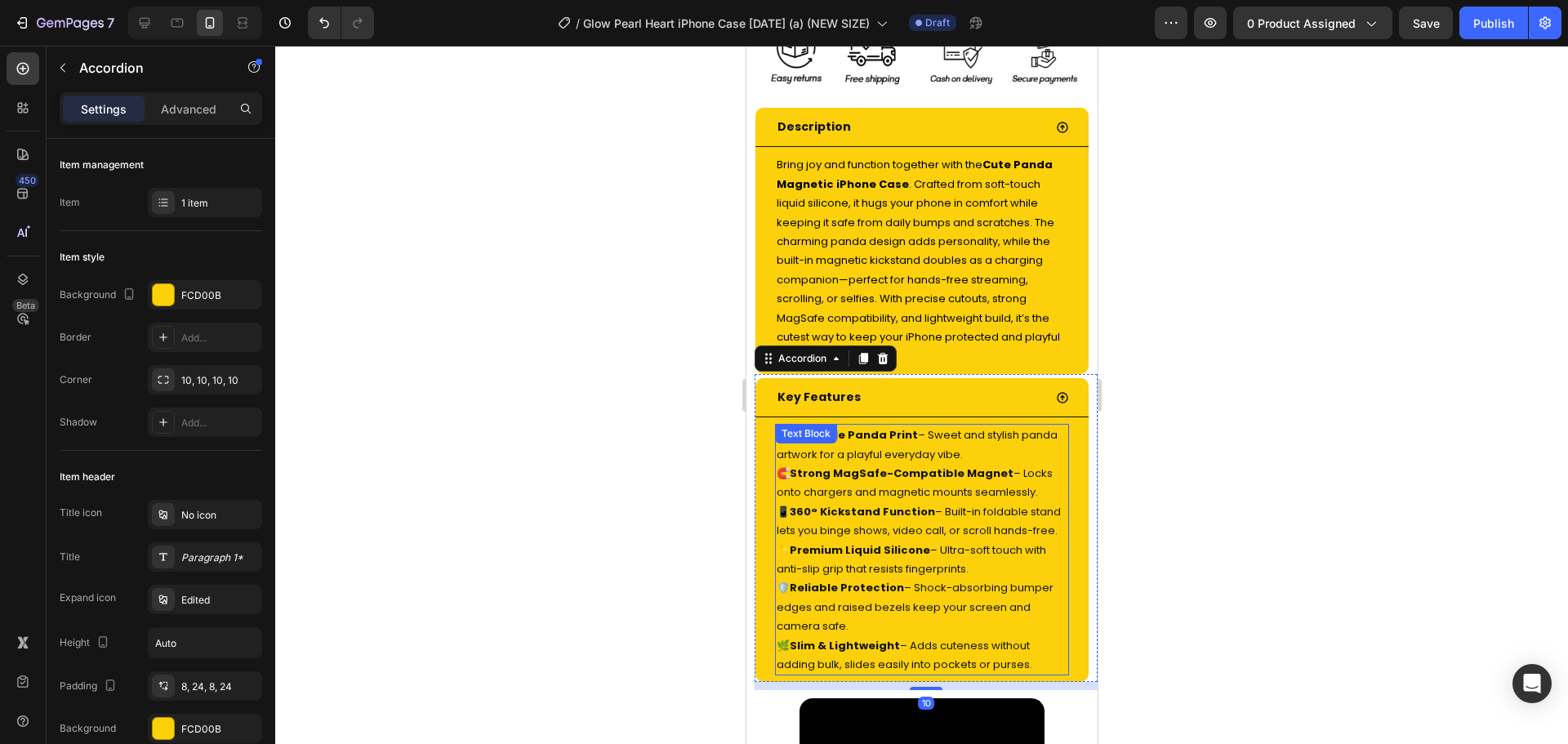
click at [901, 483] on p "🧲 Strong MagSafe-Compatible Magnet – Locks onto chargers and magnetic mounts se…" at bounding box center [920, 482] width 290 height 38
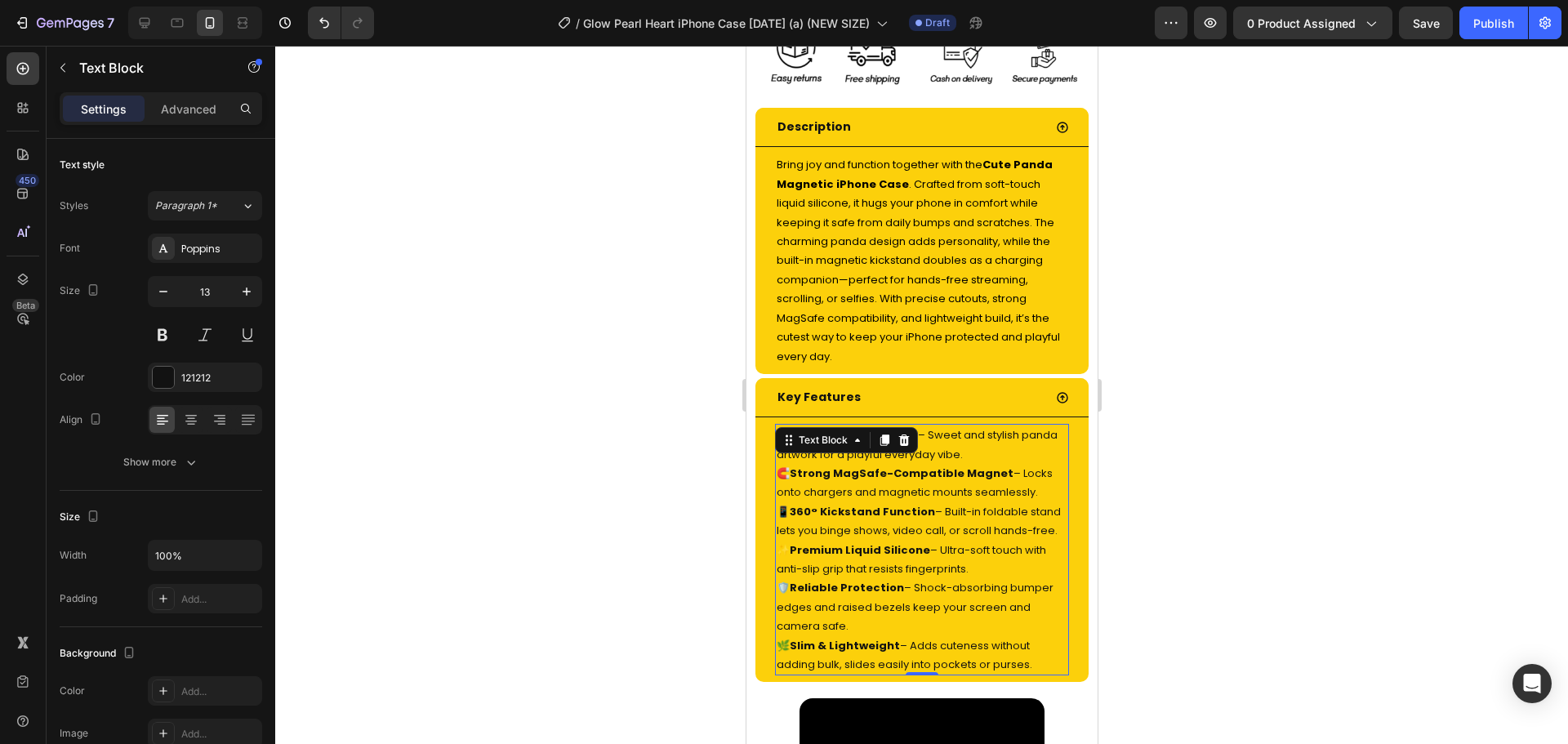
click at [901, 483] on p "🧲 Strong MagSafe-Compatible Magnet – Locks onto chargers and magnetic mounts se…" at bounding box center [920, 482] width 290 height 38
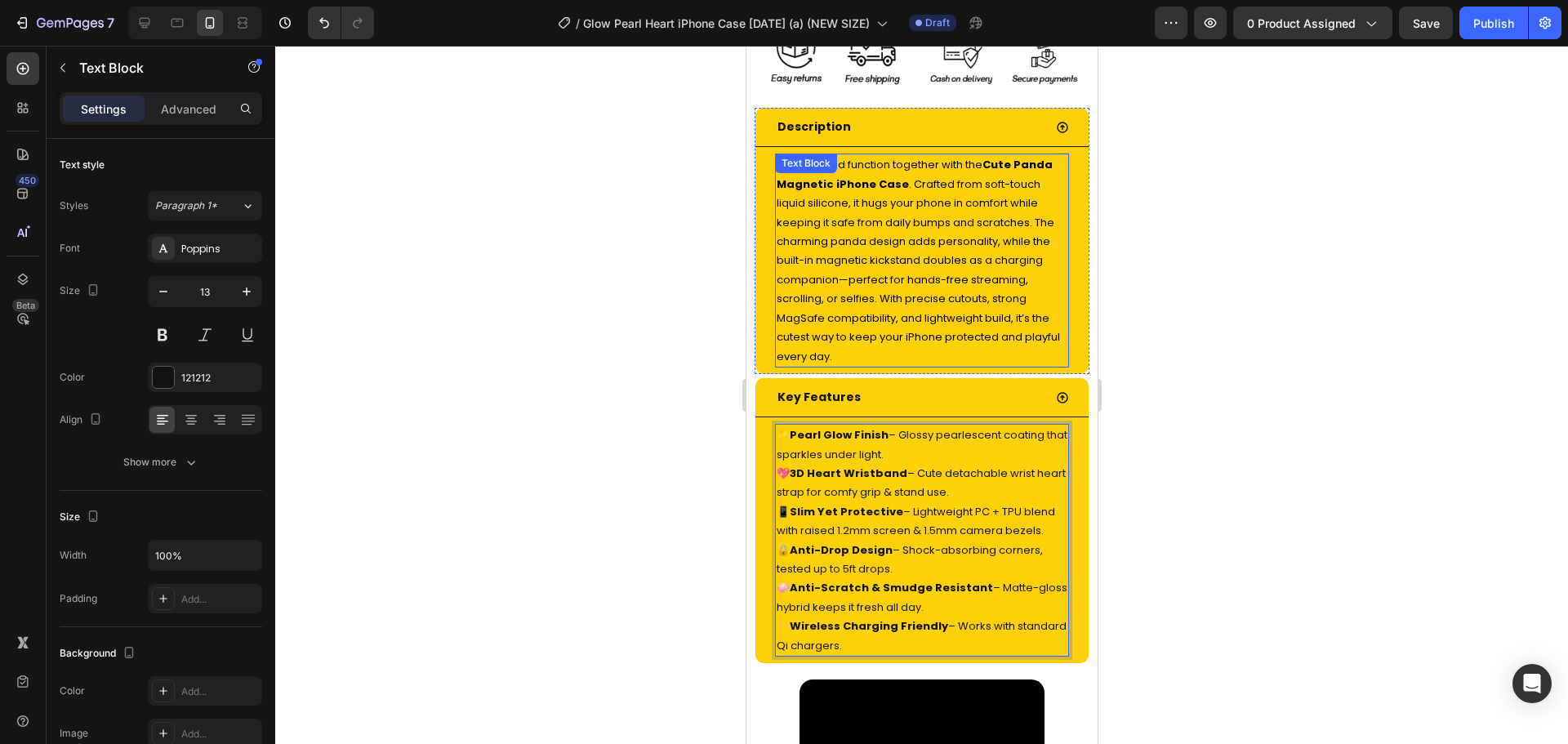
click at [871, 212] on span "Bring joy and function together with the Cute Panda Magnetic iPhone Case . Craf…" at bounding box center [917, 260] width 284 height 207
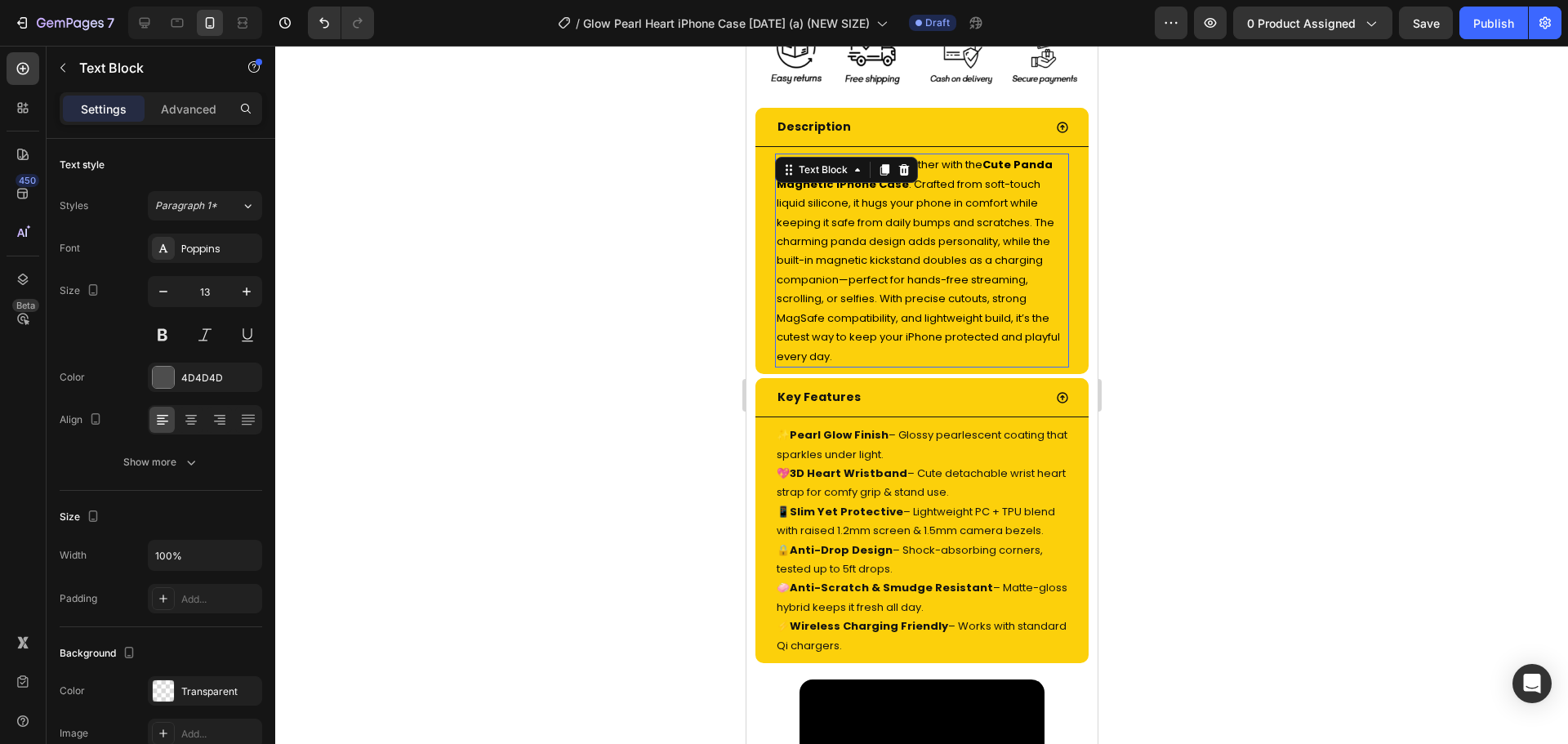
click at [871, 212] on span "Bring joy and function together with the Cute Panda Magnetic iPhone Case . Craf…" at bounding box center [917, 260] width 284 height 207
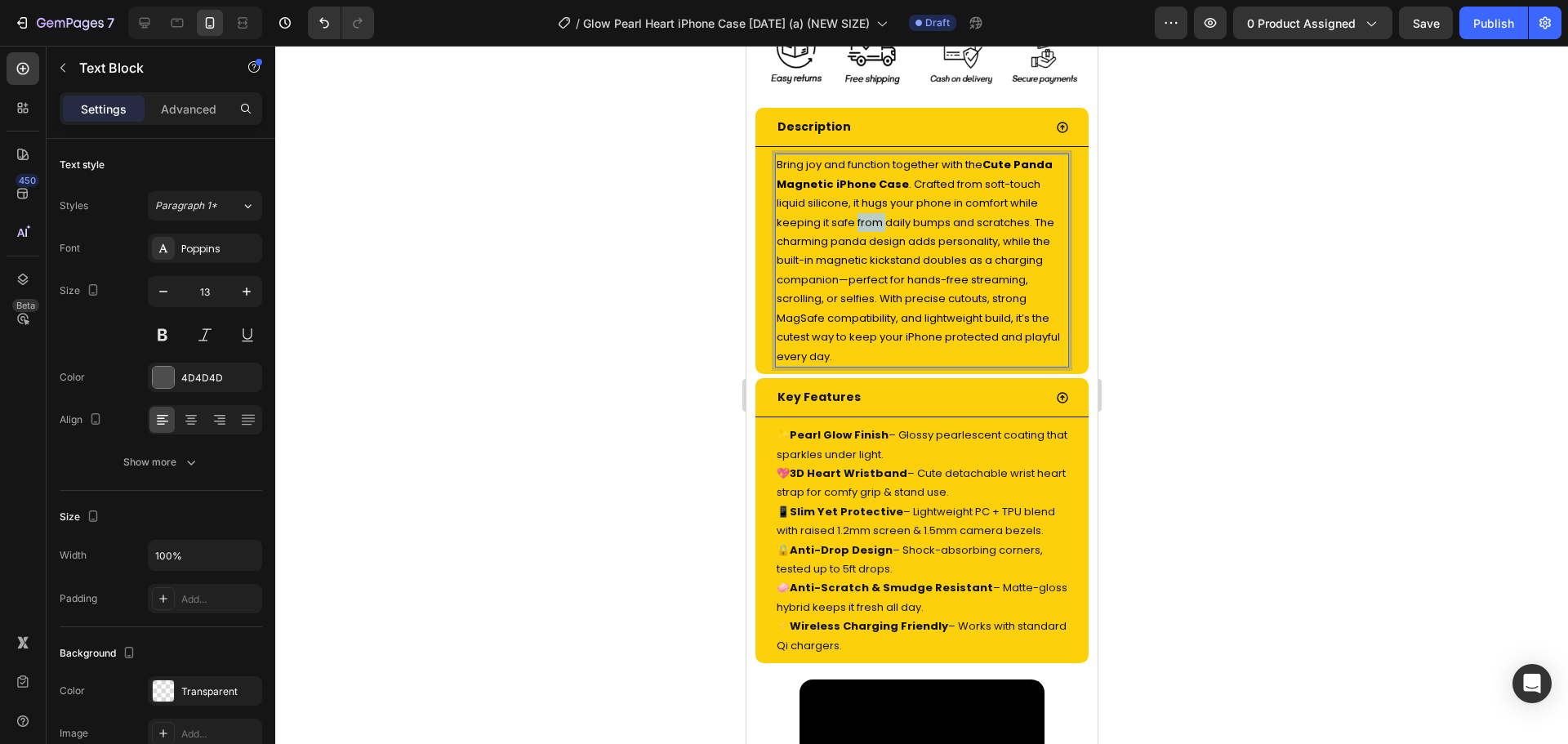
click at [871, 212] on span "Bring joy and function together with the Cute Panda Magnetic iPhone Case . Craf…" at bounding box center [917, 260] width 284 height 207
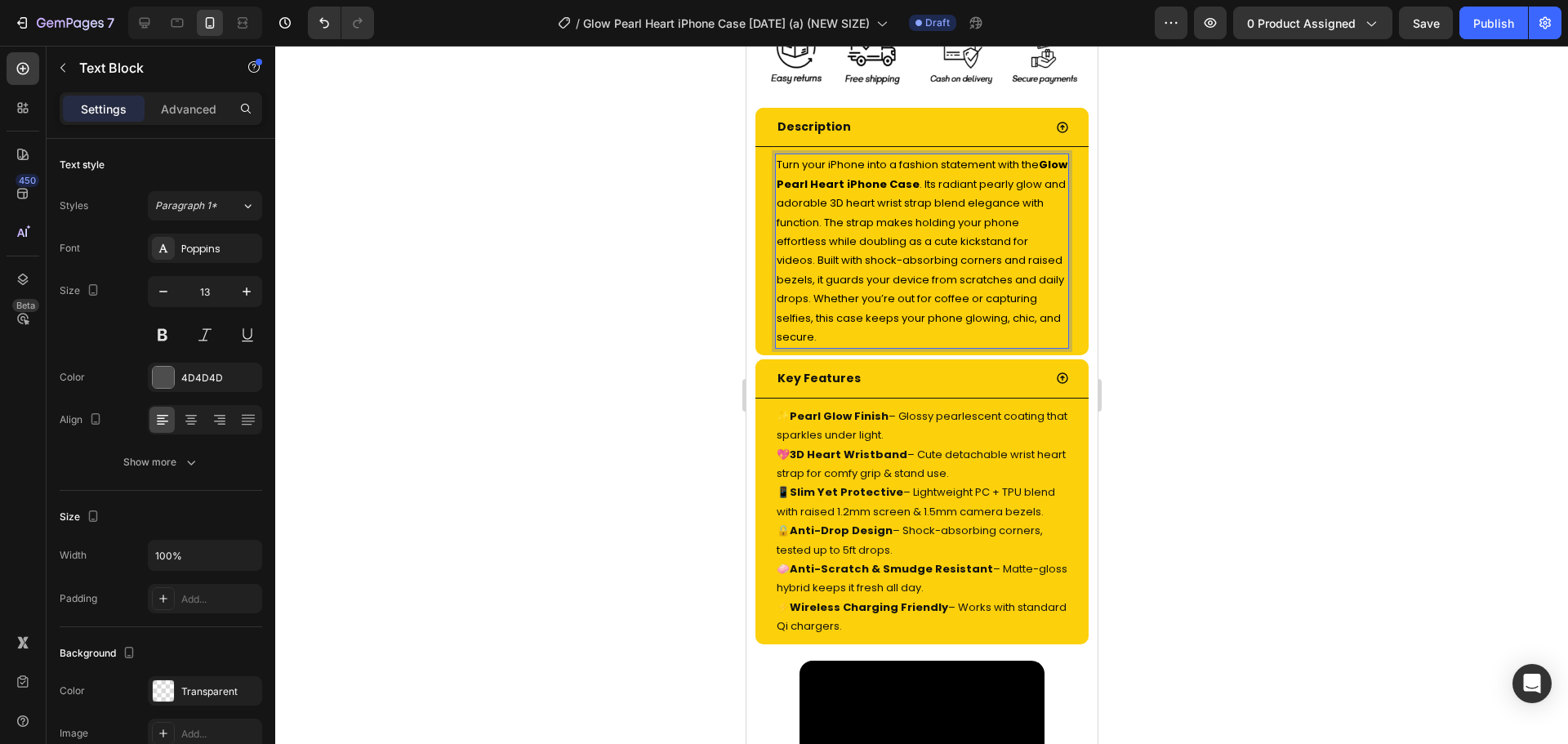
click at [871, 212] on span "Turn your iPhone into a fashion statement with the Glow Pearl Heart iPhone Case…" at bounding box center [920, 251] width 290 height 188
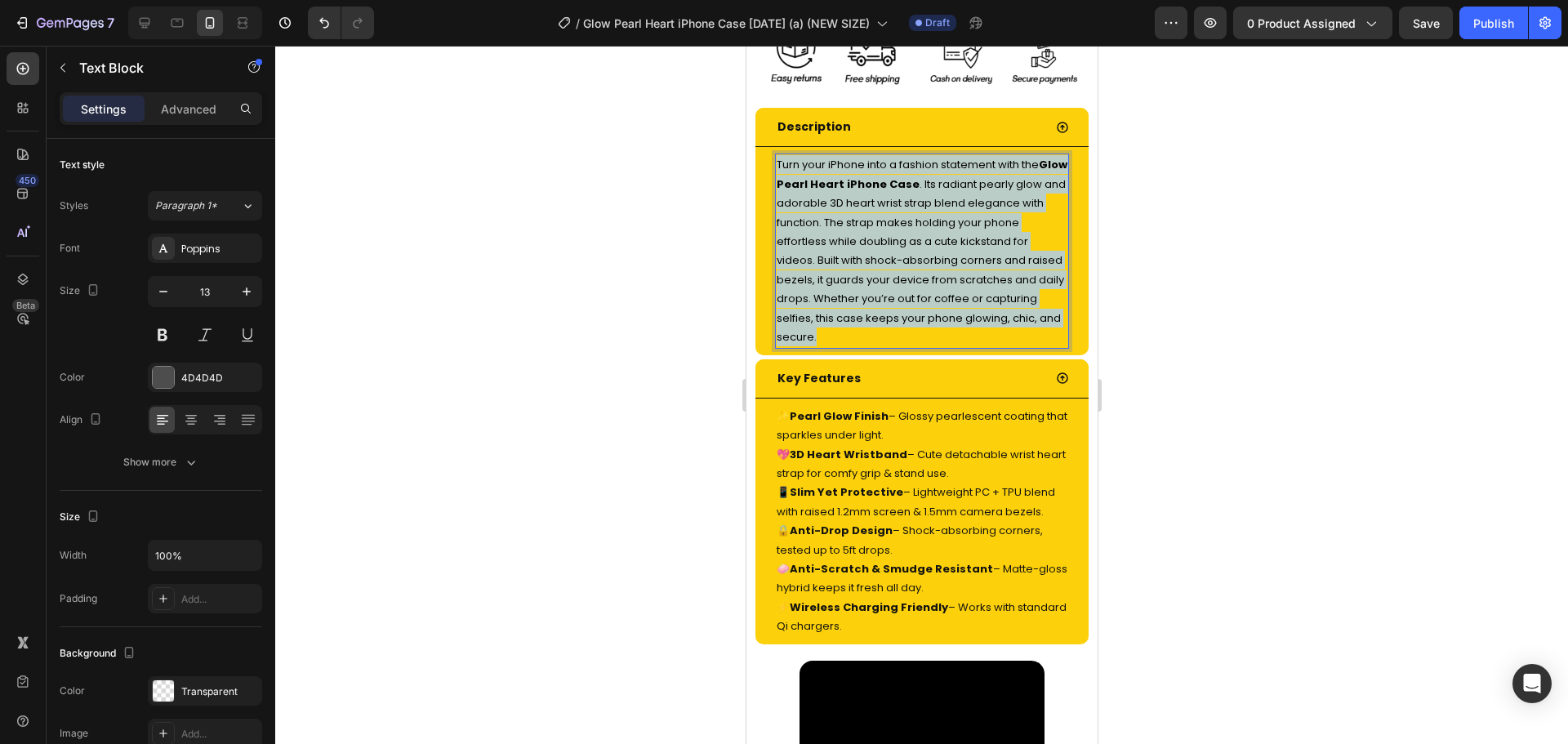
click at [871, 212] on span "Turn your iPhone into a fashion statement with the Glow Pearl Heart iPhone Case…" at bounding box center [920, 251] width 290 height 188
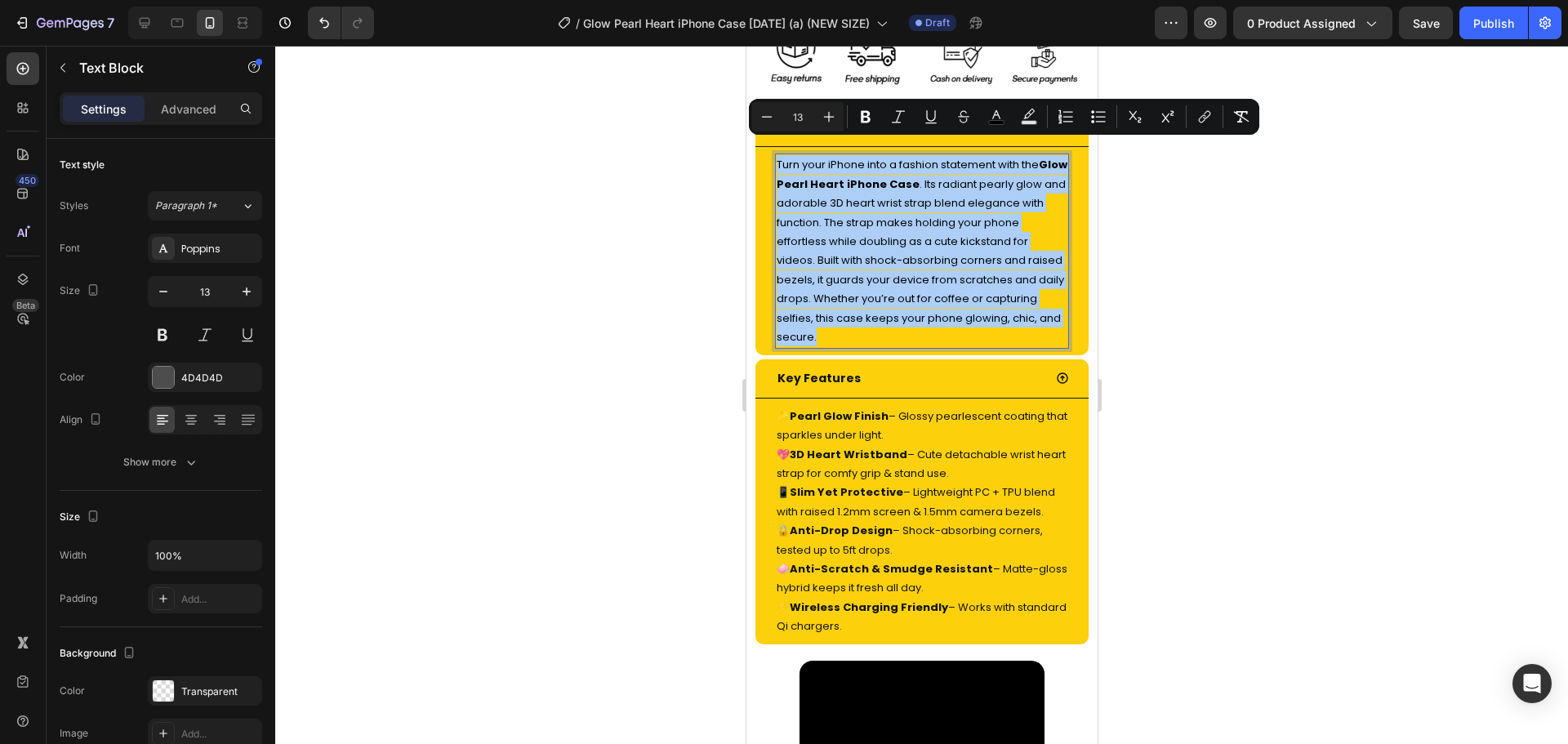
click at [1296, 436] on div at bounding box center [921, 394] width 1293 height 698
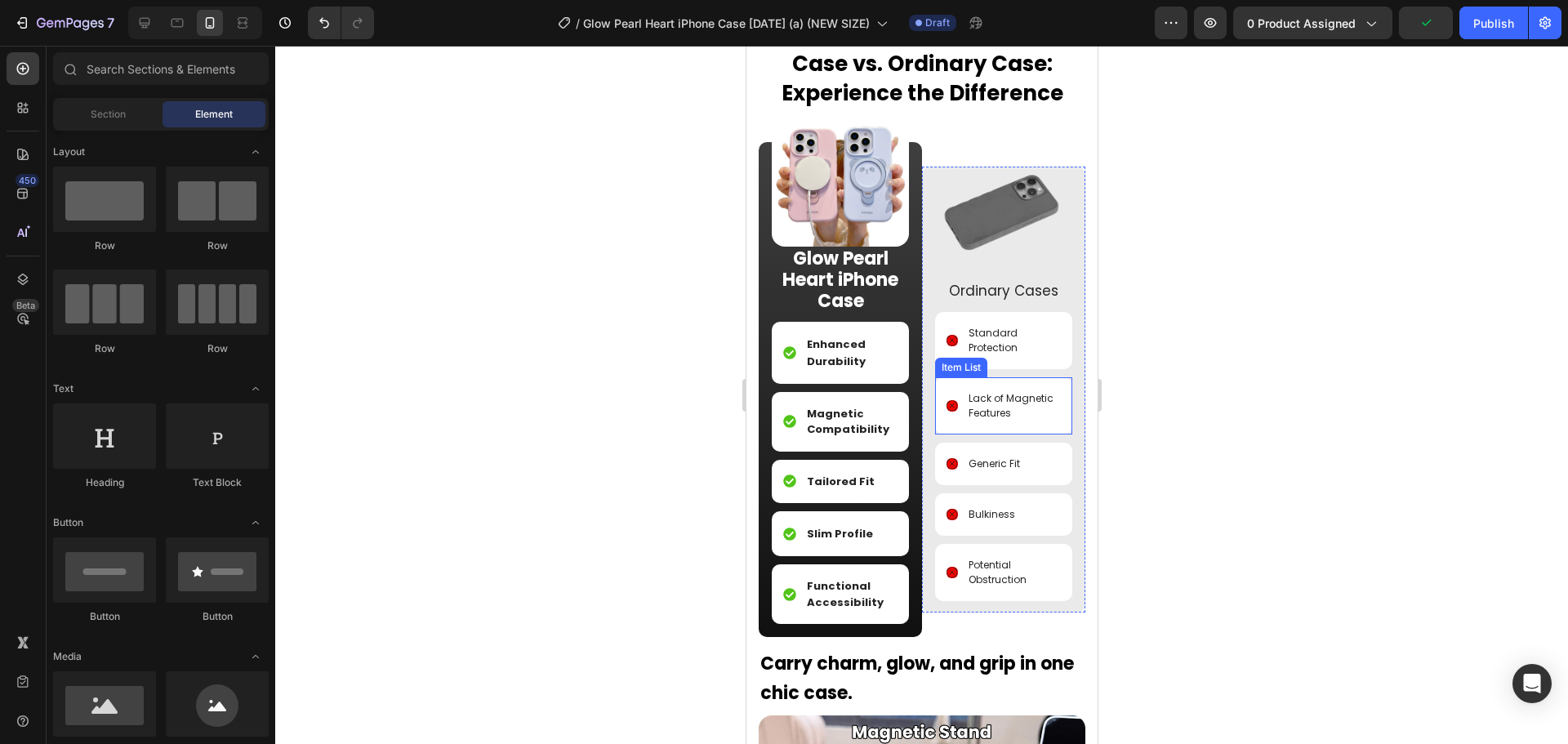
scroll to position [2041, 0]
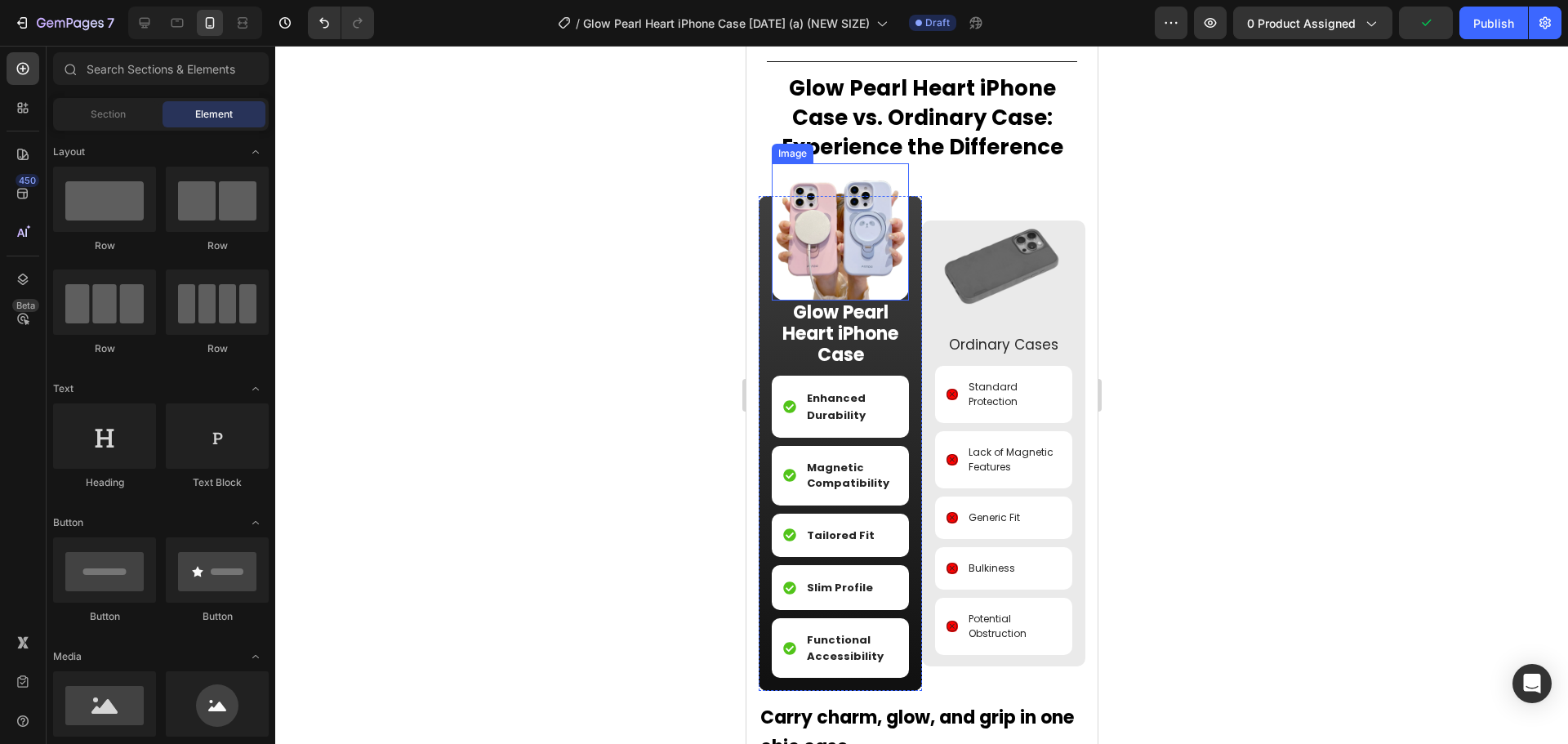
click at [875, 244] on img at bounding box center [839, 232] width 137 height 137
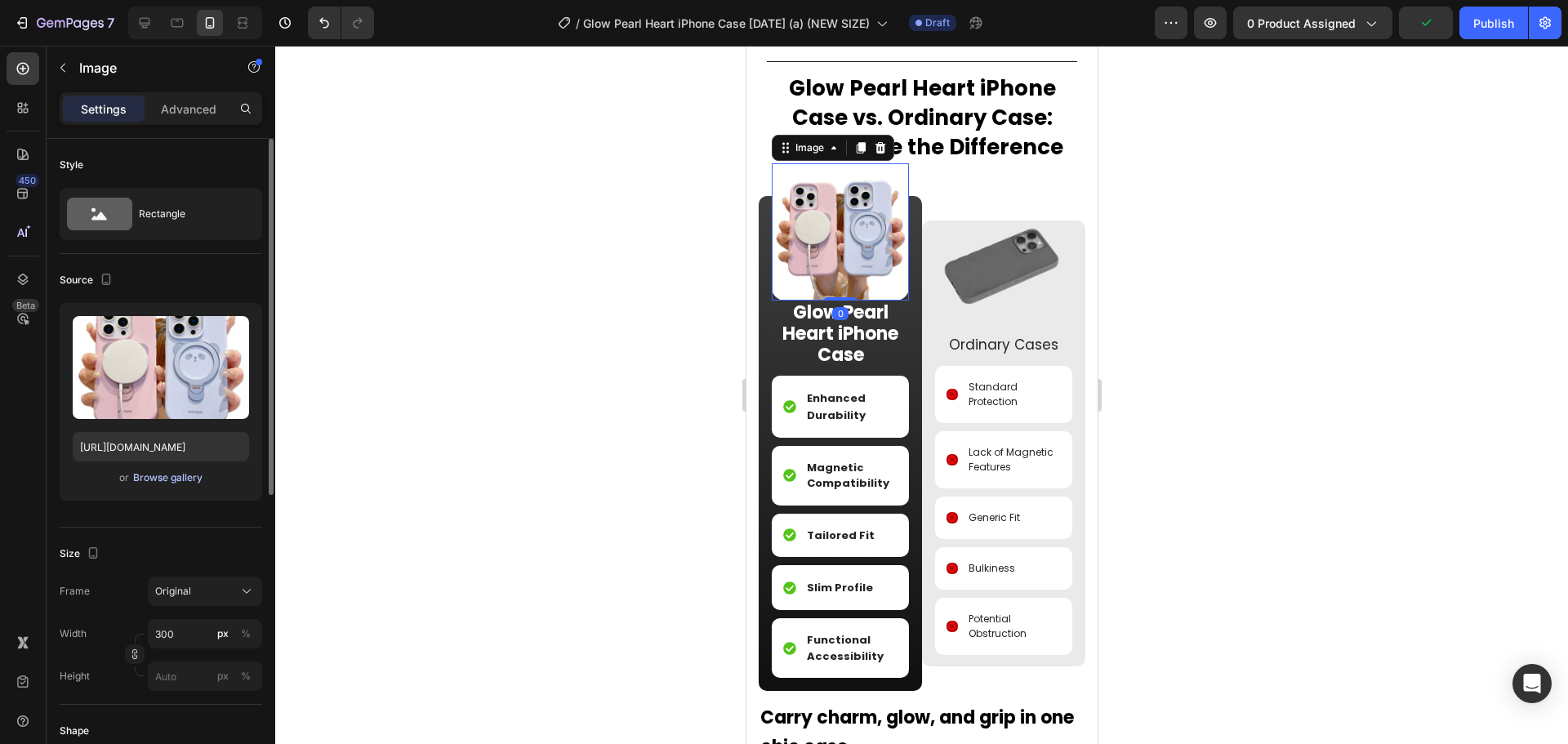
click at [180, 477] on div "Browse gallery" at bounding box center [168, 477] width 69 height 14
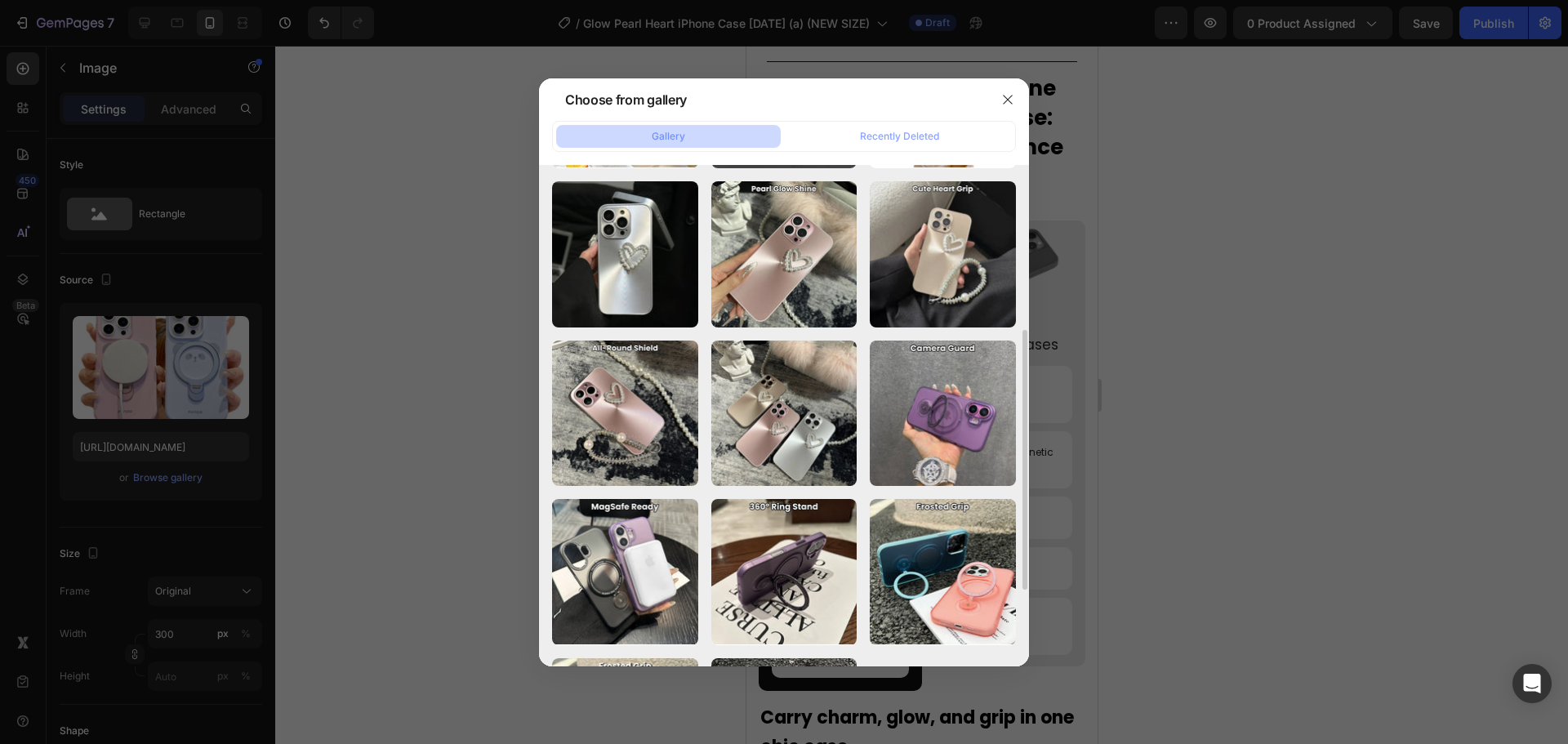
scroll to position [317, 0]
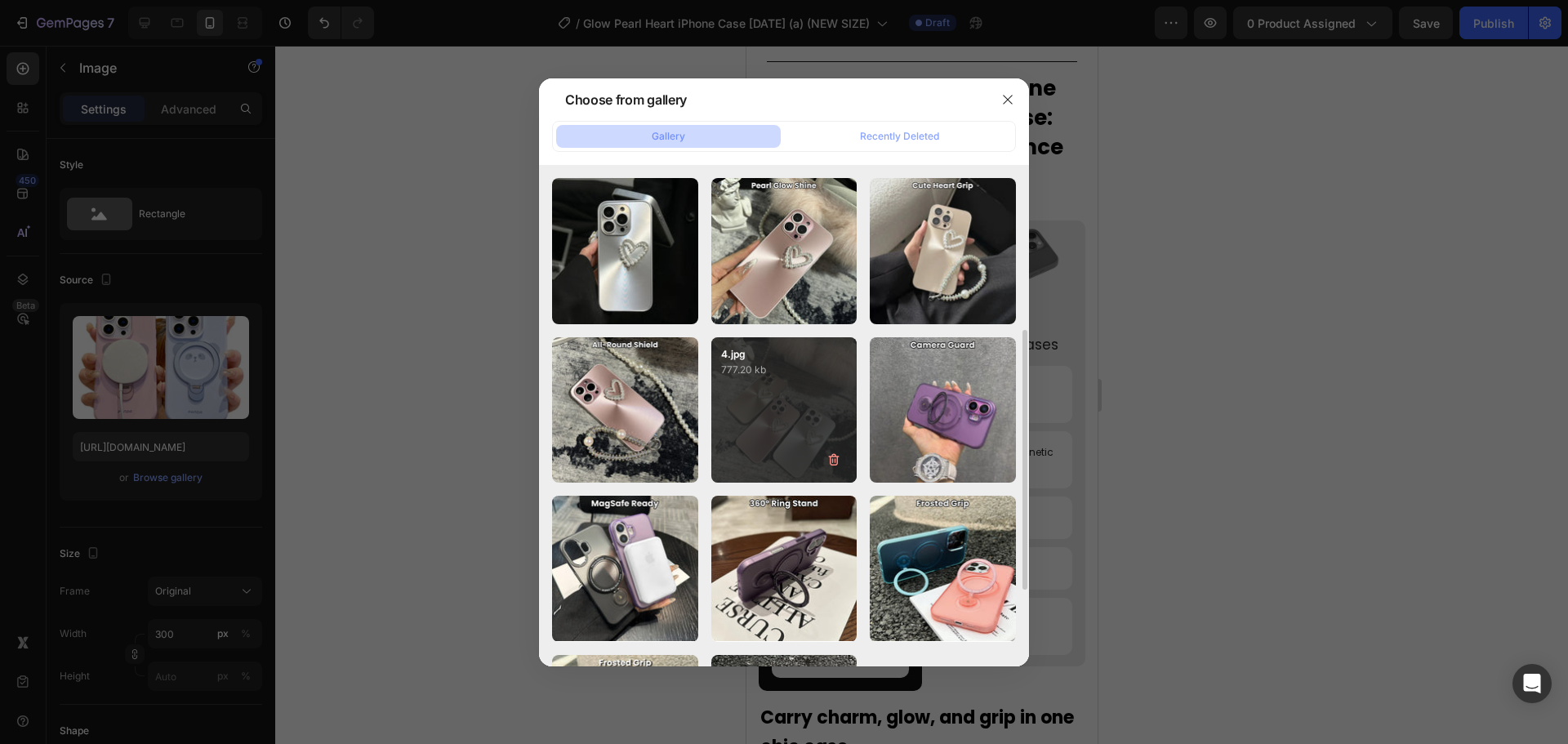
click at [737, 374] on p "777.20 kb" at bounding box center [784, 369] width 126 height 16
type input "https://cdn.shopify.com/s/files/1/0835/5119/1341/files/gempages_553512382287054…"
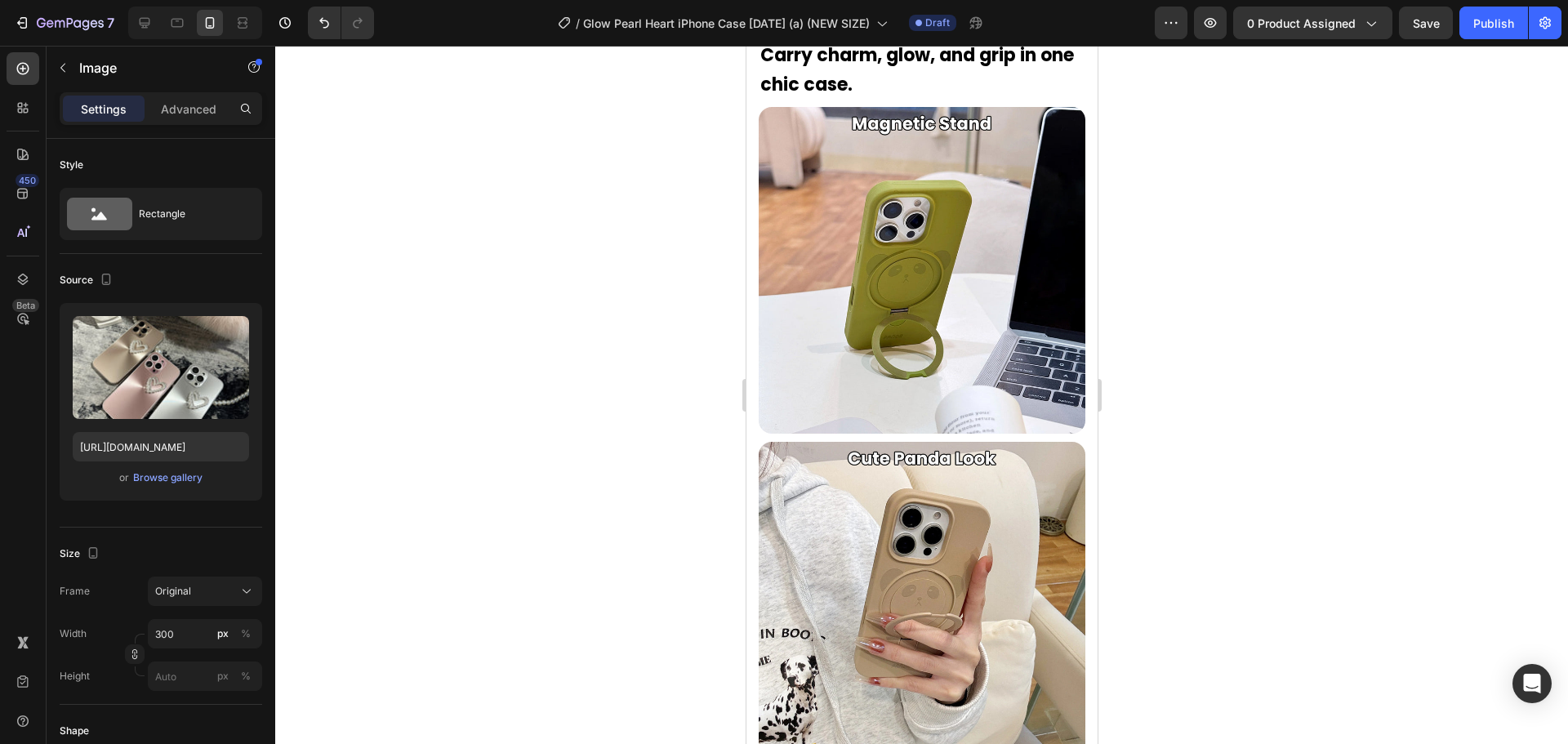
scroll to position [2704, 0]
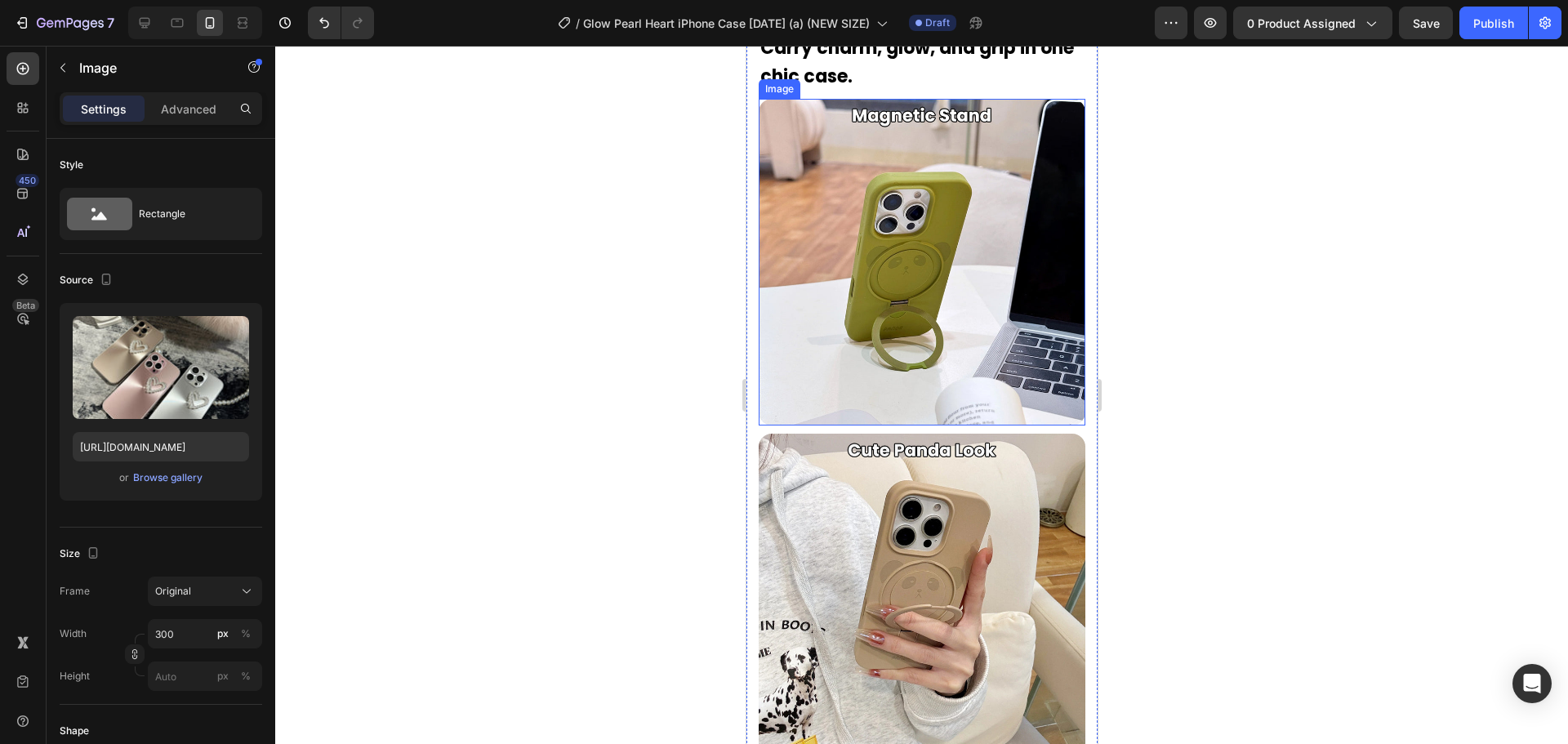
click at [890, 295] on img at bounding box center [921, 262] width 327 height 327
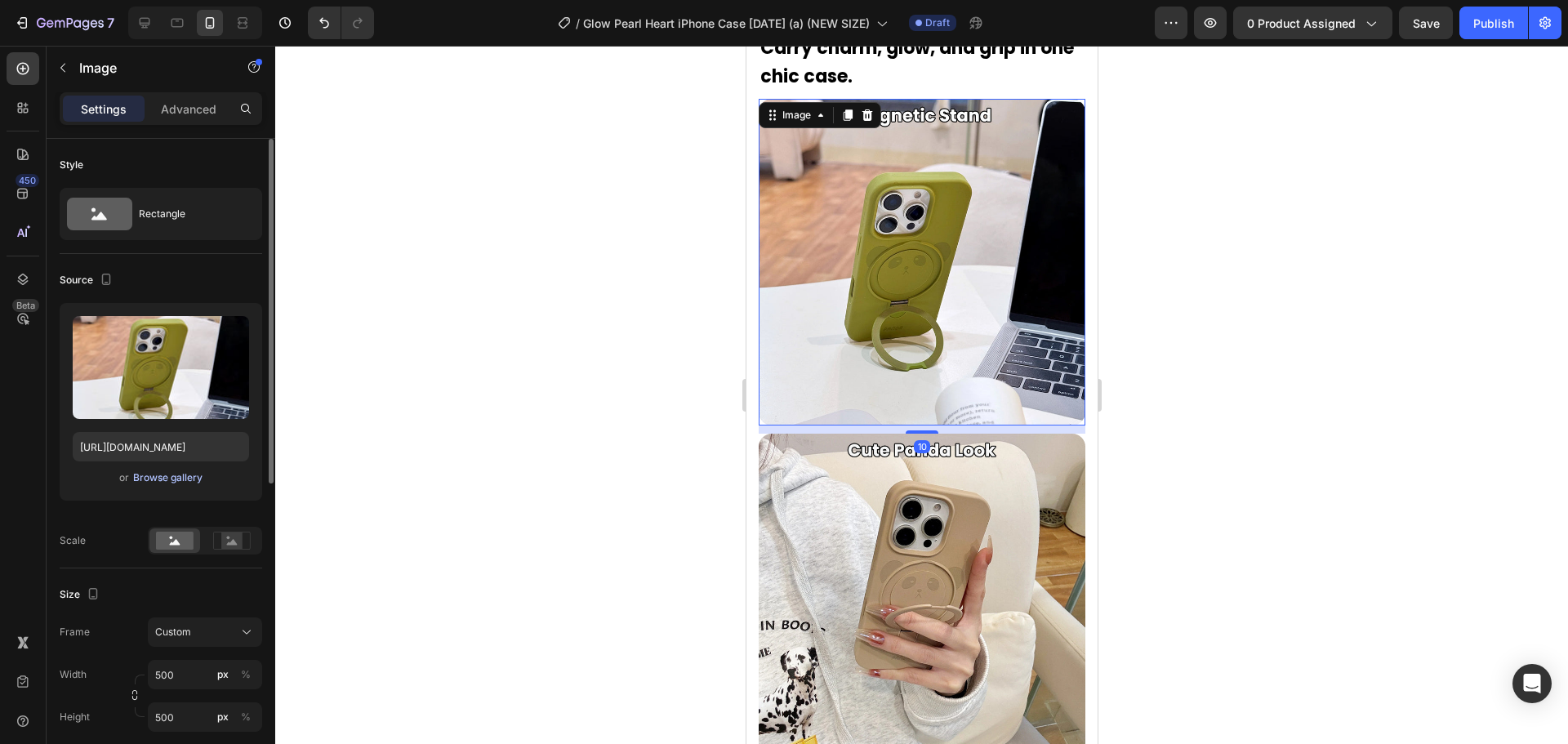
click at [156, 473] on div "Browse gallery" at bounding box center [168, 477] width 69 height 14
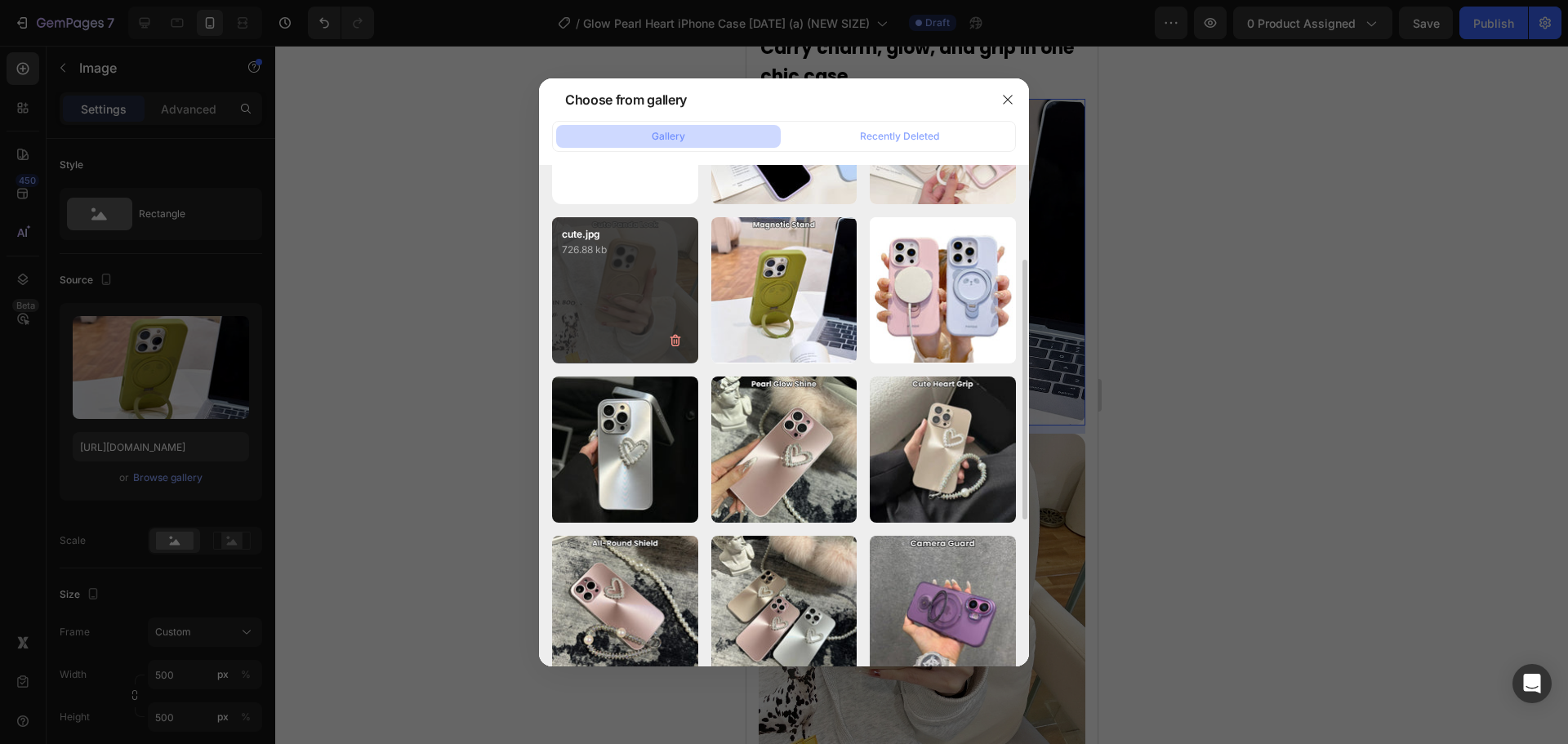
scroll to position [141, 0]
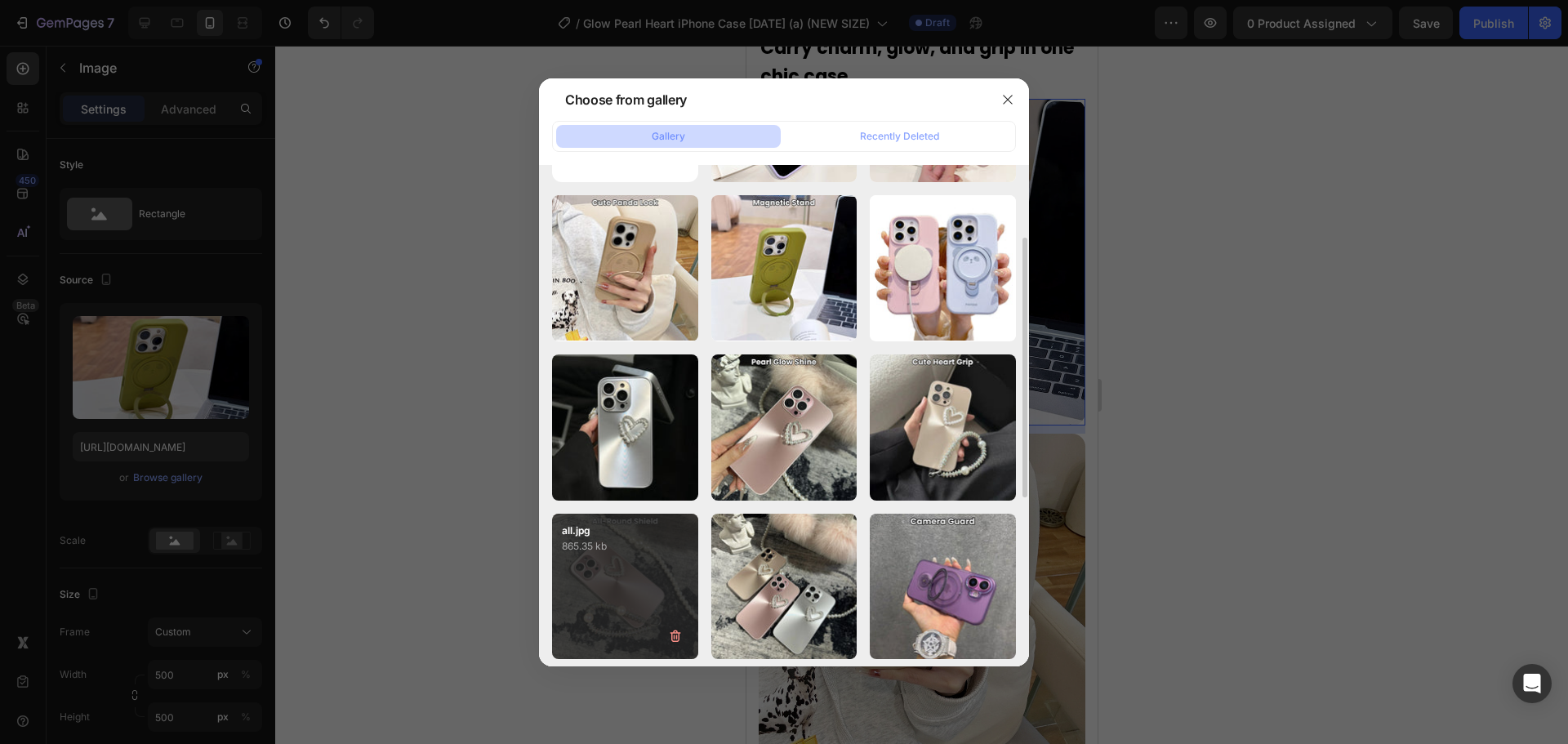
click at [656, 590] on div "all.jpg 865.35 kb" at bounding box center [625, 587] width 146 height 146
type input "https://cdn.shopify.com/s/files/1/0835/5119/1341/files/gempages_553512382287054…"
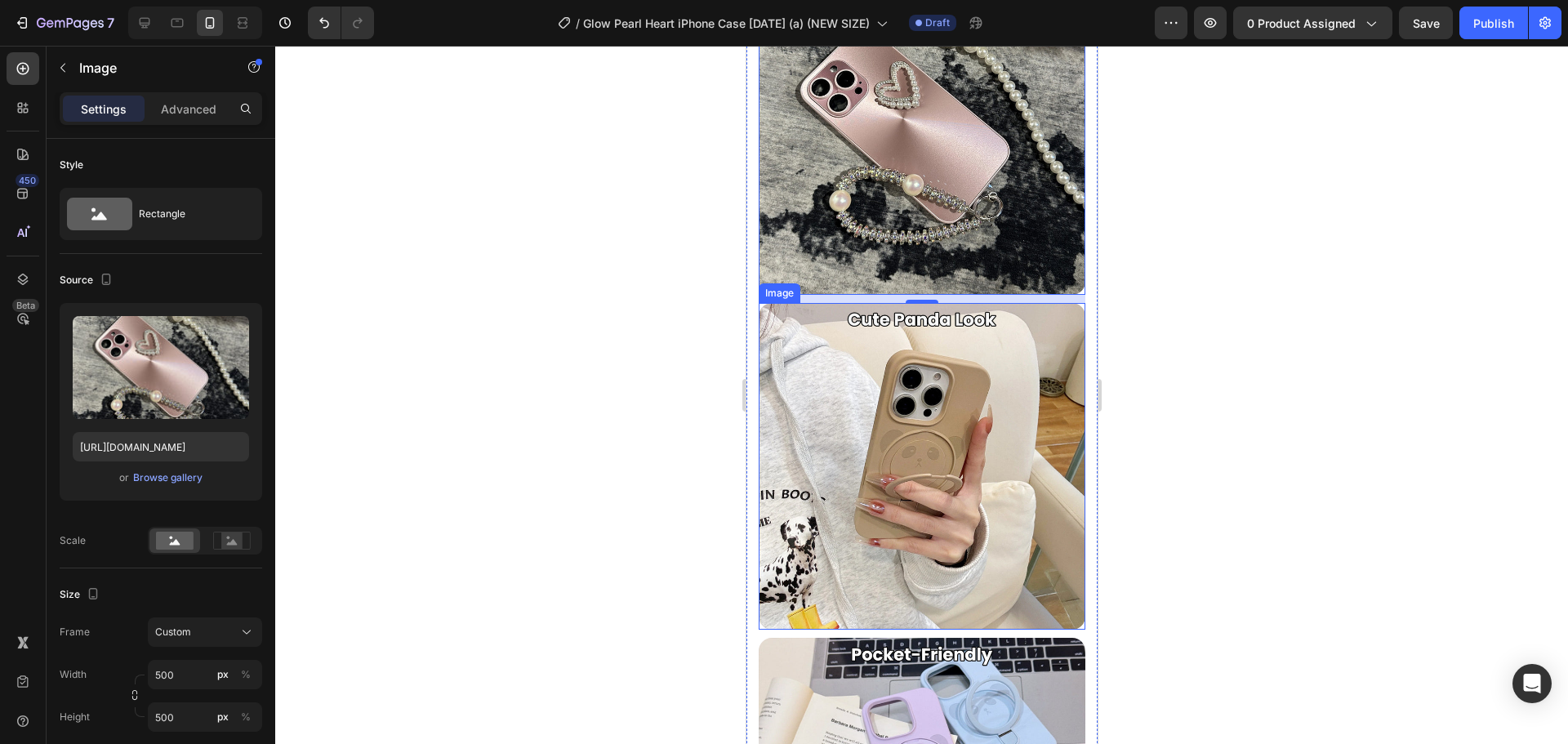
scroll to position [2903, 0]
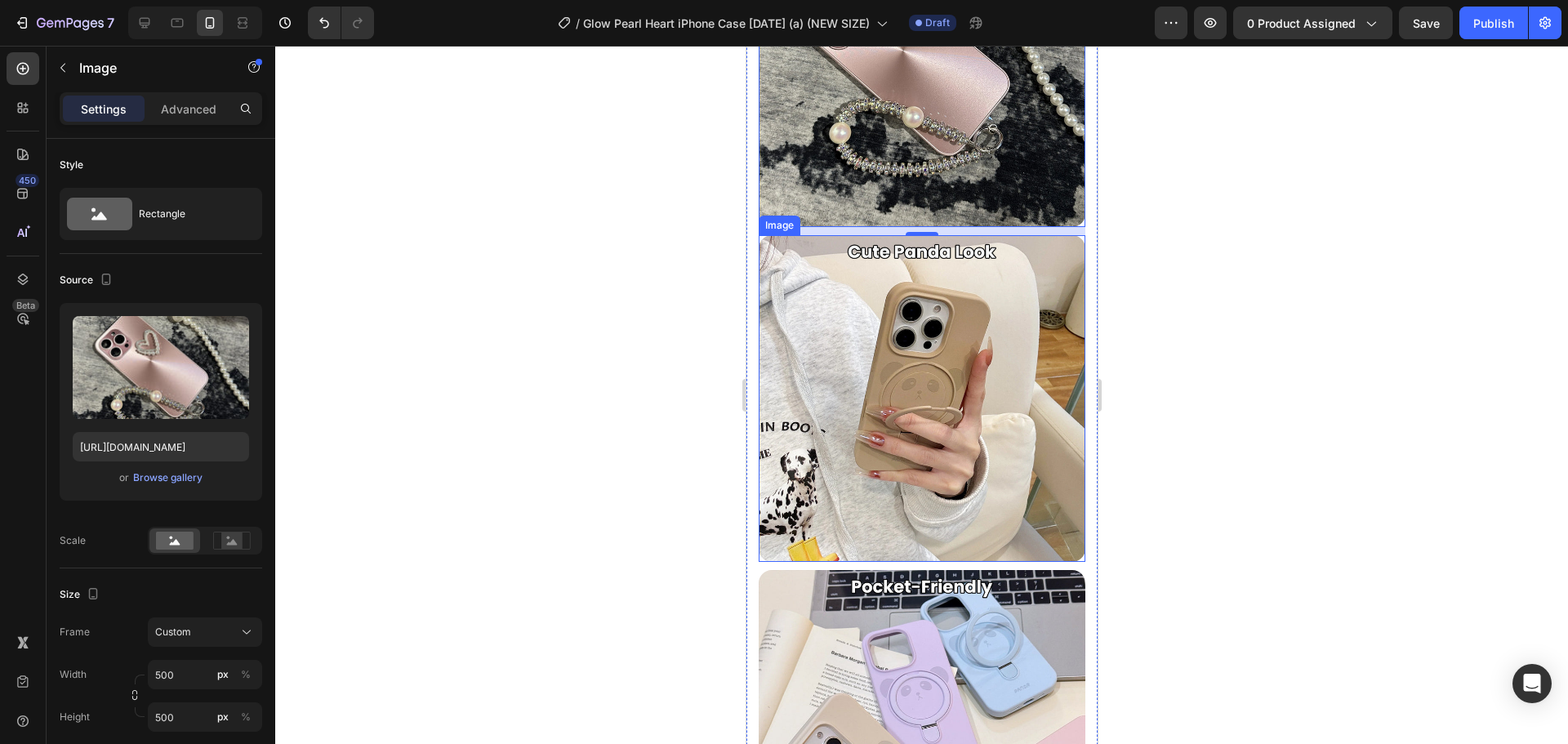
click at [988, 426] on img at bounding box center [921, 399] width 327 height 327
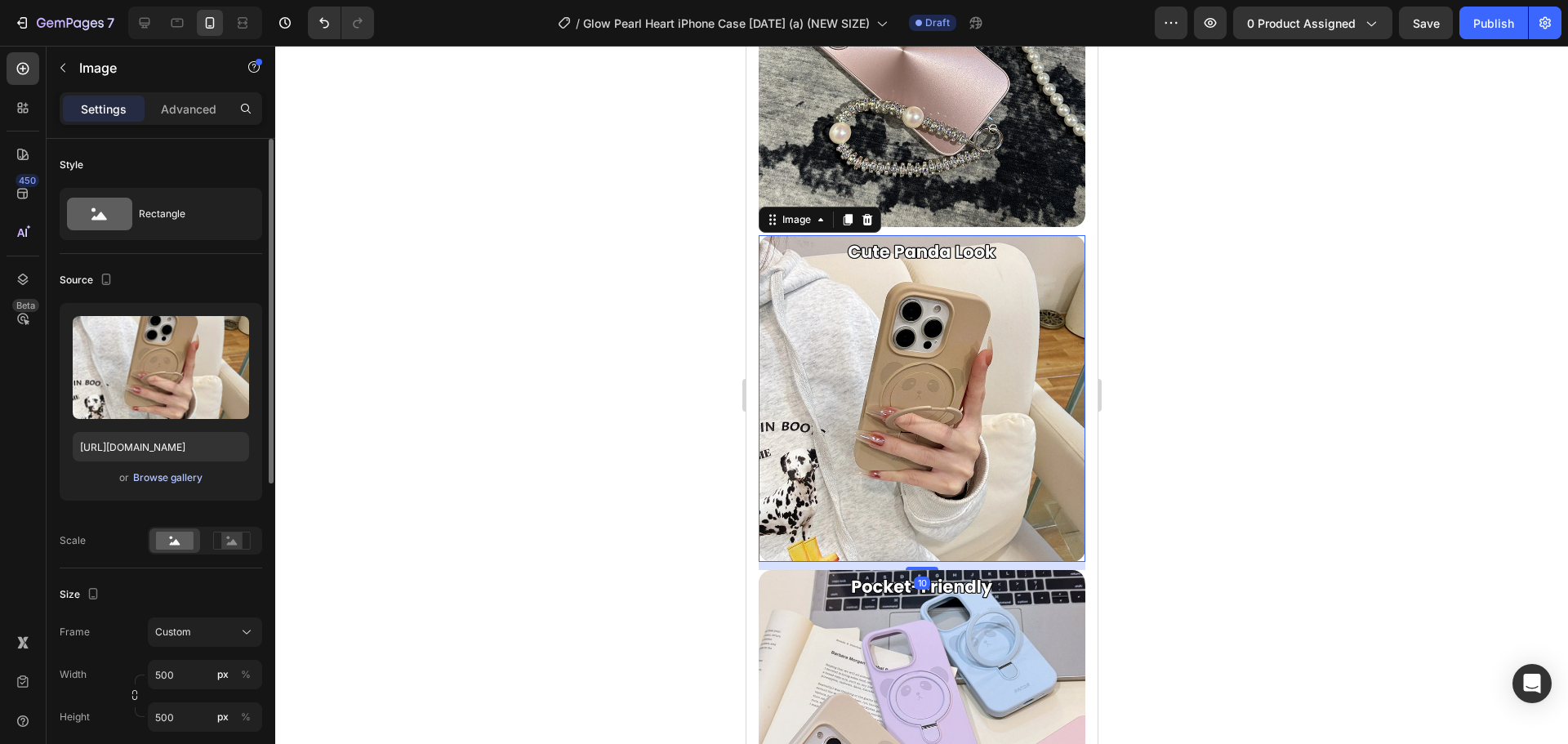
click at [168, 477] on div "Browse gallery" at bounding box center [168, 477] width 69 height 14
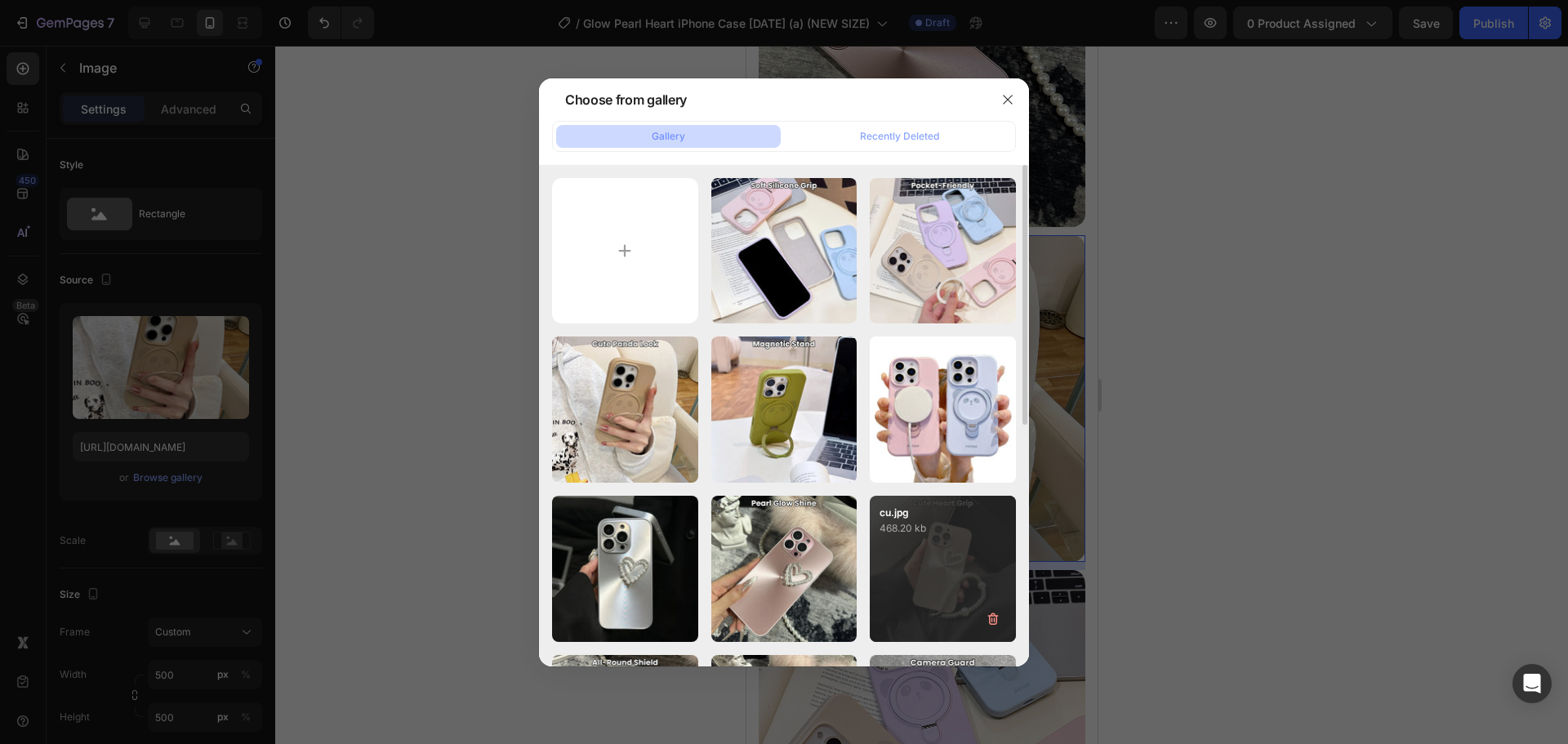
click at [919, 543] on div "cu.jpg 468.20 kb" at bounding box center [942, 568] width 146 height 146
type input "https://cdn.shopify.com/s/files/1/0835/5119/1341/files/gempages_553512382287054…"
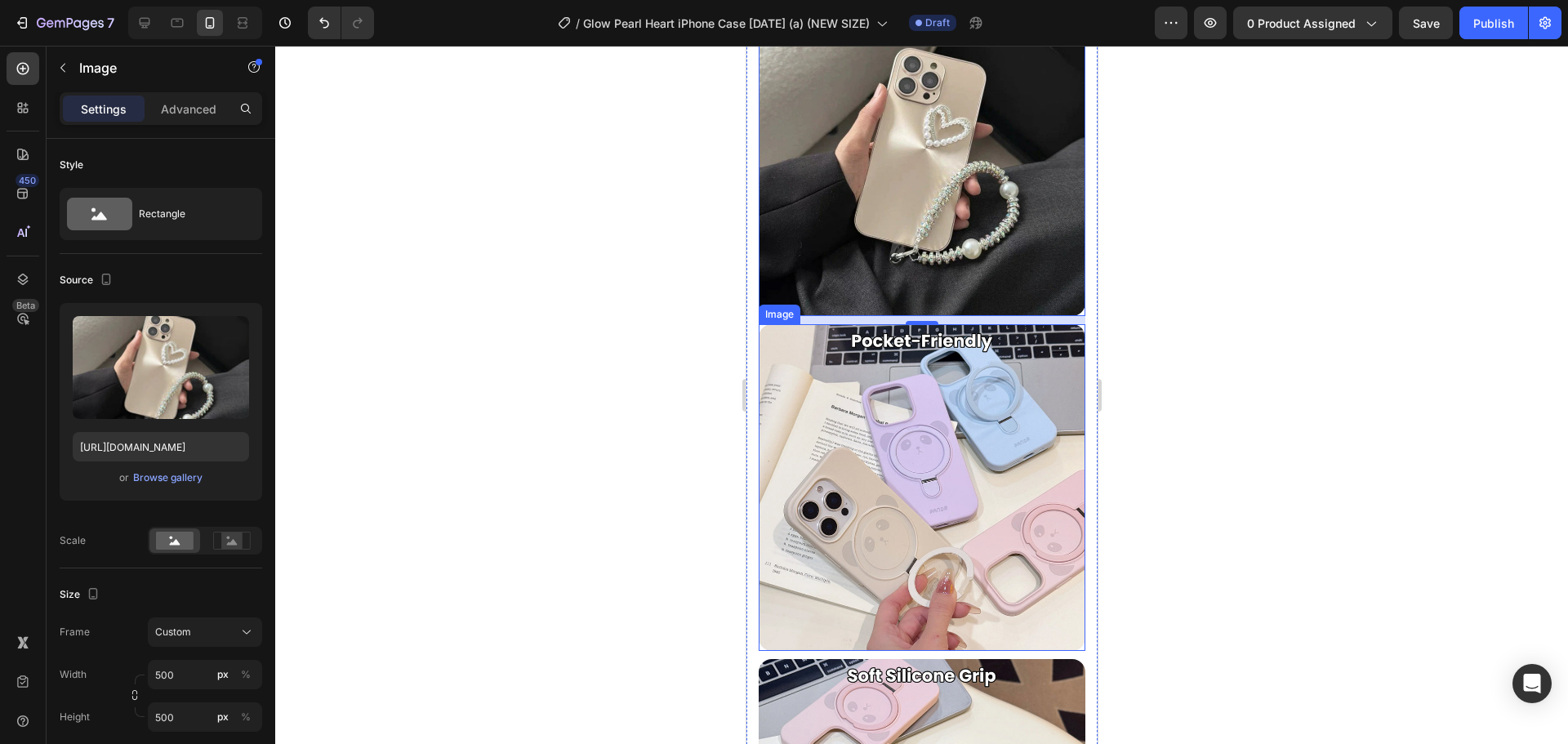
scroll to position [3150, 0]
click at [914, 420] on img at bounding box center [921, 487] width 327 height 327
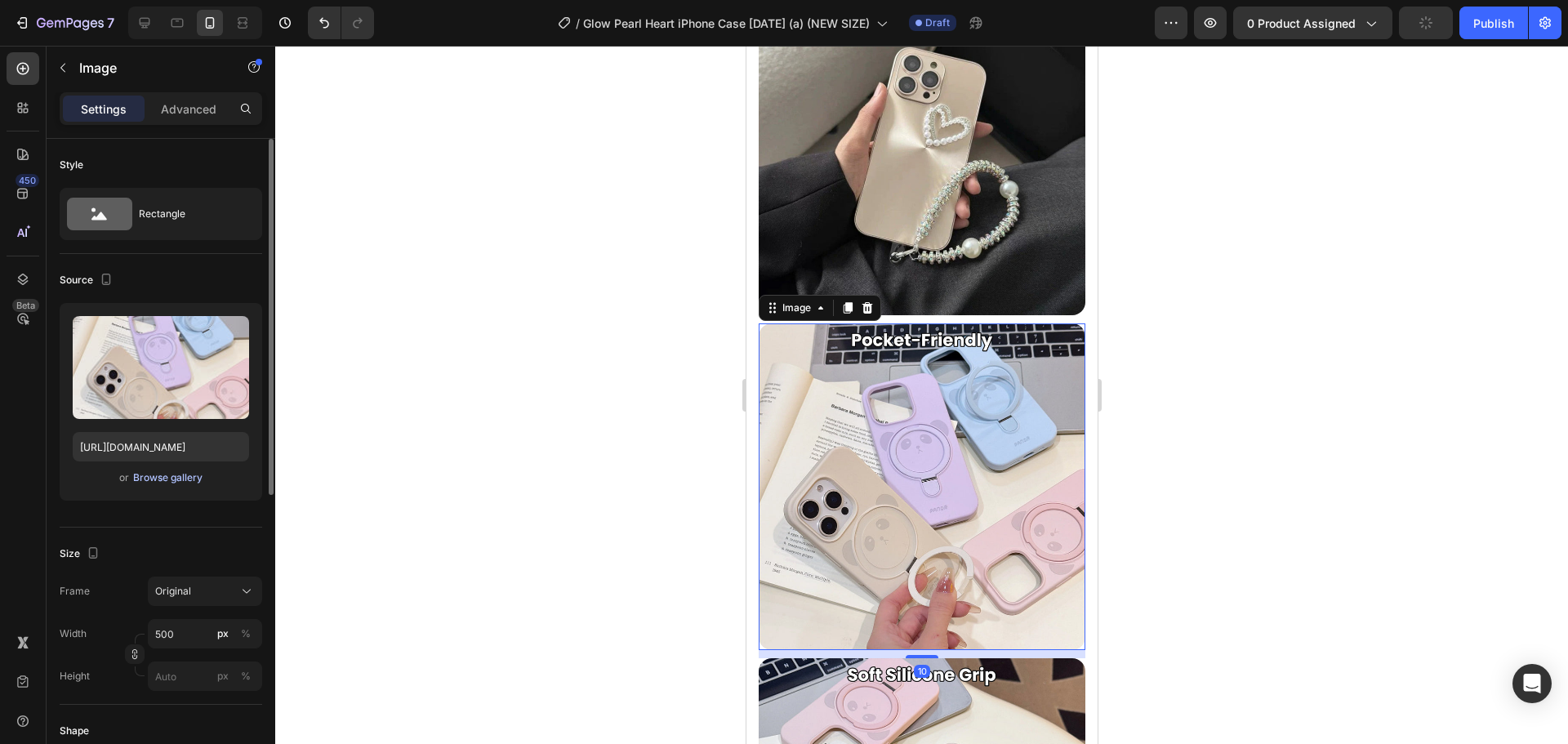
click at [181, 475] on div "Browse gallery" at bounding box center [168, 477] width 69 height 14
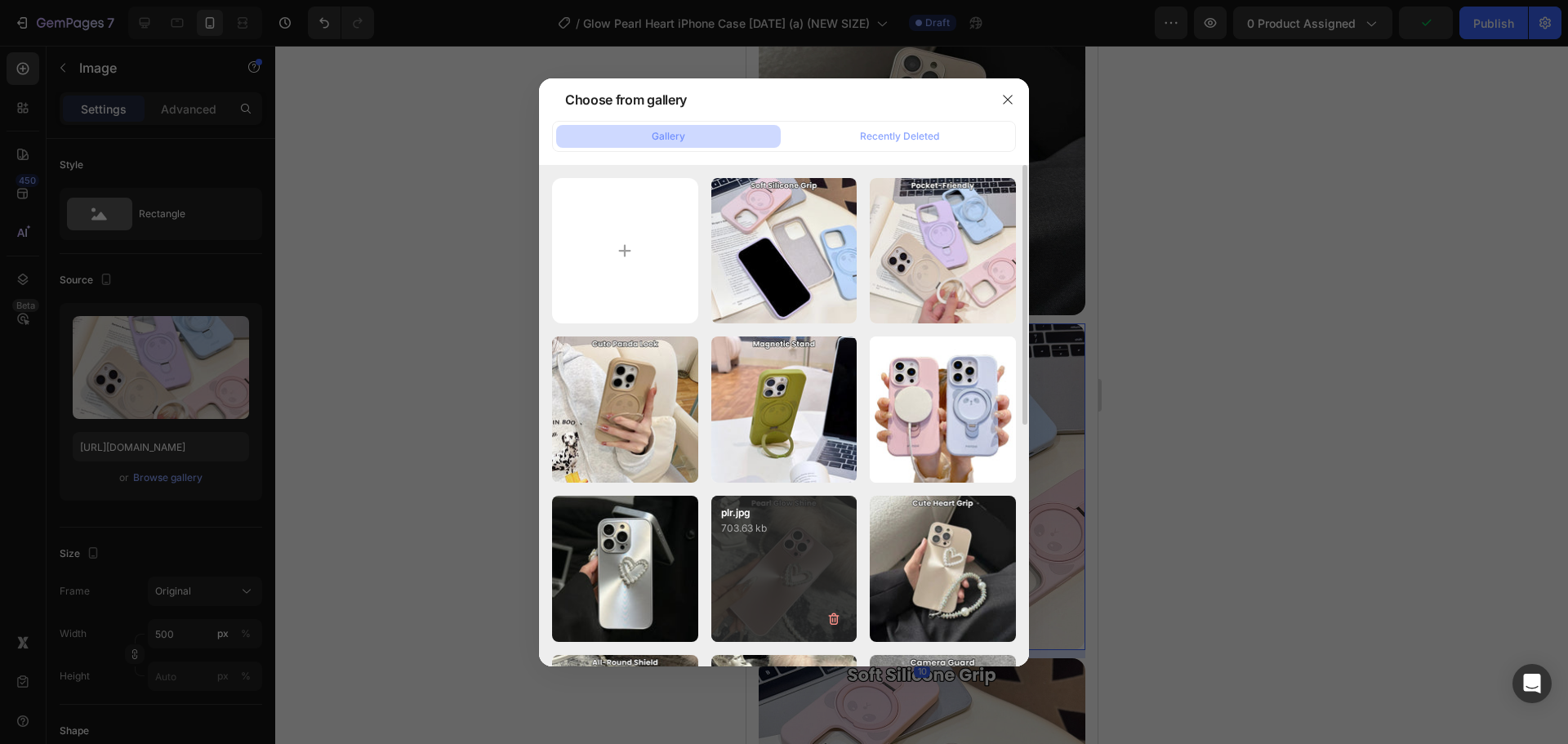
click at [772, 551] on div "plr.jpg 703.63 kb" at bounding box center [784, 568] width 146 height 146
type input "https://cdn.shopify.com/s/files/1/0835/5119/1341/files/gempages_553512382287054…"
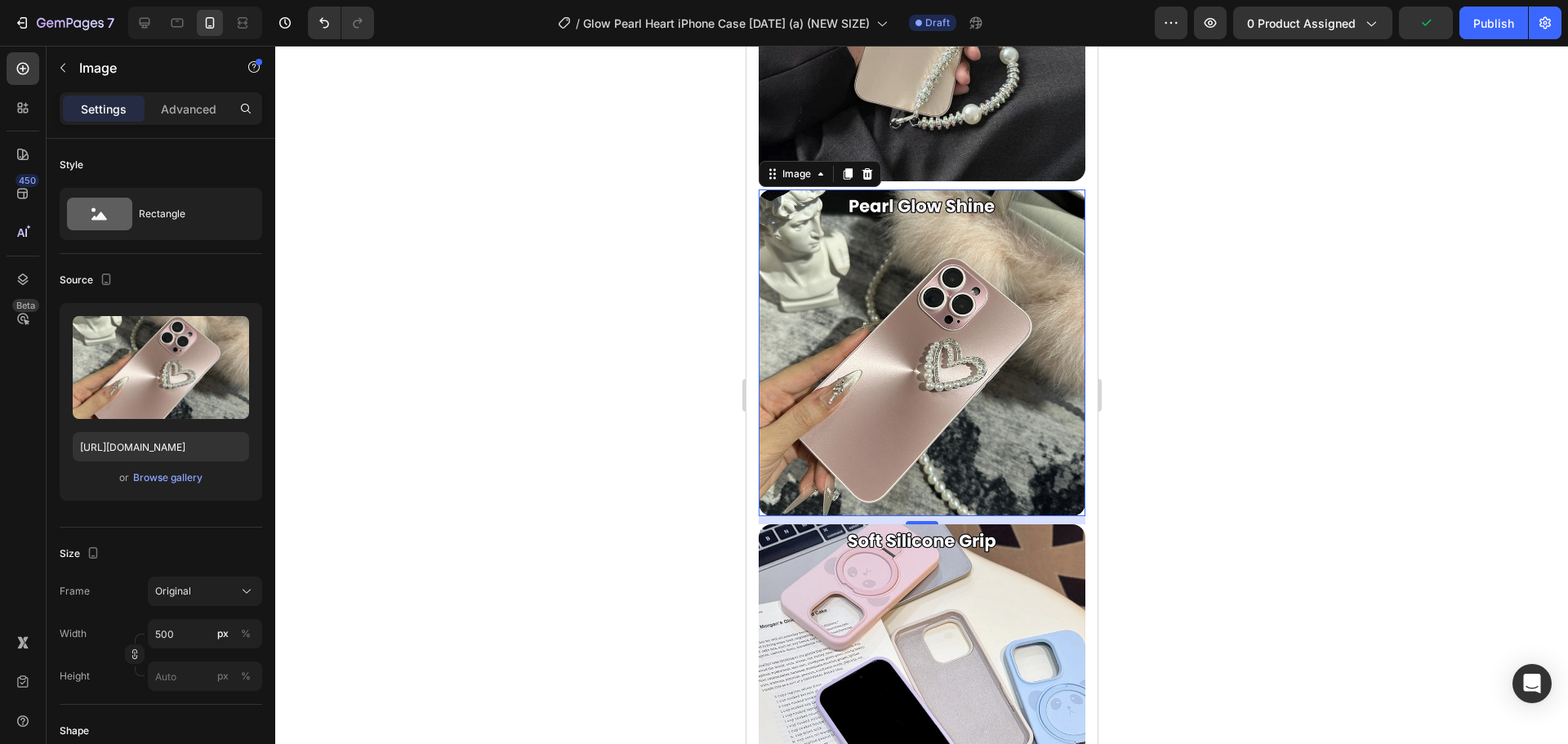
scroll to position [3332, 0]
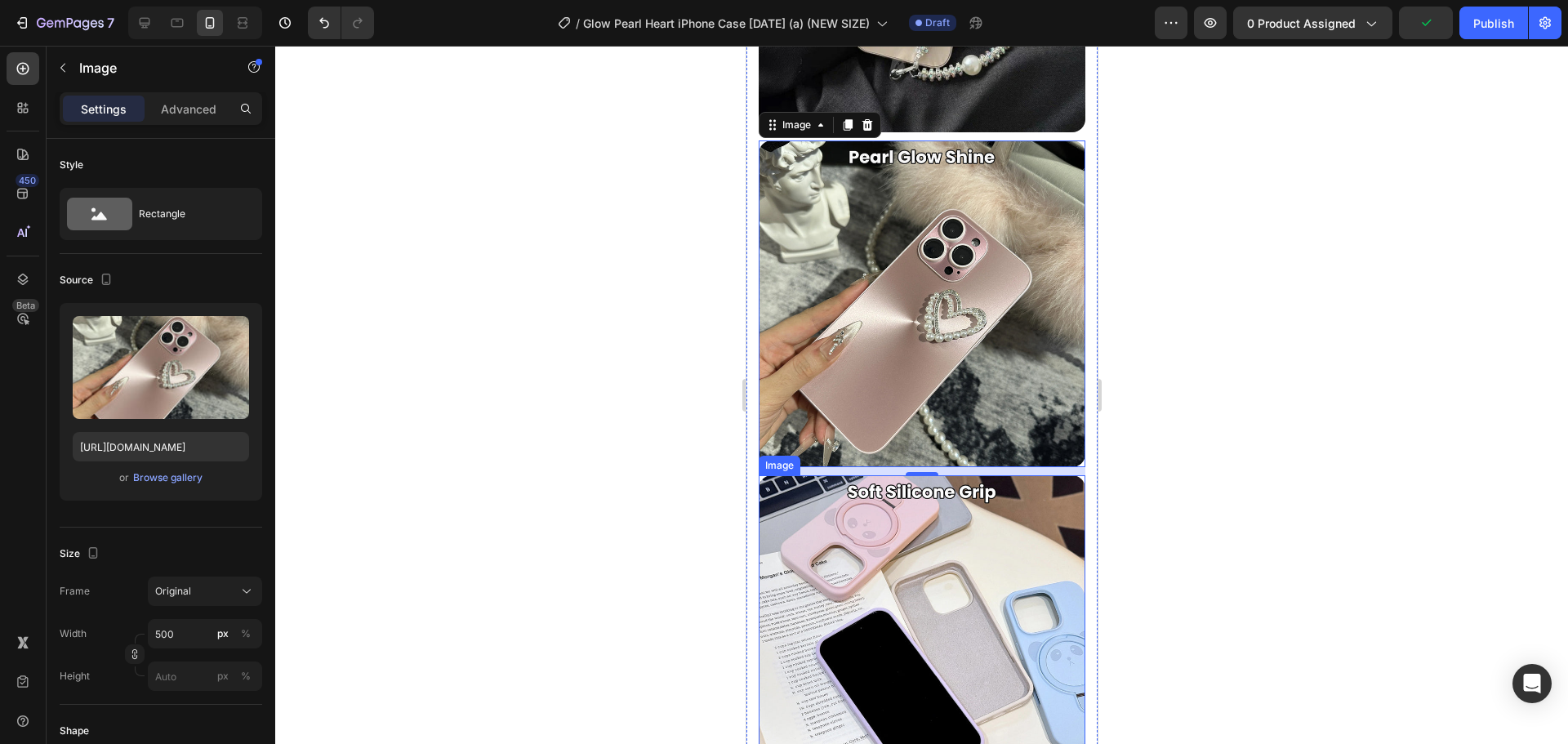
click at [1036, 515] on img at bounding box center [921, 638] width 327 height 327
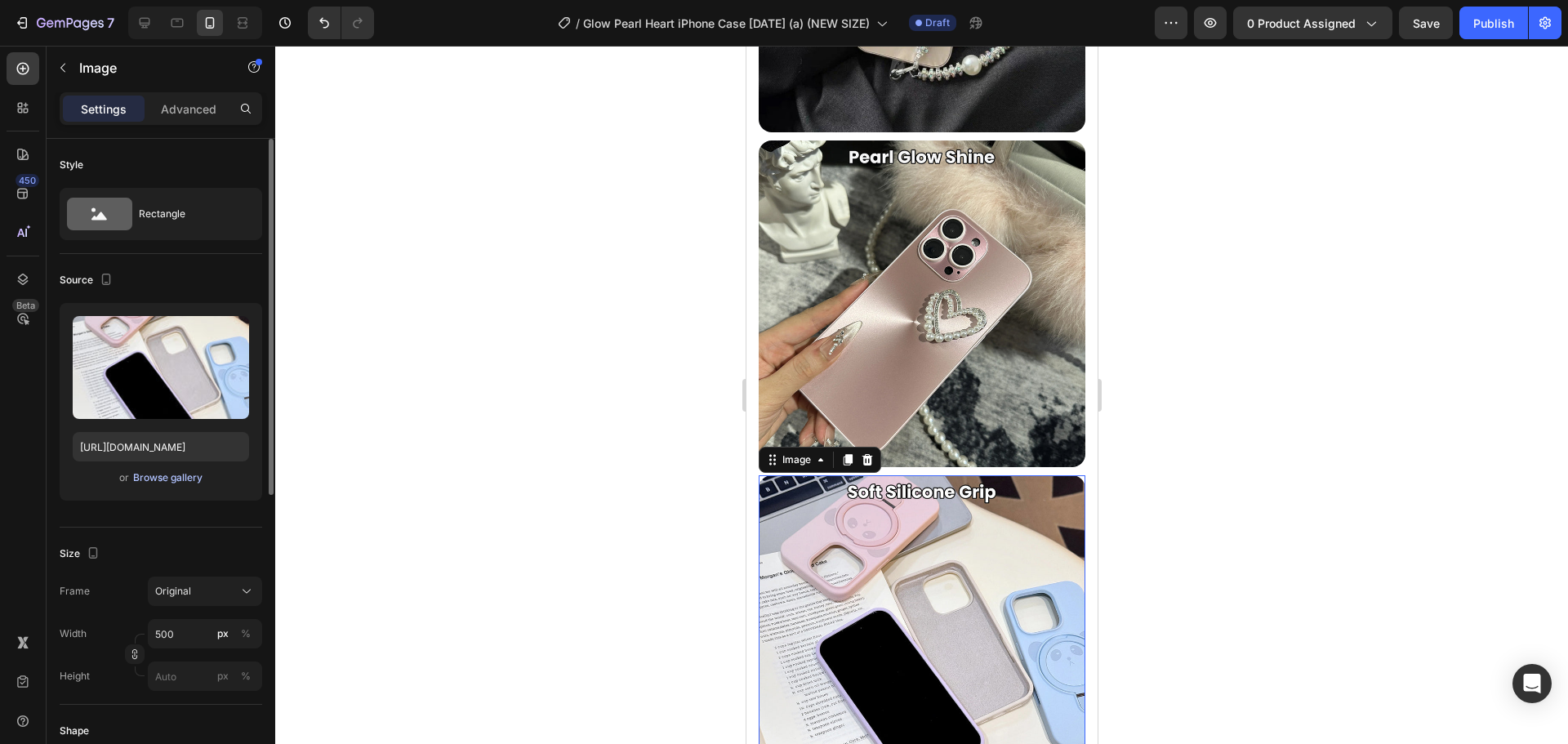
click at [153, 471] on div "Browse gallery" at bounding box center [168, 477] width 69 height 14
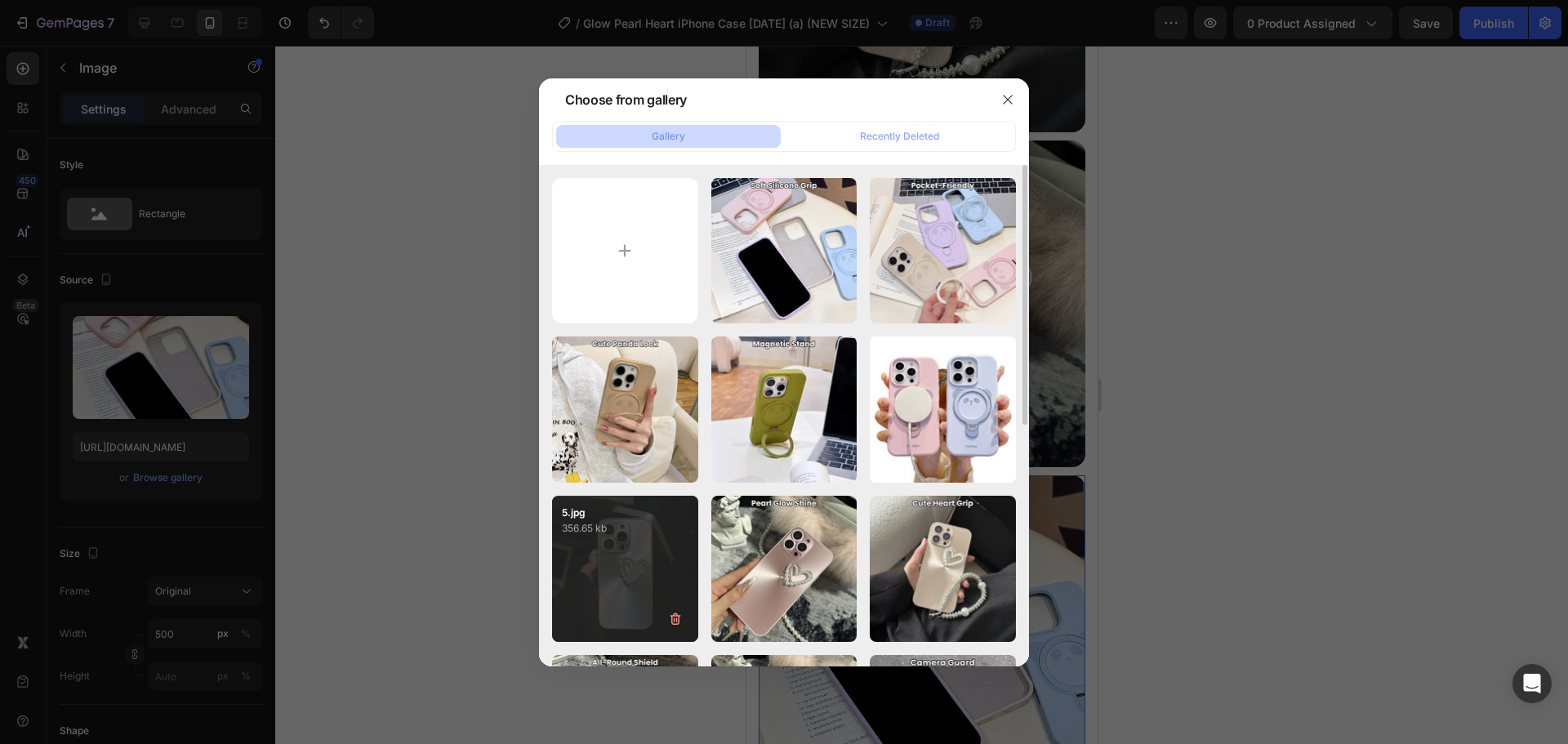
click at [632, 530] on p "356.65 kb" at bounding box center [625, 527] width 126 height 16
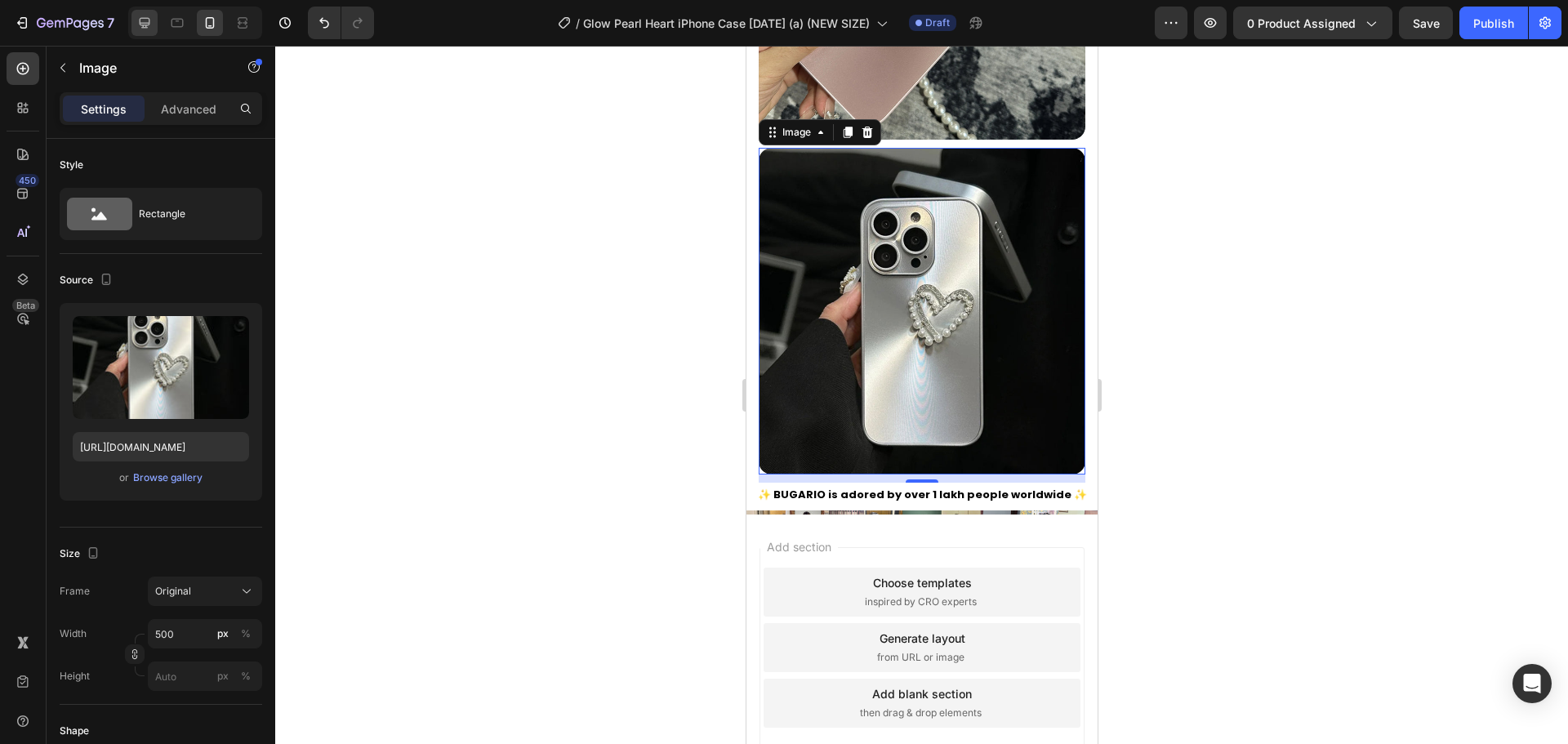
click at [151, 26] on icon at bounding box center [144, 22] width 16 height 16
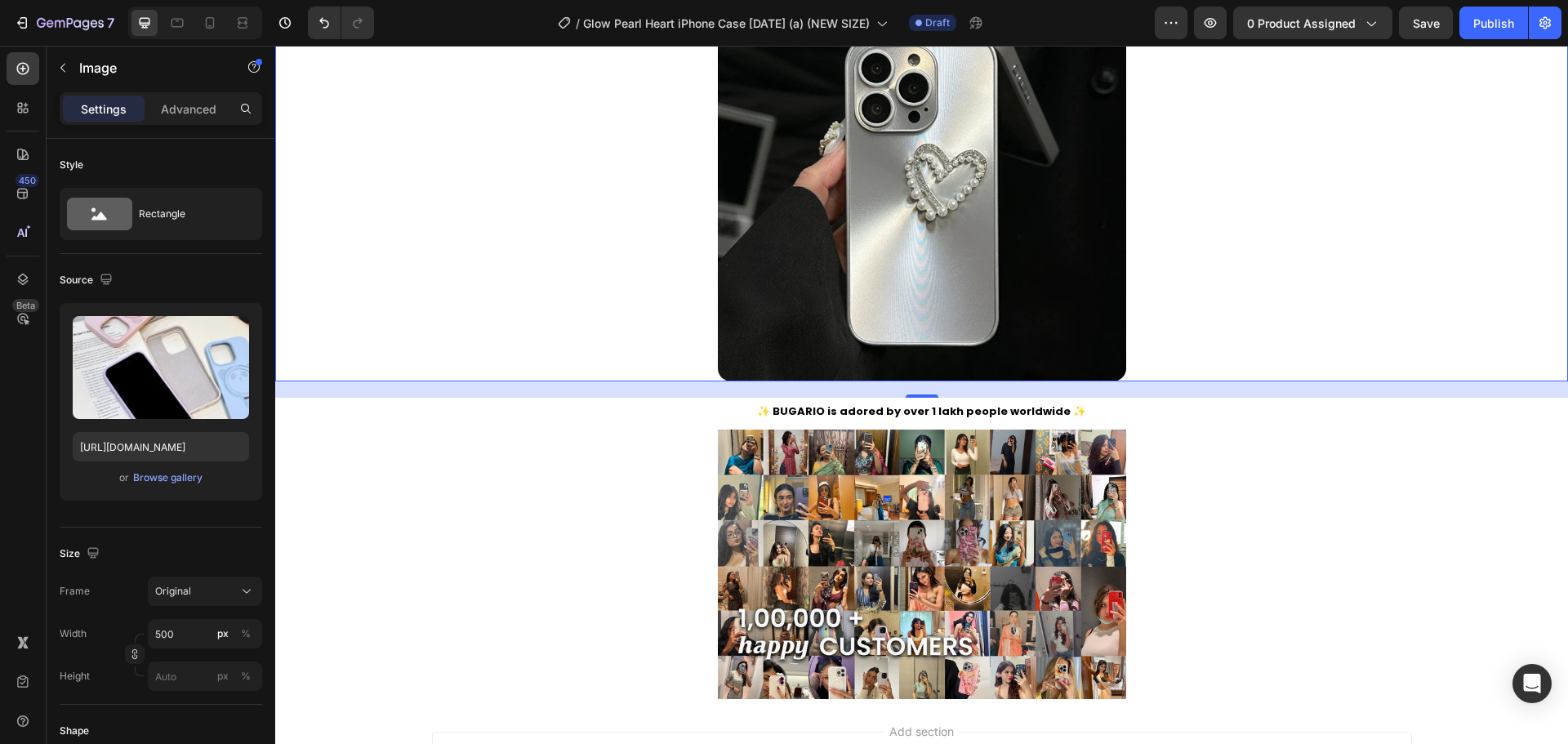
scroll to position [4127, 0]
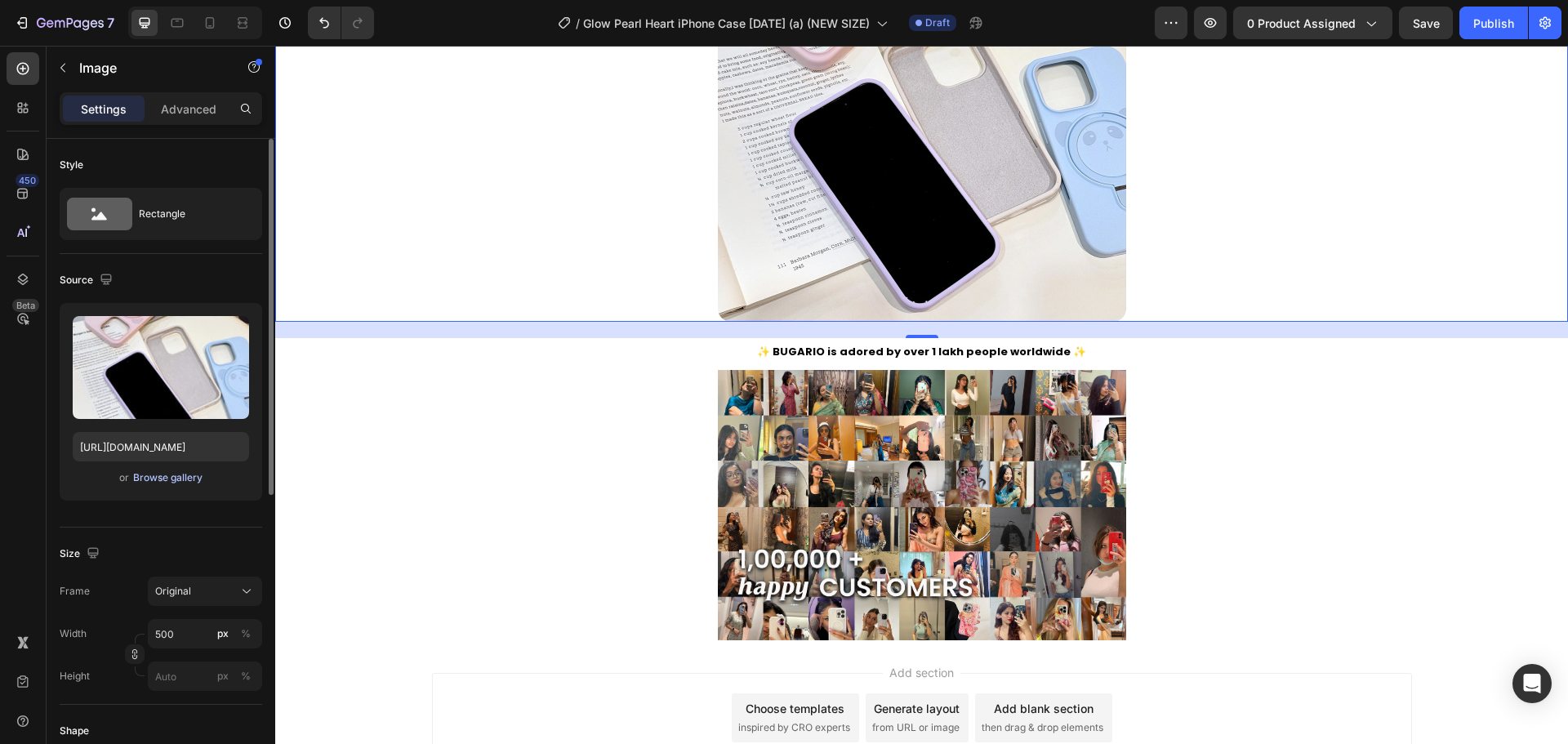
click at [202, 477] on div "Browse gallery" at bounding box center [168, 477] width 69 height 14
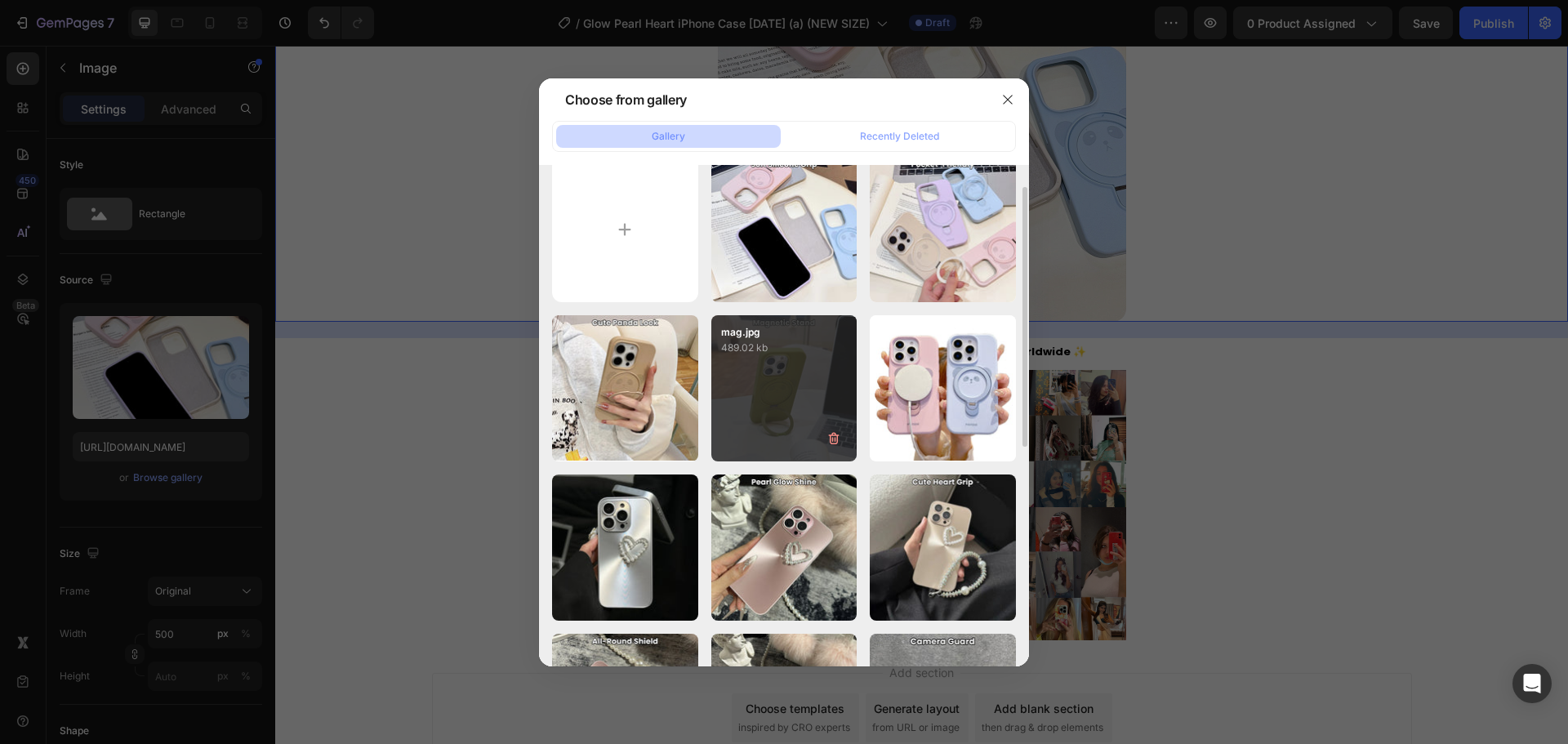
scroll to position [19, 0]
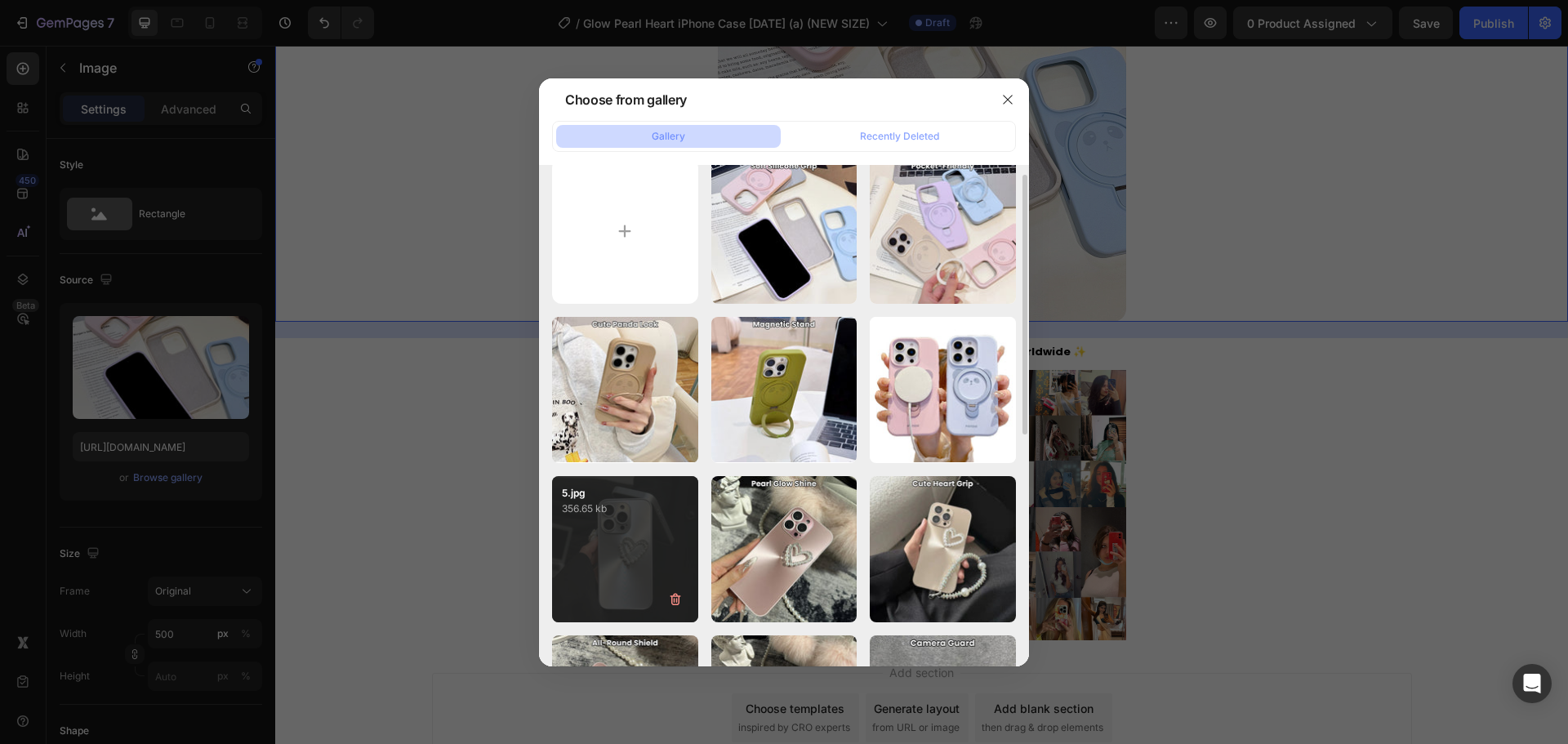
click at [645, 541] on div "5.jpg 356.65 kb" at bounding box center [625, 548] width 146 height 146
type input "https://cdn.shopify.com/s/files/1/0835/5119/1341/files/gempages_553512382287054…"
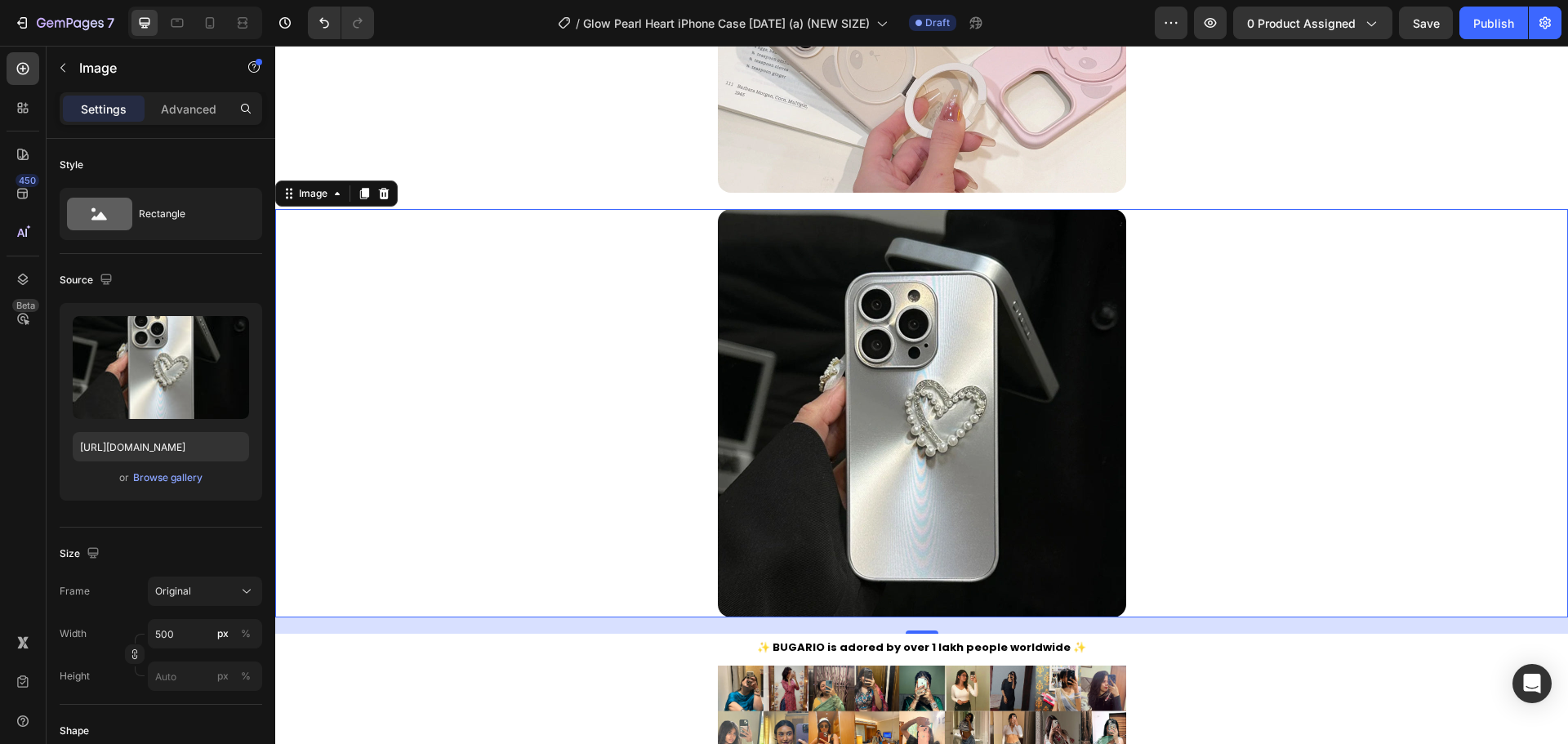
scroll to position [3768, 0]
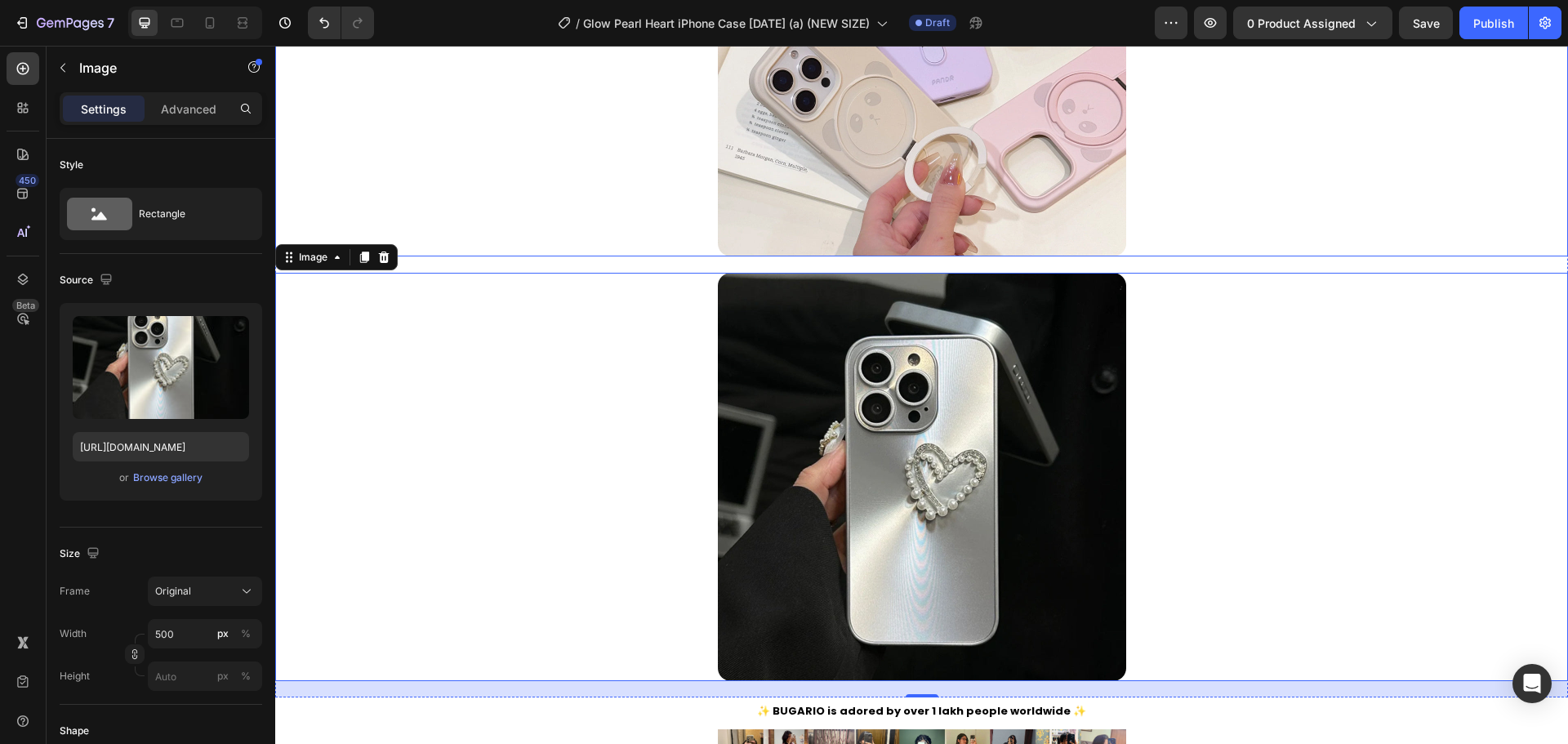
click at [912, 177] on img at bounding box center [922, 52] width 408 height 408
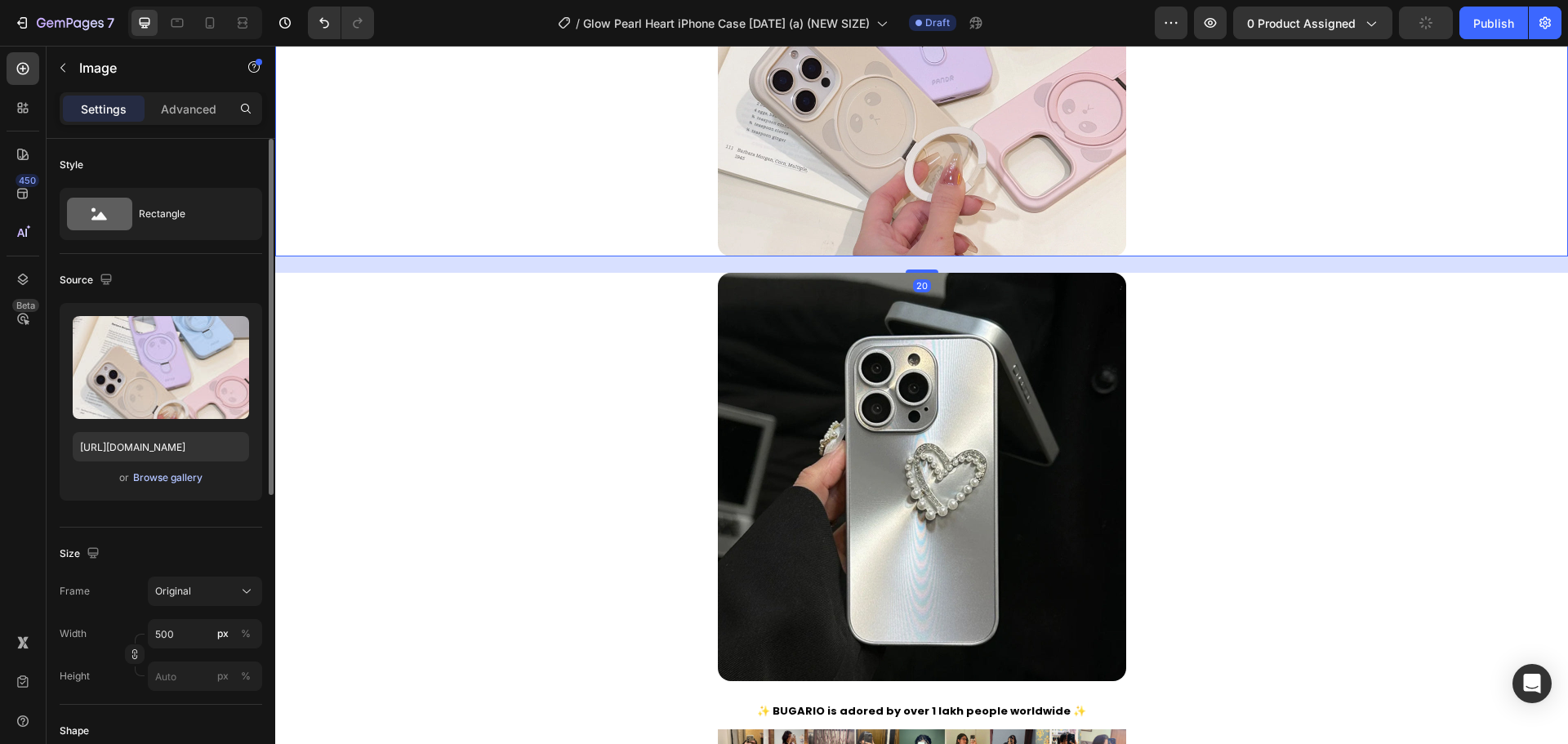
click at [161, 470] on button "Browse gallery" at bounding box center [168, 477] width 71 height 16
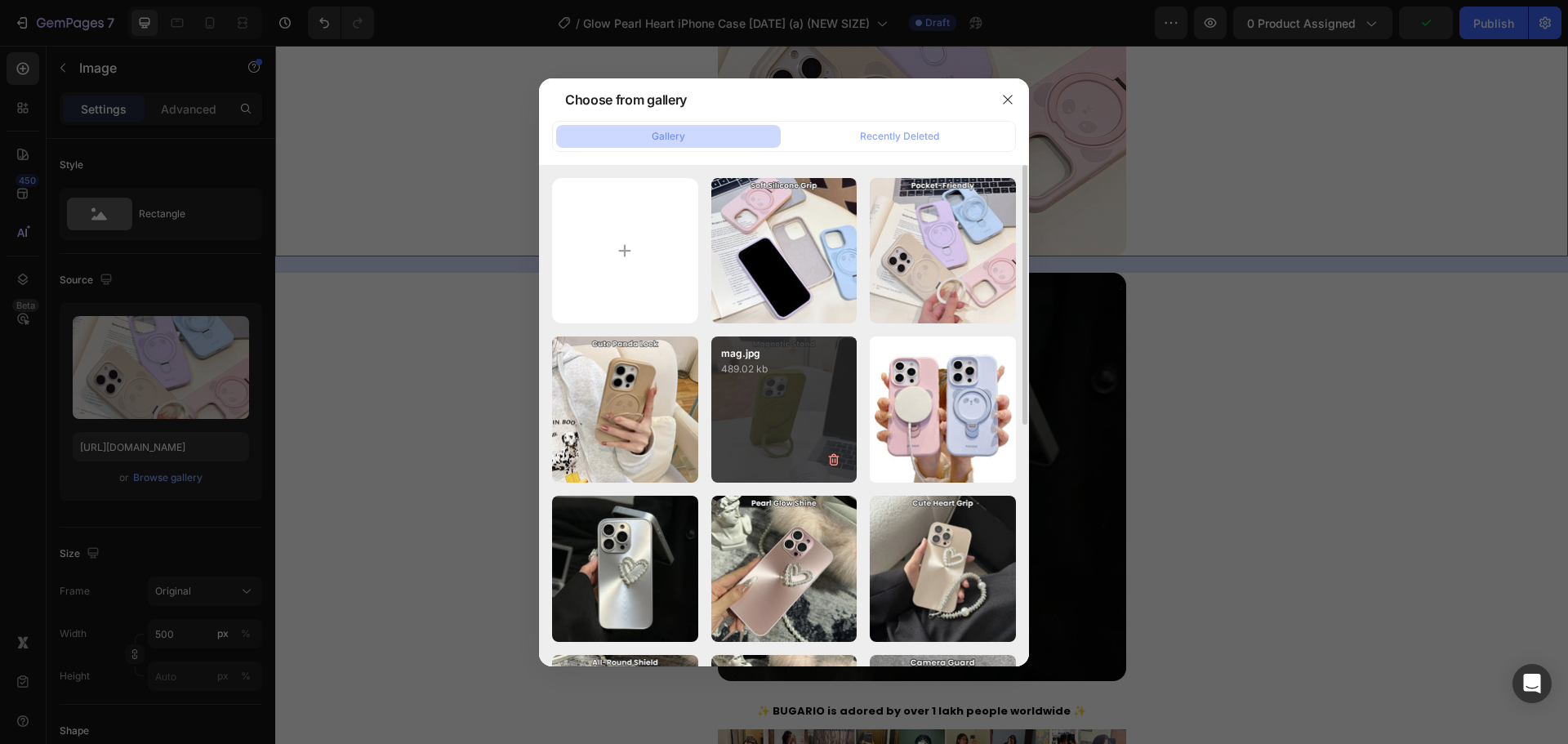
scroll to position [135, 0]
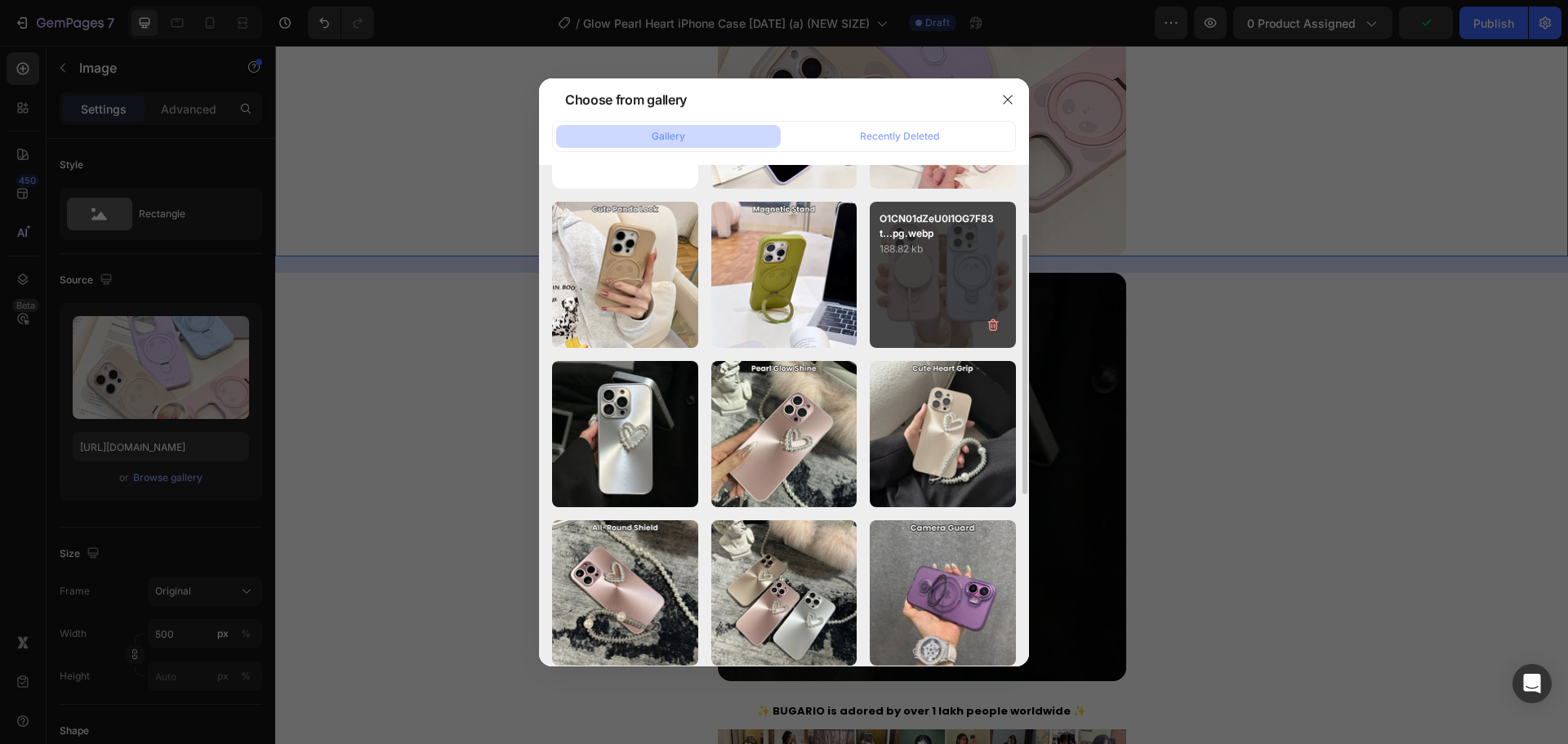
click at [0, 0] on p "703.63 kb" at bounding box center [0, 0] width 0 height 0
type input "https://cdn.shopify.com/s/files/1/0835/5119/1341/files/gempages_553512382287054…"
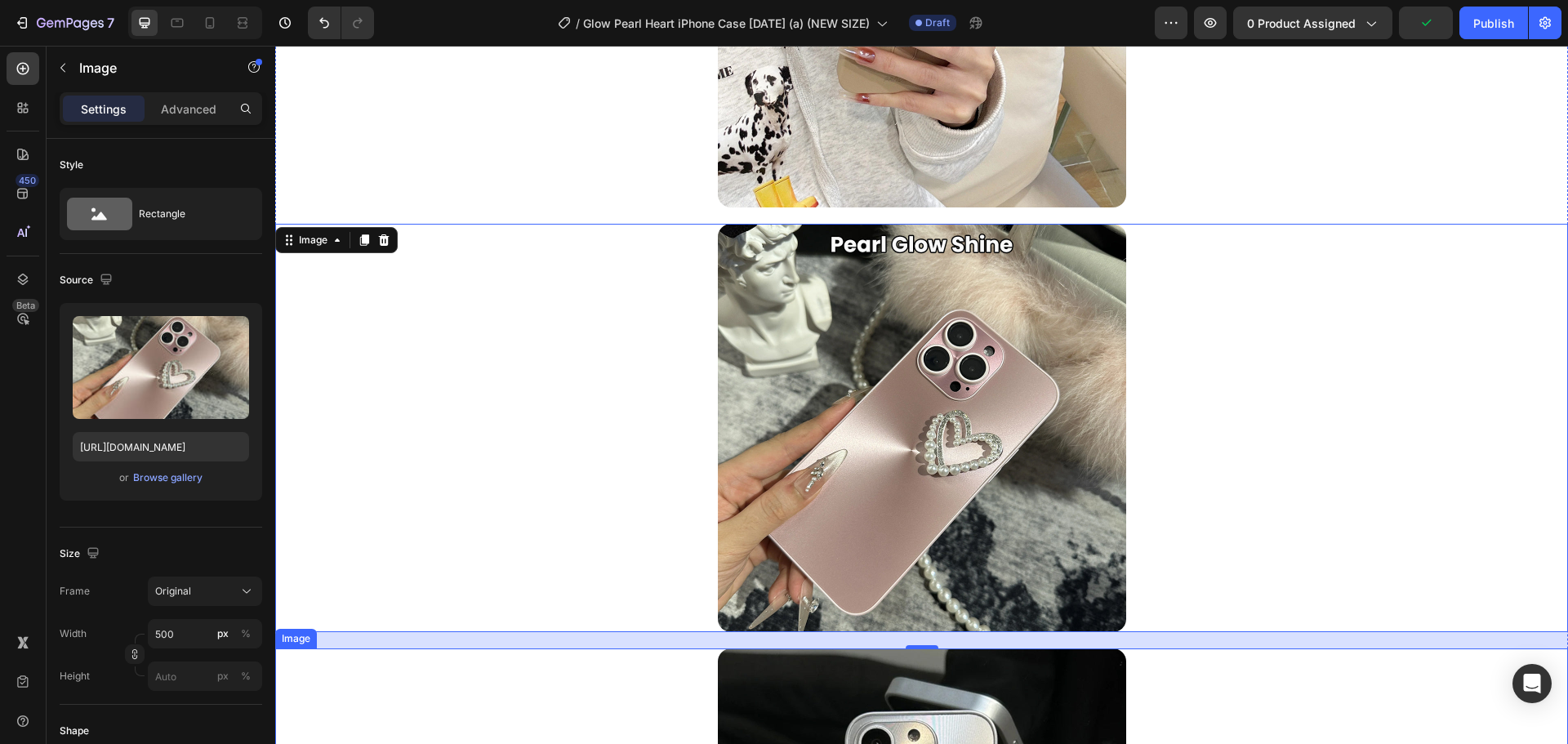
scroll to position [3327, 0]
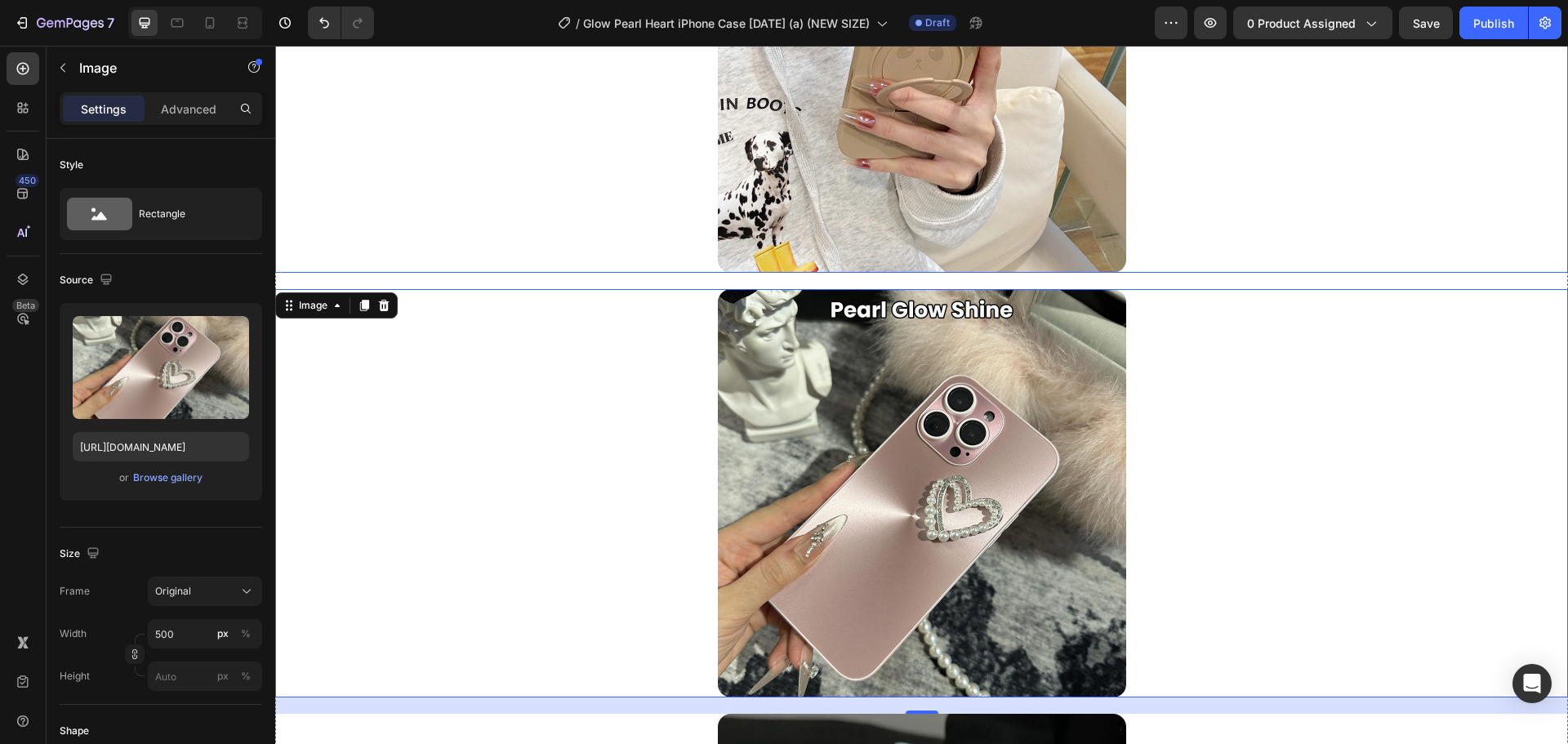
click at [900, 165] on img at bounding box center [922, 69] width 408 height 408
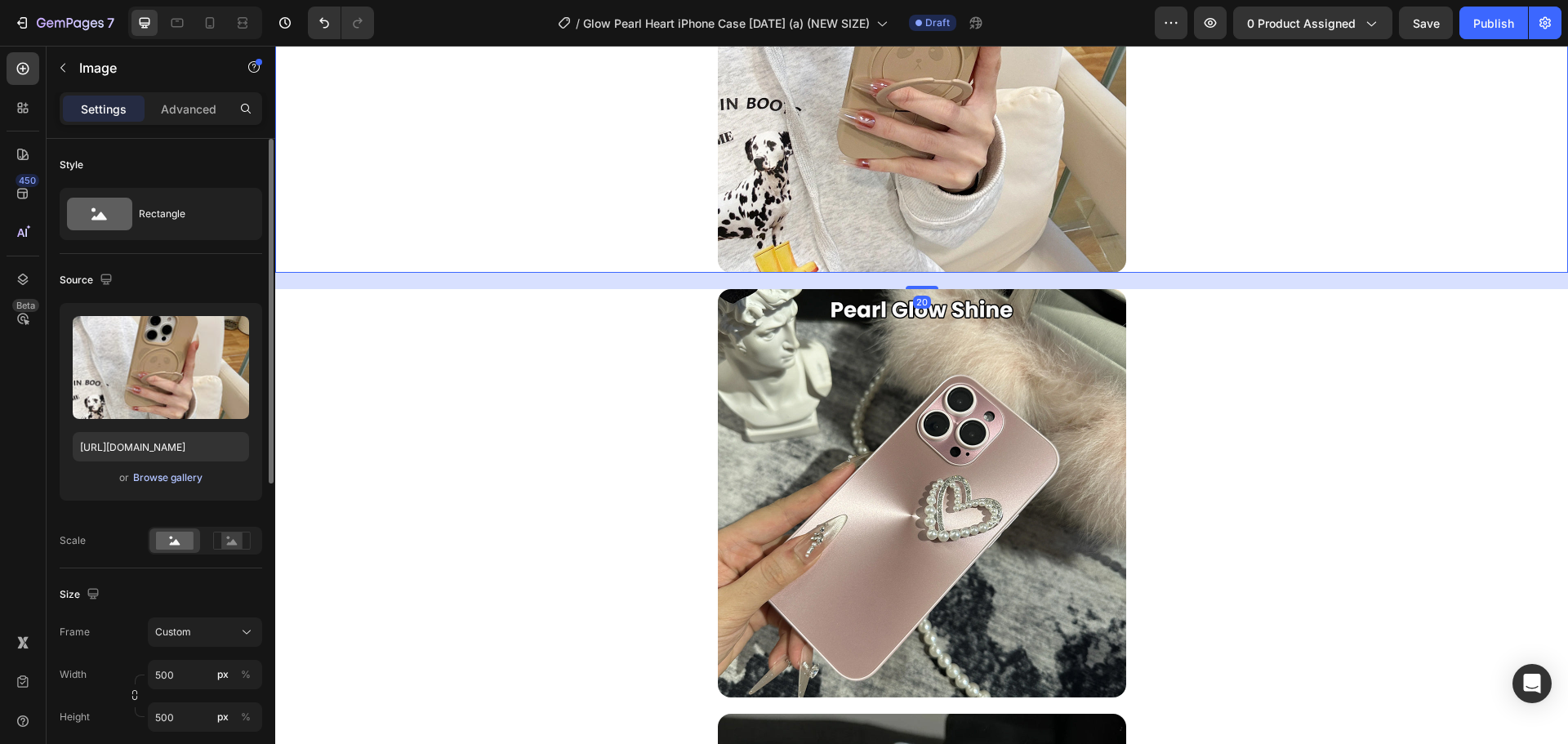
click at [181, 471] on div "Browse gallery" at bounding box center [168, 477] width 69 height 14
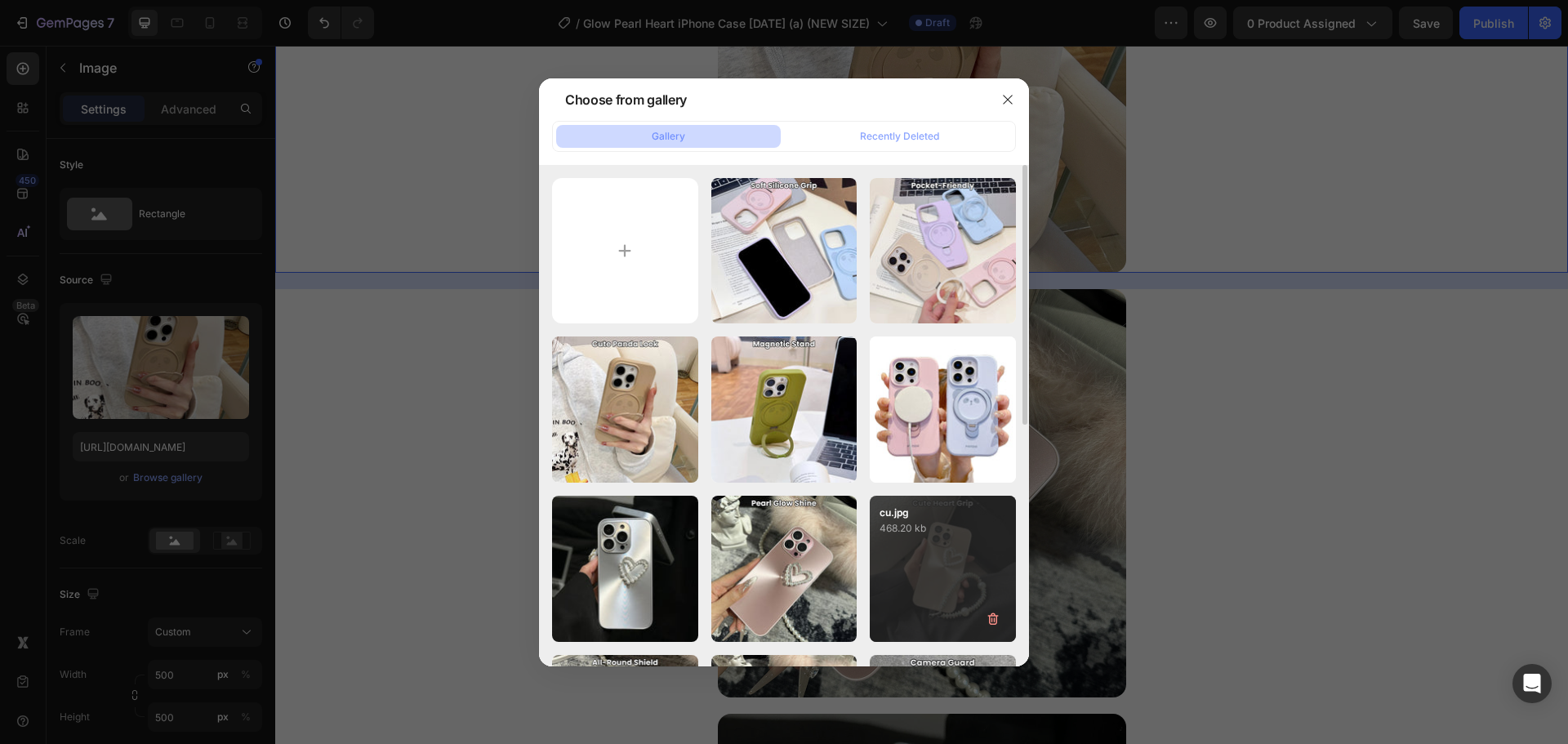
click at [992, 548] on div "cu.jpg 468.20 kb" at bounding box center [942, 568] width 146 height 146
type input "https://cdn.shopify.com/s/files/1/0835/5119/1341/files/gempages_553512382287054…"
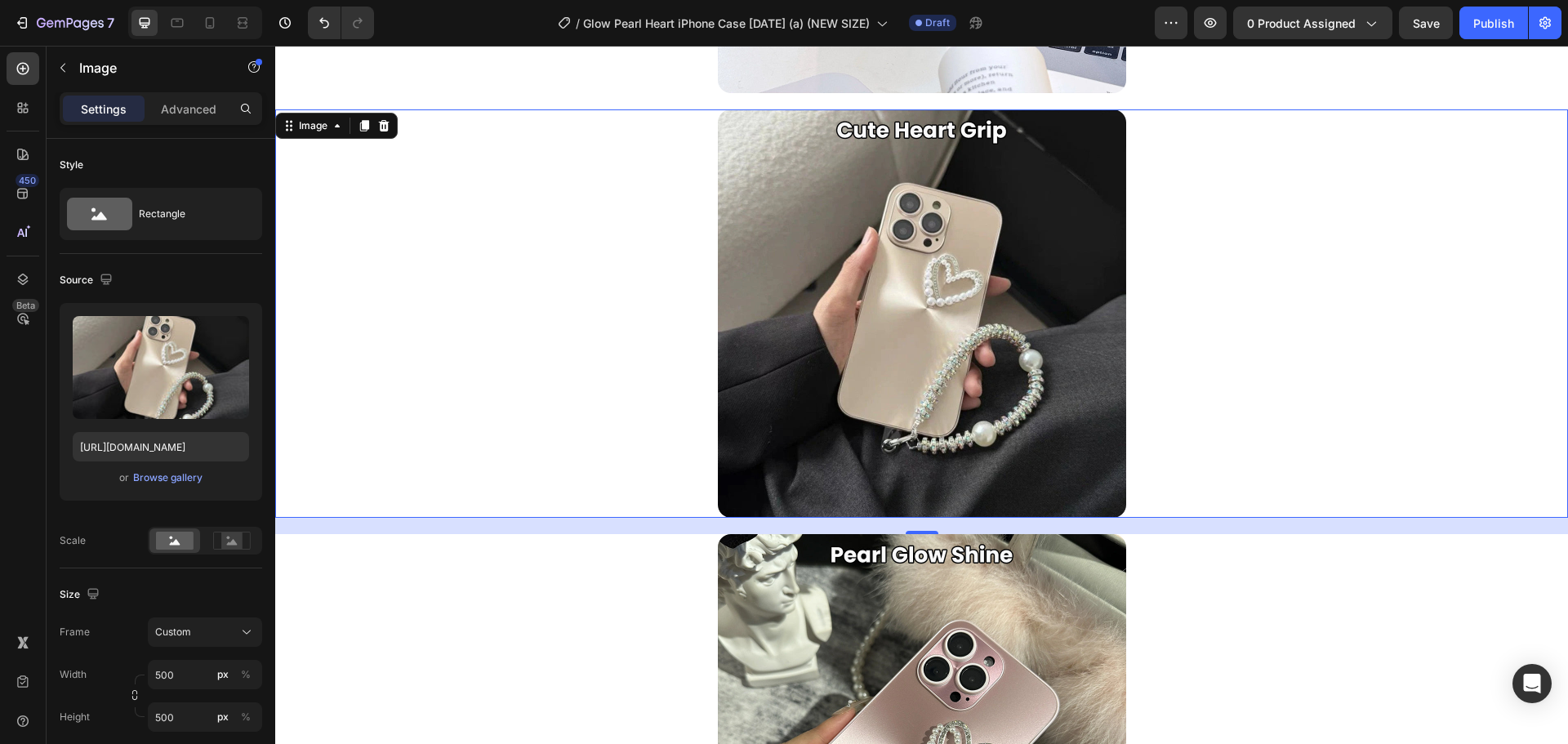
scroll to position [3039, 0]
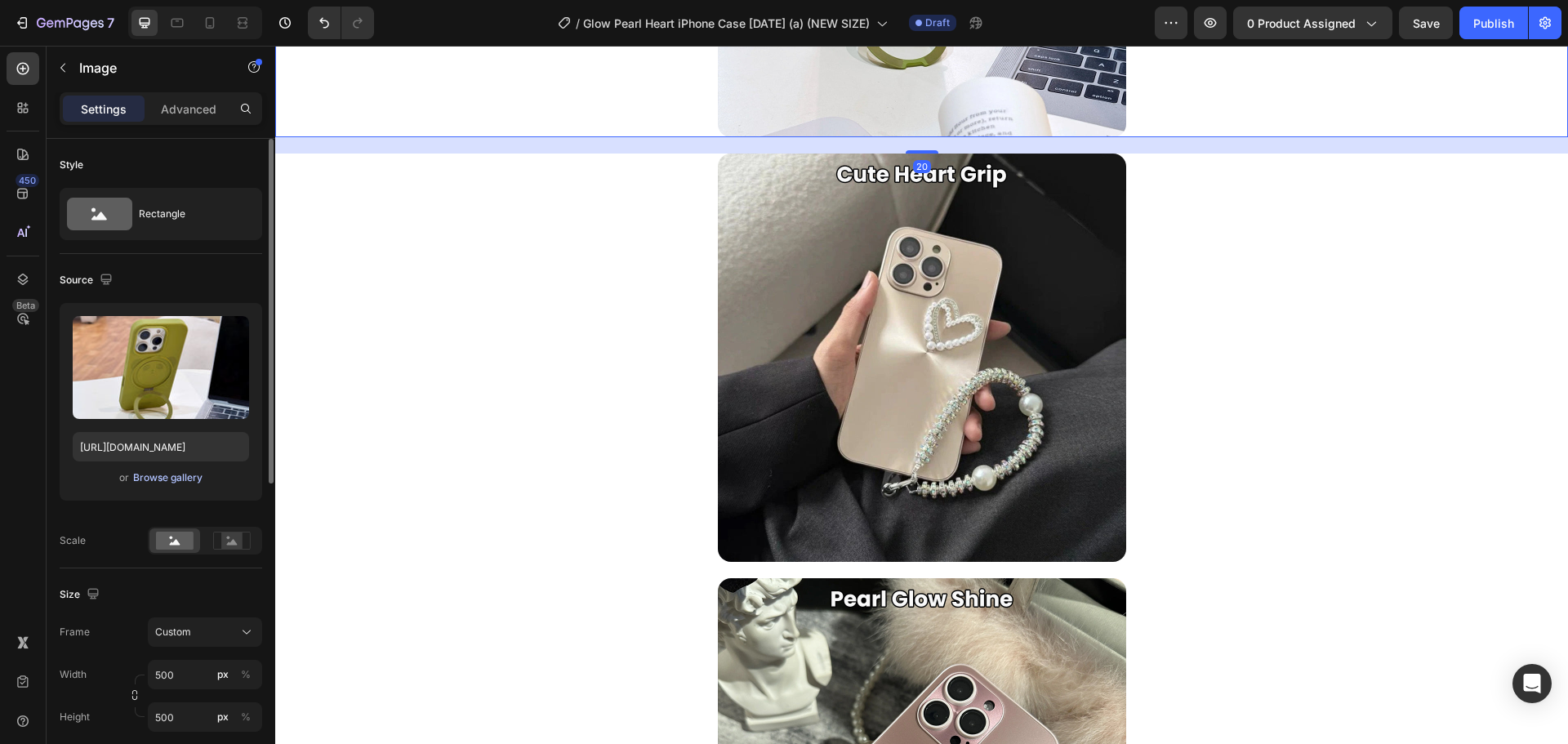
click at [197, 480] on div "Browse gallery" at bounding box center [168, 477] width 69 height 14
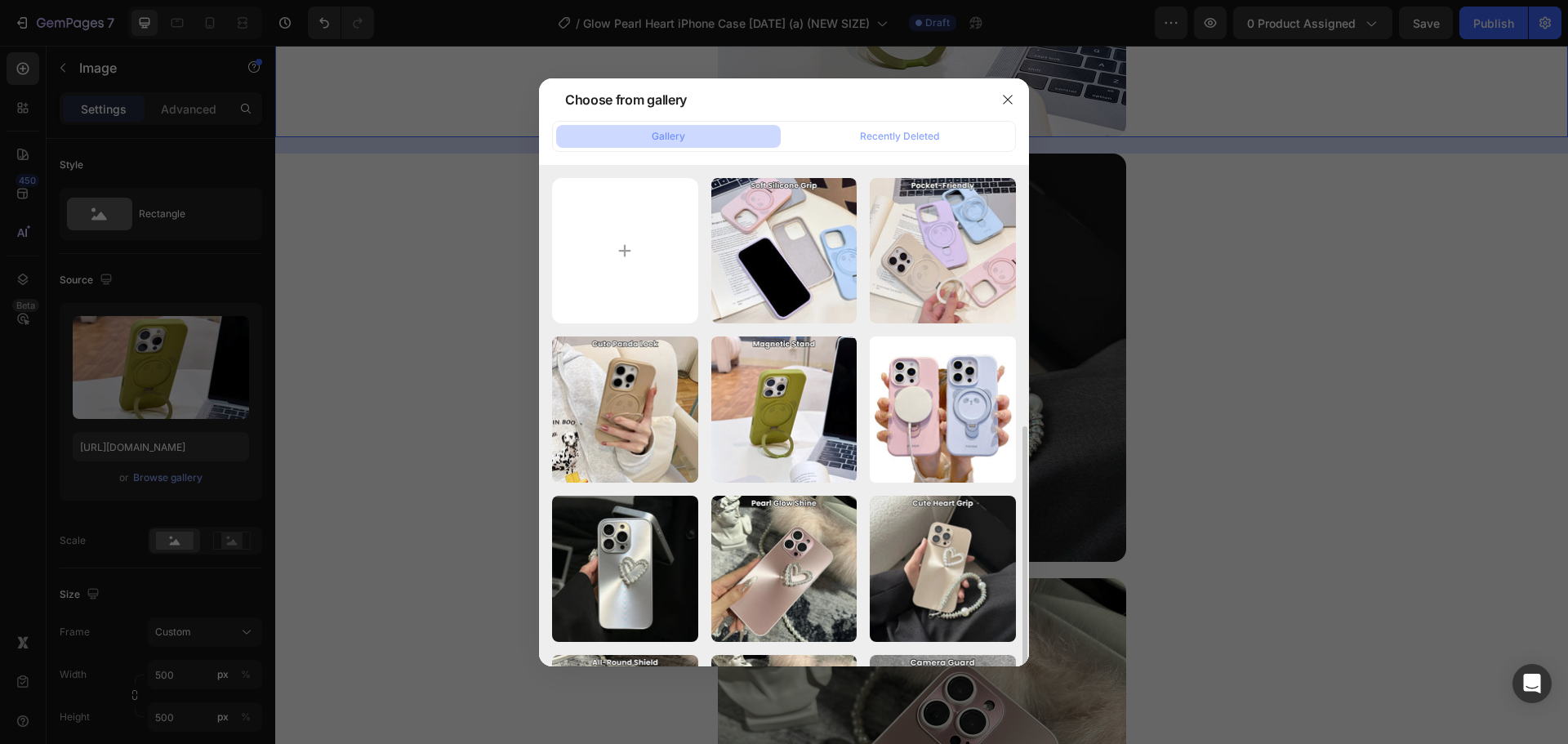
scroll to position [218, 0]
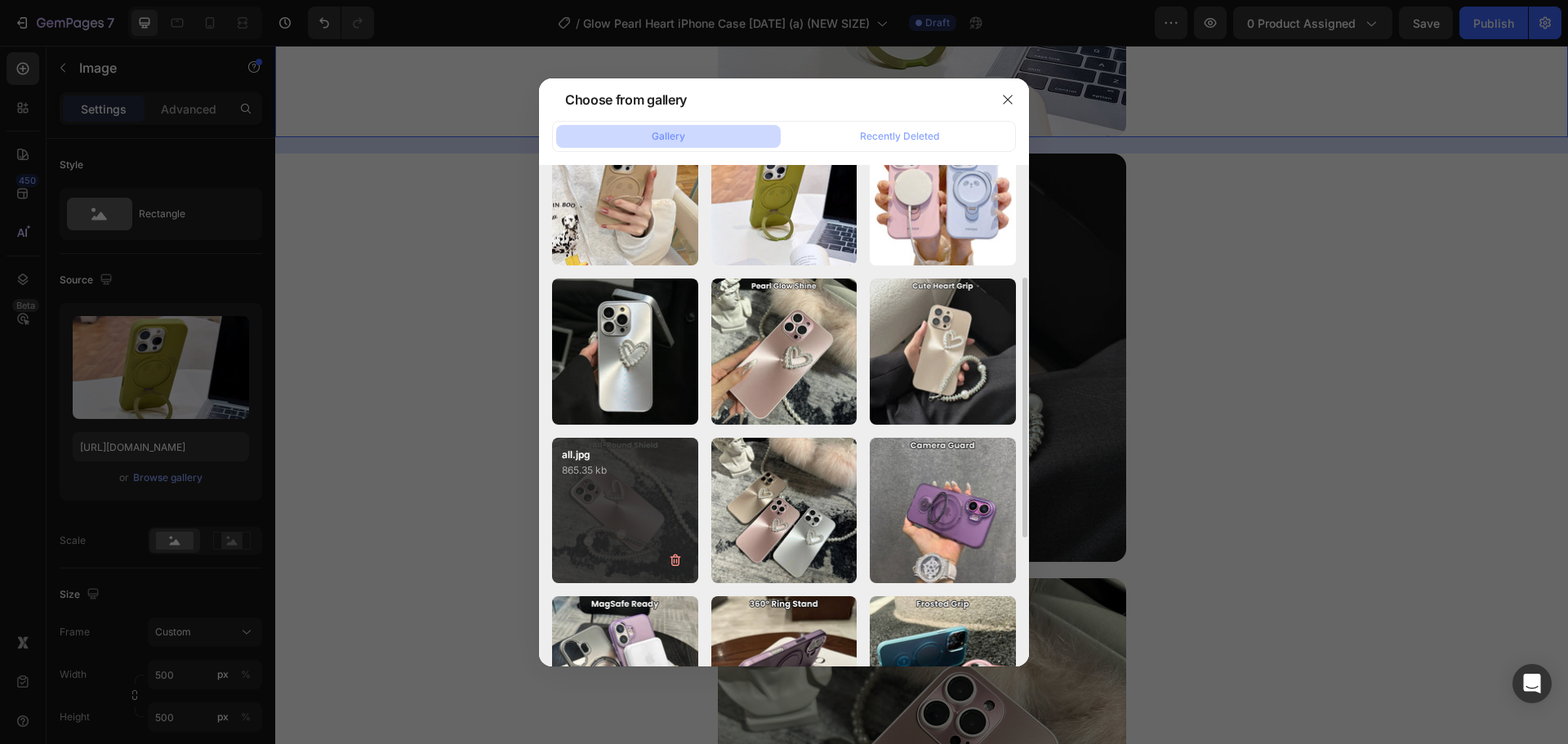
click at [590, 514] on div "all.jpg 865.35 kb" at bounding box center [625, 510] width 146 height 146
type input "https://cdn.shopify.com/s/files/1/0835/5119/1341/files/gempages_553512382287054…"
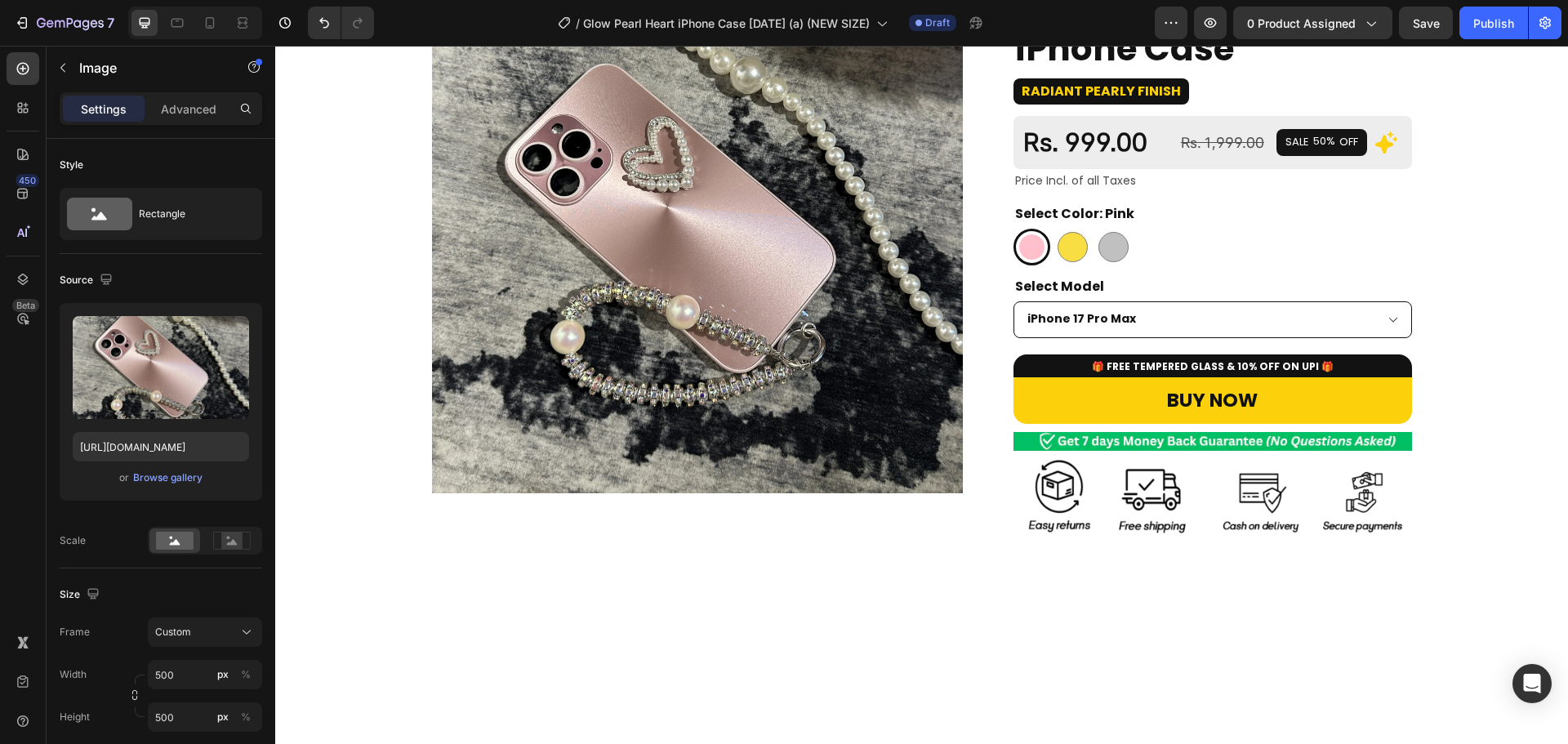
scroll to position [0, 0]
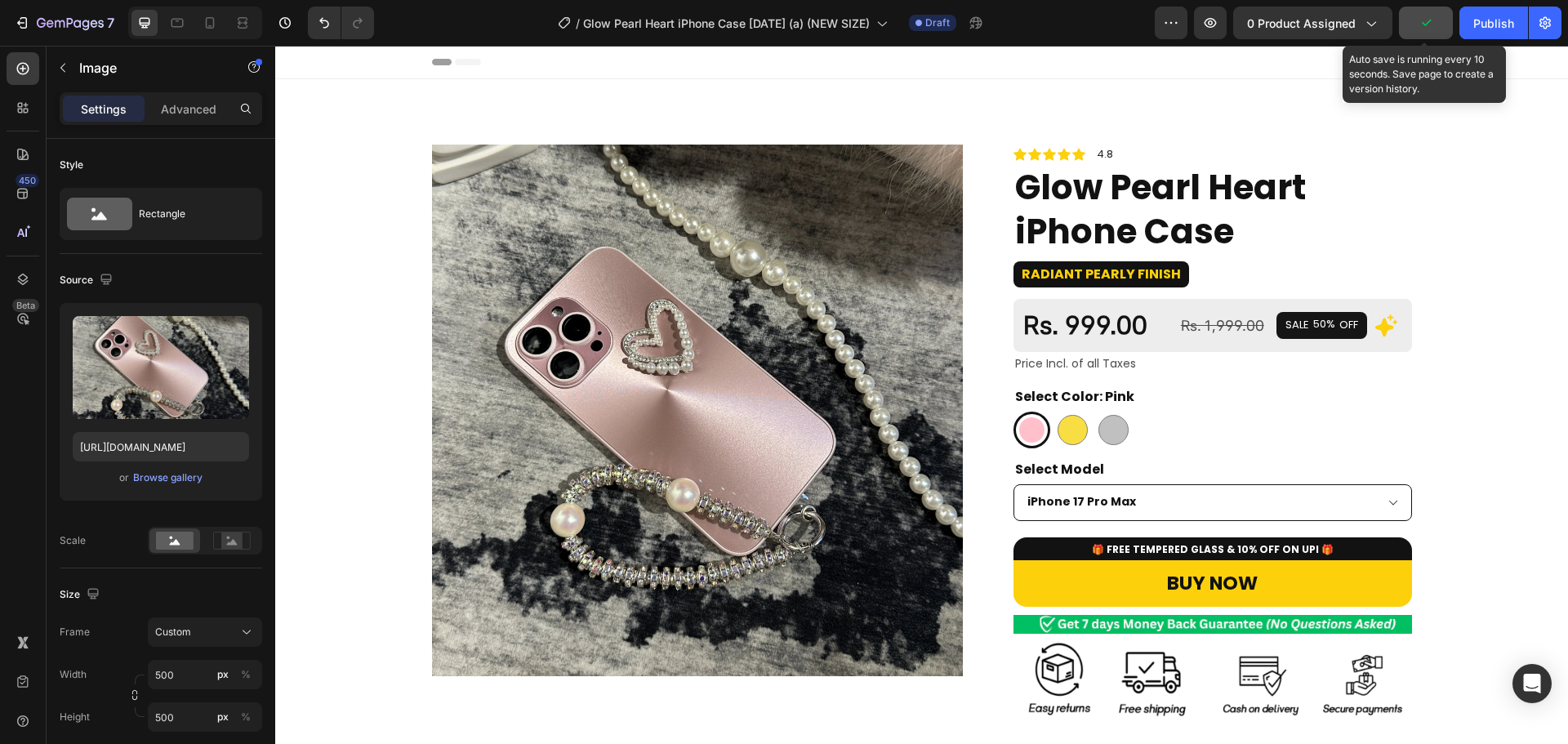
click at [1438, 35] on button "button" at bounding box center [1426, 23] width 54 height 33
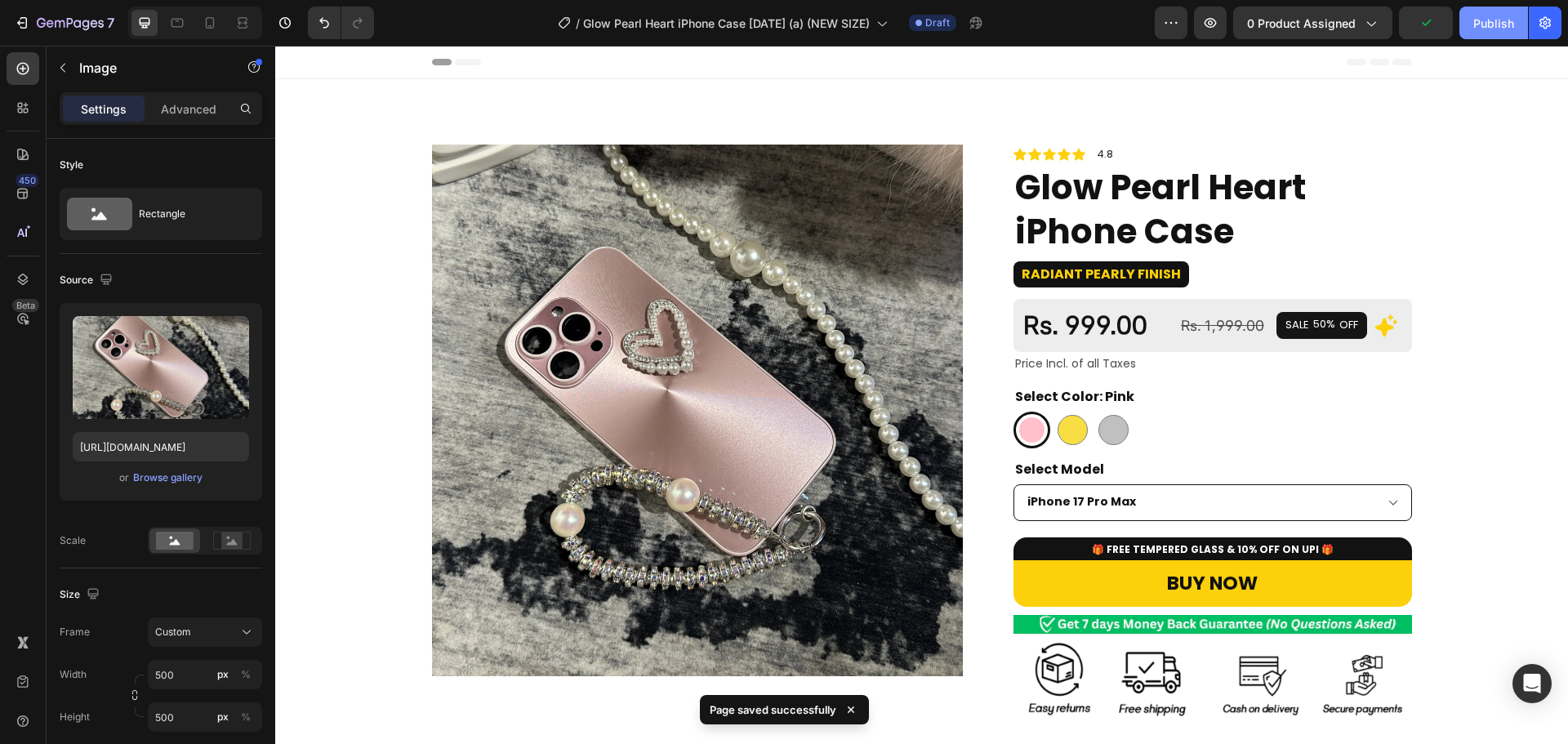
click at [1476, 15] on div "Publish" at bounding box center [1493, 23] width 41 height 17
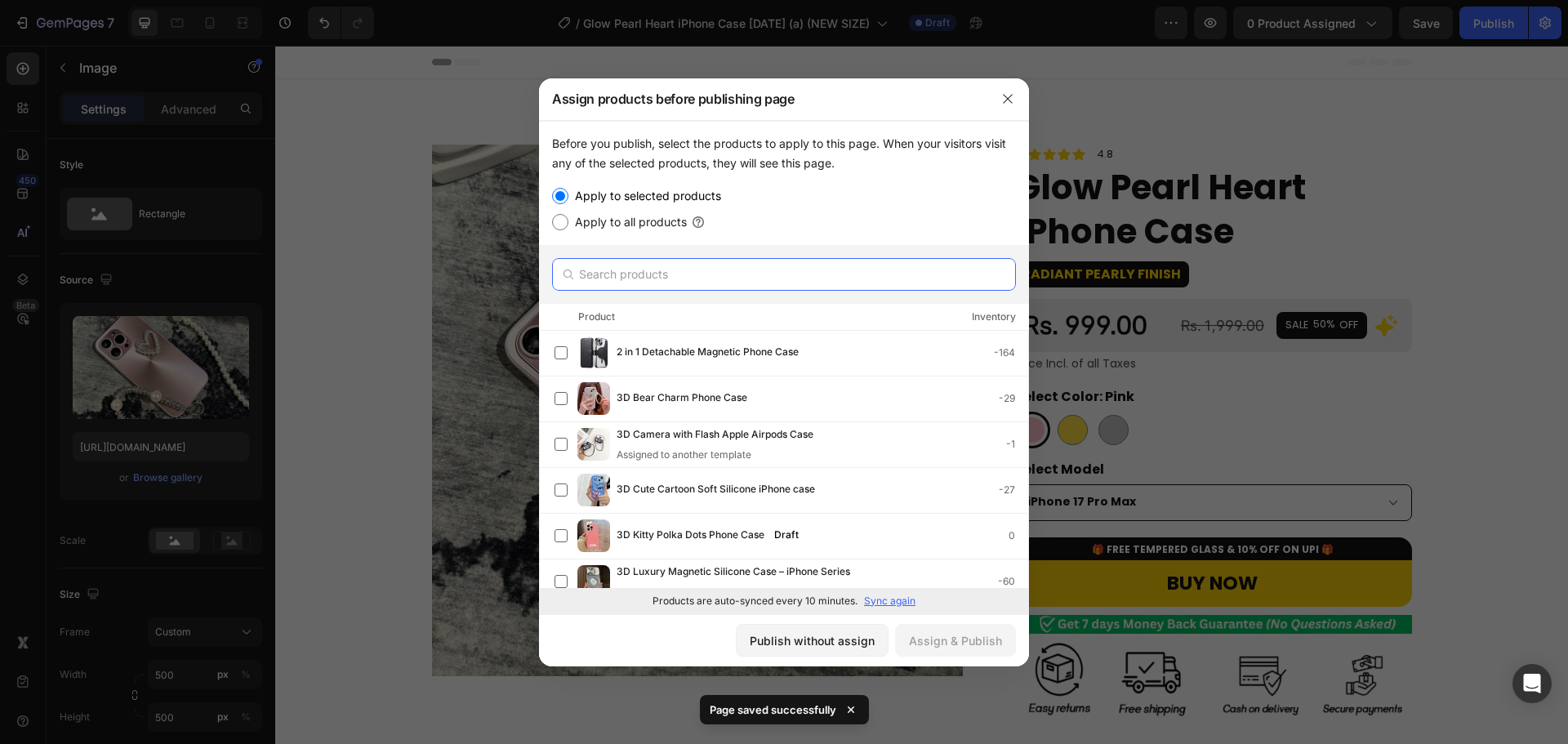
click at [861, 279] on input "text" at bounding box center [784, 274] width 464 height 33
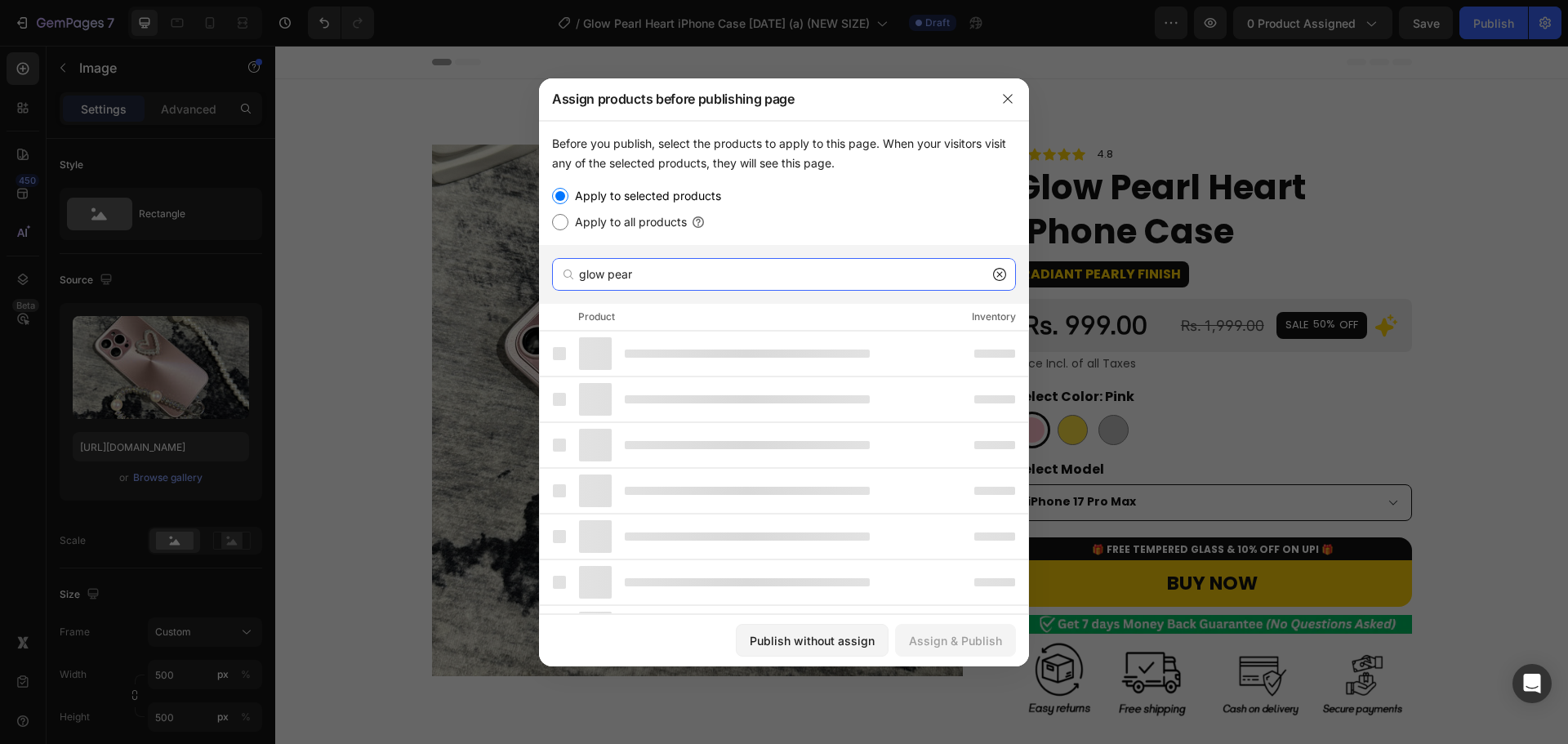
type input "glow pear"
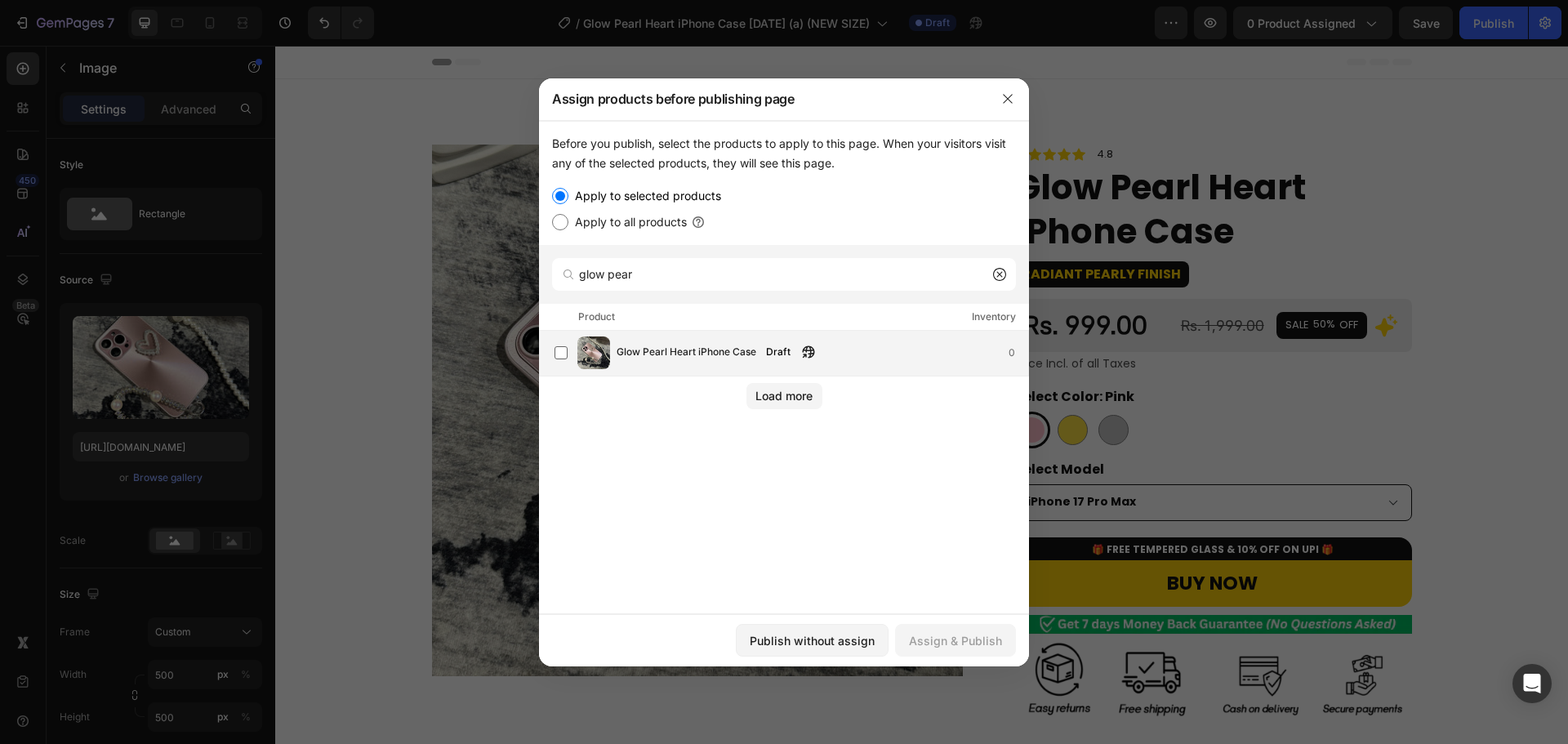
click at [739, 349] on span "Glow Pearl Heart iPhone Case" at bounding box center [686, 352] width 140 height 18
click at [979, 639] on div "Assign & Publish" at bounding box center [955, 640] width 93 height 17
